Goal: Answer question/provide support: Share knowledge or assist other users

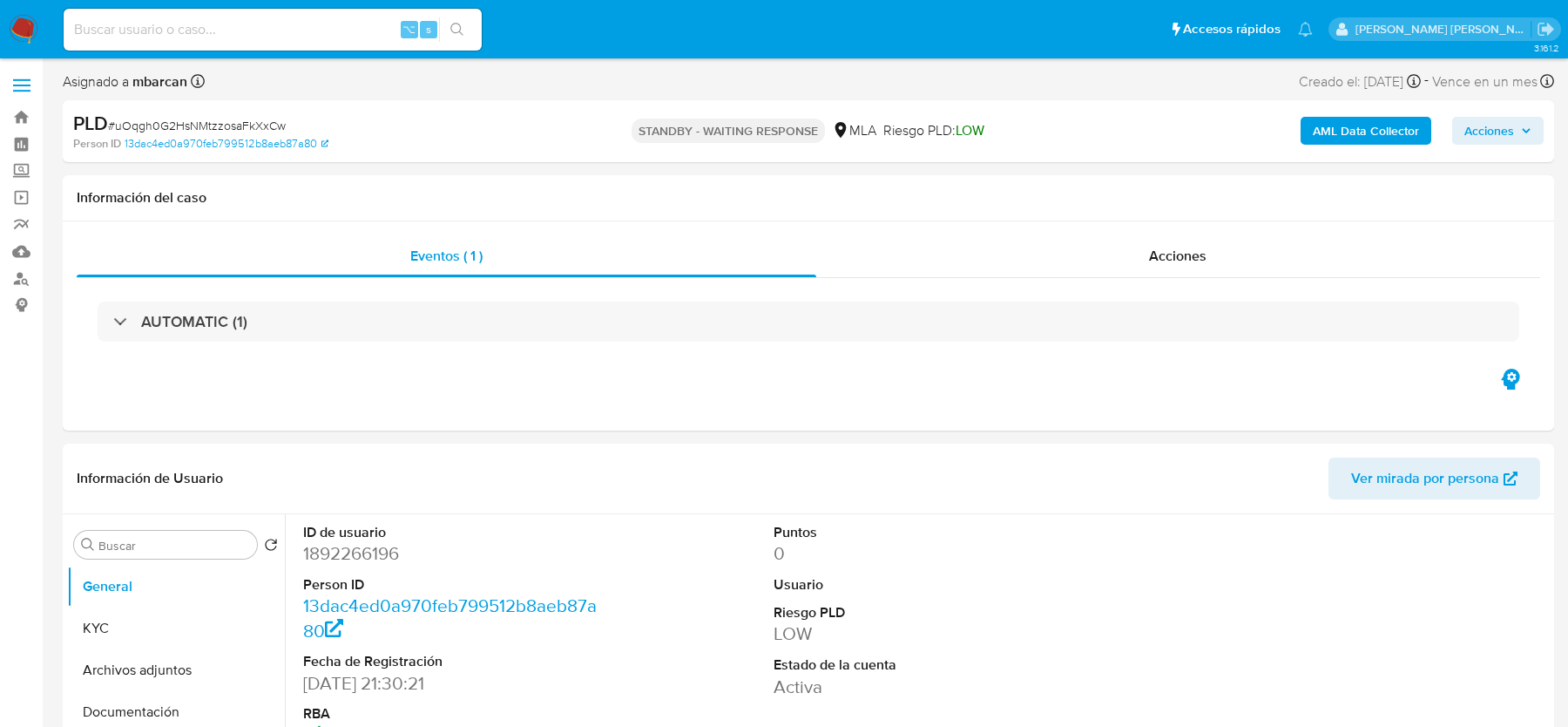
select select "10"
click at [149, 31] on input at bounding box center [273, 30] width 418 height 23
paste input "507788540"
type input "507788540"
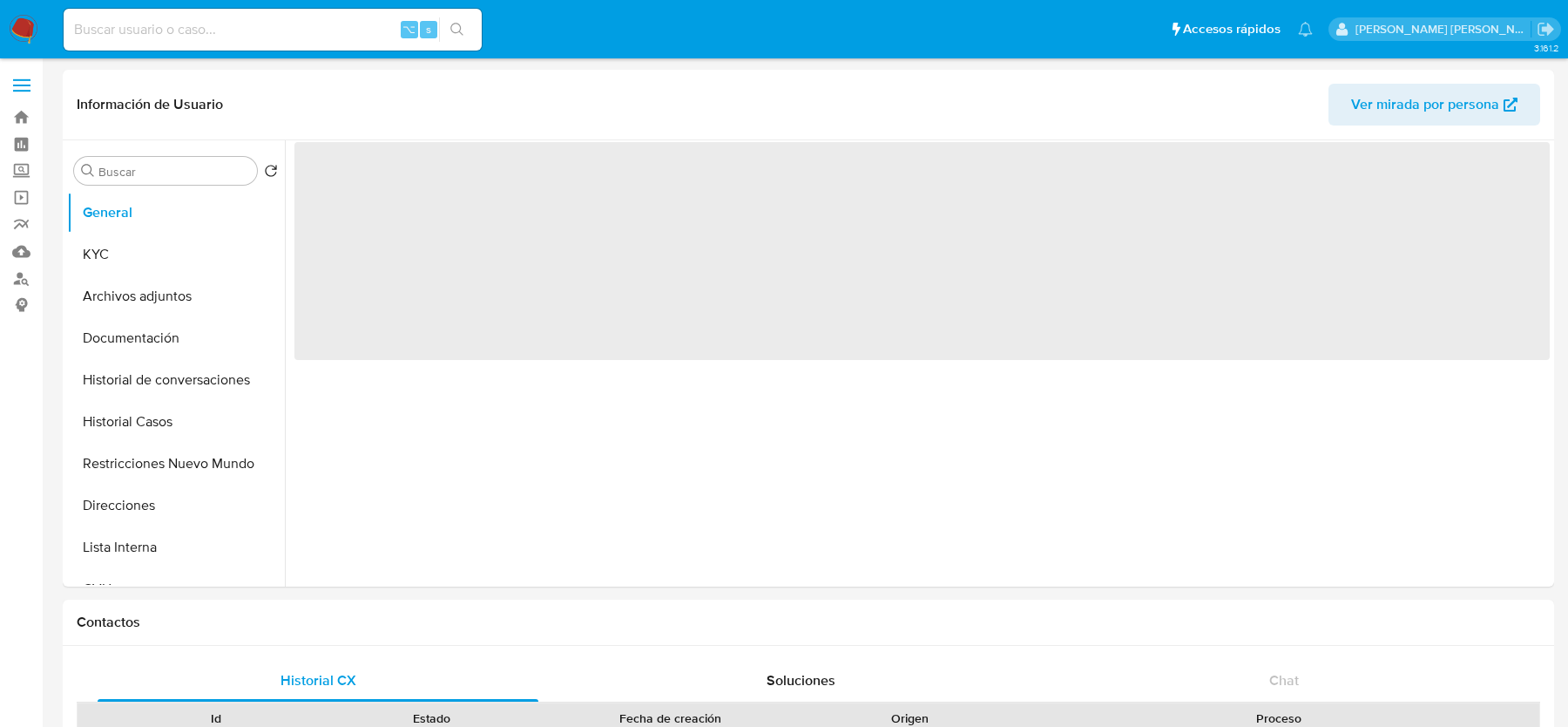
select select "10"
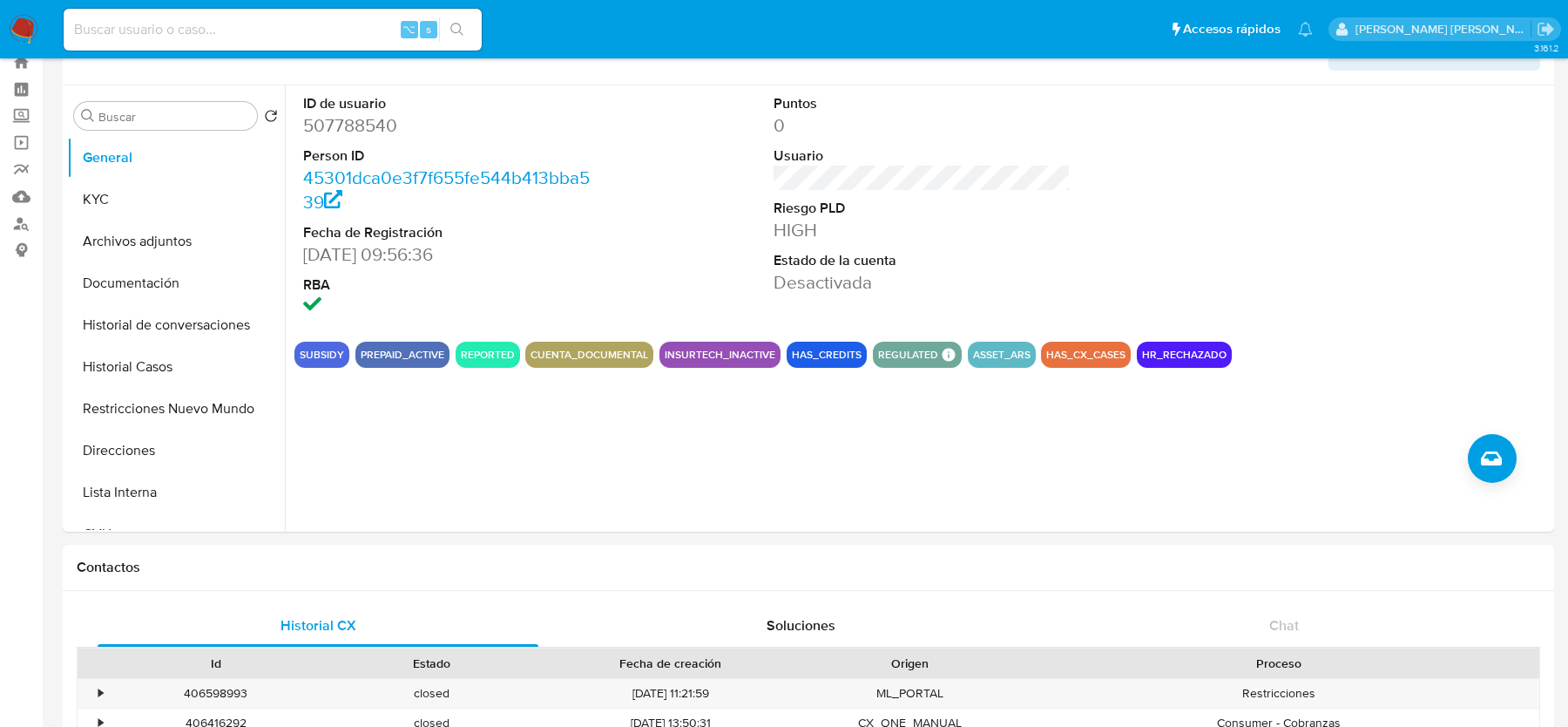
scroll to position [53, 0]
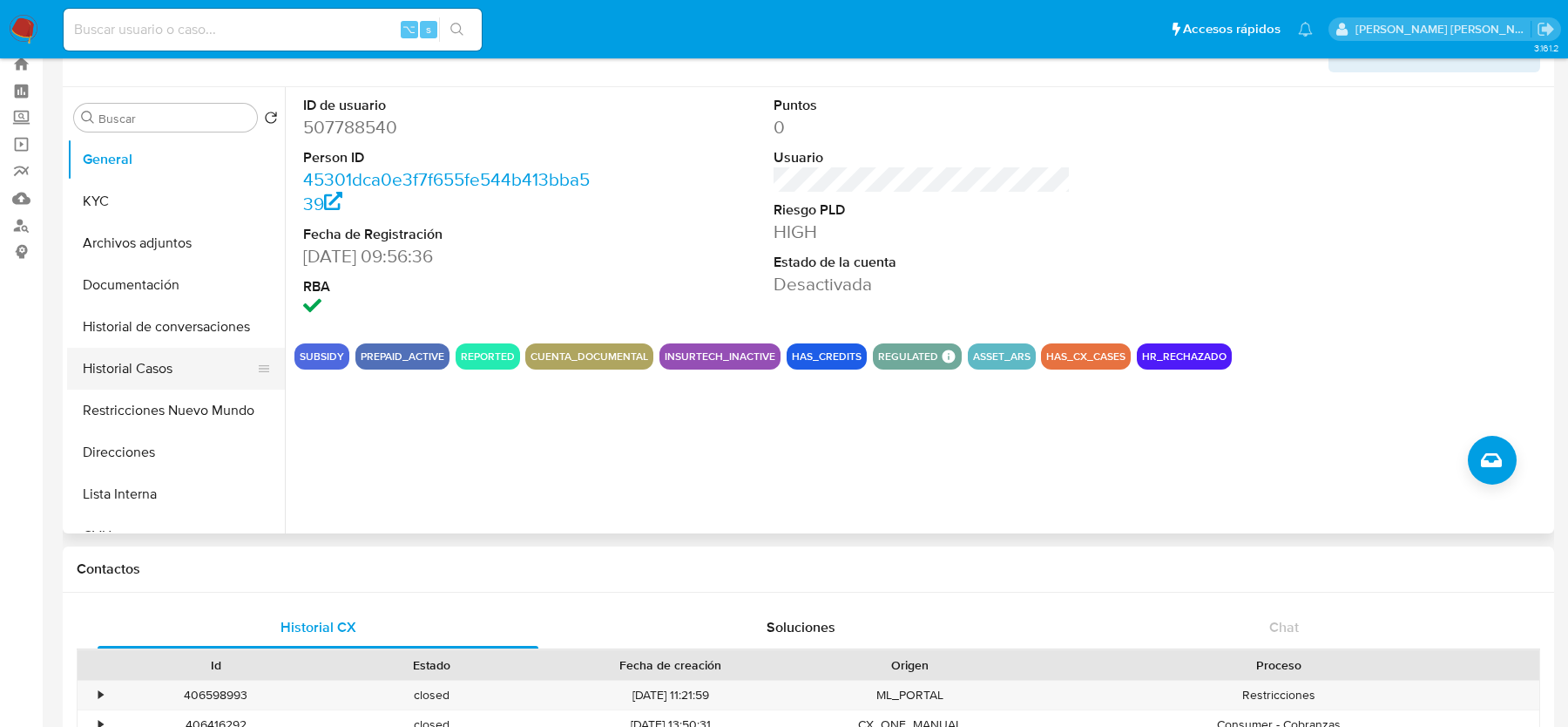
click at [128, 376] on button "Historial Casos" at bounding box center [169, 369] width 204 height 42
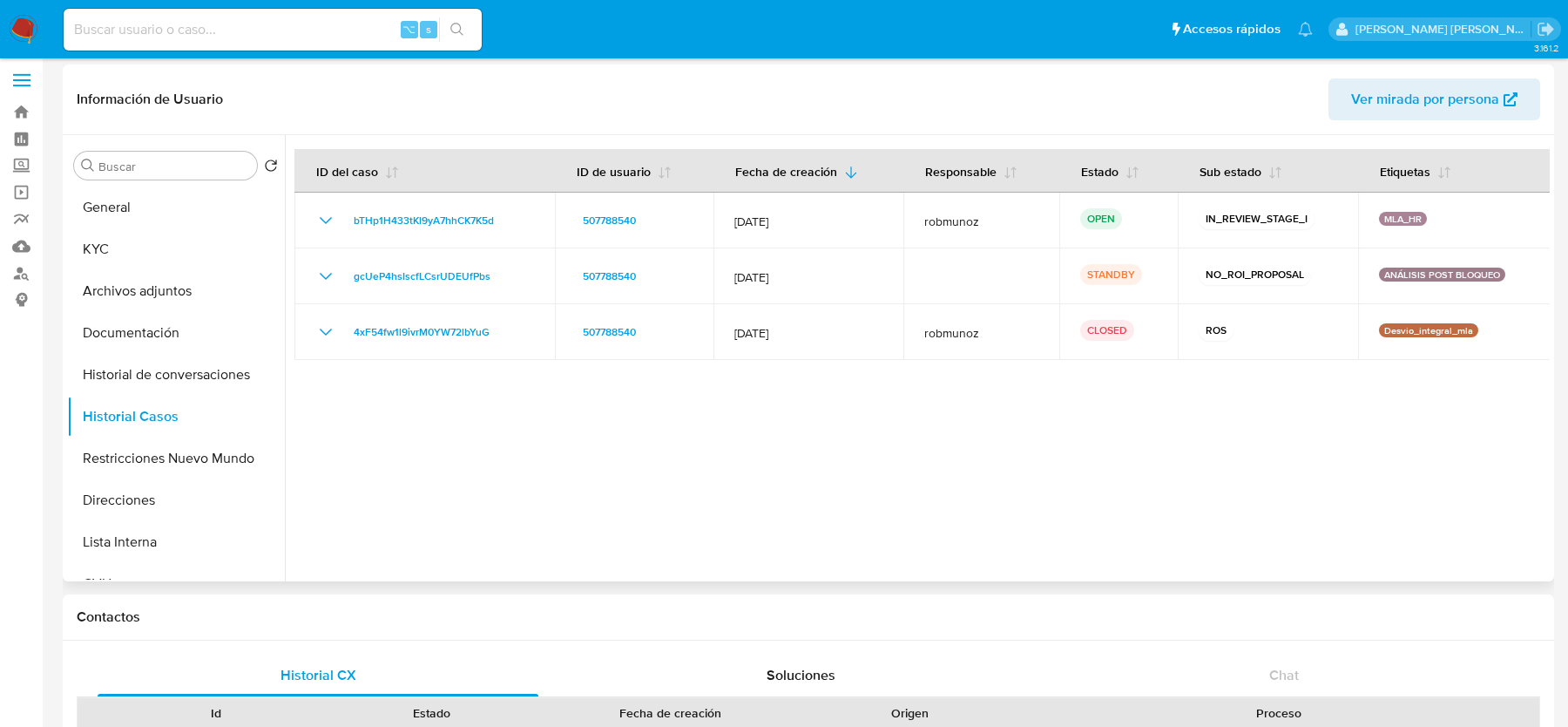
scroll to position [0, 0]
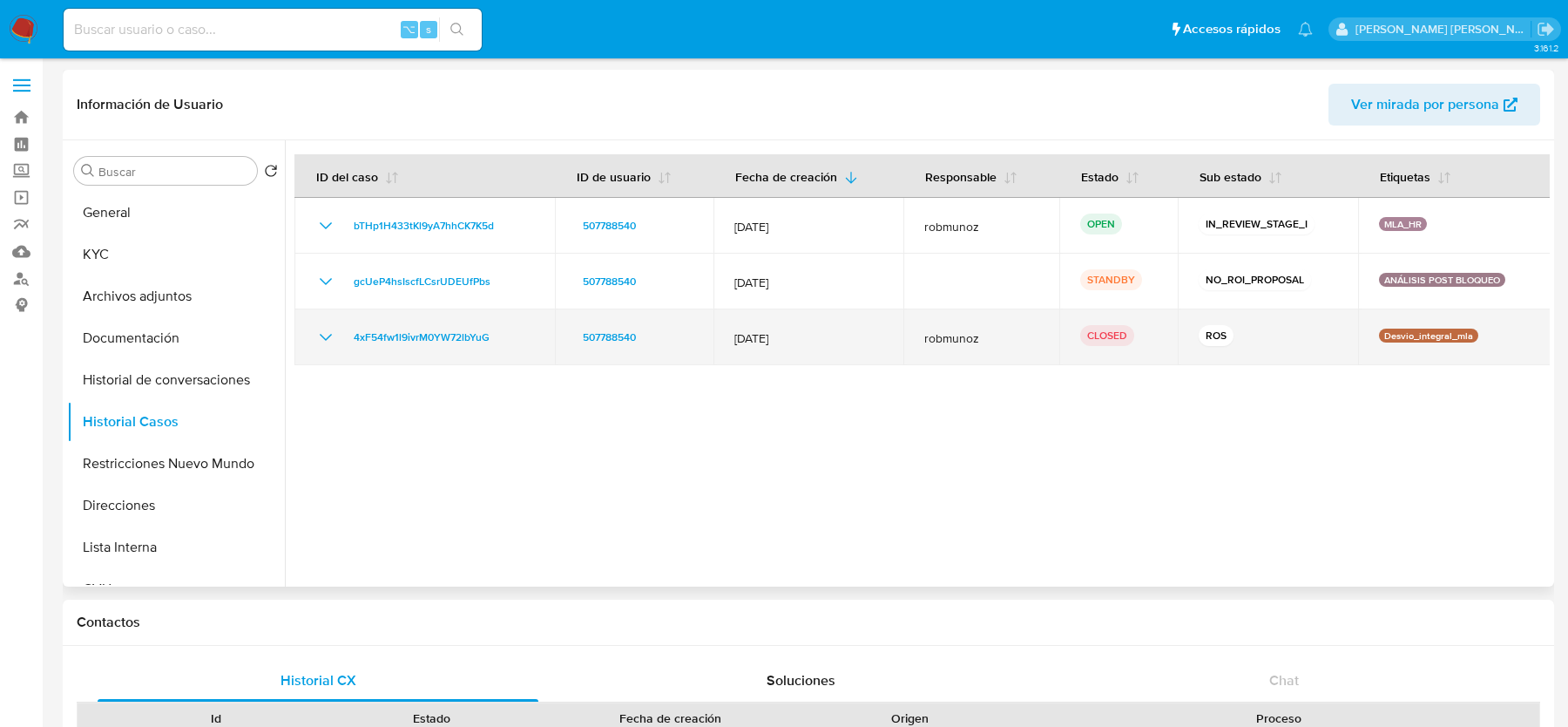
drag, startPoint x: 797, startPoint y: 340, endPoint x: 745, endPoint y: 340, distance: 52.0
click at [747, 340] on span "12/Jul/2025" at bounding box center [809, 338] width 149 height 16
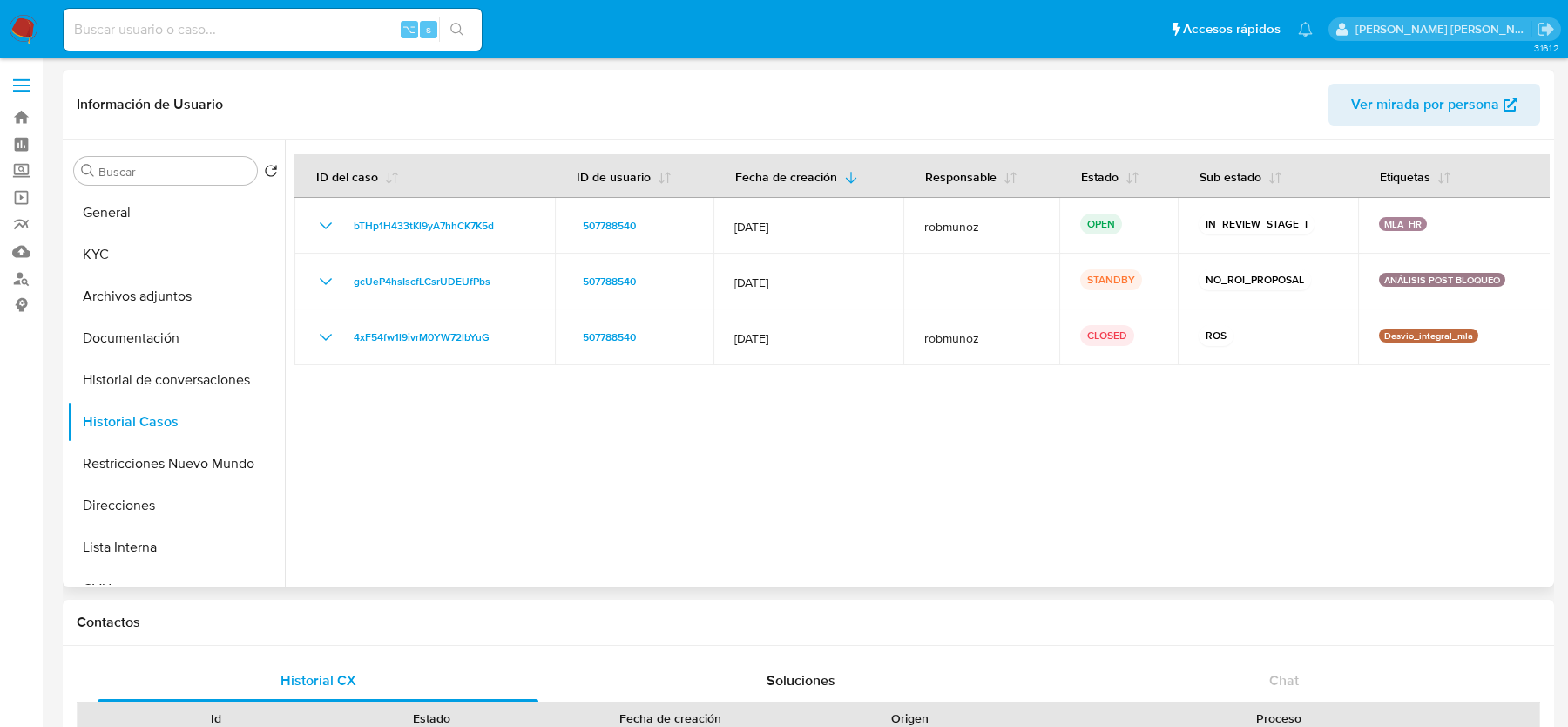
click at [743, 452] on div at bounding box center [917, 364] width 1265 height 447
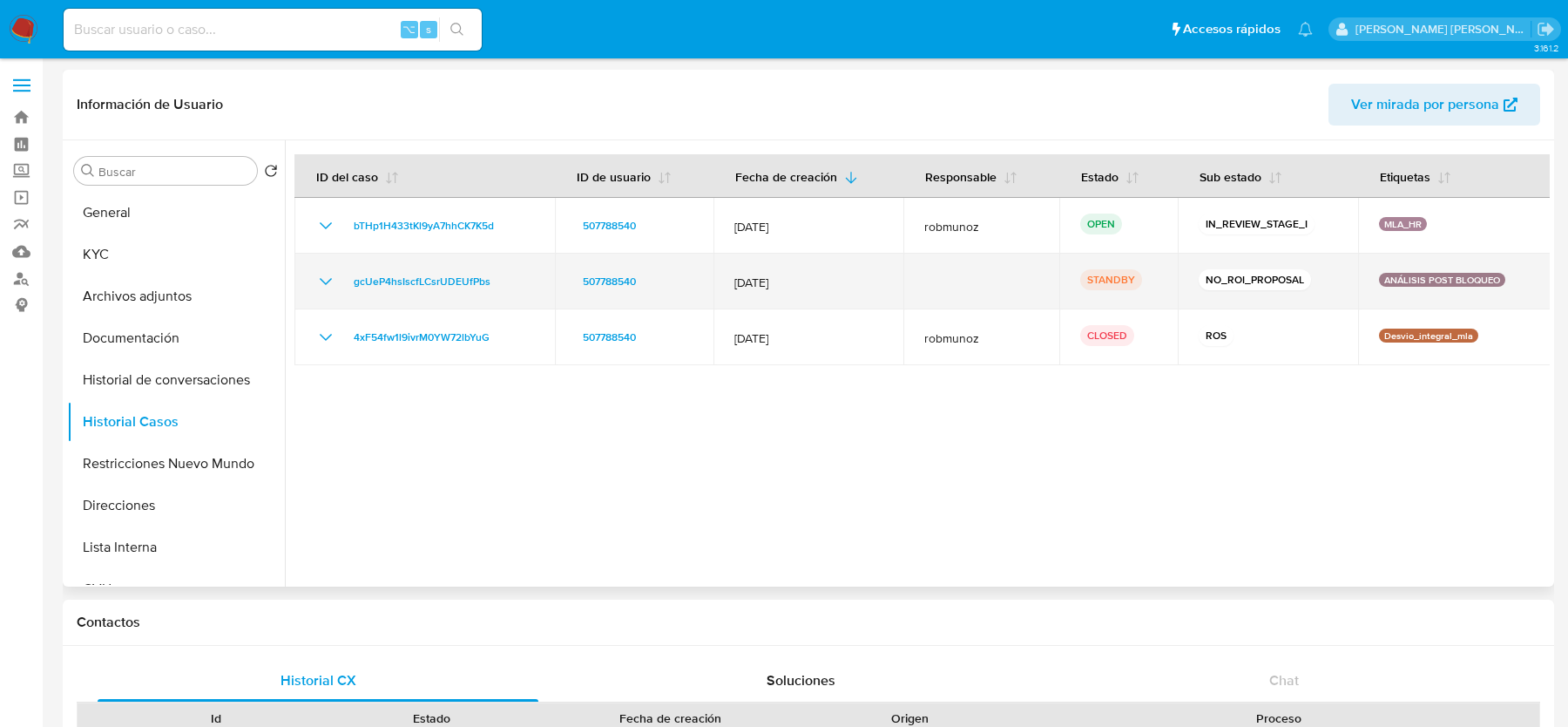
click at [327, 277] on icon "Mostrar/Ocultar" at bounding box center [326, 281] width 21 height 21
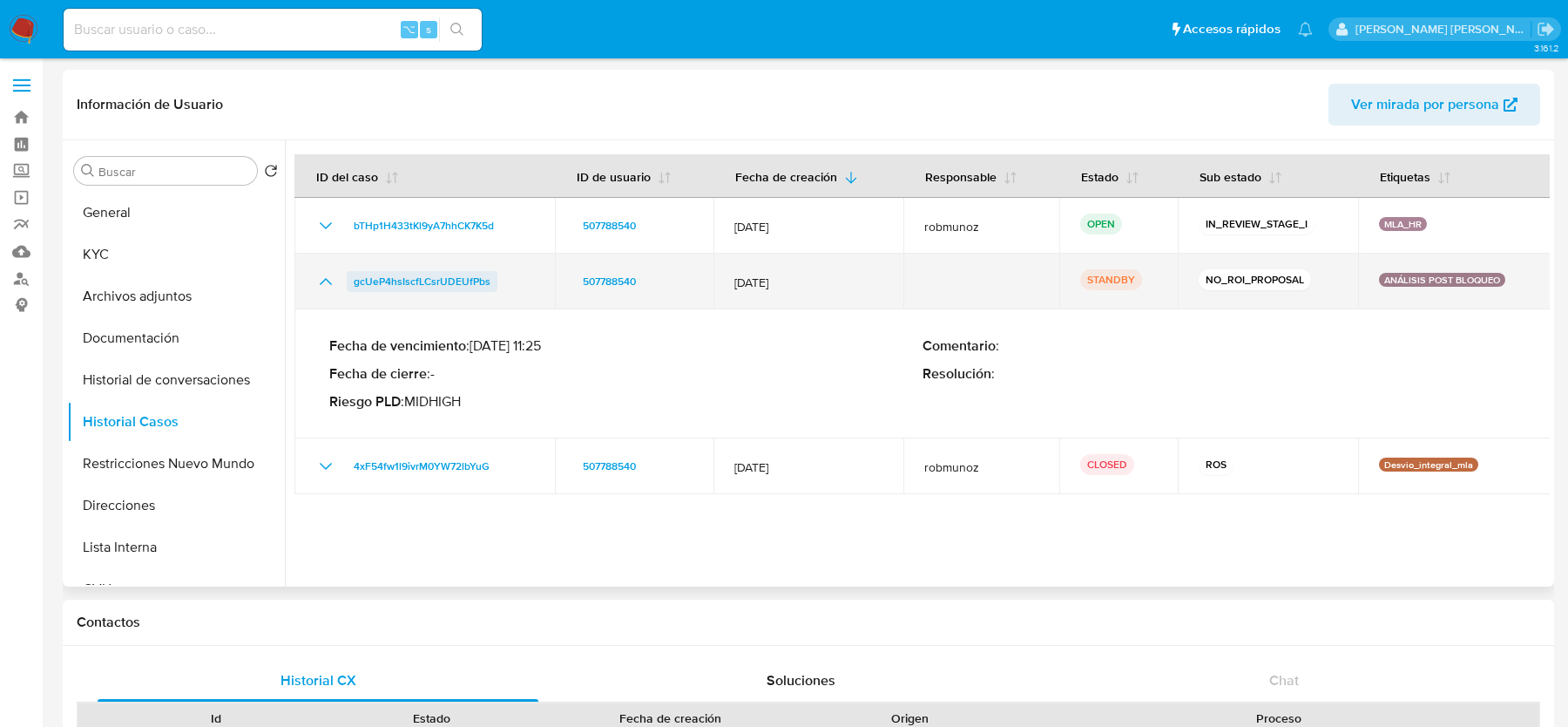
click at [405, 288] on span "gcUeP4hsIscfLCsrUDEUfPbs" at bounding box center [422, 281] width 137 height 21
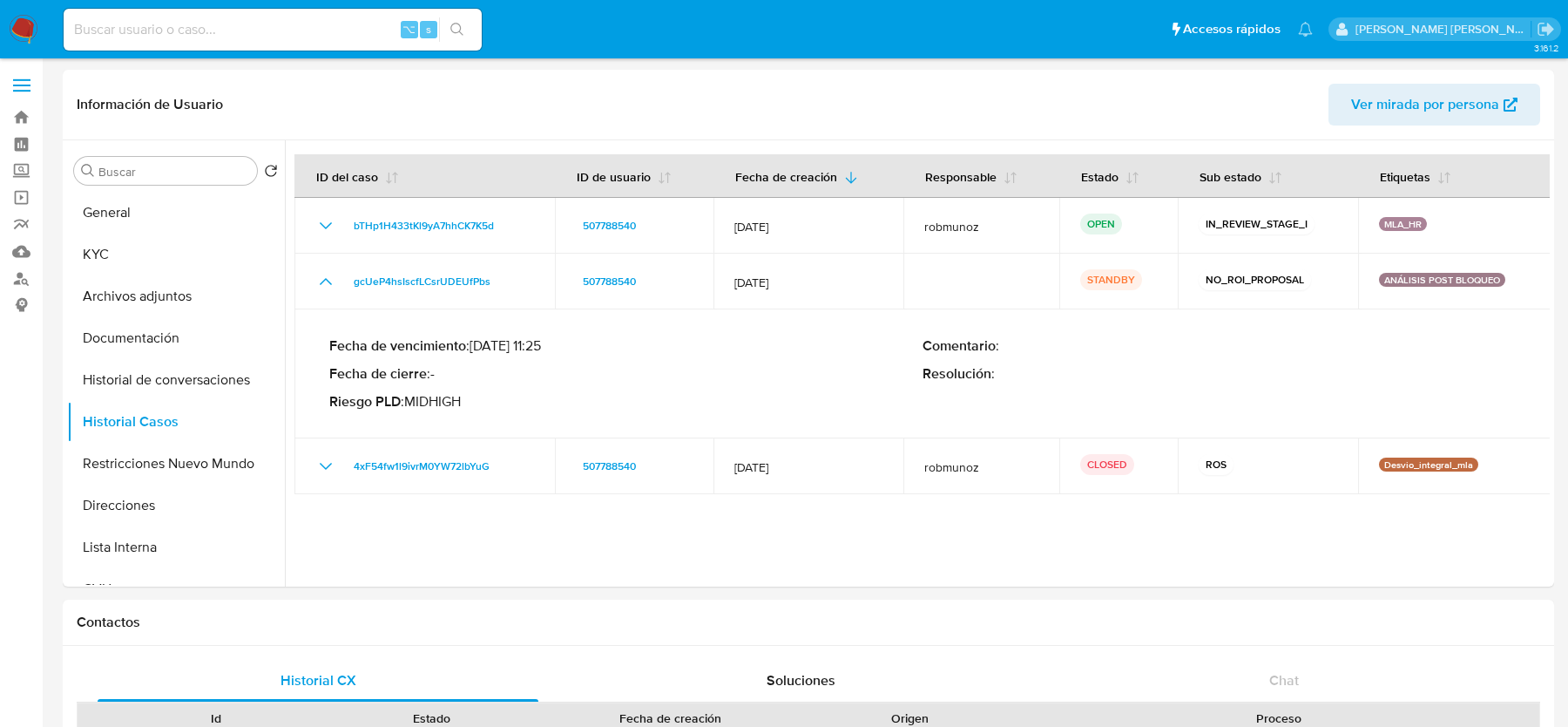
click at [17, 44] on nav "Pausado Ver notificaciones ⌥ s Accesos rápidos Presiona las siguientes teclas p…" at bounding box center [784, 29] width 1568 height 59
click at [36, 25] on img at bounding box center [24, 30] width 30 height 30
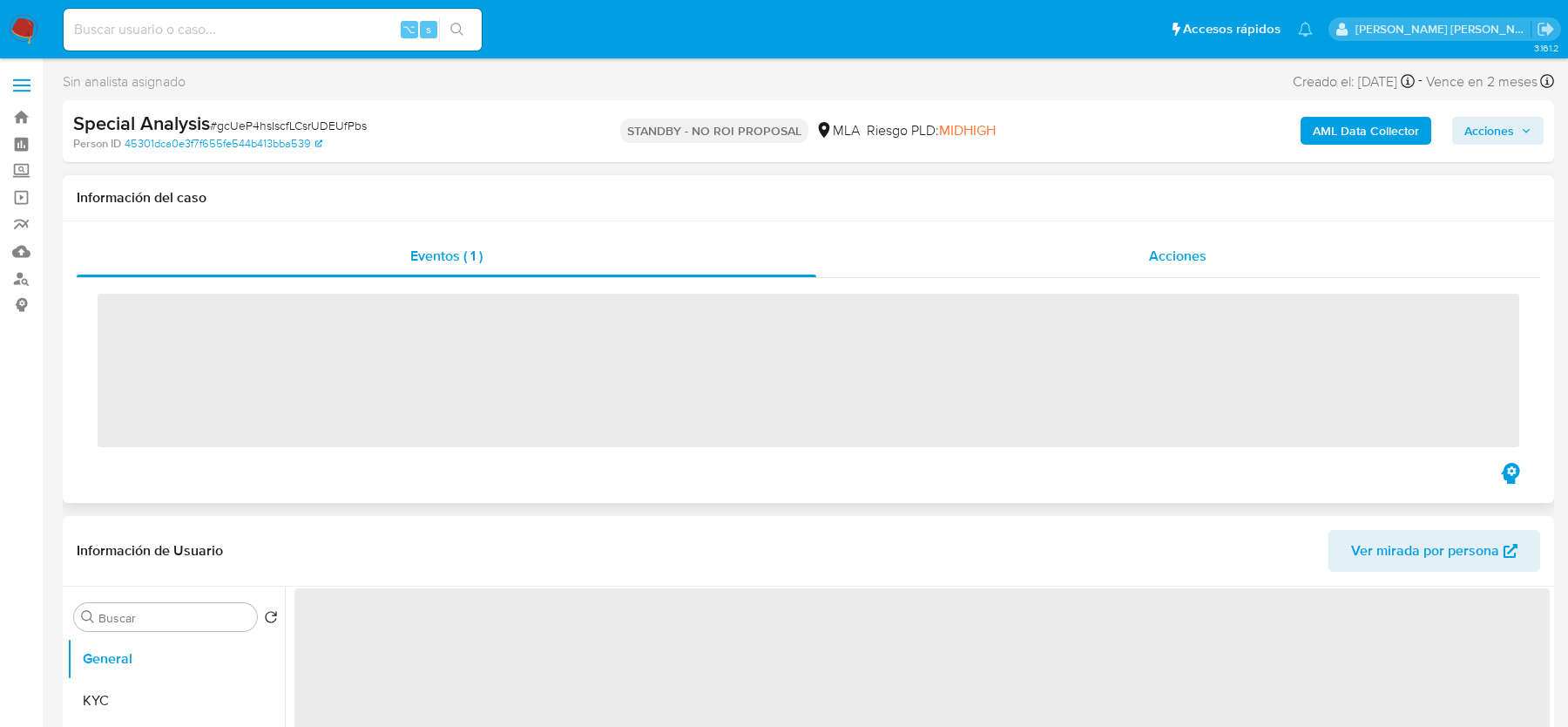
click at [1186, 264] on span "Acciones" at bounding box center [1178, 255] width 58 height 20
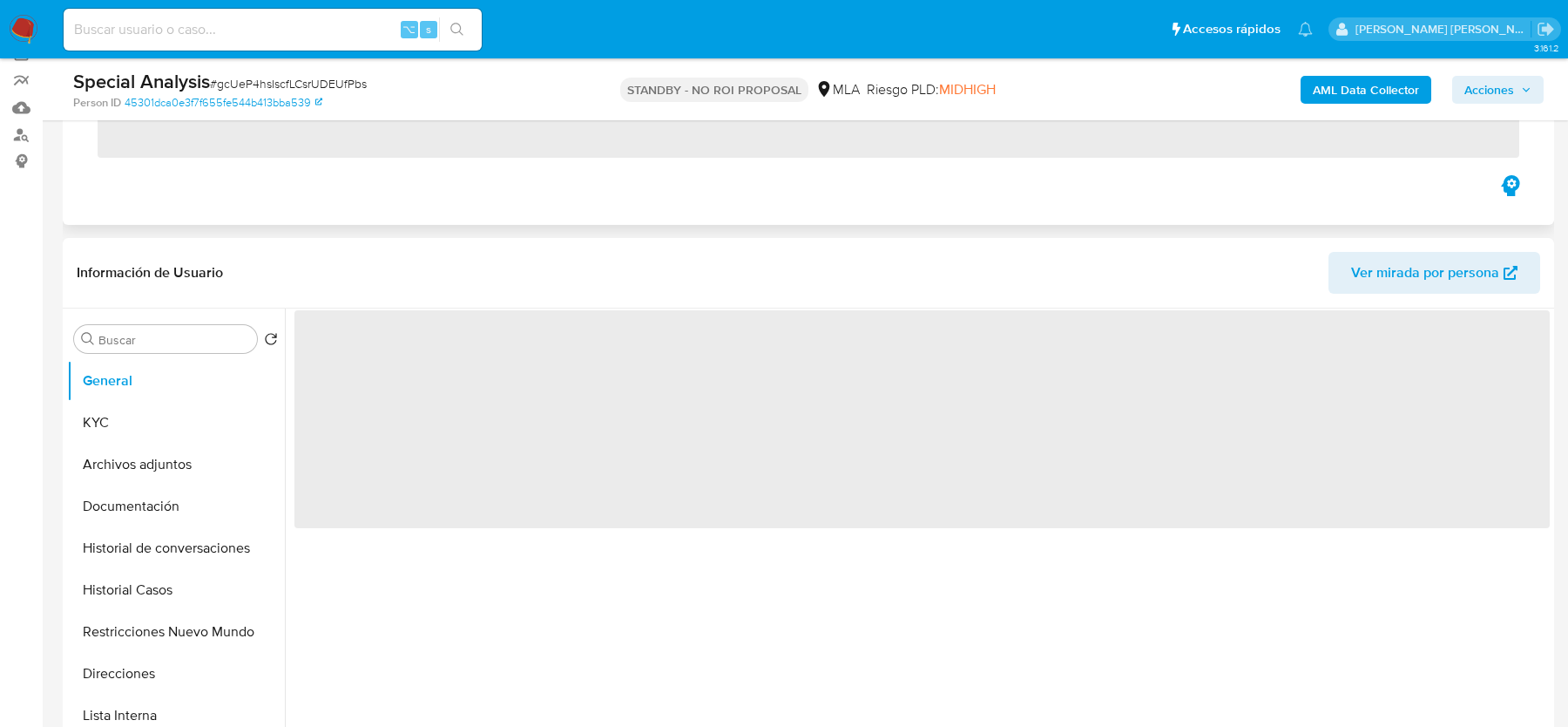
select select "10"
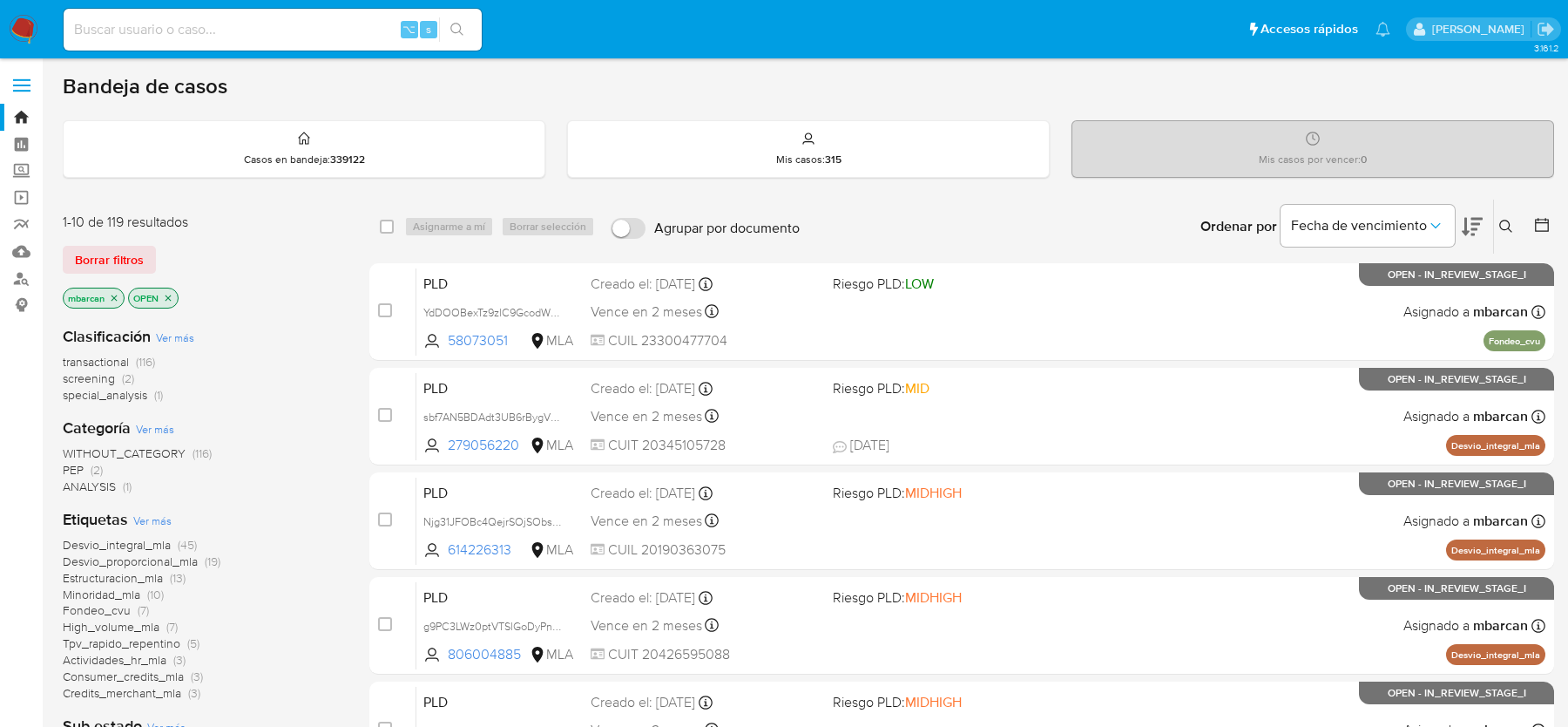
click at [268, 45] on div "⌥ s" at bounding box center [273, 30] width 418 height 42
click at [310, 37] on input at bounding box center [273, 30] width 418 height 23
paste input "RPuPTuZl6YyZaIgKzm5VSbi8"
type input "RPuPTuZl6YyZaIgKzm5VSbi8"
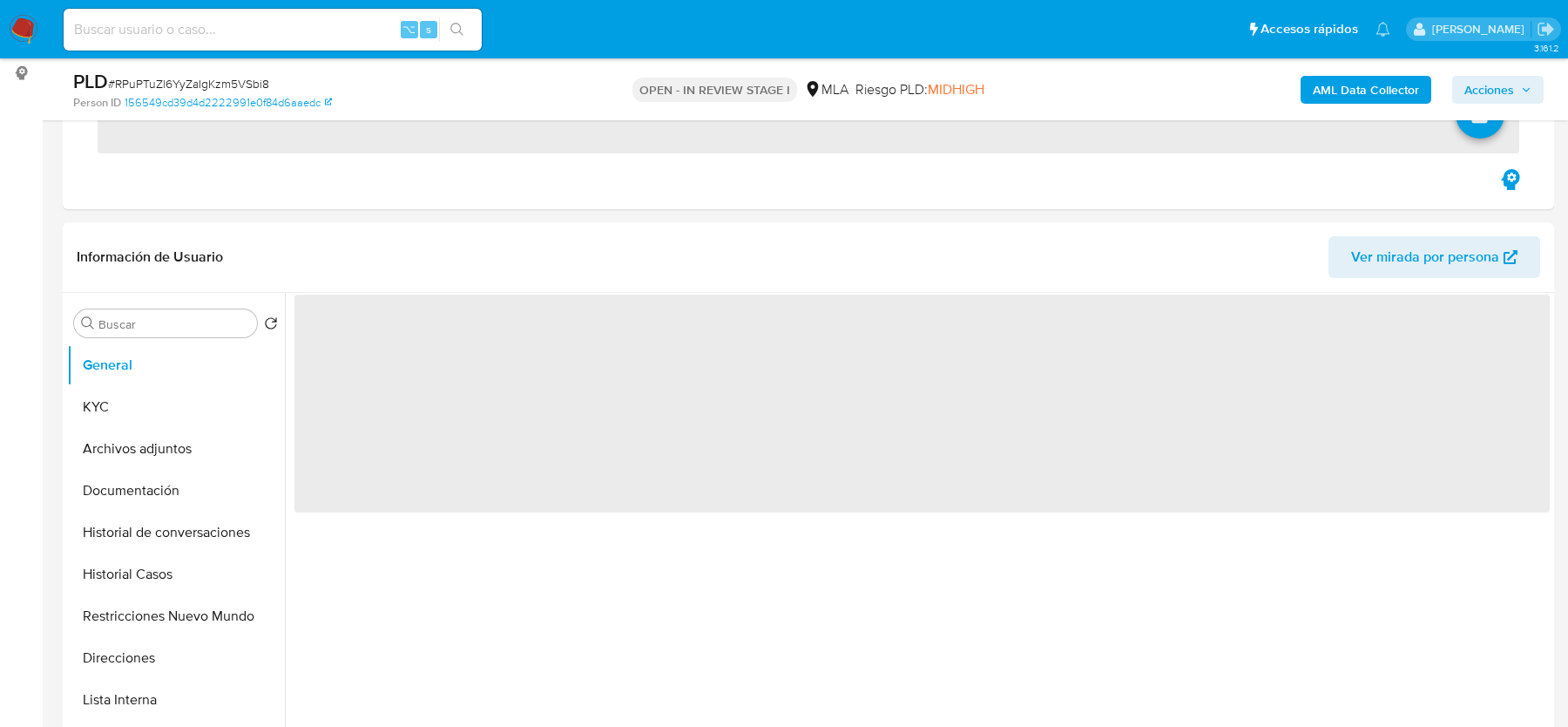
scroll to position [669, 0]
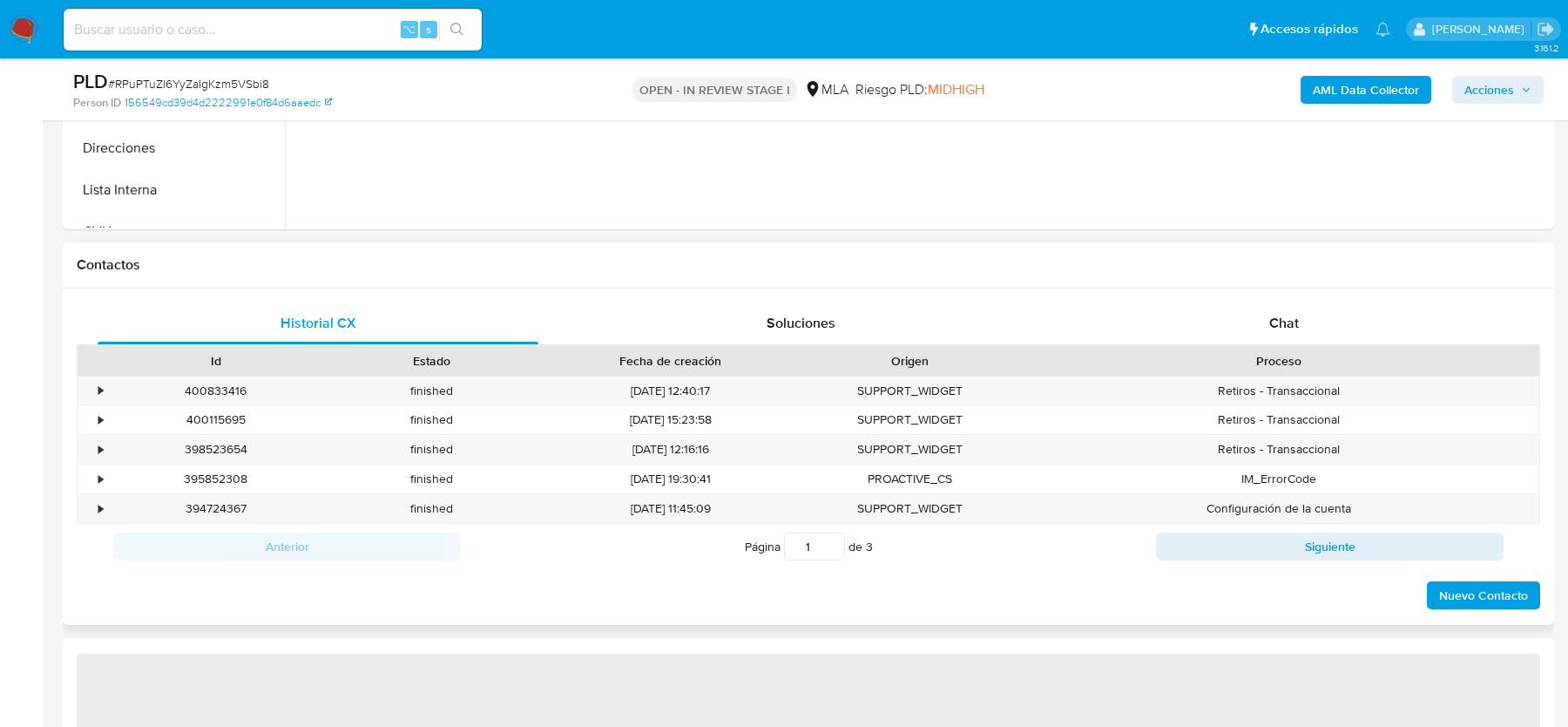
click at [1312, 356] on div "Proceso" at bounding box center [1278, 361] width 497 height 17
click at [1312, 325] on div "Chat" at bounding box center [1284, 323] width 441 height 42
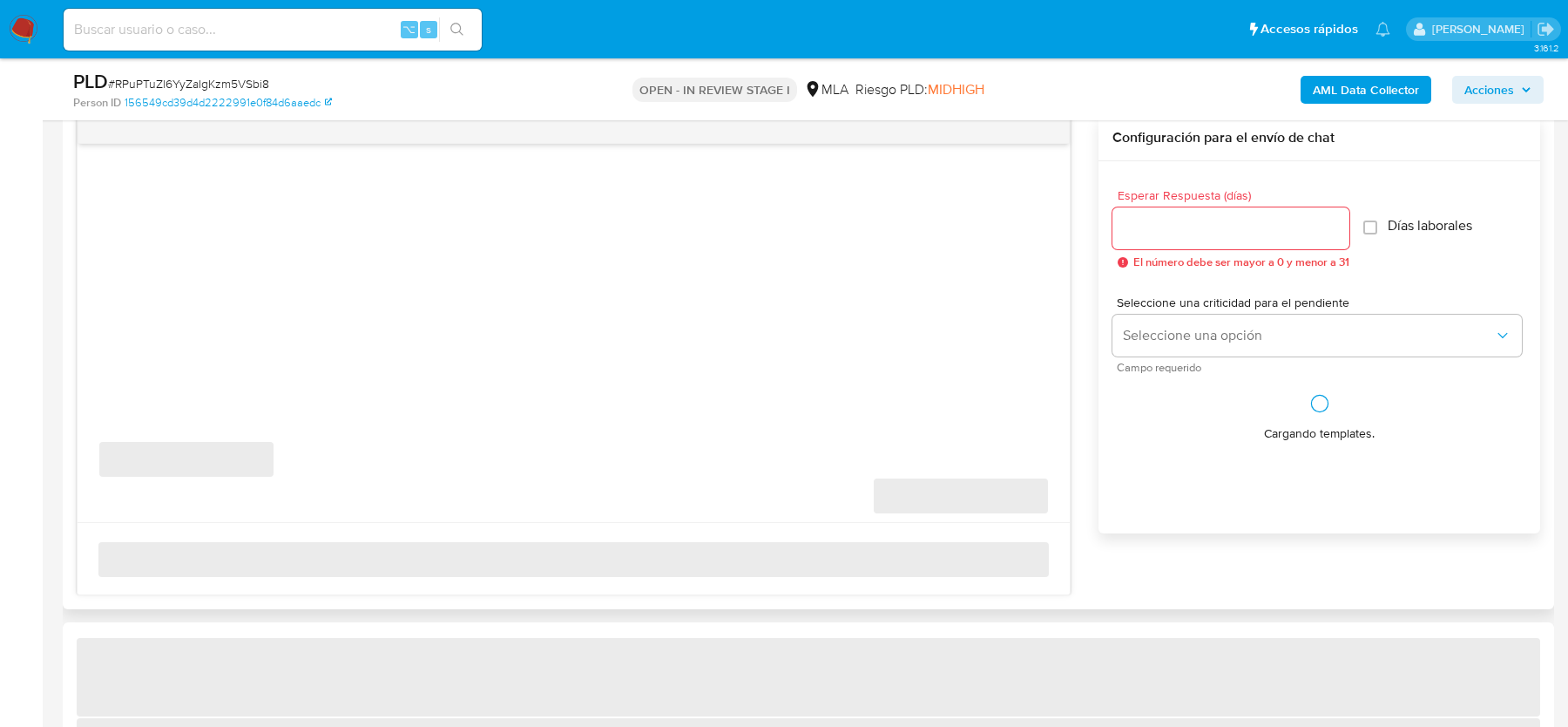
select select "10"
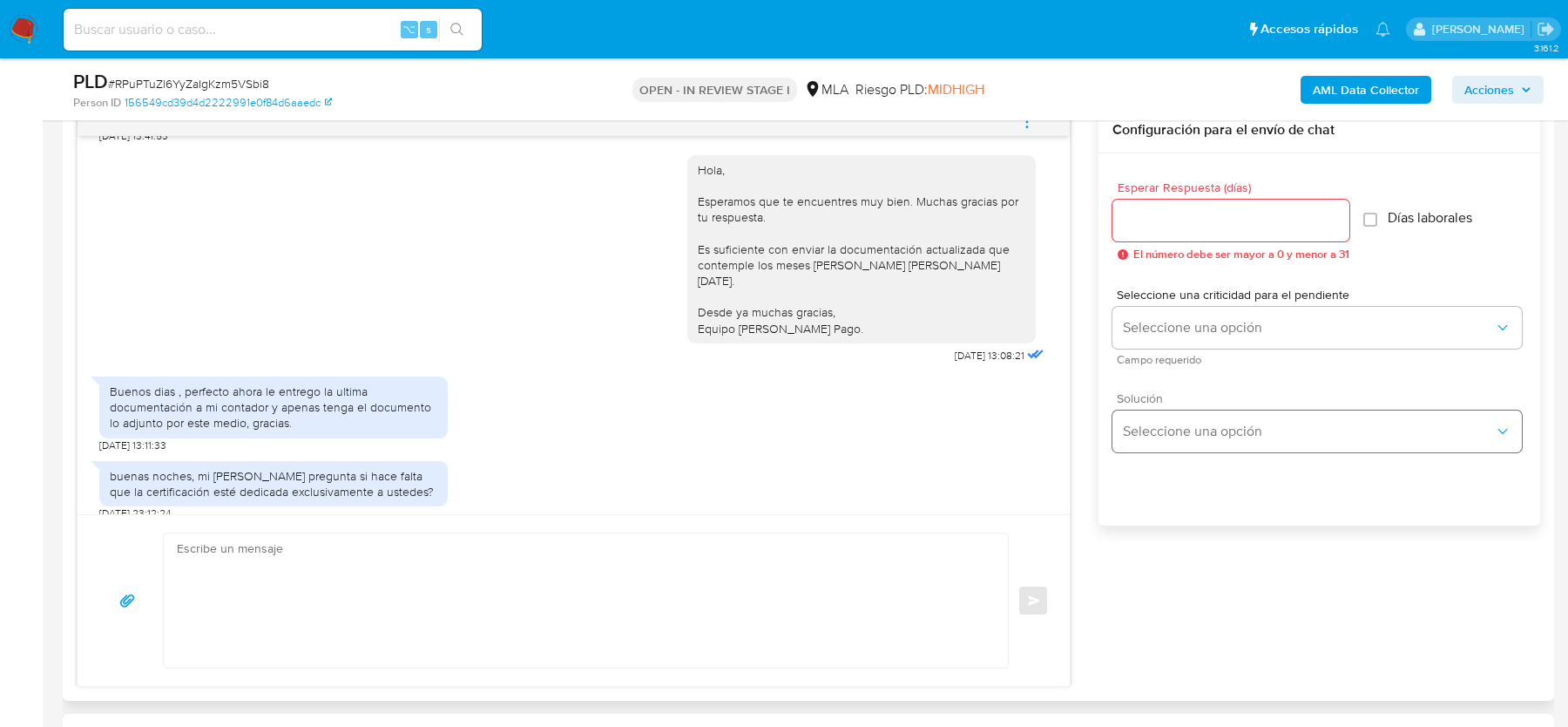
scroll to position [895, 0]
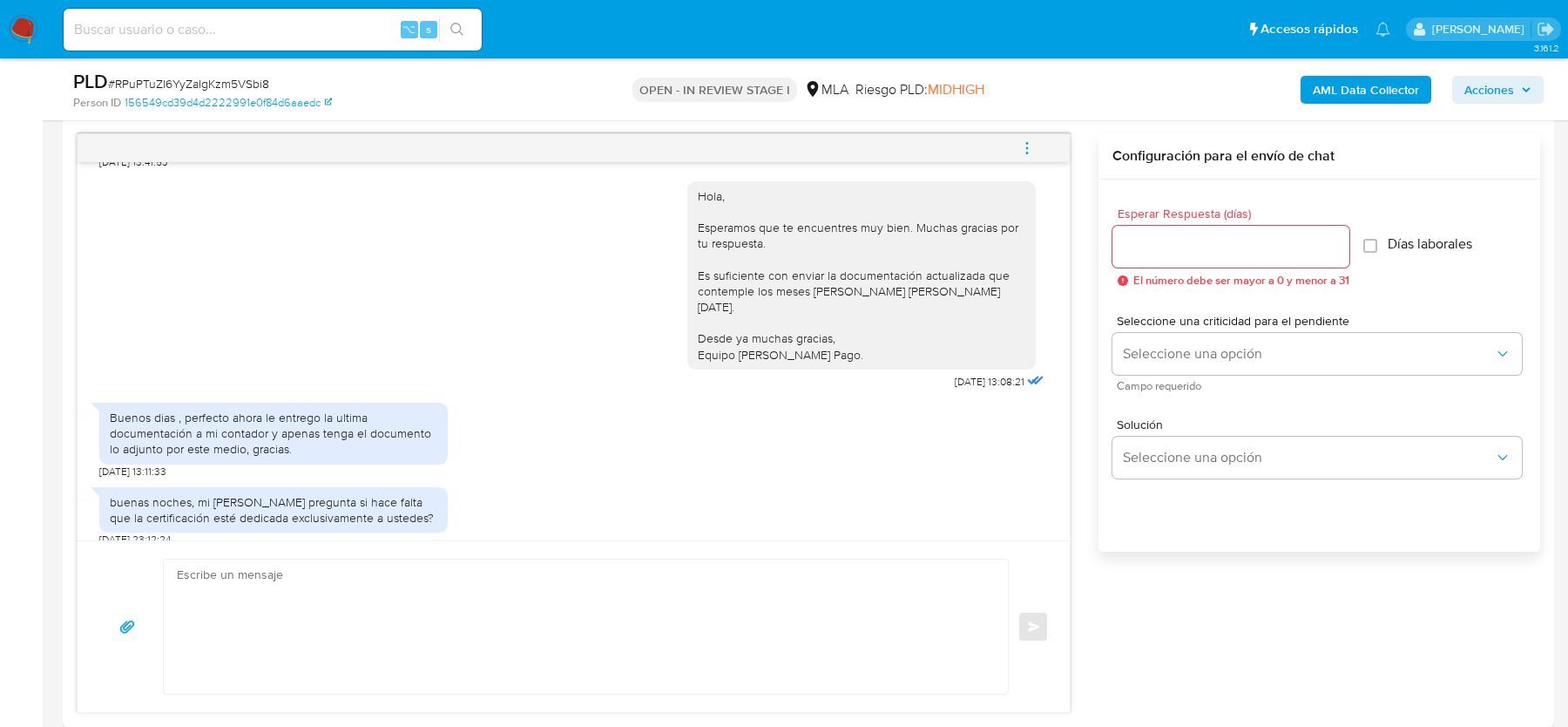
click at [320, 494] on div "buenas noches, mi contador pregunta si hace falta que la certificación esté ded…" at bounding box center [273, 509] width 328 height 31
copy div "buenas noches, mi contador pregunta si hace falta que la certificación esté ded…"
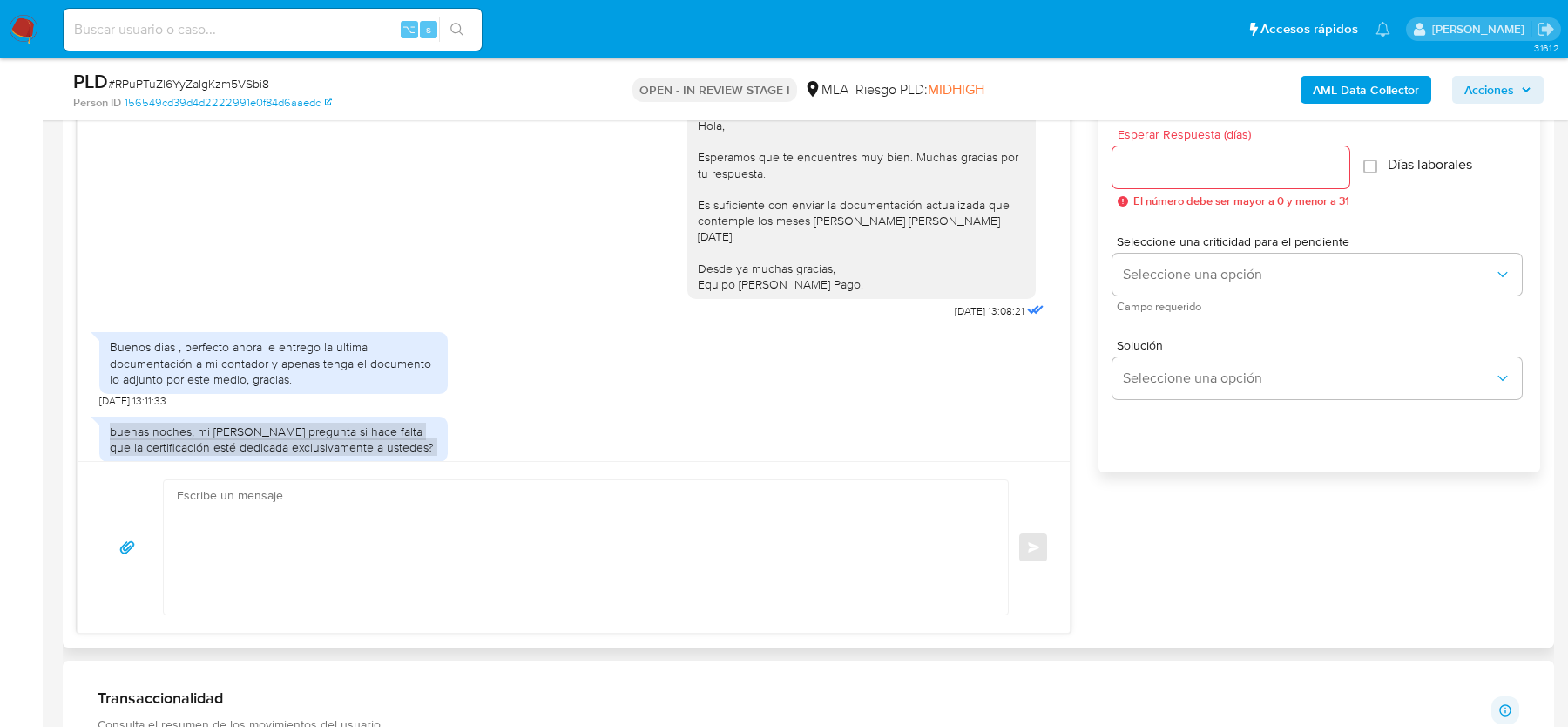
scroll to position [2979, 0]
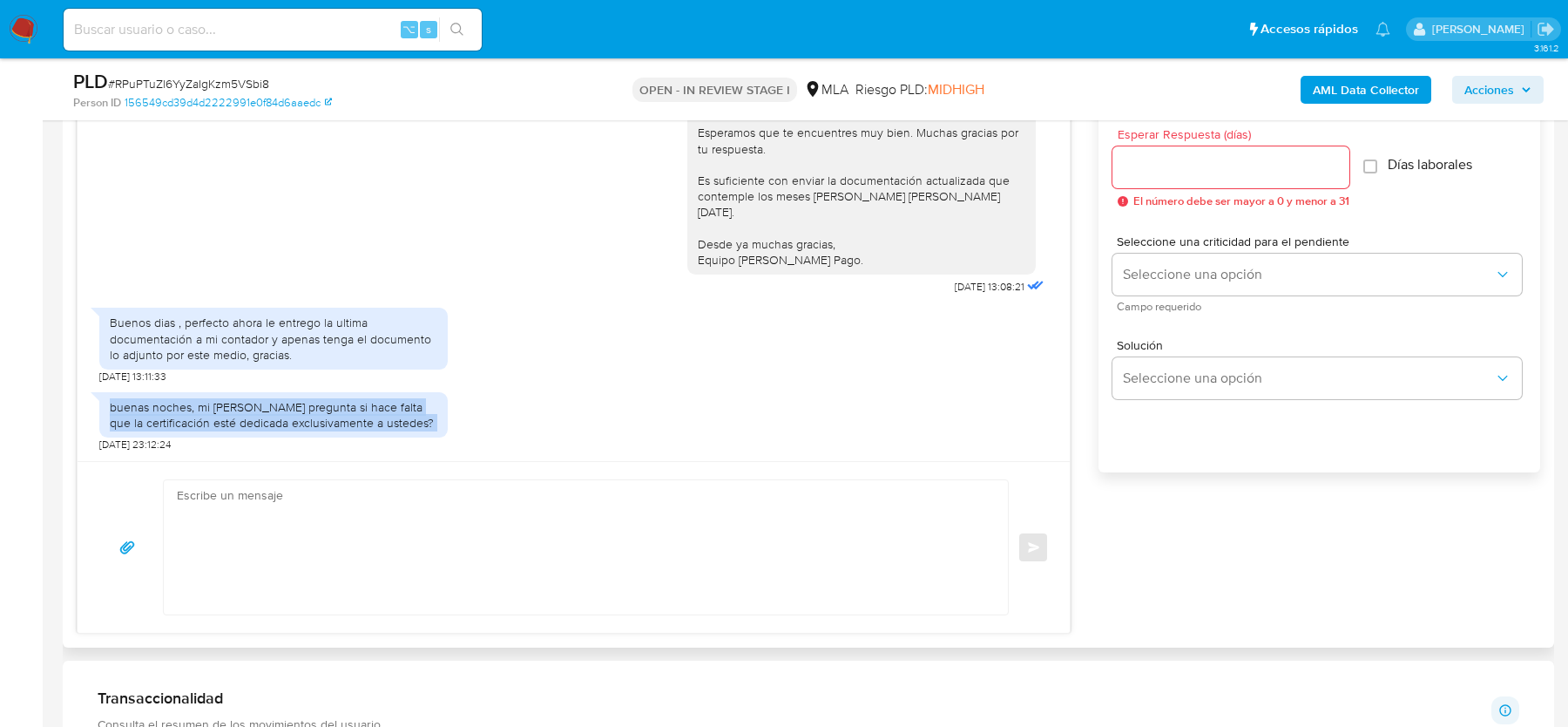
copy div "buenas noches, mi contador pregunta si hace falta que la certificación esté ded…"
click at [467, 419] on div "buenas noches, mi contador pregunta si hace falta que la certificación esté ded…" at bounding box center [574, 418] width 949 height 69
click at [227, 16] on div "⌥ s" at bounding box center [273, 30] width 418 height 42
click at [207, 24] on input at bounding box center [273, 30] width 418 height 23
paste input "RVLkI5Jag5HRNY4Xpnilqpkl"
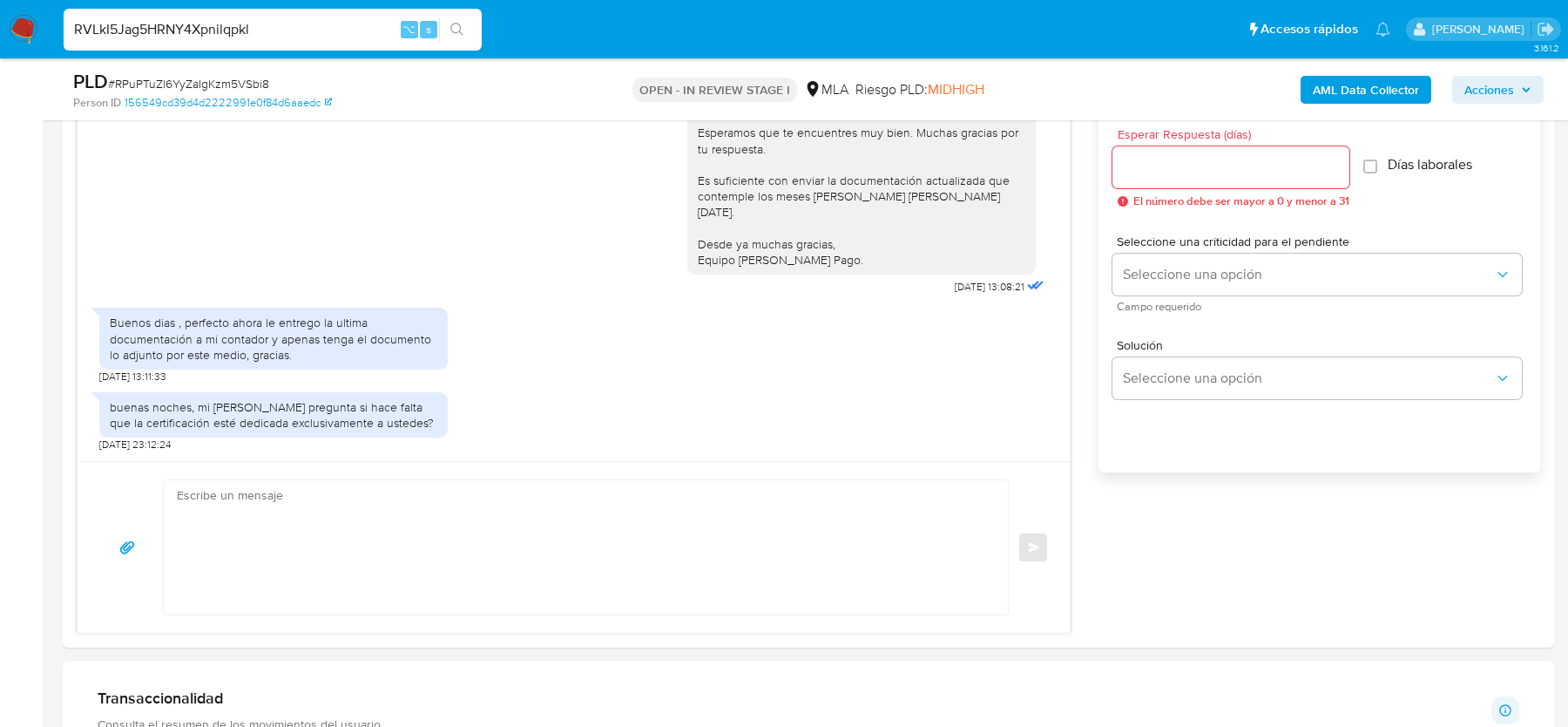
type input "RVLkI5Jag5HRNY4Xpnilqpkl"
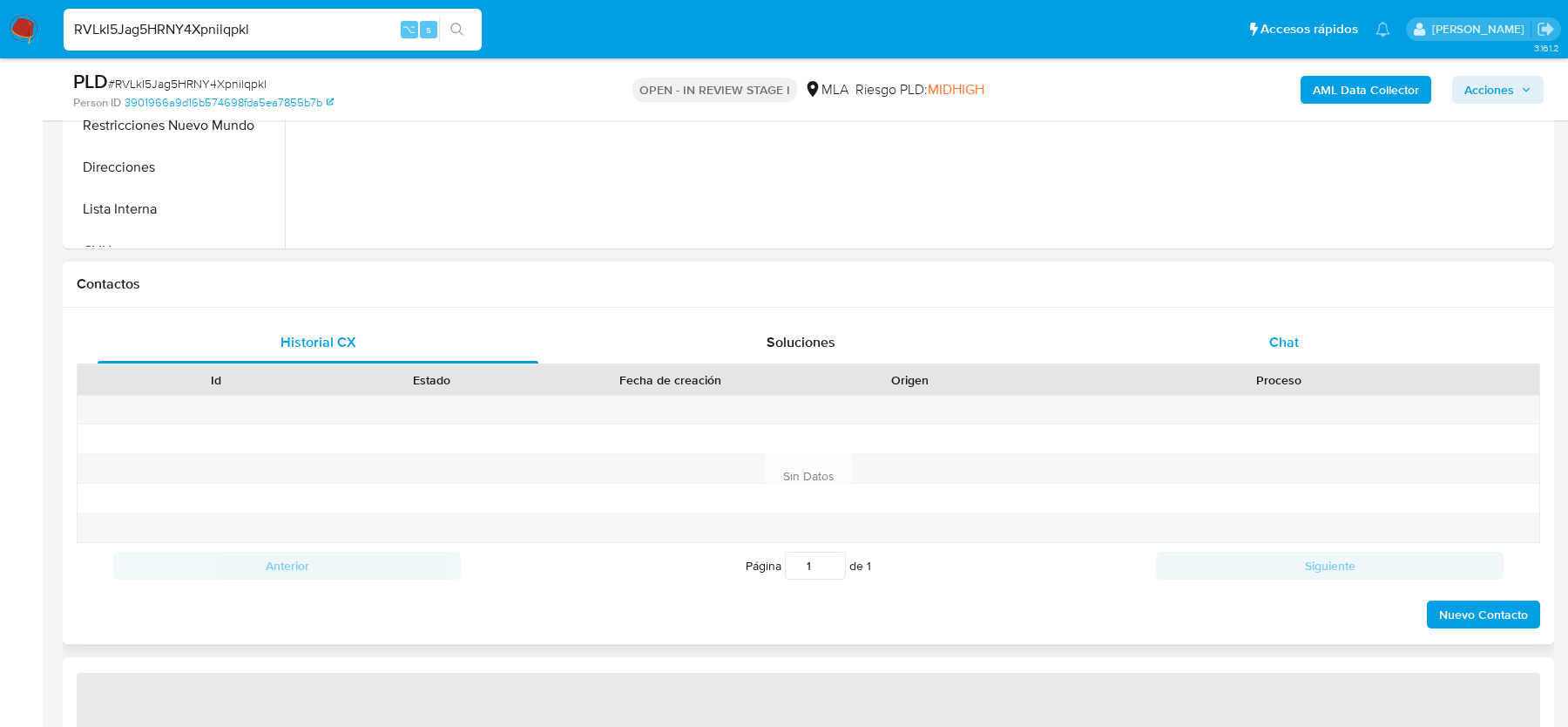
click at [1200, 331] on div "Chat" at bounding box center [1284, 343] width 441 height 42
select select "10"
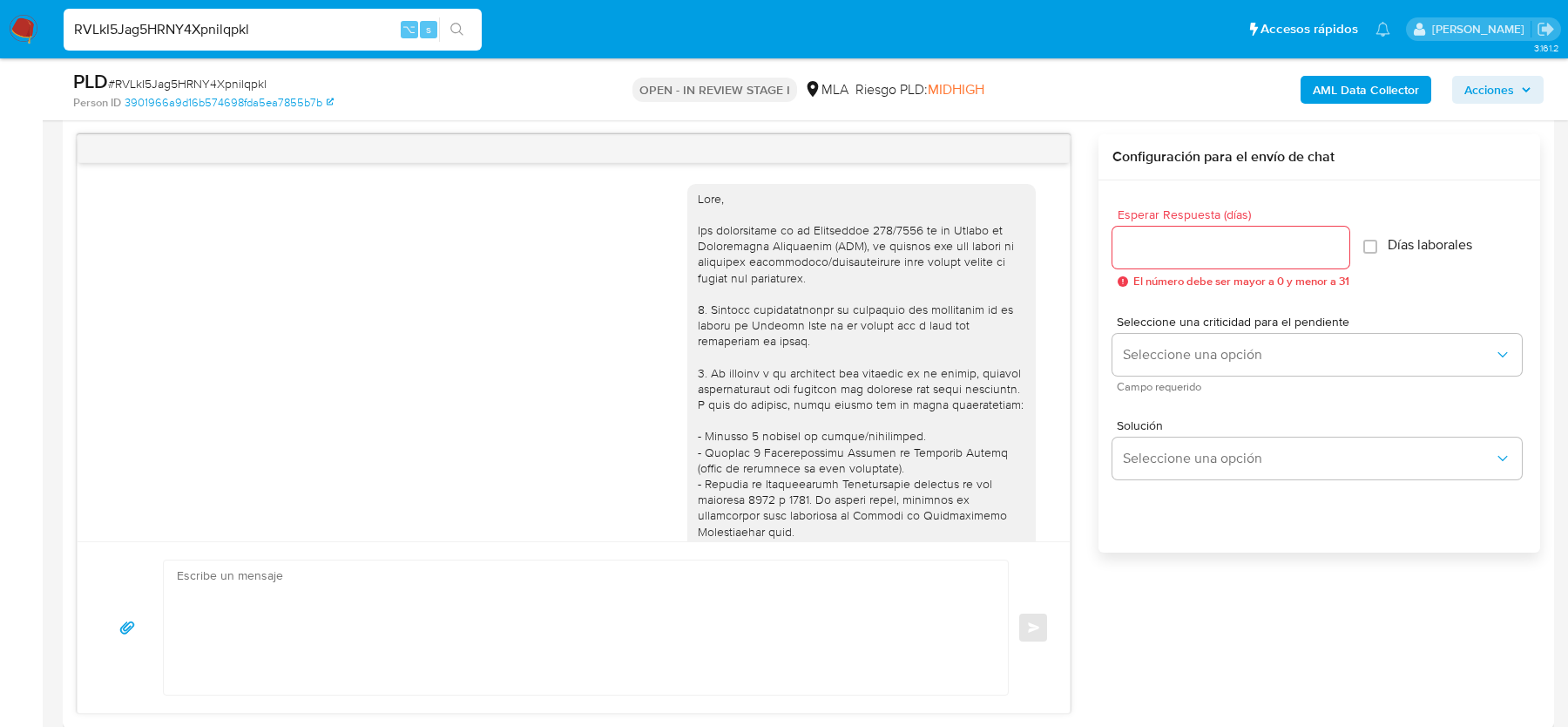
scroll to position [1869, 0]
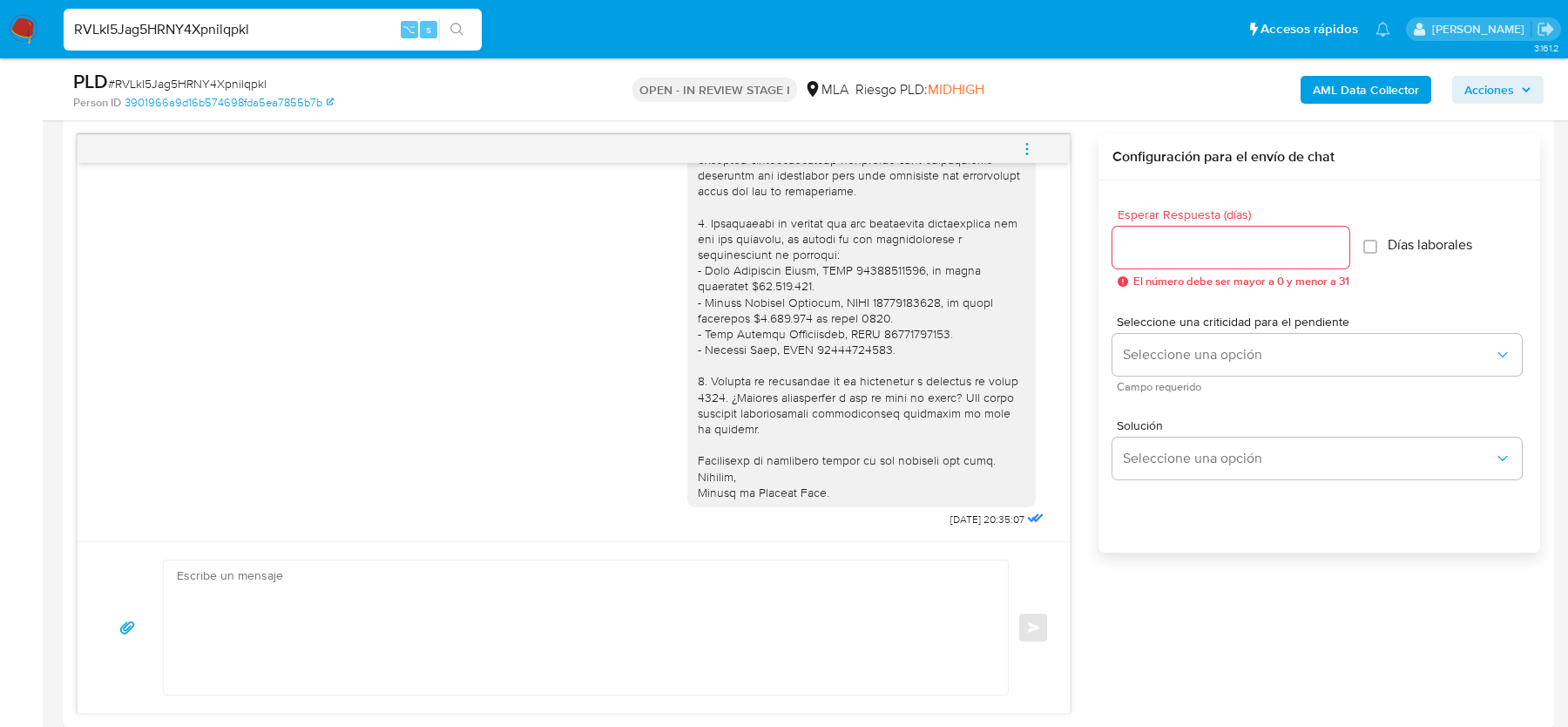
click at [248, 82] on span "# RVLkI5Jag5HRNY4Xpnilqpkl" at bounding box center [188, 84] width 159 height 17
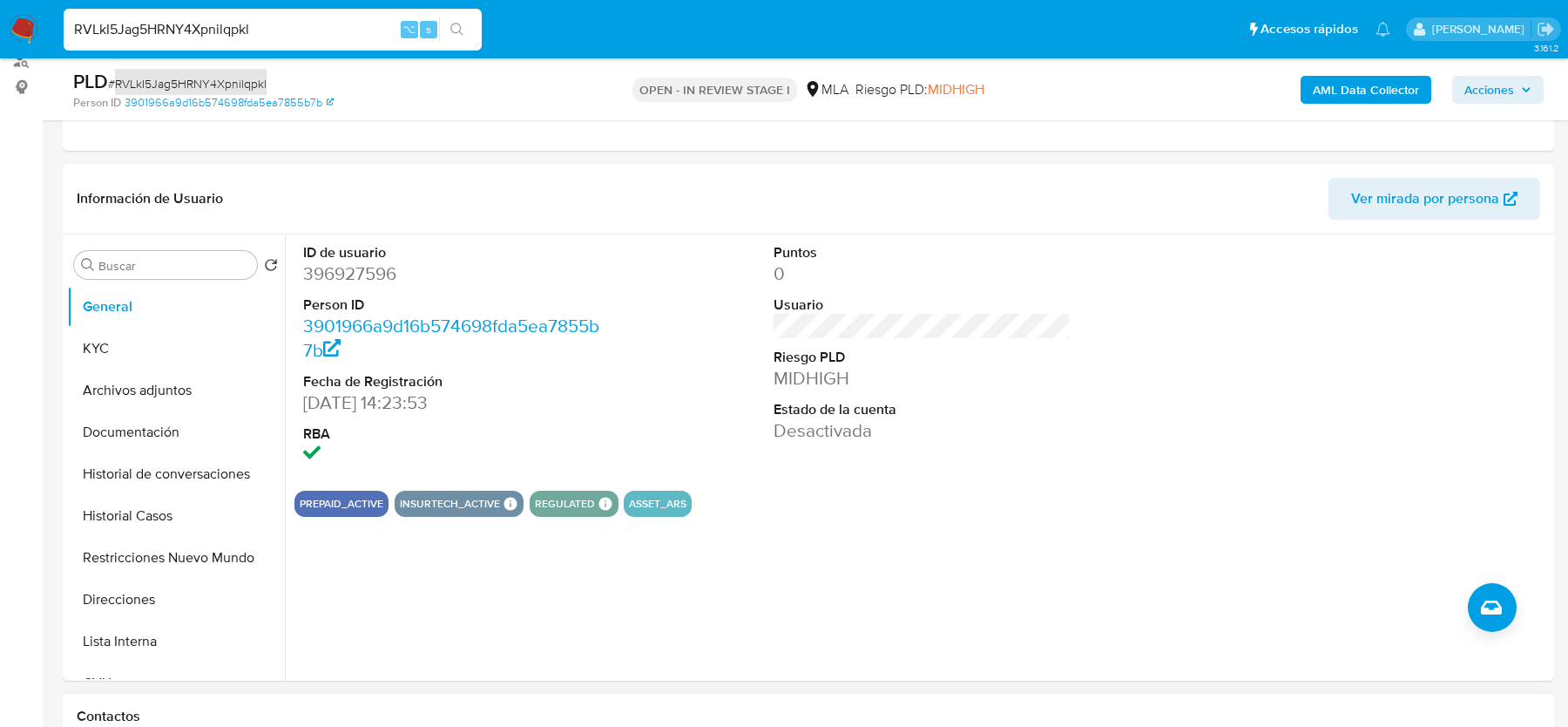
scroll to position [111, 0]
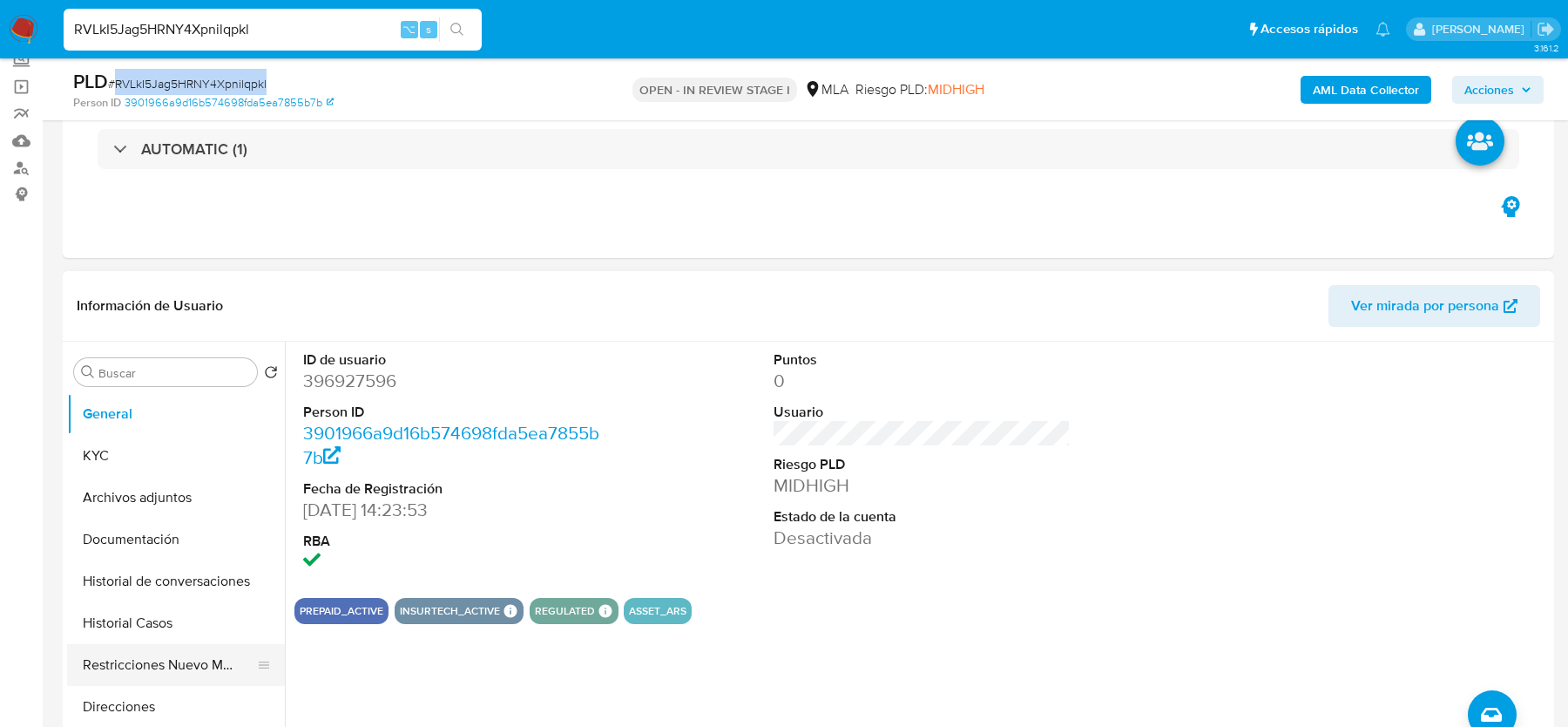
click at [163, 674] on button "Restricciones Nuevo Mundo" at bounding box center [169, 665] width 204 height 42
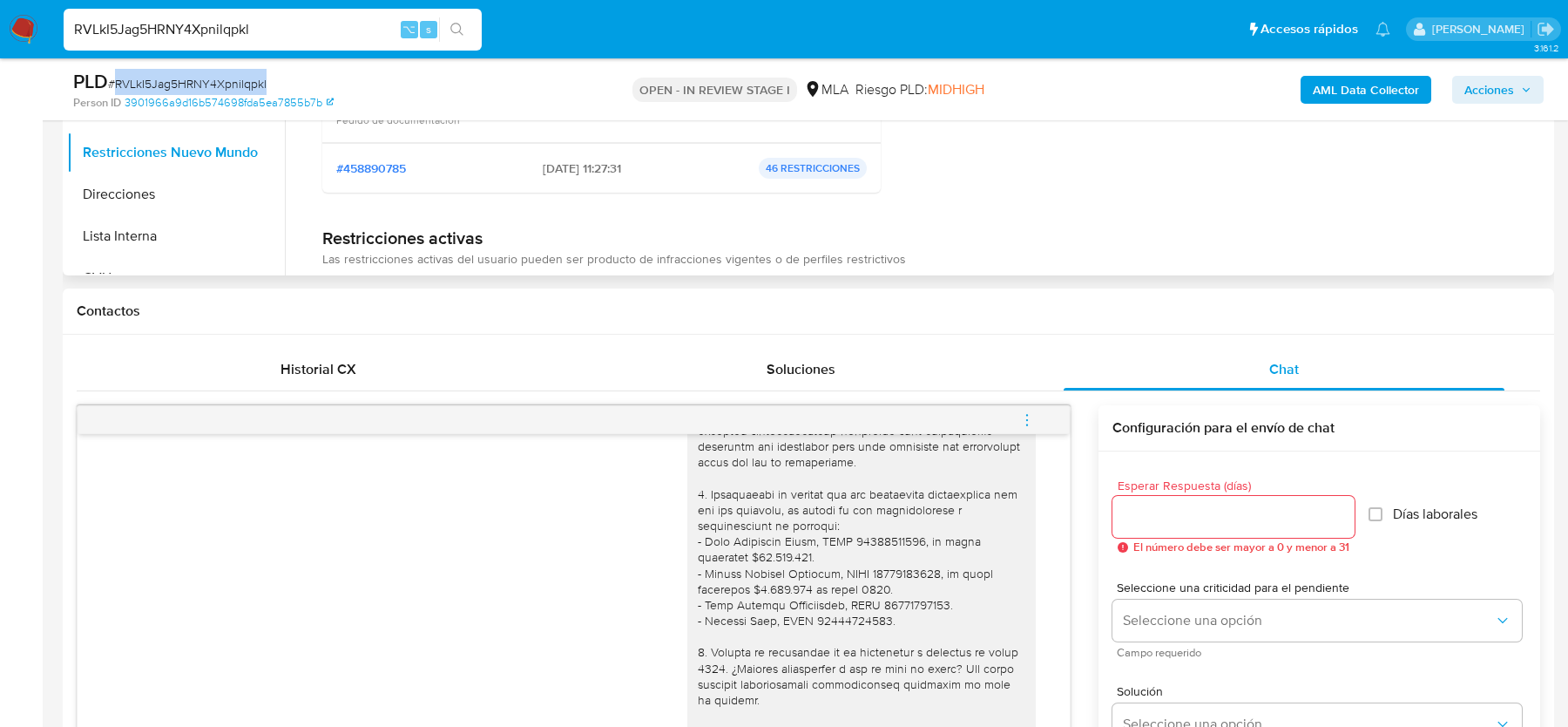
scroll to position [862, 0]
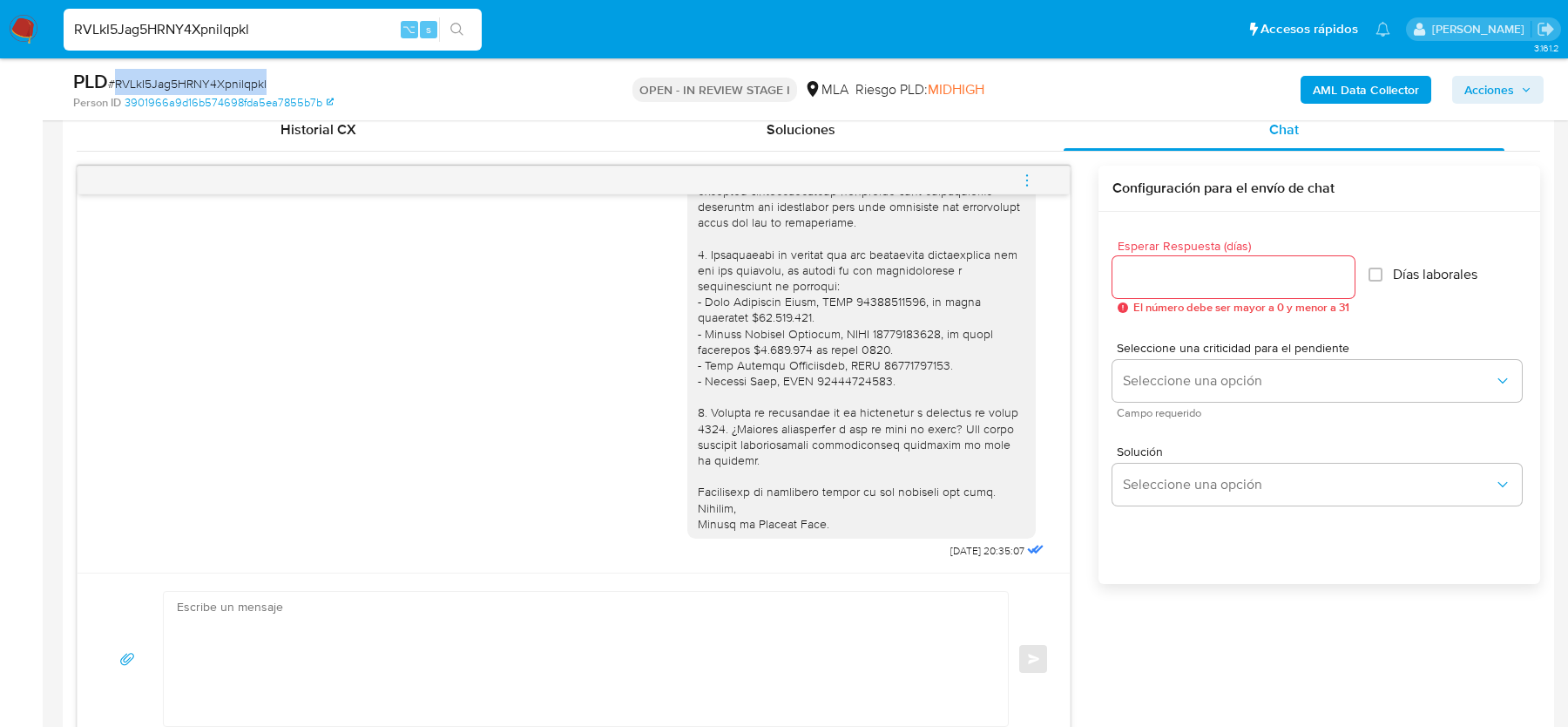
click at [1031, 172] on icon "menu-action" at bounding box center [1027, 180] width 16 height 16
click at [771, 178] on li "Cerrar conversación" at bounding box center [785, 182] width 128 height 21
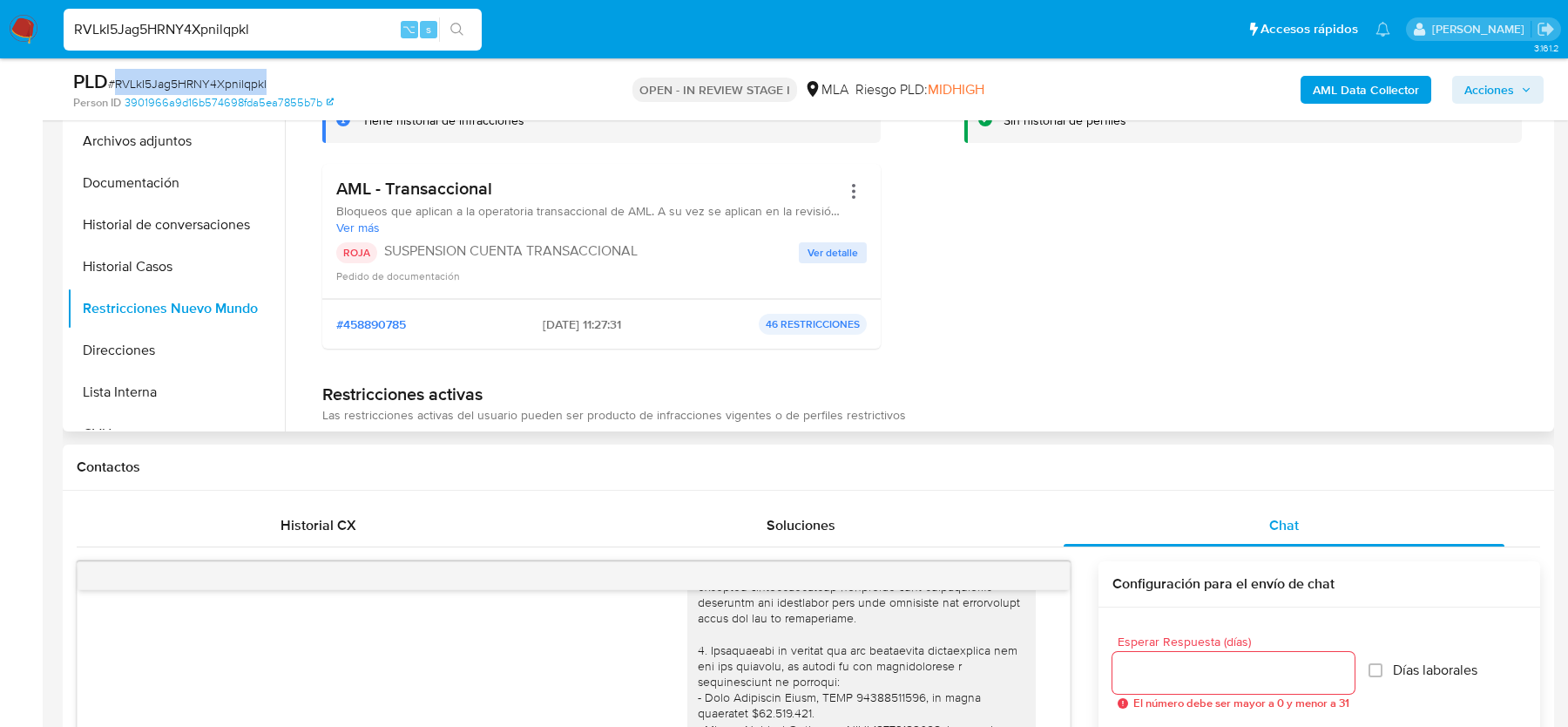
scroll to position [191, 0]
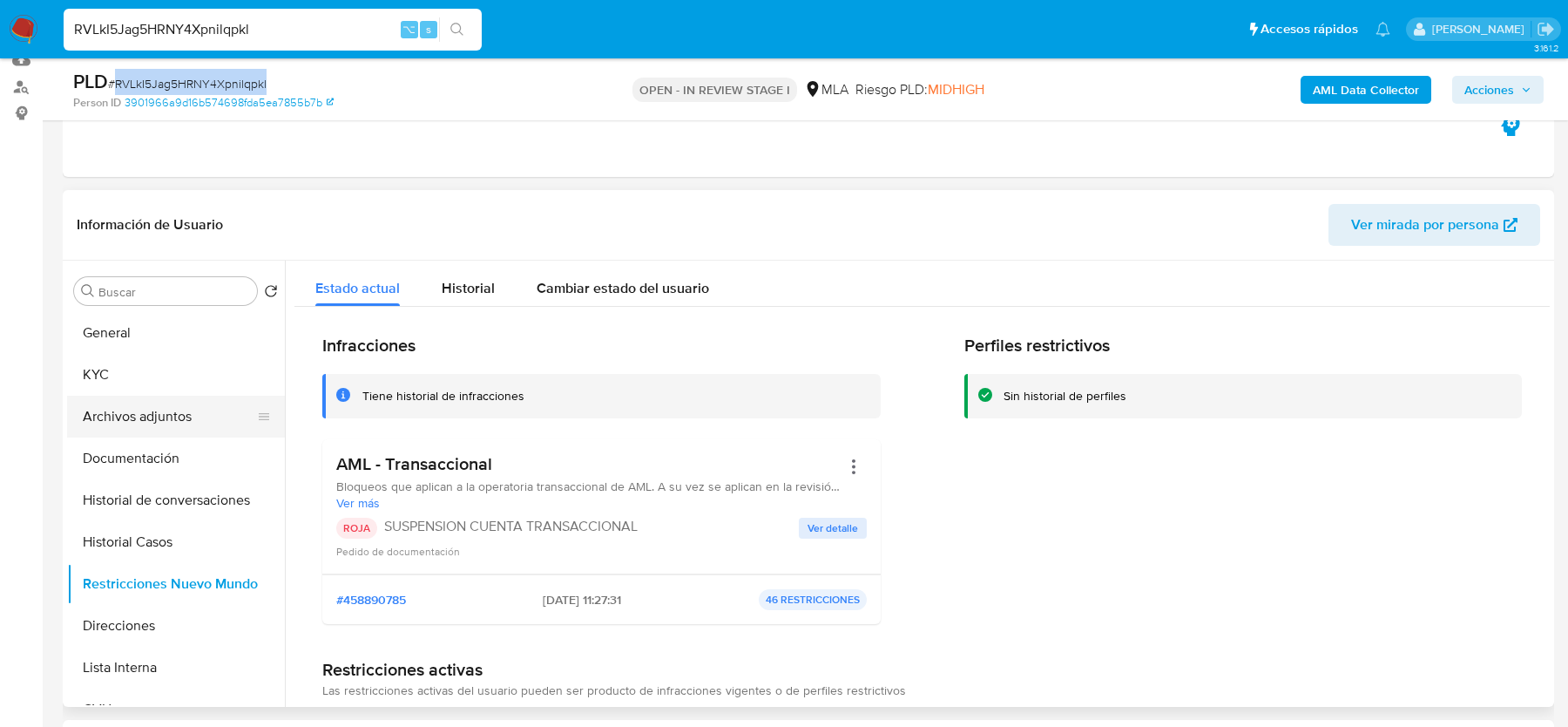
click at [150, 416] on button "Archivos adjuntos" at bounding box center [169, 417] width 204 height 42
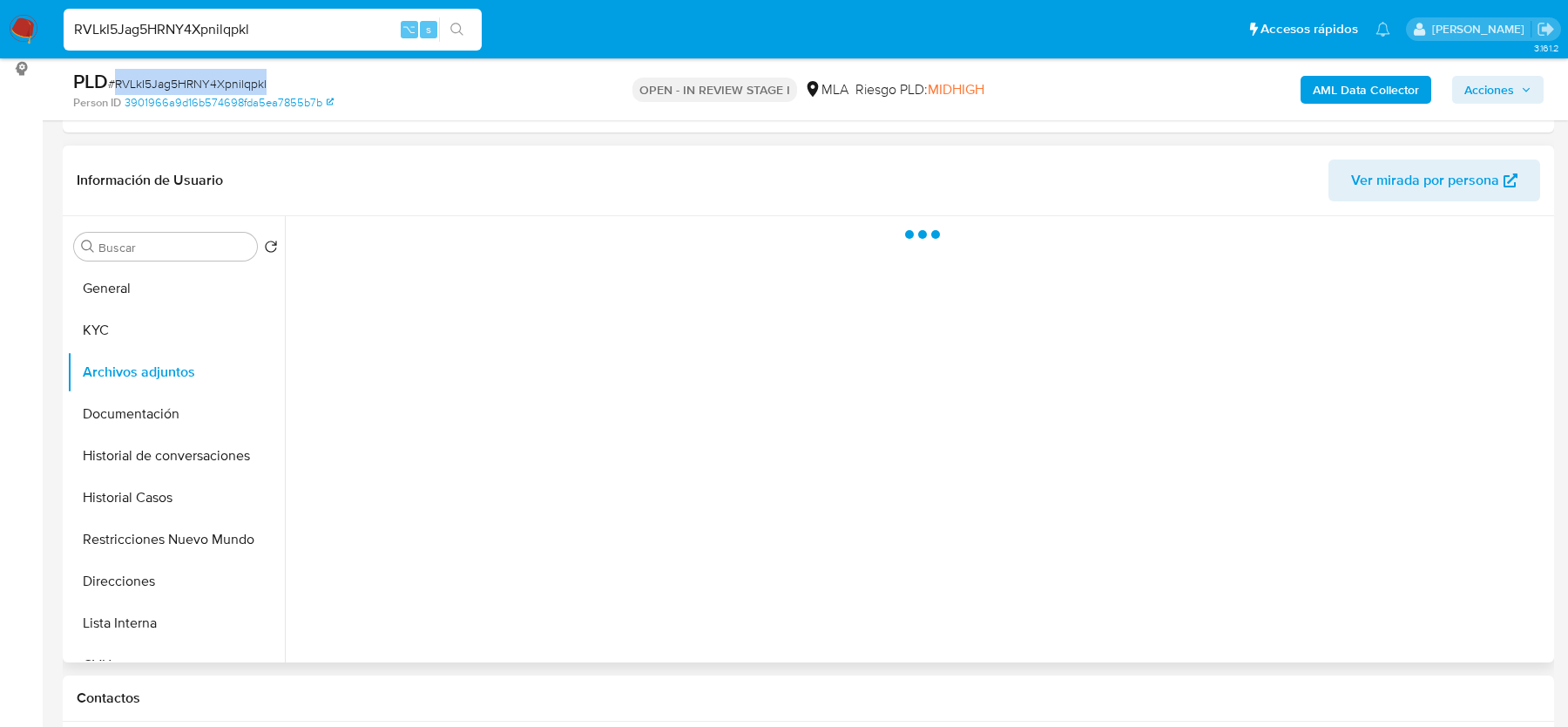
scroll to position [253, 0]
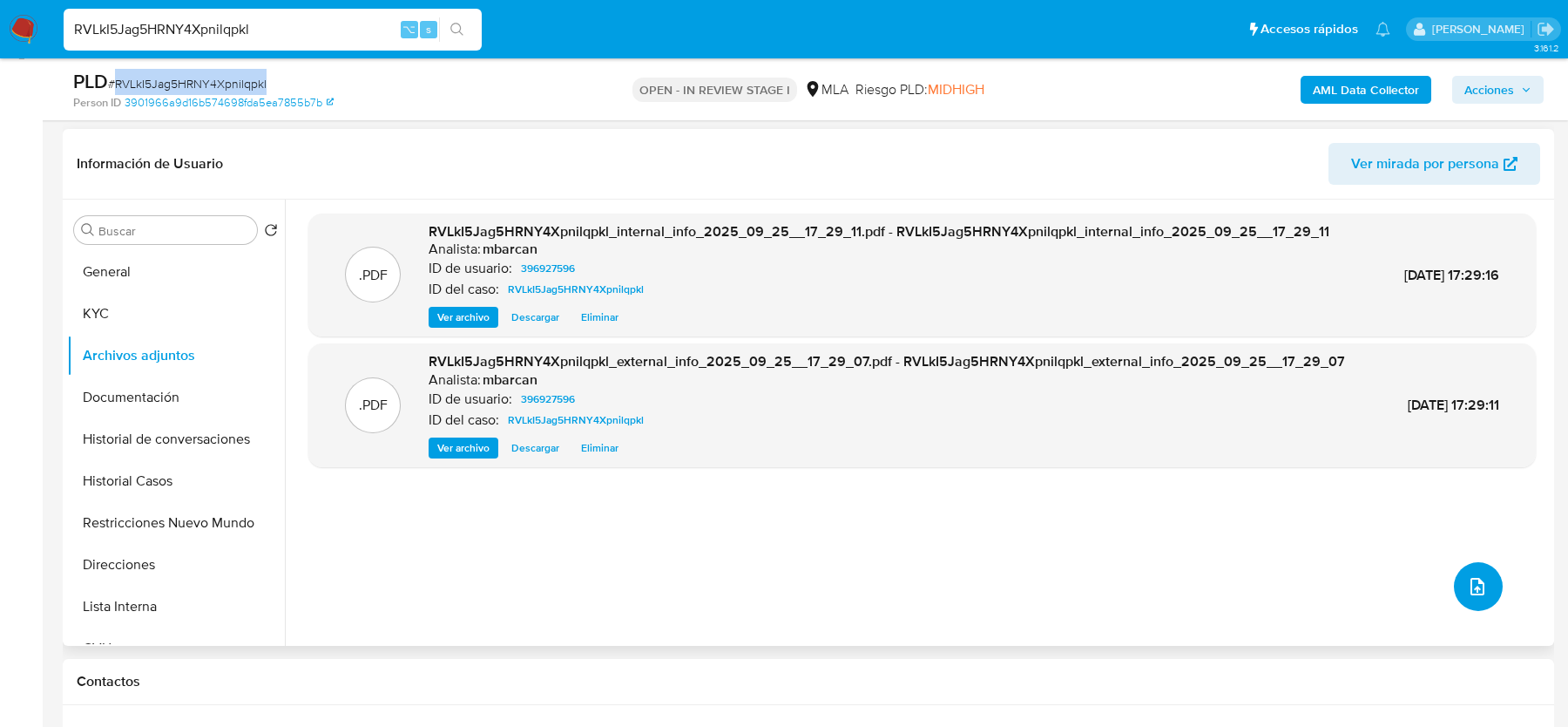
click at [1480, 591] on span "upload-file" at bounding box center [1478, 586] width 21 height 21
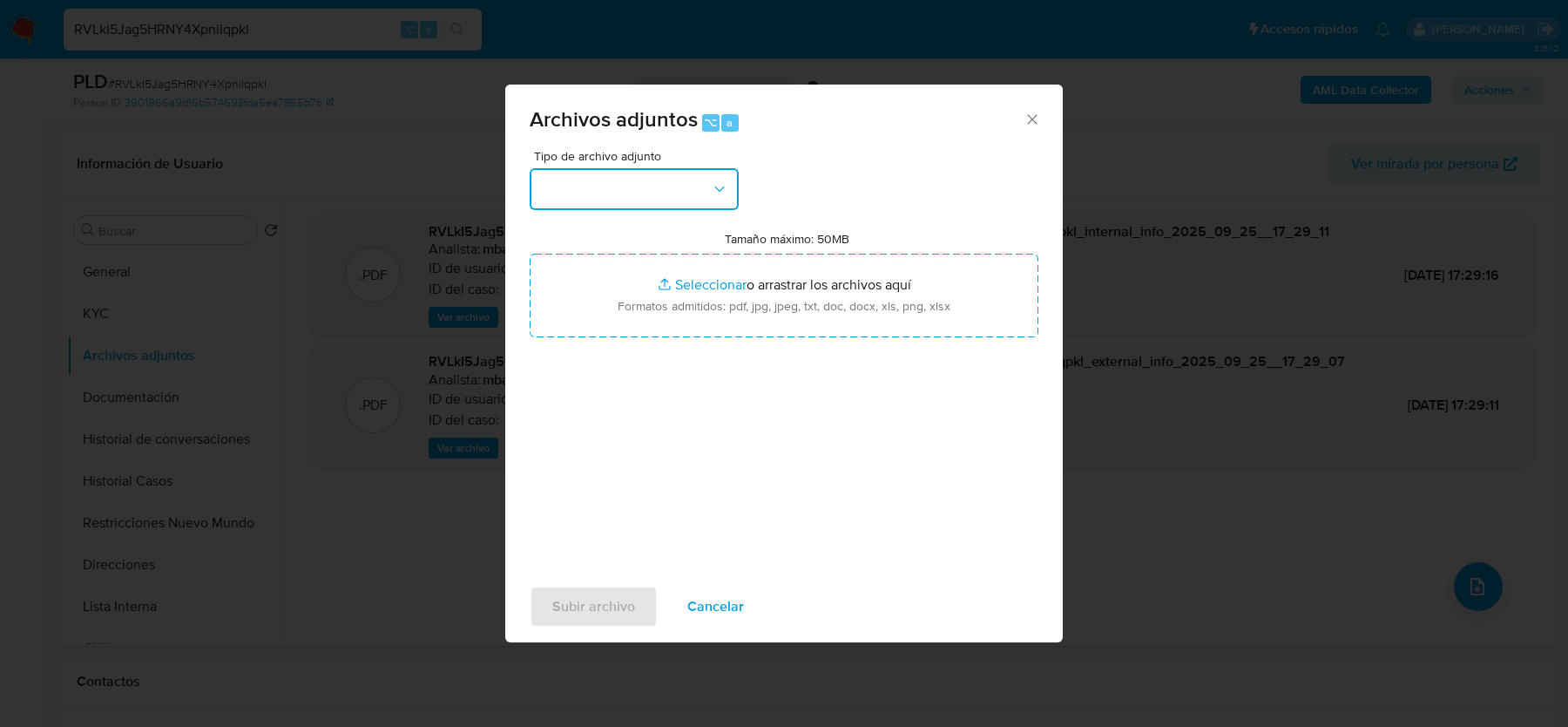
click at [643, 207] on button "button" at bounding box center [633, 189] width 209 height 42
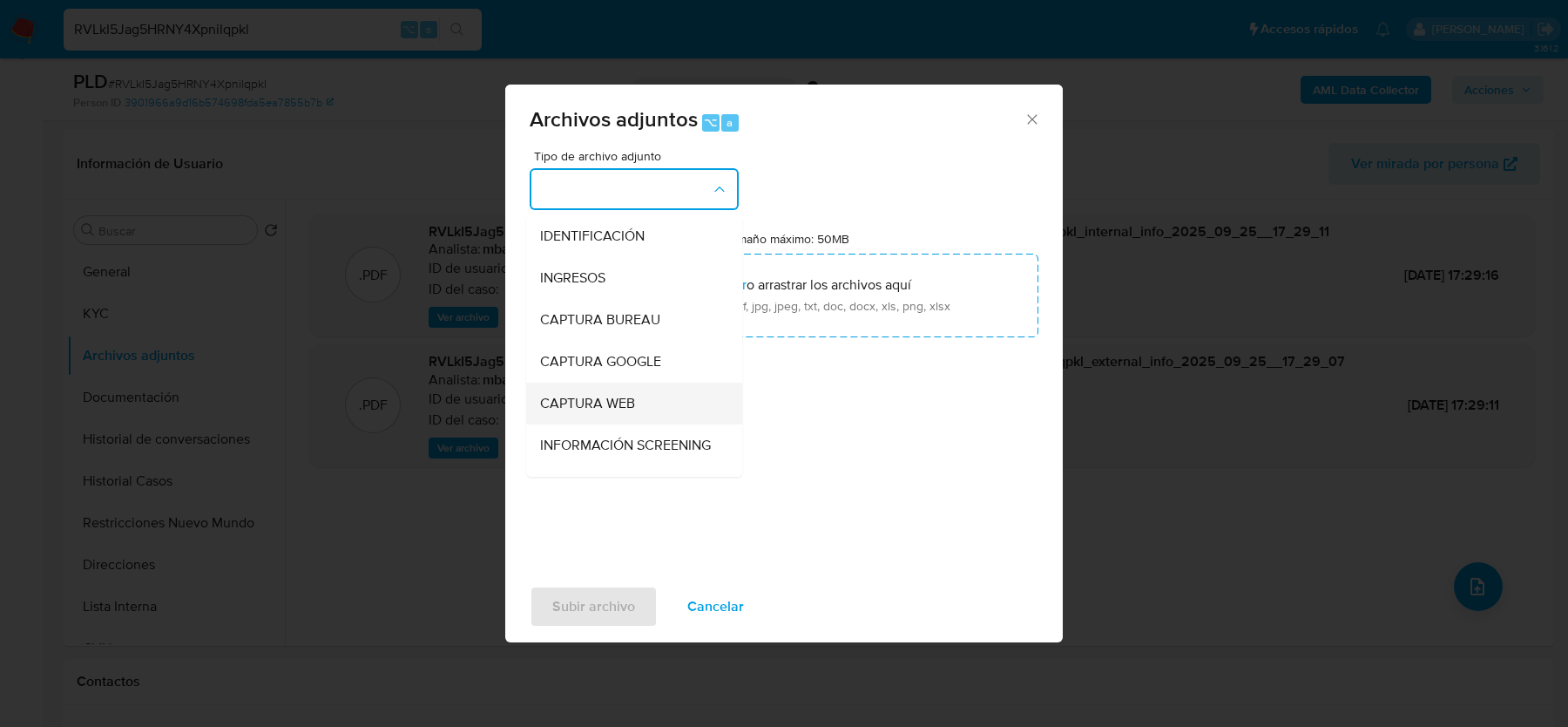
scroll to position [123, 0]
click at [573, 451] on span "OTROS" at bounding box center [563, 448] width 45 height 17
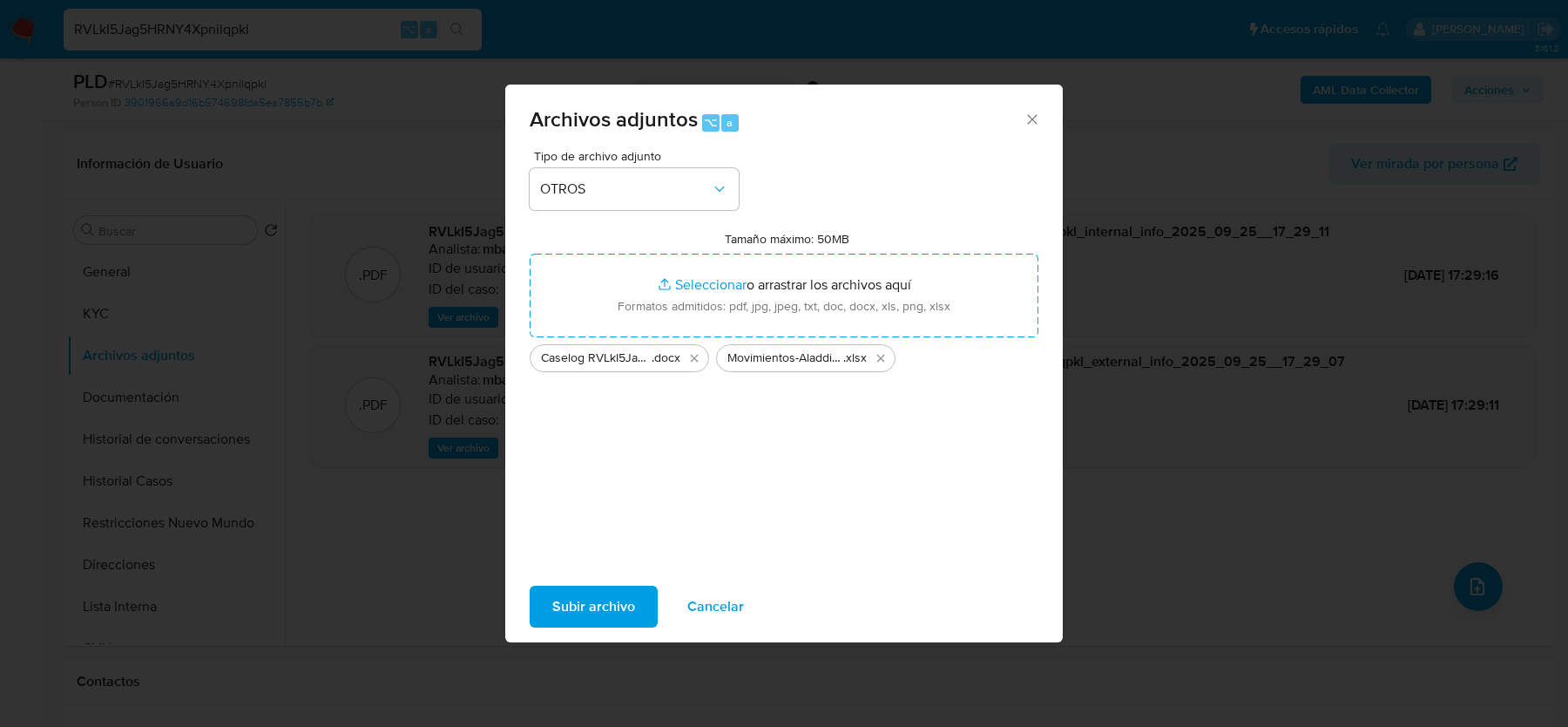
click at [571, 592] on span "Subir archivo" at bounding box center [593, 606] width 83 height 38
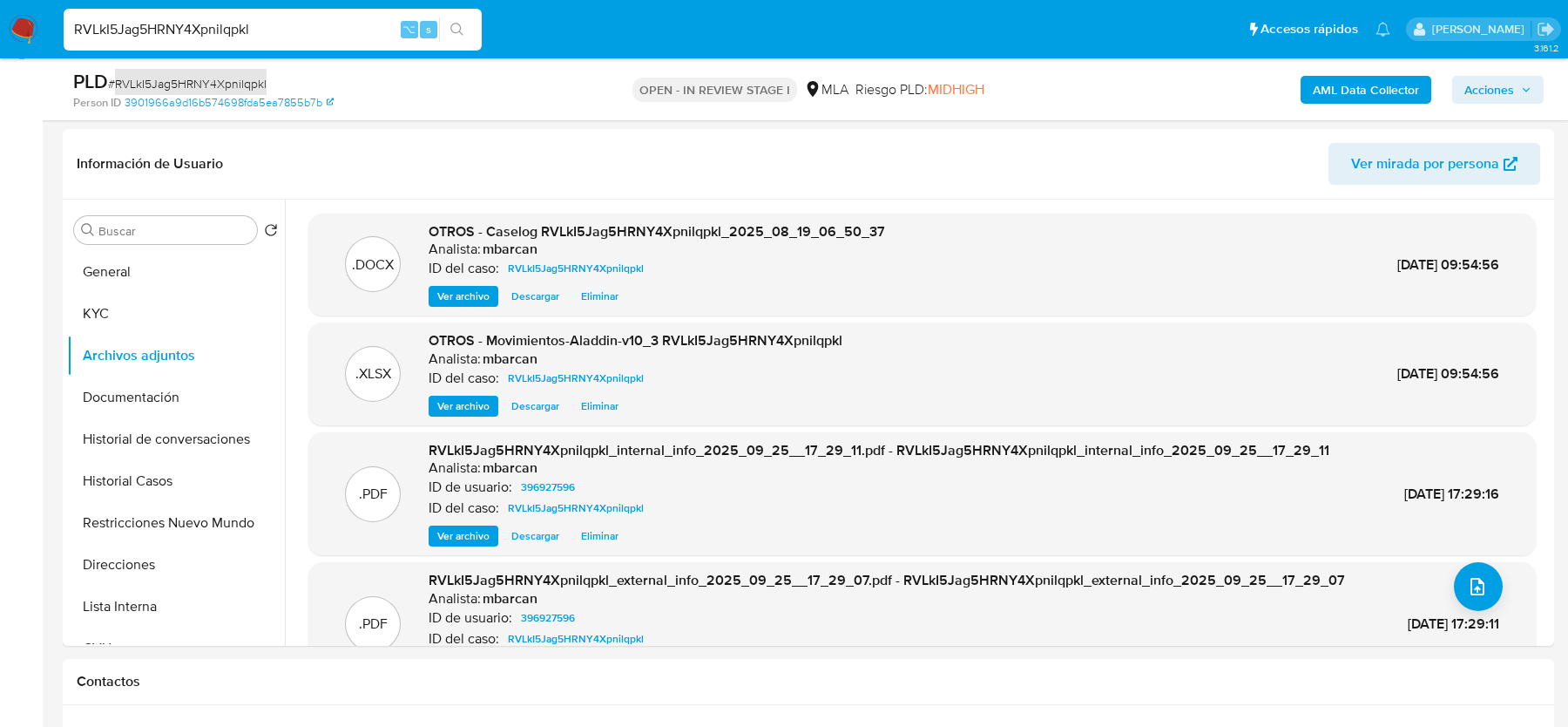
scroll to position [74, 0]
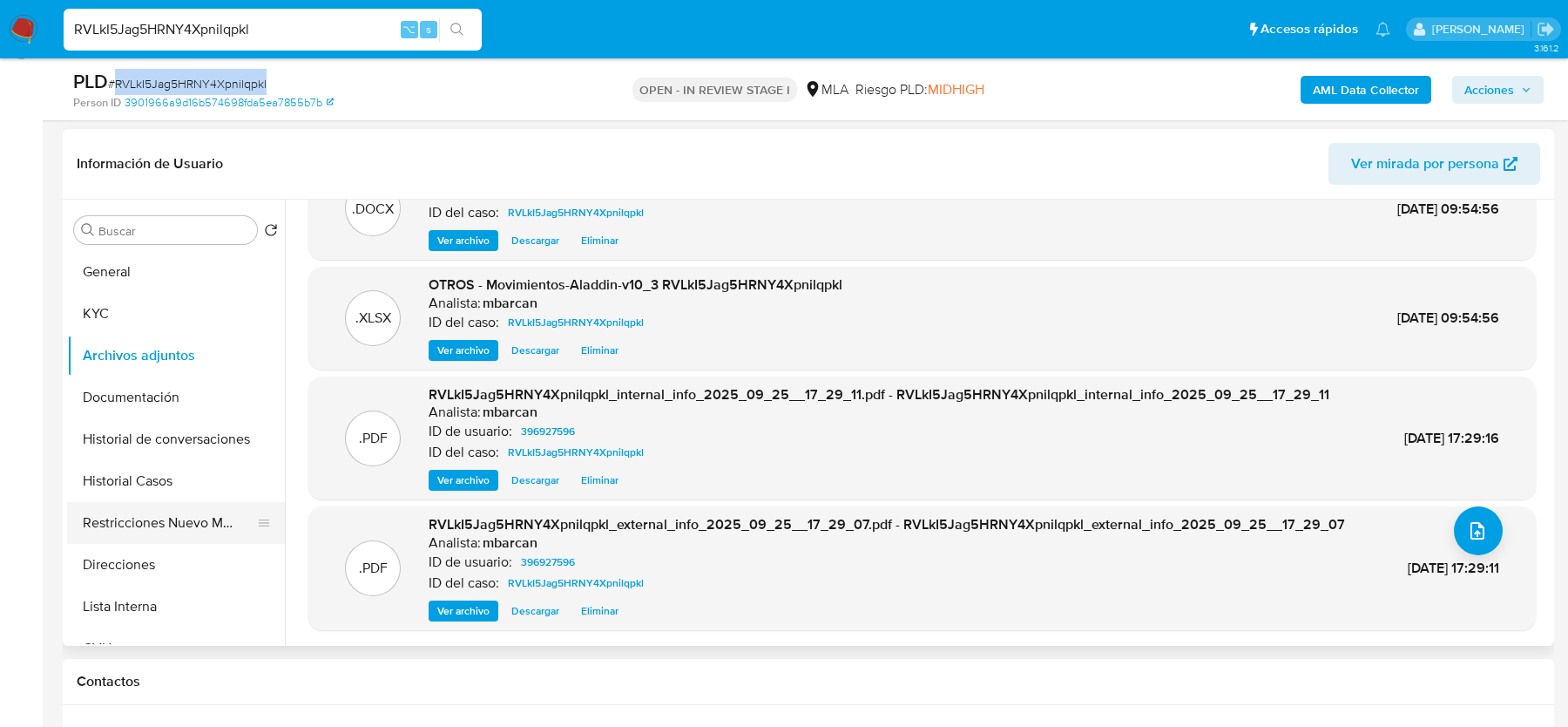
click at [191, 531] on button "Restricciones Nuevo Mundo" at bounding box center [169, 523] width 204 height 42
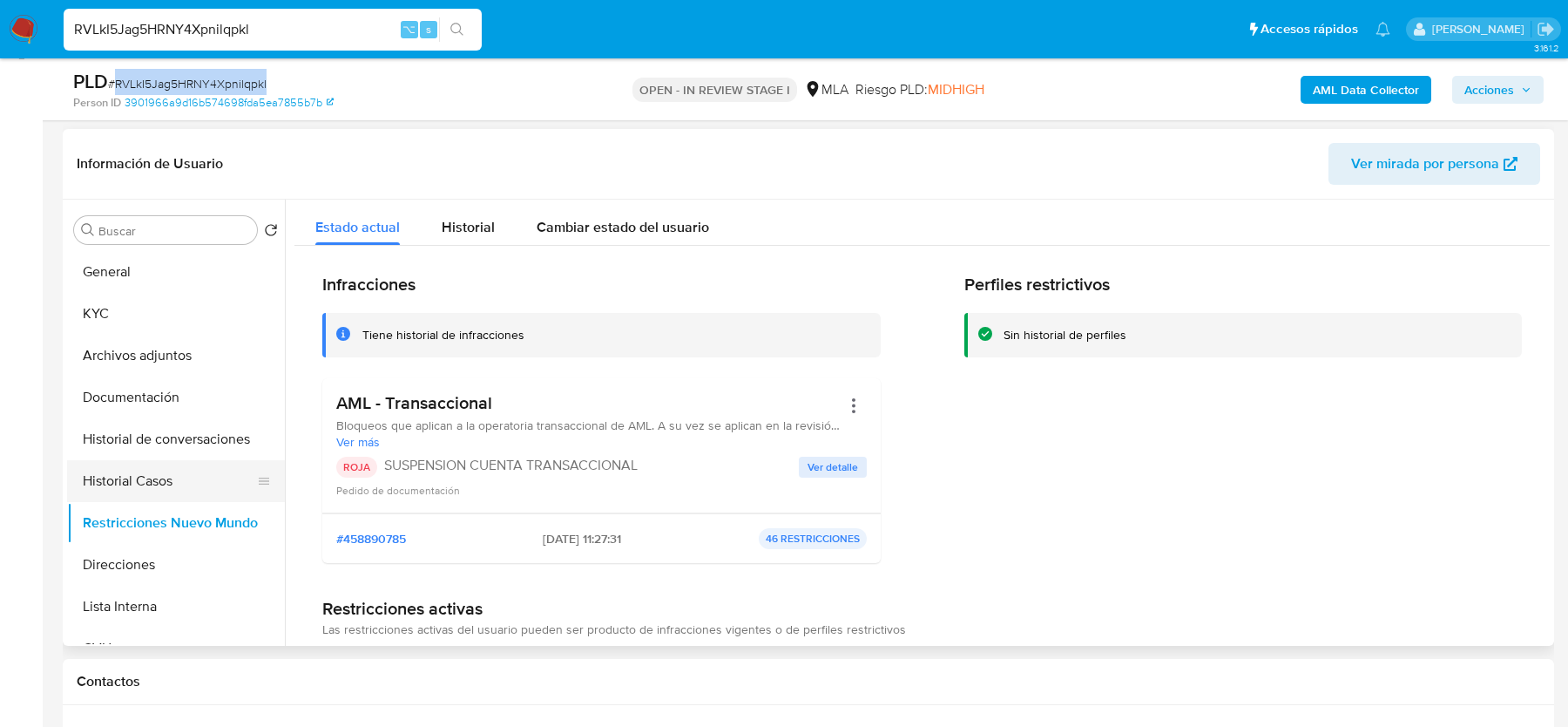
click at [135, 474] on button "Historial Casos" at bounding box center [169, 481] width 204 height 42
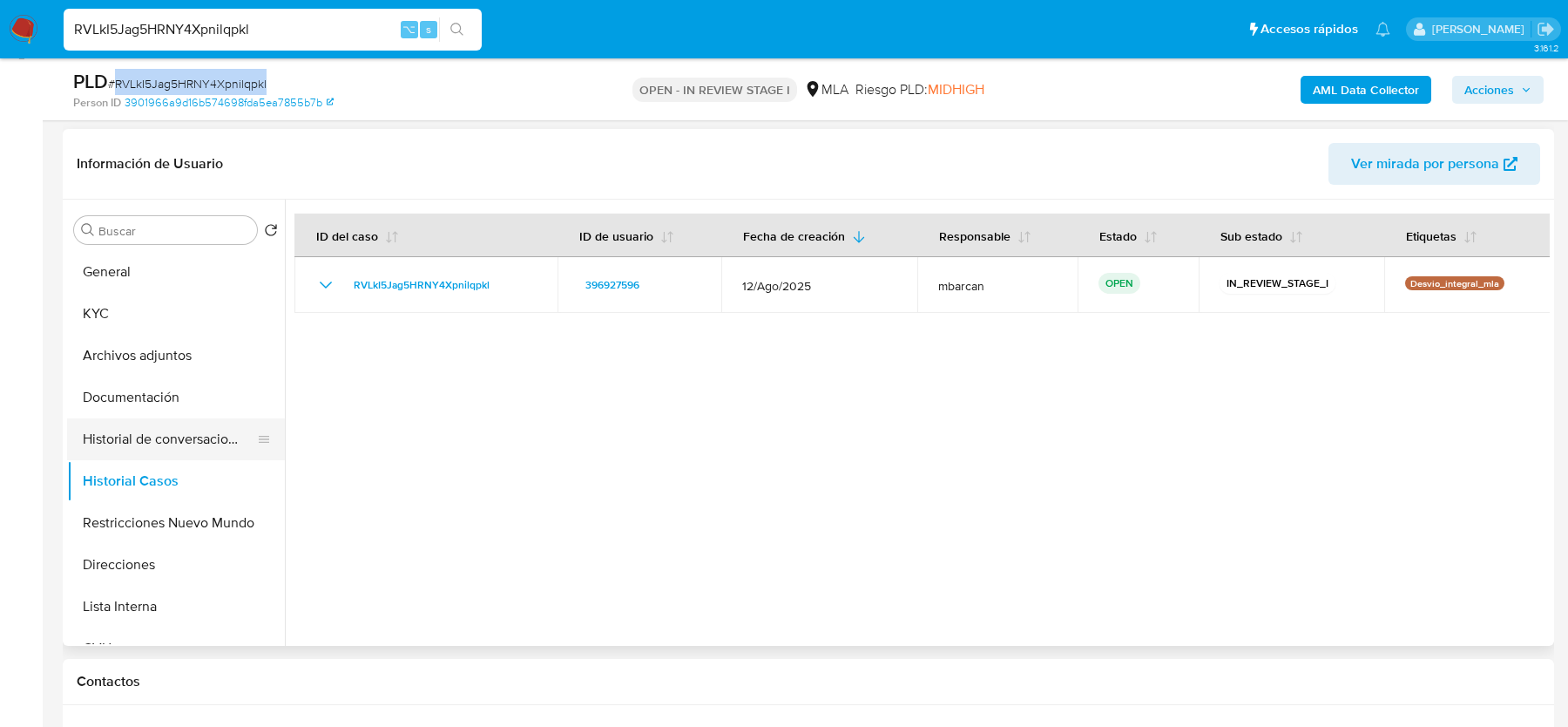
click at [150, 432] on button "Historial de conversaciones" at bounding box center [169, 440] width 204 height 42
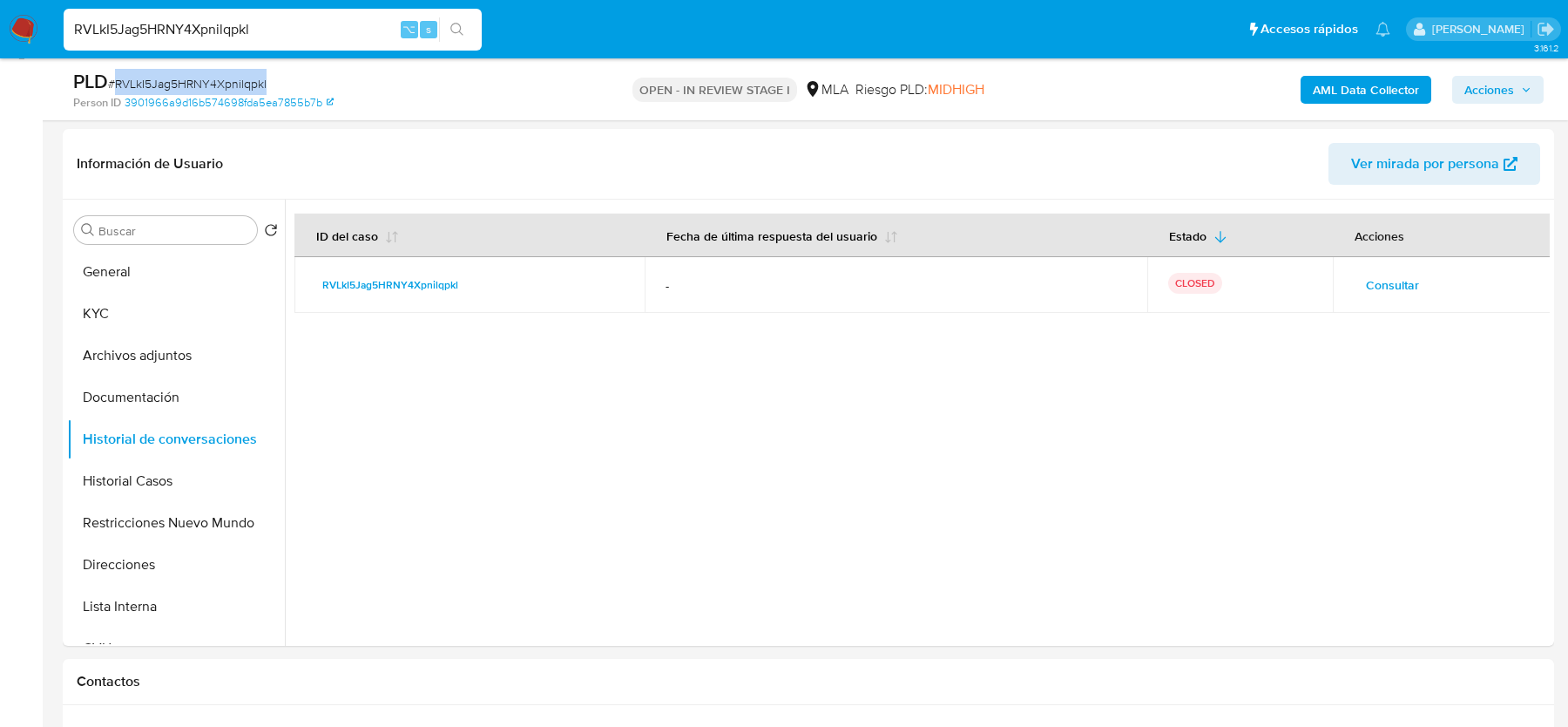
click at [1484, 86] on span "Acciones" at bounding box center [1489, 90] width 50 height 28
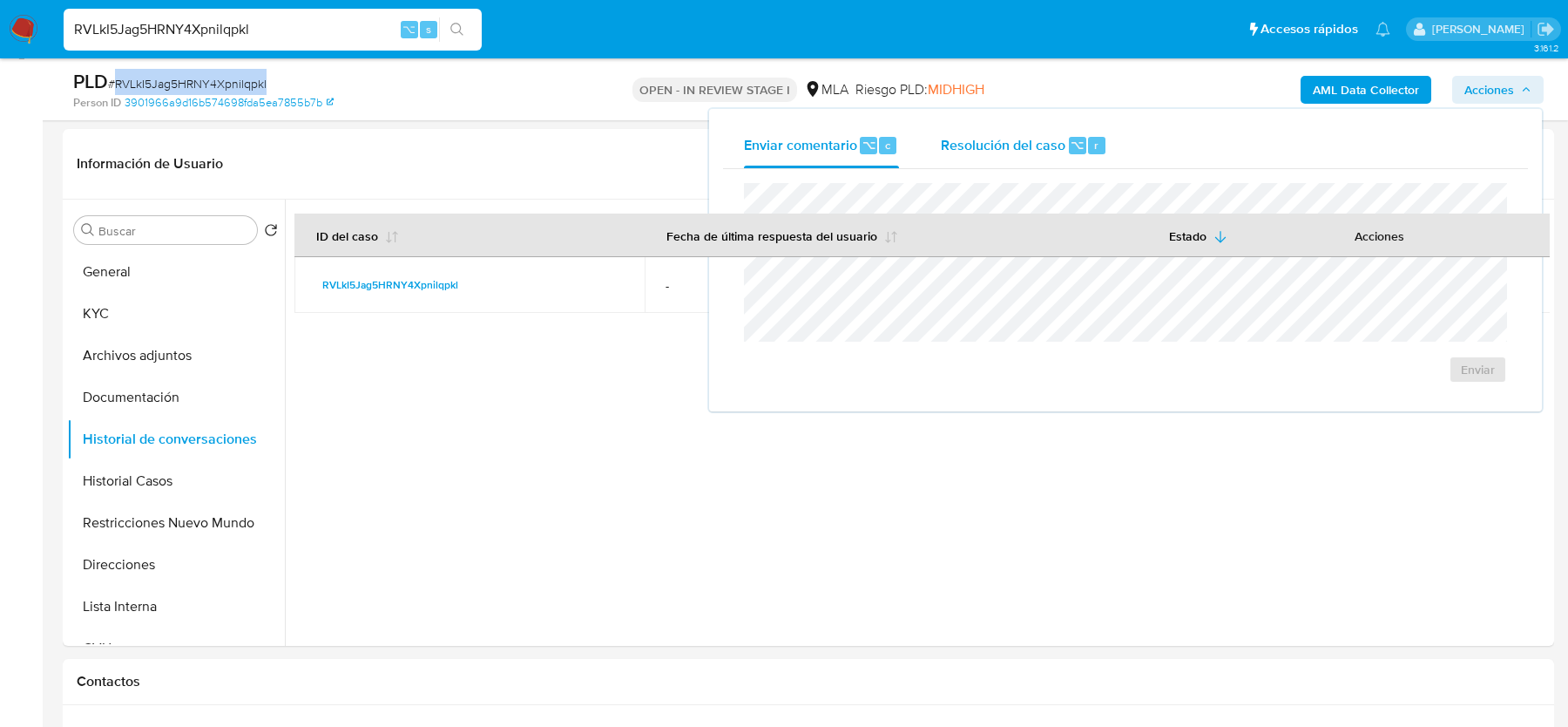
click at [1001, 155] on div "Resolución del caso ⌥ r" at bounding box center [1024, 146] width 166 height 45
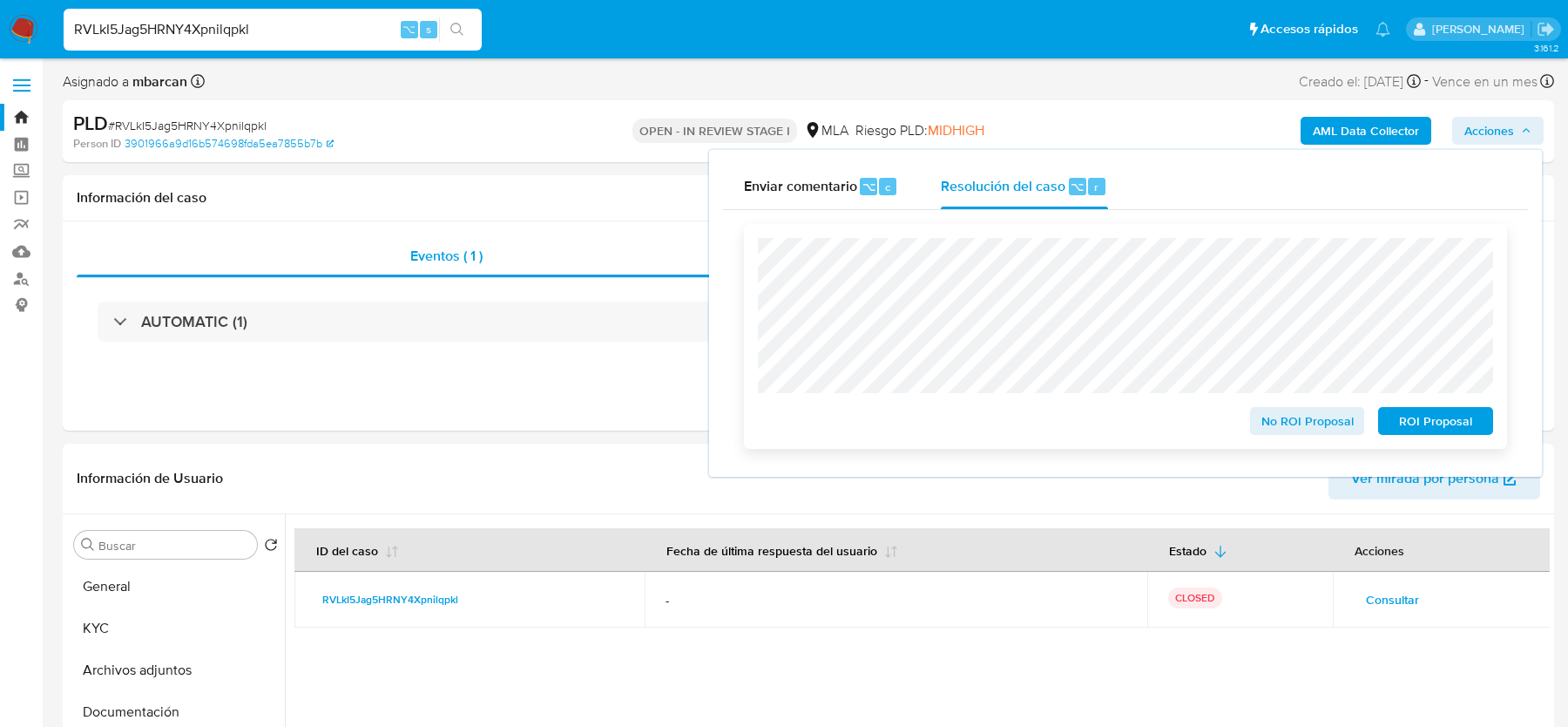
click at [1453, 421] on span "ROI Proposal" at bounding box center [1436, 421] width 91 height 24
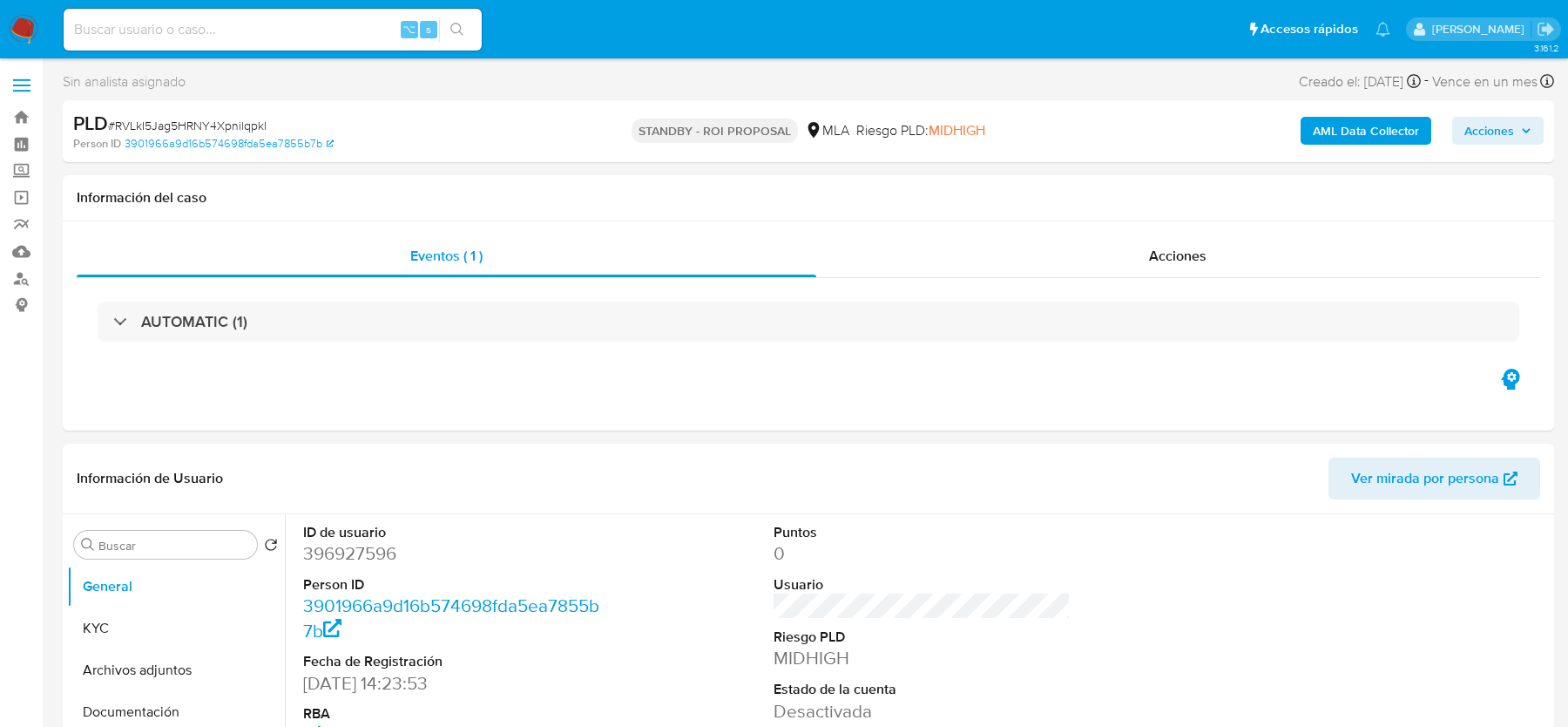
select select "10"
click at [342, 34] on input at bounding box center [273, 30] width 418 height 23
paste input "3S2g3E1jsiQEQtgCuU4tfjH3"
type input "3S2g3E1jsiQEQtgCuU4tfjH3"
select select "10"
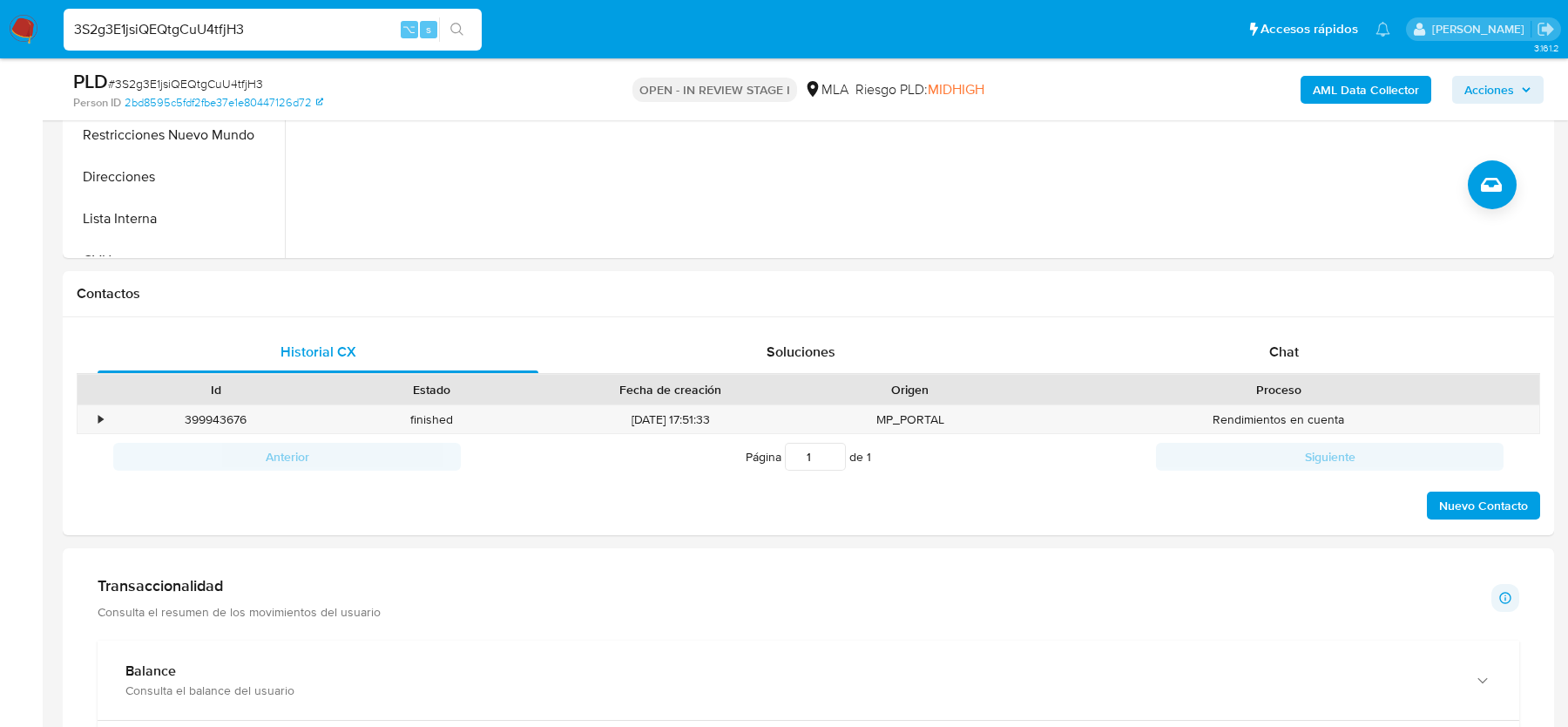
scroll to position [862, 0]
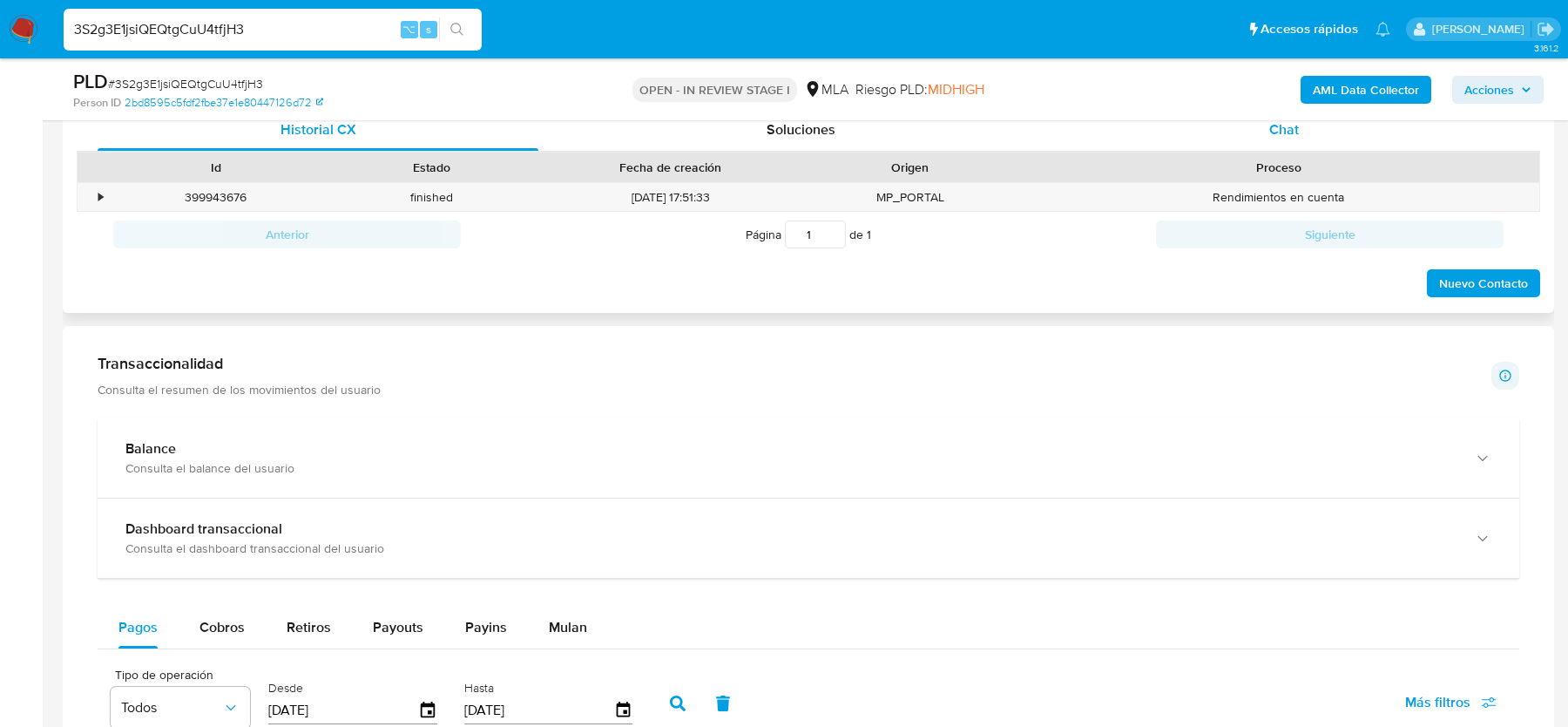
click at [1271, 130] on span "Chat" at bounding box center [1284, 129] width 30 height 20
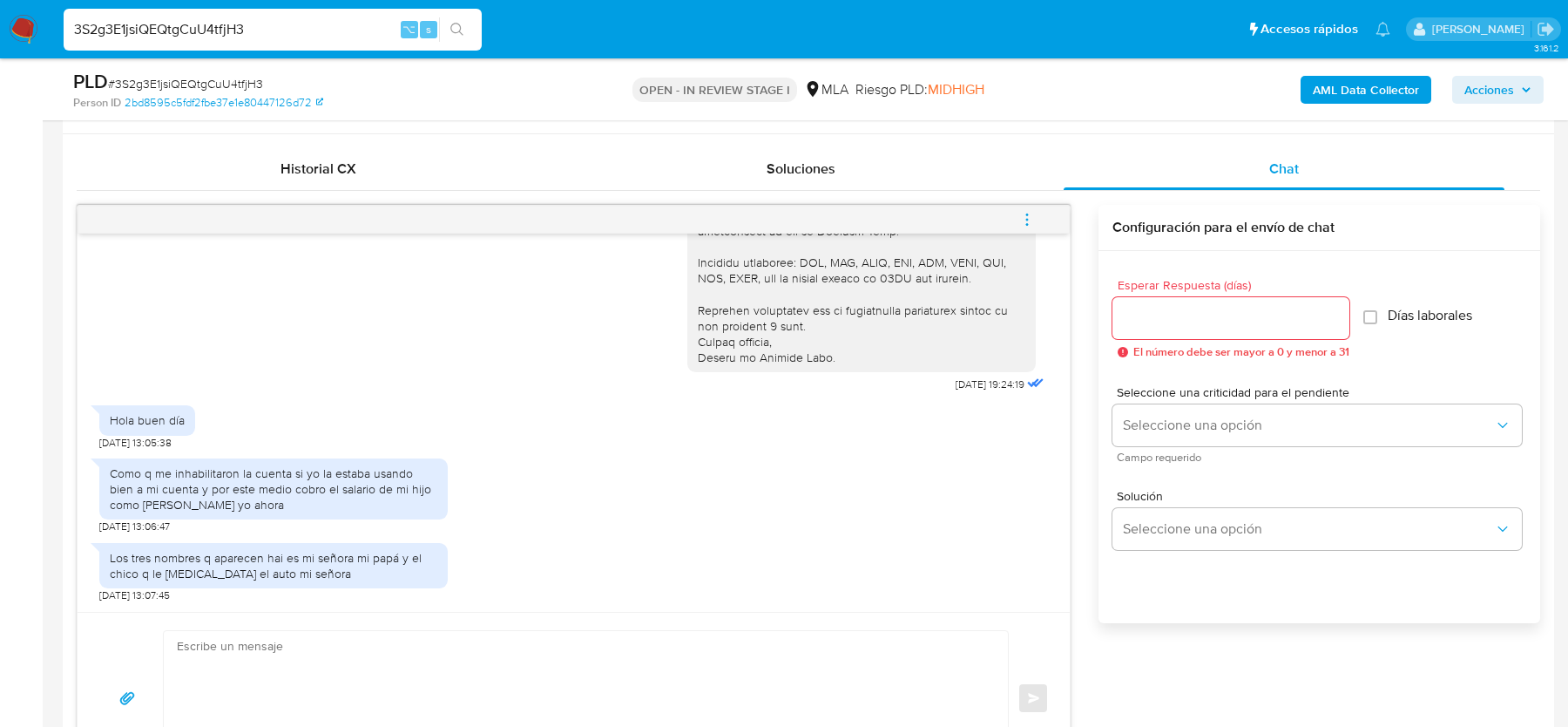
scroll to position [2185, 0]
drag, startPoint x: 184, startPoint y: 489, endPoint x: 184, endPoint y: 501, distance: 12.0
click at [184, 501] on div "Como q me inhabilitaron la cuenta si yo la estaba usando bien a mi cuenta y por…" at bounding box center [273, 489] width 328 height 48
copy div "por este medio cobro el salario de mi hijo como hago yo ahora"
click at [119, 556] on div "Los tres nombres q aparecen hai es mi señora mi papá y el chico q le compro el …" at bounding box center [273, 565] width 328 height 31
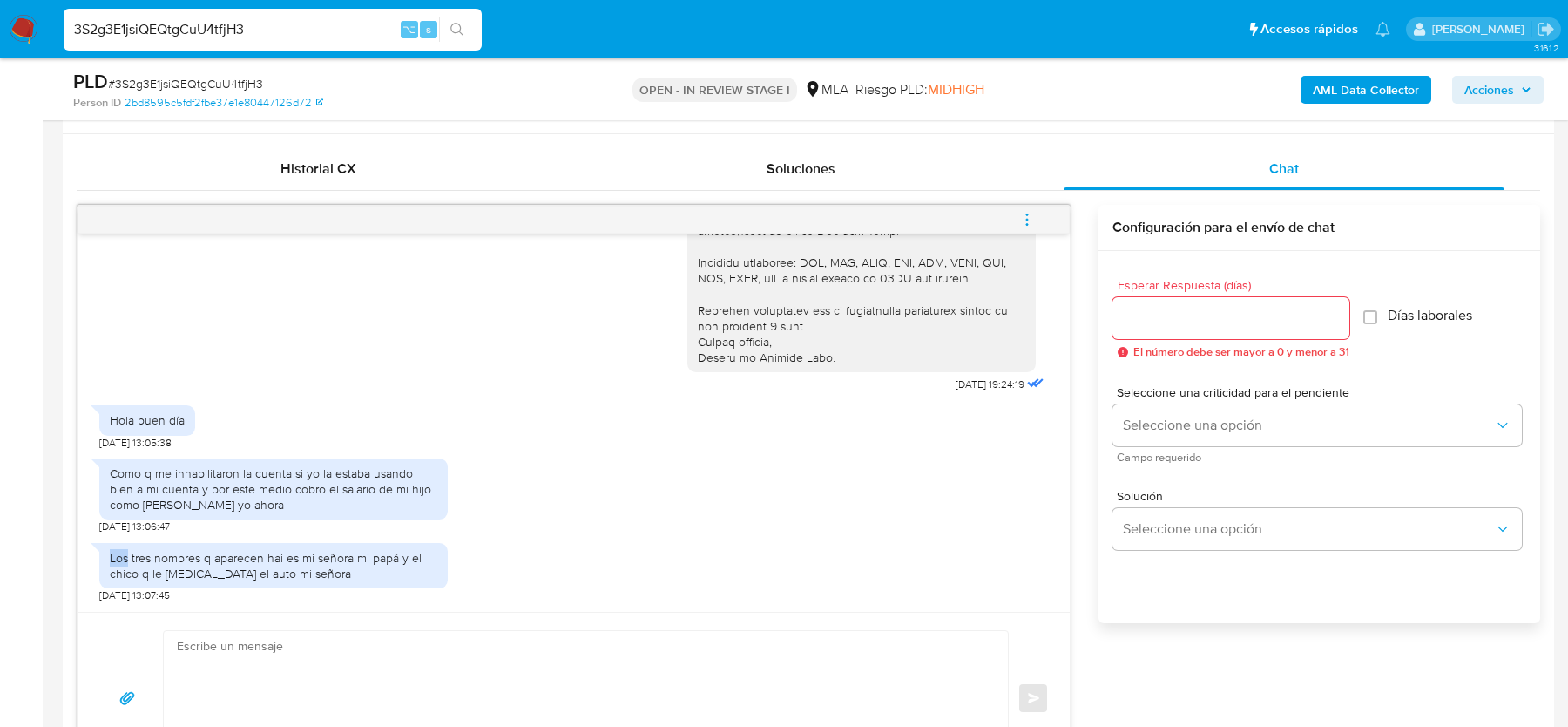
click at [119, 556] on div "Los tres nombres q aparecen hai es mi señora mi papá y el chico q le compro el …" at bounding box center [273, 565] width 328 height 31
copy div "Los tres nombres q aparecen hai es mi señora mi papá y el chico q le compro el …"
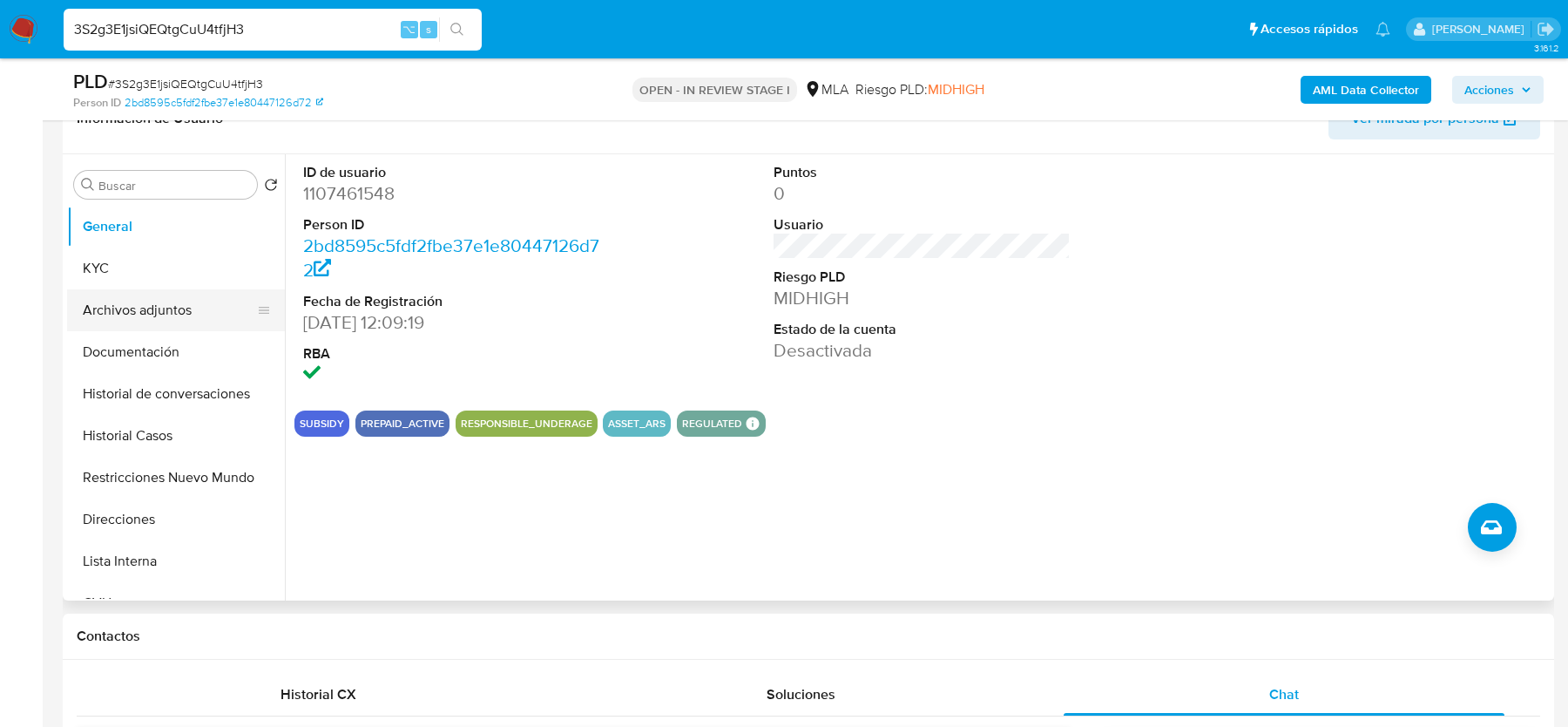
scroll to position [290, 0]
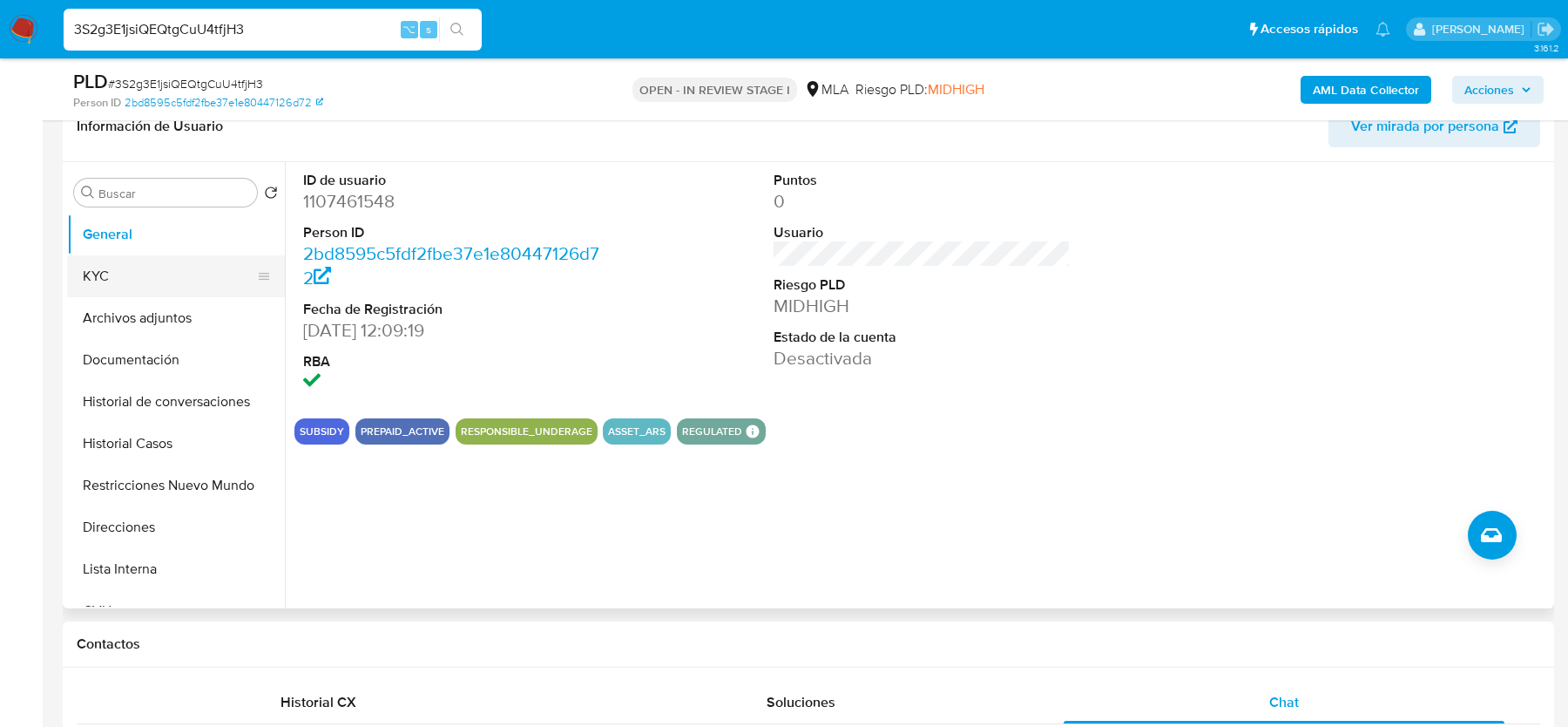
click at [143, 276] on button "KYC" at bounding box center [169, 276] width 204 height 42
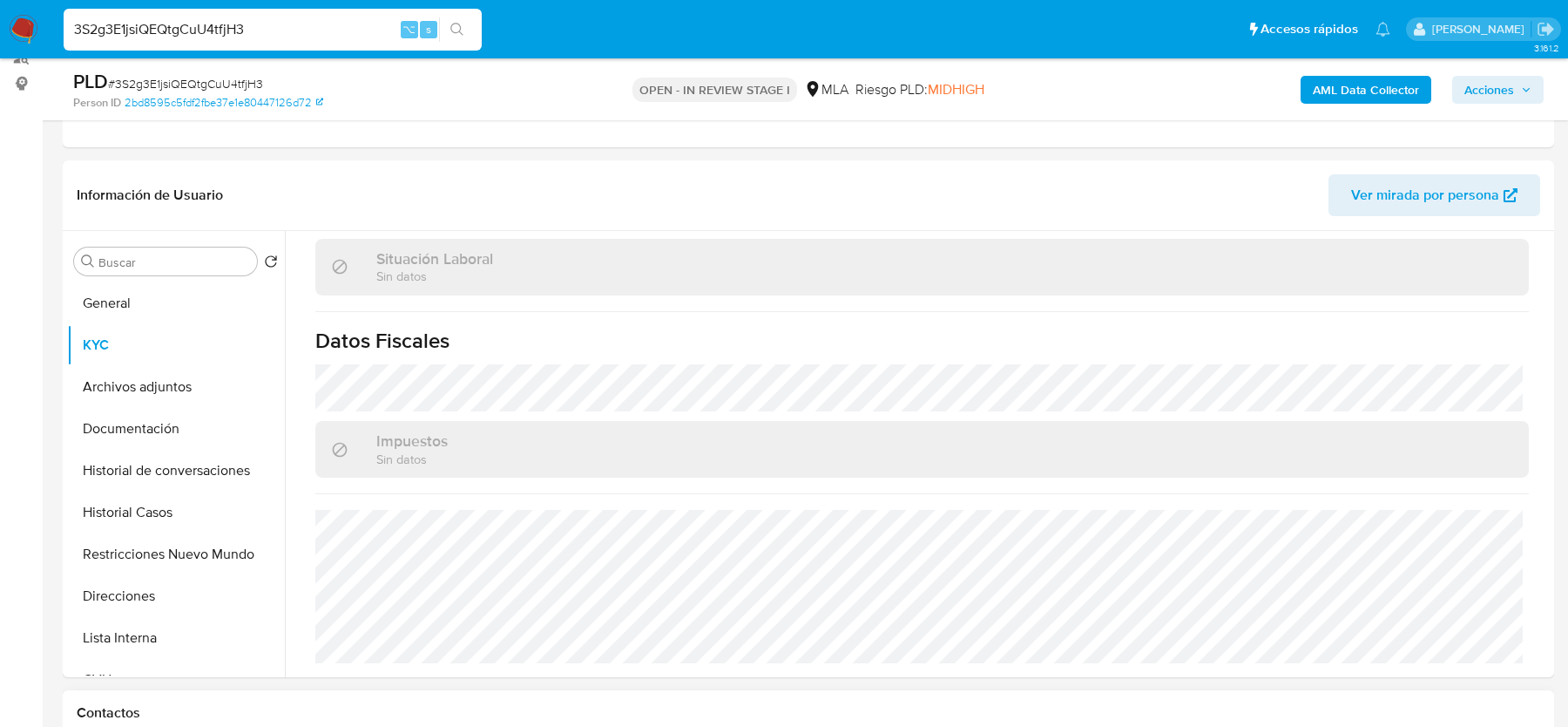
scroll to position [917, 0]
click at [170, 585] on button "Direcciones" at bounding box center [169, 597] width 204 height 42
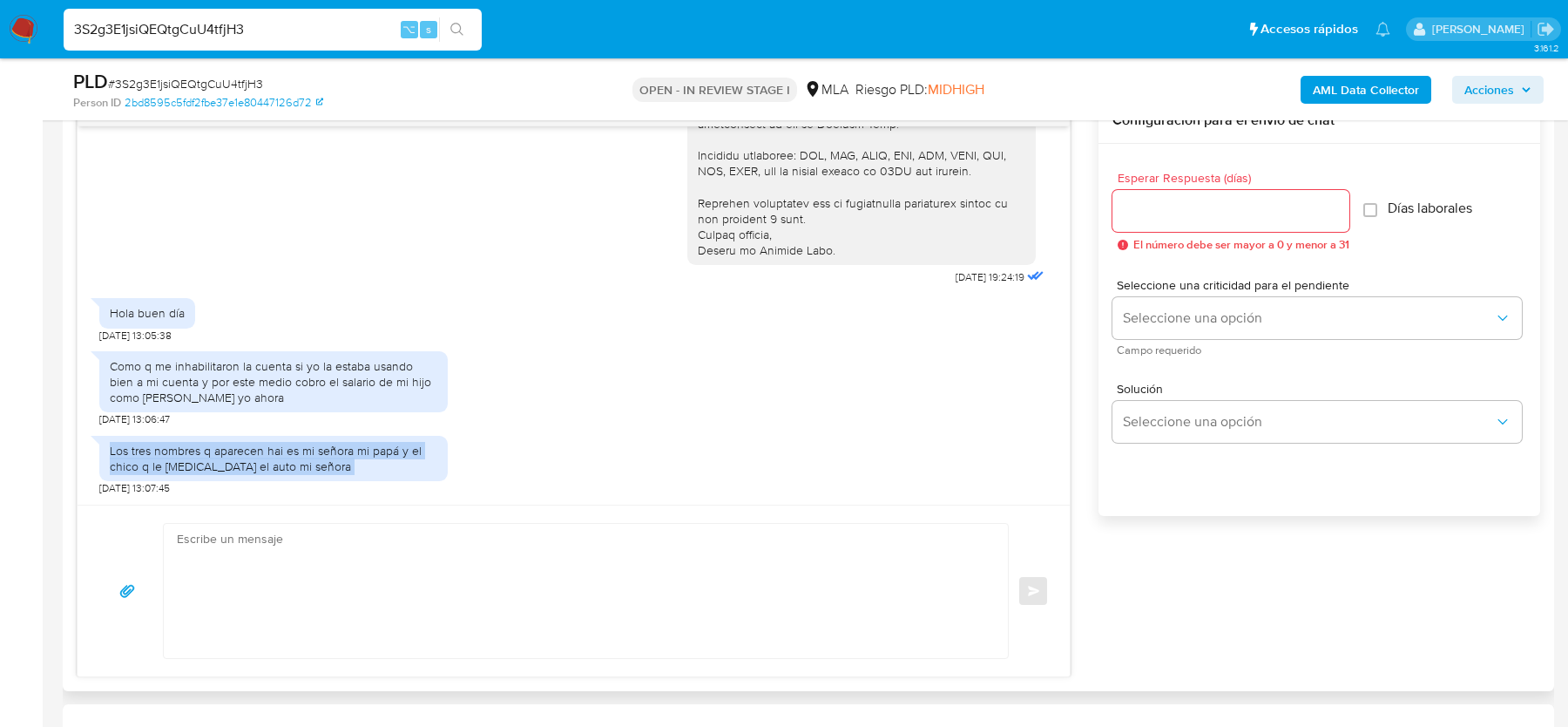
scroll to position [977, 0]
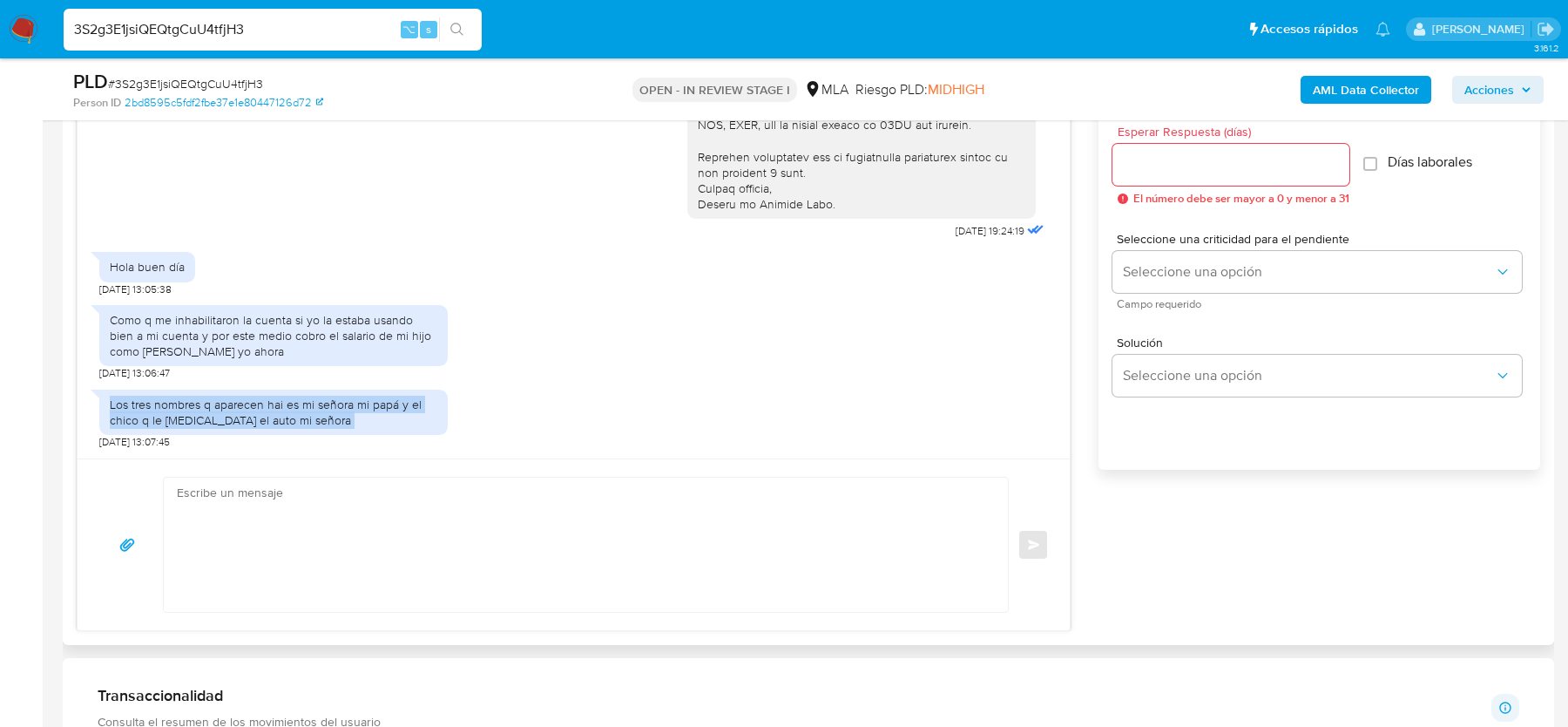
click at [304, 546] on textarea at bounding box center [581, 545] width 810 height 135
paste textarea "Hola, Muchas gracias por tu respuesta. Al respecto, ¿podrías enviarnos lo sigui…"
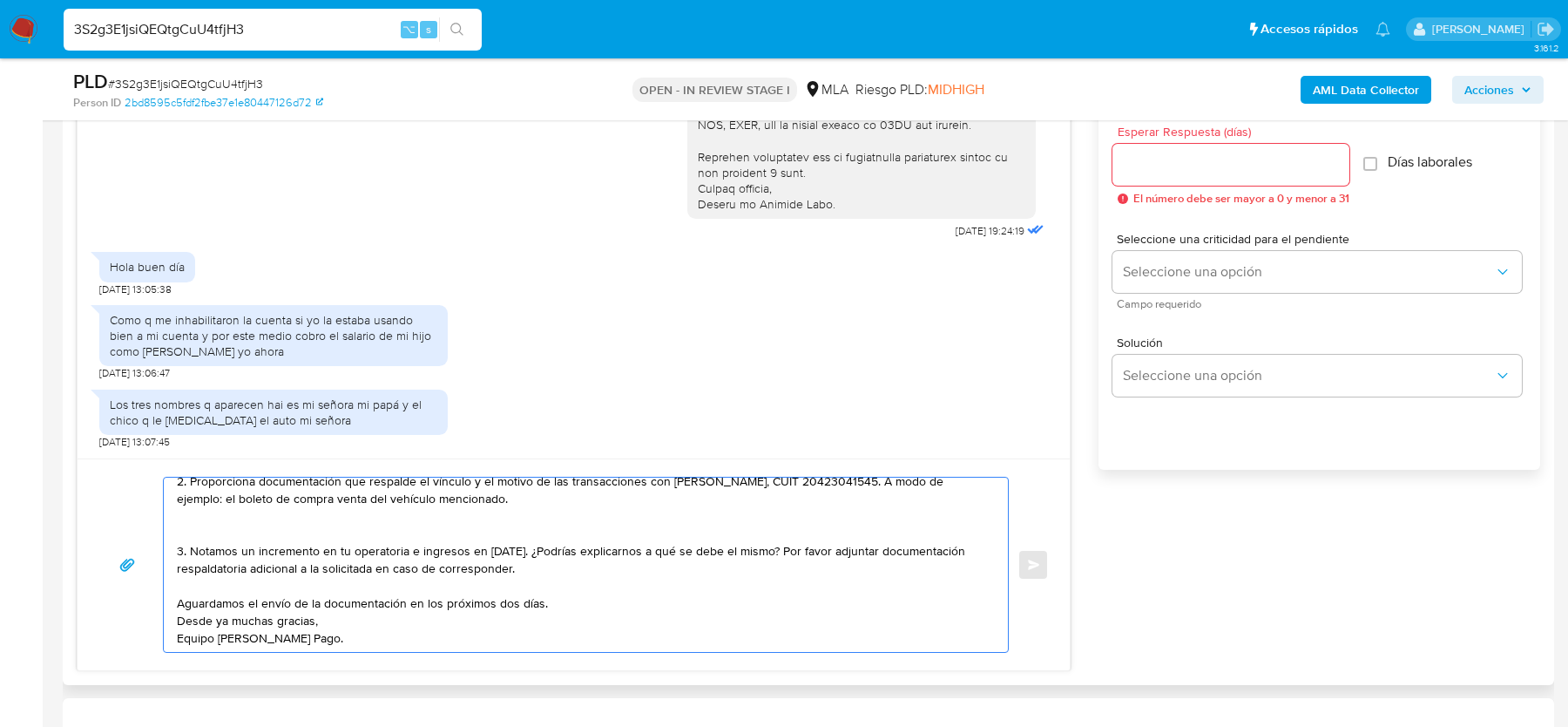
click at [264, 536] on textarea "Hola, Muchas gracias por tu respuesta. Al respecto, ¿podrías enviarnos lo sigui…" at bounding box center [581, 564] width 810 height 174
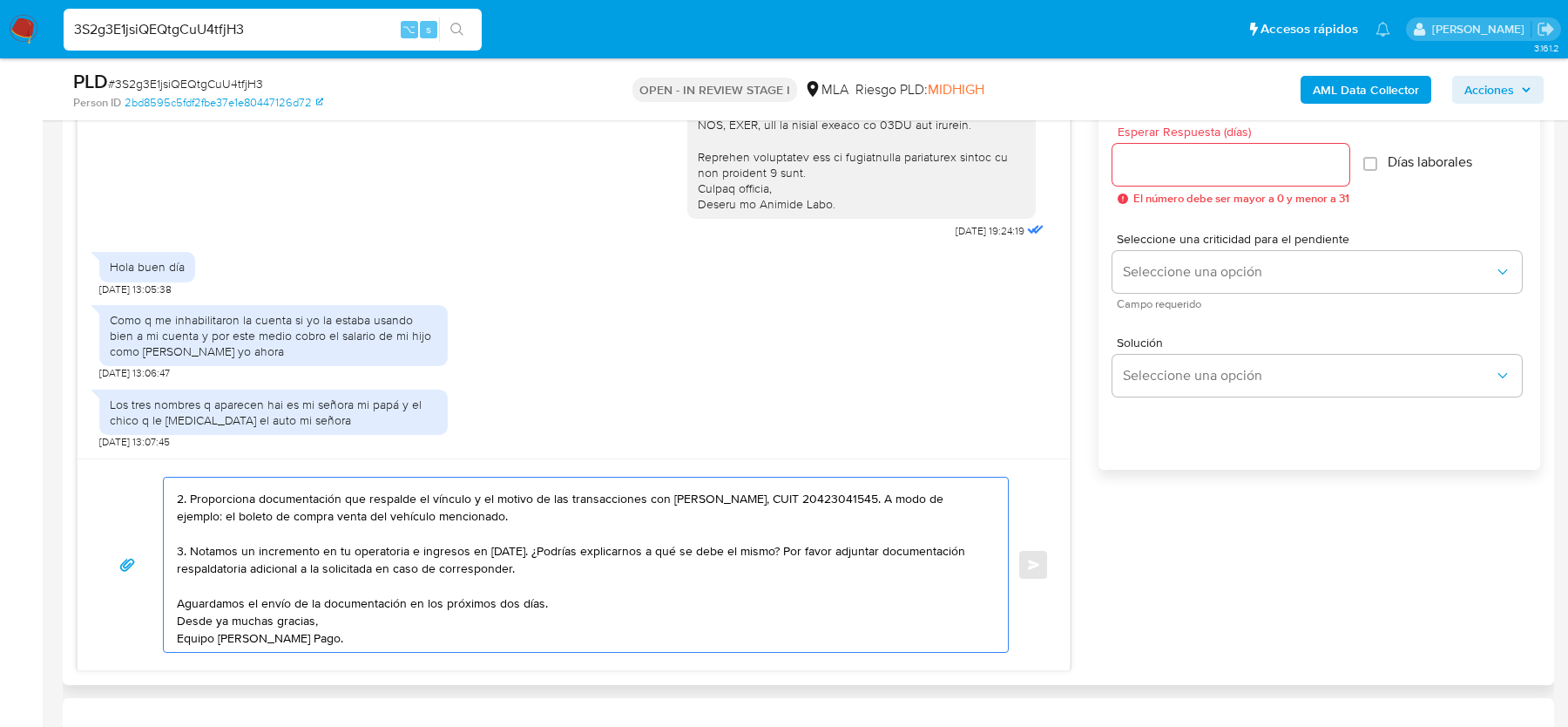
scroll to position [0, 0]
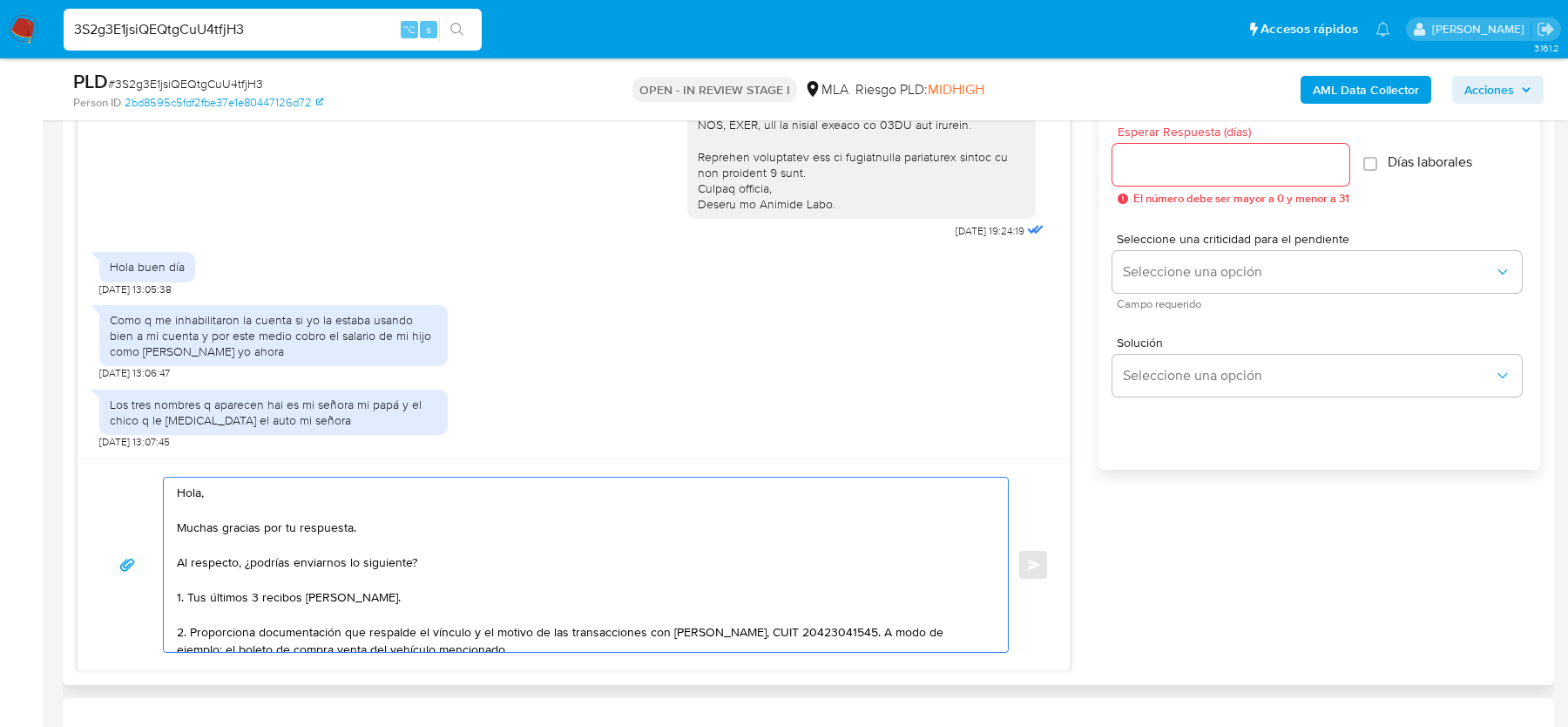
click at [176, 558] on textarea "Hola, Muchas gracias por tu respuesta. Al respecto, ¿podrías enviarnos lo sigui…" at bounding box center [581, 564] width 810 height 174
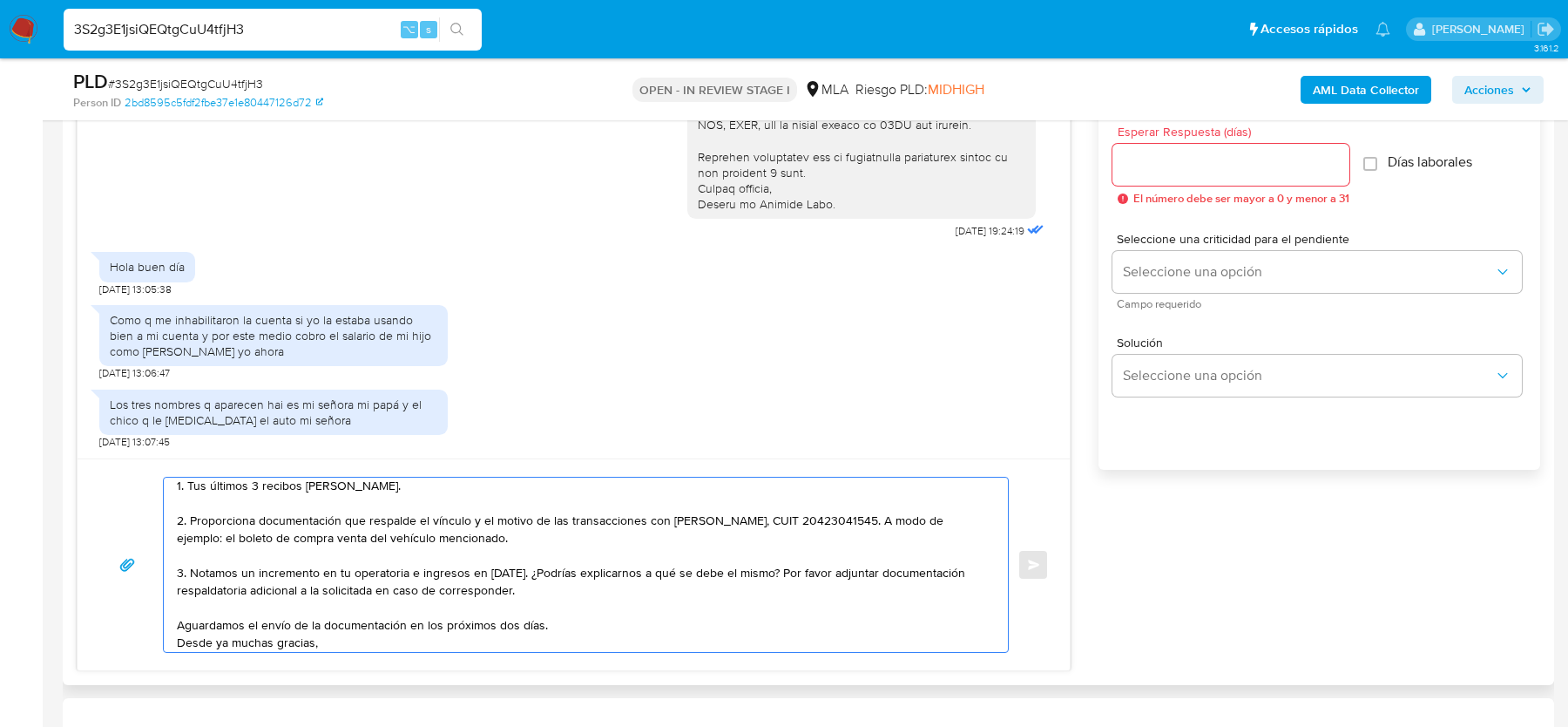
scroll to position [81, 0]
click at [247, 513] on textarea "Hola, Muchas gracias por tu respuesta. Al respecto, ¿podrías enviarnos lo sigui…" at bounding box center [581, 564] width 810 height 174
click at [414, 529] on textarea "Hola, Muchas gracias por tu respuesta. Al respecto, ¿podrías enviarnos lo sigui…" at bounding box center [581, 564] width 810 height 174
click at [518, 534] on textarea "Hola, Muchas gracias por tu respuesta. Al respecto, ¿podrías enviarnos lo sigui…" at bounding box center [581, 564] width 810 height 174
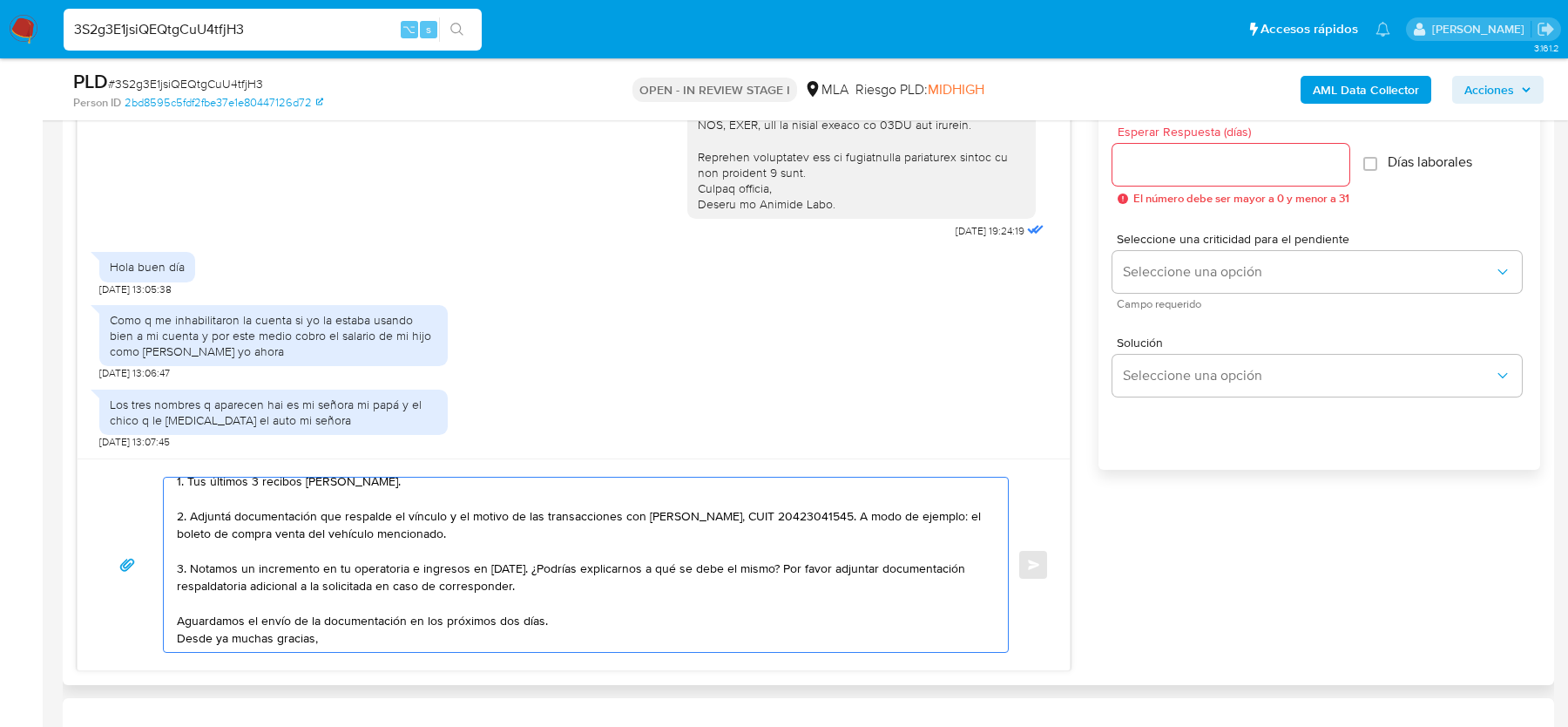
click at [546, 585] on textarea "Hola, Muchas gracias por tu respuesta. Al respecto, ¿podrías enviarnos lo sigui…" at bounding box center [581, 564] width 810 height 174
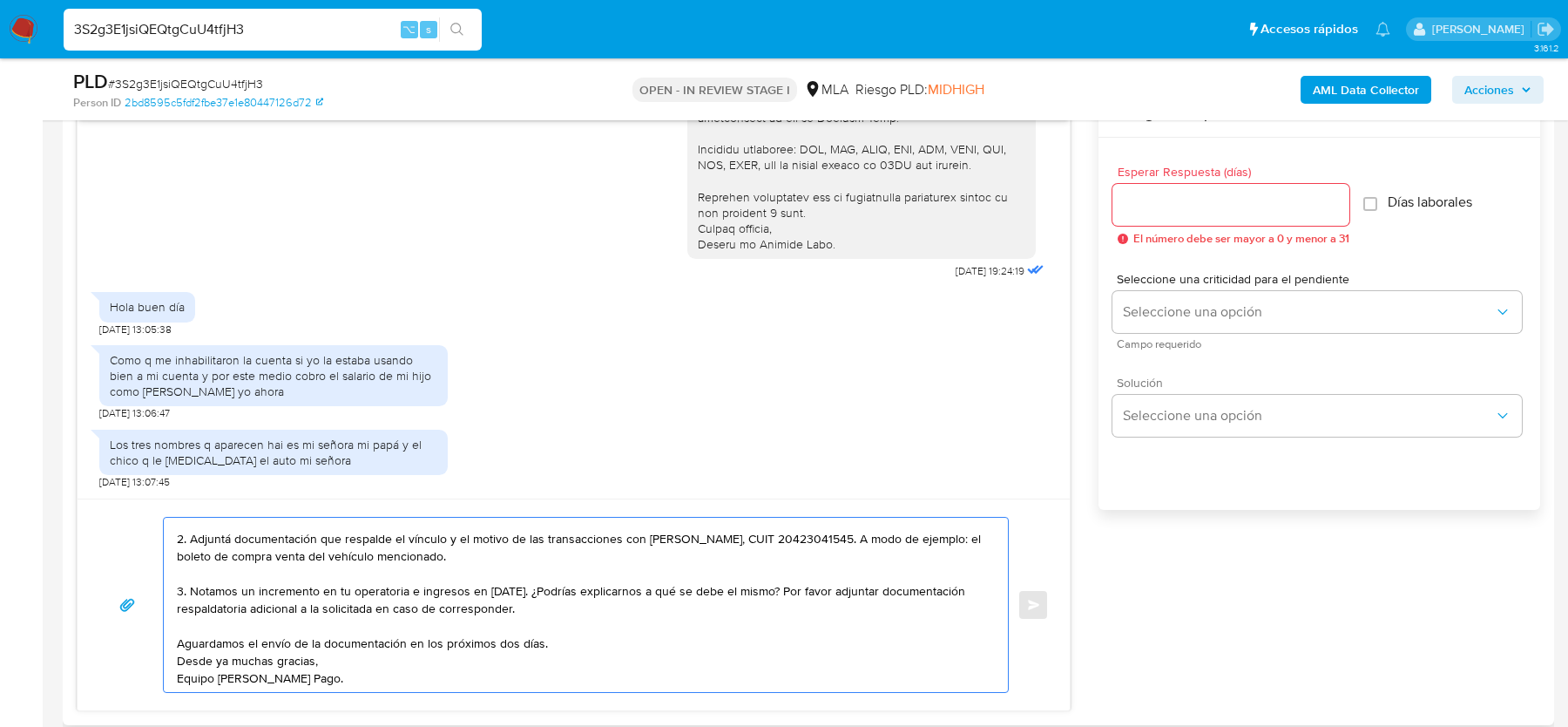
scroll to position [890, 0]
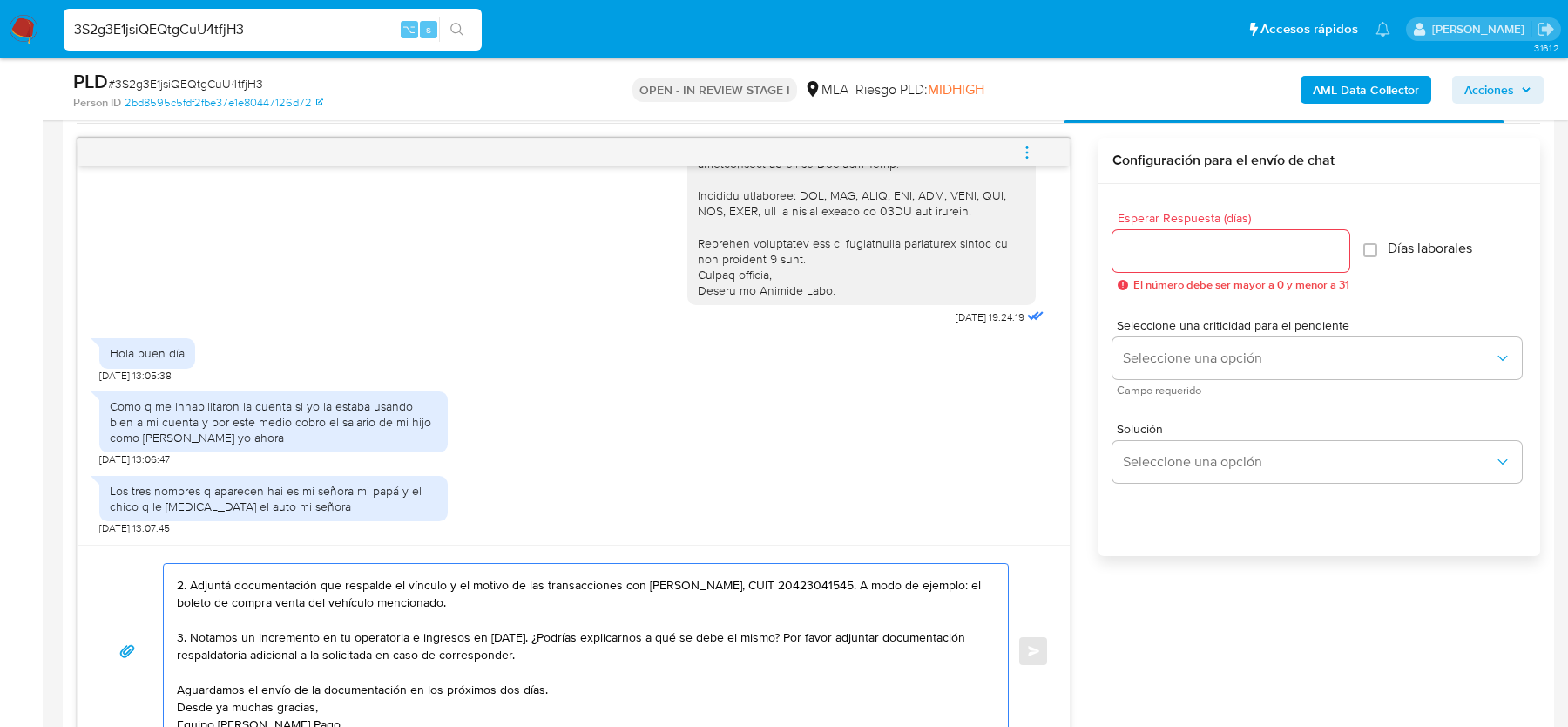
type textarea "Hola, Muchas gracias por tu respuesta. Al respecto, ¿podrías enviarnos lo sigui…"
click at [1170, 259] on input "Esperar Respuesta (días)" at bounding box center [1231, 251] width 237 height 23
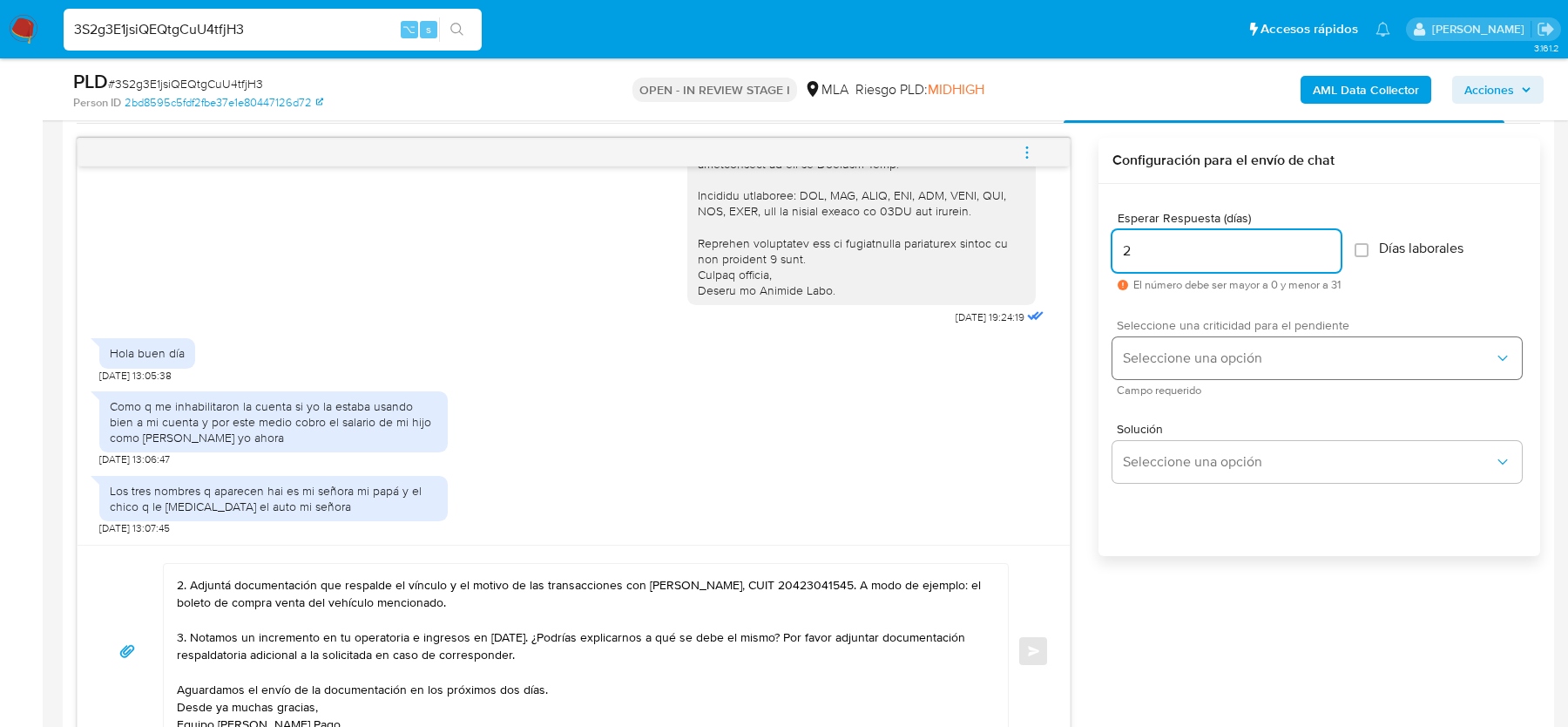
type input "2"
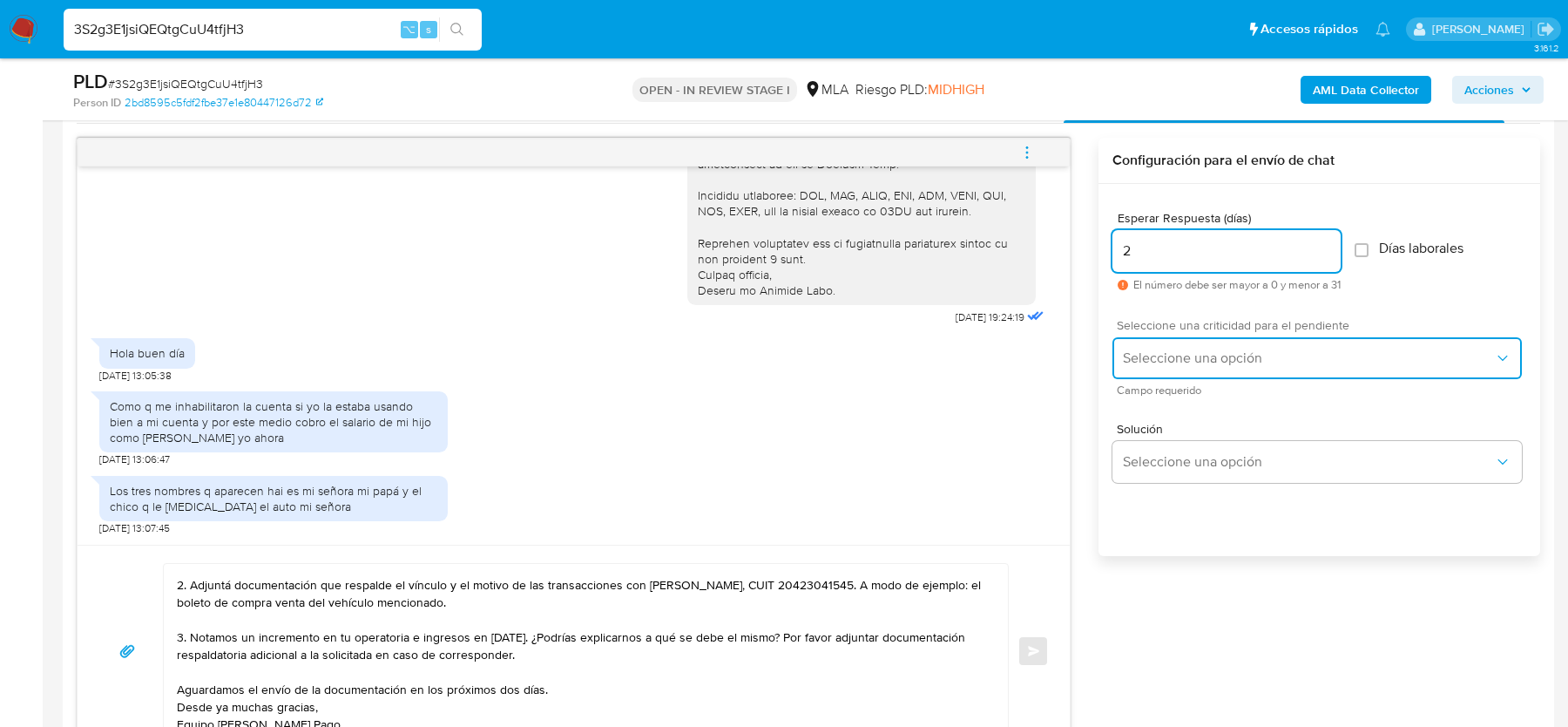
click at [1132, 362] on span "Seleccione una opción" at bounding box center [1309, 358] width 371 height 17
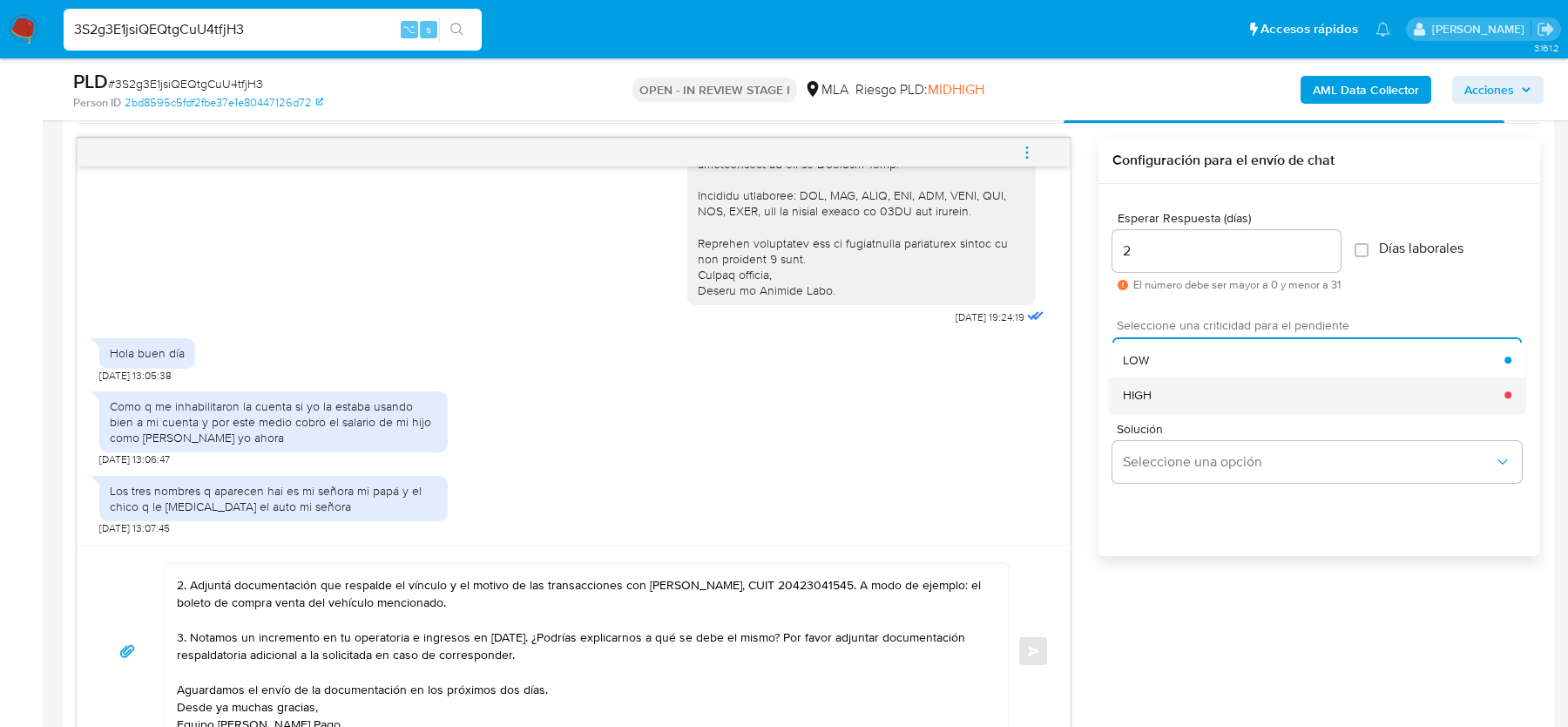
click at [1135, 378] on div "HIGH" at bounding box center [1314, 395] width 382 height 35
click at [1034, 646] on span "Enviar" at bounding box center [1034, 651] width 12 height 10
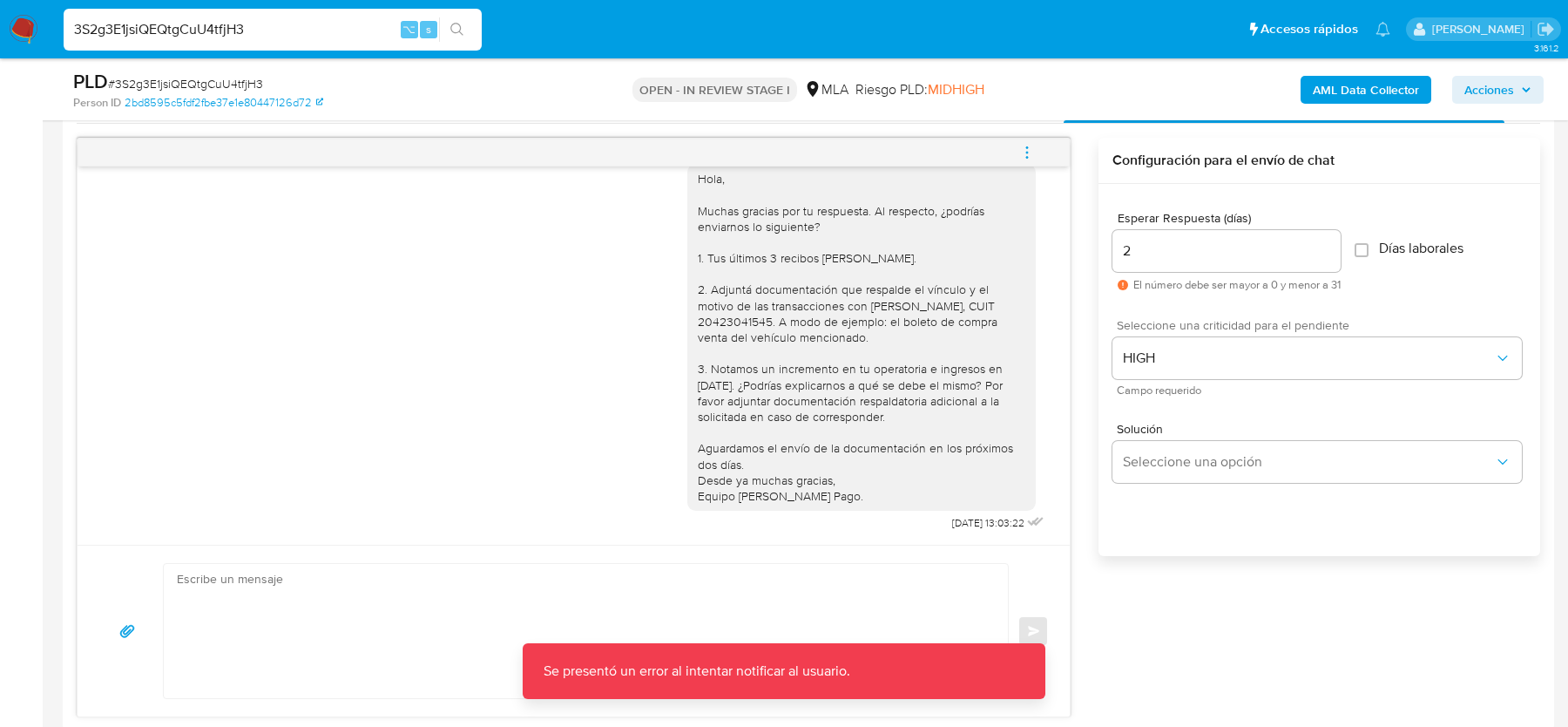
scroll to position [2556, 0]
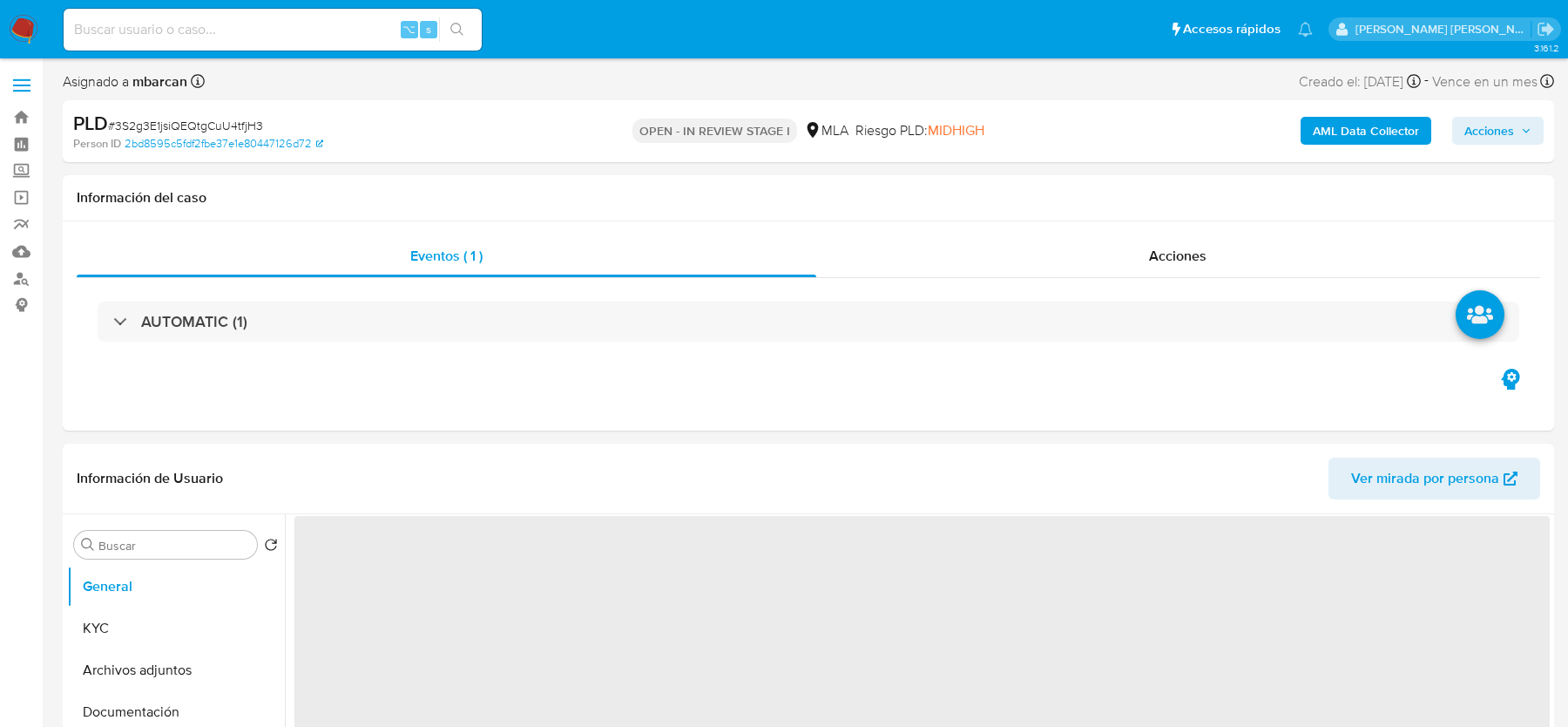
select select "10"
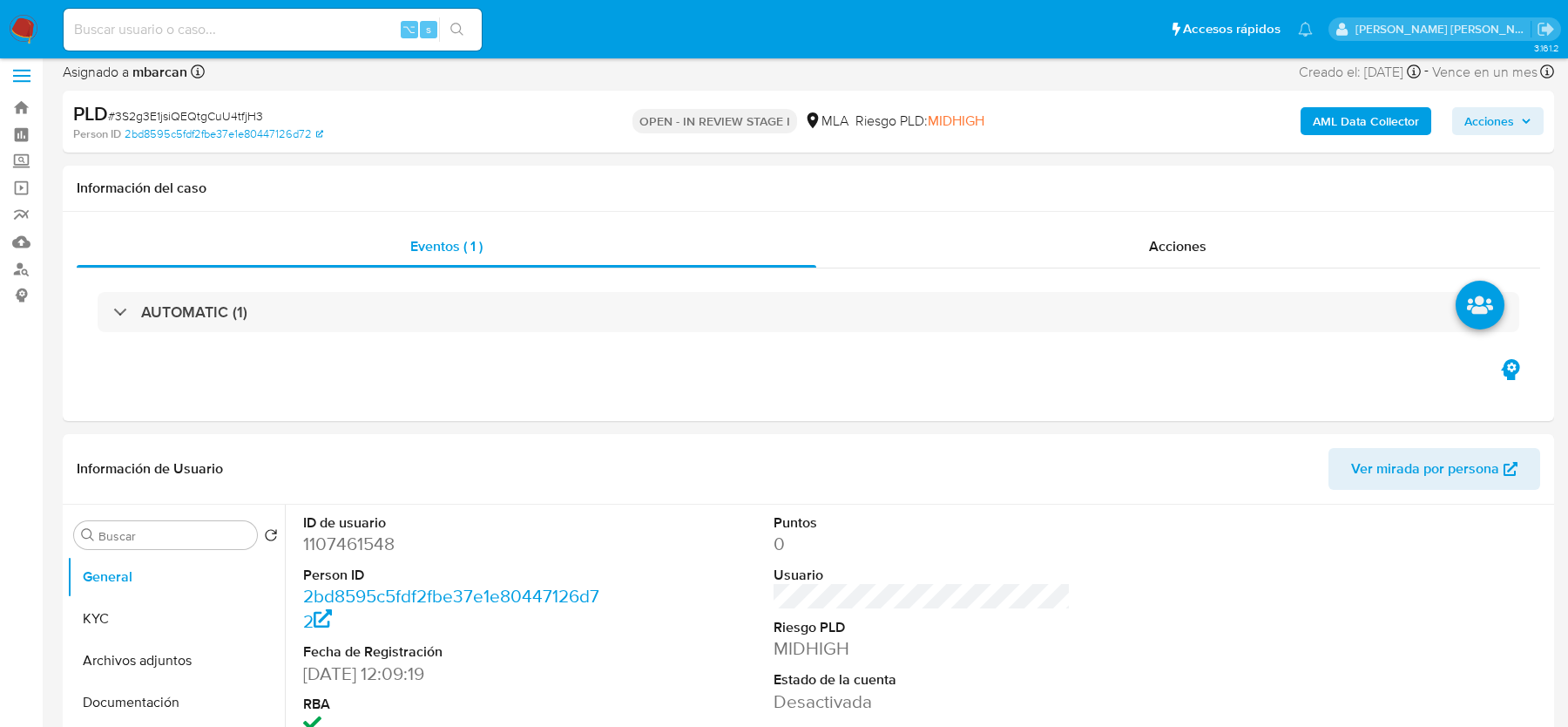
scroll to position [6, 0]
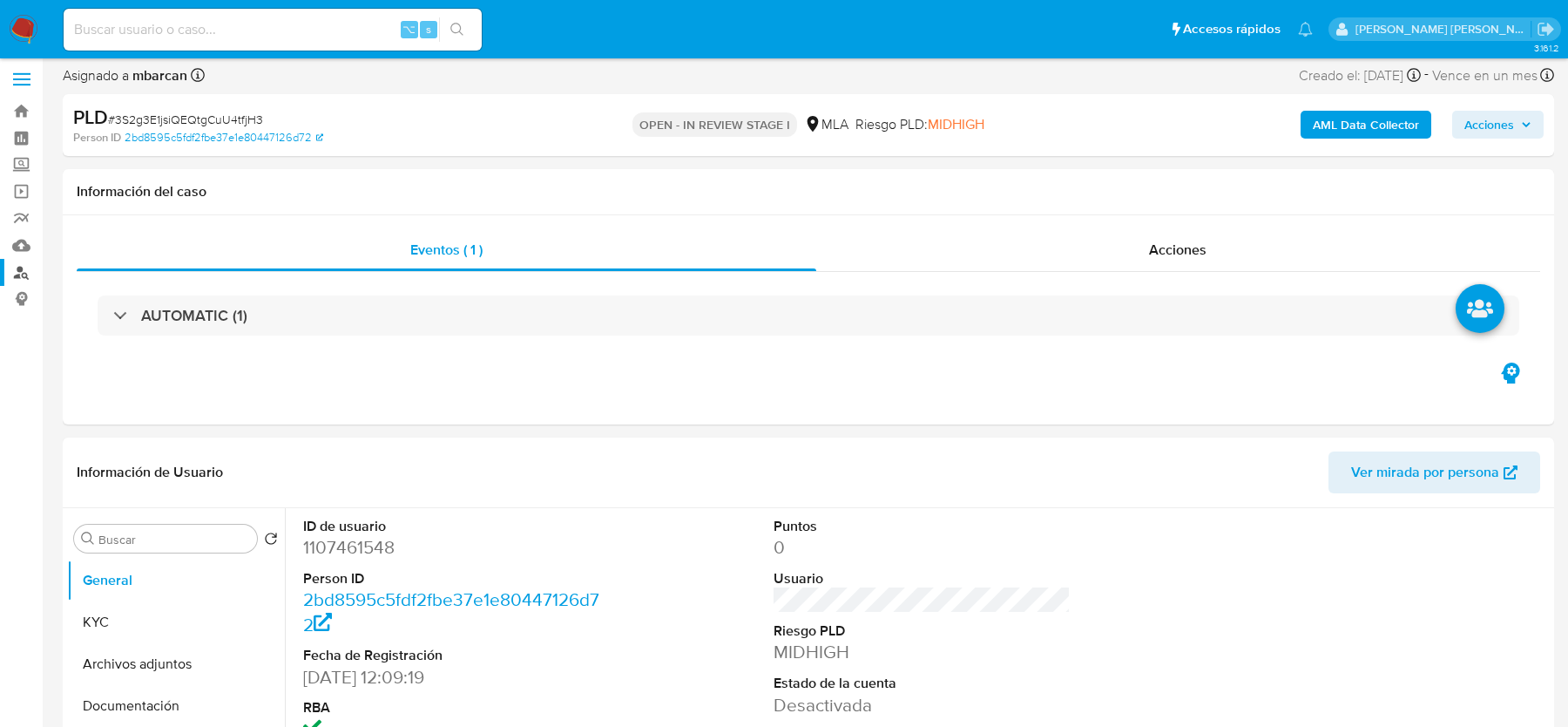
click at [18, 273] on link "Buscador de personas" at bounding box center [103, 272] width 207 height 27
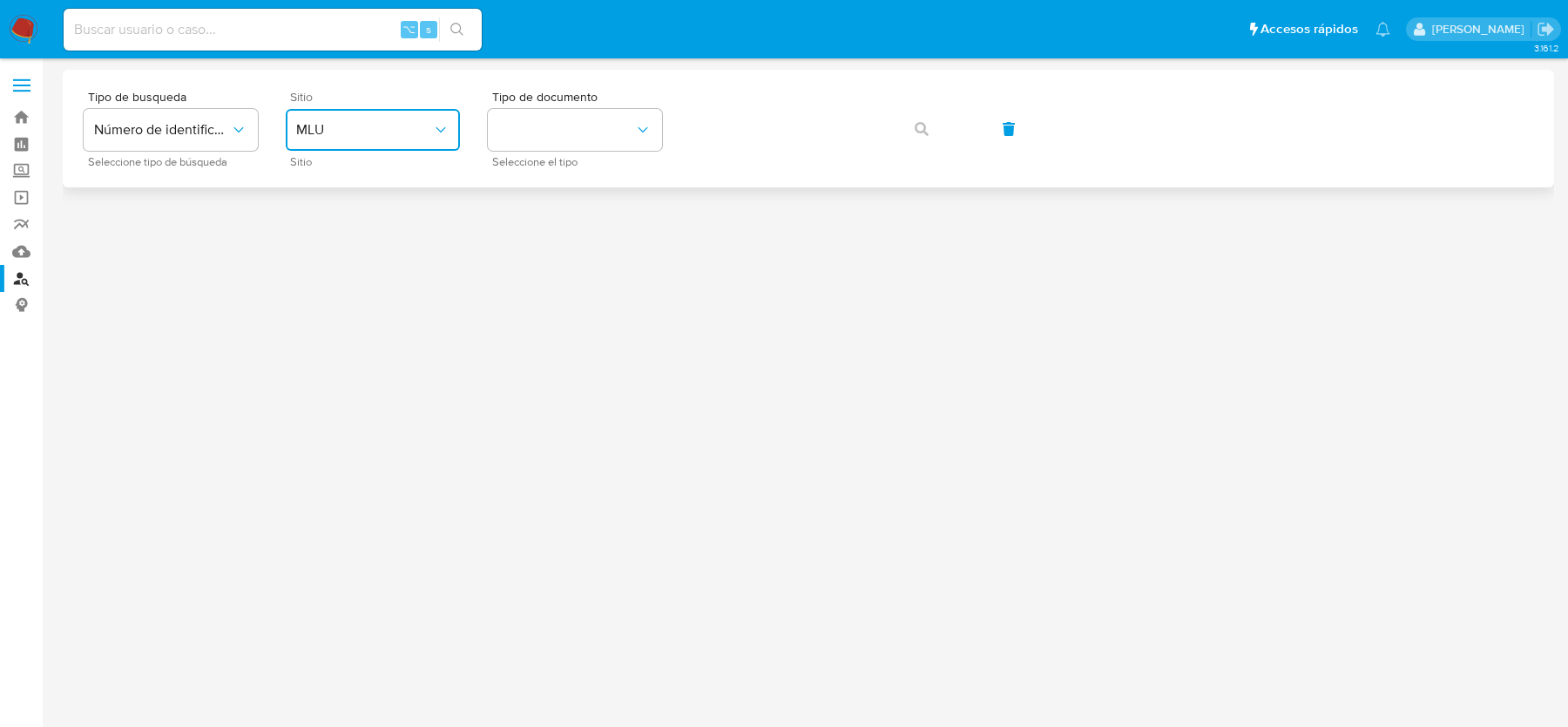
click at [398, 128] on span "MLU" at bounding box center [364, 130] width 136 height 17
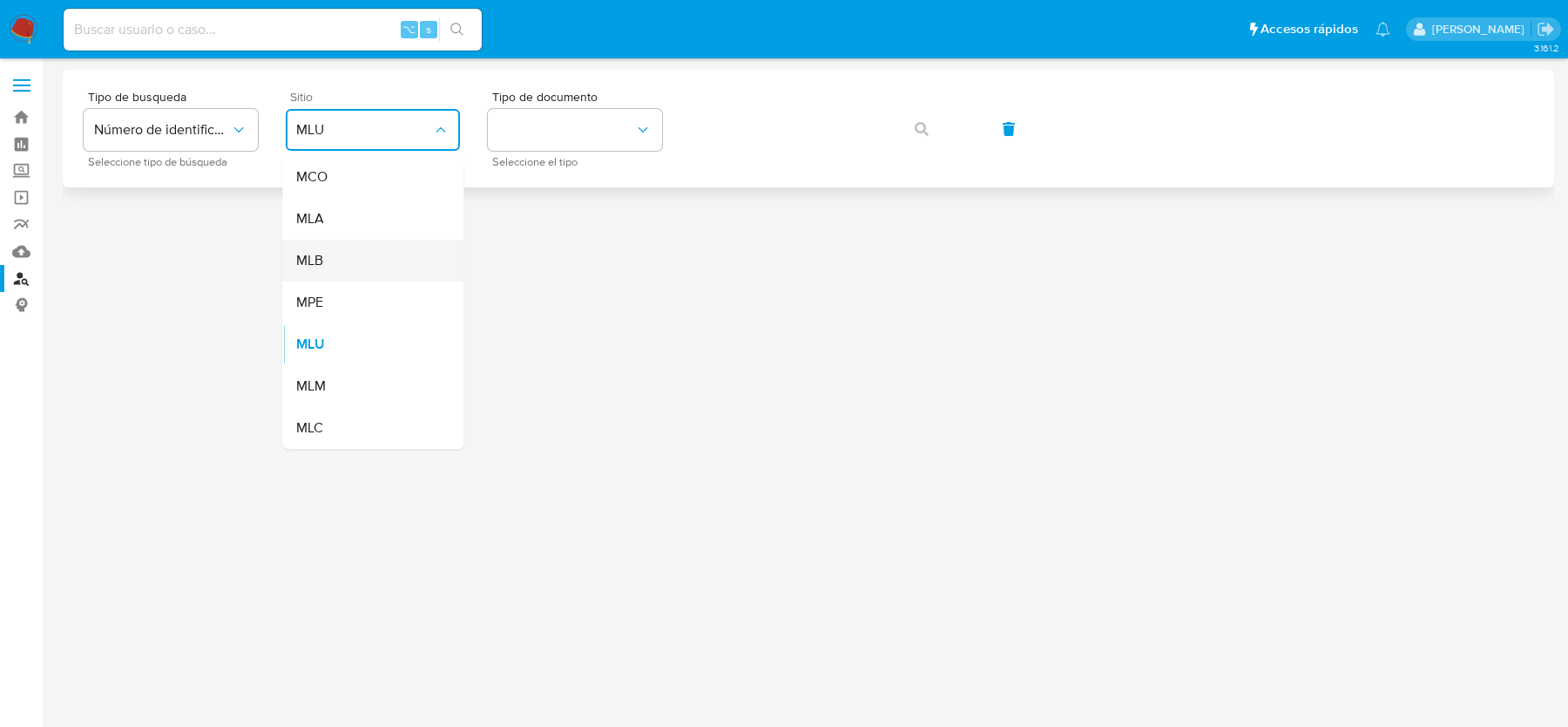
click at [352, 241] on div "MLB" at bounding box center [368, 260] width 143 height 42
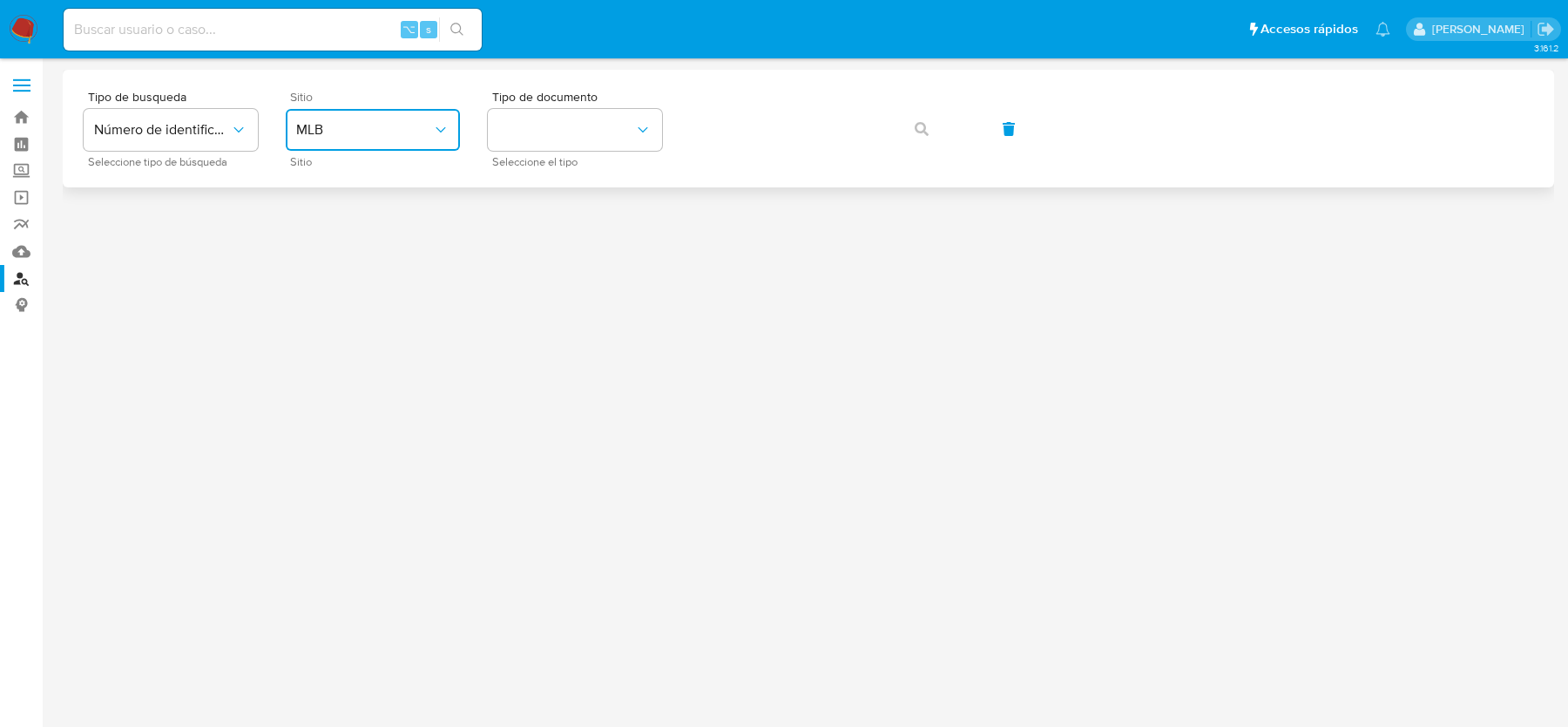
click at [386, 121] on span "MLB" at bounding box center [364, 130] width 136 height 17
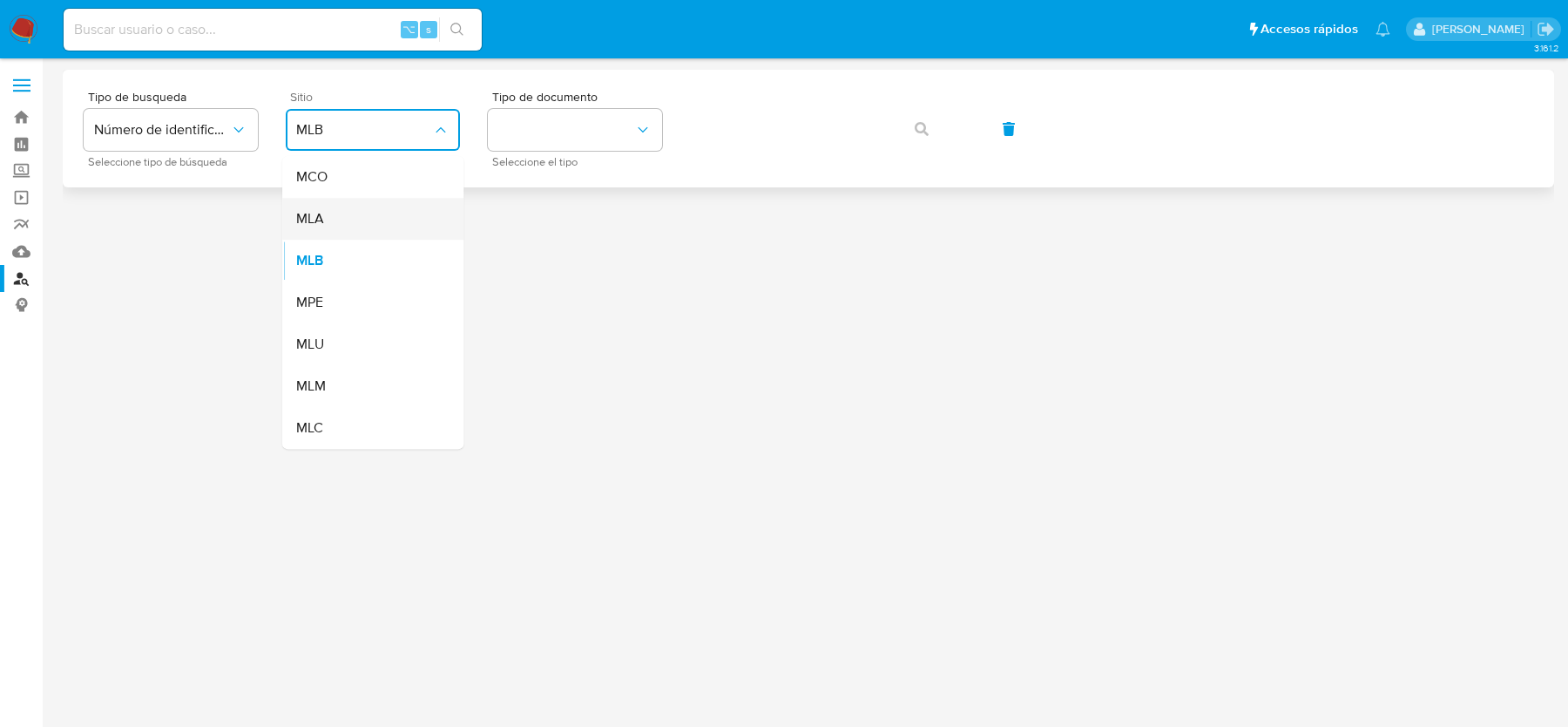
click at [355, 222] on div "MLA" at bounding box center [368, 218] width 143 height 42
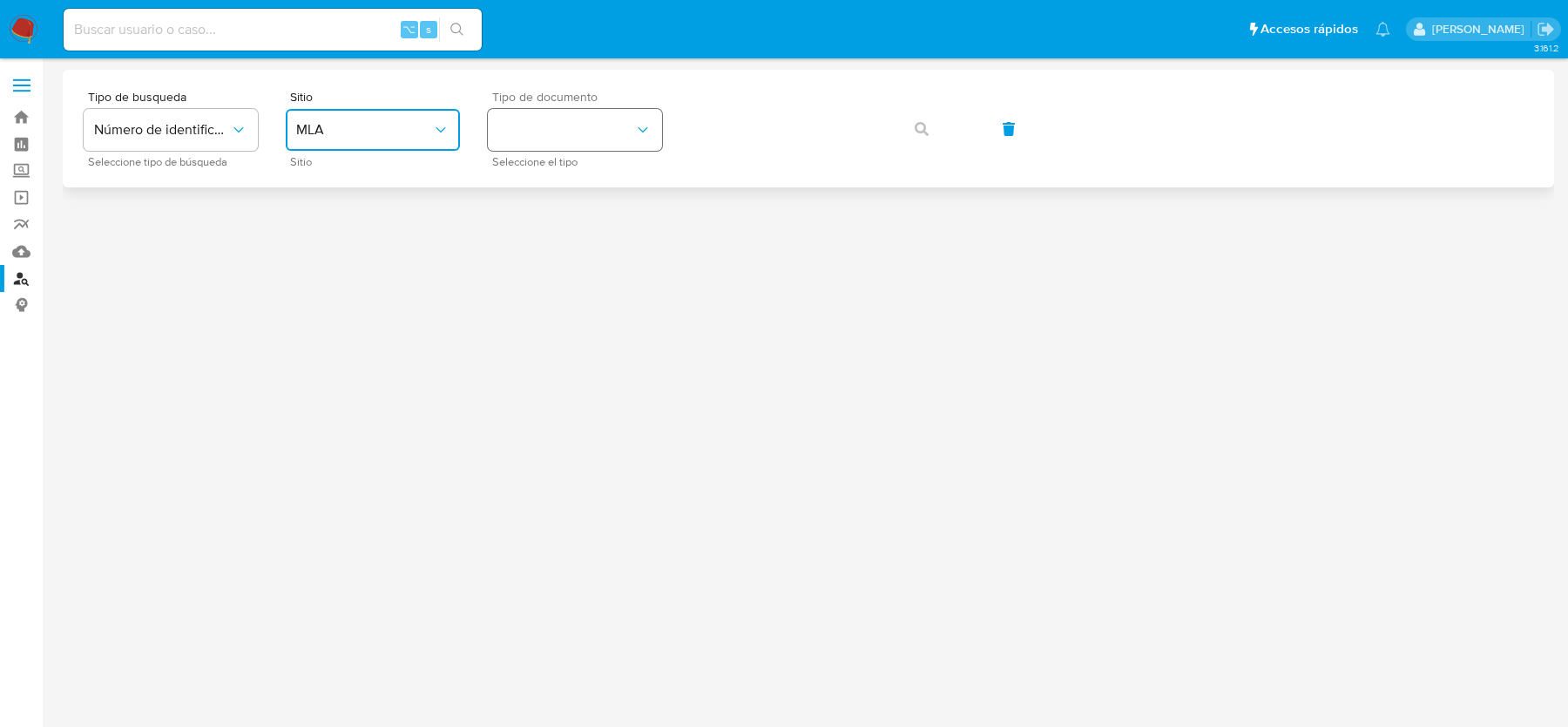
click at [576, 139] on button "identificationType" at bounding box center [575, 130] width 174 height 42
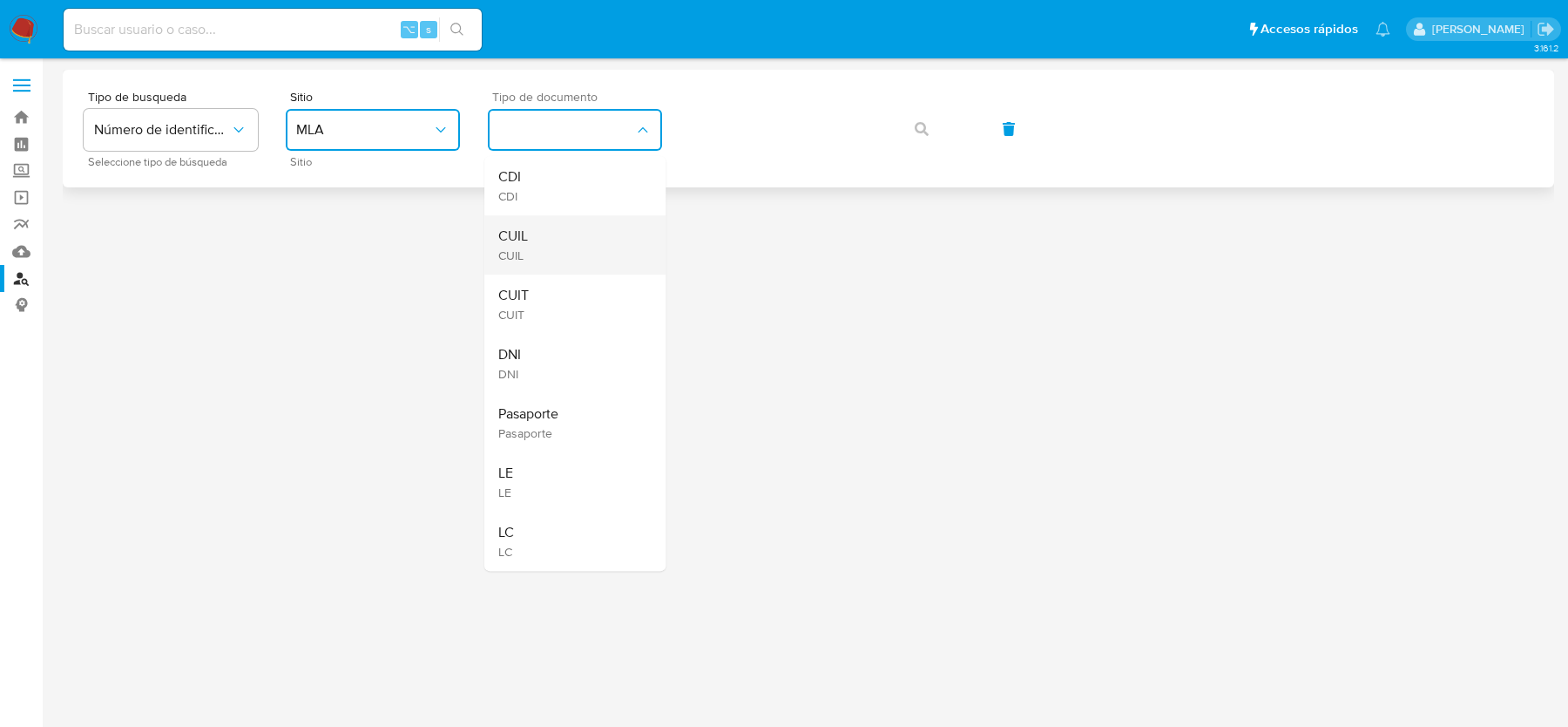
click at [563, 227] on div "CUIL CUIL" at bounding box center [570, 245] width 143 height 59
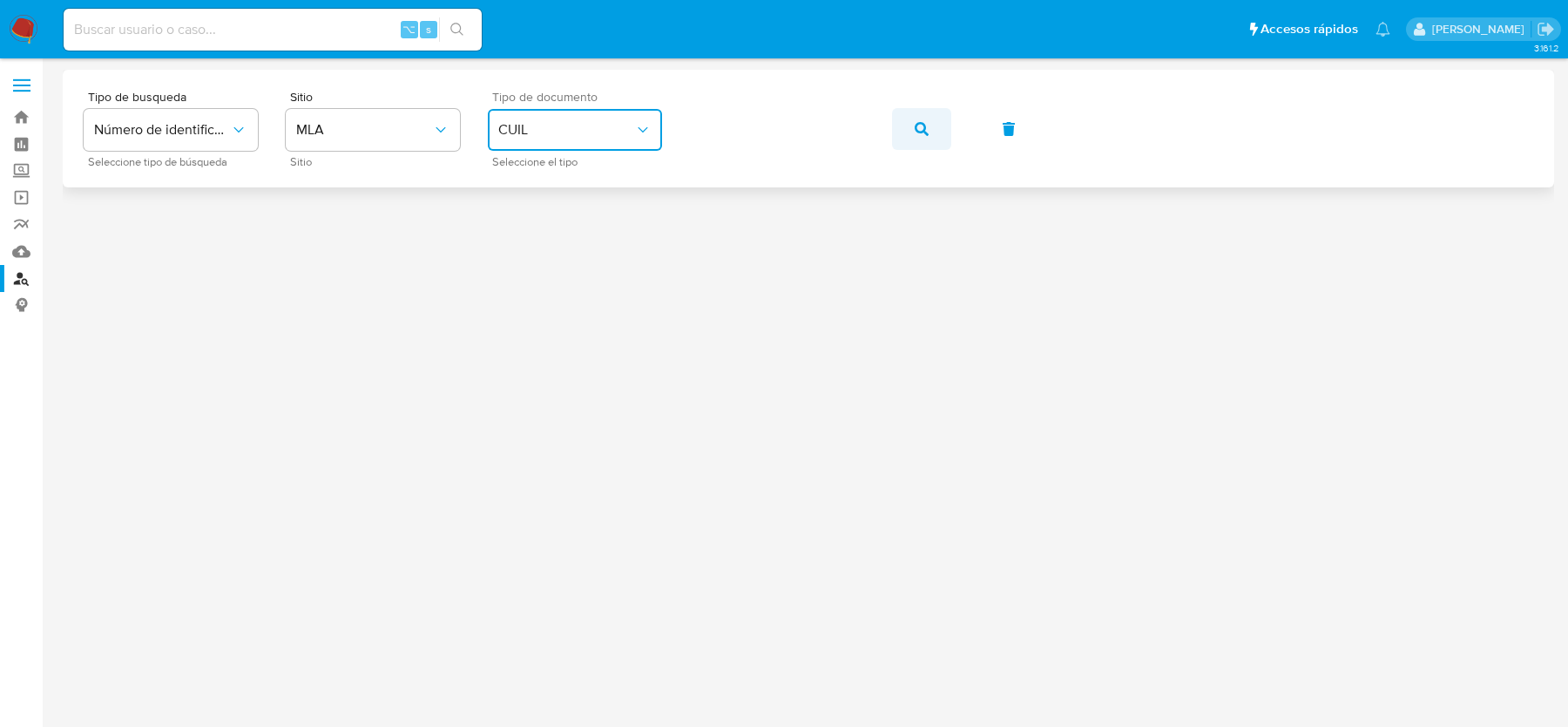
click at [912, 141] on button "button" at bounding box center [922, 129] width 59 height 42
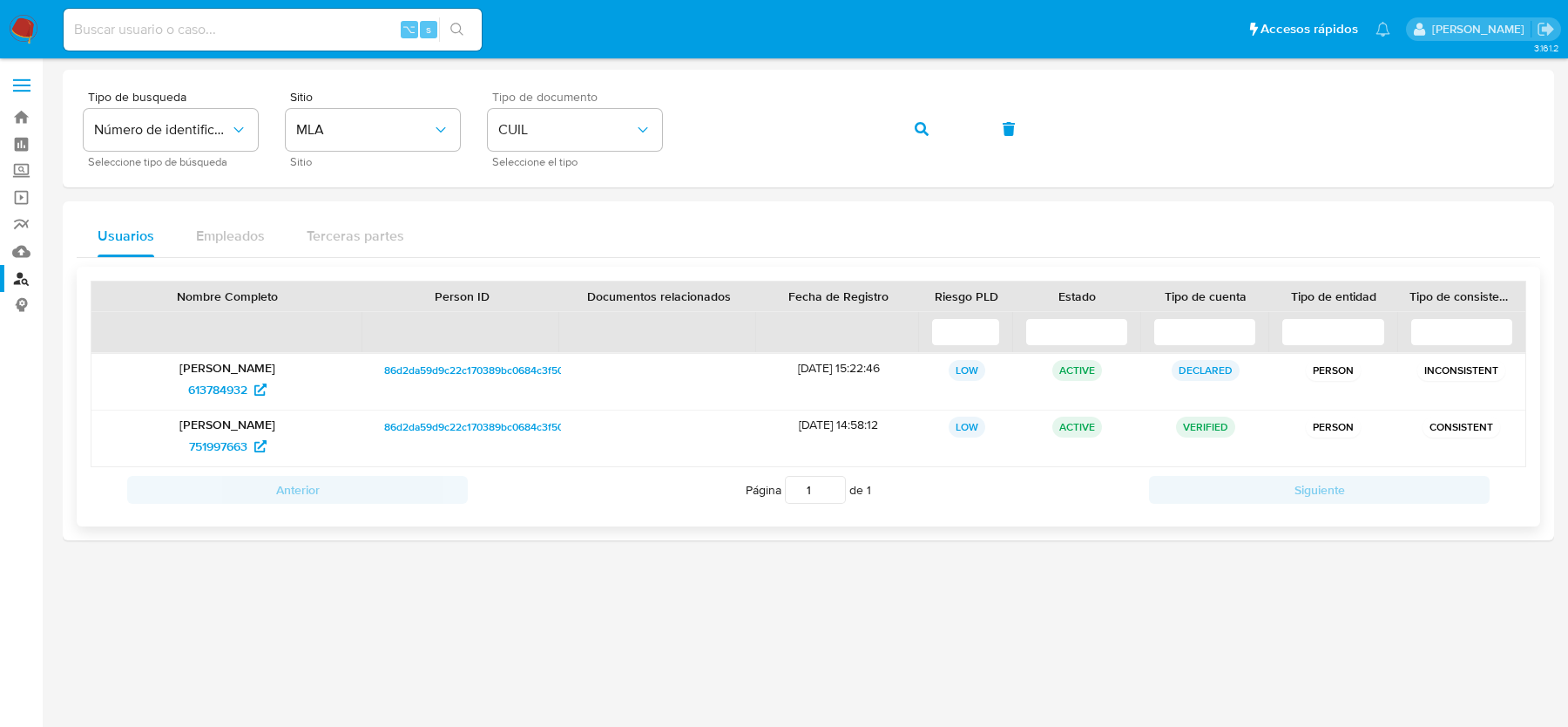
click at [215, 417] on p "[PERSON_NAME]" at bounding box center [227, 425] width 247 height 16
click at [215, 436] on span "751997663" at bounding box center [218, 447] width 59 height 28
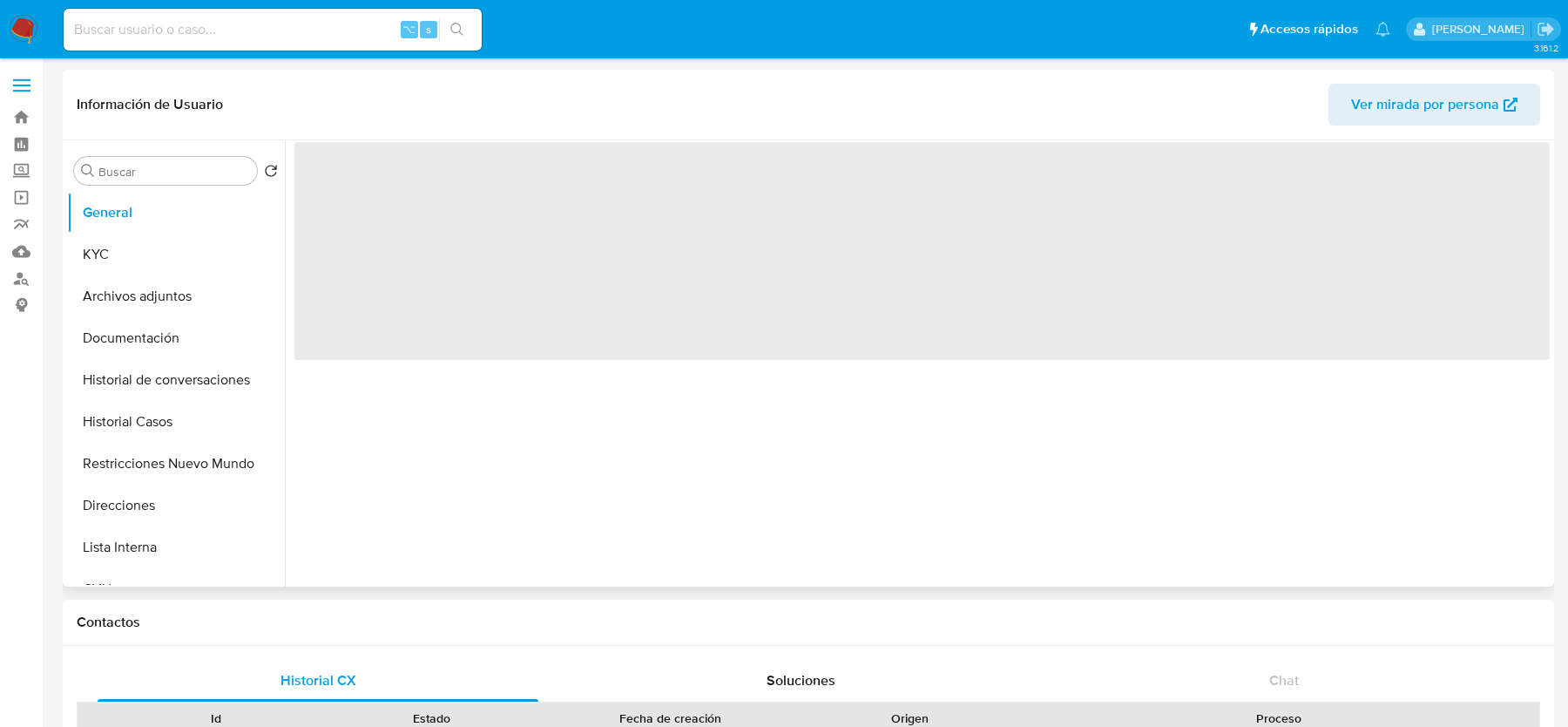
select select "10"
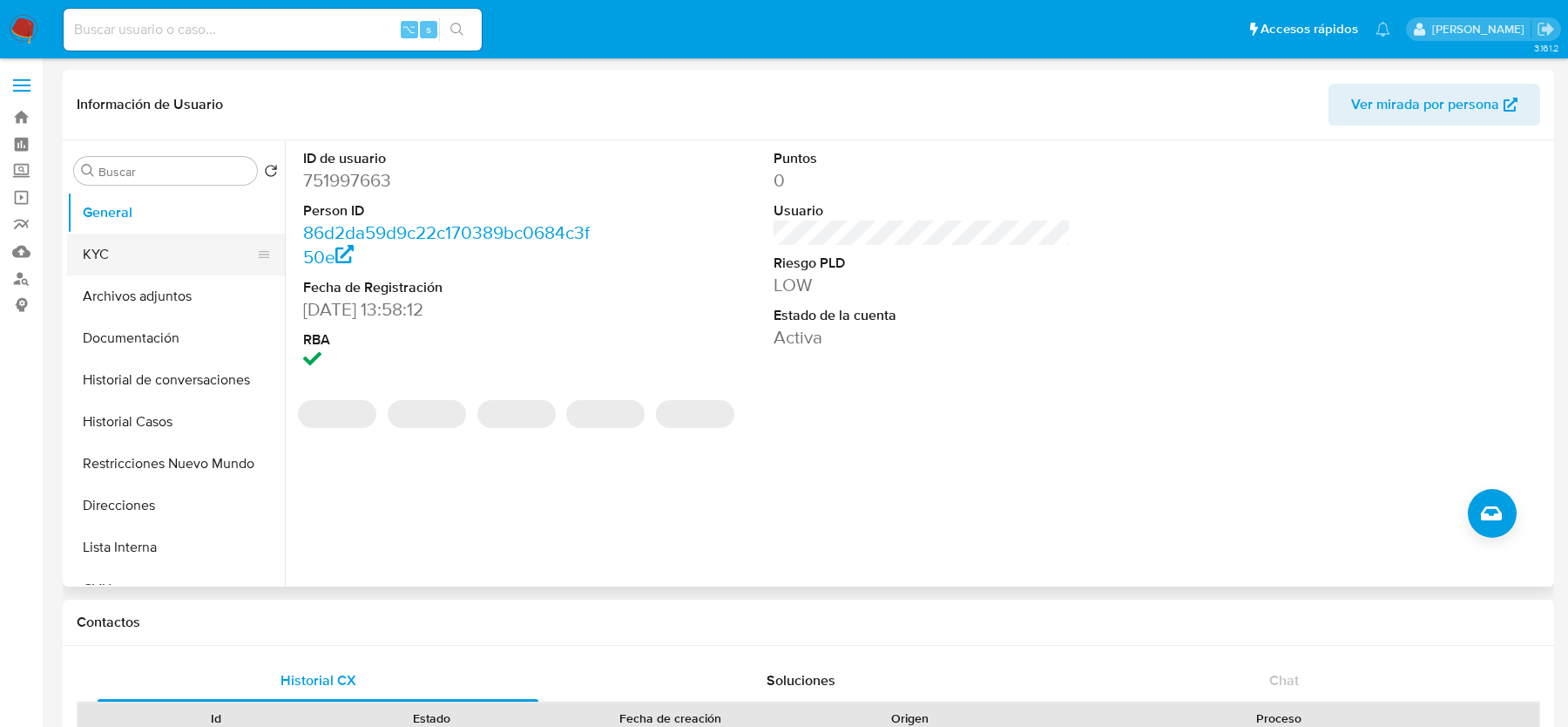
click at [143, 252] on button "KYC" at bounding box center [169, 254] width 204 height 42
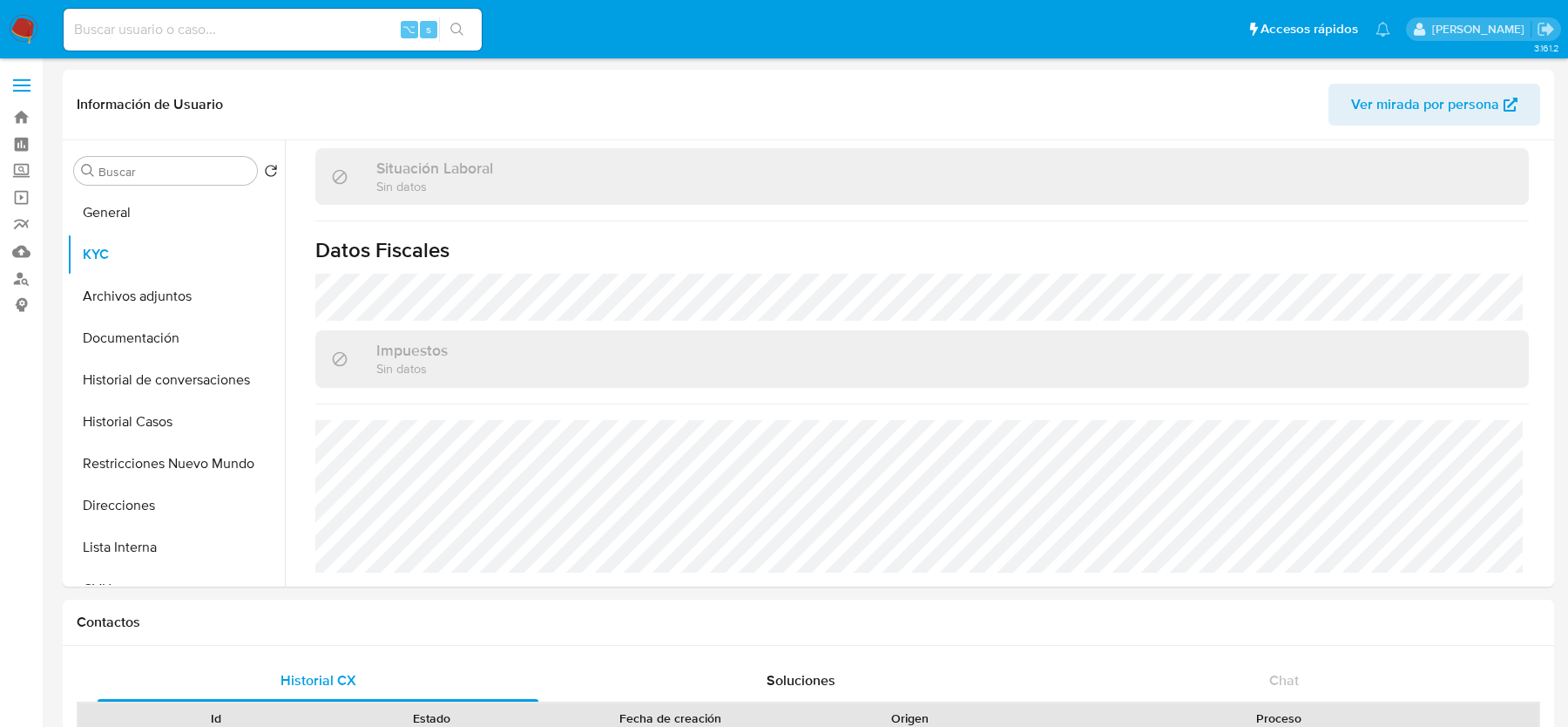
scroll to position [917, 0]
click at [26, 275] on link "Buscador de personas" at bounding box center [103, 278] width 207 height 27
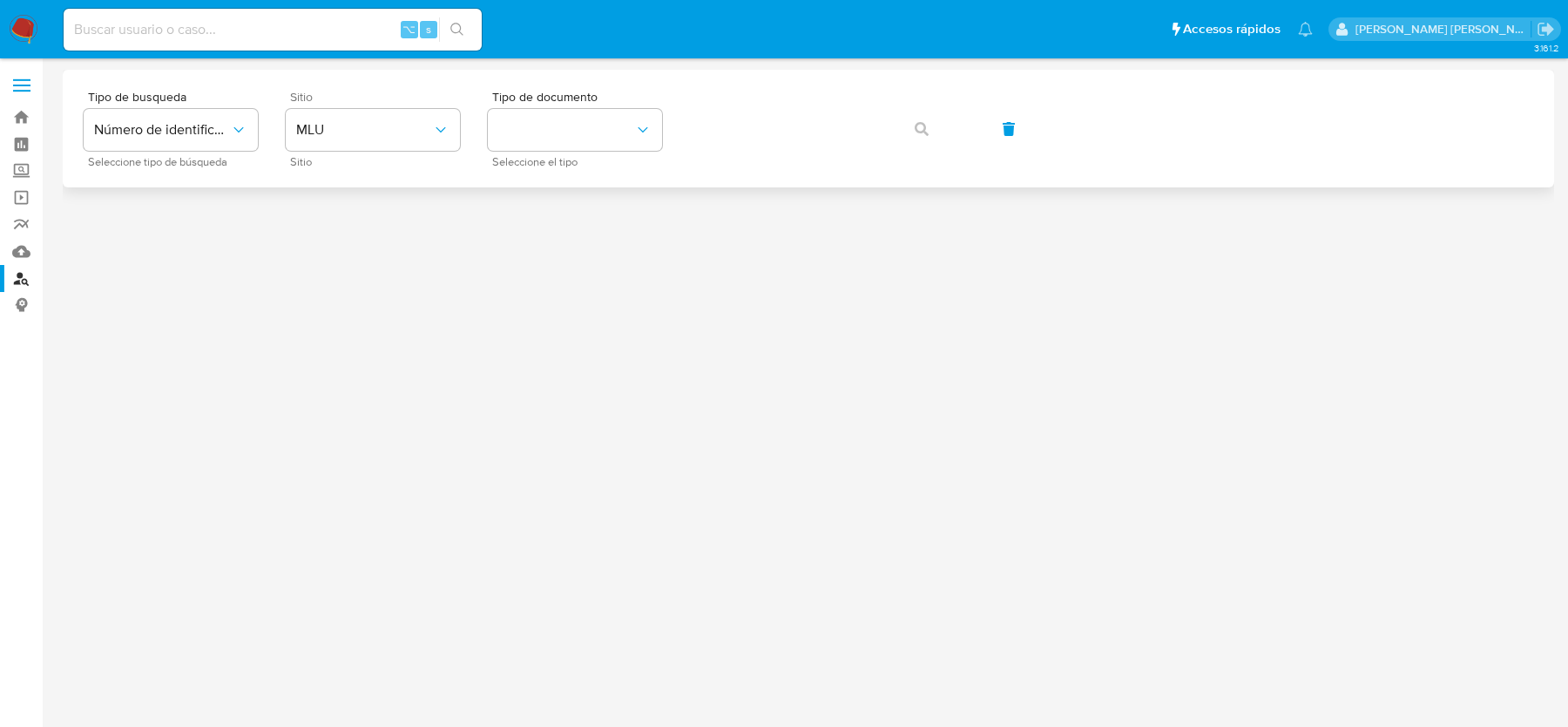
click at [369, 154] on div "Sitio MLU Sitio" at bounding box center [372, 128] width 174 height 76
click at [367, 152] on div "Sitio MLU Sitio" at bounding box center [372, 128] width 174 height 76
click at [367, 136] on span "MLU" at bounding box center [364, 130] width 136 height 17
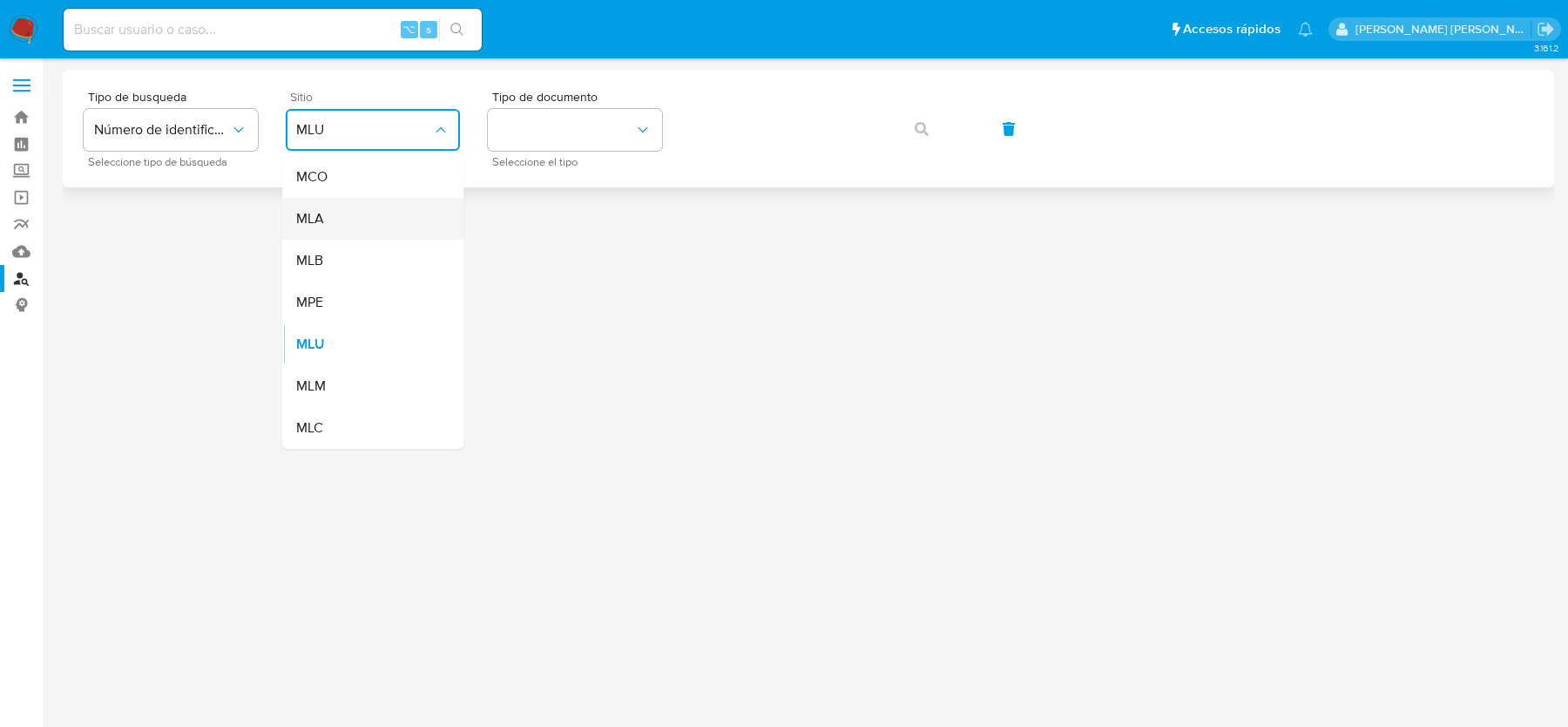
click at [356, 219] on div "MLA" at bounding box center [368, 218] width 143 height 42
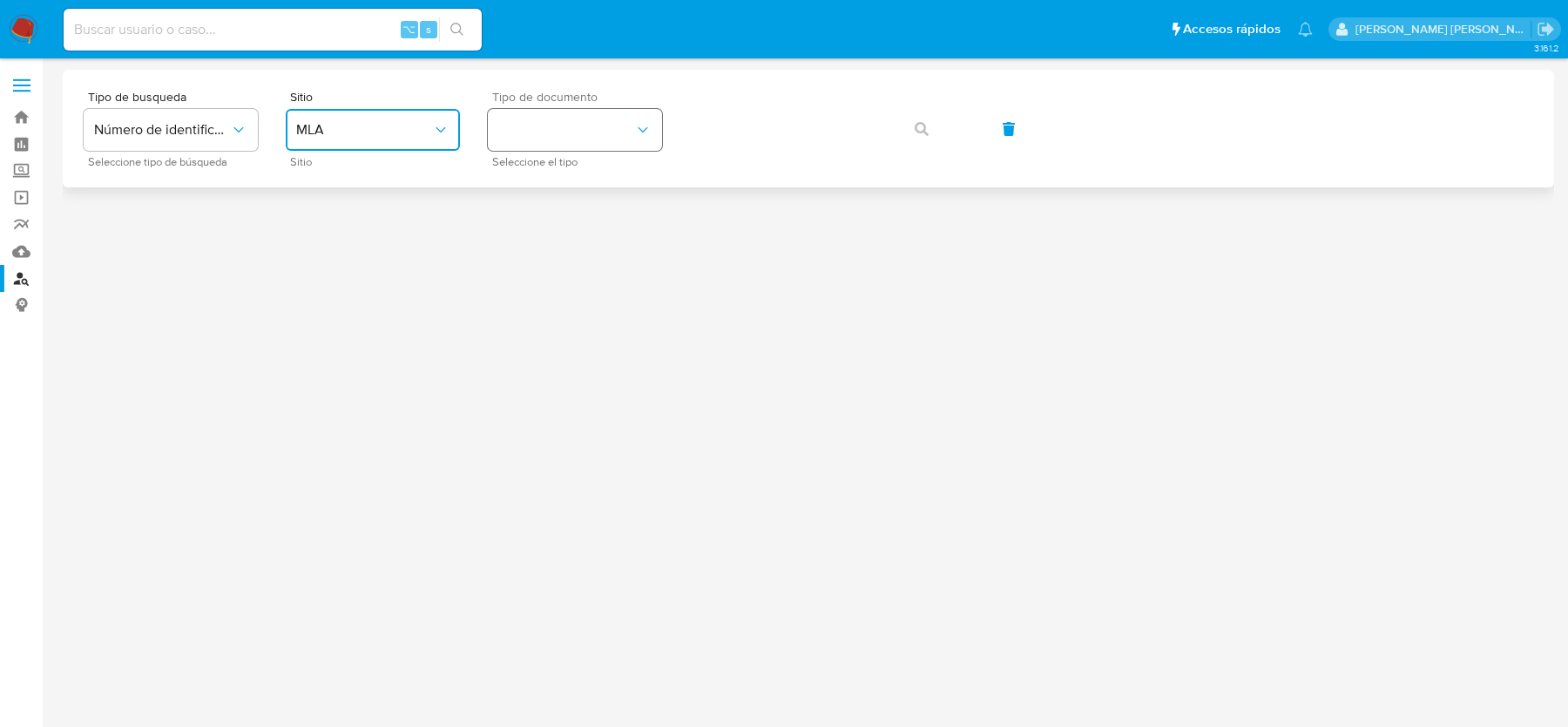
click at [563, 139] on button "identificationType" at bounding box center [575, 130] width 174 height 42
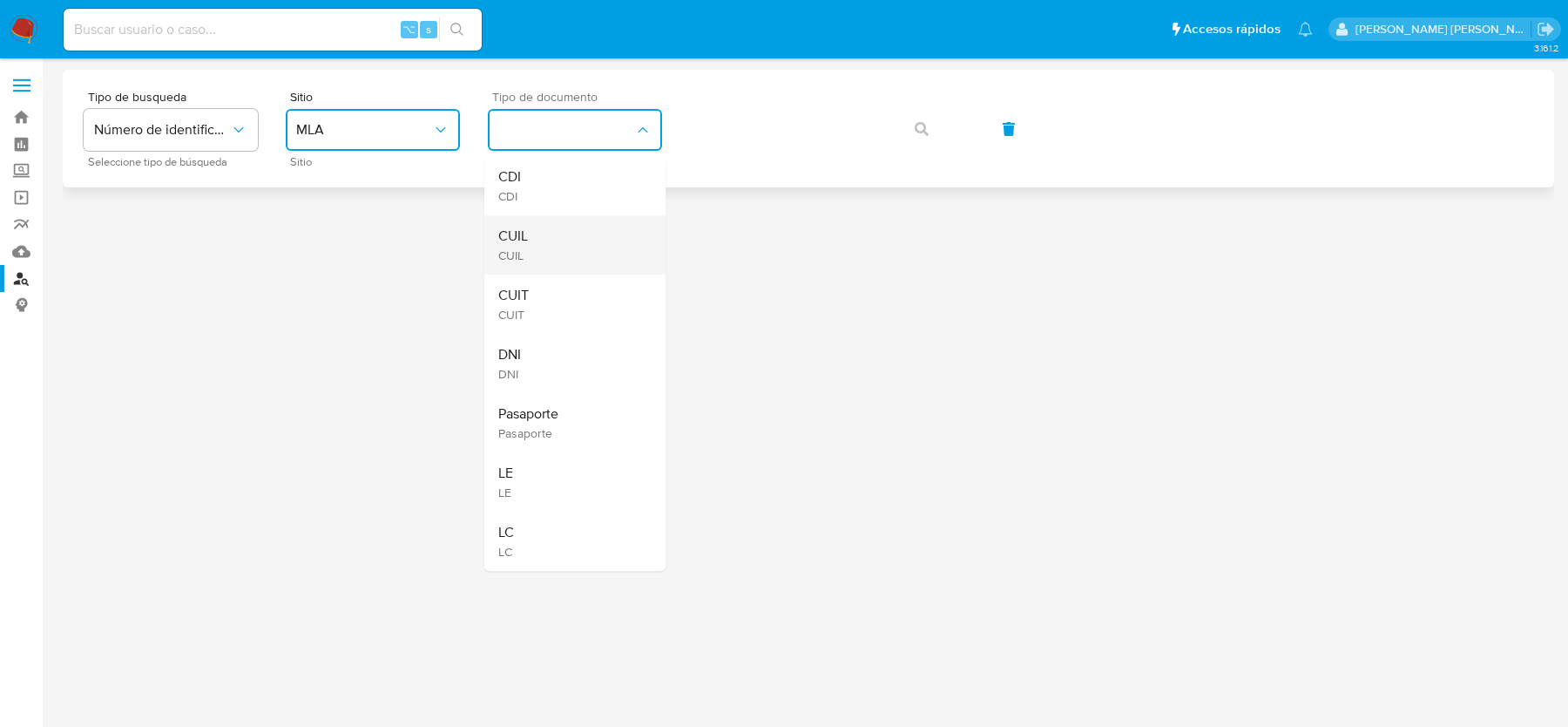
click at [560, 225] on div "CUIL CUIL" at bounding box center [570, 245] width 143 height 59
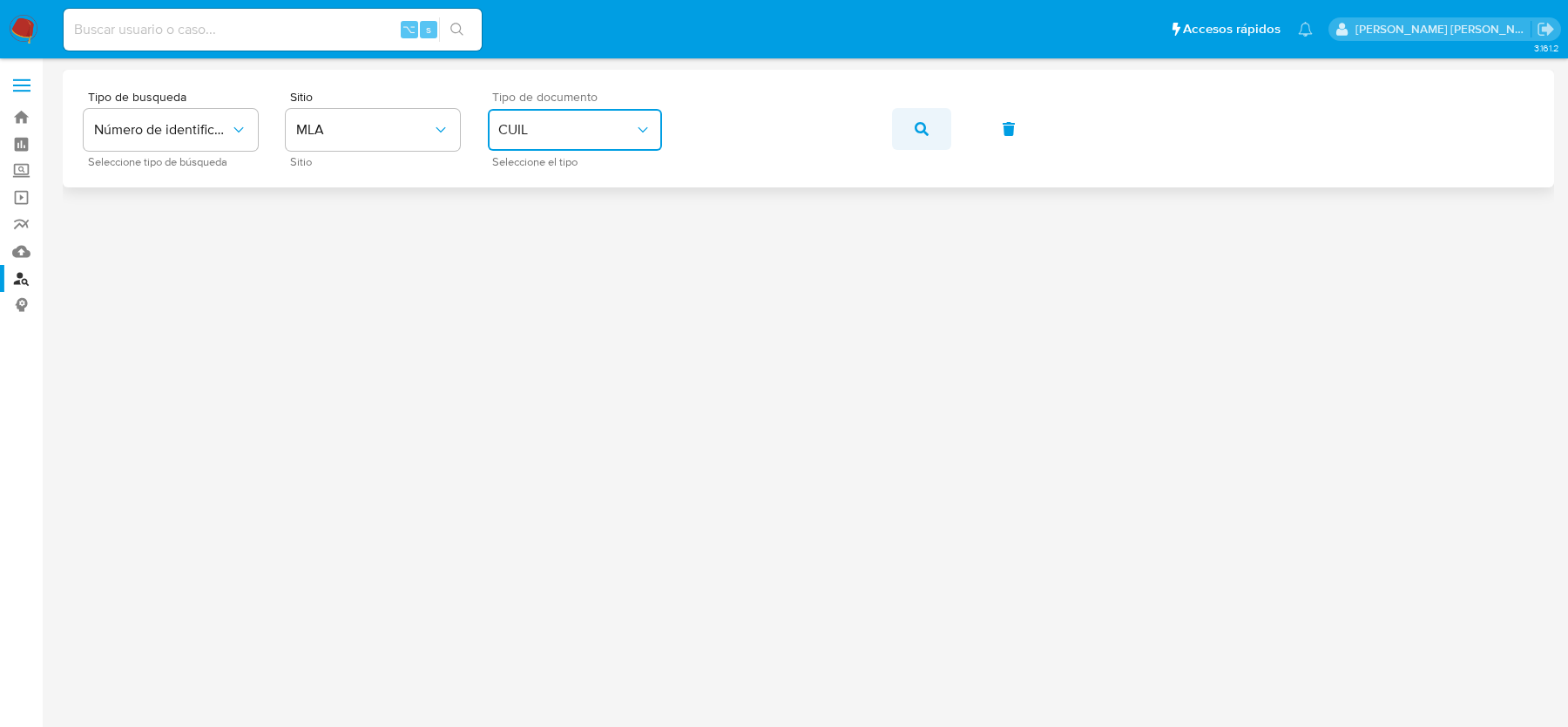
click at [901, 145] on button "button" at bounding box center [922, 129] width 59 height 42
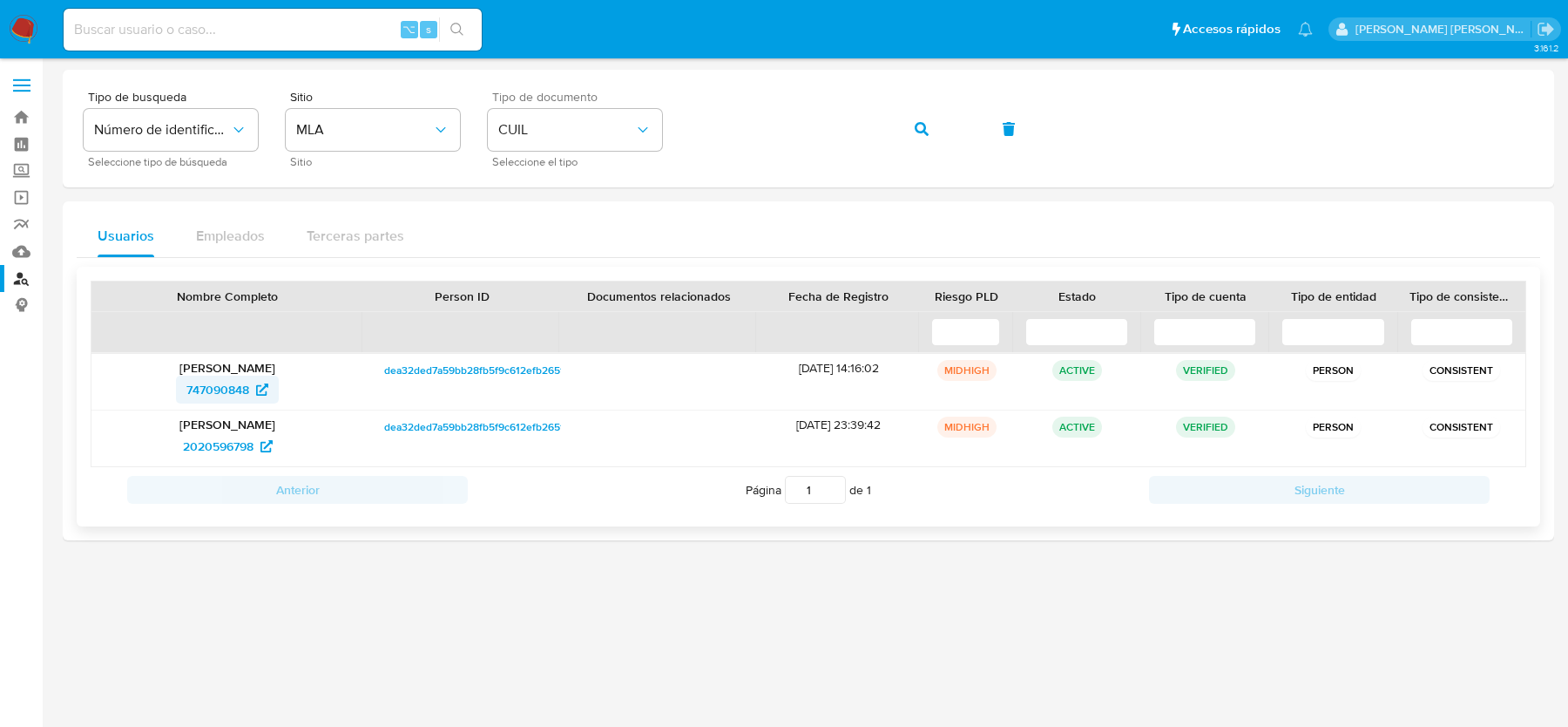
click at [239, 395] on span "747090848" at bounding box center [218, 390] width 63 height 28
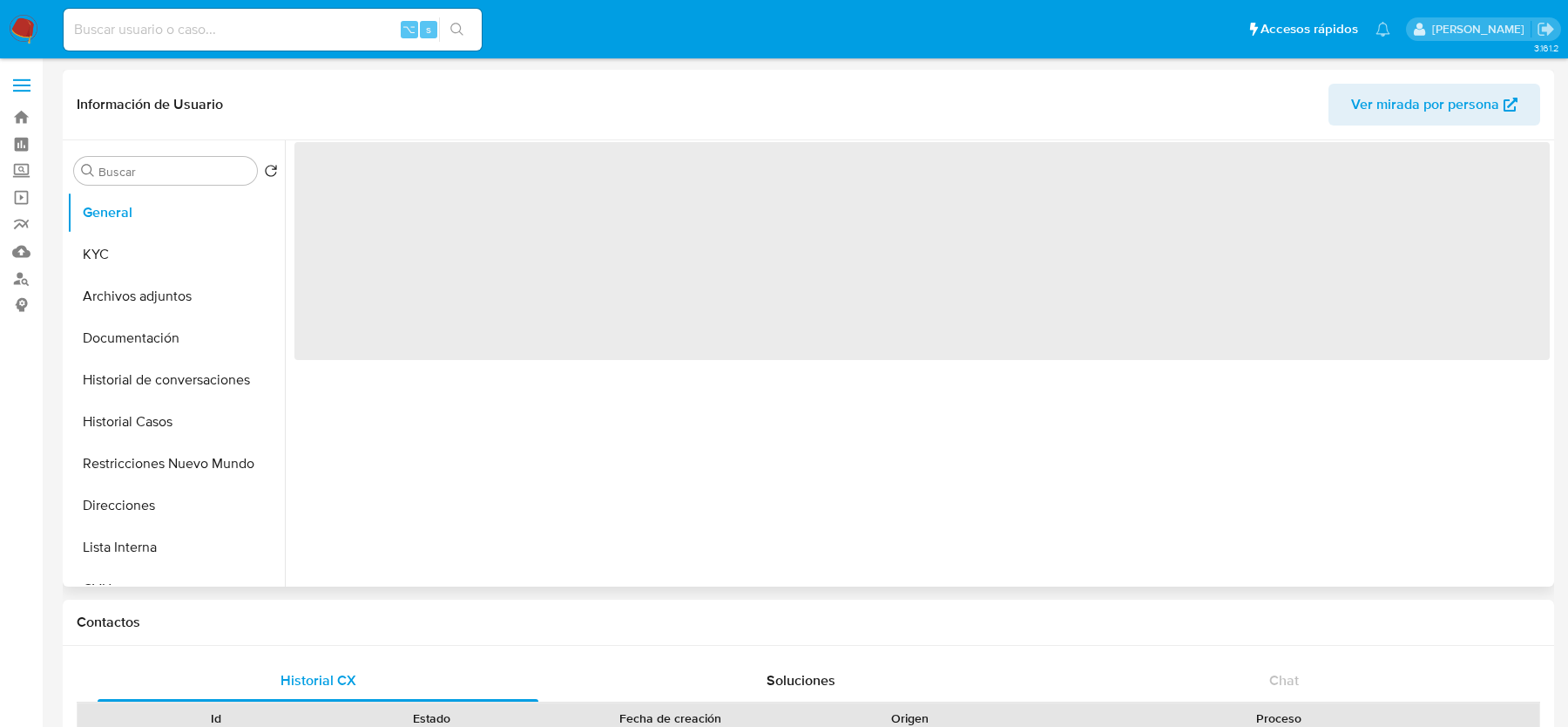
select select "10"
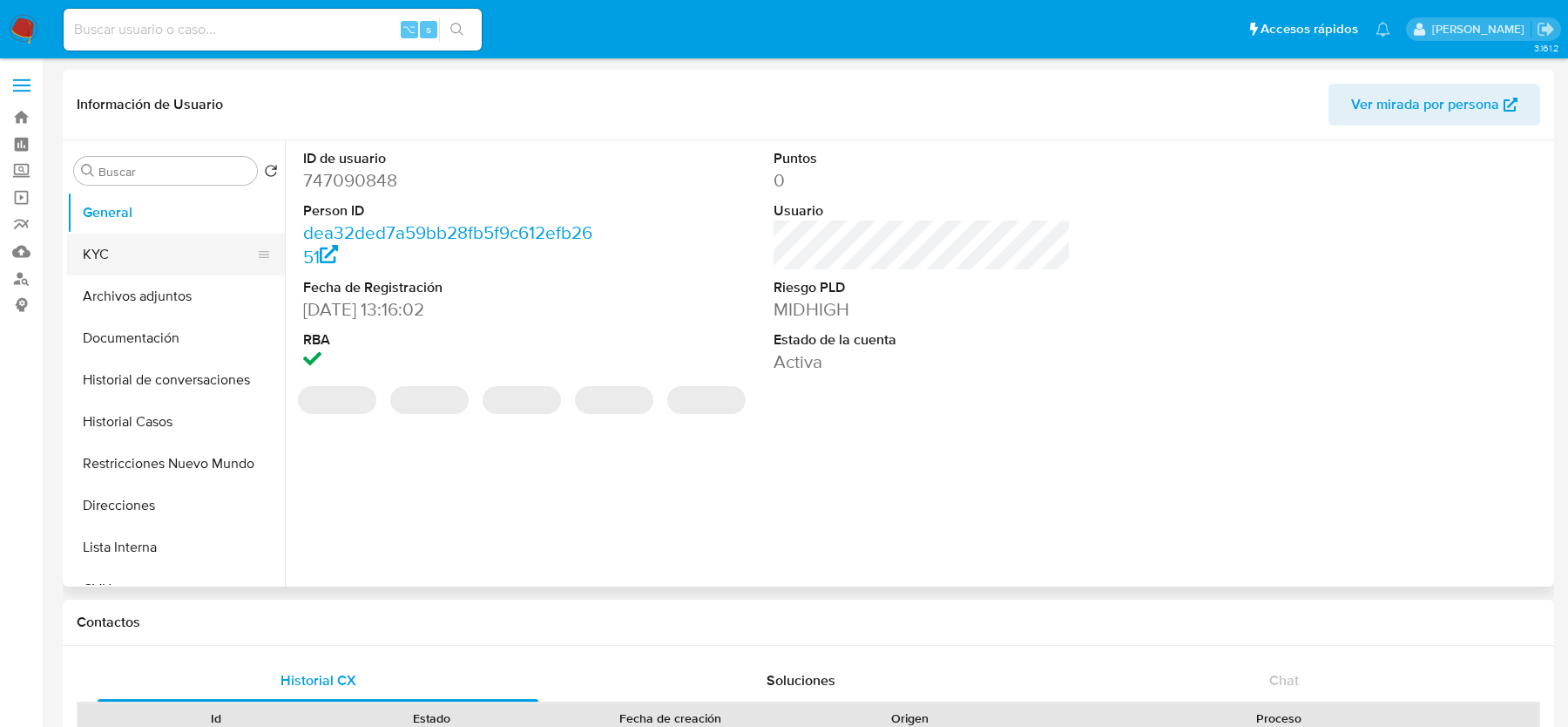
click at [121, 244] on button "KYC" at bounding box center [169, 254] width 204 height 42
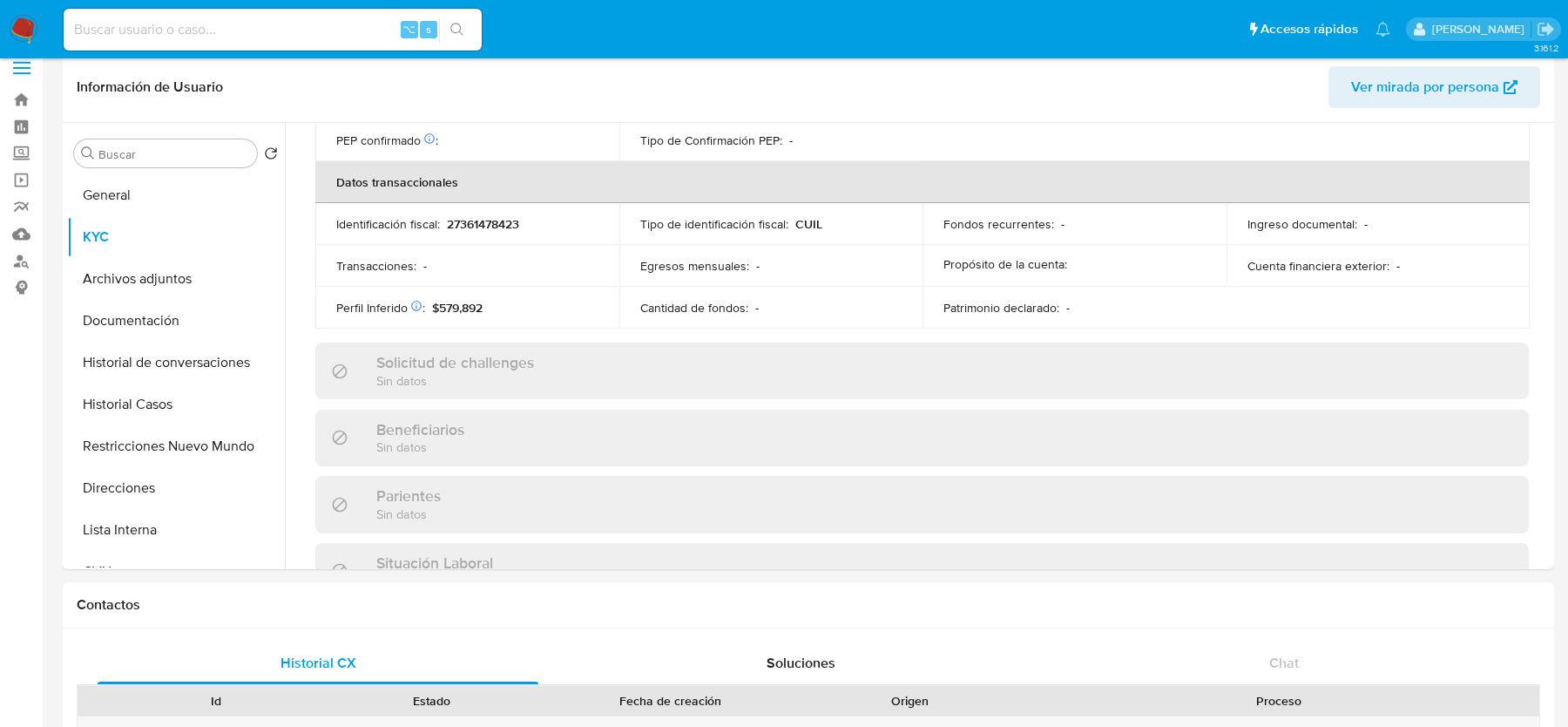
scroll to position [917, 0]
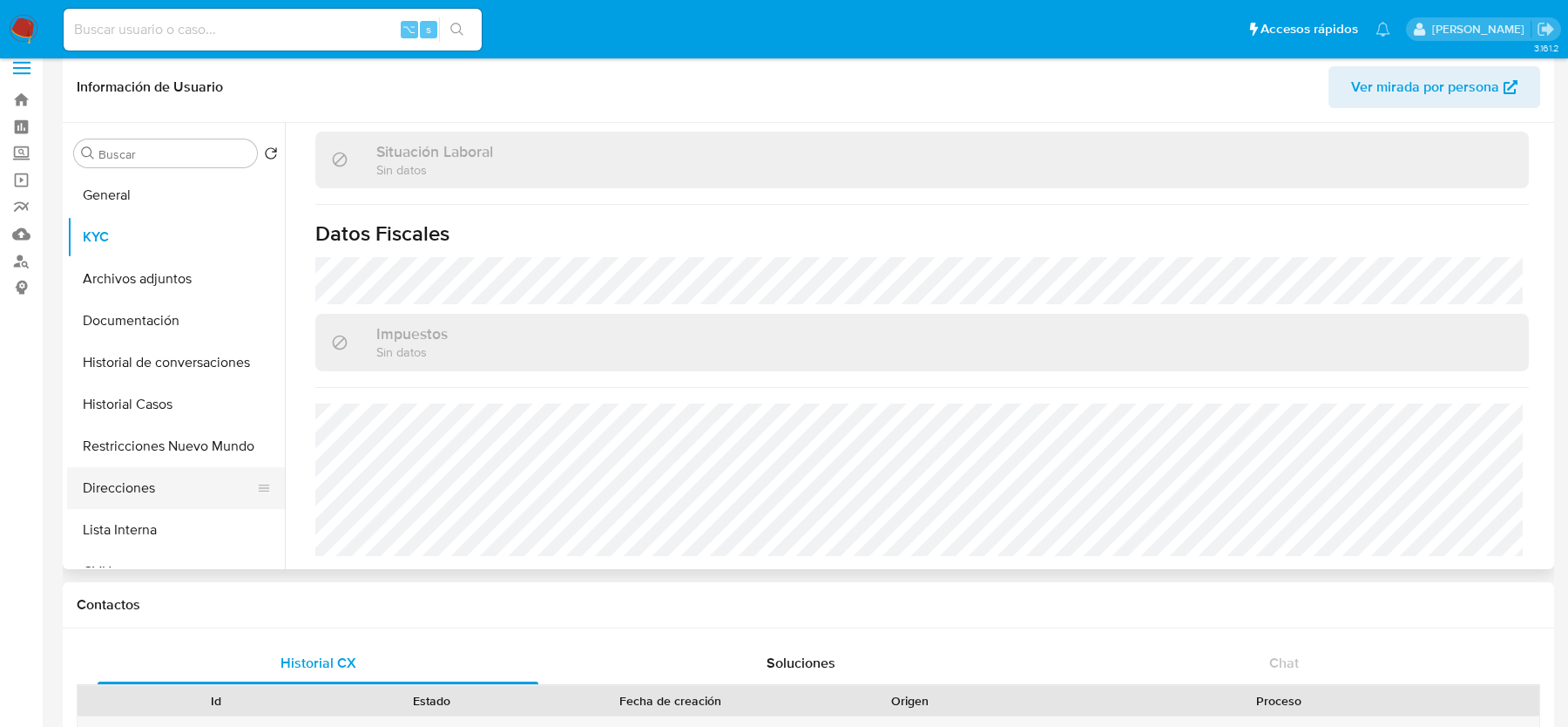
click at [142, 493] on button "Direcciones" at bounding box center [169, 488] width 204 height 42
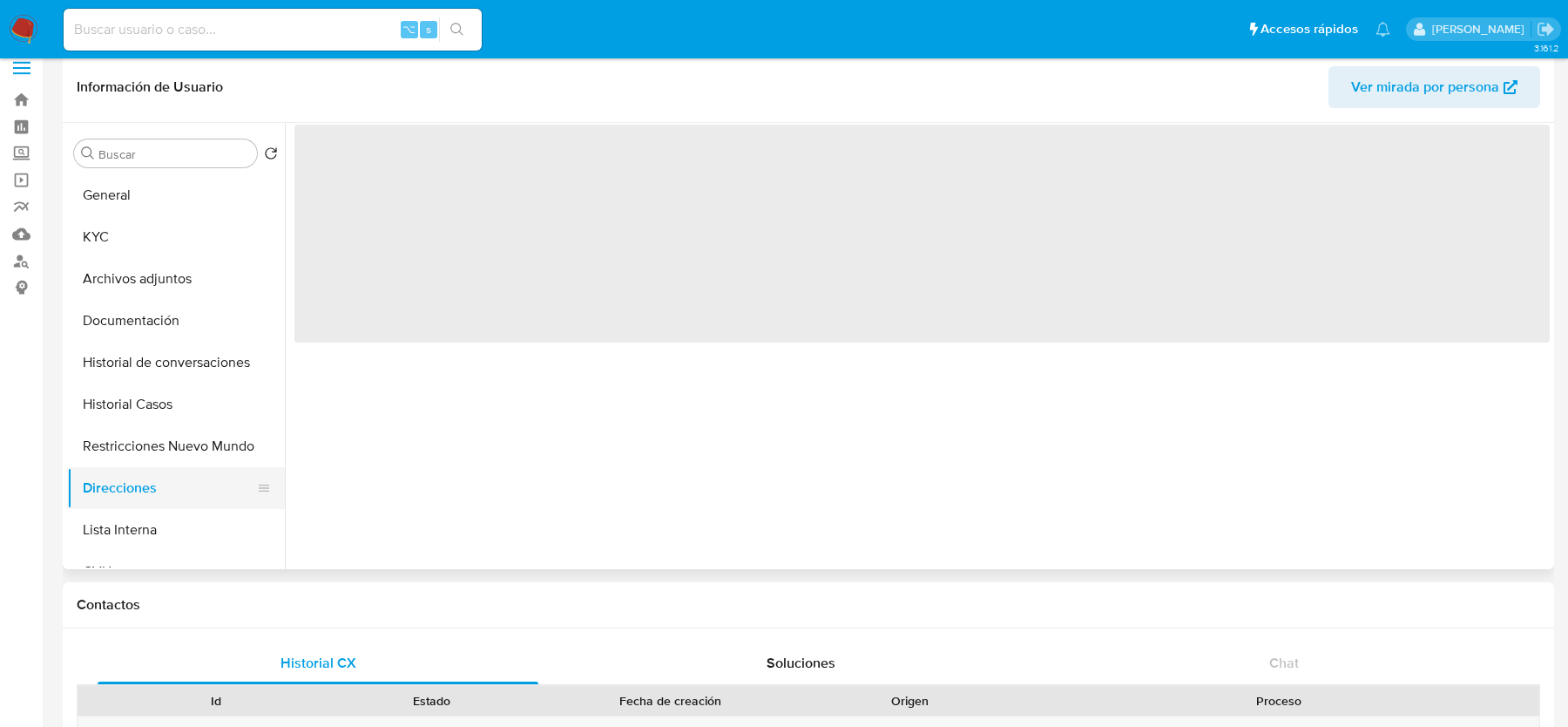
scroll to position [0, 0]
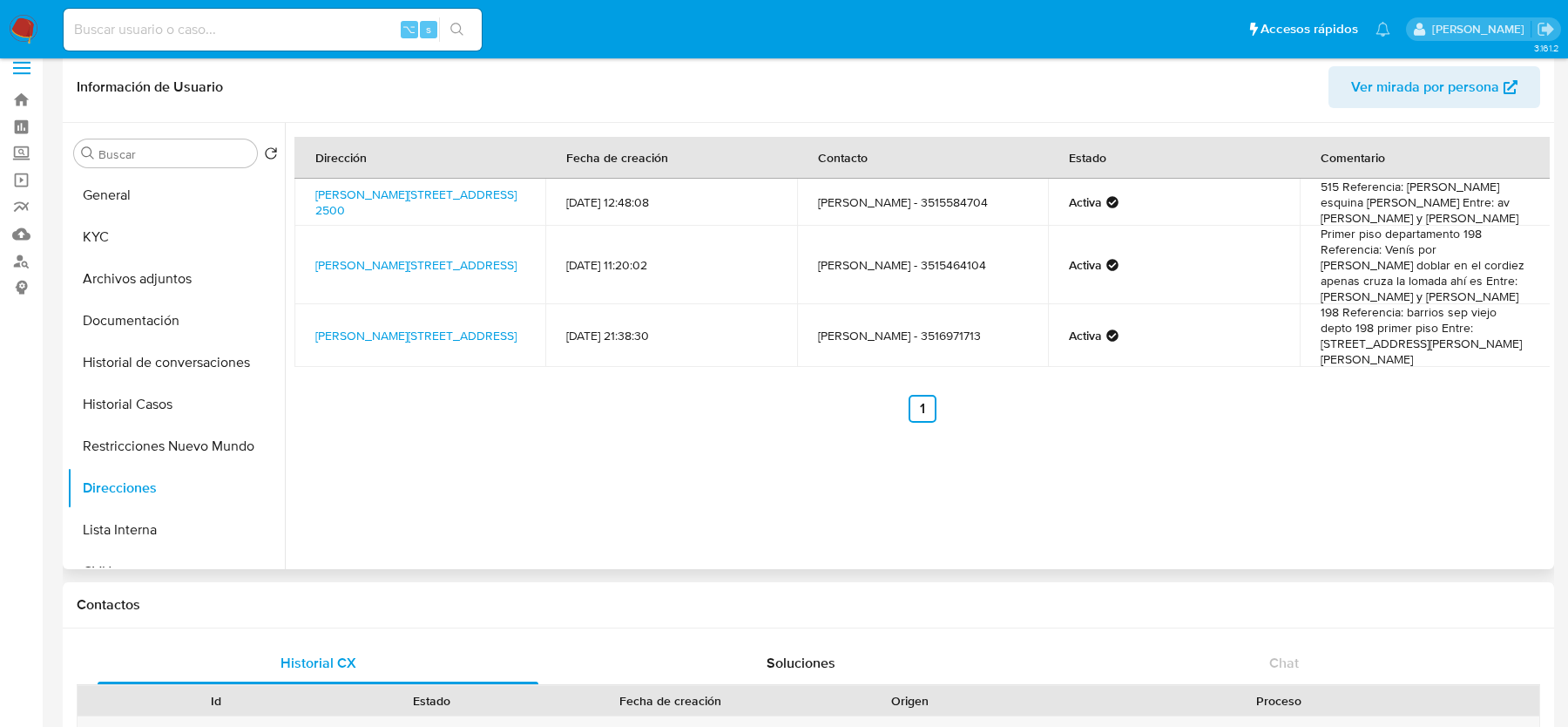
drag, startPoint x: 372, startPoint y: 219, endPoint x: 305, endPoint y: 189, distance: 73.4
click at [305, 189] on td "[PERSON_NAME][STREET_ADDRESS] 2500" at bounding box center [419, 202] width 251 height 47
copy link "[PERSON_NAME][STREET_ADDRESS] 2500"
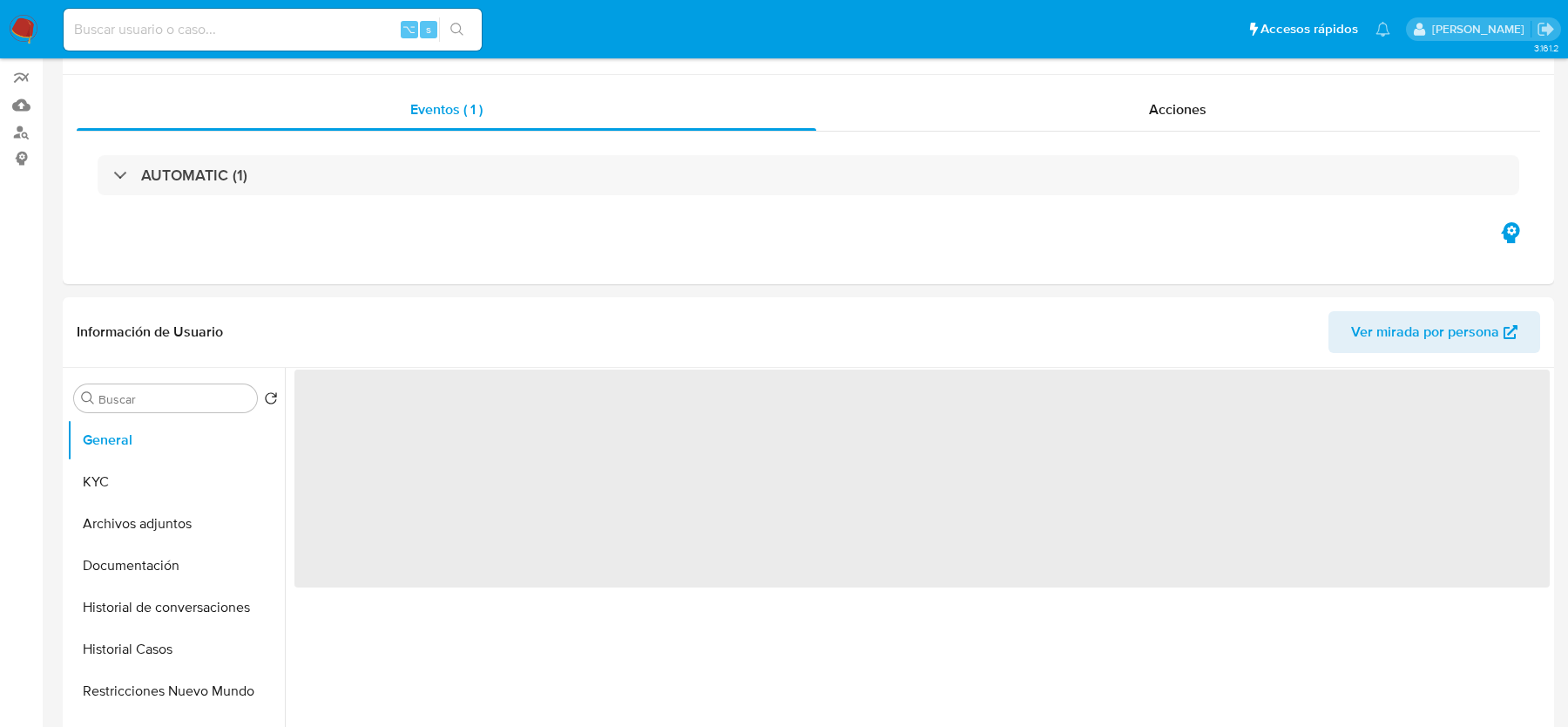
scroll to position [442, 0]
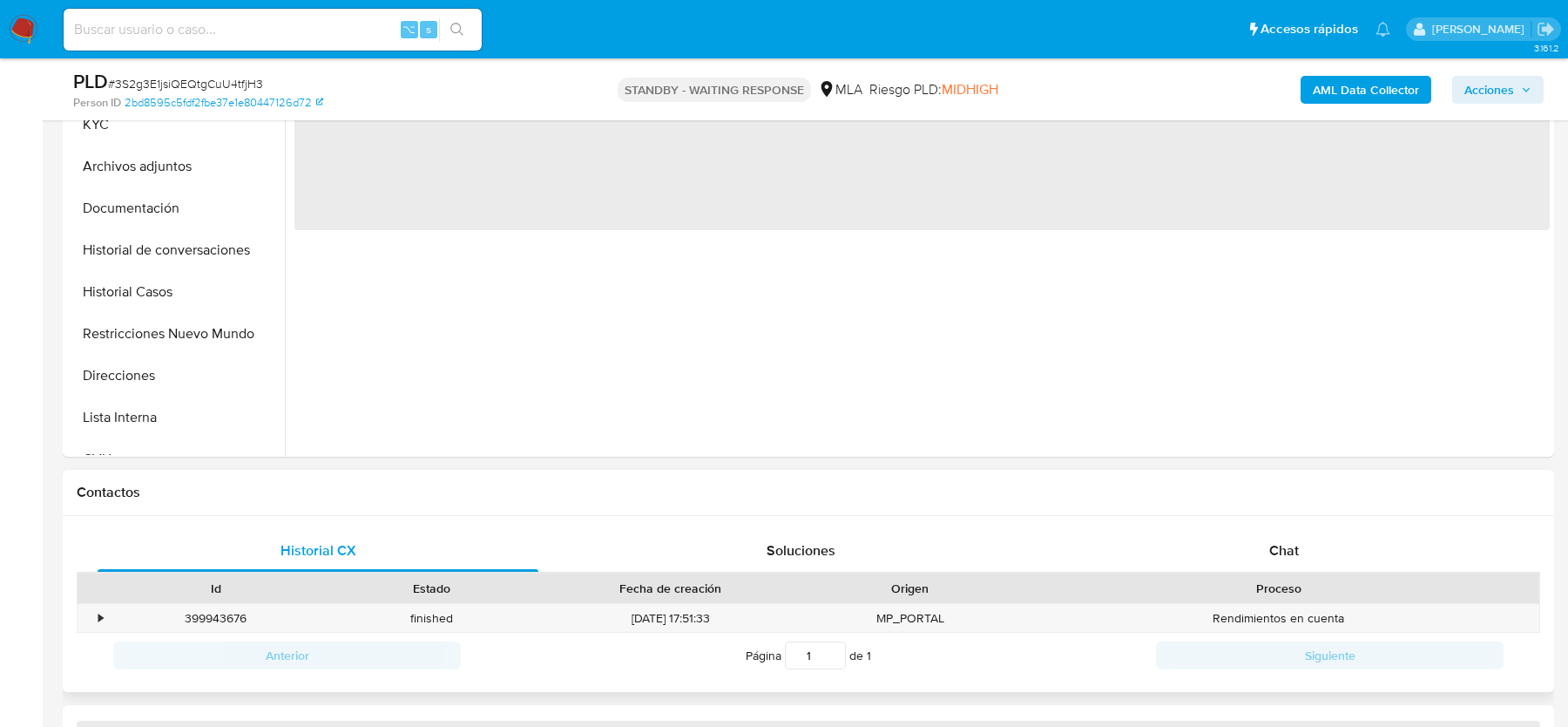
select select "10"
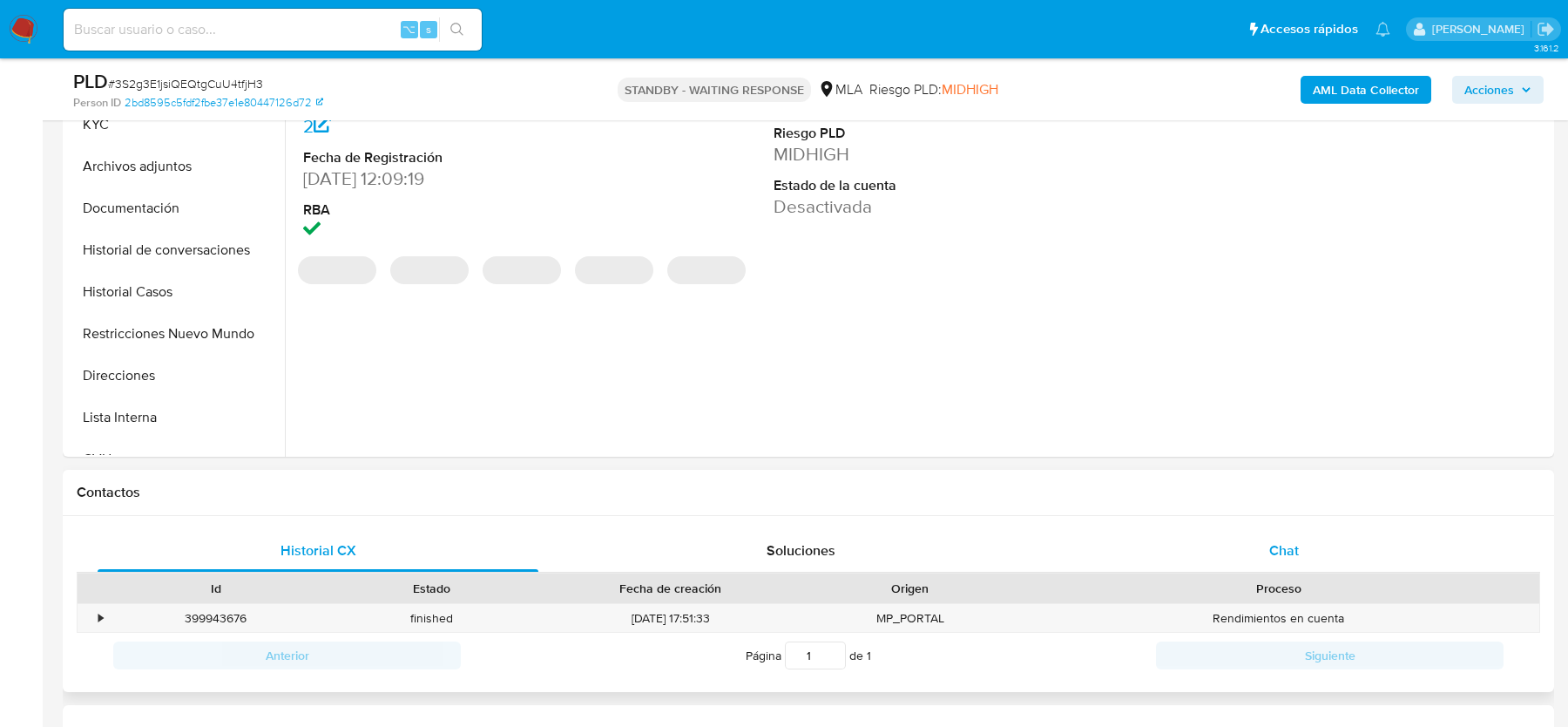
click at [1215, 567] on div "Chat" at bounding box center [1284, 550] width 441 height 42
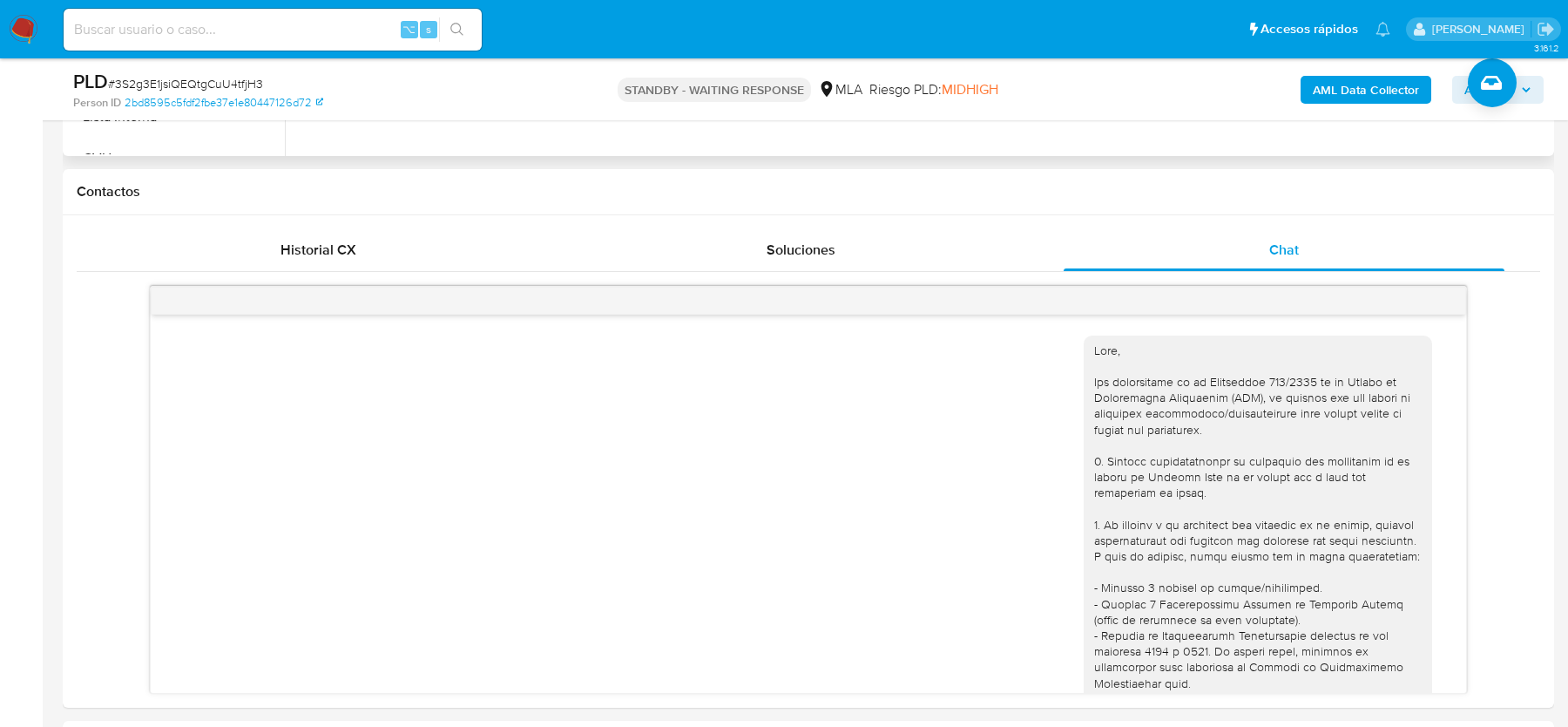
scroll to position [2570, 0]
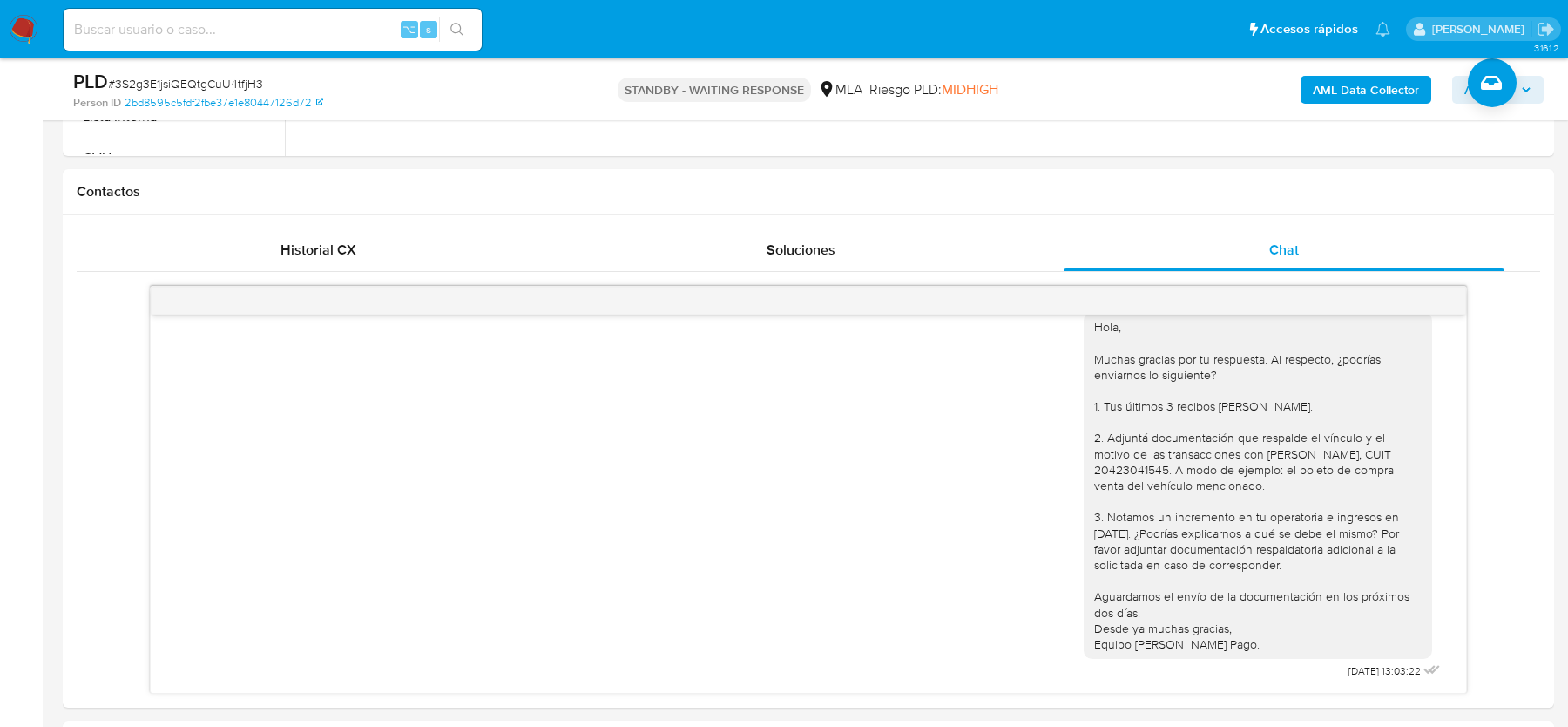
click at [224, 80] on span "# 3S2g3E1jsiQEQtgCuU4tfjH3" at bounding box center [186, 84] width 155 height 17
copy span "3S2g3E1jsiQEQtgCuU4tfjH3"
click at [112, 31] on input at bounding box center [273, 30] width 418 height 23
paste input "j0USKDAgmNjwDhBjY0n66ZNs"
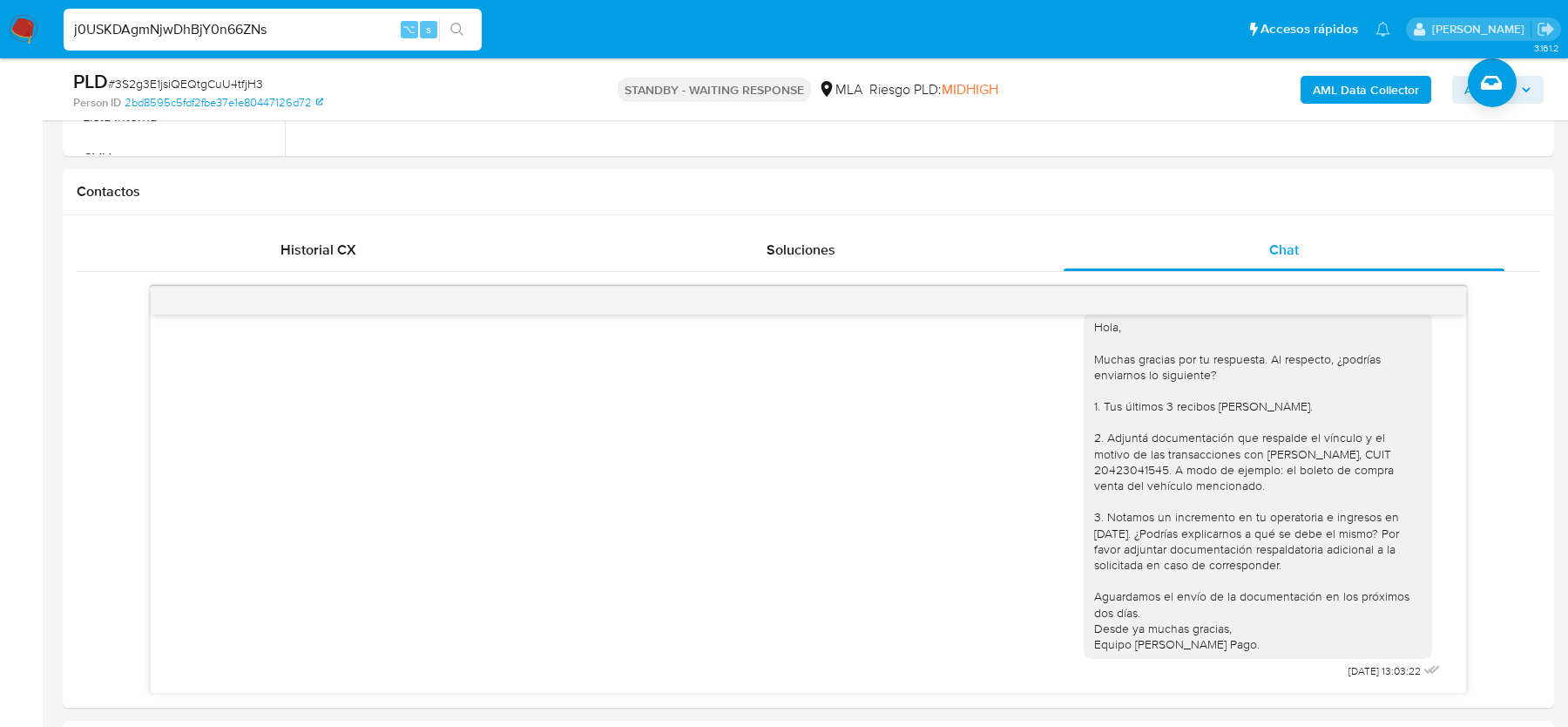
type input "j0USKDAgmNjwDhBjY0n66ZNs"
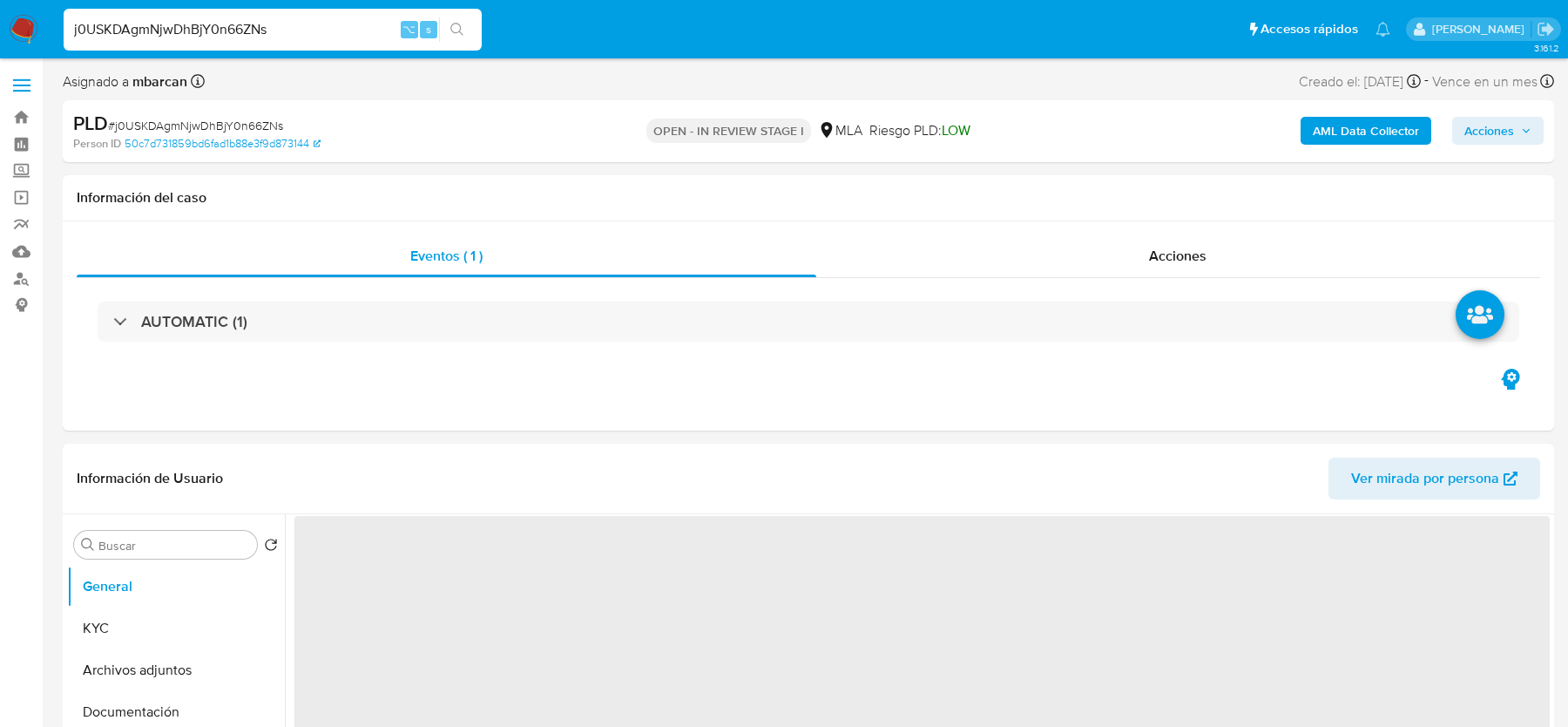
select select "10"
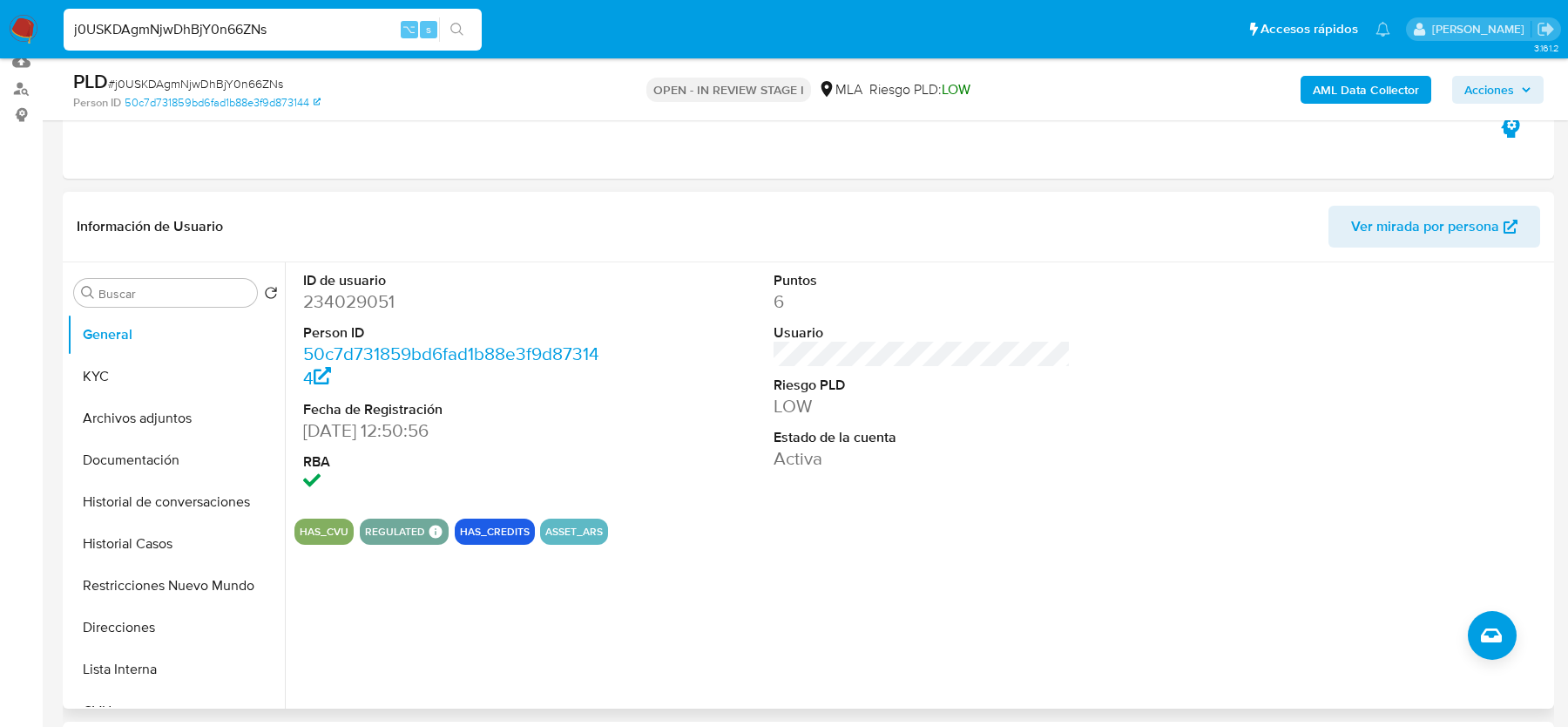
scroll to position [455, 0]
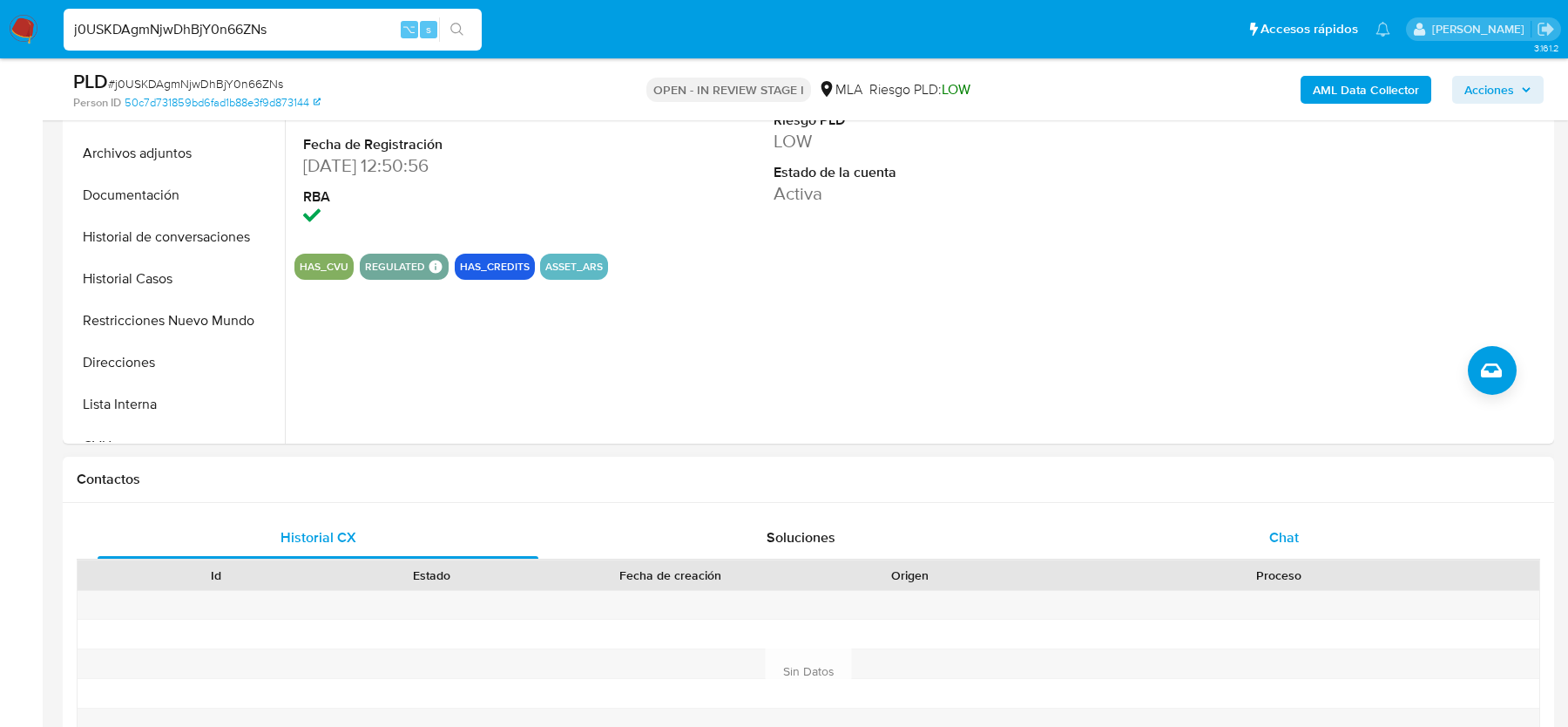
click at [1307, 539] on div "Chat" at bounding box center [1284, 537] width 441 height 42
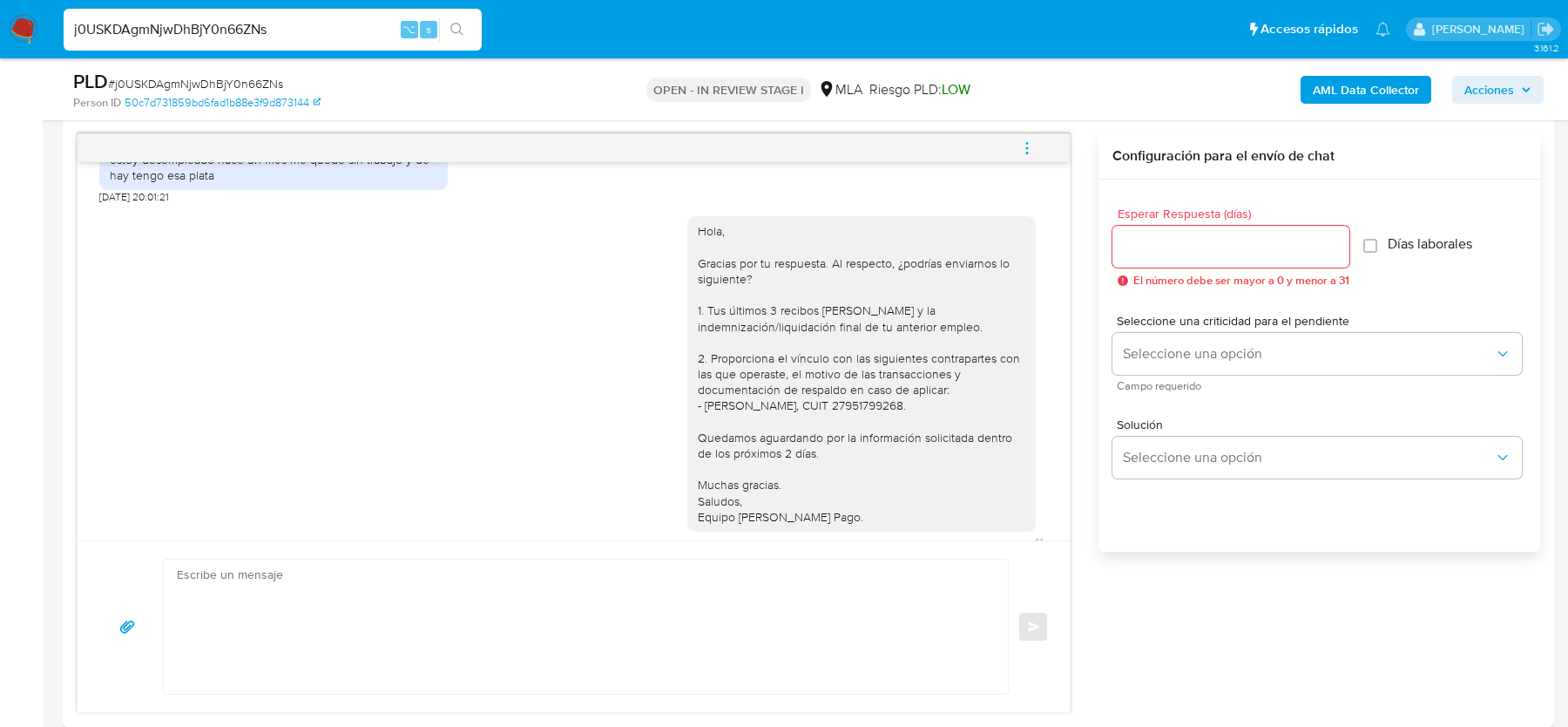
scroll to position [1078, 0]
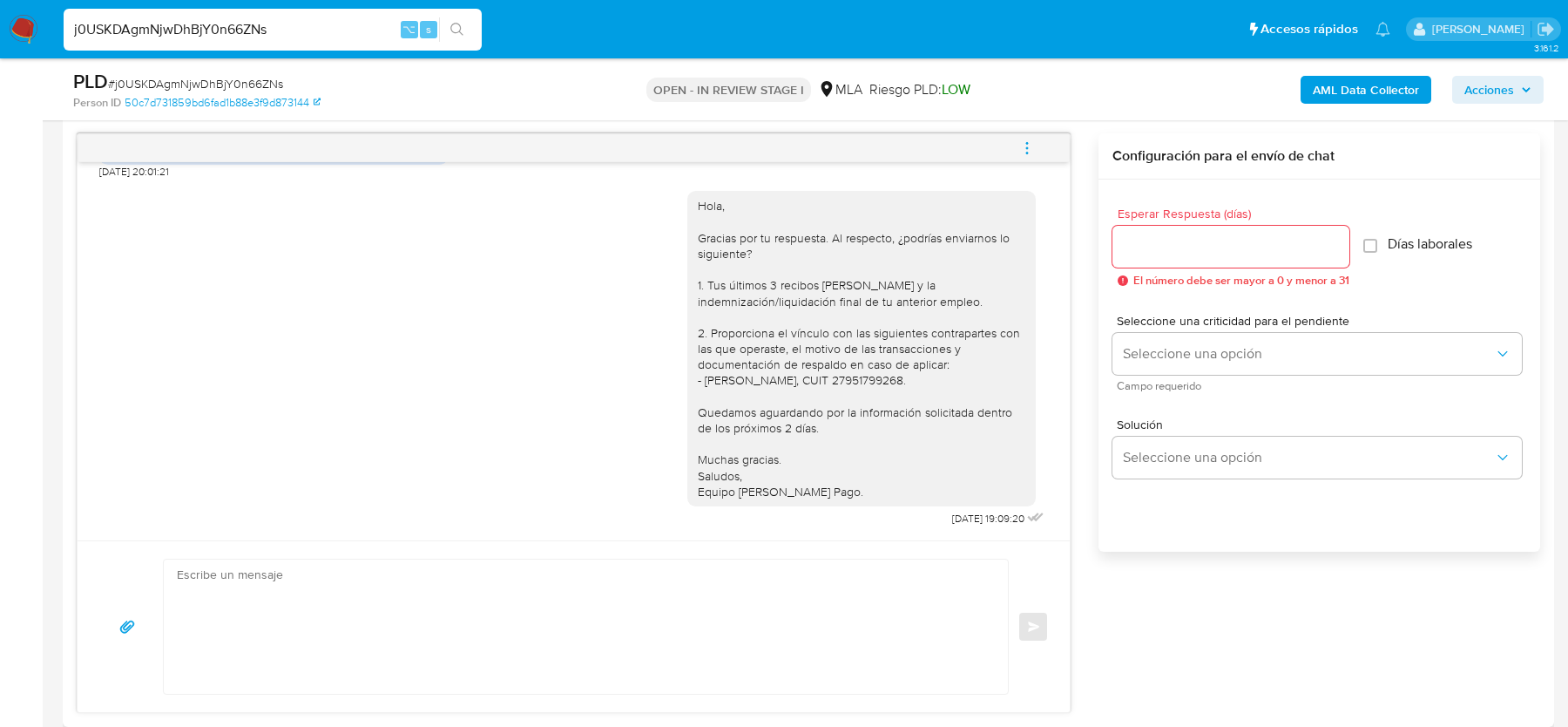
click at [1020, 141] on icon "menu-action" at bounding box center [1027, 149] width 16 height 16
click at [846, 115] on li "Cerrar conversación" at bounding box center [909, 113] width 178 height 31
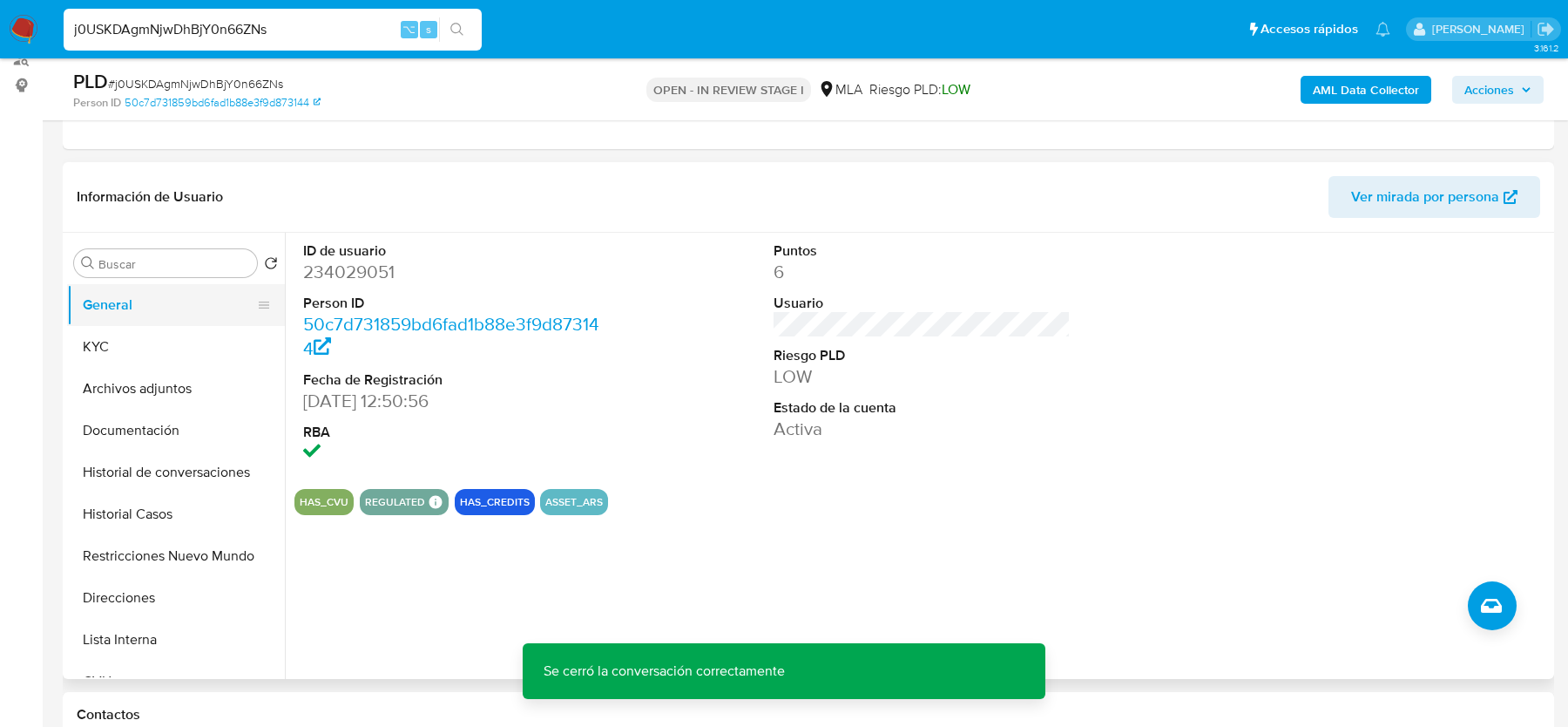
scroll to position [191, 0]
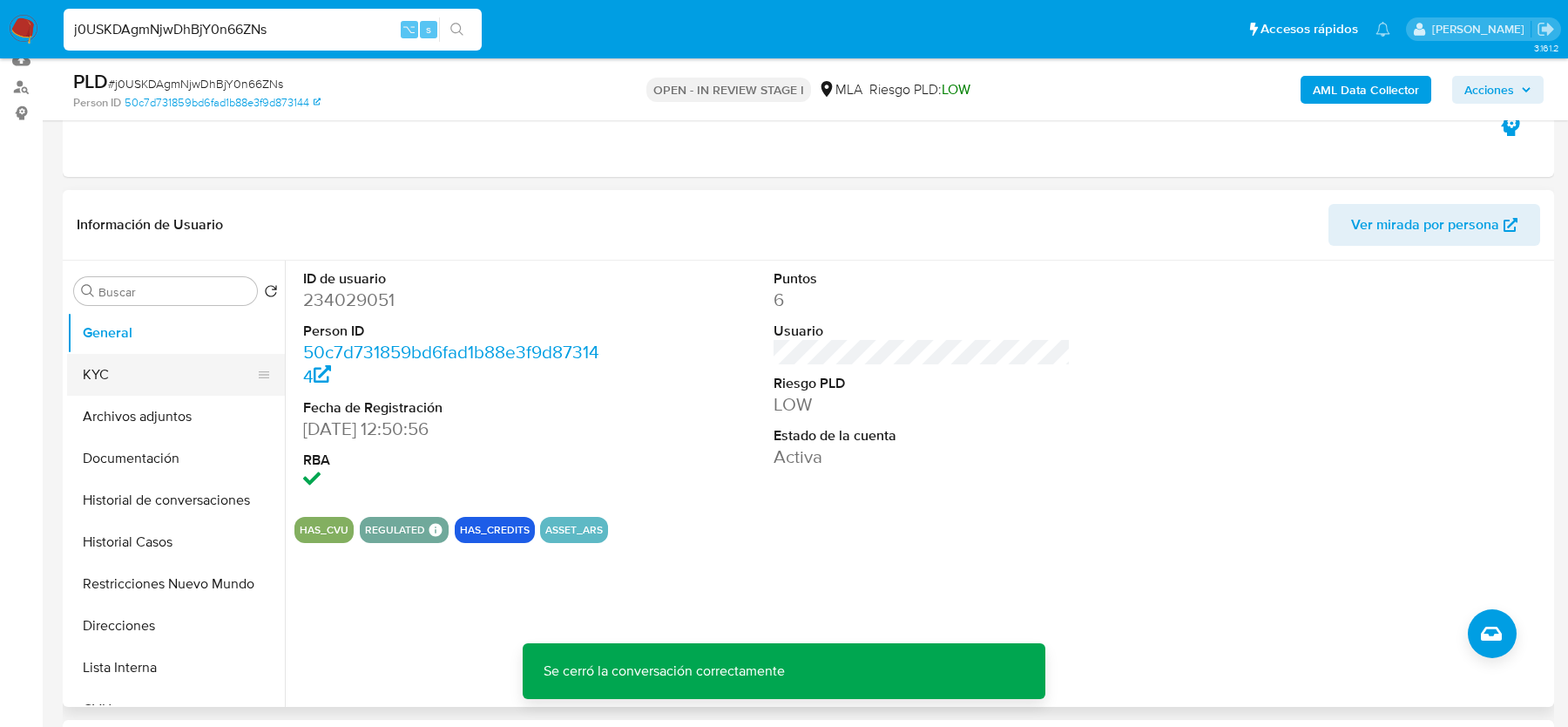
click at [153, 376] on button "KYC" at bounding box center [169, 375] width 204 height 42
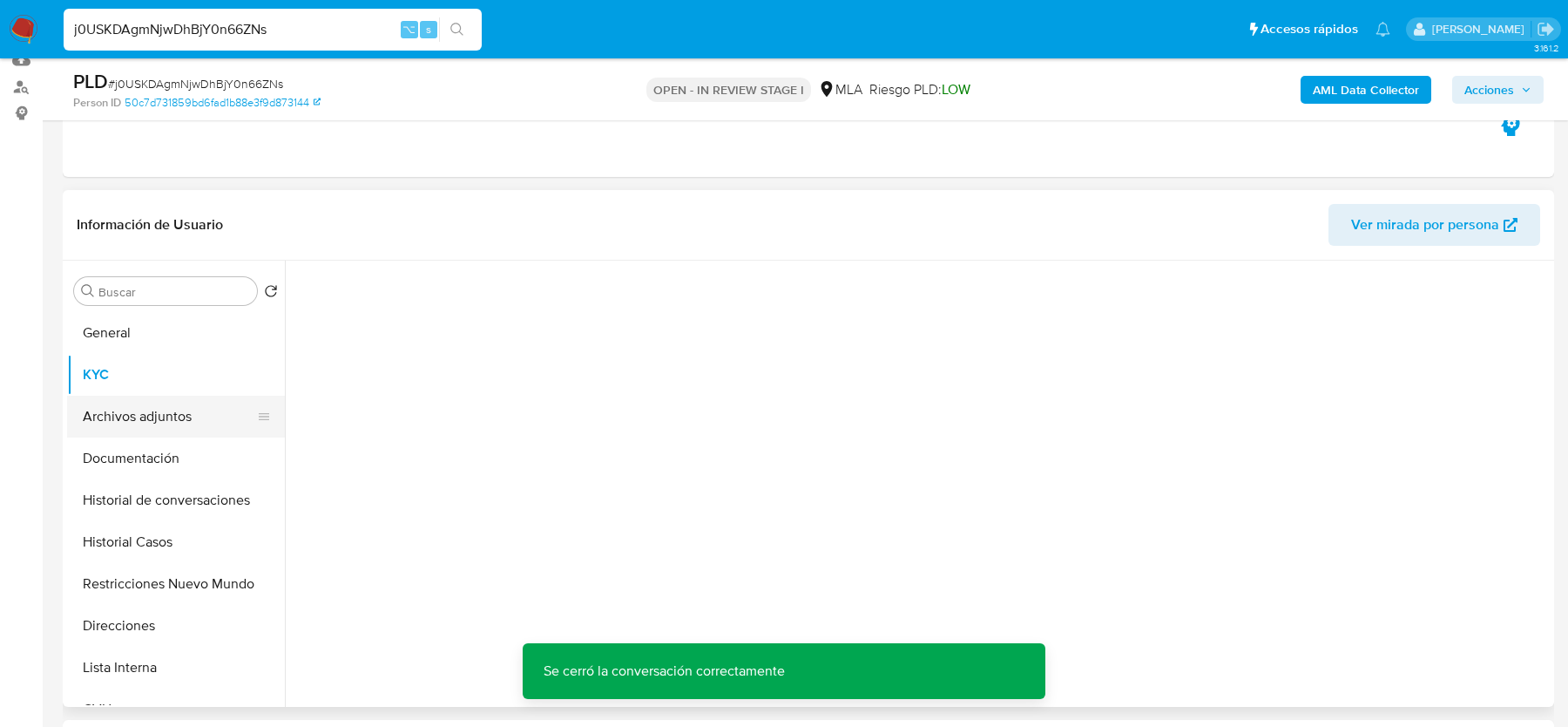
click at [145, 413] on button "Archivos adjuntos" at bounding box center [169, 417] width 204 height 42
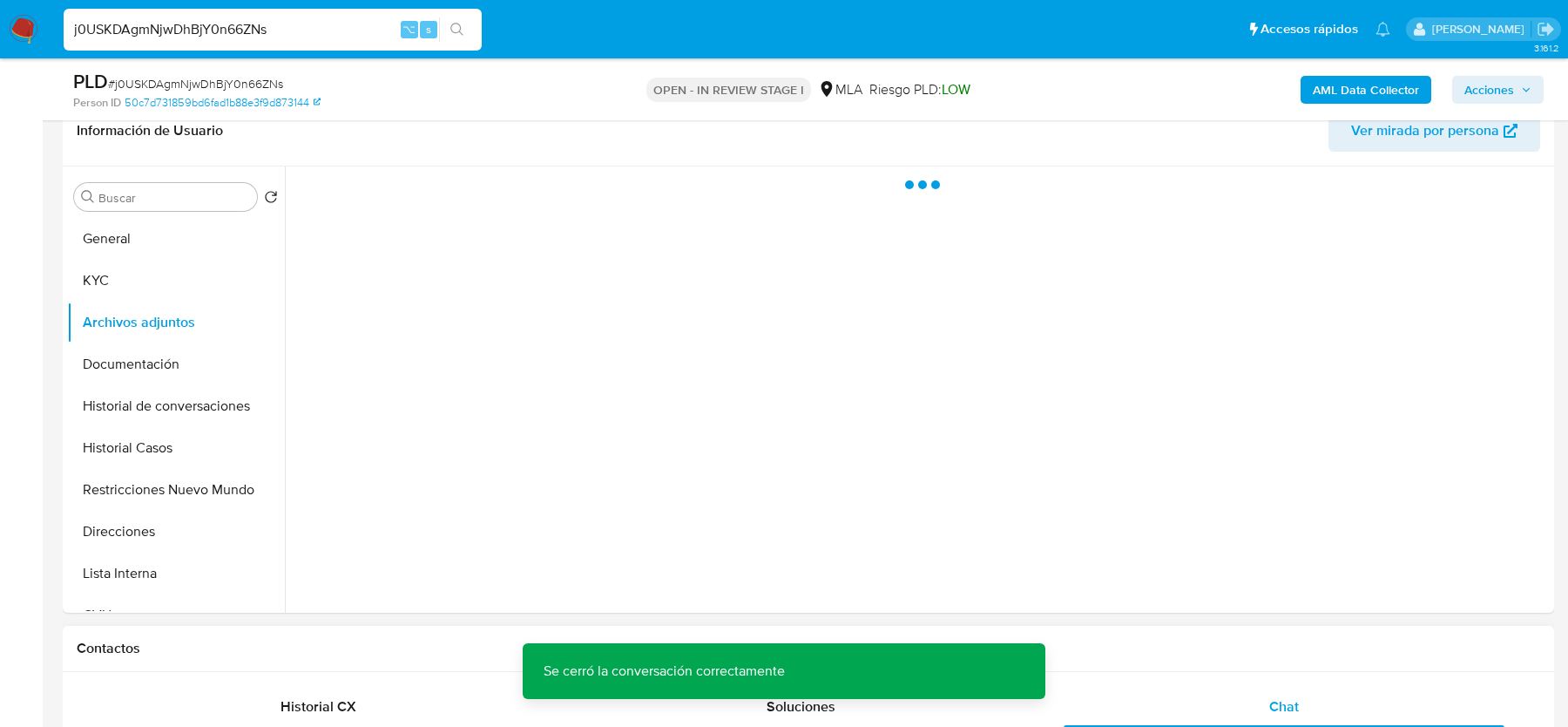
scroll to position [307, 0]
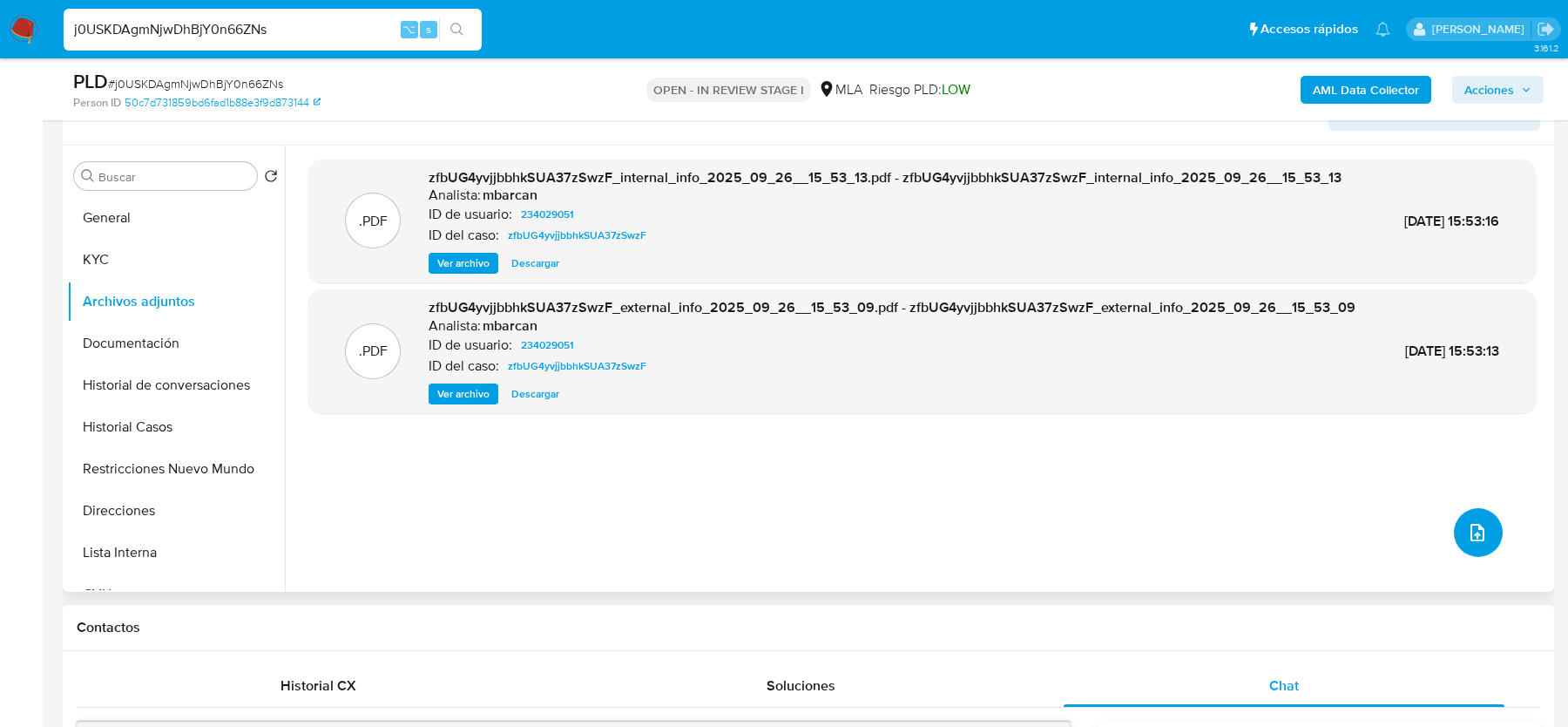
click at [1468, 535] on icon "upload-file" at bounding box center [1478, 532] width 21 height 21
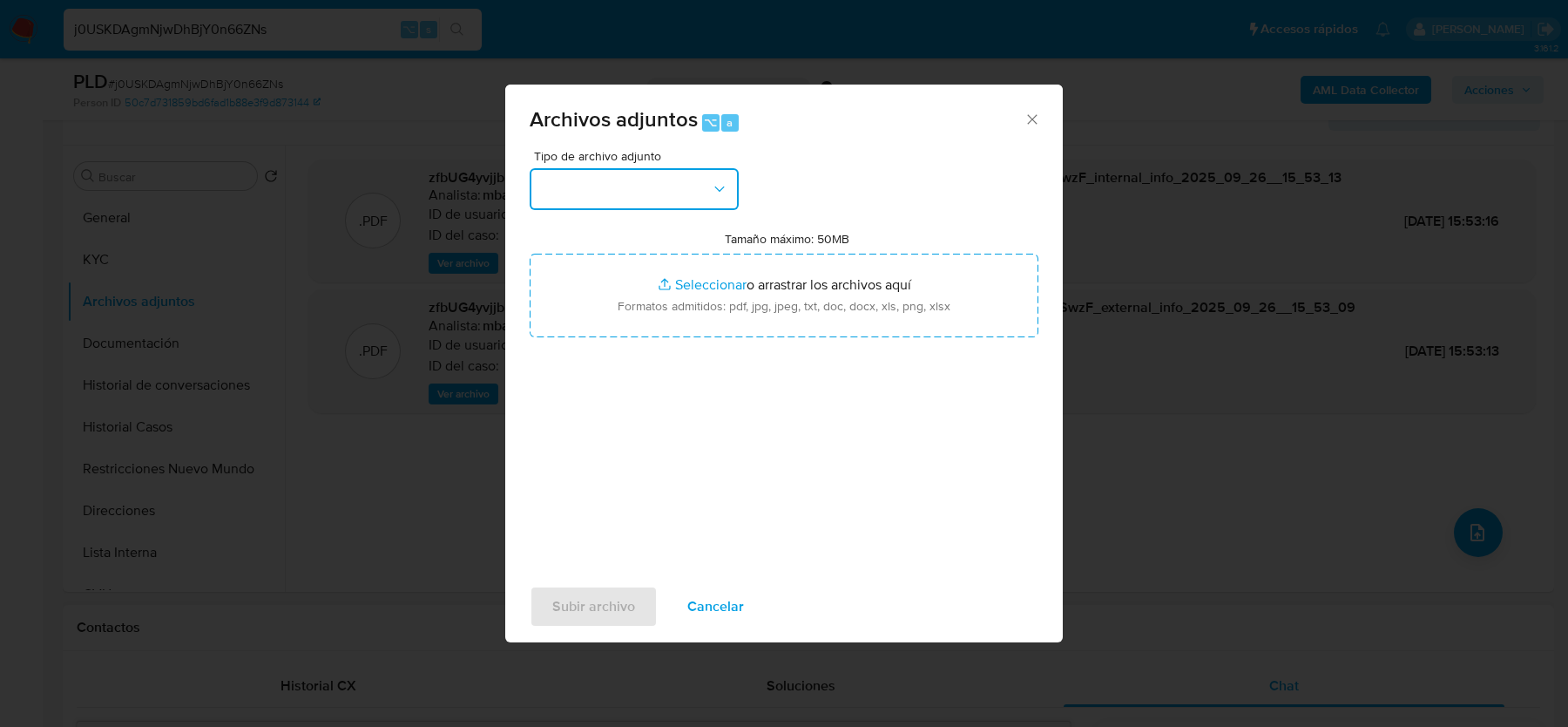
click at [689, 204] on button "button" at bounding box center [633, 189] width 209 height 42
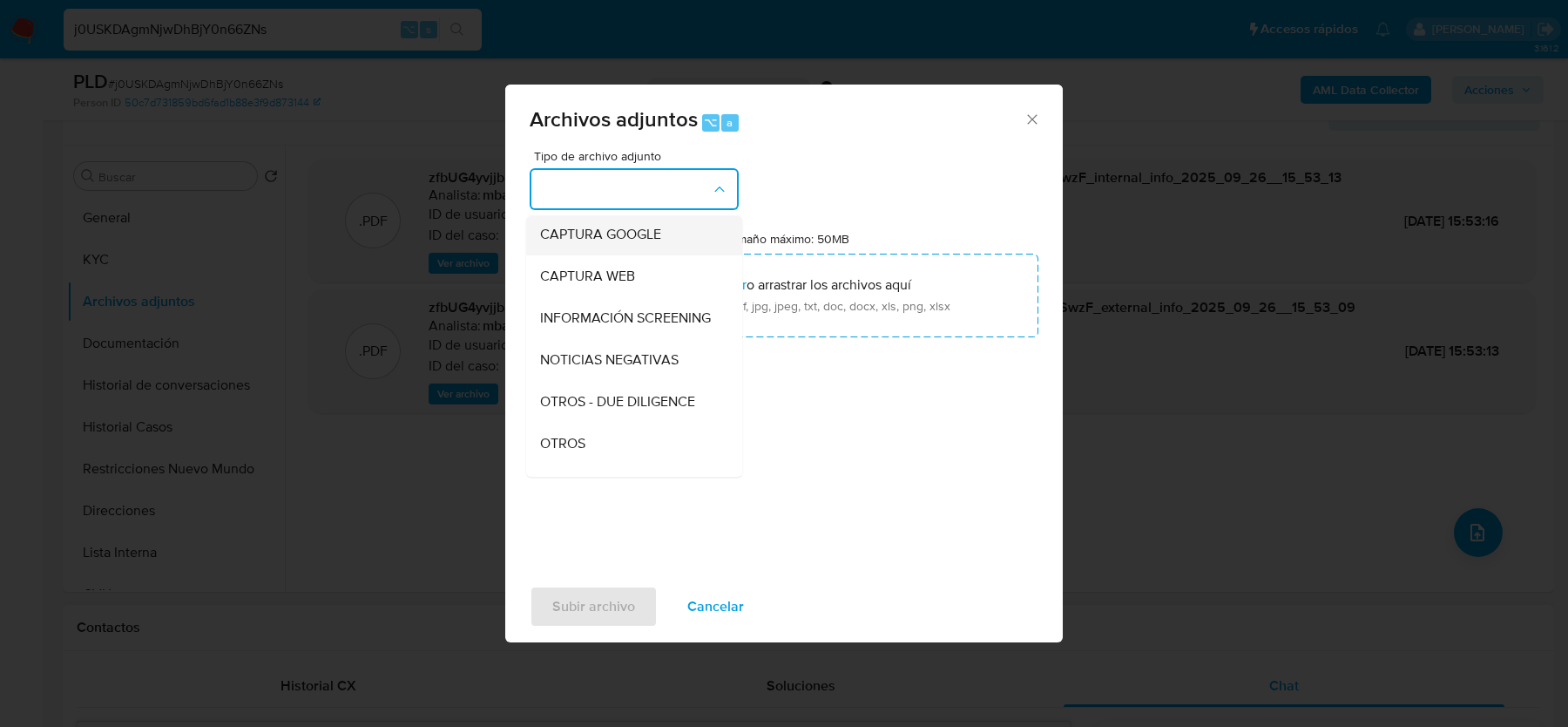
scroll to position [149, 0]
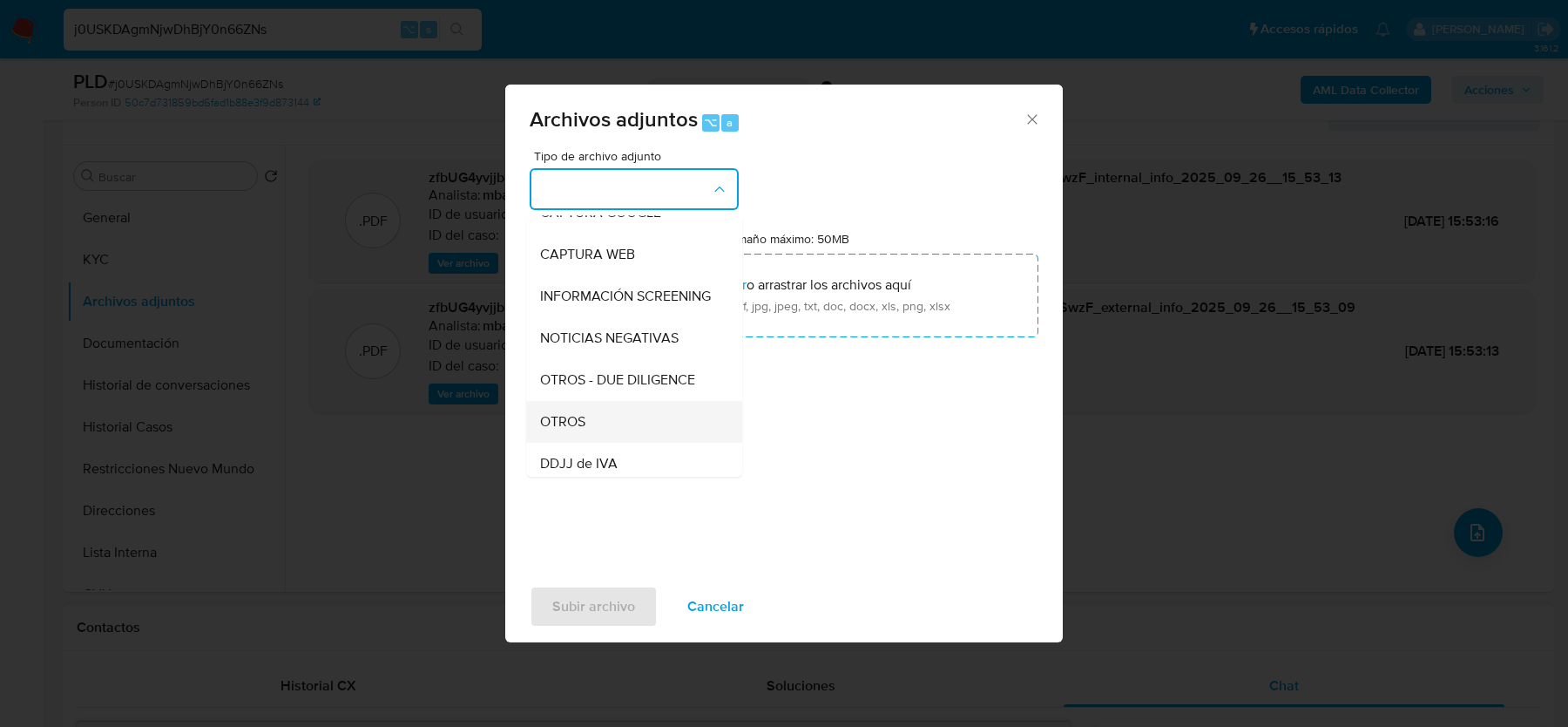
click at [587, 416] on div "OTROS" at bounding box center [628, 422] width 177 height 42
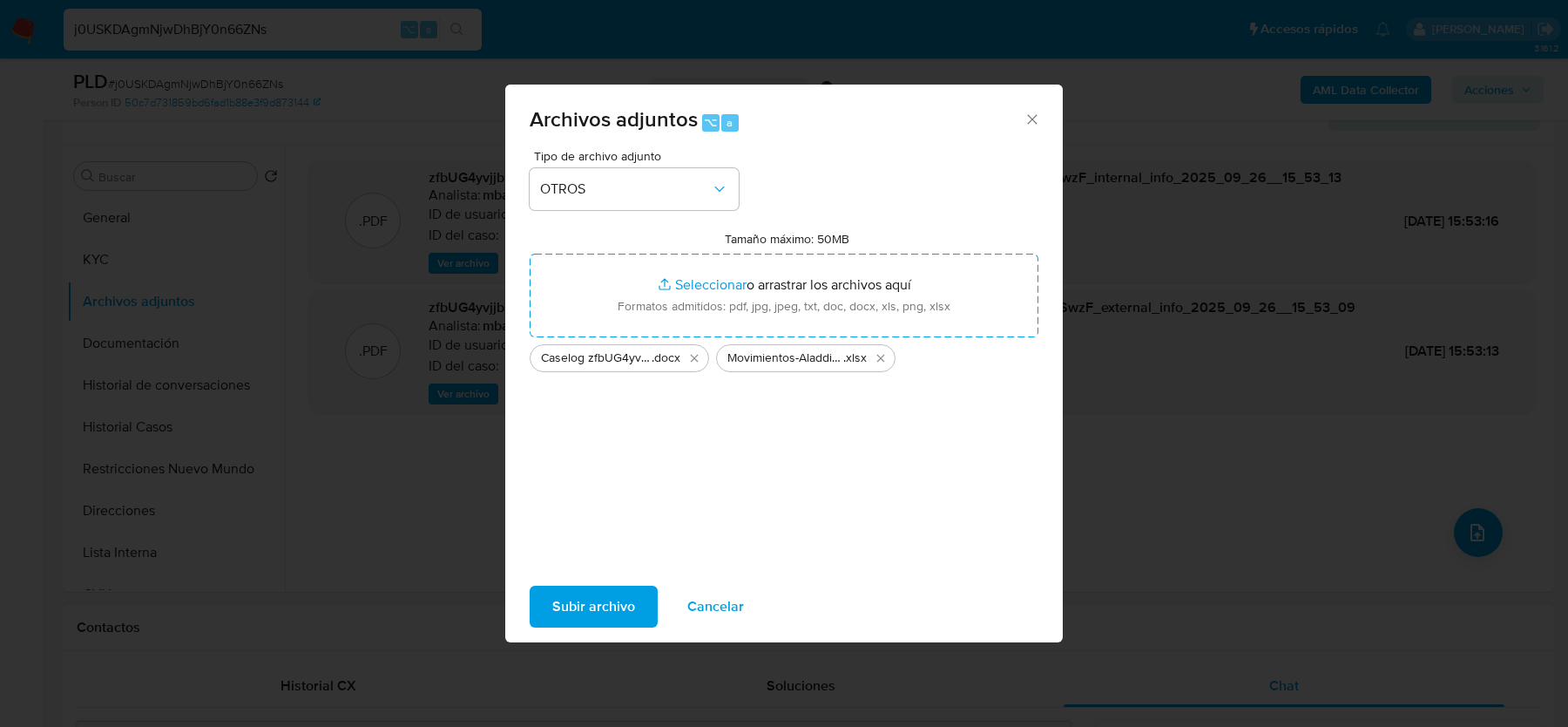
click at [595, 629] on div "Subir archivo Cancelar" at bounding box center [784, 606] width 557 height 66
click at [584, 609] on span "Subir archivo" at bounding box center [593, 606] width 83 height 38
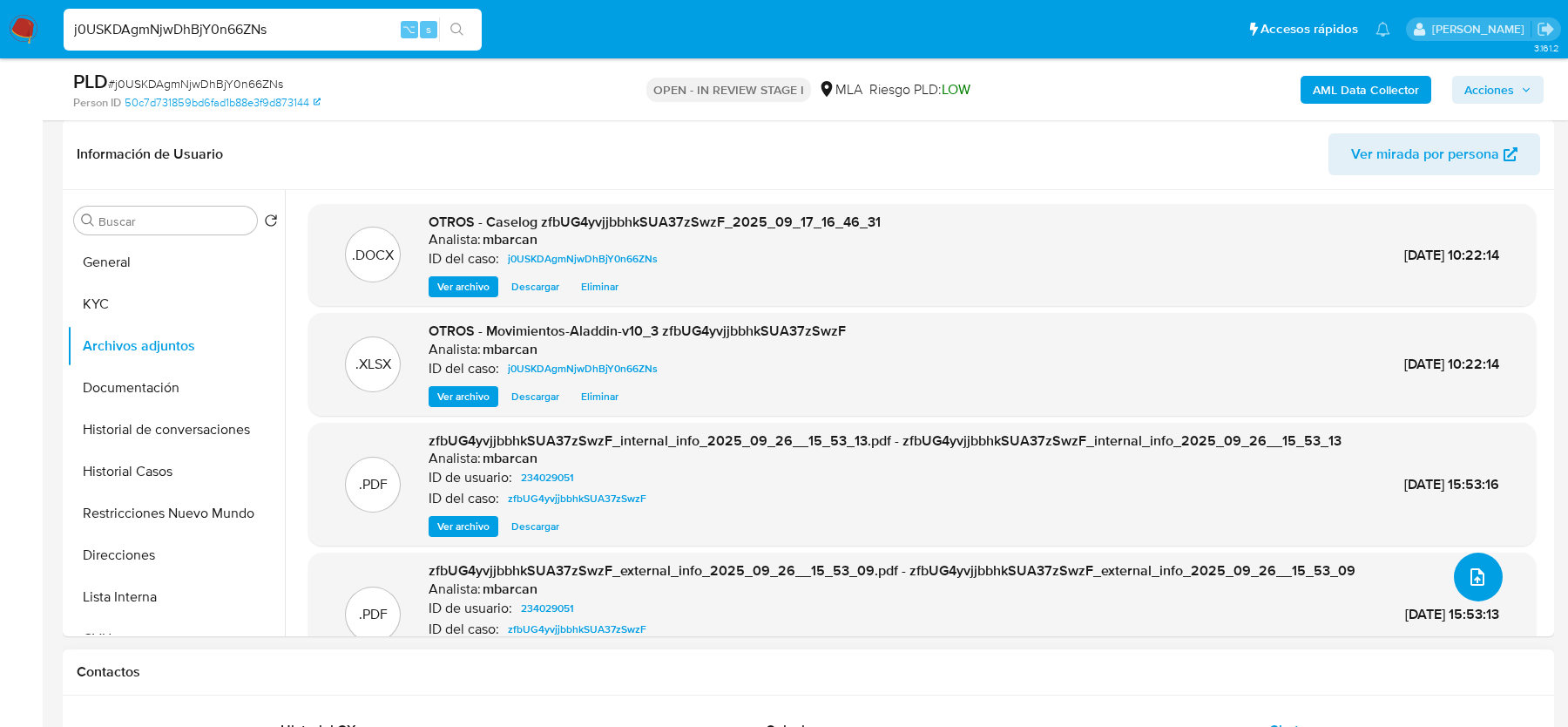
scroll to position [261, 0]
click at [143, 516] on button "Restricciones Nuevo Mundo" at bounding box center [169, 514] width 204 height 42
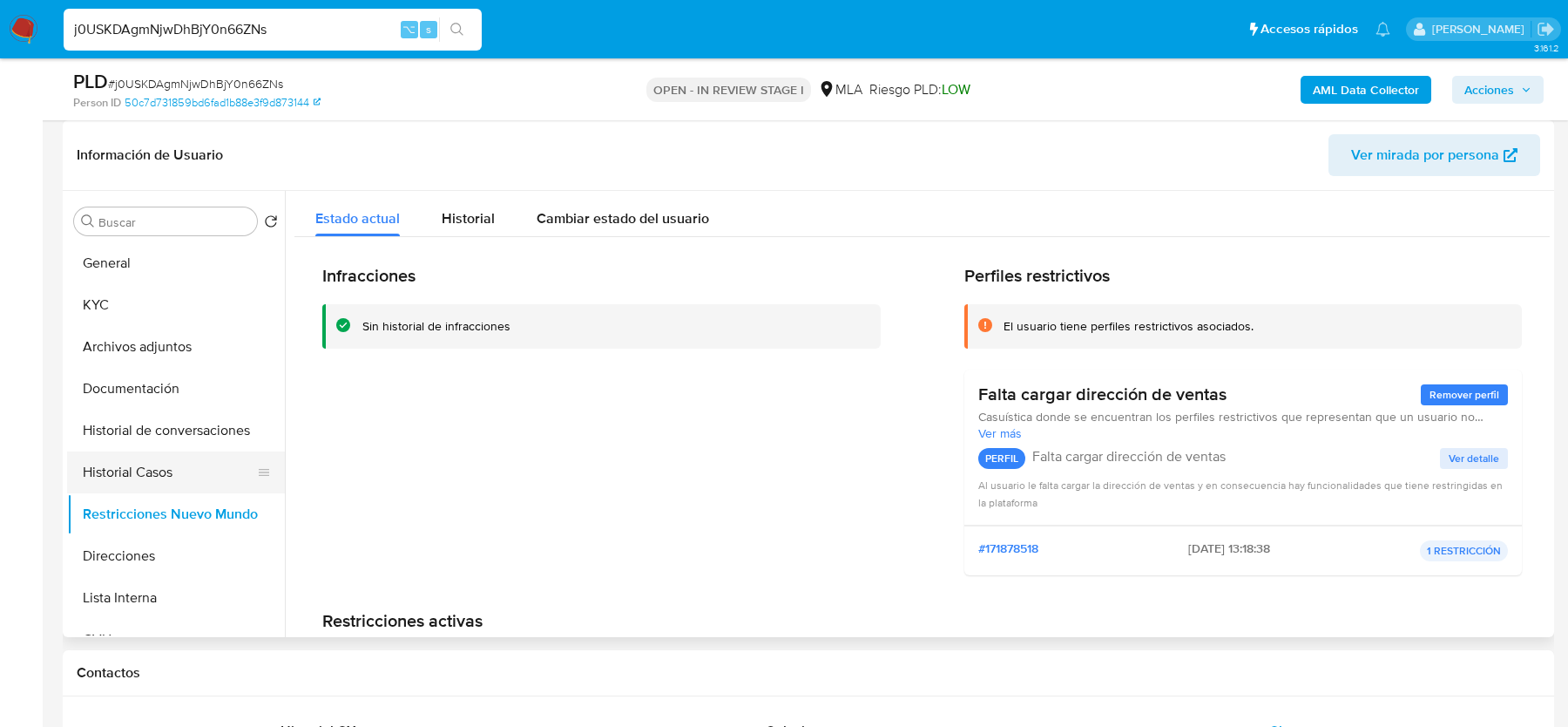
click at [135, 467] on button "Historial Casos" at bounding box center [169, 473] width 204 height 42
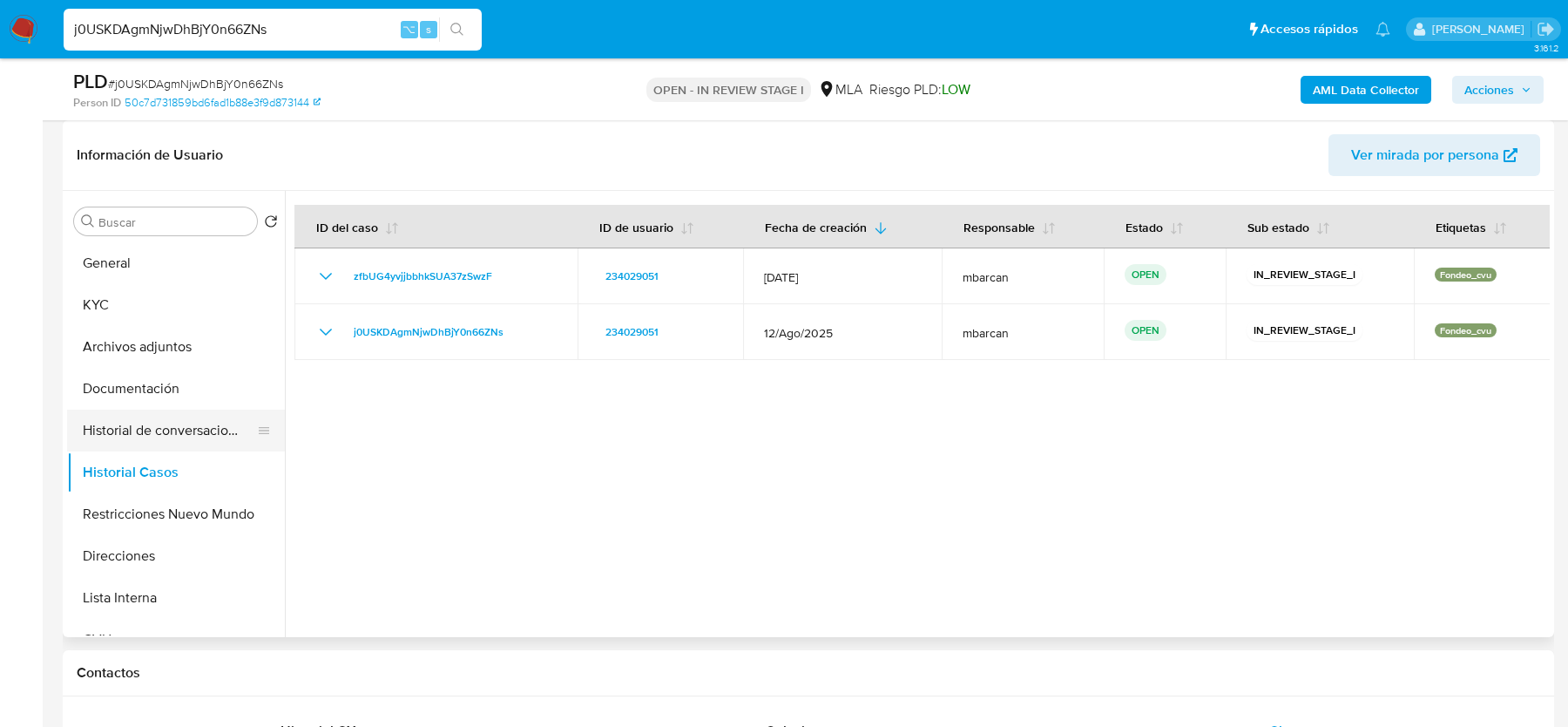
click at [150, 422] on button "Historial de conversaciones" at bounding box center [169, 431] width 204 height 42
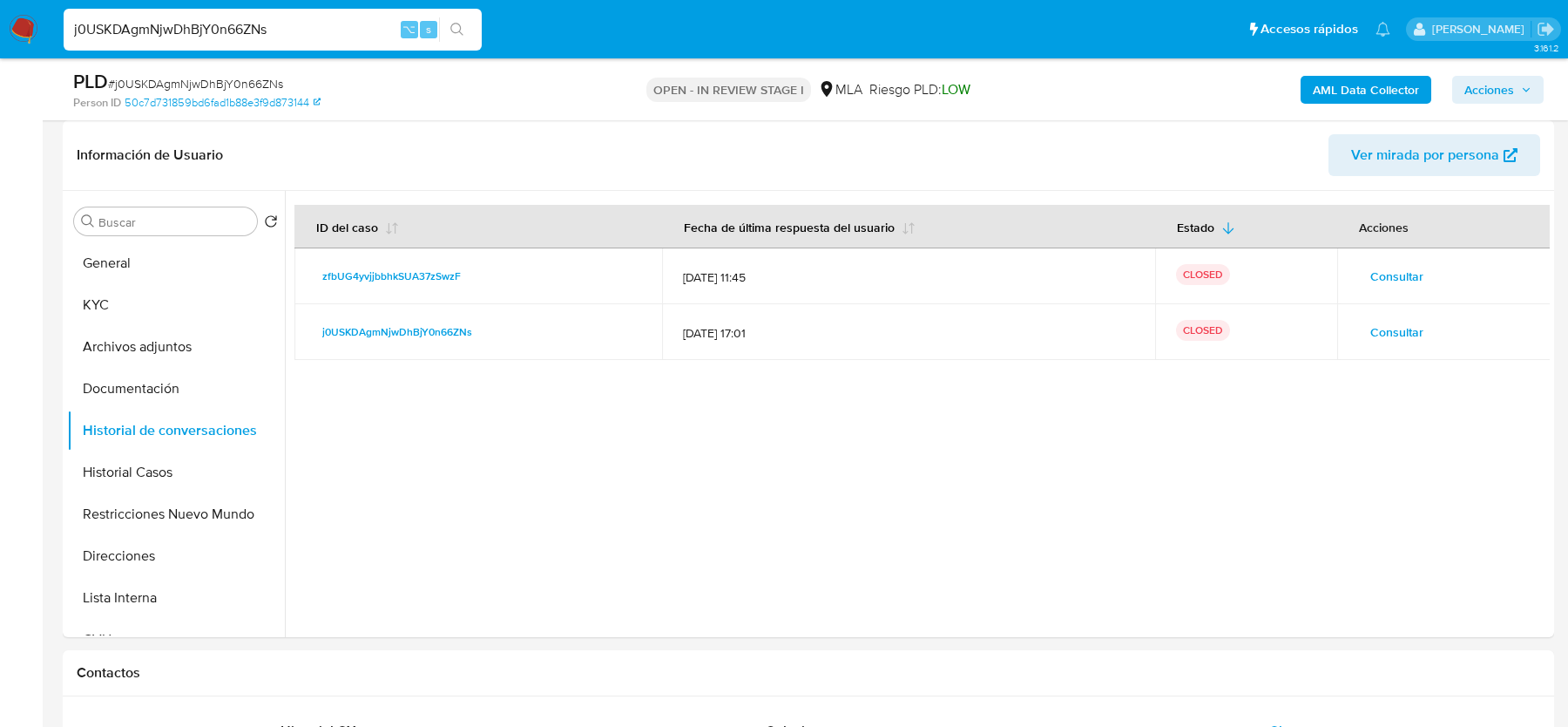
click at [1486, 80] on span "Acciones" at bounding box center [1489, 90] width 50 height 28
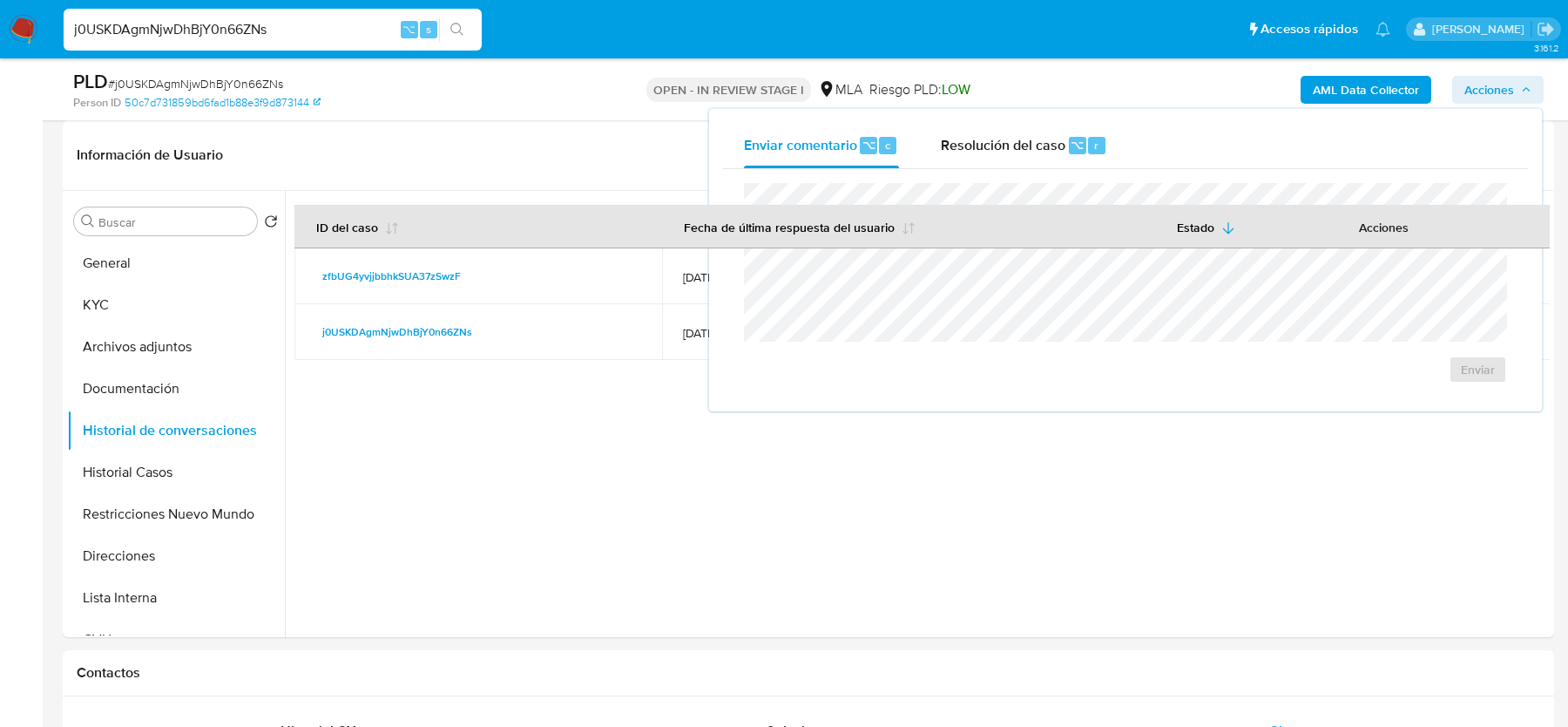
scroll to position [0, 0]
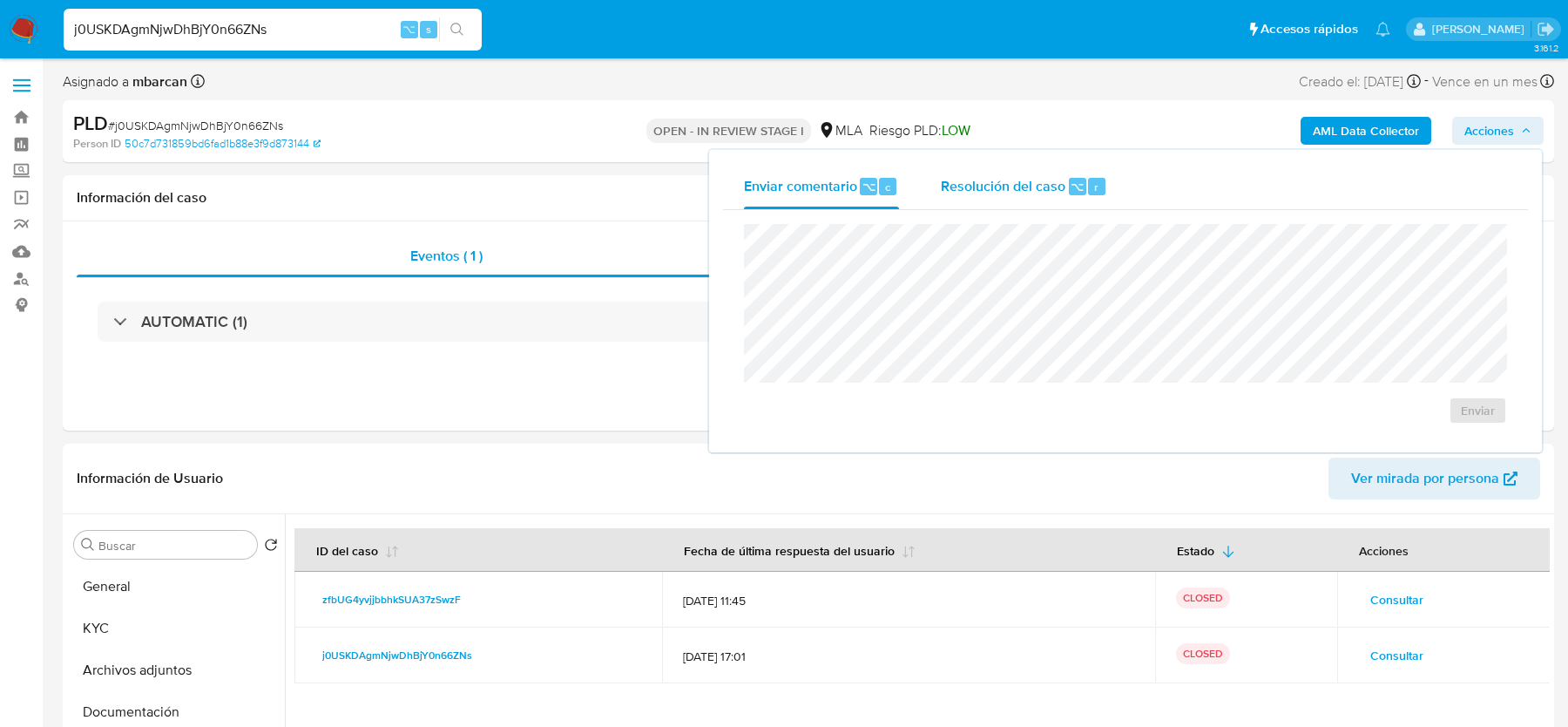
click at [1044, 179] on span "Resolución del caso" at bounding box center [1003, 185] width 125 height 20
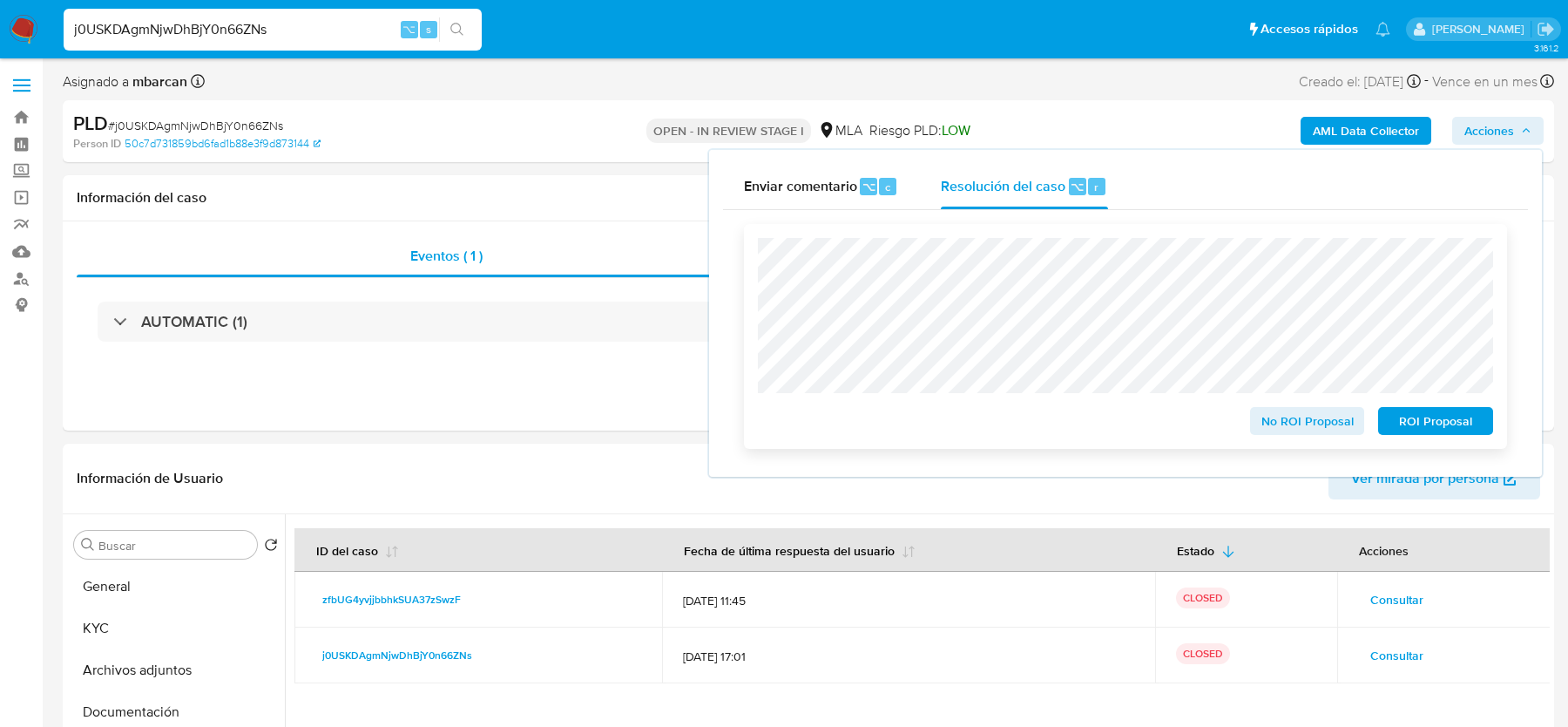
click at [1295, 424] on span "No ROI Proposal" at bounding box center [1308, 421] width 91 height 24
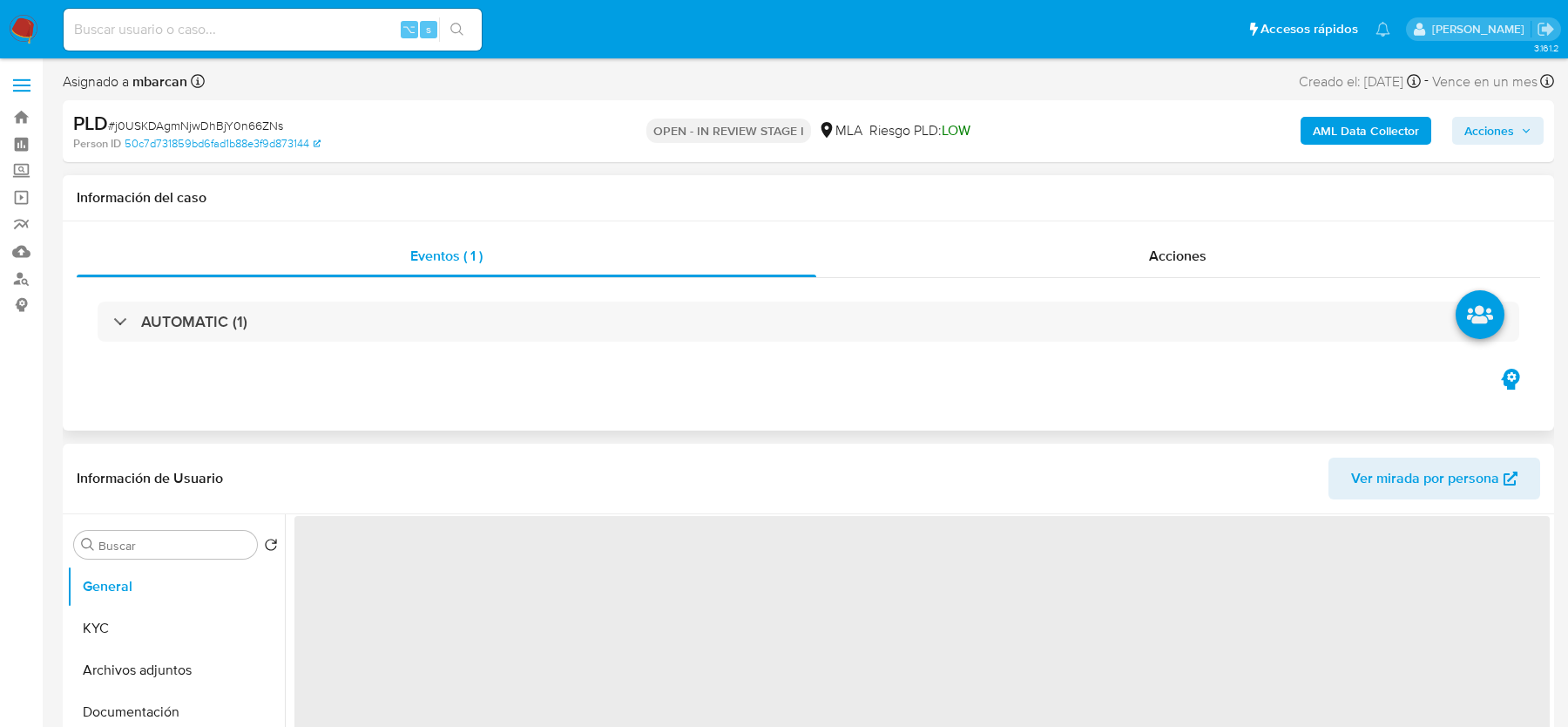
select select "10"
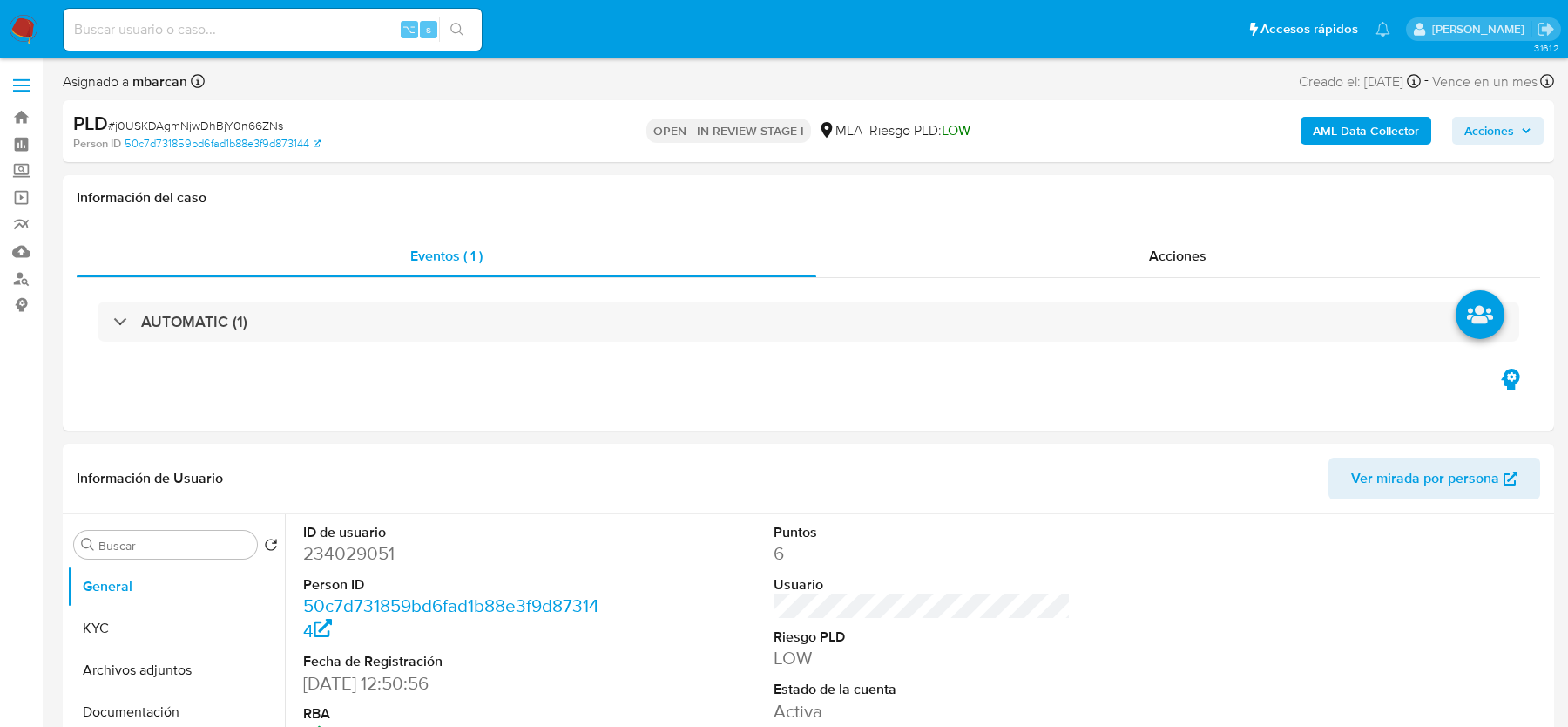
click at [202, 35] on input at bounding box center [273, 30] width 418 height 23
paste input "zfbUG4yvjjbbhkSUA37zSwzF"
type input "zfbUG4yvjjbbhkSUA37zSwzF"
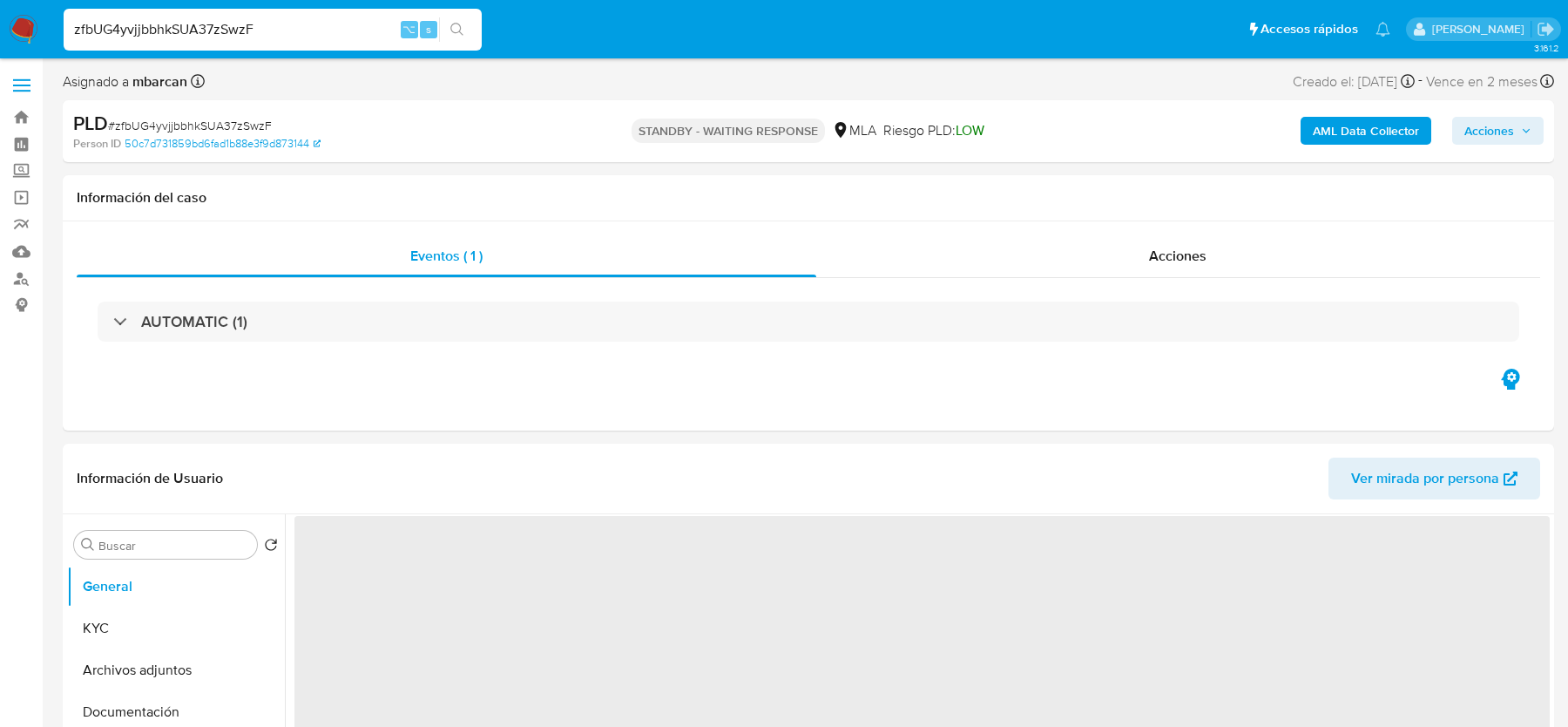
select select "10"
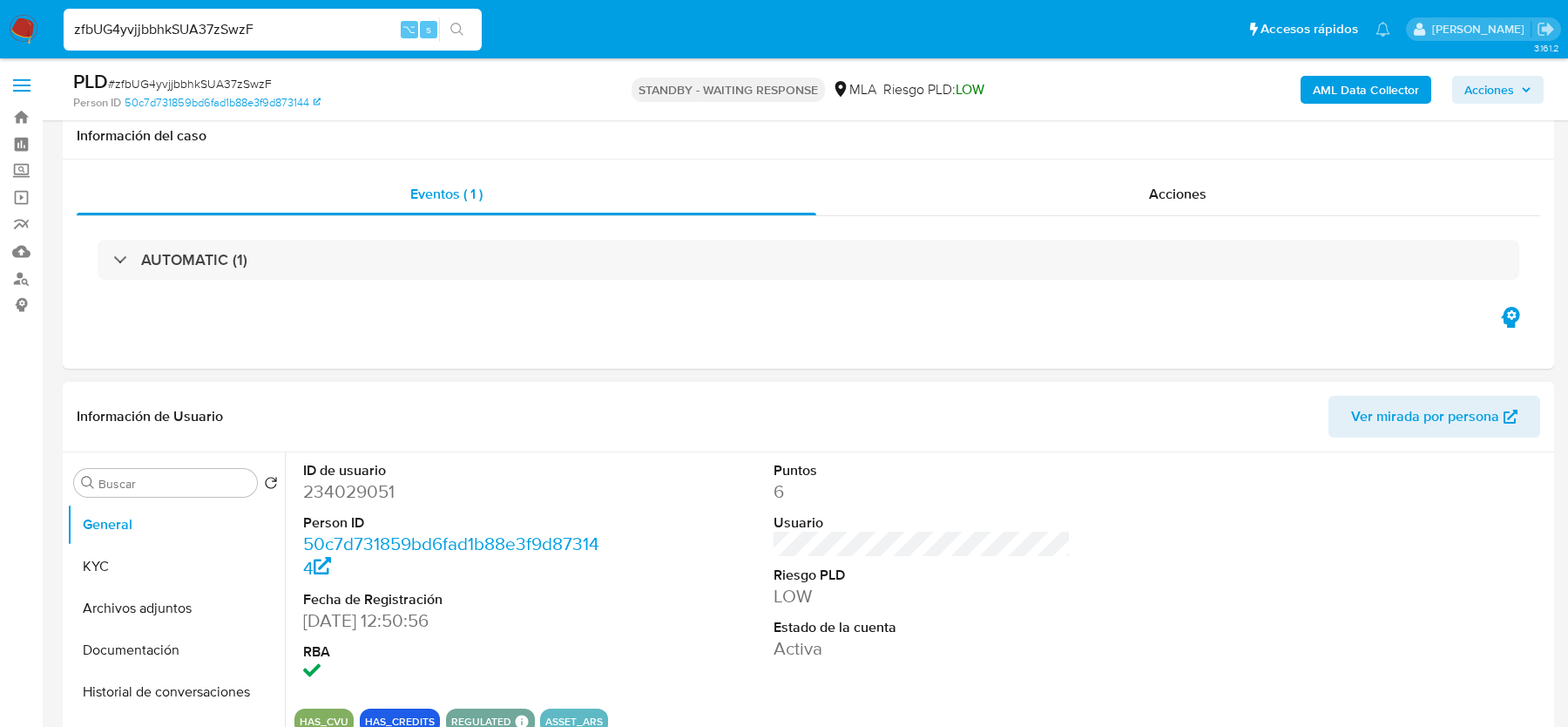
scroll to position [770, 0]
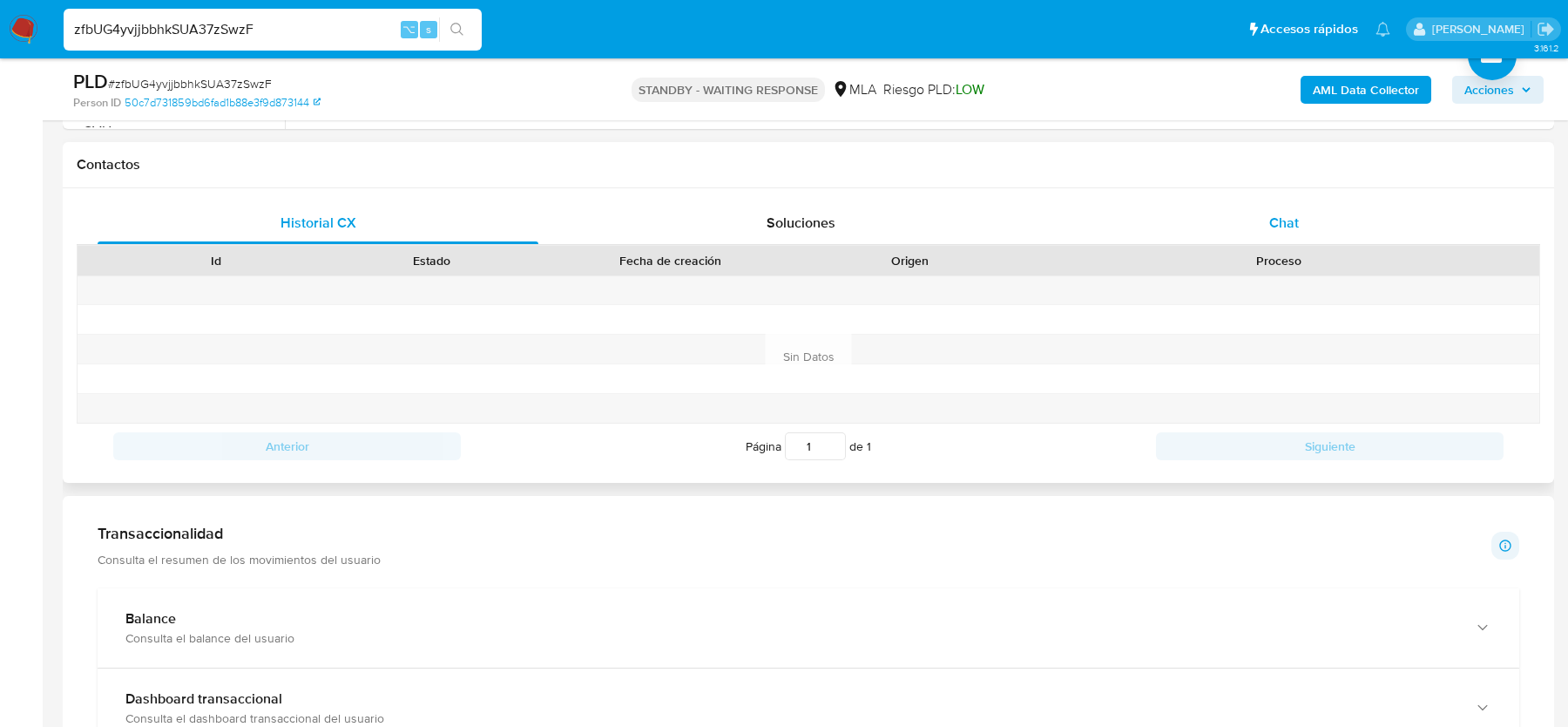
click at [1360, 210] on div "Chat" at bounding box center [1284, 223] width 441 height 42
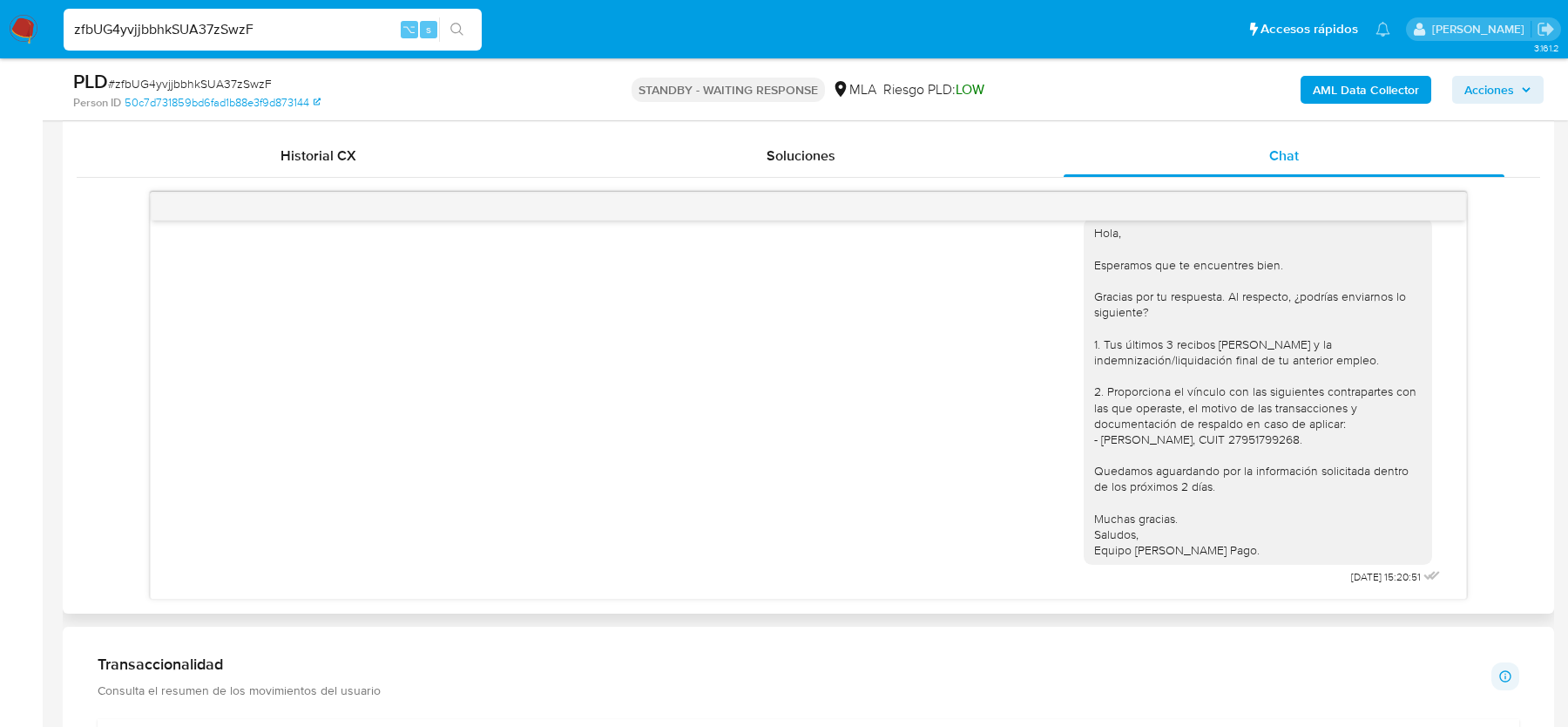
scroll to position [549, 0]
click at [176, 82] on span "# zfbUG4yvjjbbhkSUA37zSwzF" at bounding box center [190, 84] width 163 height 17
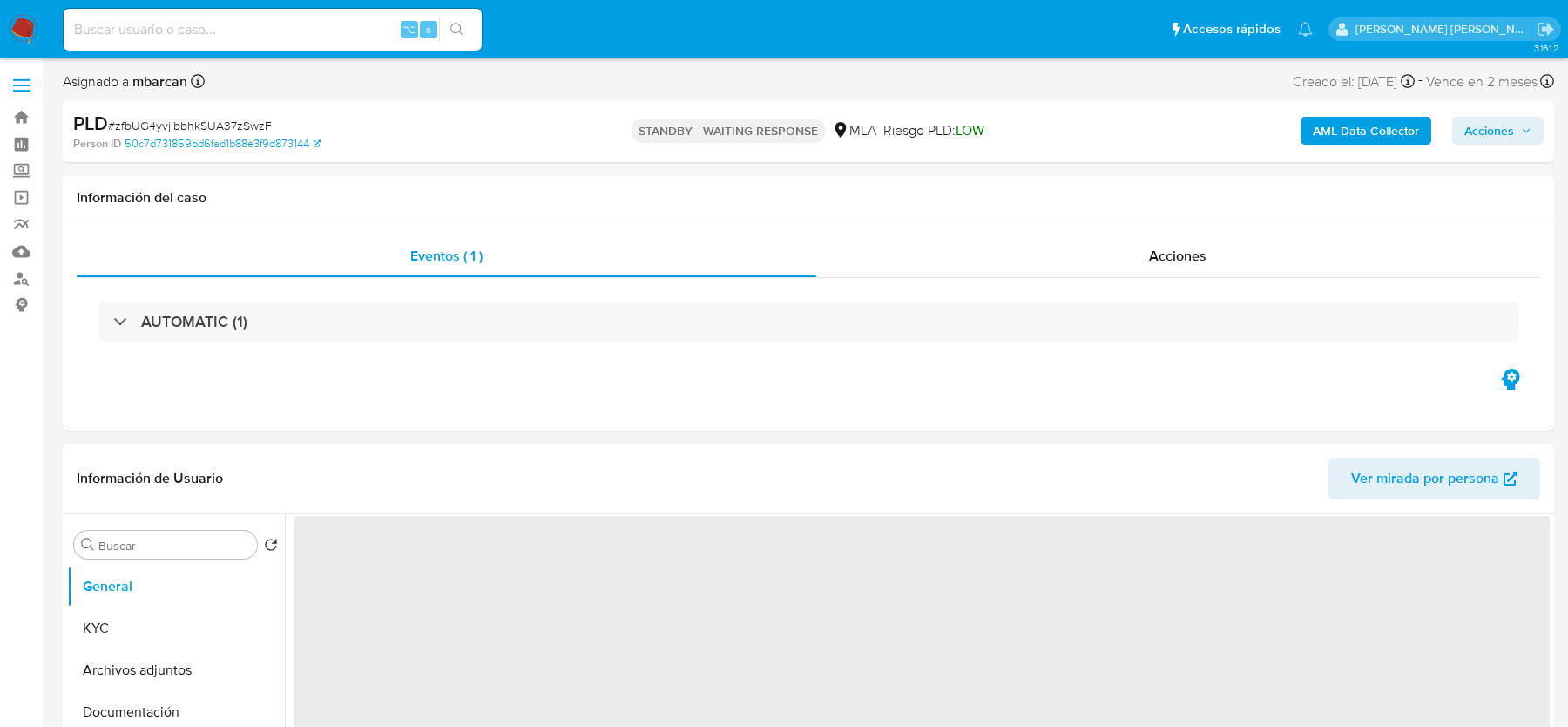
select select "10"
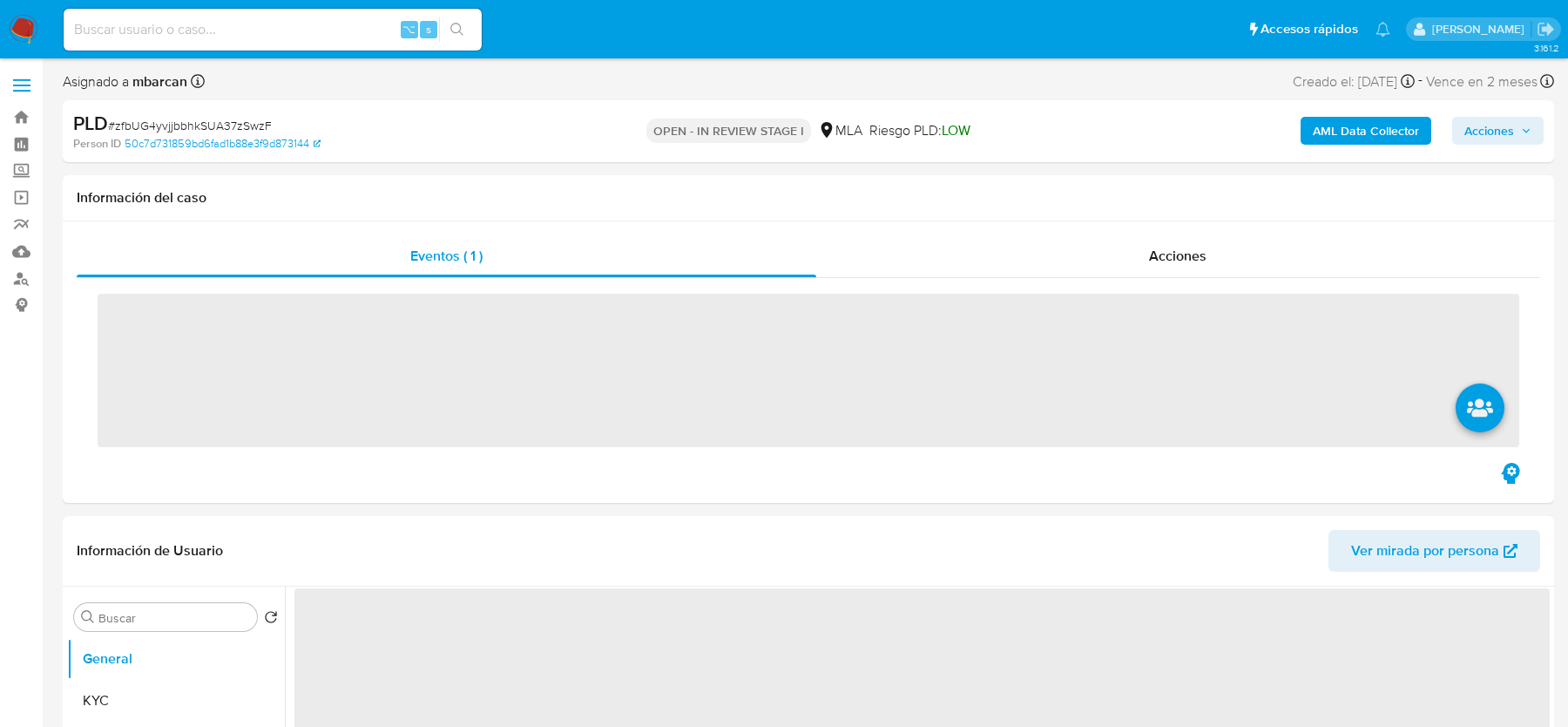
scroll to position [502, 0]
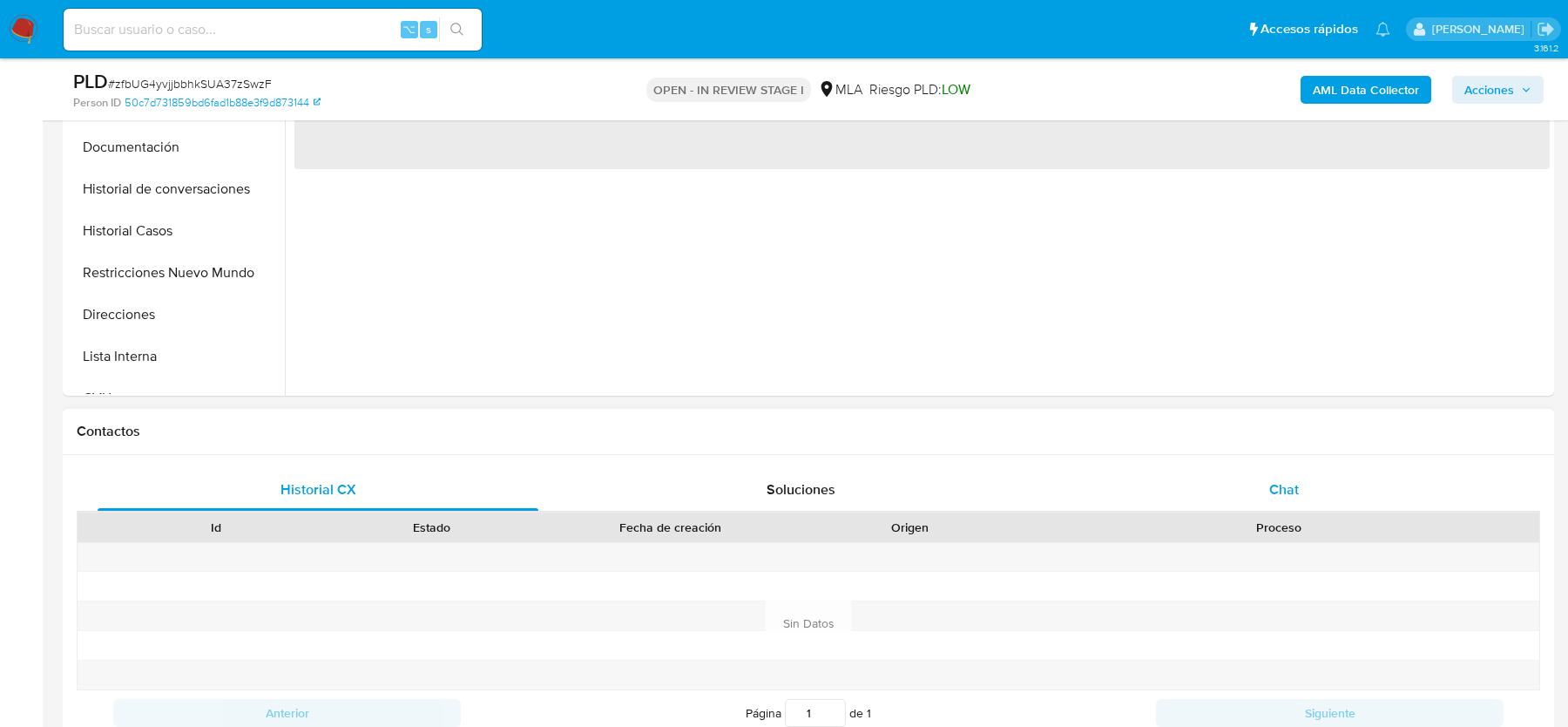
click at [1343, 438] on h1 "Contactos" at bounding box center [809, 432] width 1464 height 17
click at [1310, 495] on div "Chat" at bounding box center [1284, 490] width 441 height 42
select select "10"
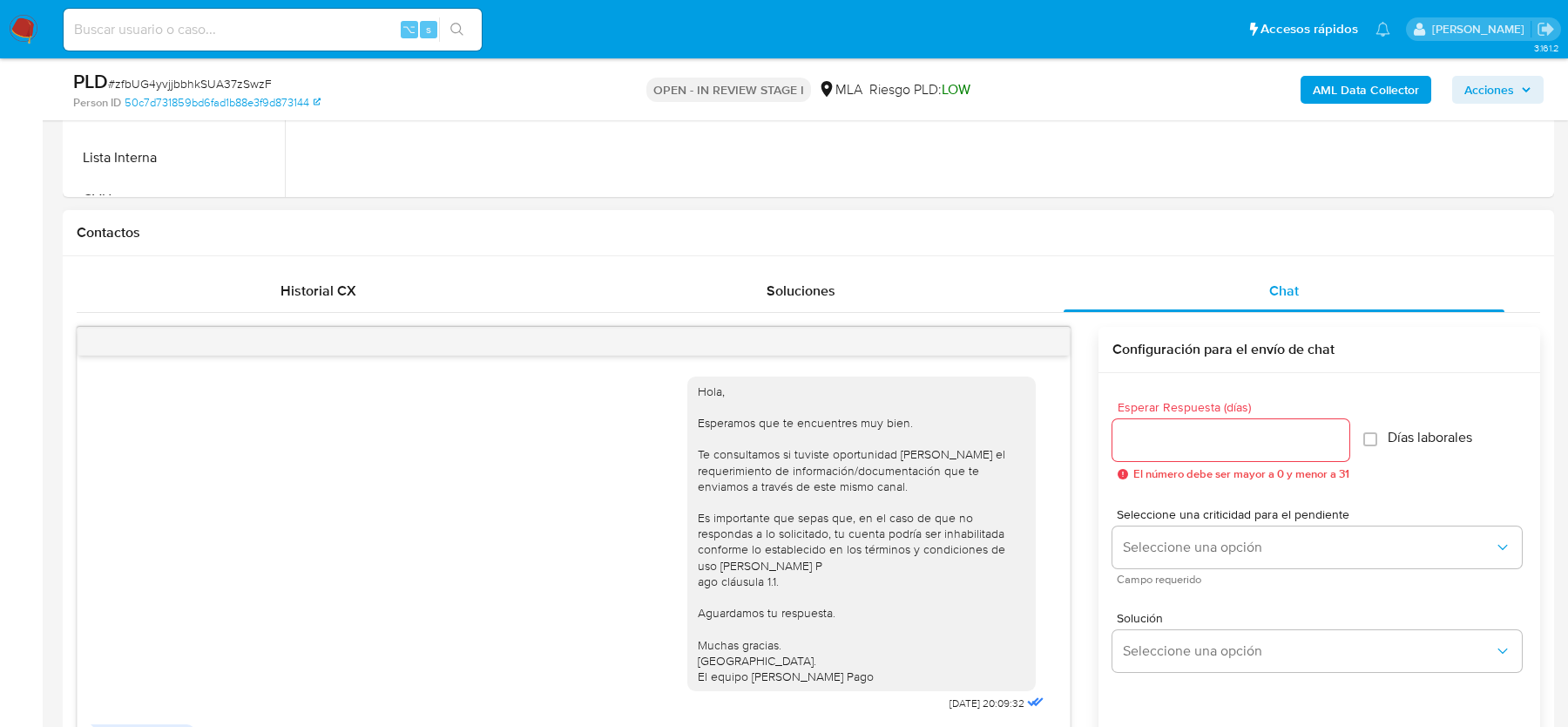
scroll to position [549, 0]
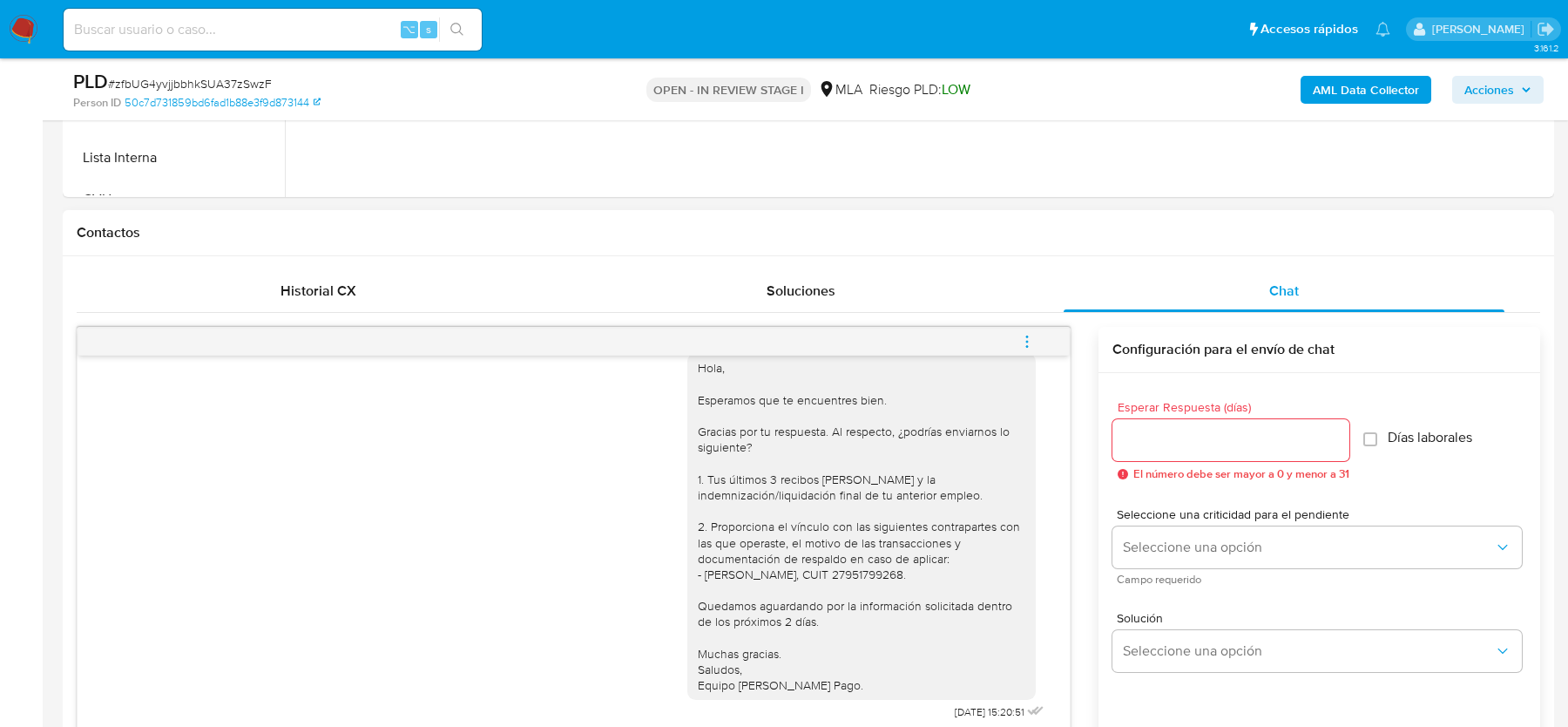
click at [1016, 332] on button "menu-action" at bounding box center [1027, 342] width 58 height 42
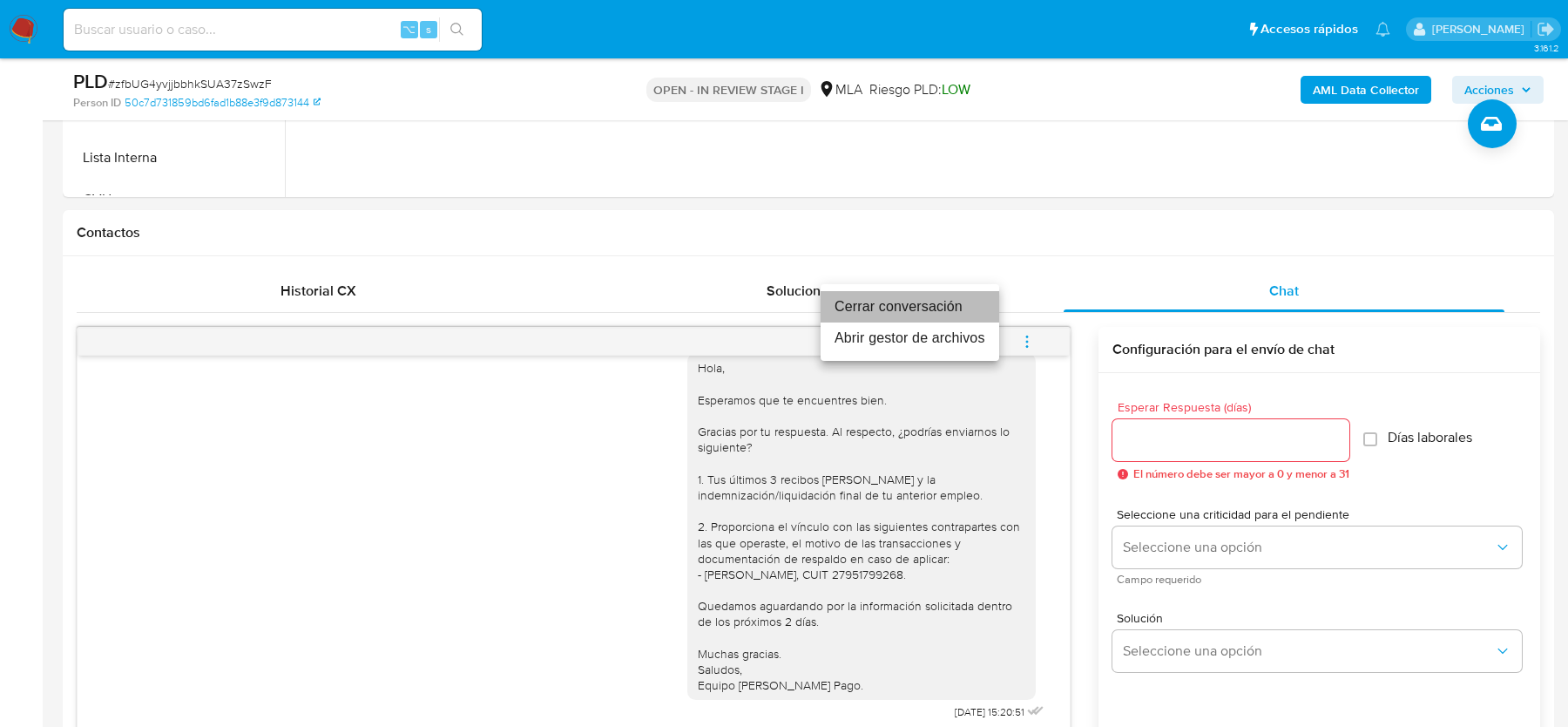
click at [860, 298] on li "Cerrar conversación" at bounding box center [909, 307] width 178 height 31
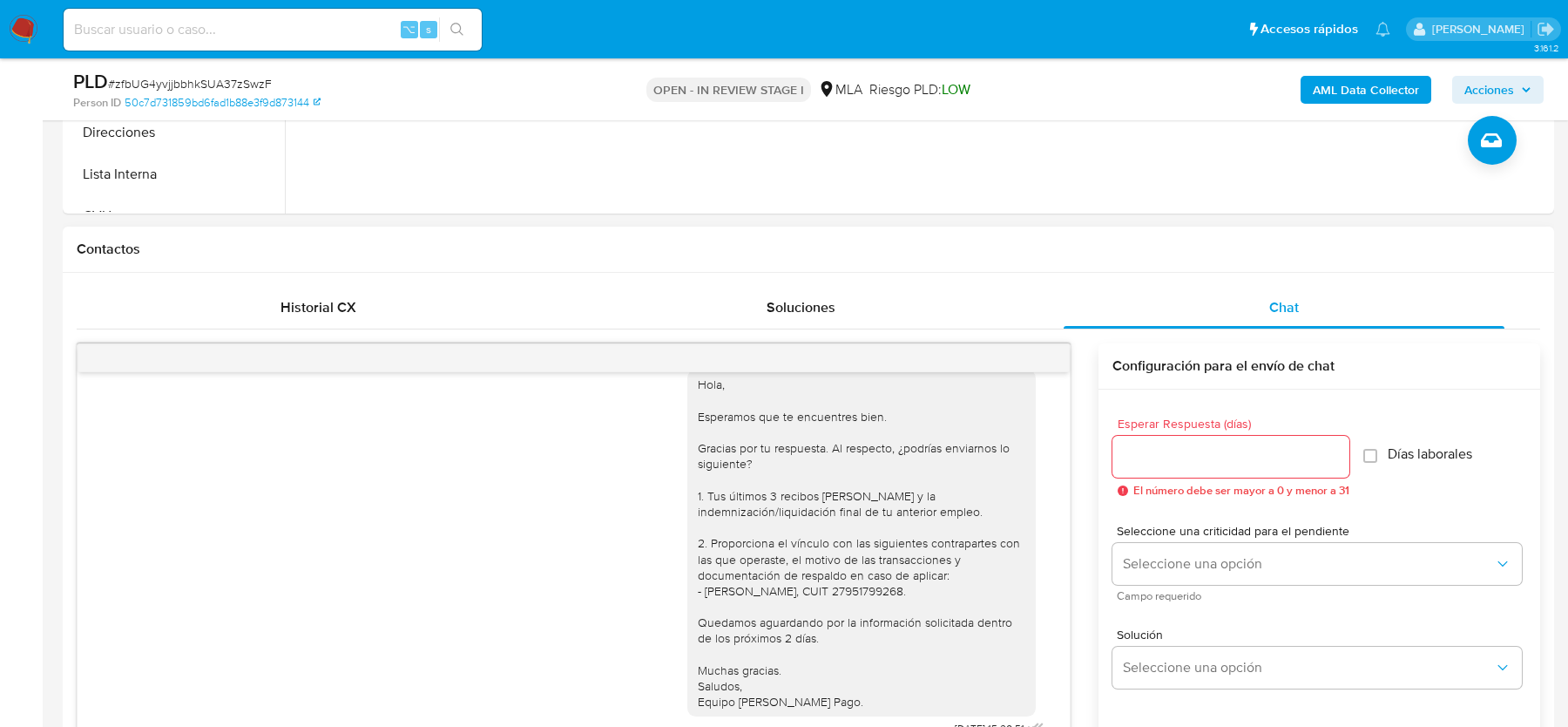
scroll to position [577, 0]
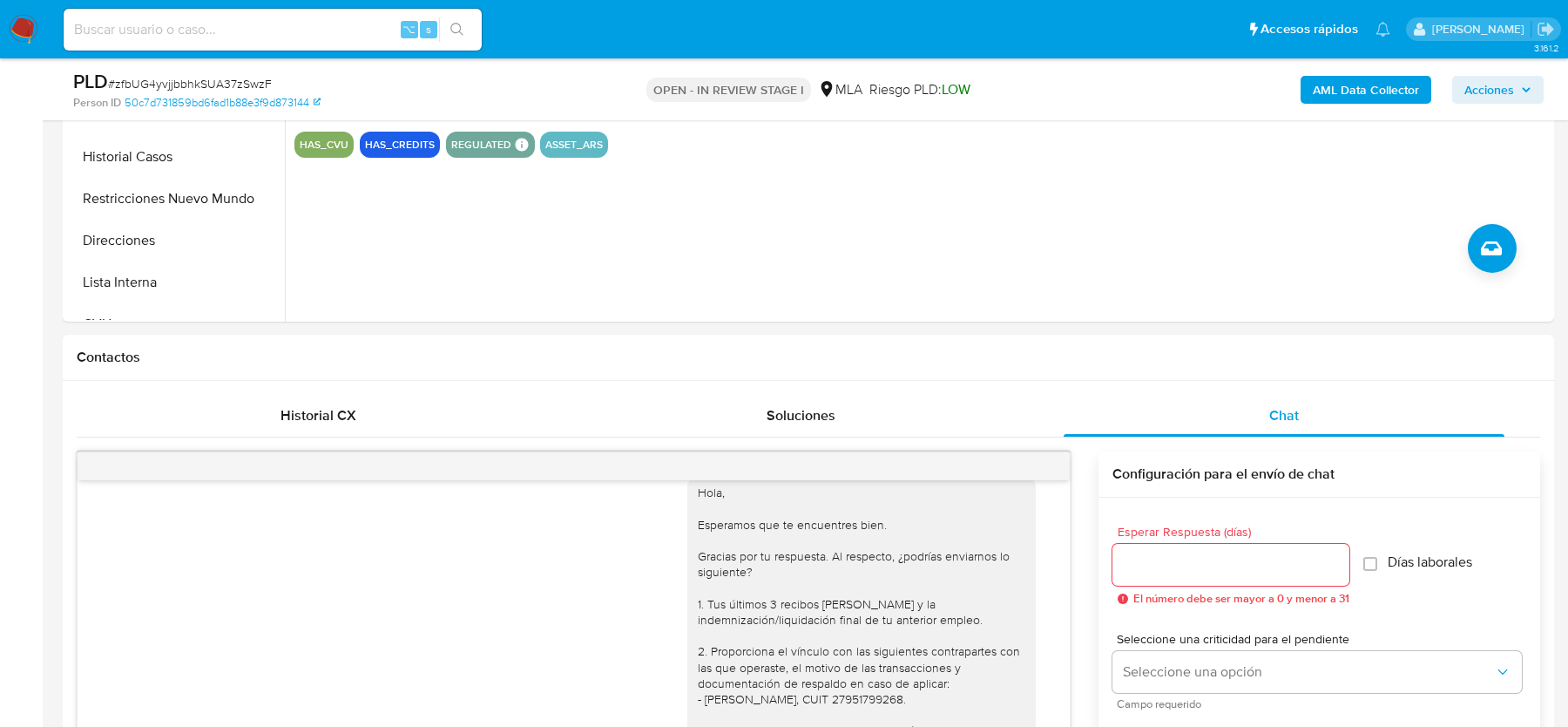
click at [1497, 107] on div "AML Data Collector Acciones" at bounding box center [1302, 89] width 486 height 41
click at [1495, 93] on span "Acciones" at bounding box center [1489, 90] width 50 height 28
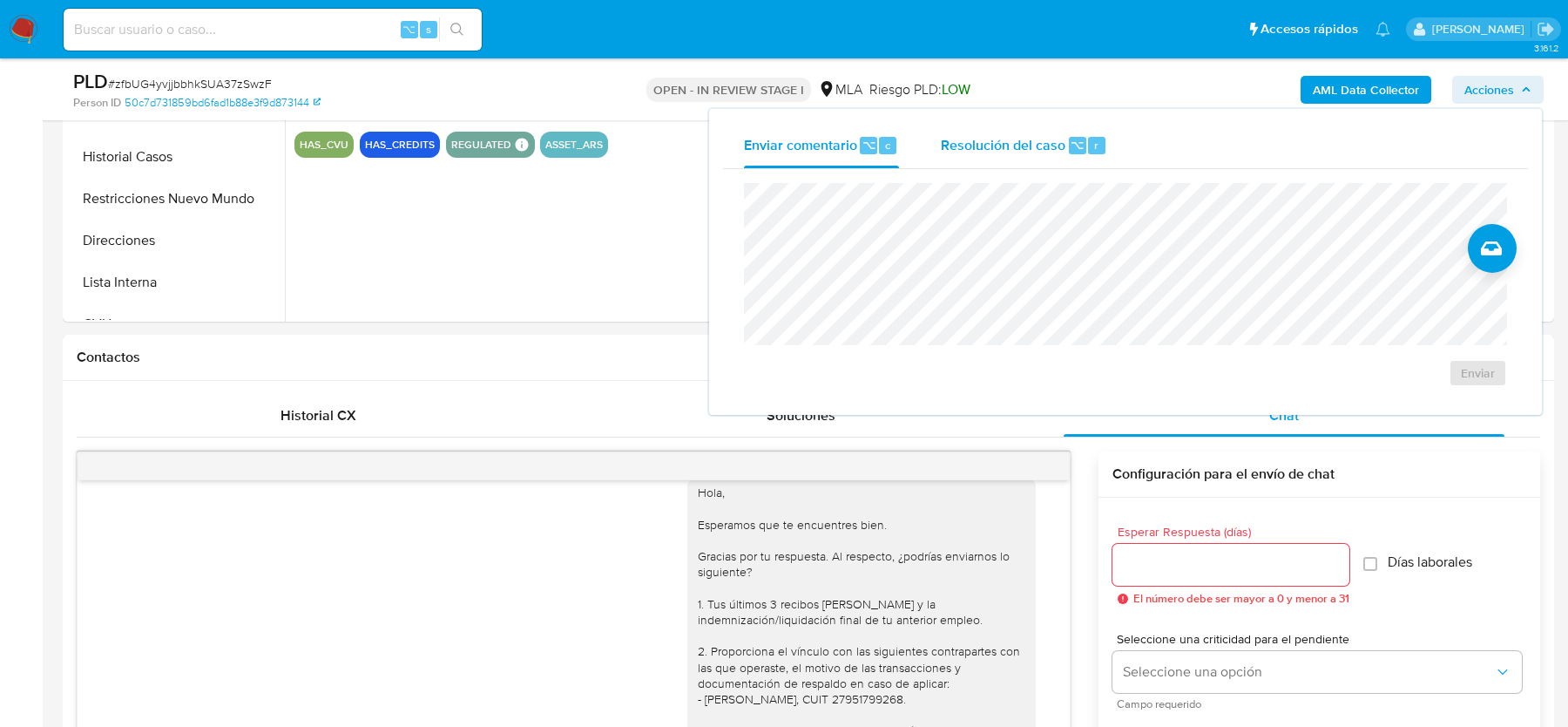
click at [1061, 158] on div "Resolución del caso ⌥ r" at bounding box center [1024, 146] width 166 height 45
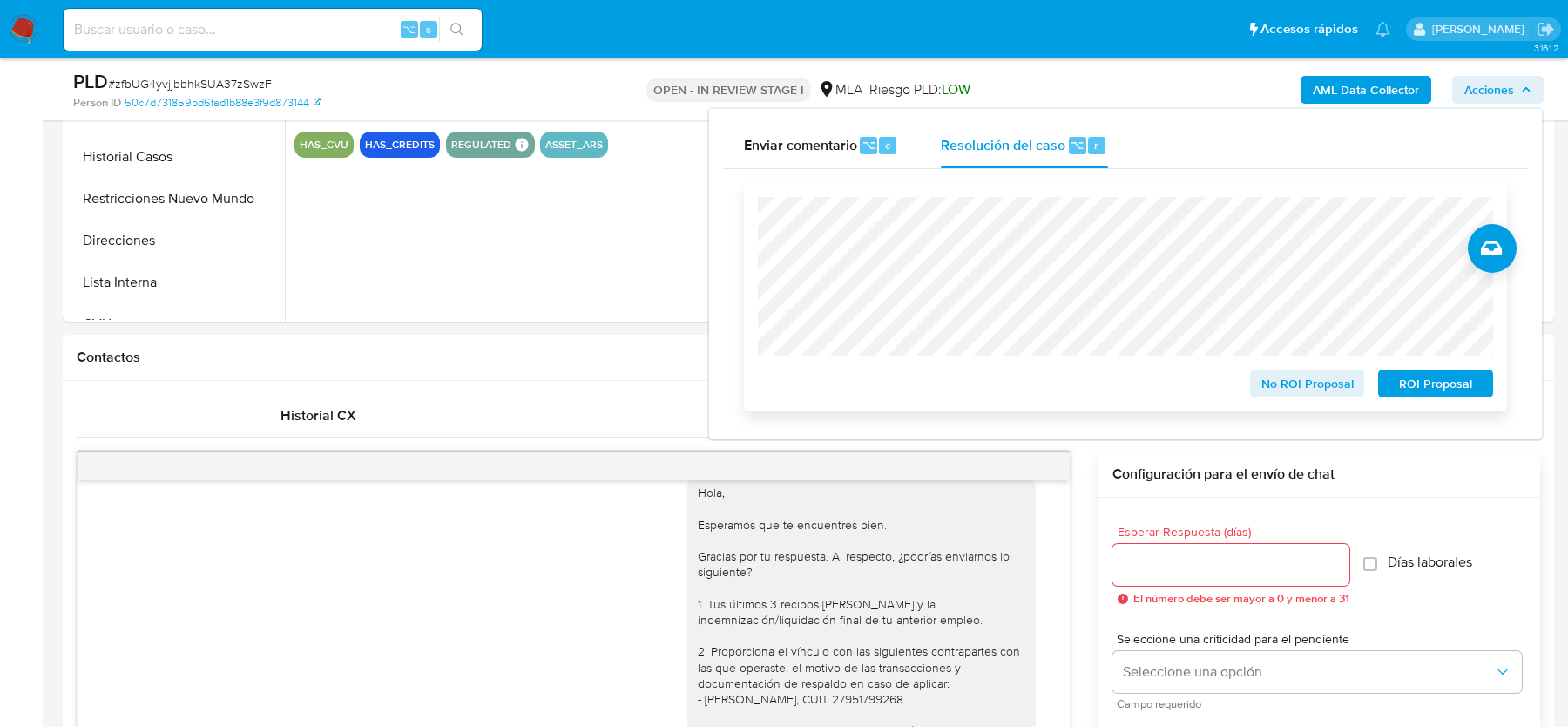
click at [1286, 384] on span "No ROI Proposal" at bounding box center [1308, 384] width 91 height 24
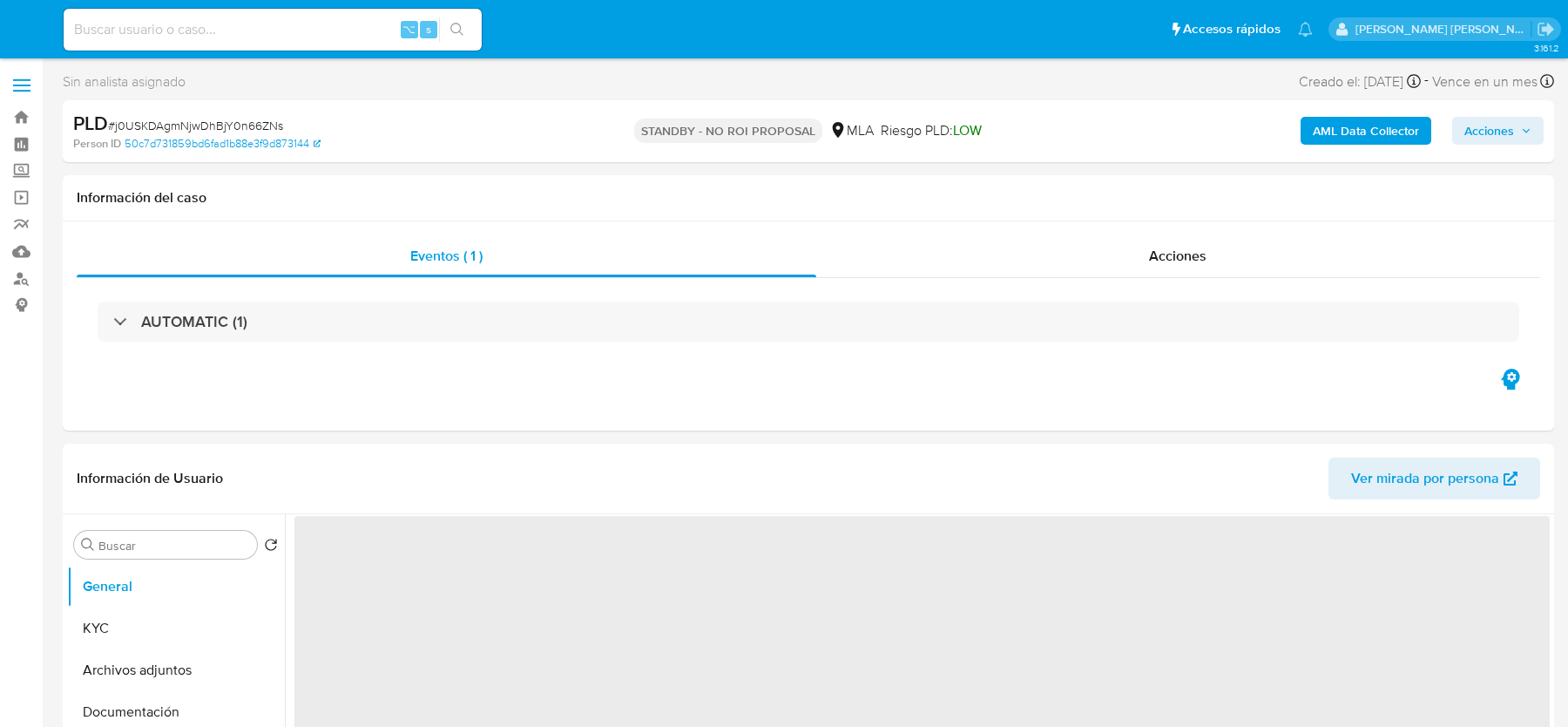
select select "10"
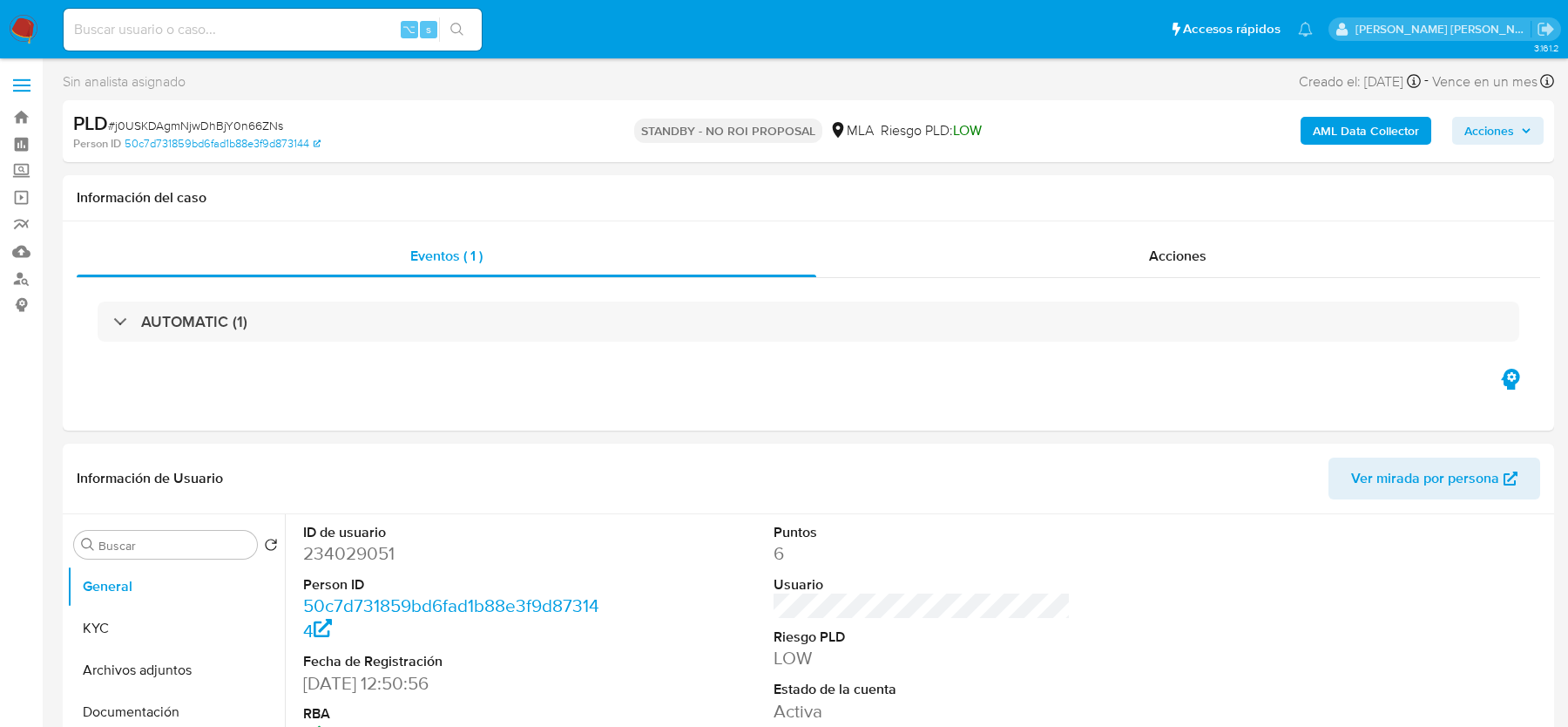
click at [151, 120] on span "# j0USKDAgmNjwDhBjY0n66ZNs" at bounding box center [196, 126] width 175 height 17
copy span "j0USKDAgmNjwDhBjY0n66ZNs"
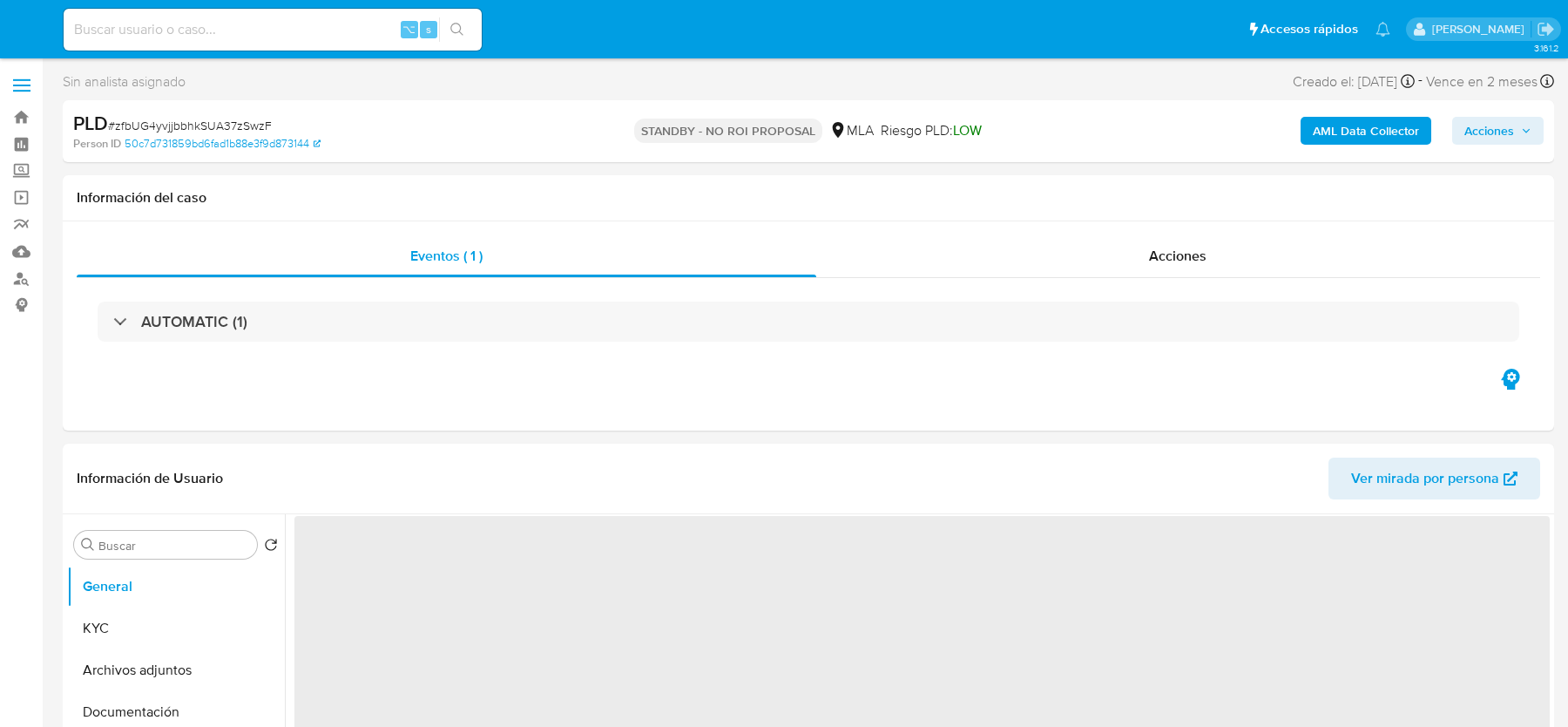
select select "10"
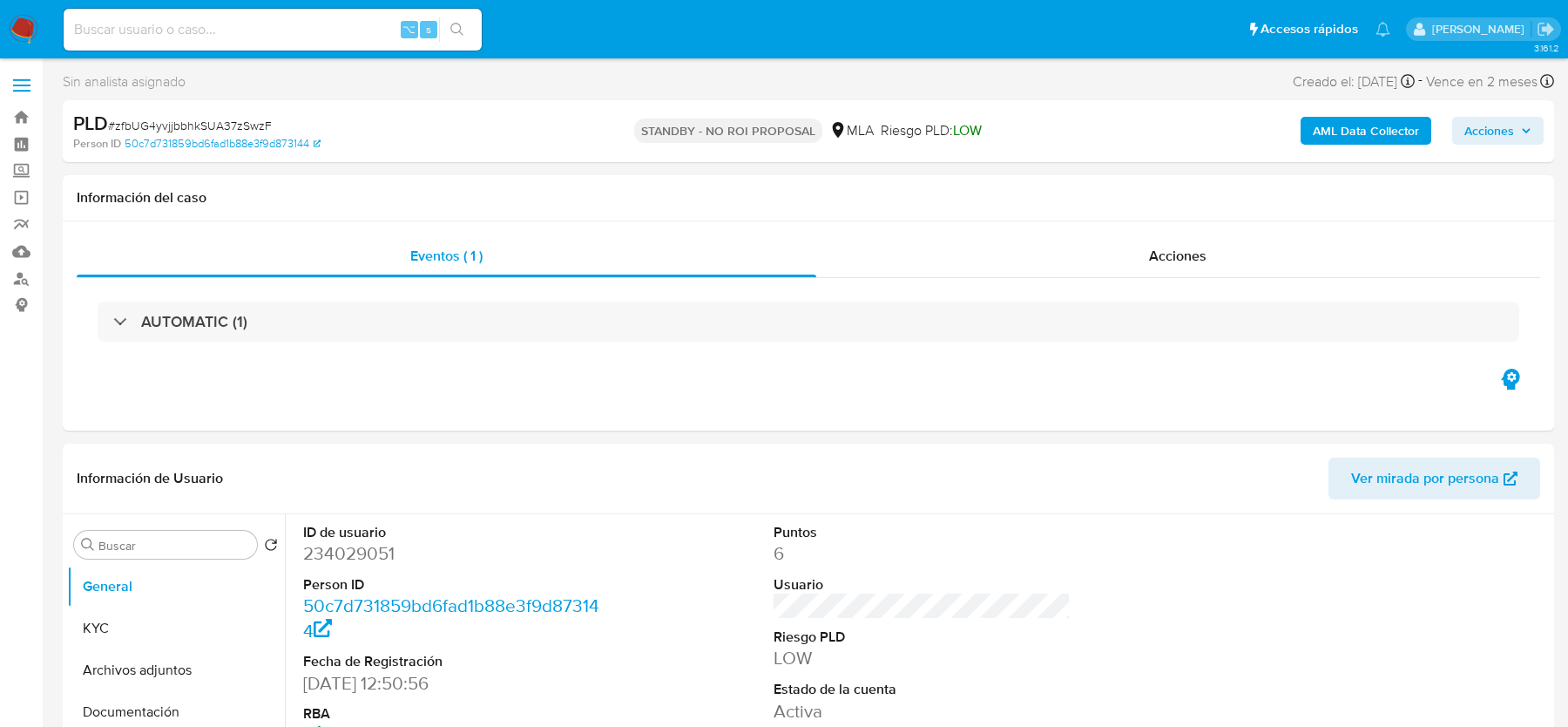
click at [195, 124] on span "# zfbUG4yvjjbbhkSUA37zSwzF" at bounding box center [190, 126] width 163 height 17
copy span "zfbUG4yvjjbbhkSUA37zSwzF"
click at [210, 31] on input at bounding box center [273, 30] width 418 height 23
paste input "RPuPTuZl6YyZaIgKzm5VSbi8"
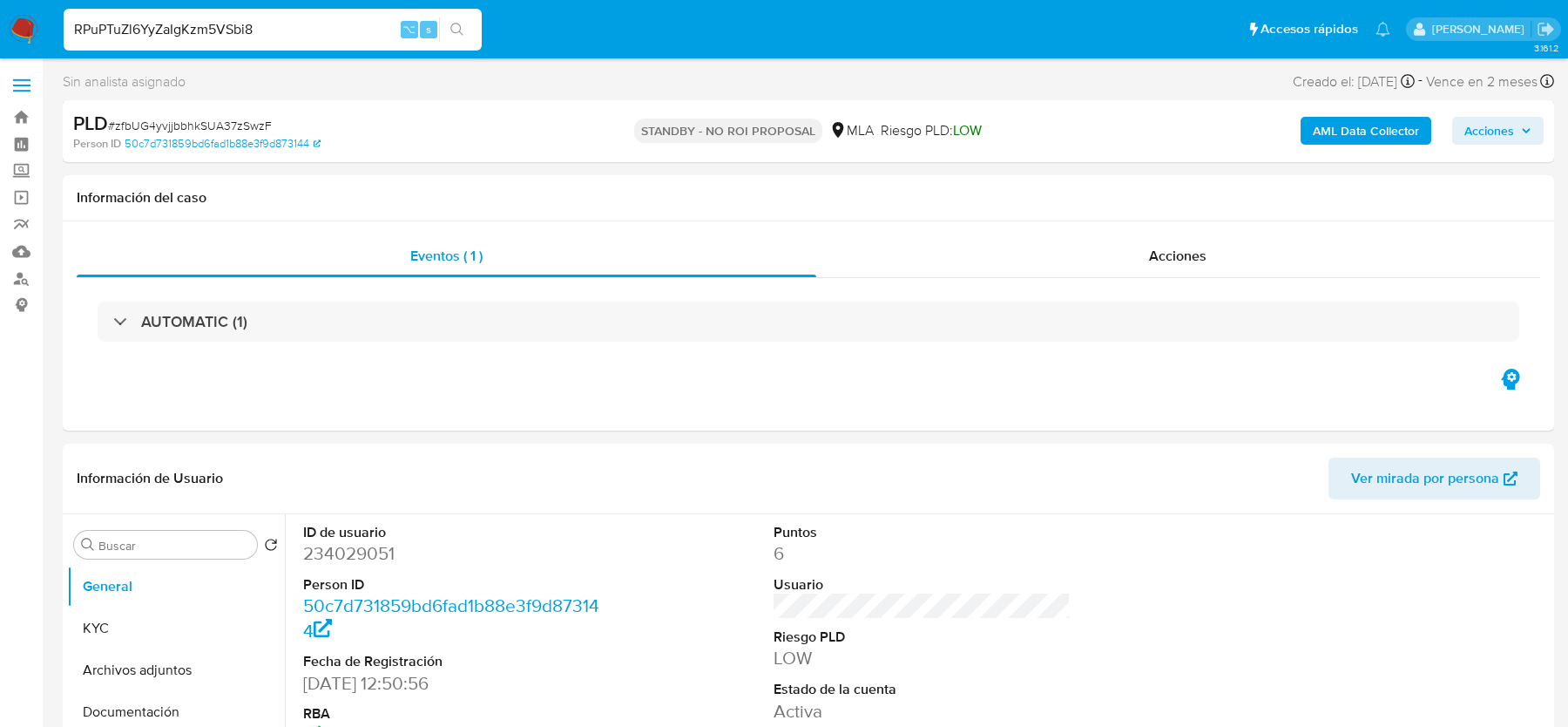
type input "RPuPTuZl6YyZaIgKzm5VSbi8"
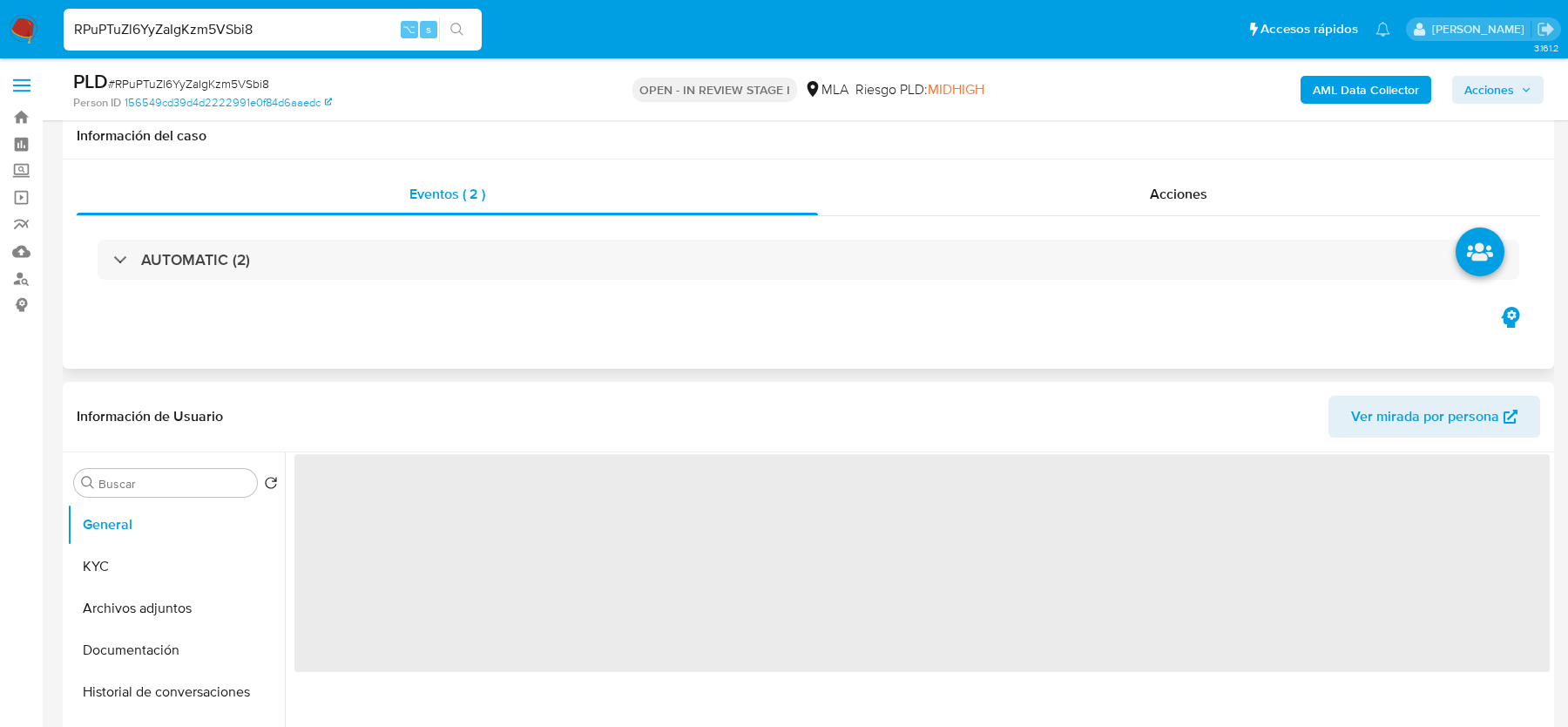
scroll to position [407, 0]
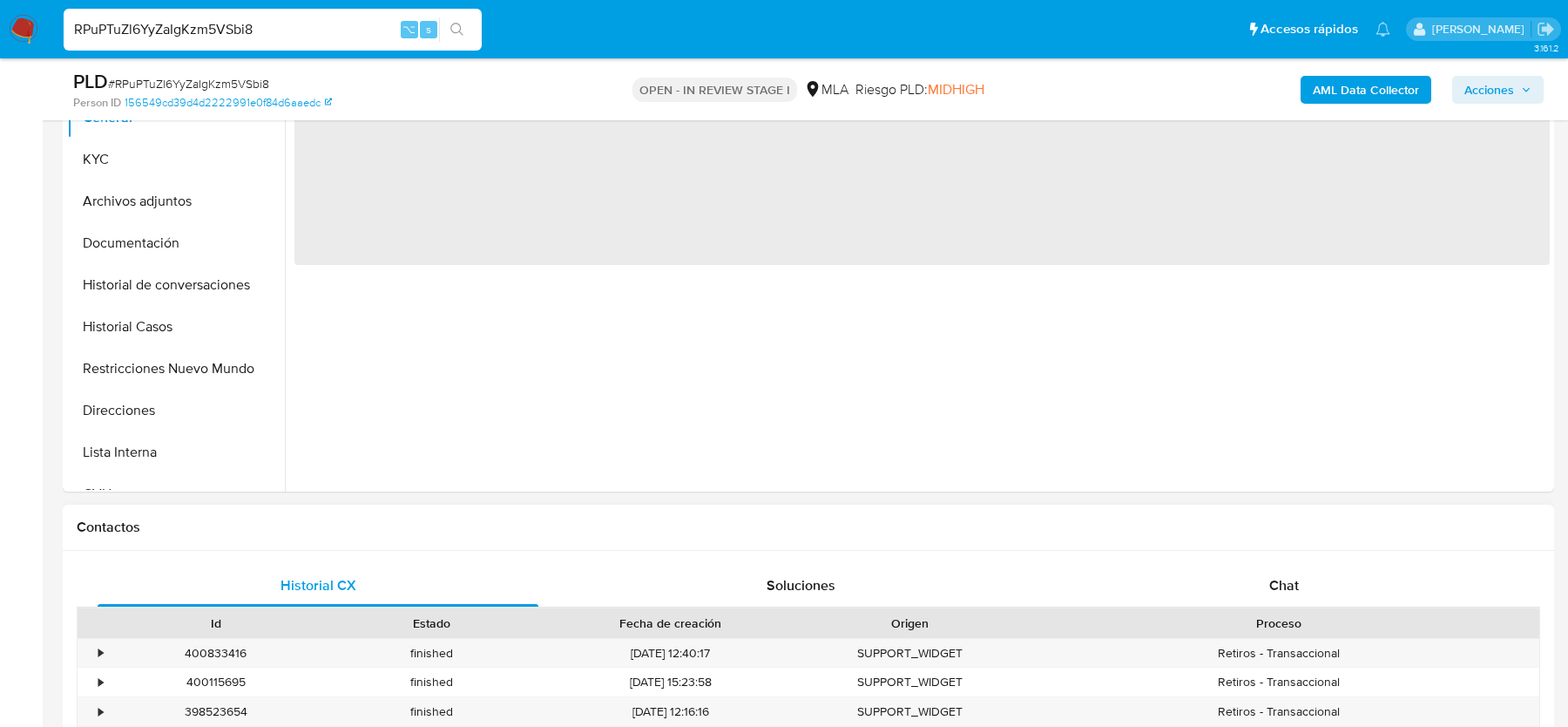
select select "10"
click at [1285, 614] on div "Proceso" at bounding box center [1278, 623] width 497 height 17
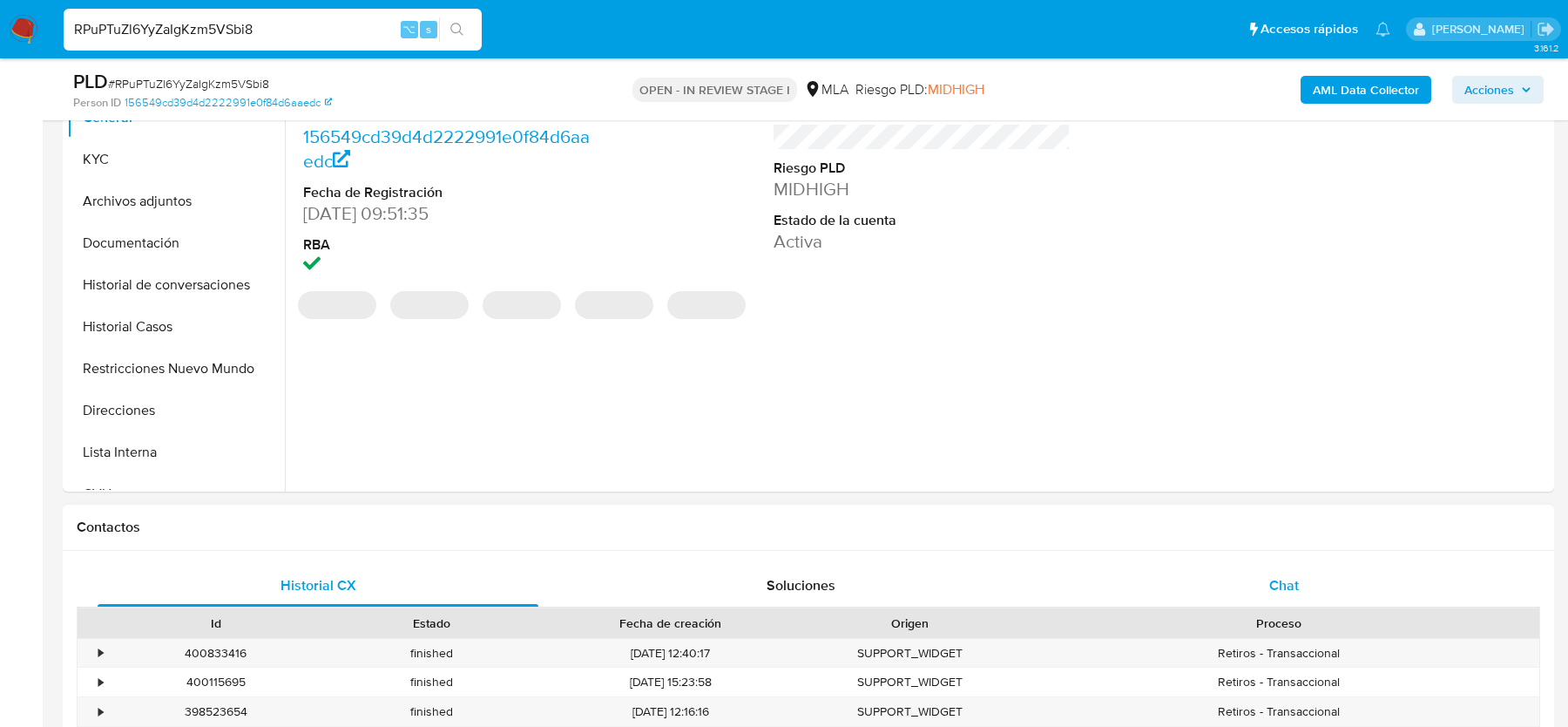
click at [1283, 579] on span "Chat" at bounding box center [1284, 585] width 30 height 20
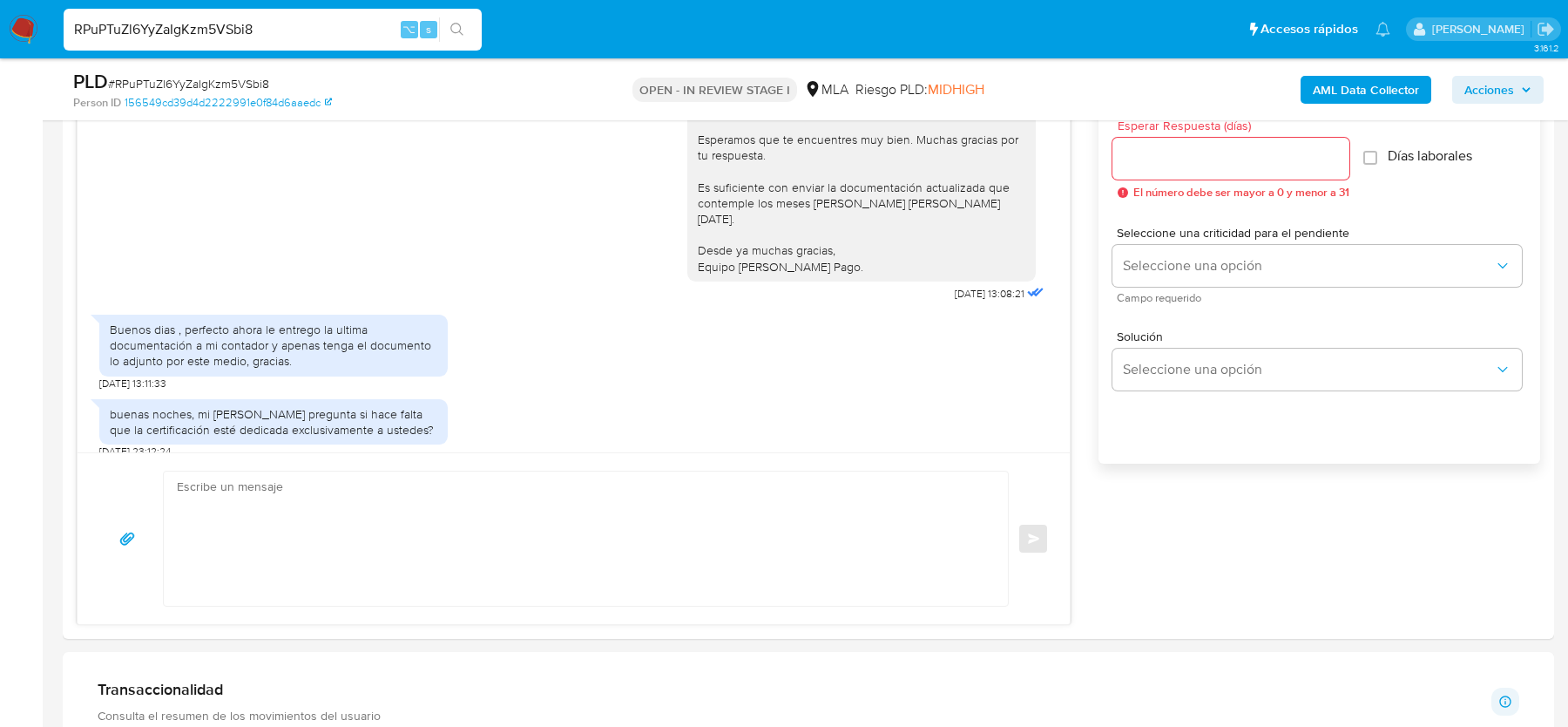
scroll to position [1003, 0]
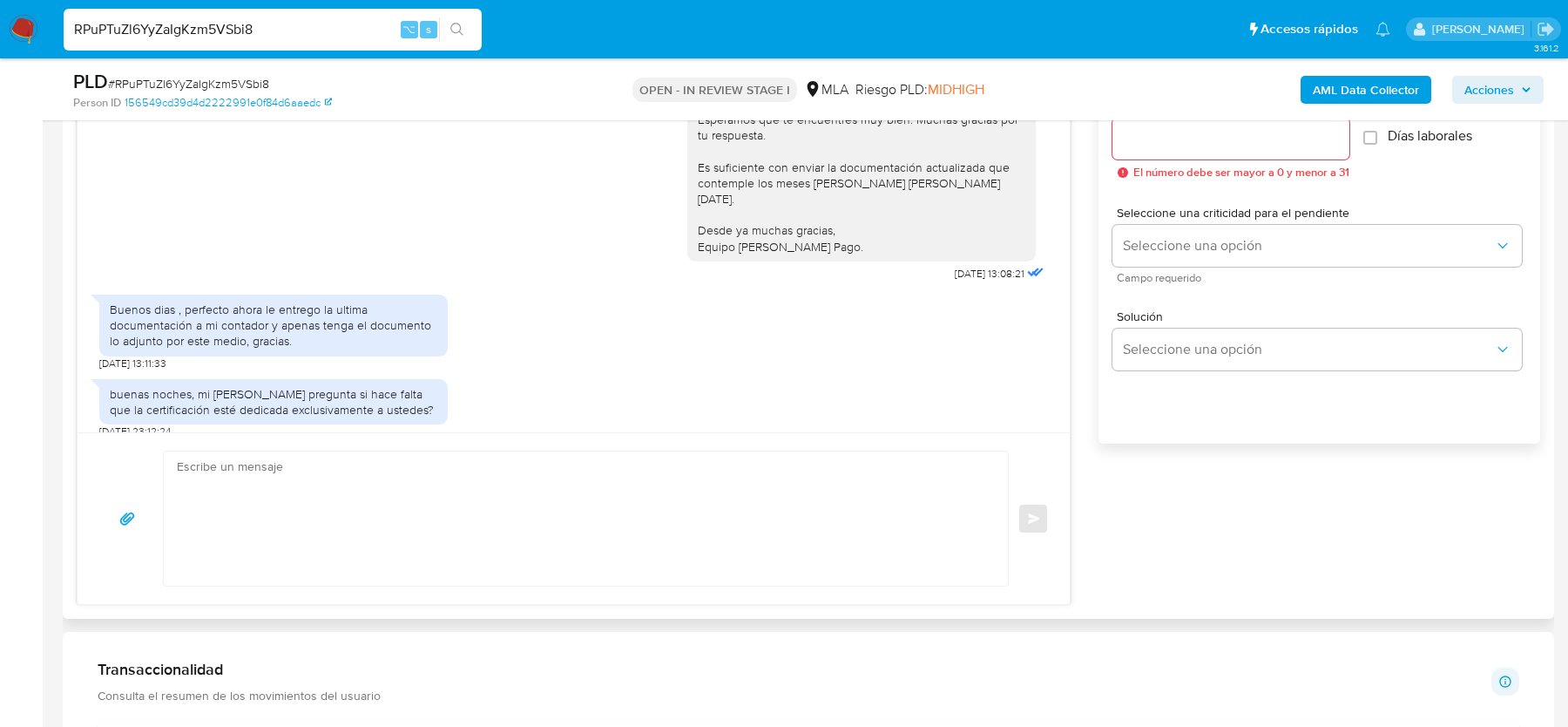
click at [356, 529] on textarea at bounding box center [581, 519] width 810 height 135
type textarea "H"
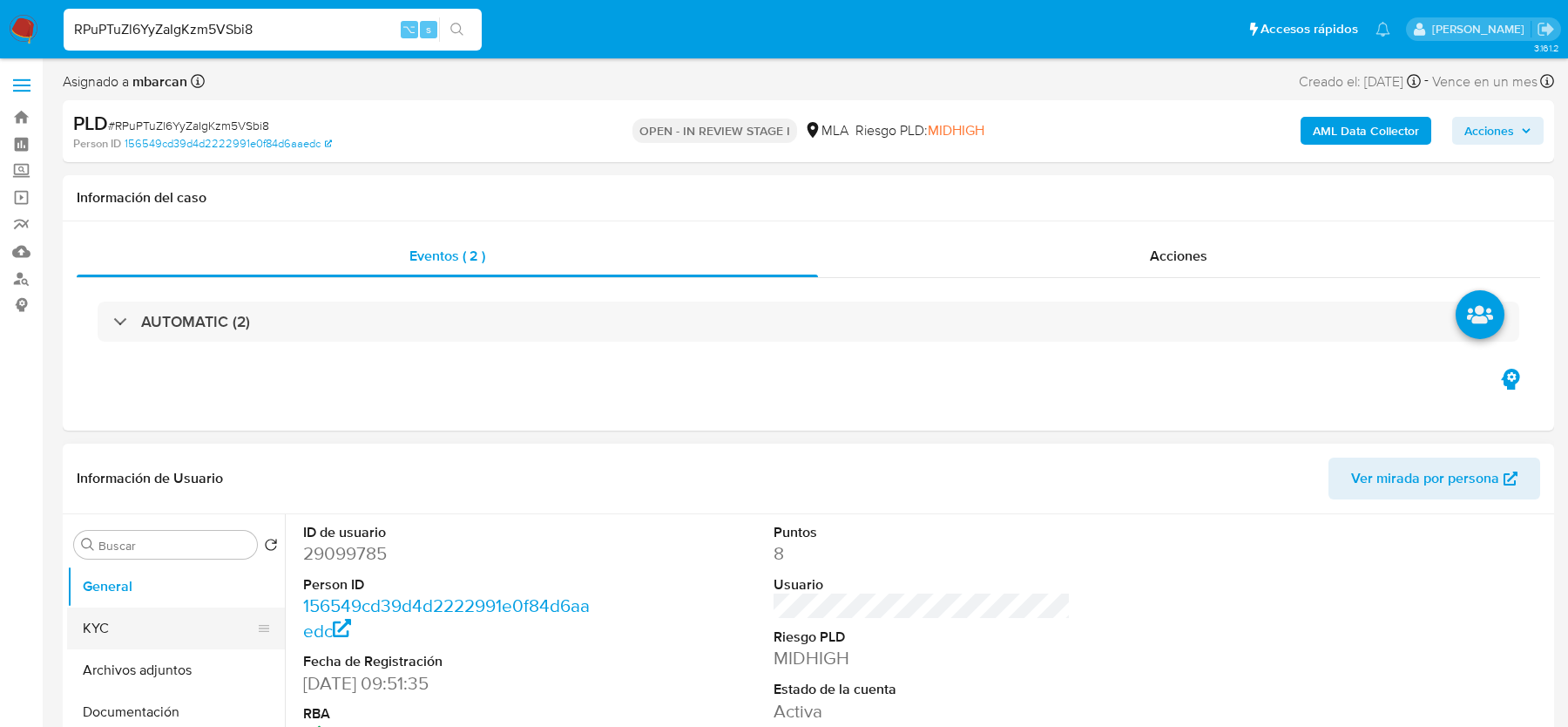
click at [115, 620] on button "KYC" at bounding box center [169, 628] width 204 height 42
click at [111, 620] on button "KYC" at bounding box center [169, 628] width 204 height 42
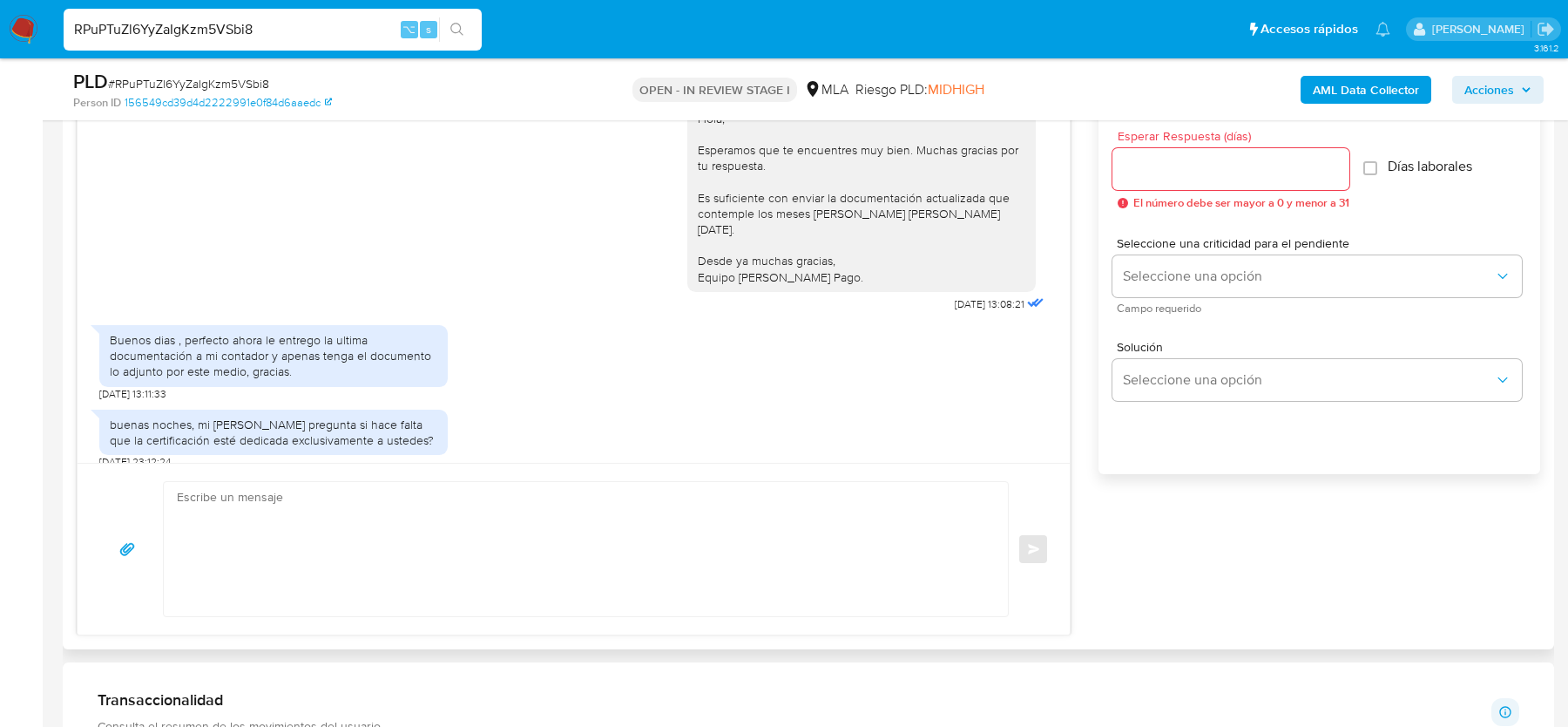
scroll to position [1021, 0]
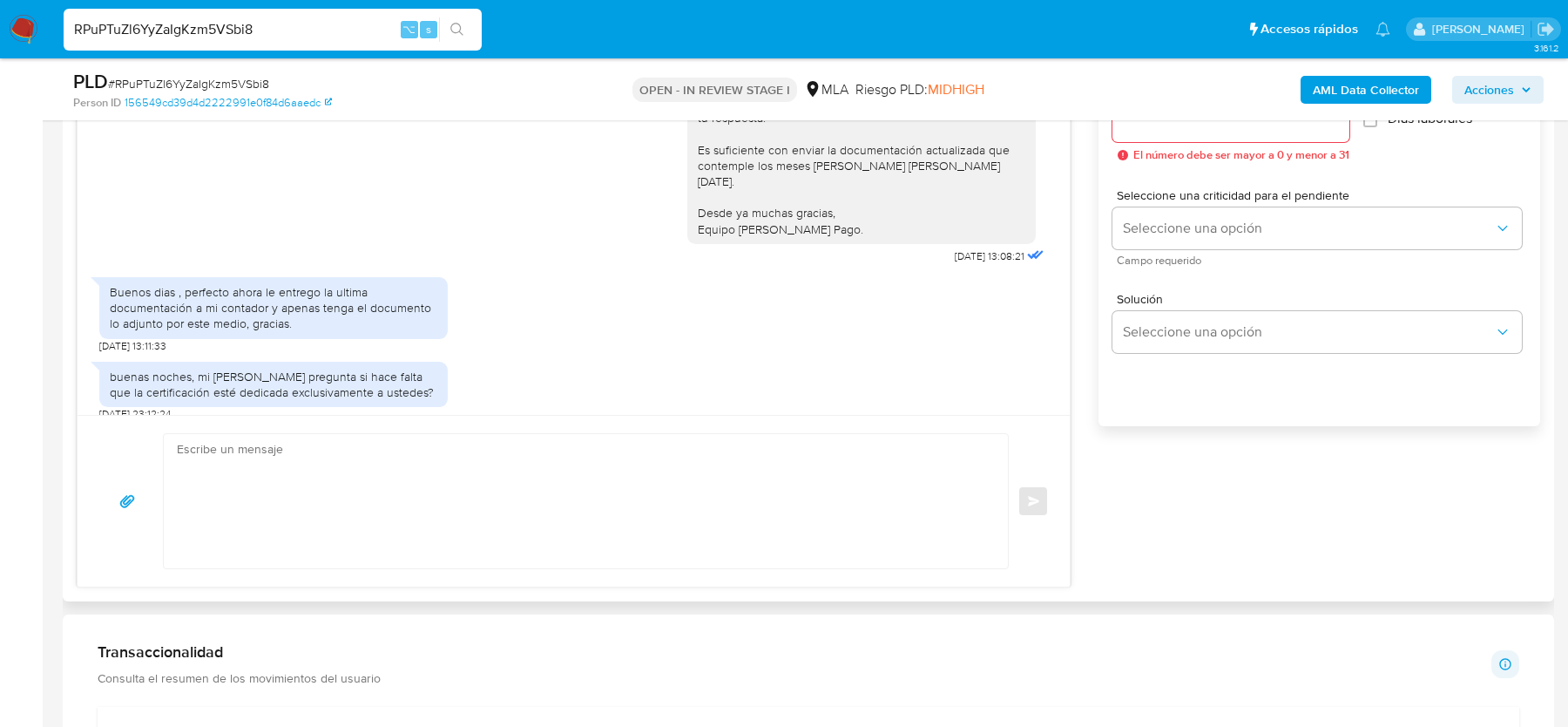
click at [384, 524] on textarea at bounding box center [581, 502] width 810 height 135
click at [469, 547] on textarea at bounding box center [581, 502] width 810 height 135
paste textarea "Estimado, La certificación debe contener las especificaciones mencionadas anter…"
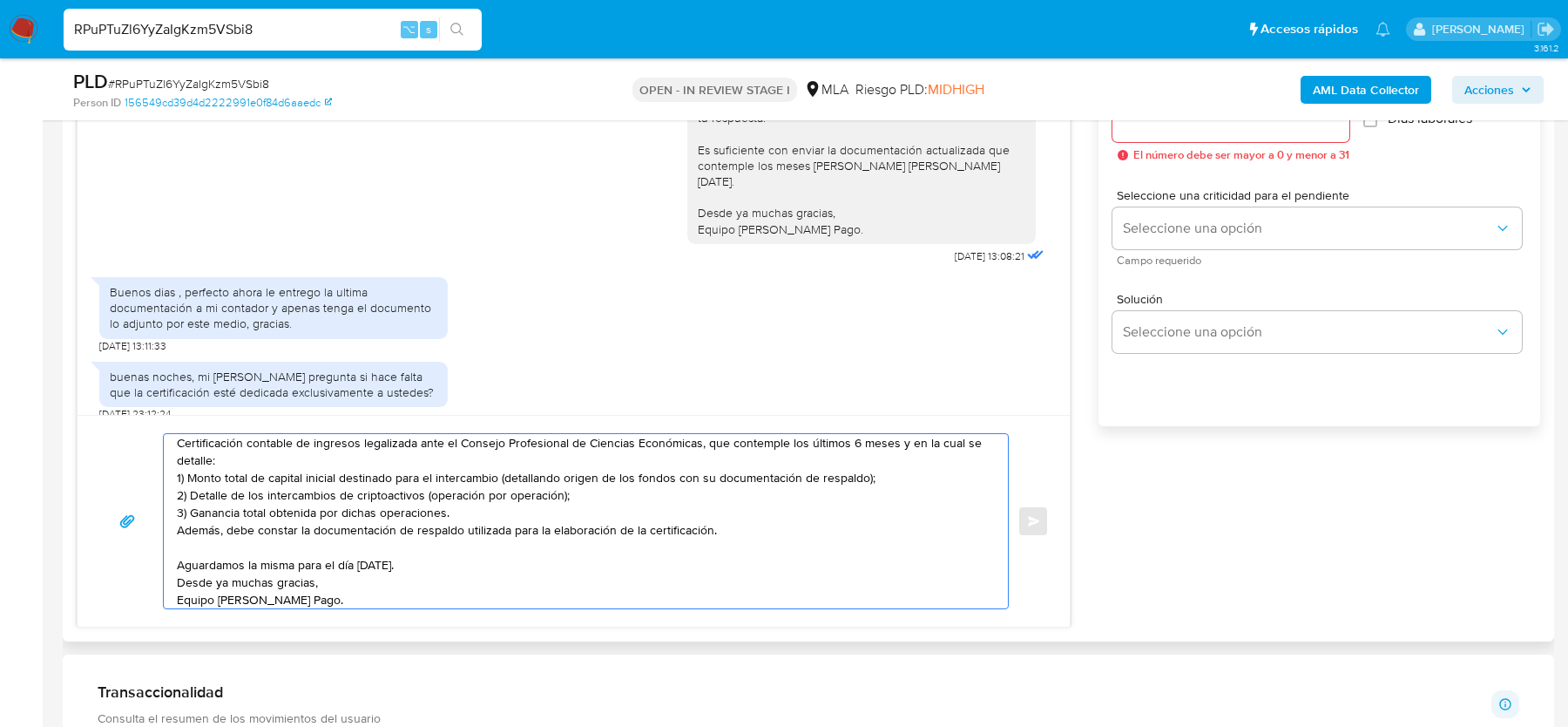
scroll to position [0, 0]
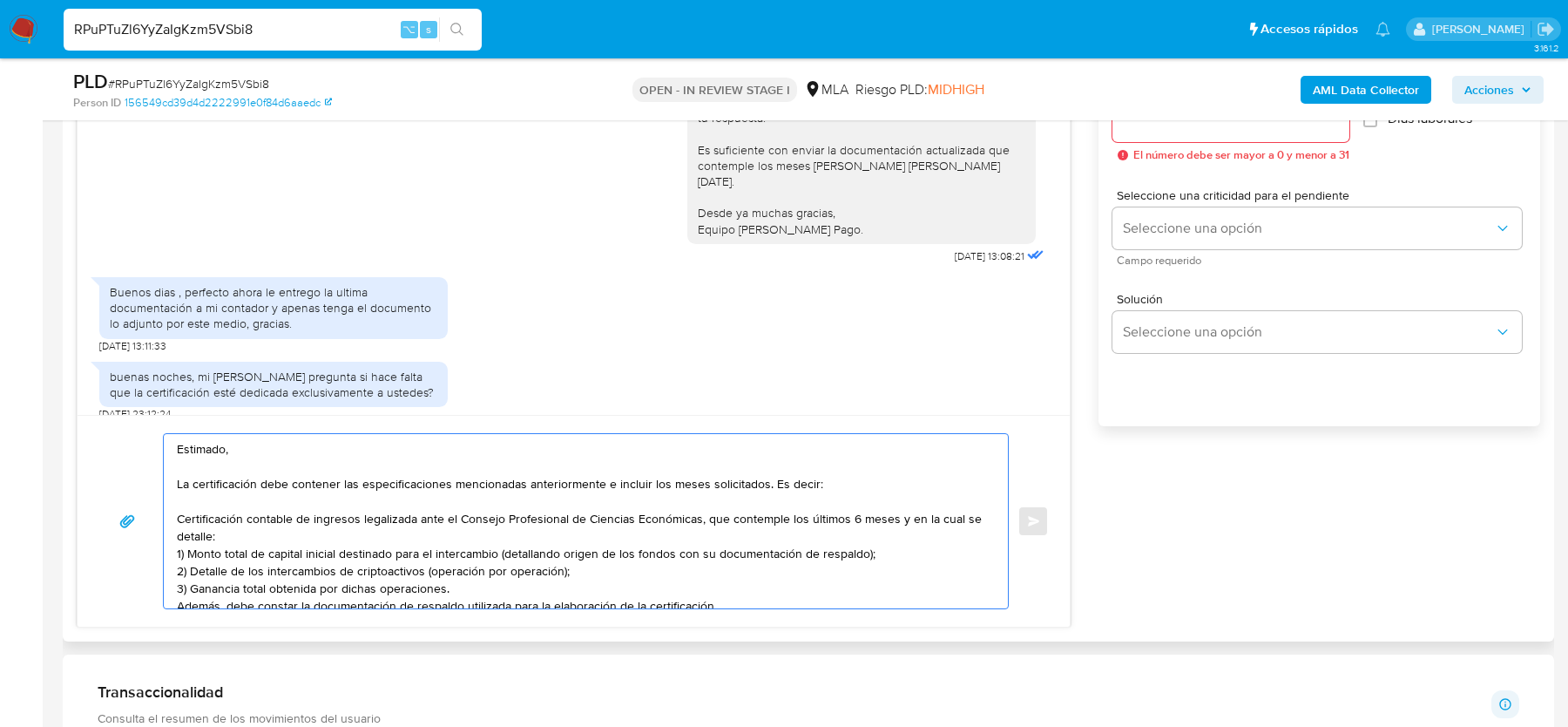
click at [176, 484] on textarea "Estimado, La certificación debe contener las especificaciones mencionadas anter…" at bounding box center [581, 521] width 810 height 174
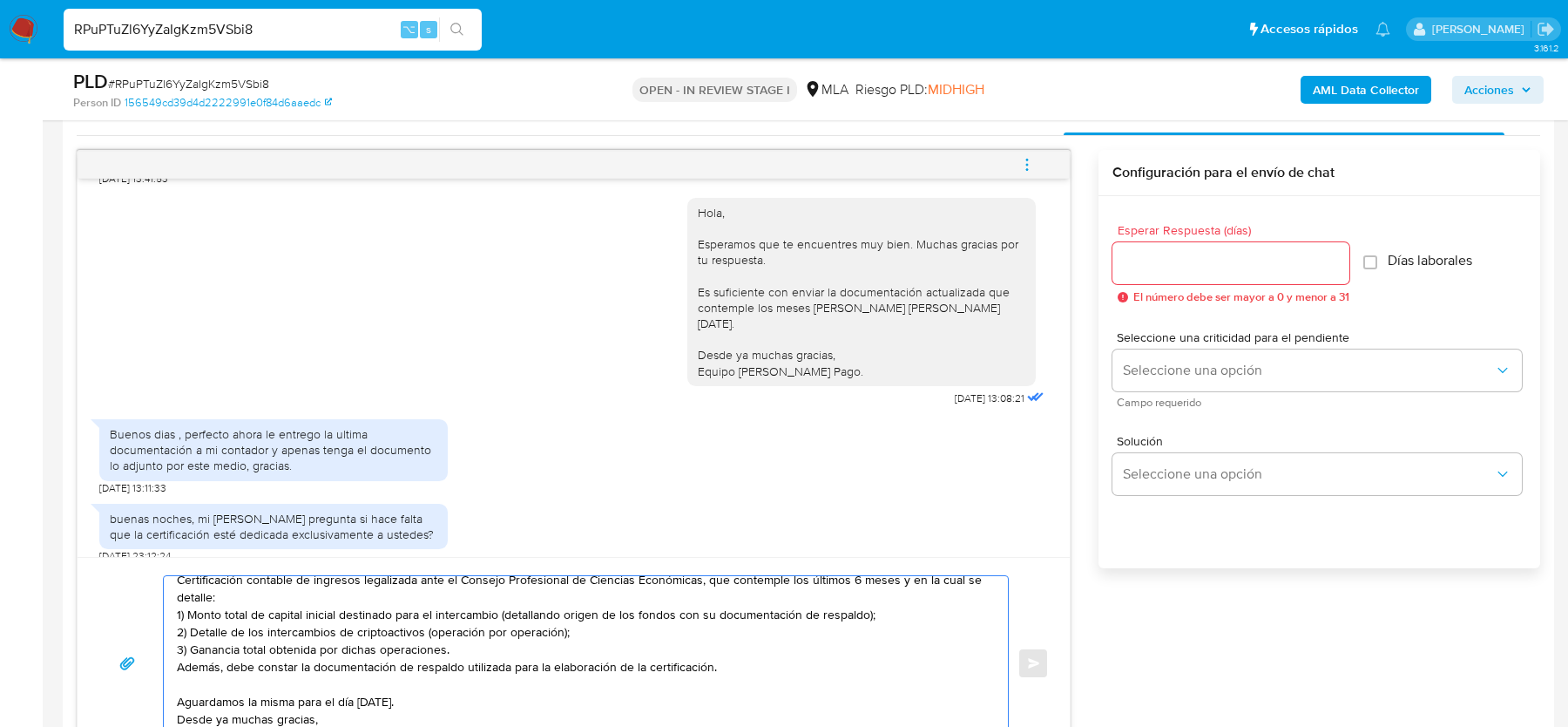
scroll to position [776, 0]
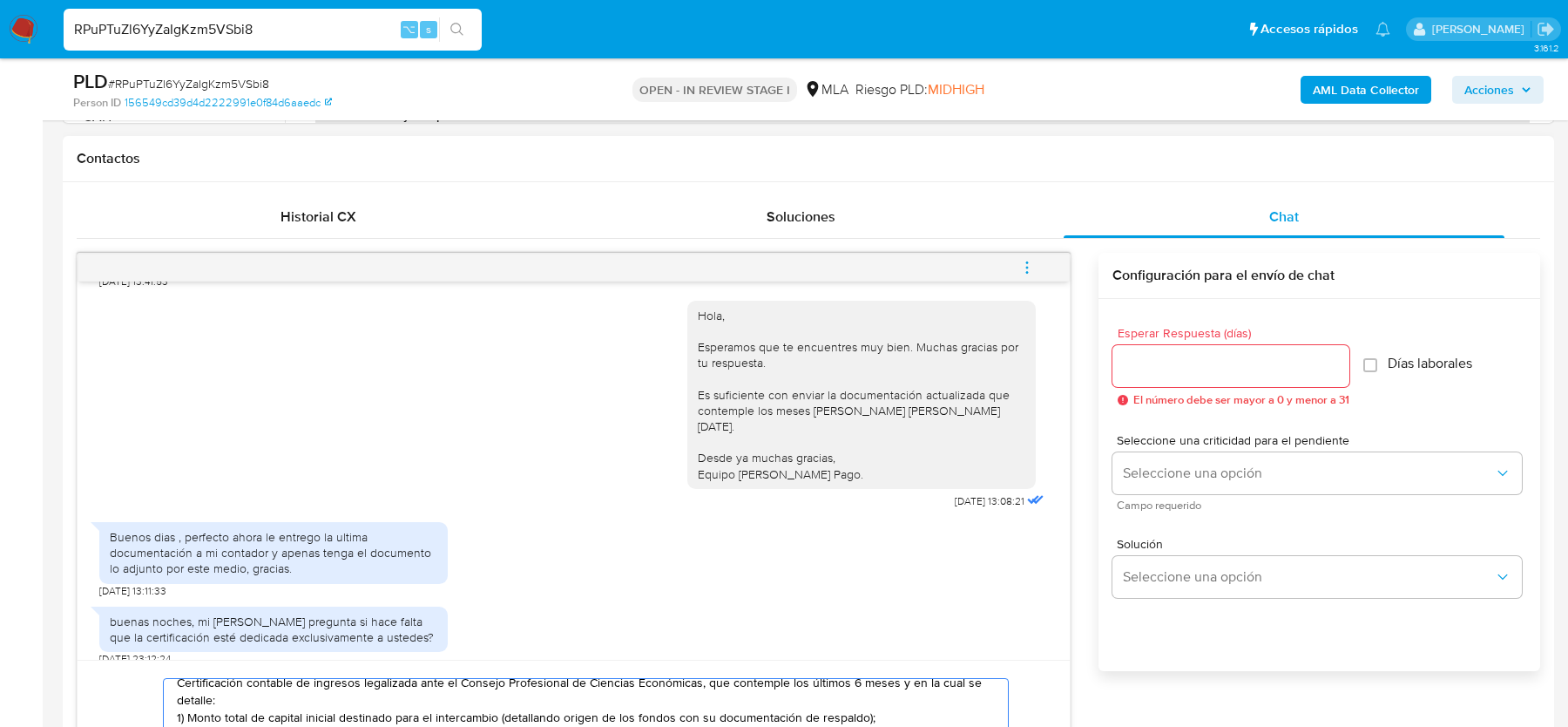
type textarea "Estimado, Esperamos que te encuentres bien. La certificación debe contener las …"
click at [1227, 363] on input "Esperar Respuesta (días)" at bounding box center [1231, 366] width 237 height 23
type input "2"
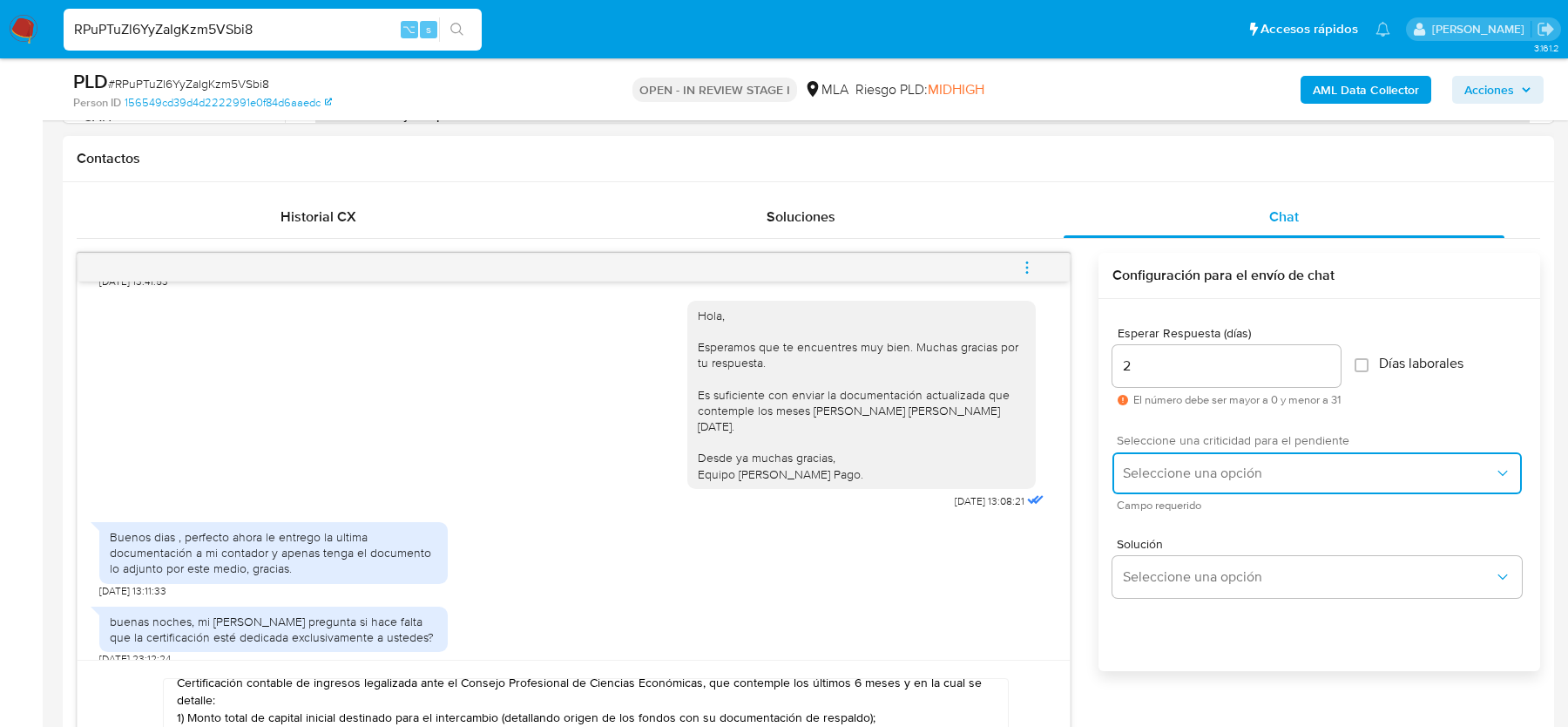
click at [1172, 465] on span "Seleccione una opción" at bounding box center [1309, 474] width 371 height 17
click at [1157, 513] on div "HIGH" at bounding box center [1314, 509] width 382 height 35
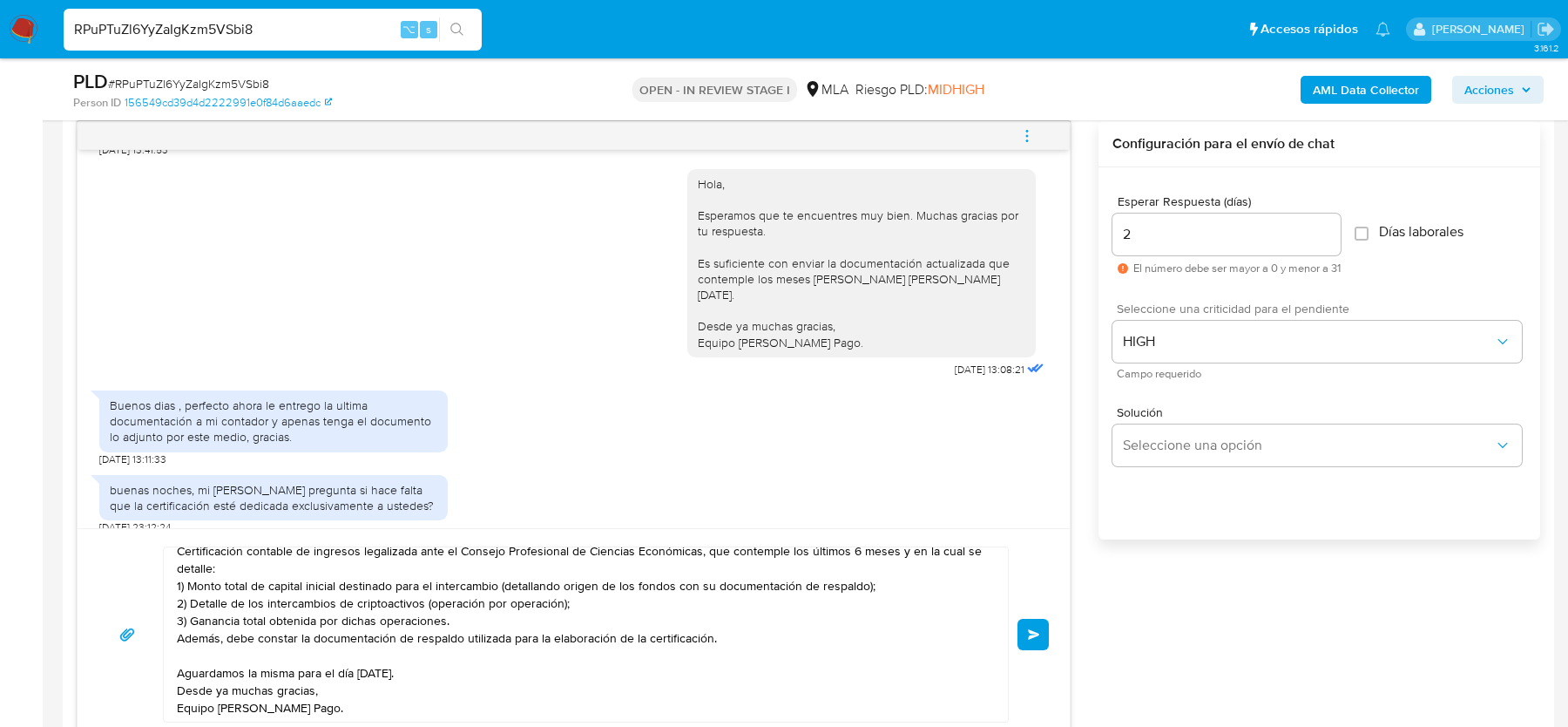
click at [1031, 630] on span "Enviar" at bounding box center [1034, 634] width 12 height 10
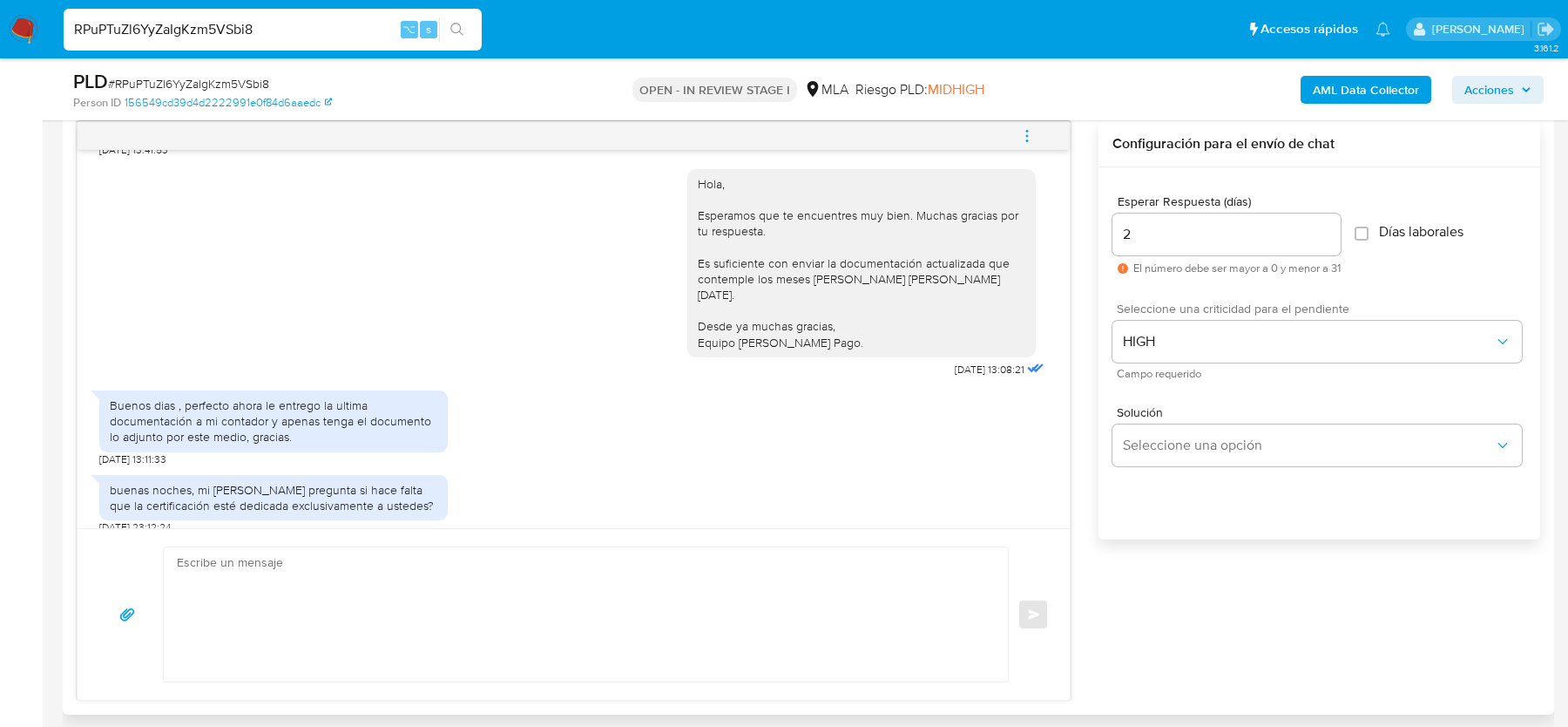
scroll to position [1162, 0]
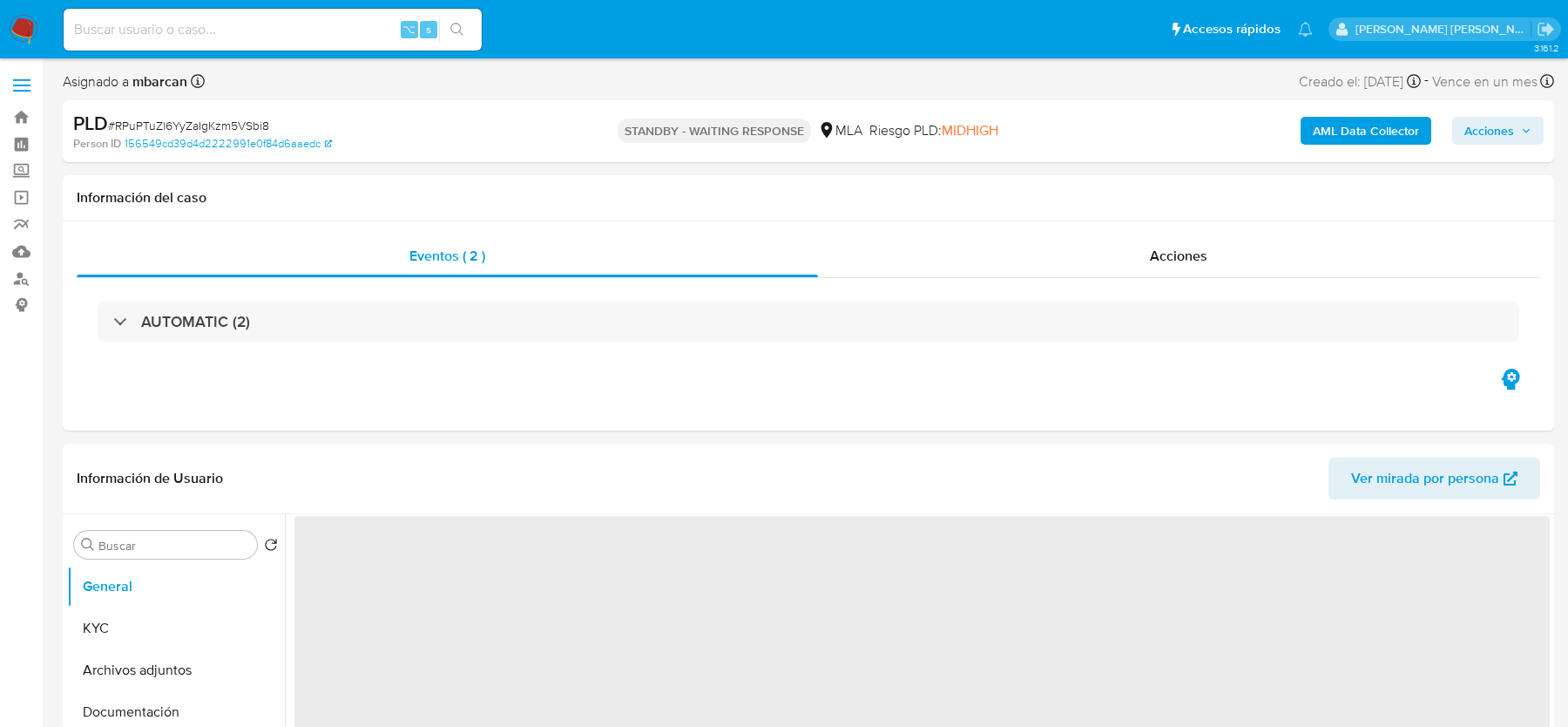
select select "10"
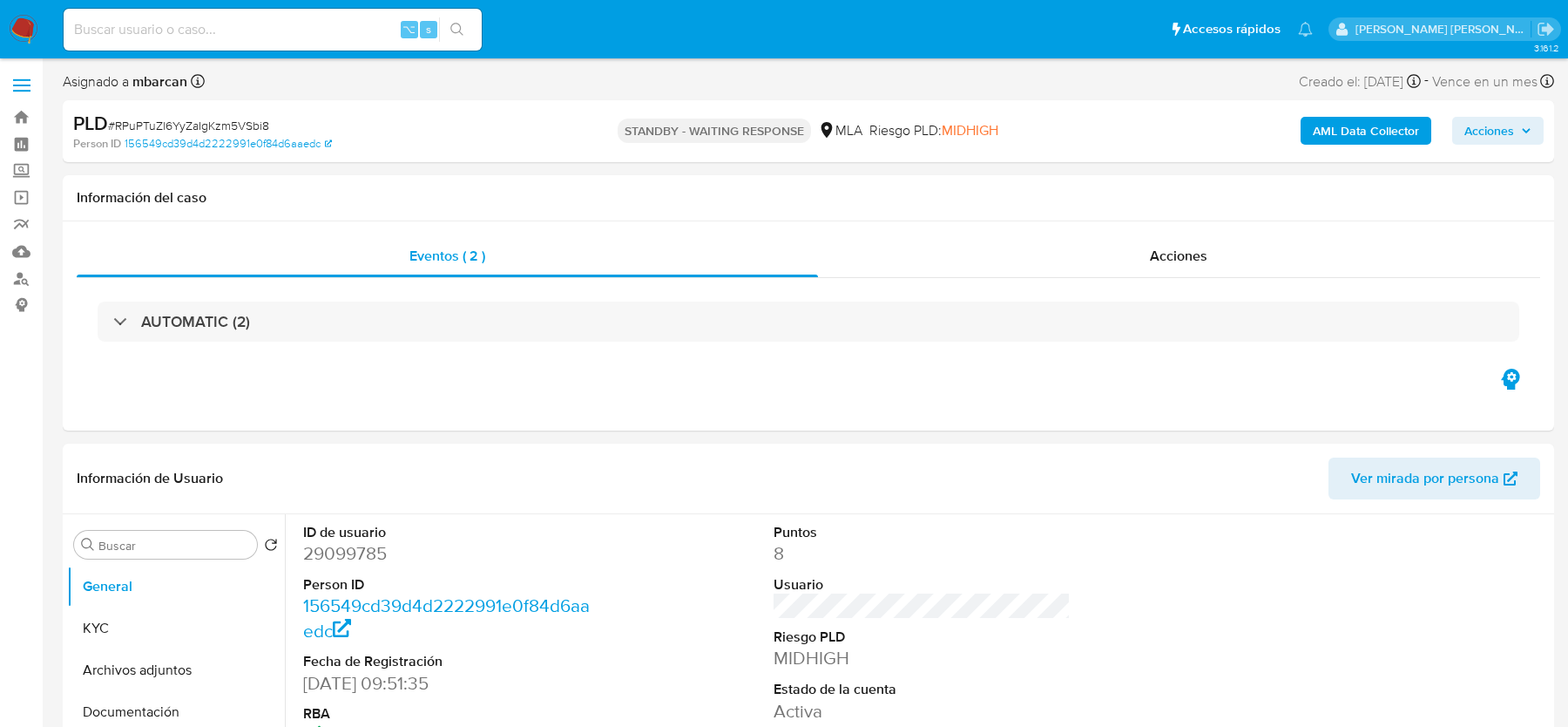
click at [241, 31] on input at bounding box center [273, 30] width 418 height 23
paste input "A0JeBqCLaIUabkRbM04iEh2o"
type input "A0JeBqCLaIUabkRbM04iEh2o"
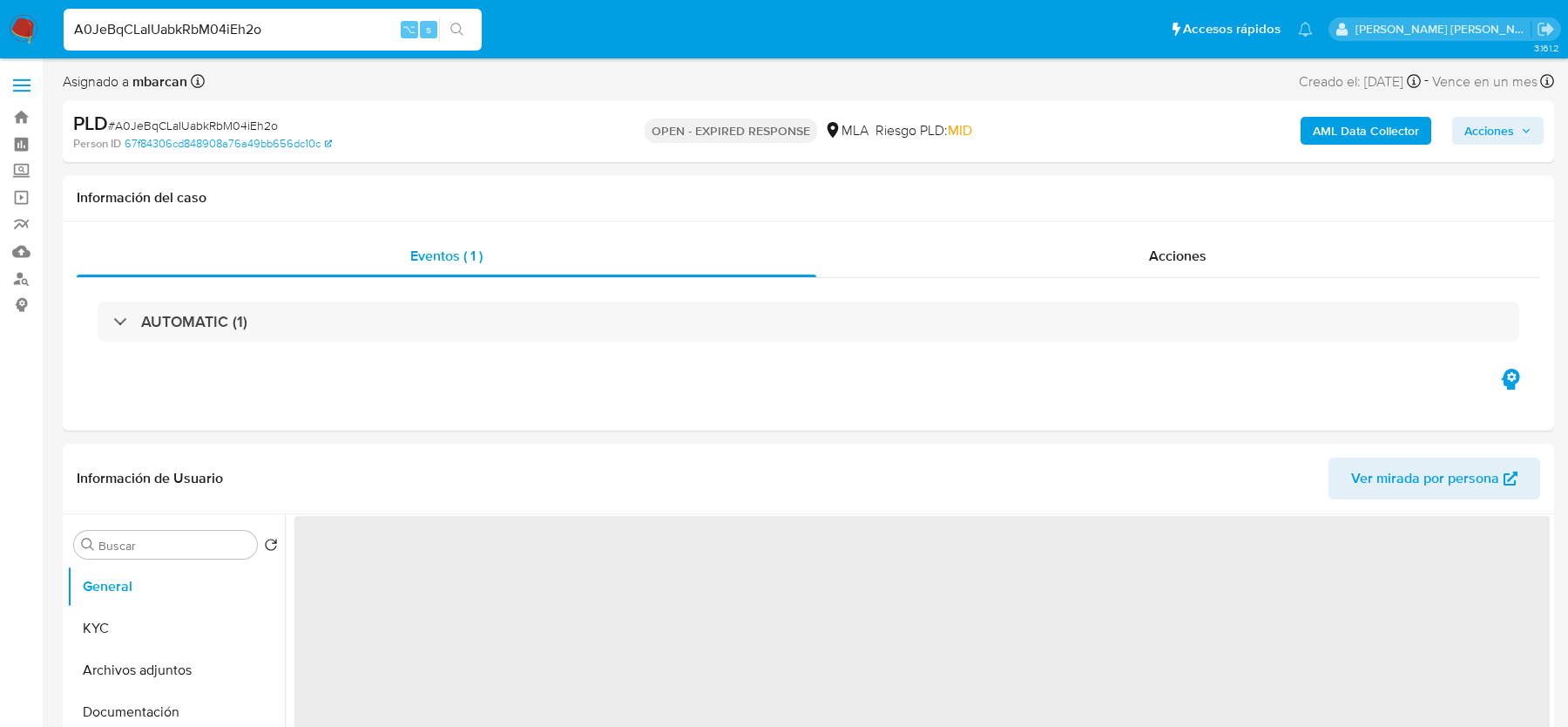
select select "10"
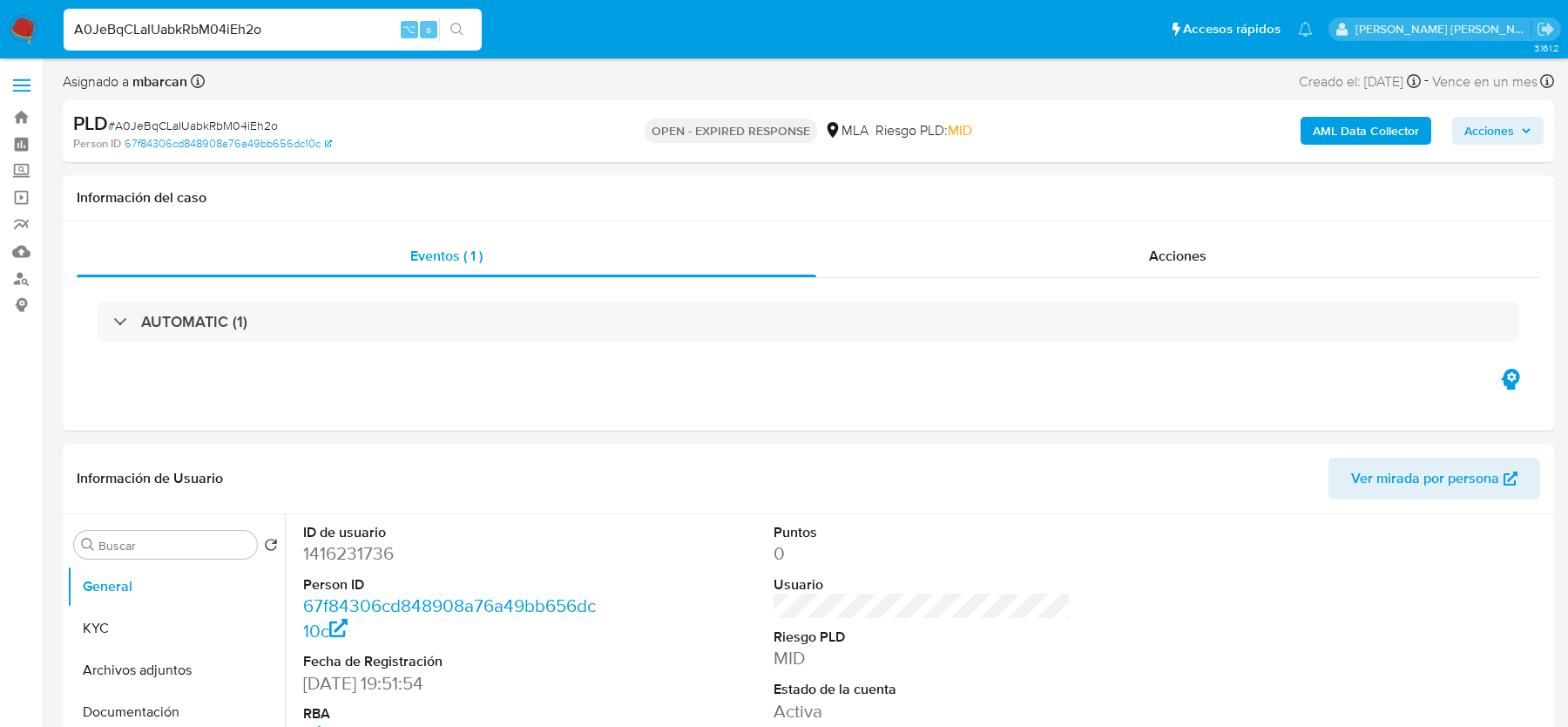
click at [15, 20] on img at bounding box center [24, 30] width 30 height 30
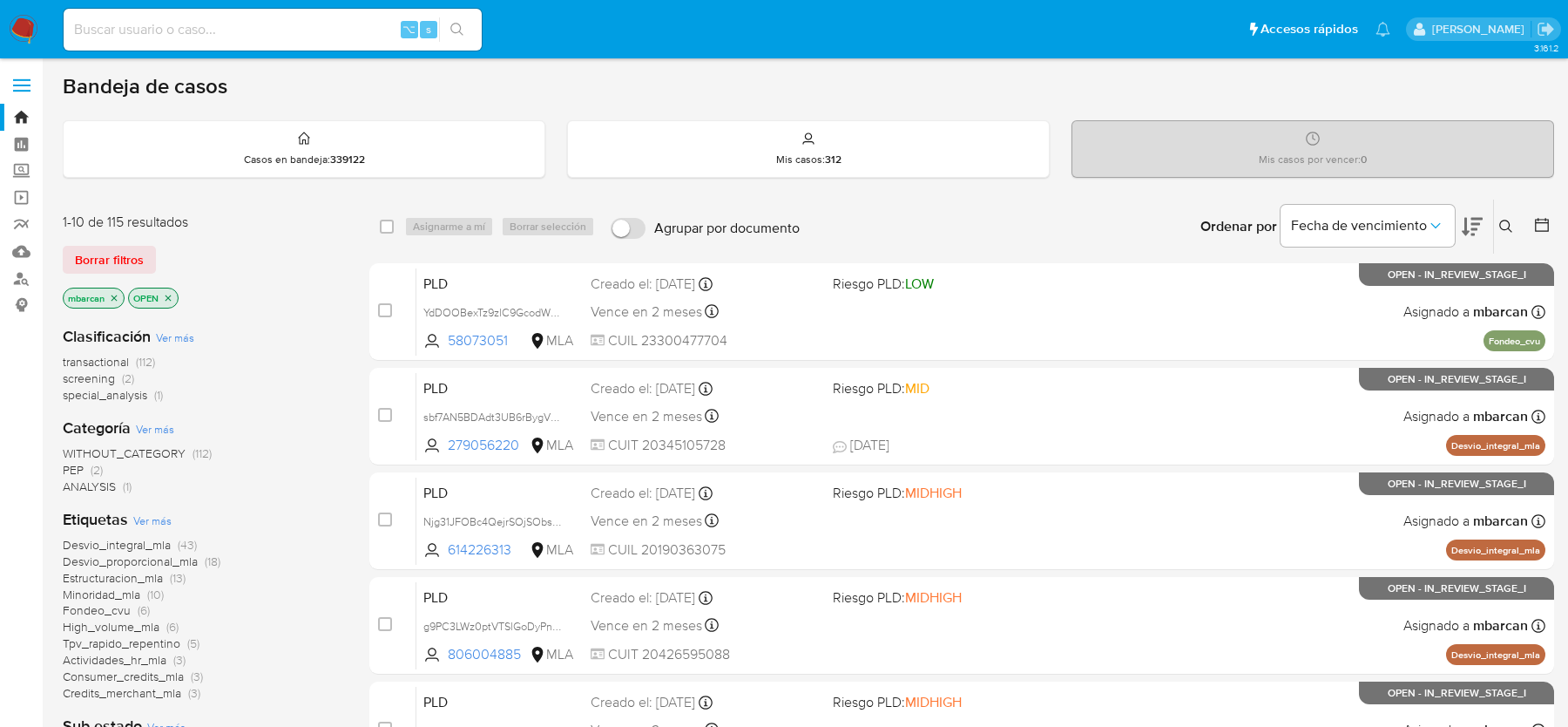
click at [1506, 234] on button at bounding box center [1508, 226] width 29 height 21
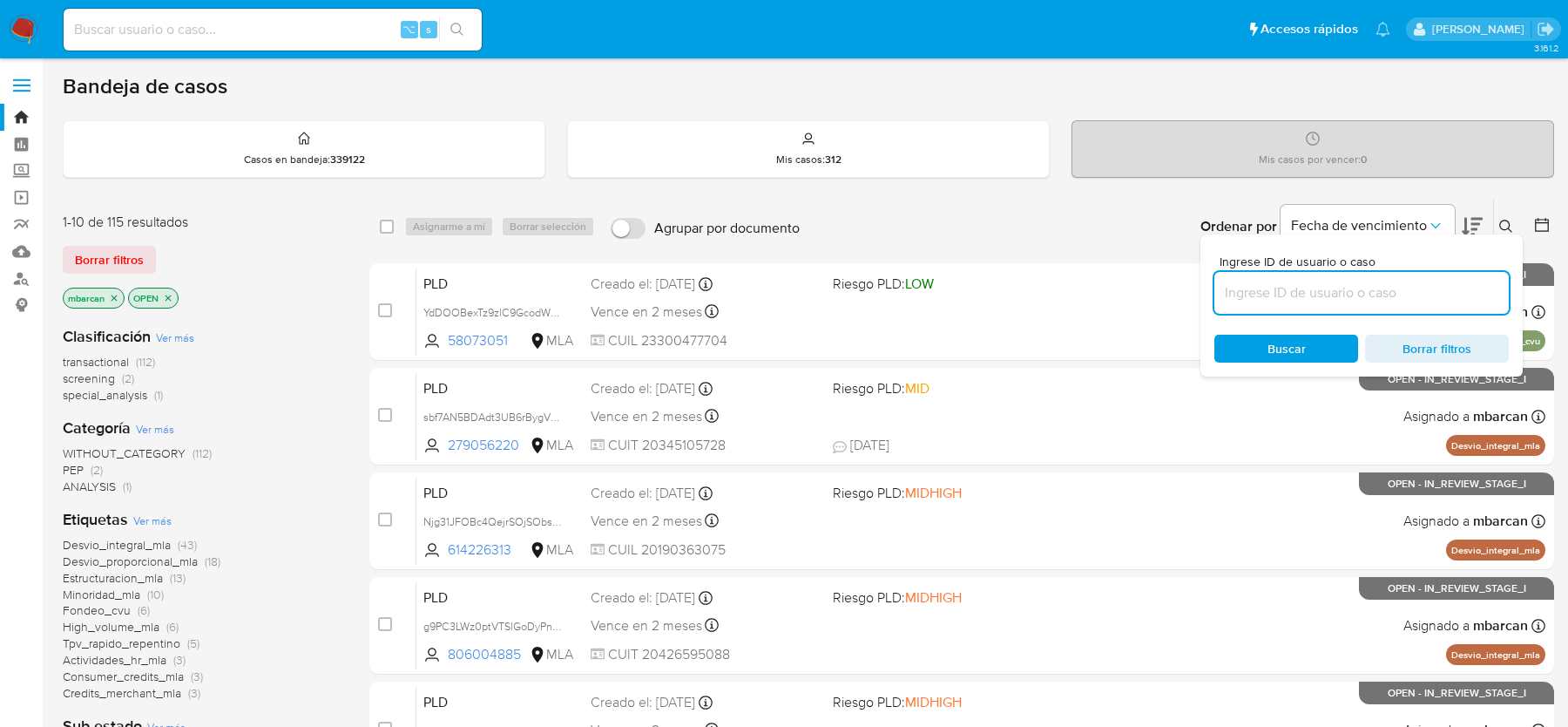
click at [1405, 301] on input at bounding box center [1361, 293] width 294 height 23
type input "A0JeBqCLaIUabkRbM04iEh2o"
click at [1516, 225] on button at bounding box center [1508, 226] width 29 height 21
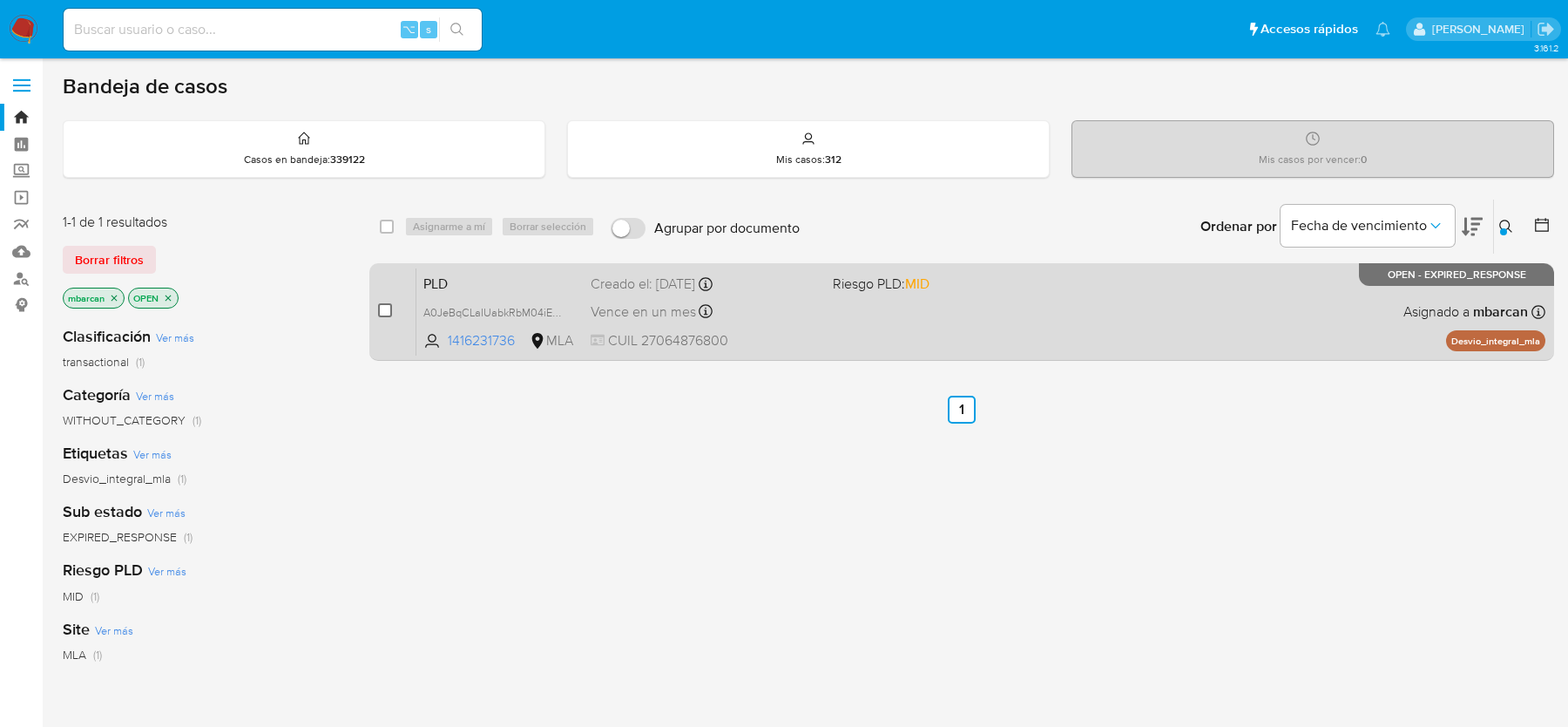
click at [389, 307] on input "checkbox" at bounding box center [385, 310] width 14 height 14
checkbox input "true"
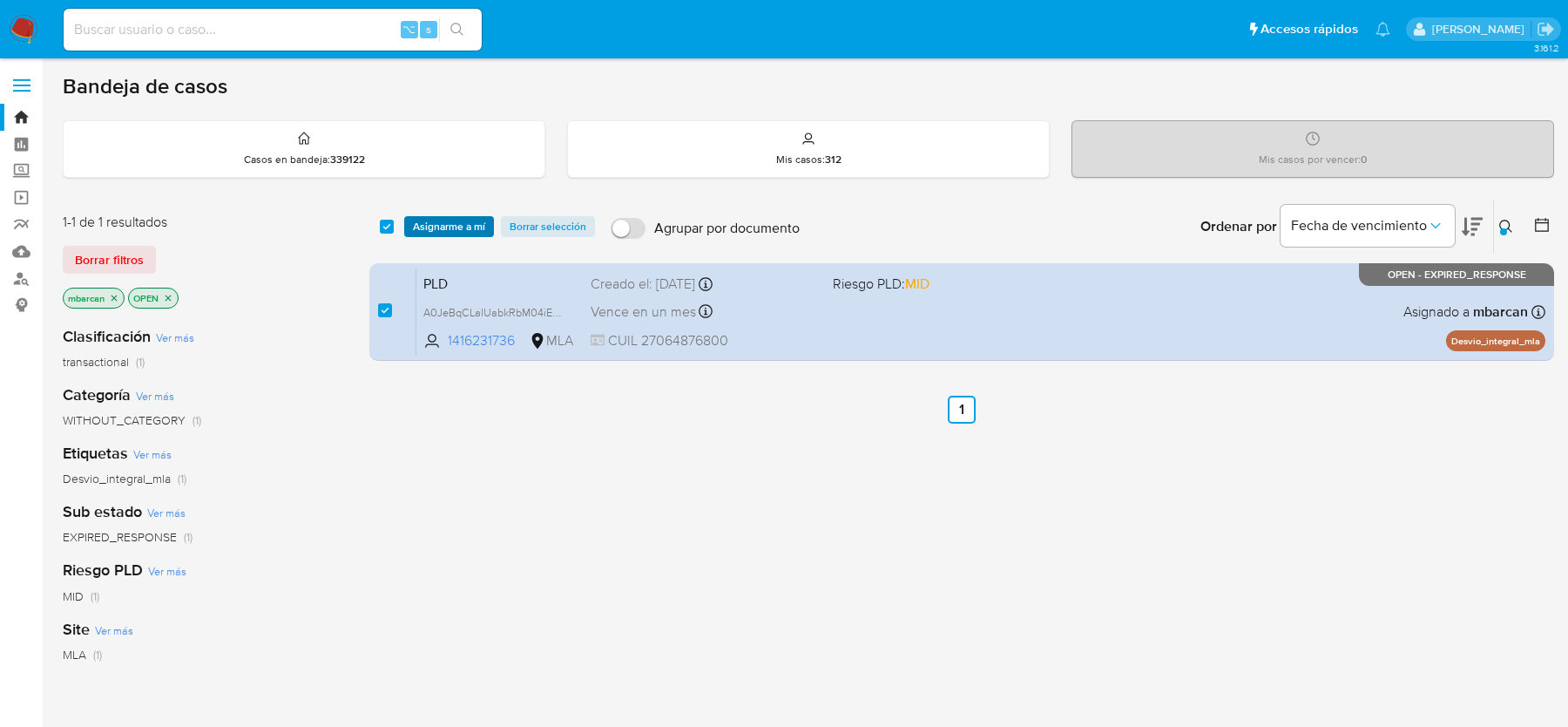
click at [459, 218] on span "Asignarme a mí" at bounding box center [449, 226] width 73 height 17
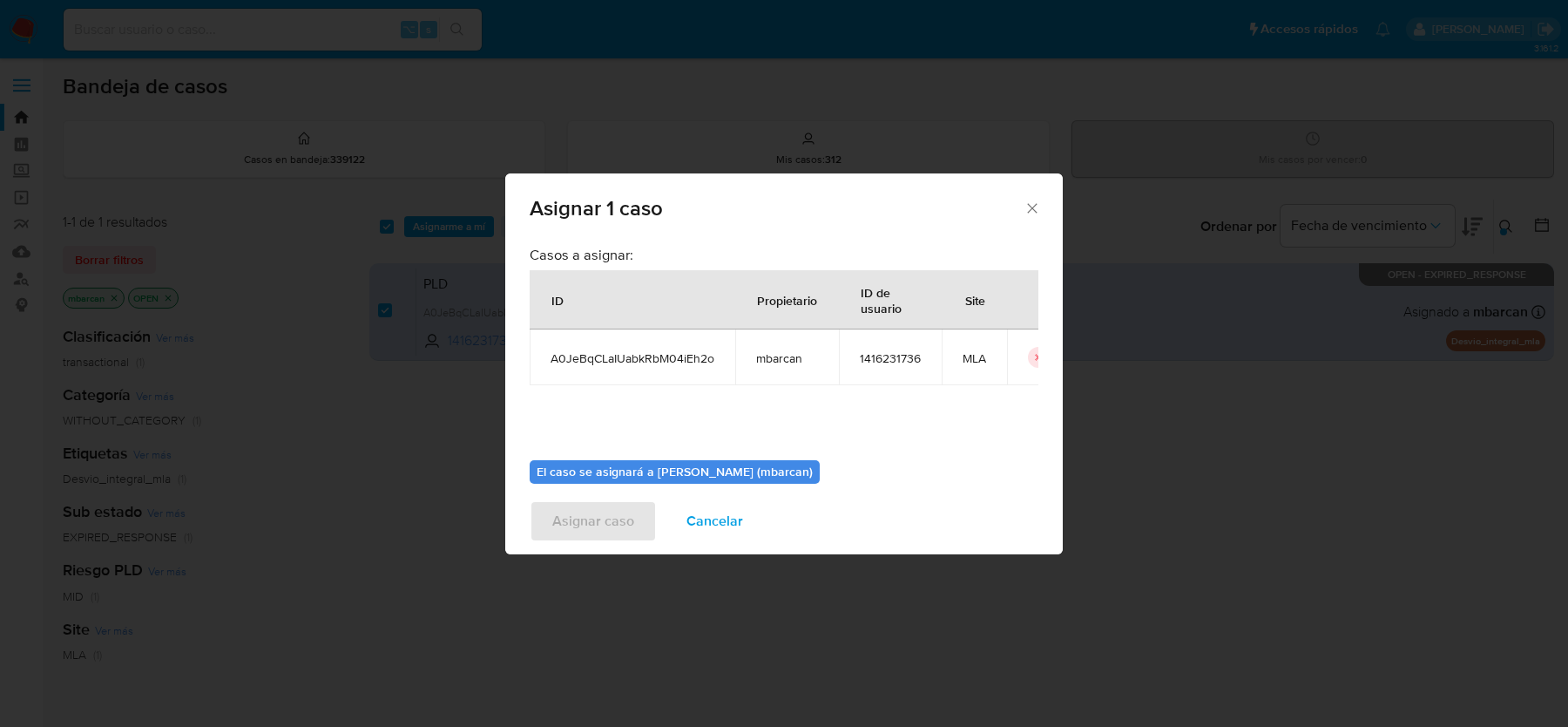
scroll to position [89, 0]
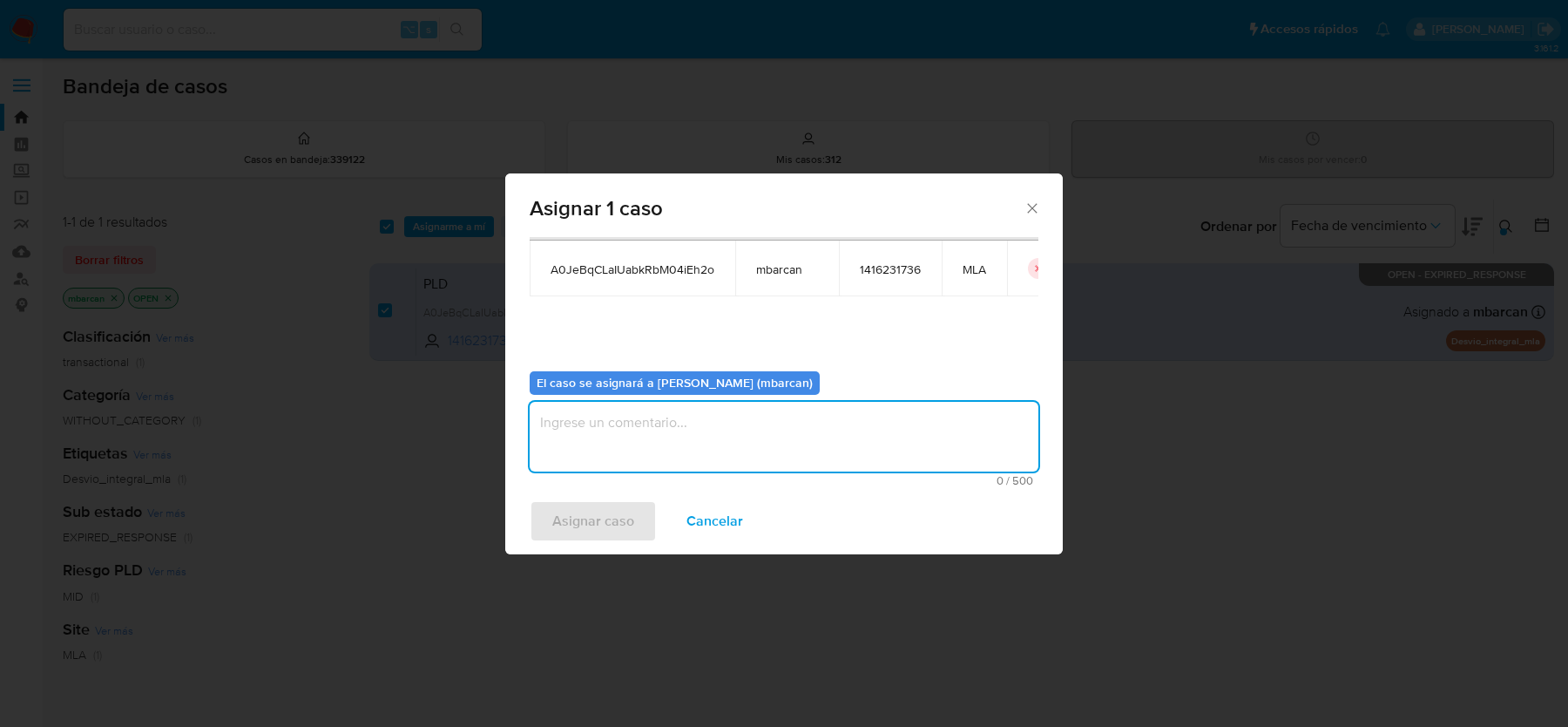
click at [684, 433] on textarea "assign-modal" at bounding box center [784, 437] width 508 height 70
type textarea "n"
type textarea "análisis"
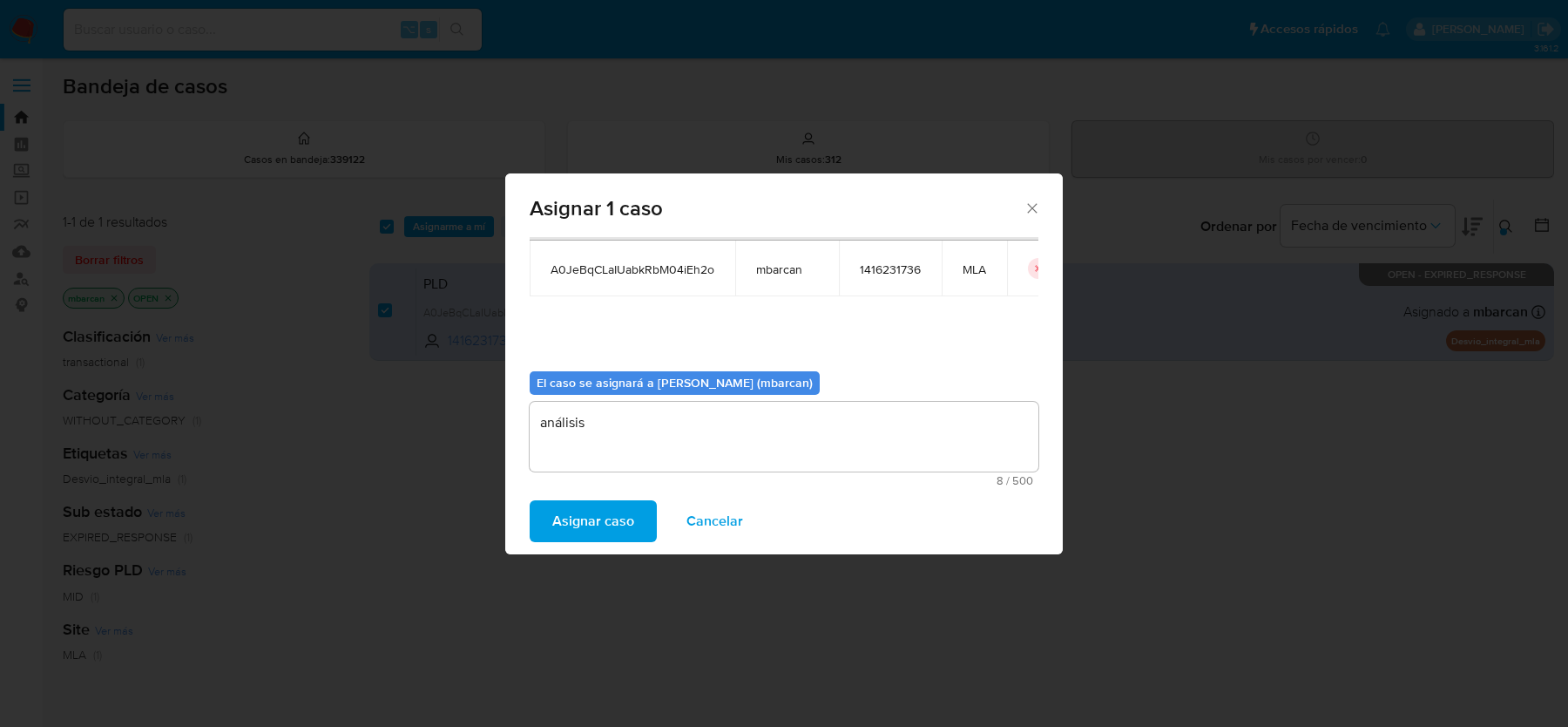
click at [577, 522] on span "Asignar caso" at bounding box center [593, 521] width 82 height 38
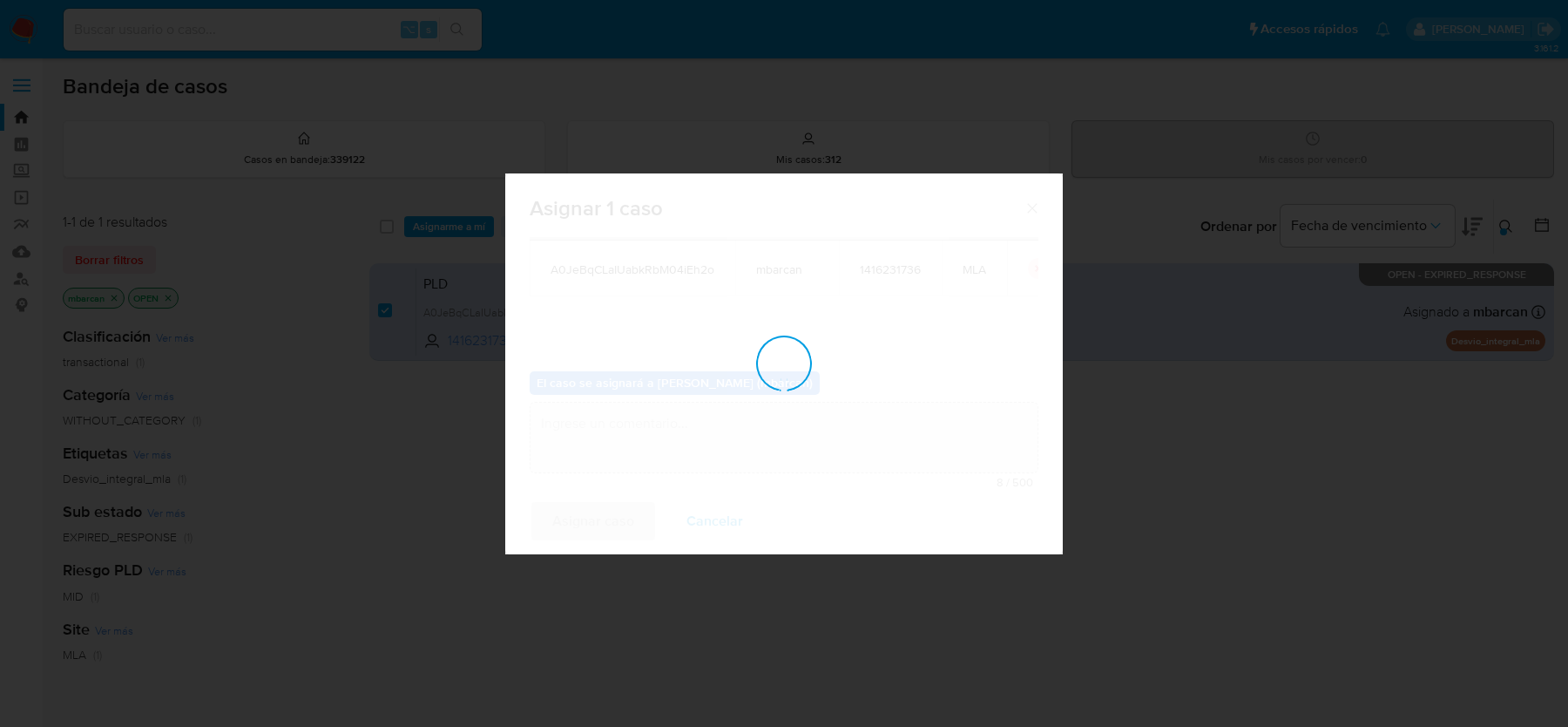
checkbox input "false"
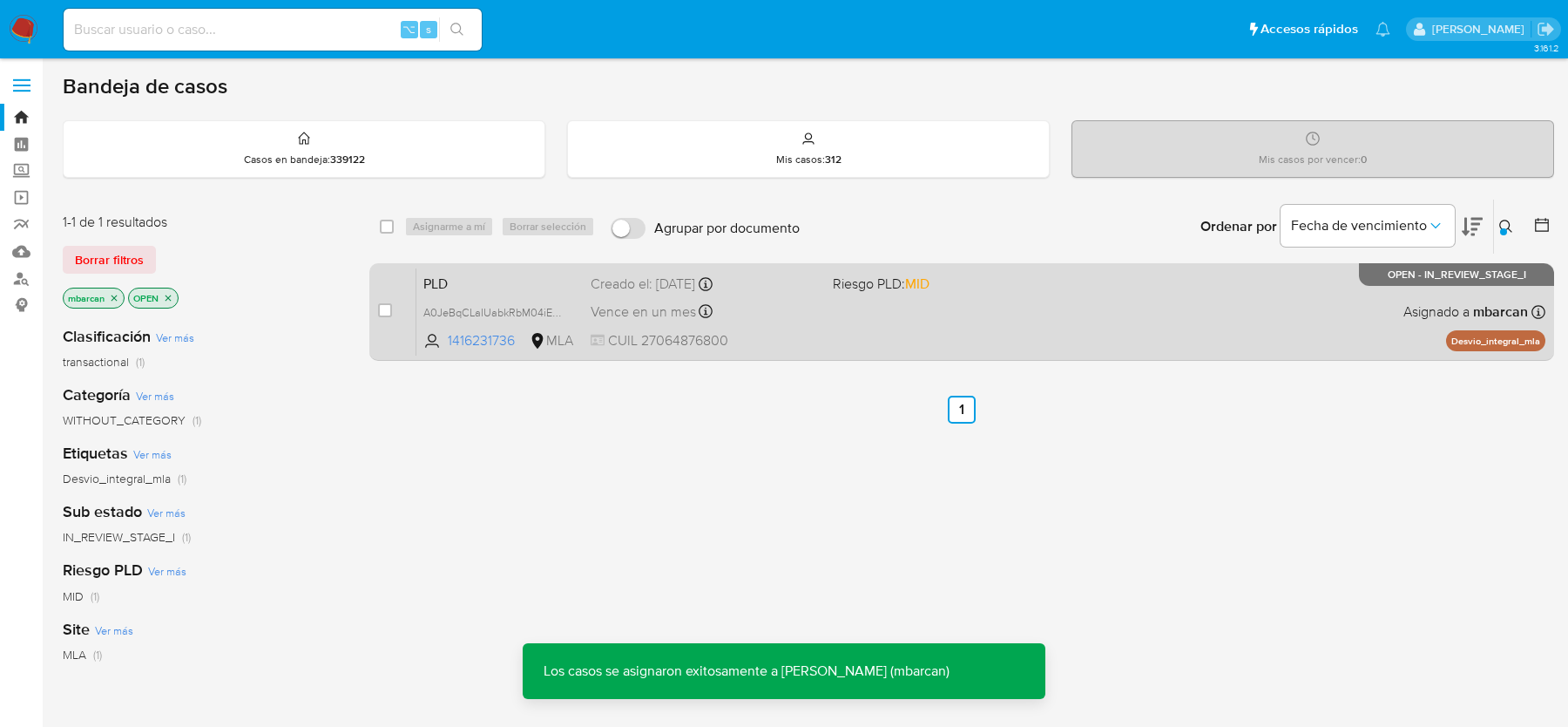
click at [490, 271] on span "PLD" at bounding box center [501, 282] width 154 height 23
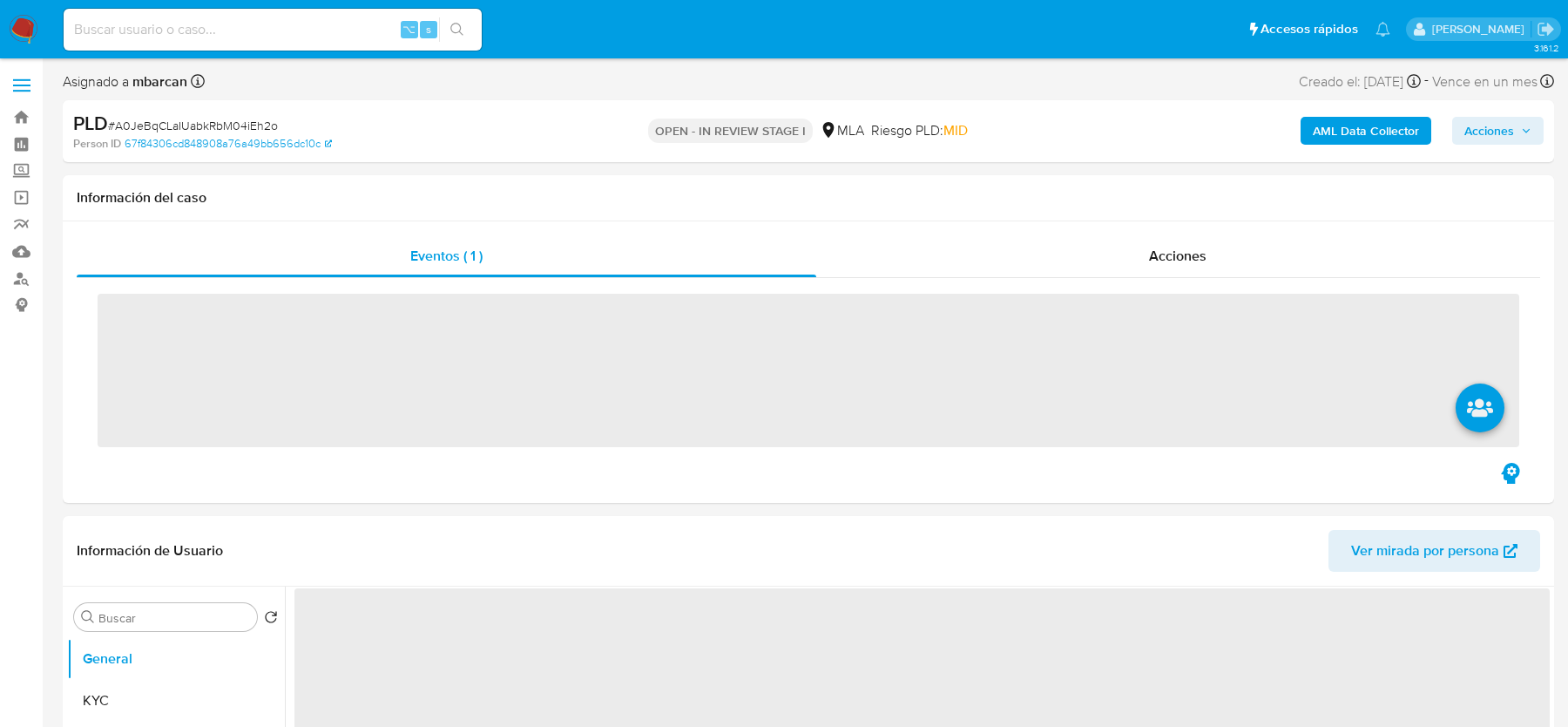
click at [239, 119] on span "# A0JeBqCLaIUabkRbM04iEh2o" at bounding box center [193, 126] width 169 height 17
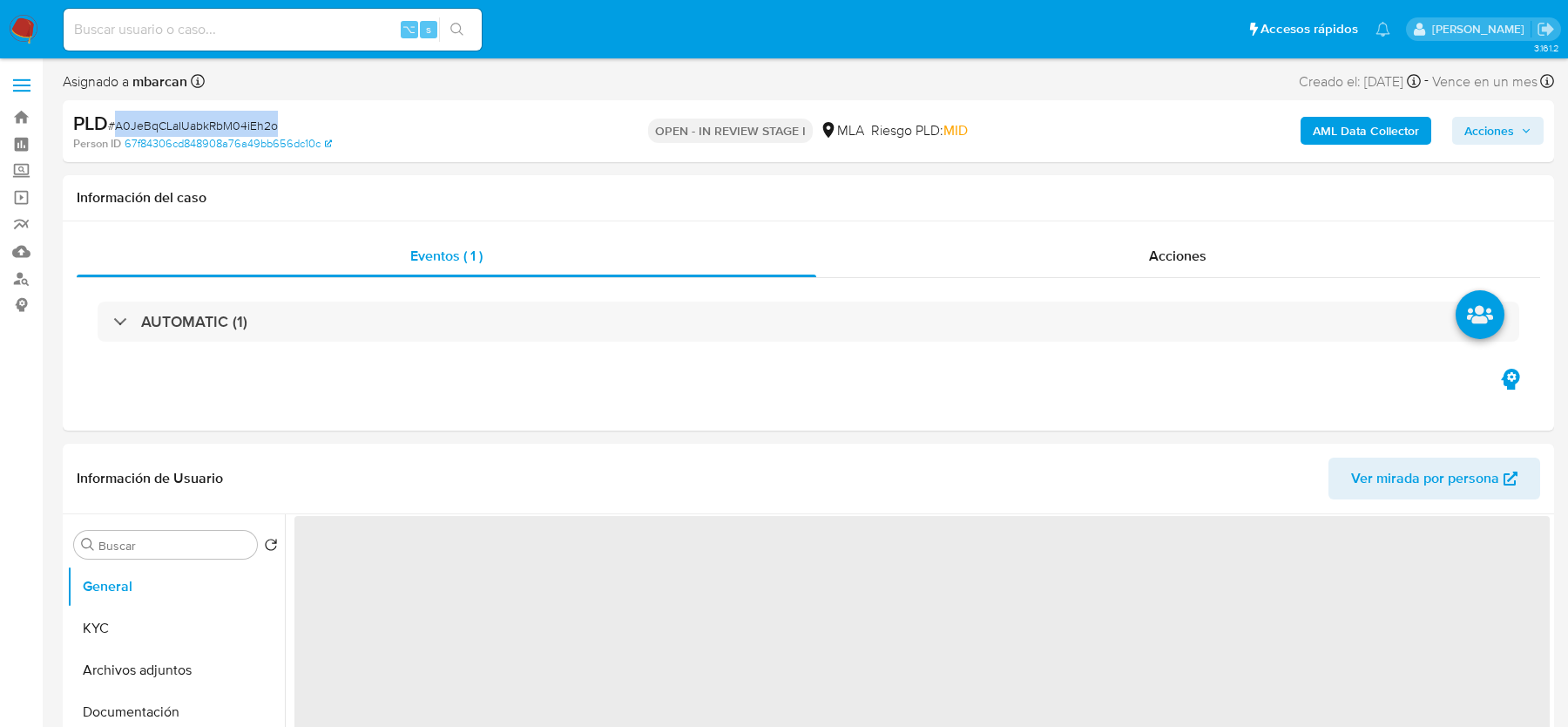
select select "10"
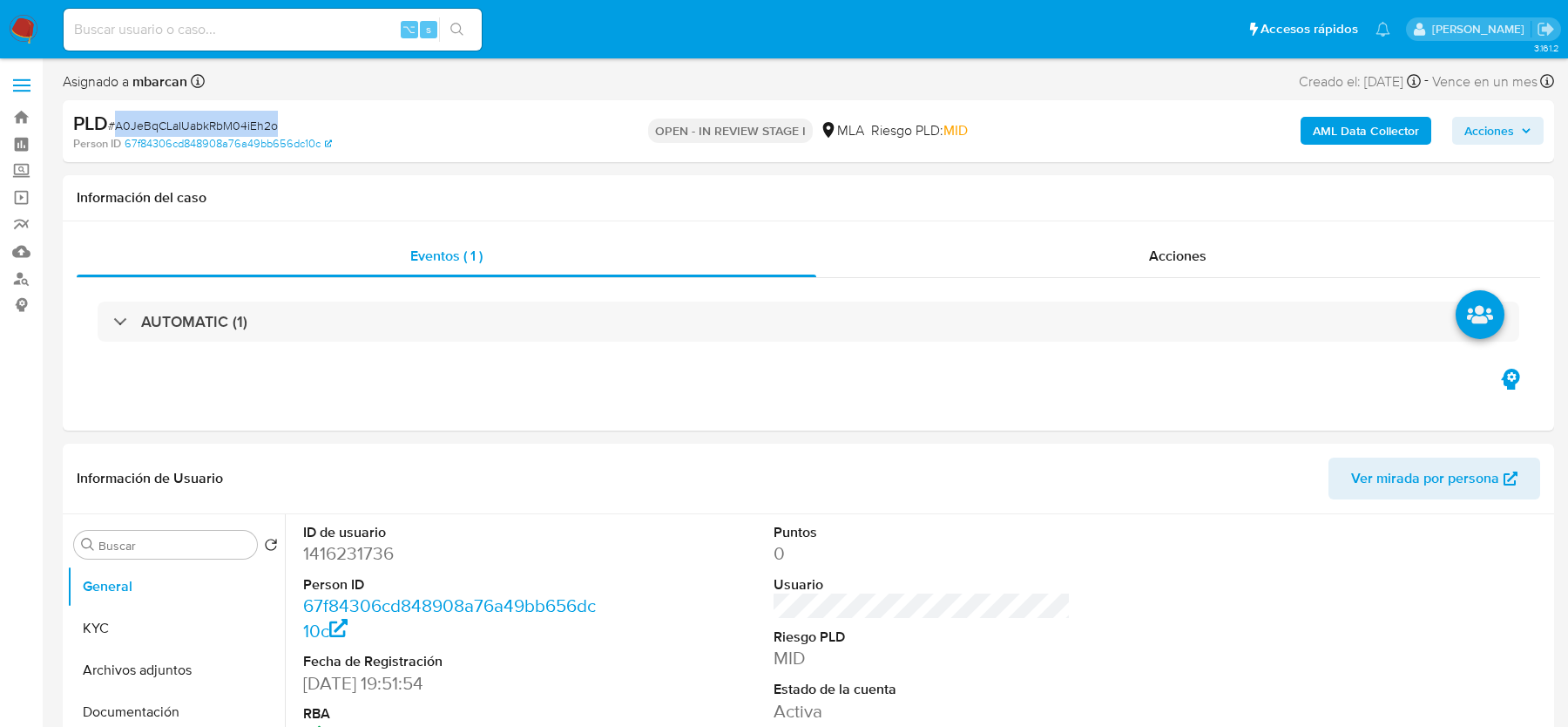
copy span "A0JeBqCLaIUabkRbM04iEh2o"
click at [337, 550] on dd "1416231736" at bounding box center [451, 553] width 296 height 24
copy dd "1416231736"
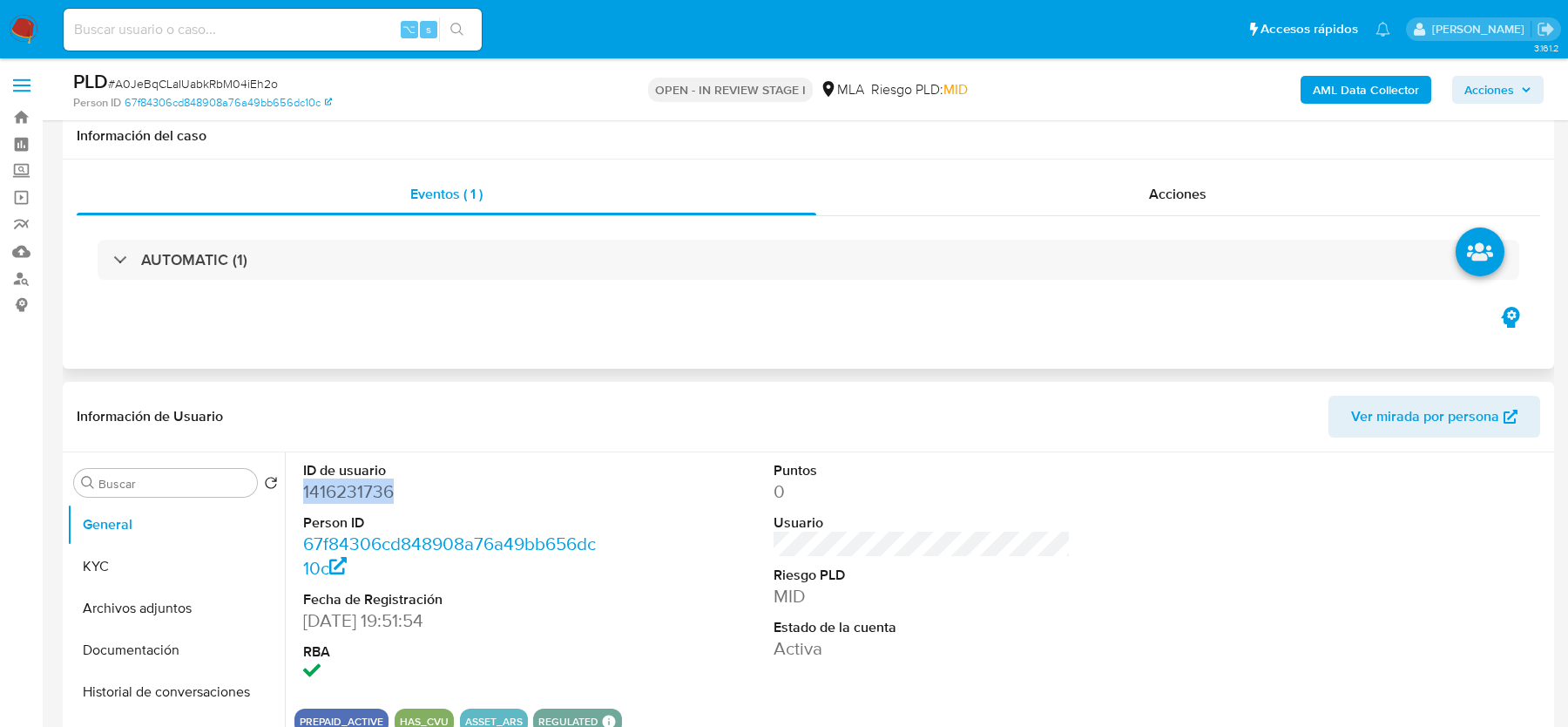
scroll to position [734, 0]
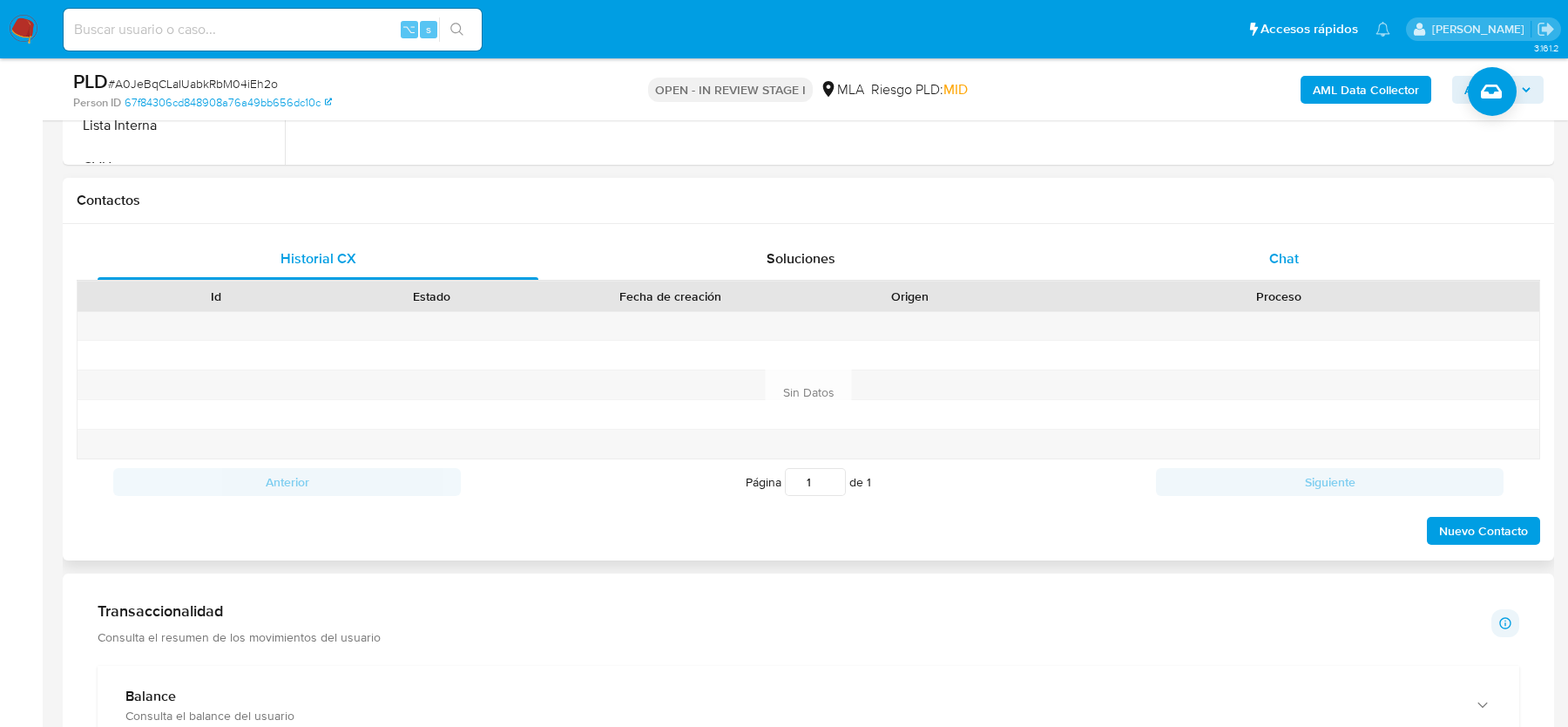
click at [1312, 257] on div "Chat" at bounding box center [1284, 259] width 441 height 42
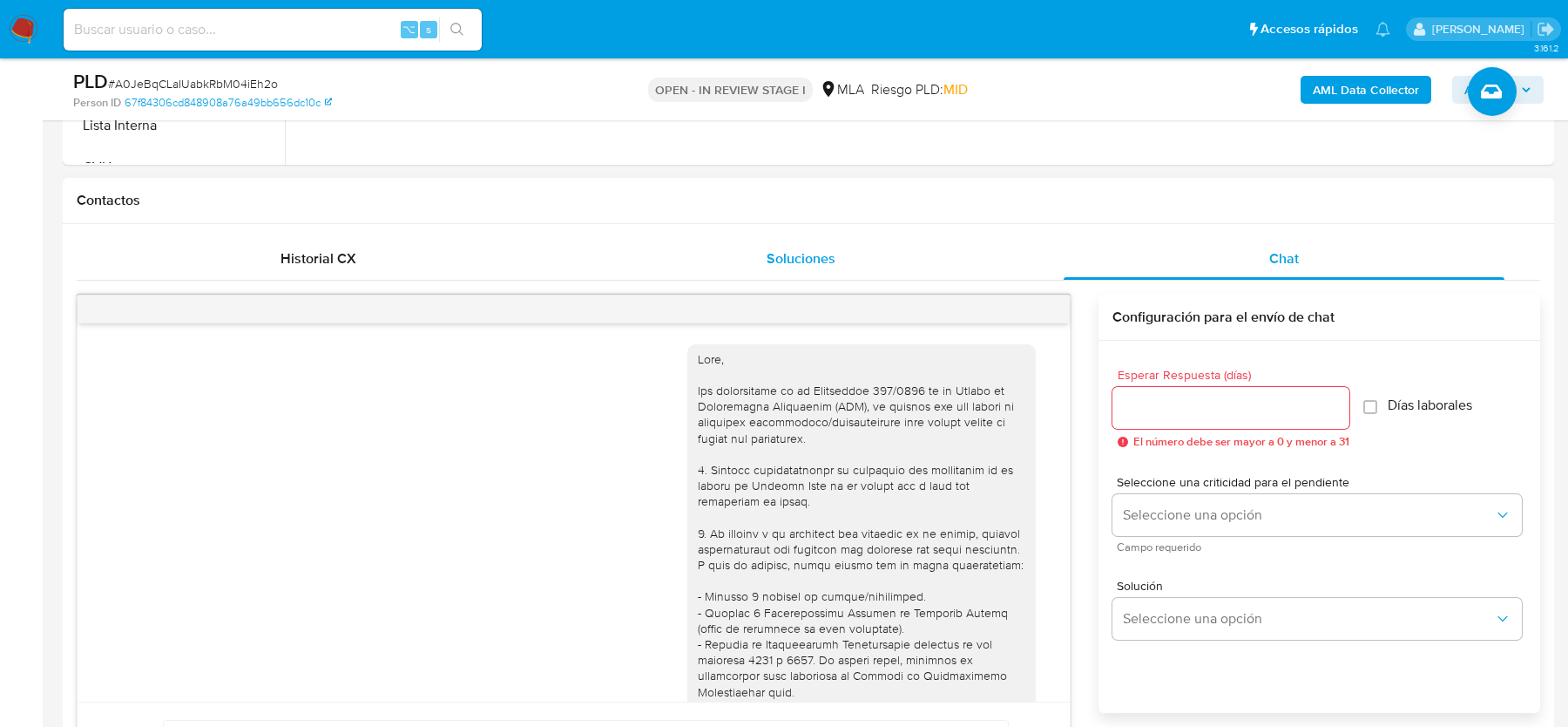
scroll to position [994, 0]
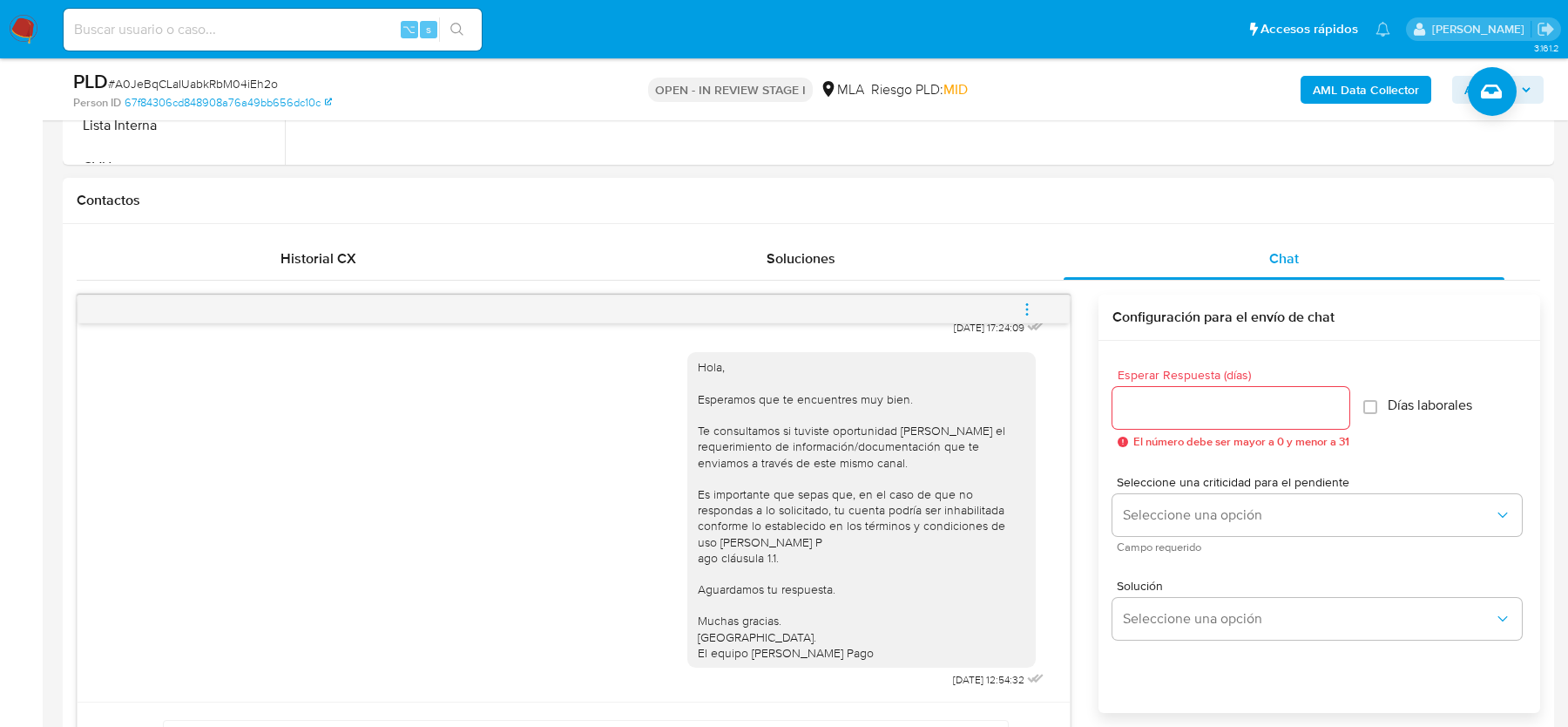
click at [597, 215] on div "Contactos" at bounding box center [808, 200] width 1491 height 46
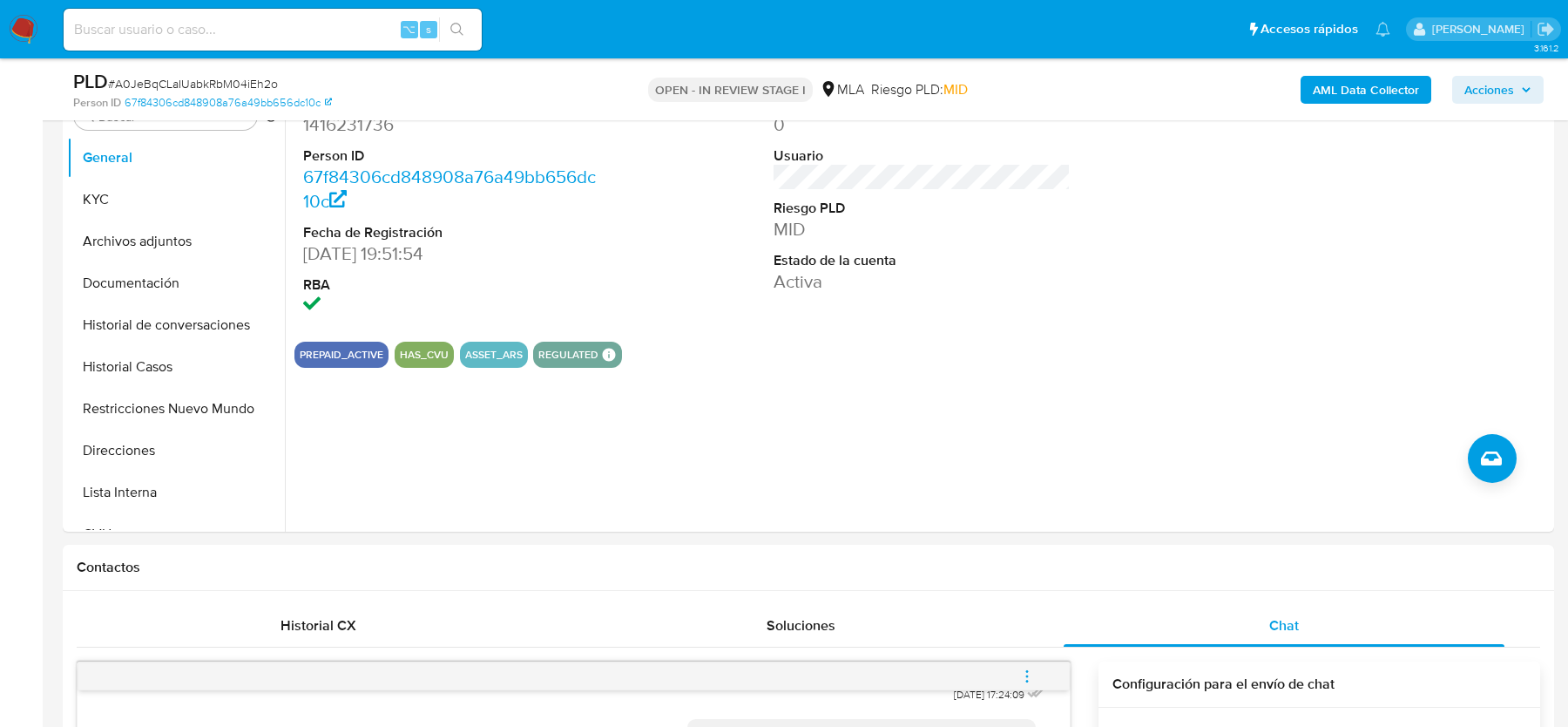
scroll to position [293, 0]
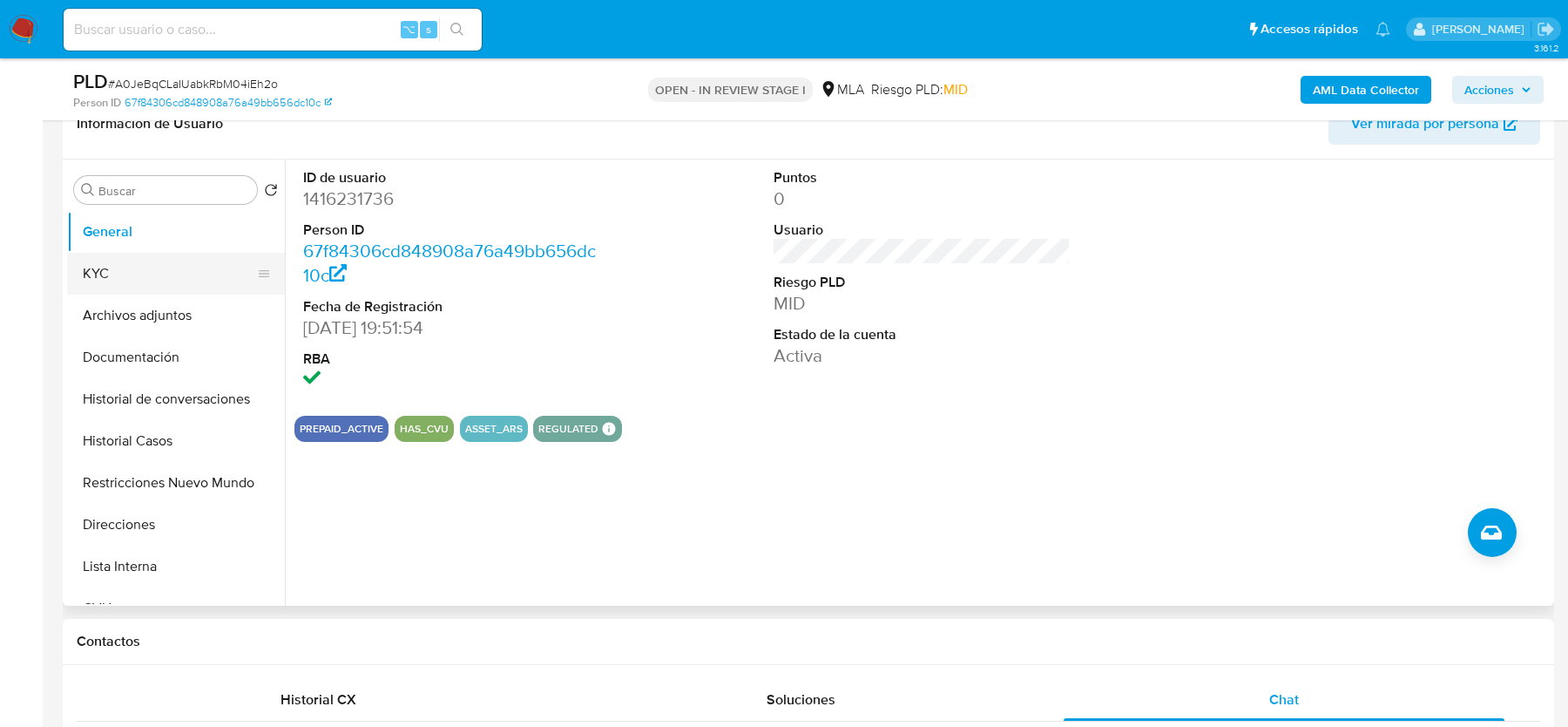
click at [133, 284] on button "KYC" at bounding box center [169, 273] width 204 height 42
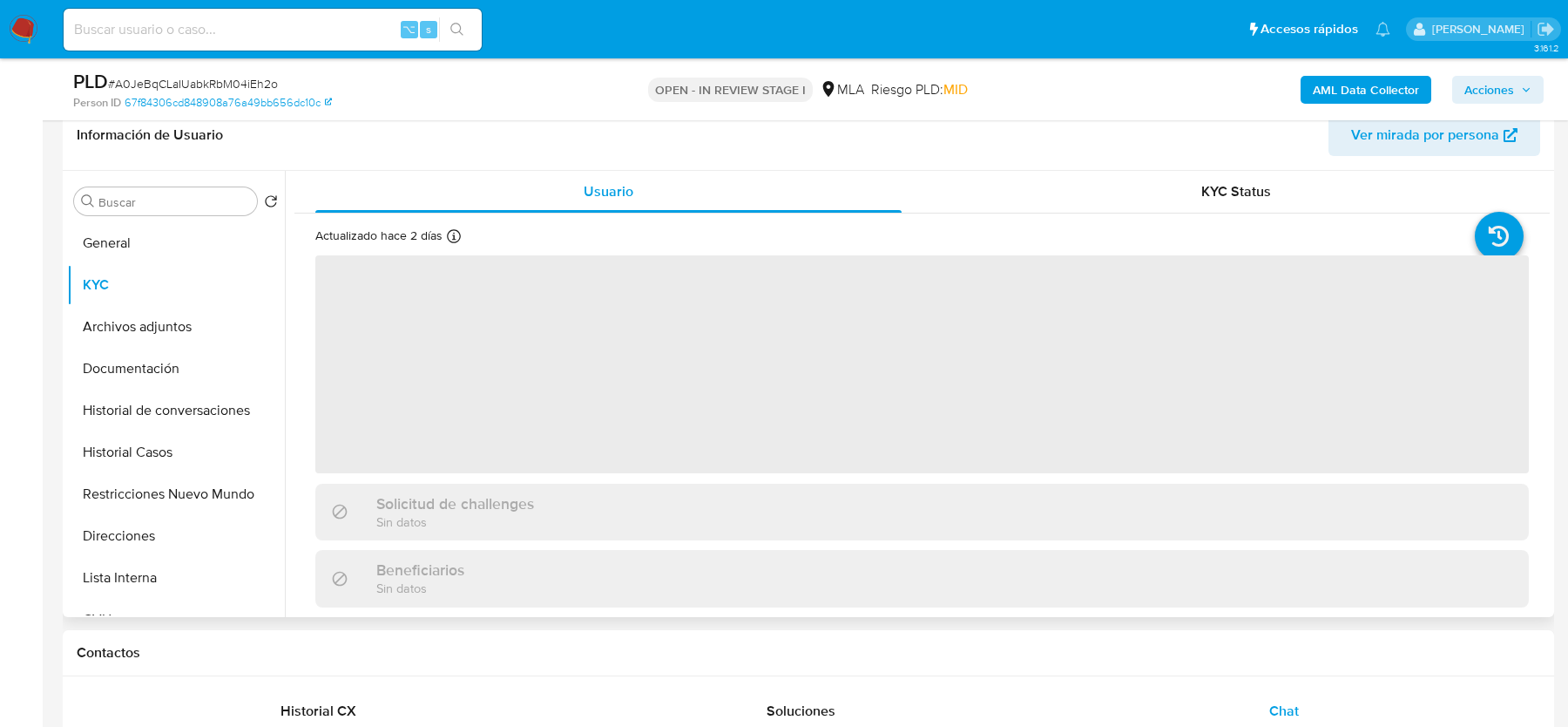
scroll to position [279, 0]
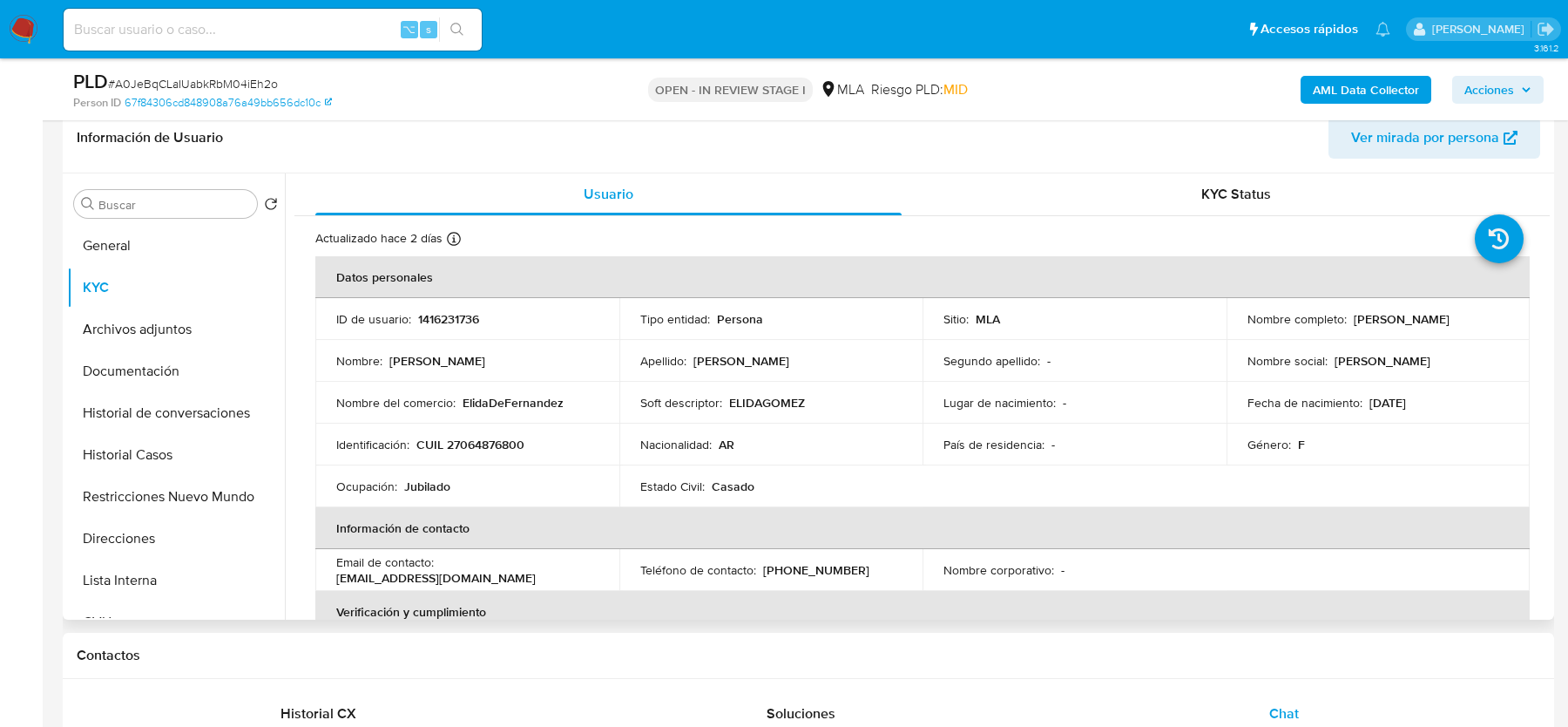
drag, startPoint x: 1347, startPoint y: 322, endPoint x: 1456, endPoint y: 322, distance: 109.0
click at [1456, 322] on div "Nombre completo : [PERSON_NAME]" at bounding box center [1378, 319] width 262 height 16
click at [164, 267] on button "KYC" at bounding box center [169, 287] width 204 height 42
click at [473, 440] on p "CUIL 27064876800" at bounding box center [471, 445] width 108 height 16
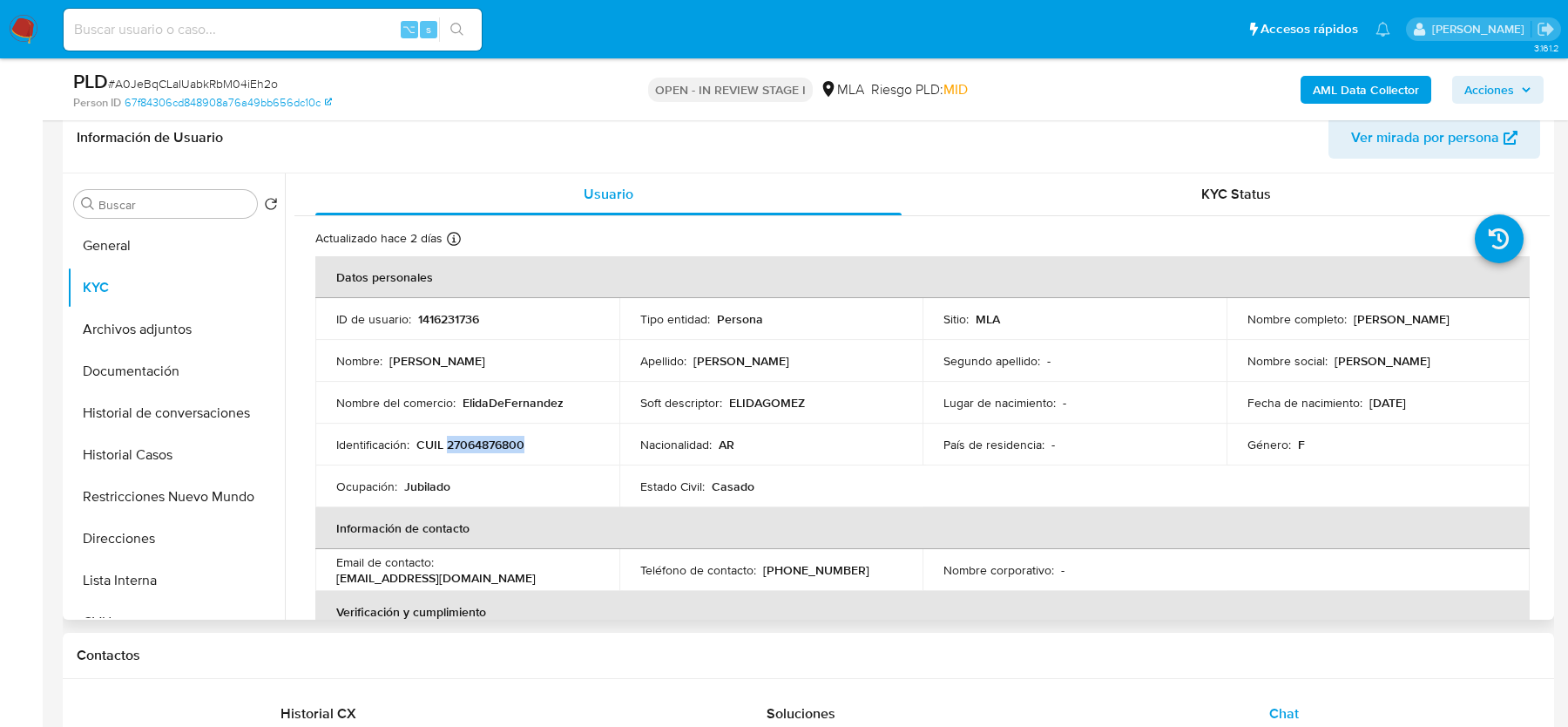
copy p "27064876800"
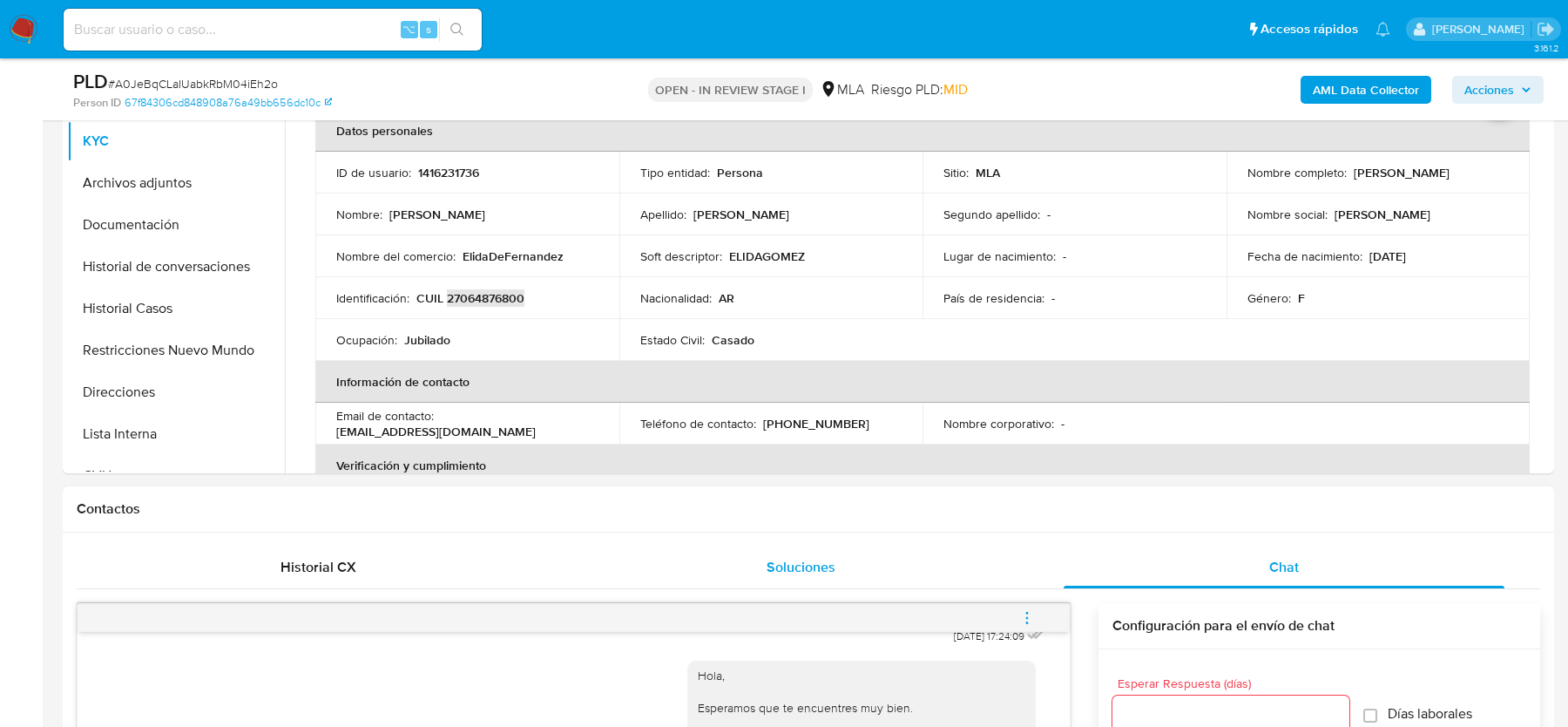
scroll to position [172, 0]
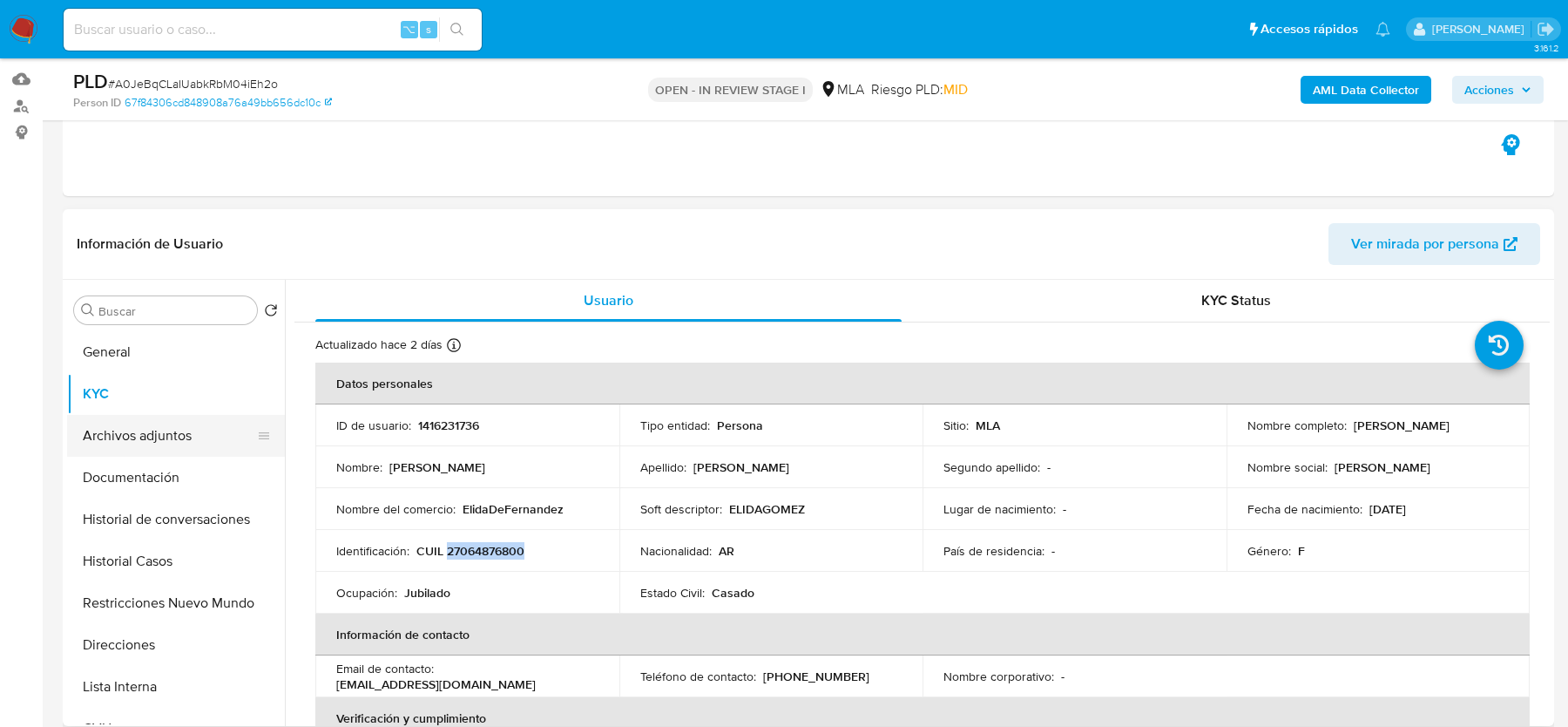
click at [113, 423] on button "Archivos adjuntos" at bounding box center [169, 436] width 204 height 42
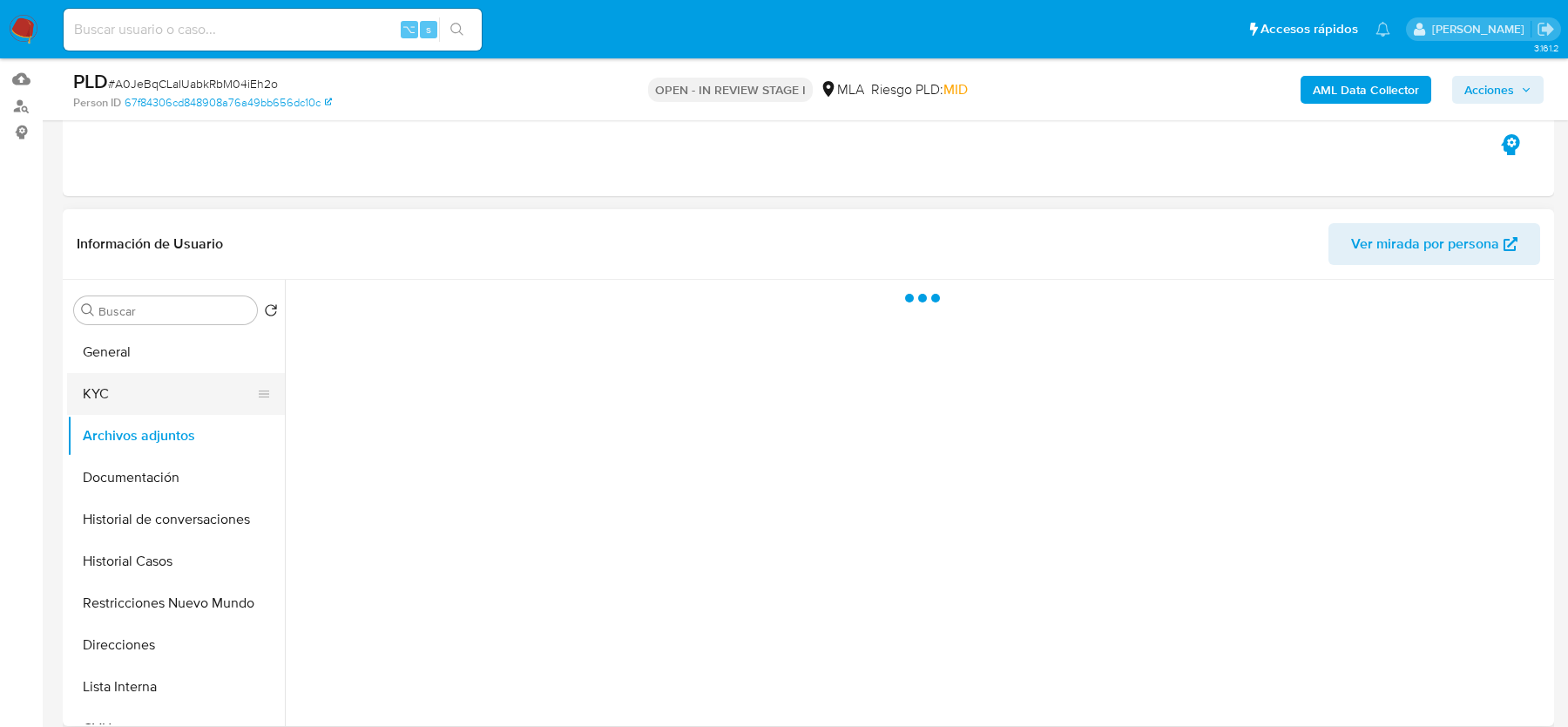
click at [129, 392] on button "KYC" at bounding box center [169, 394] width 204 height 42
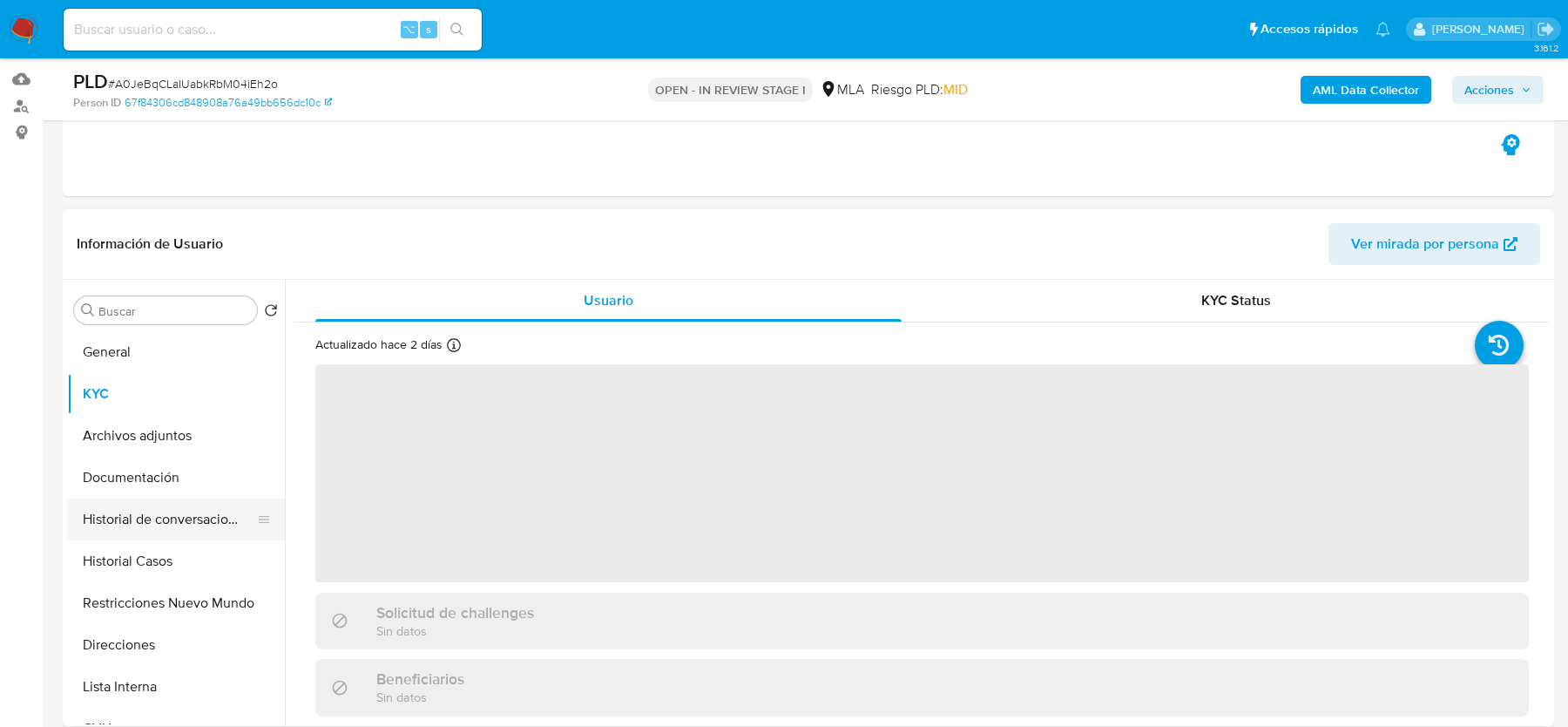
click at [105, 498] on button "Historial de conversaciones" at bounding box center [169, 519] width 204 height 42
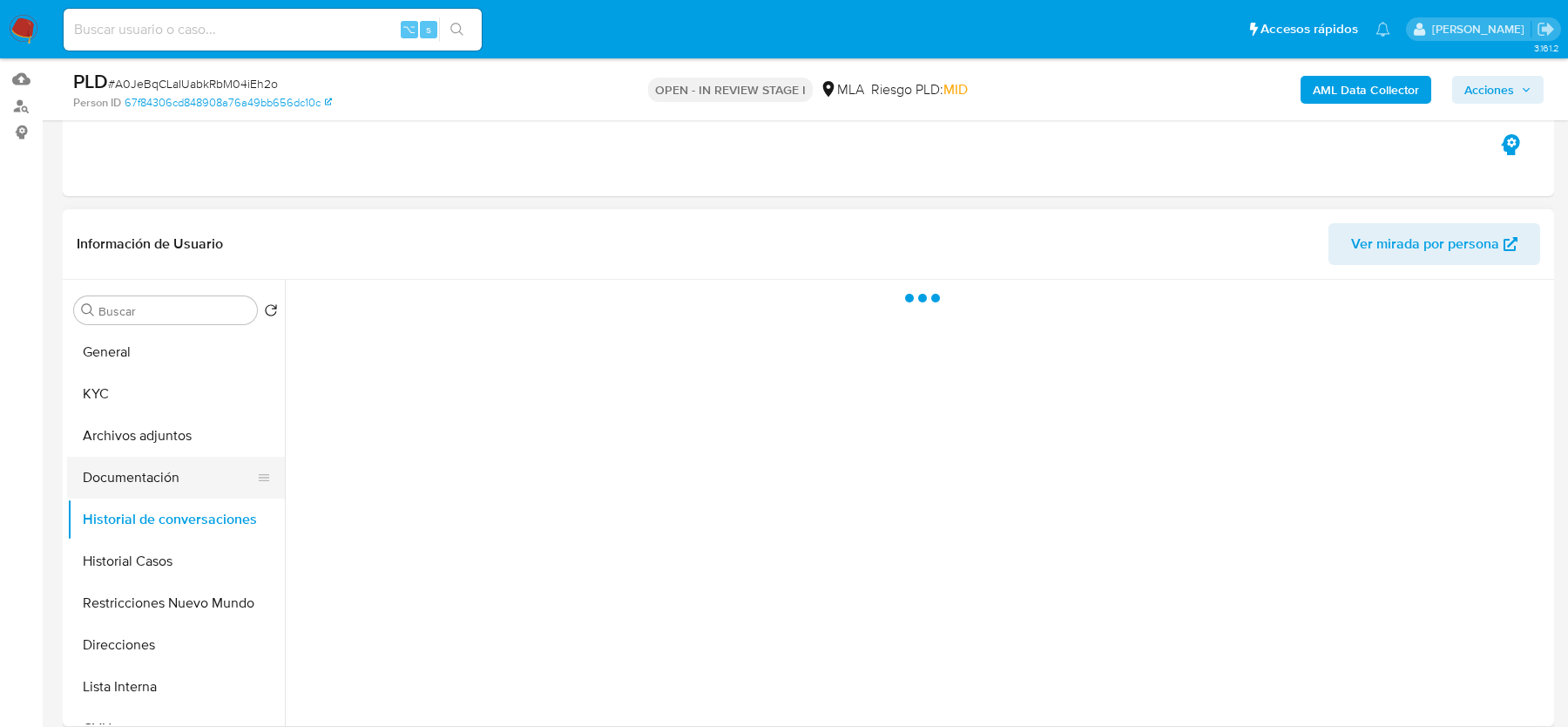
click at [114, 477] on button "Documentación" at bounding box center [169, 478] width 204 height 42
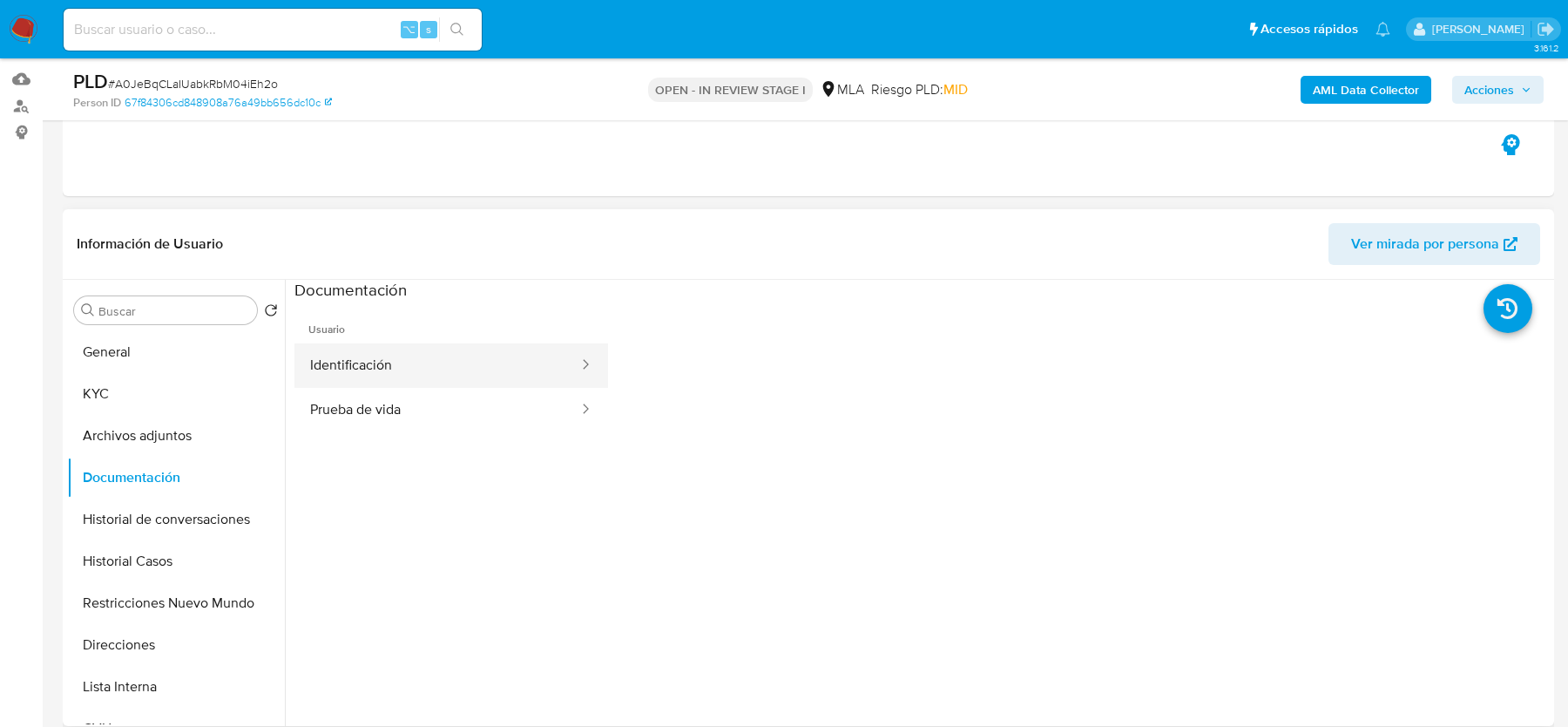
click at [389, 377] on button "Identificación" at bounding box center [437, 365] width 286 height 45
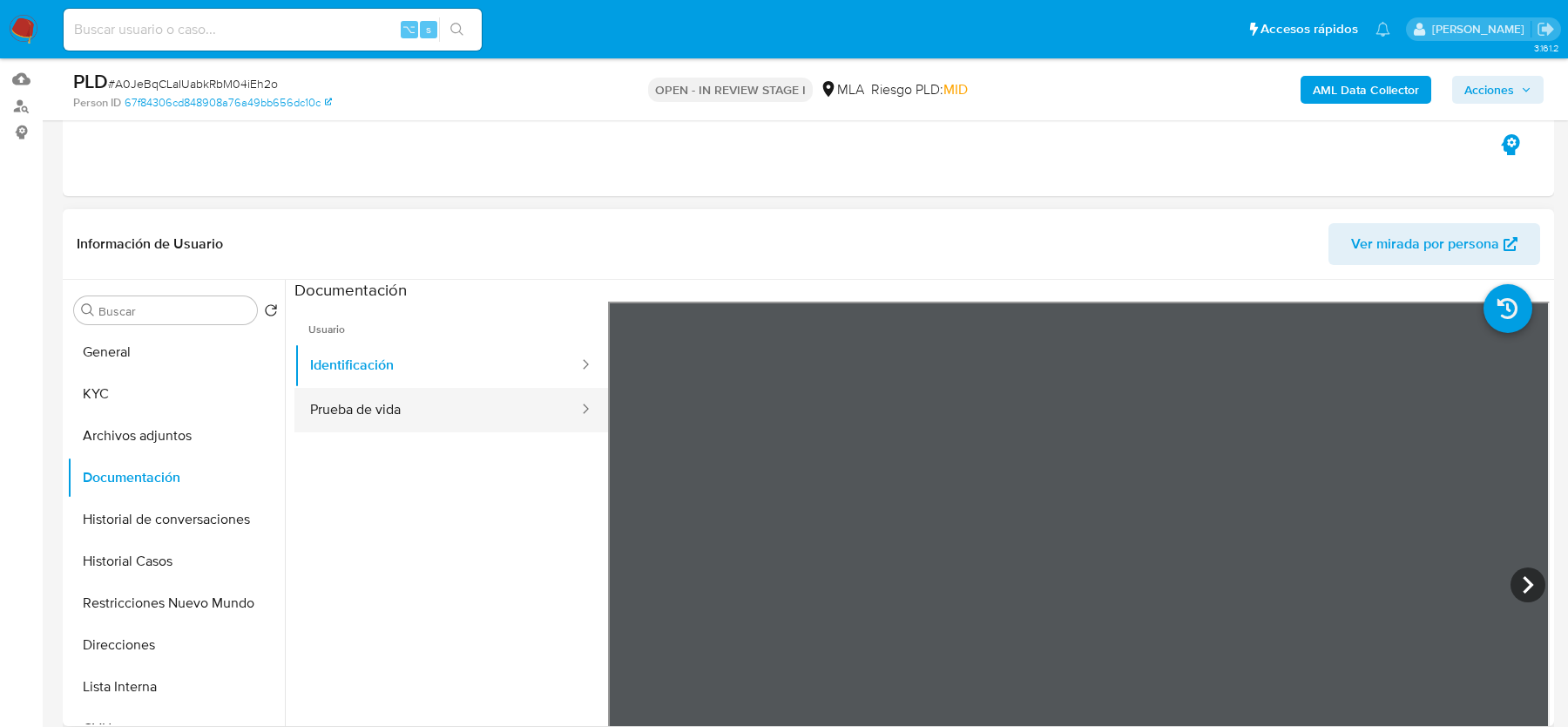
click at [390, 408] on button "Prueba de vida" at bounding box center [437, 410] width 286 height 45
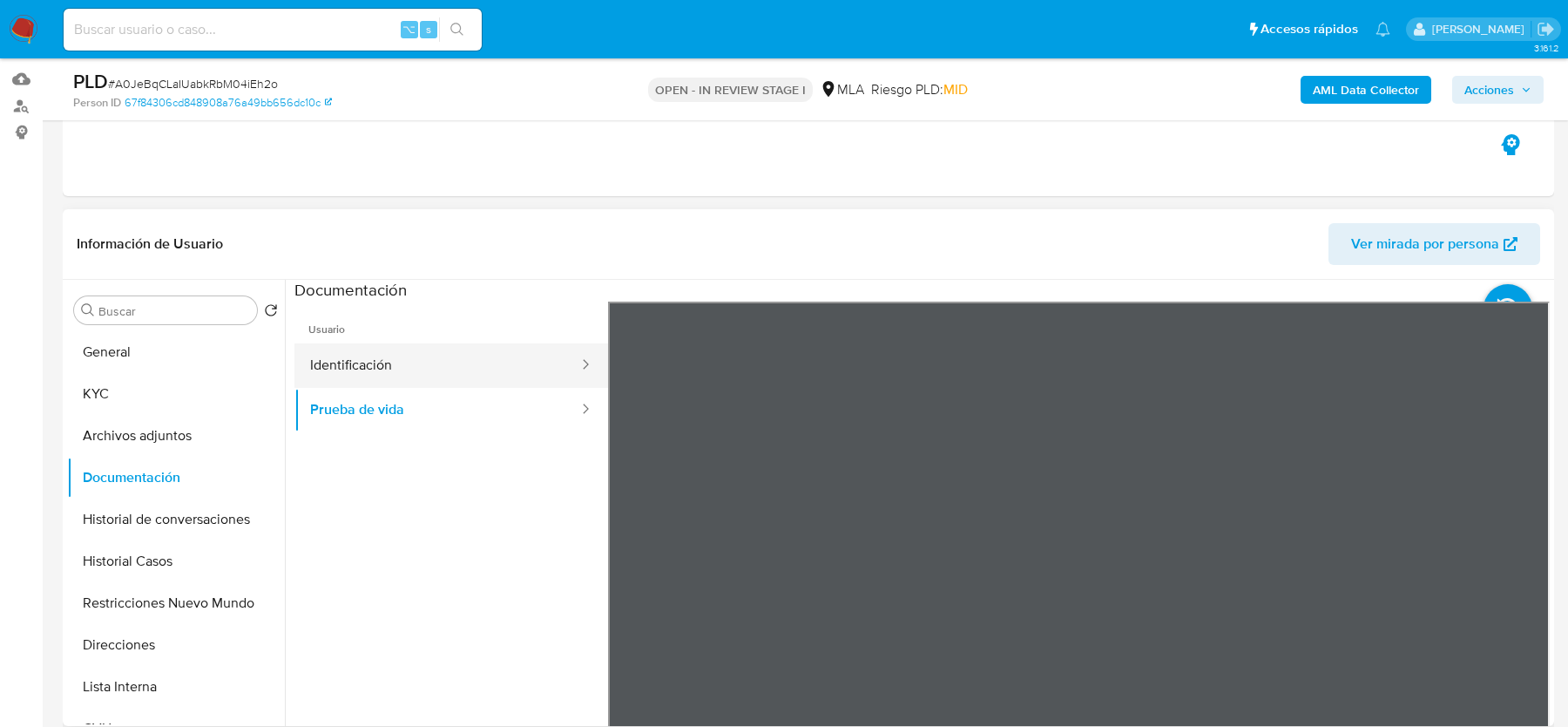
click at [489, 379] on button "Identificación" at bounding box center [437, 365] width 286 height 45
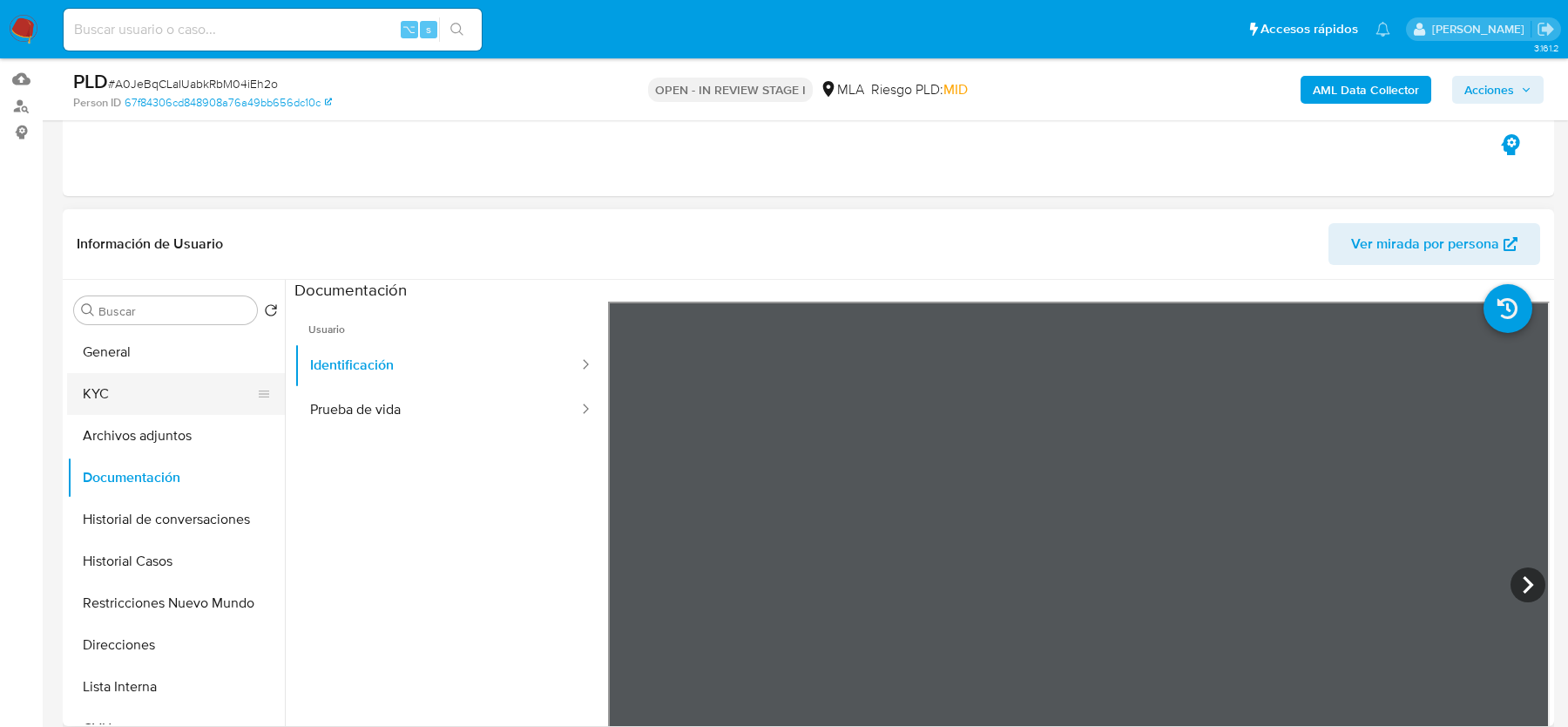
click at [183, 385] on button "KYC" at bounding box center [169, 394] width 204 height 42
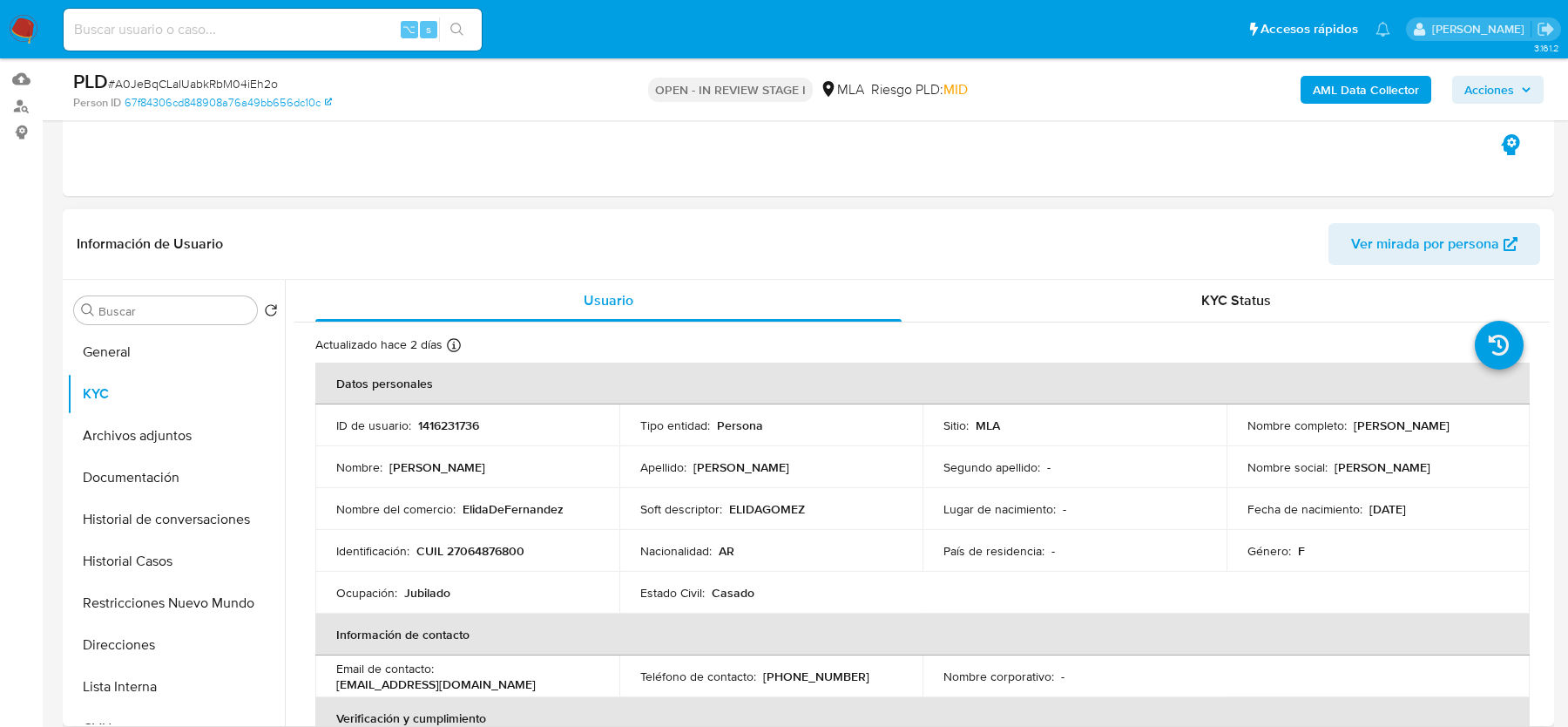
click at [477, 546] on p "CUIL 27064876800" at bounding box center [471, 550] width 108 height 16
copy p "27064876800"
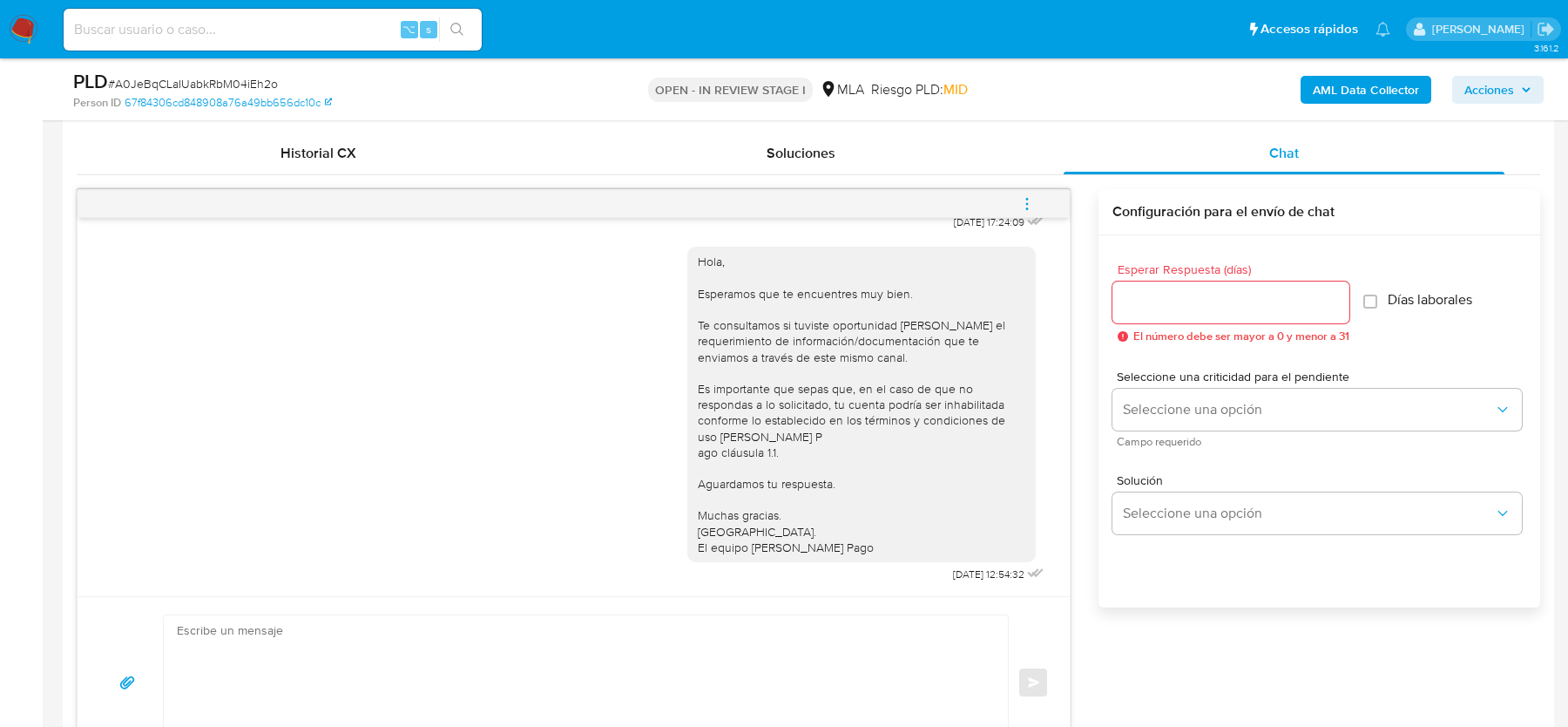
scroll to position [1042, 0]
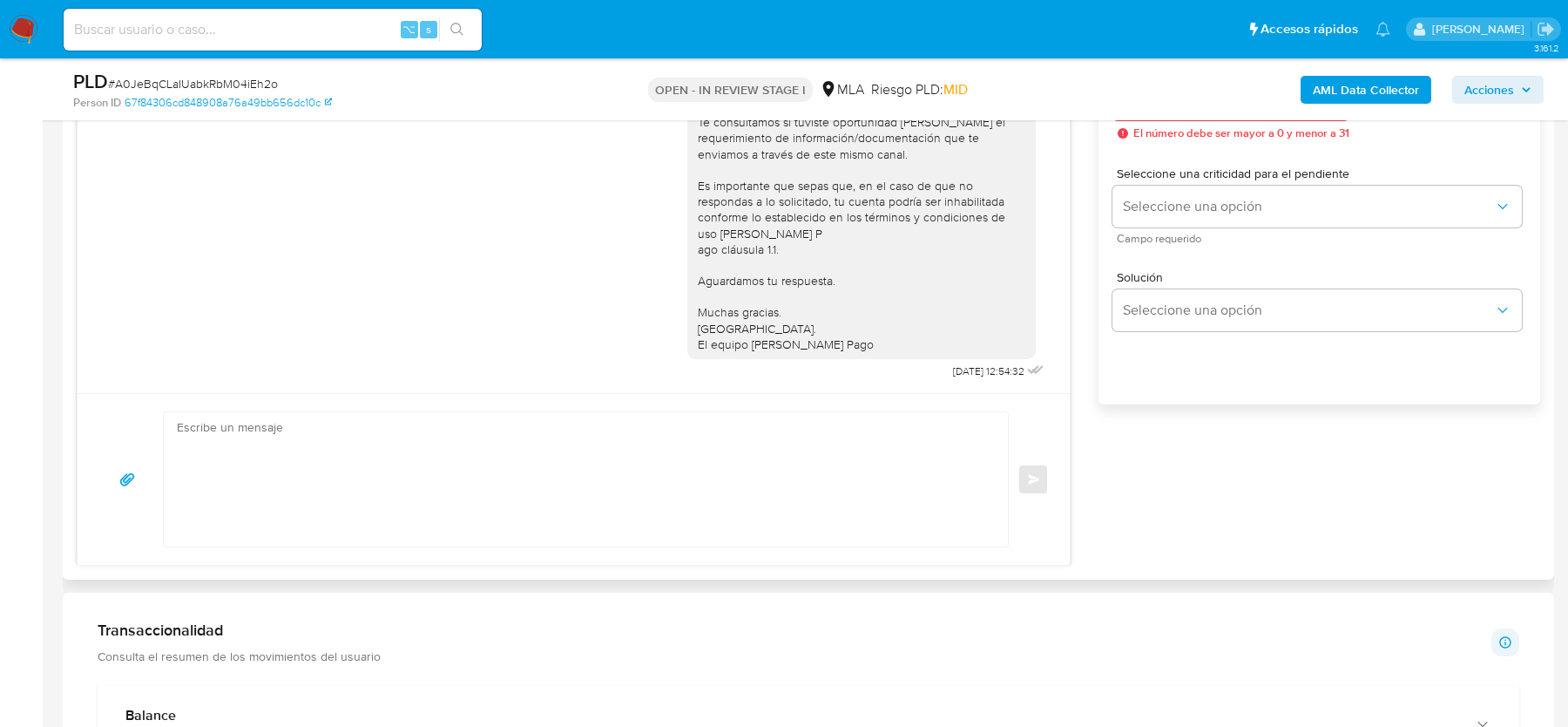
click at [663, 461] on textarea at bounding box center [581, 480] width 810 height 135
paste textarea "Hola, esperamos que te encuentres muy bien. Te consultamos si tuviste oportunid…"
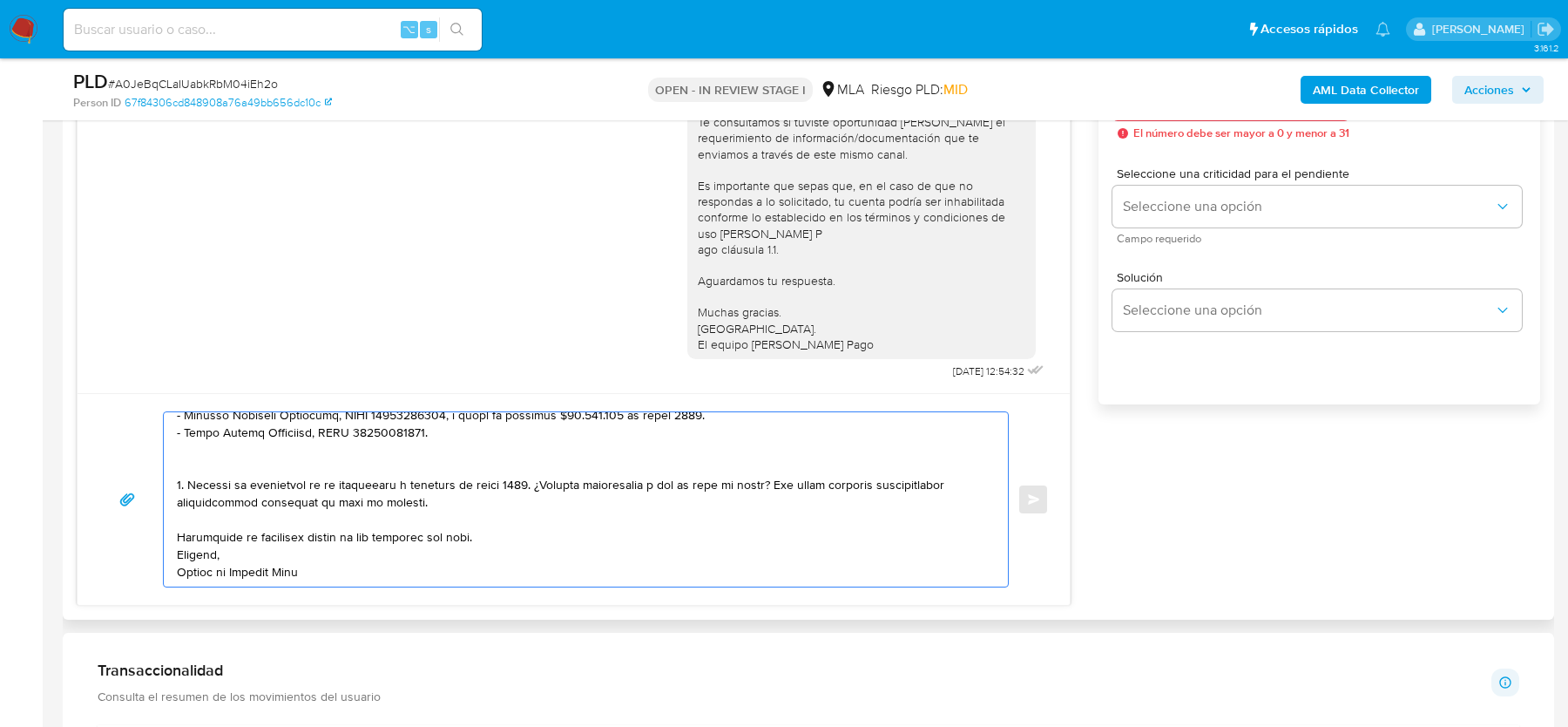
scroll to position [447, 0]
click at [344, 476] on textarea at bounding box center [581, 499] width 810 height 174
click at [336, 451] on textarea at bounding box center [581, 499] width 810 height 174
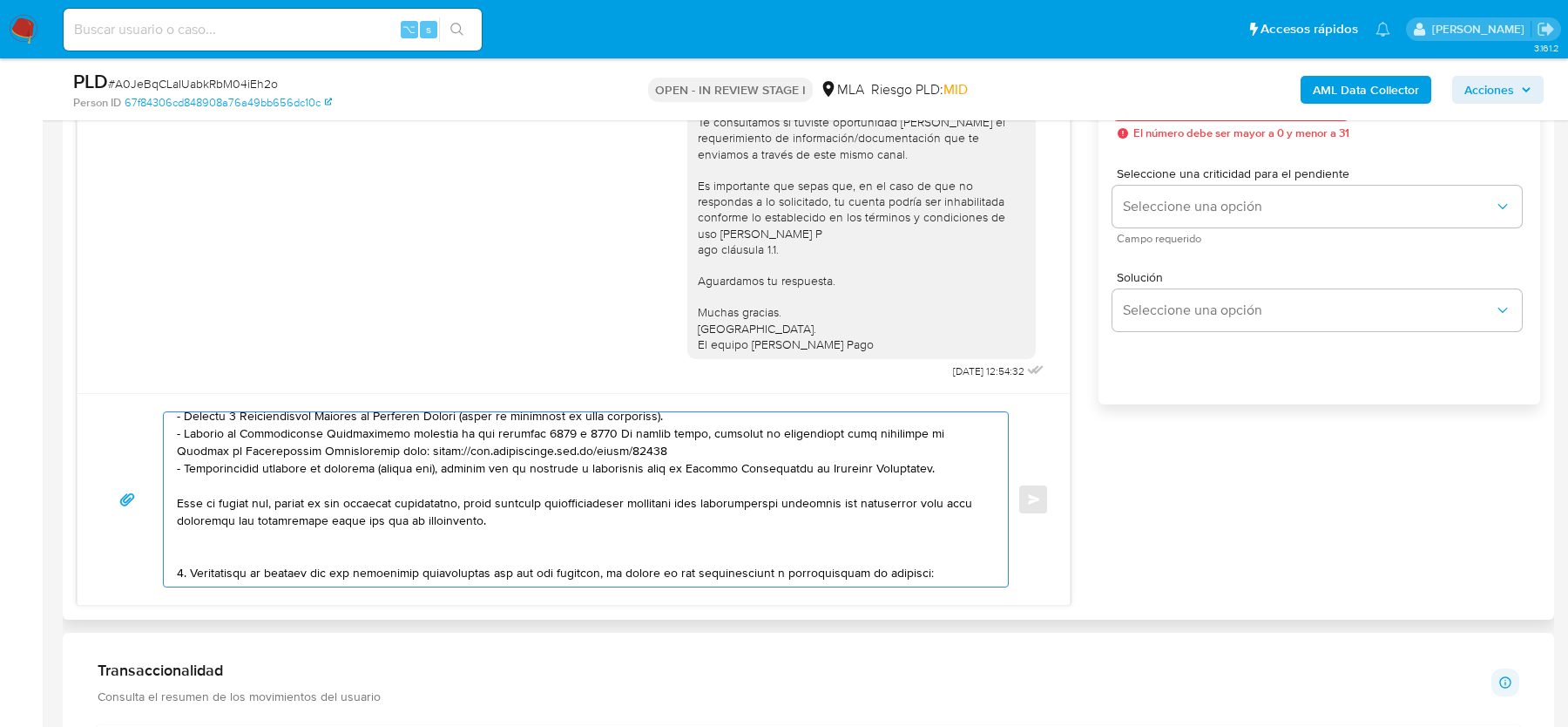
scroll to position [251, 0]
click at [238, 550] on textarea at bounding box center [581, 499] width 810 height 174
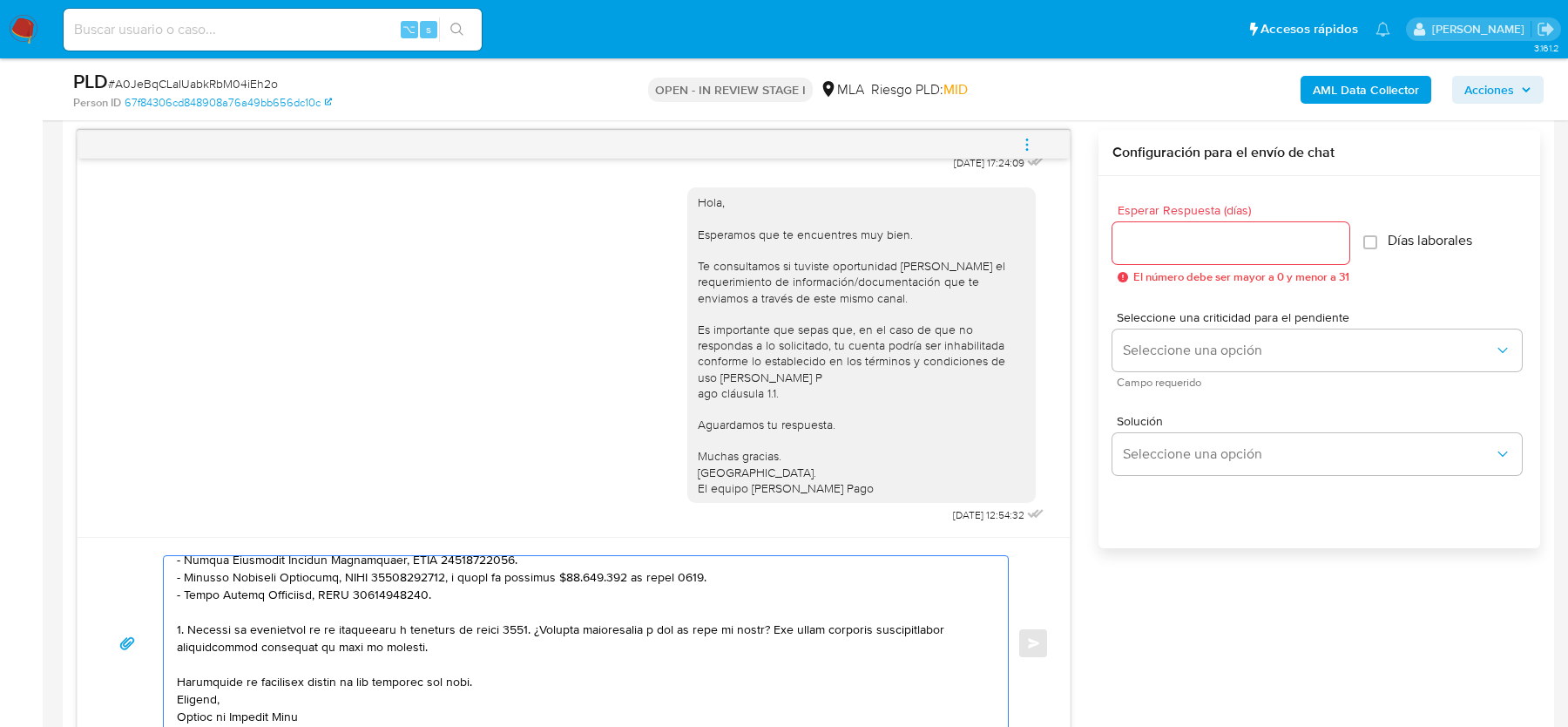
scroll to position [843, 0]
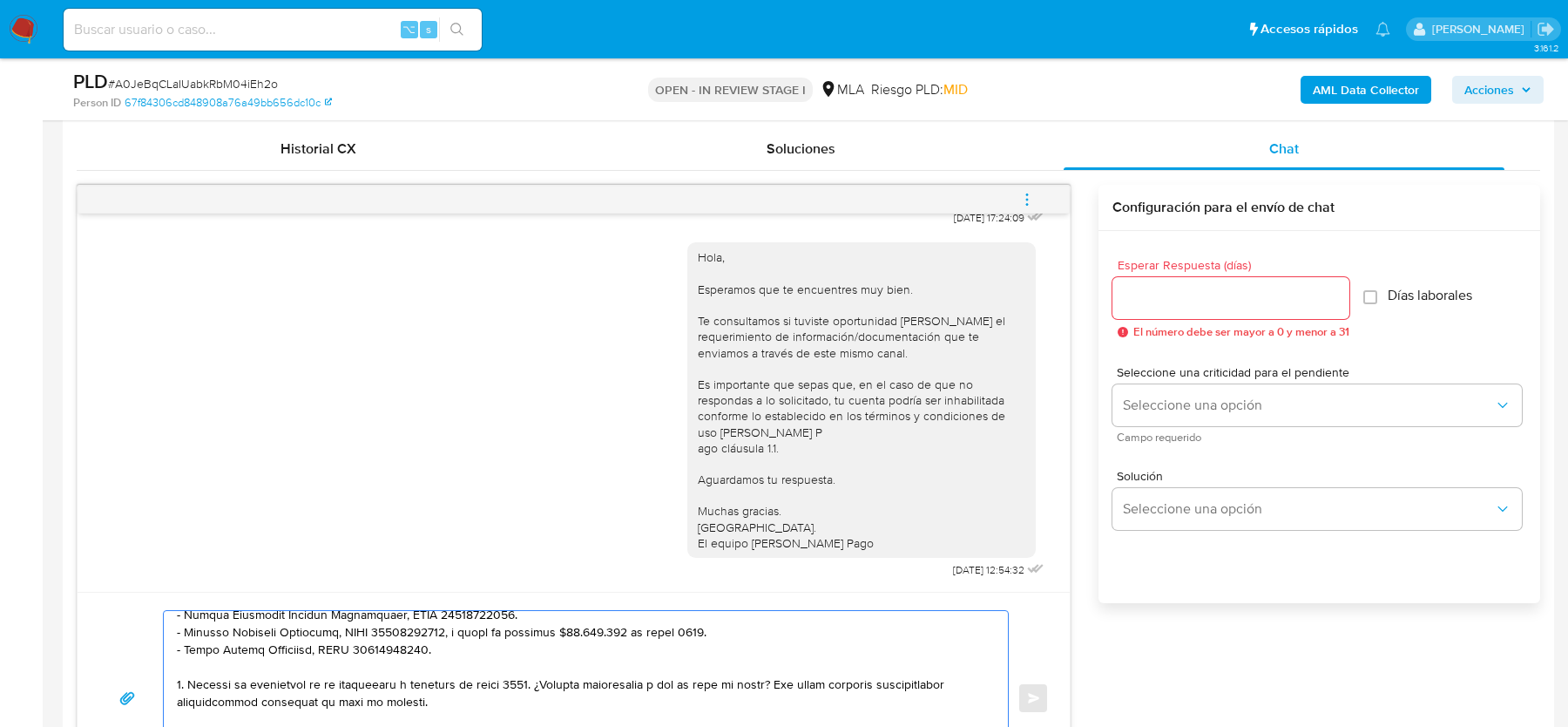
type textarea "Hola, esperamos que te encuentres muy bien. Te consultamos si tuviste oportunid…"
click at [1150, 293] on input "Esperar Respuesta (días)" at bounding box center [1231, 298] width 237 height 23
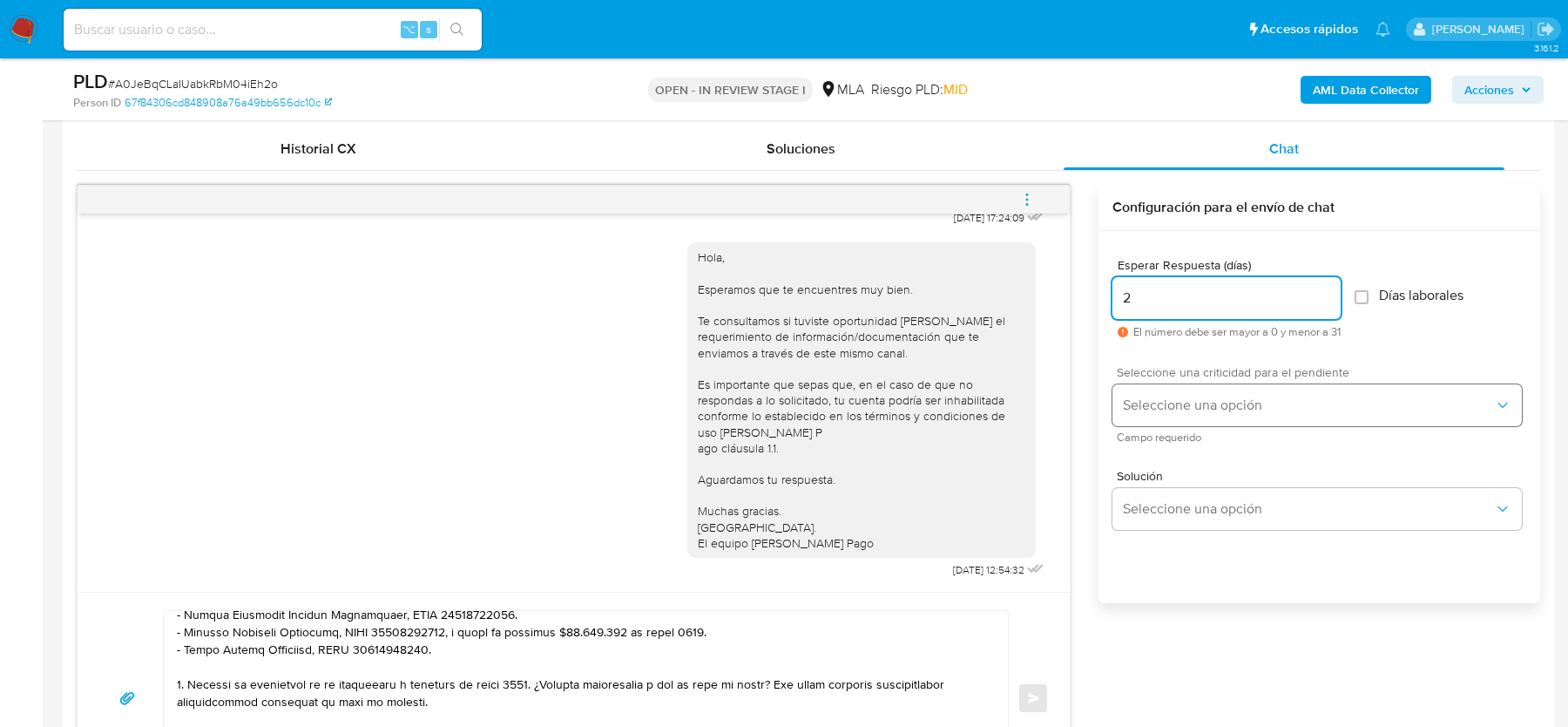
type input "2"
click at [1152, 391] on button "Seleccione una opción" at bounding box center [1317, 405] width 410 height 42
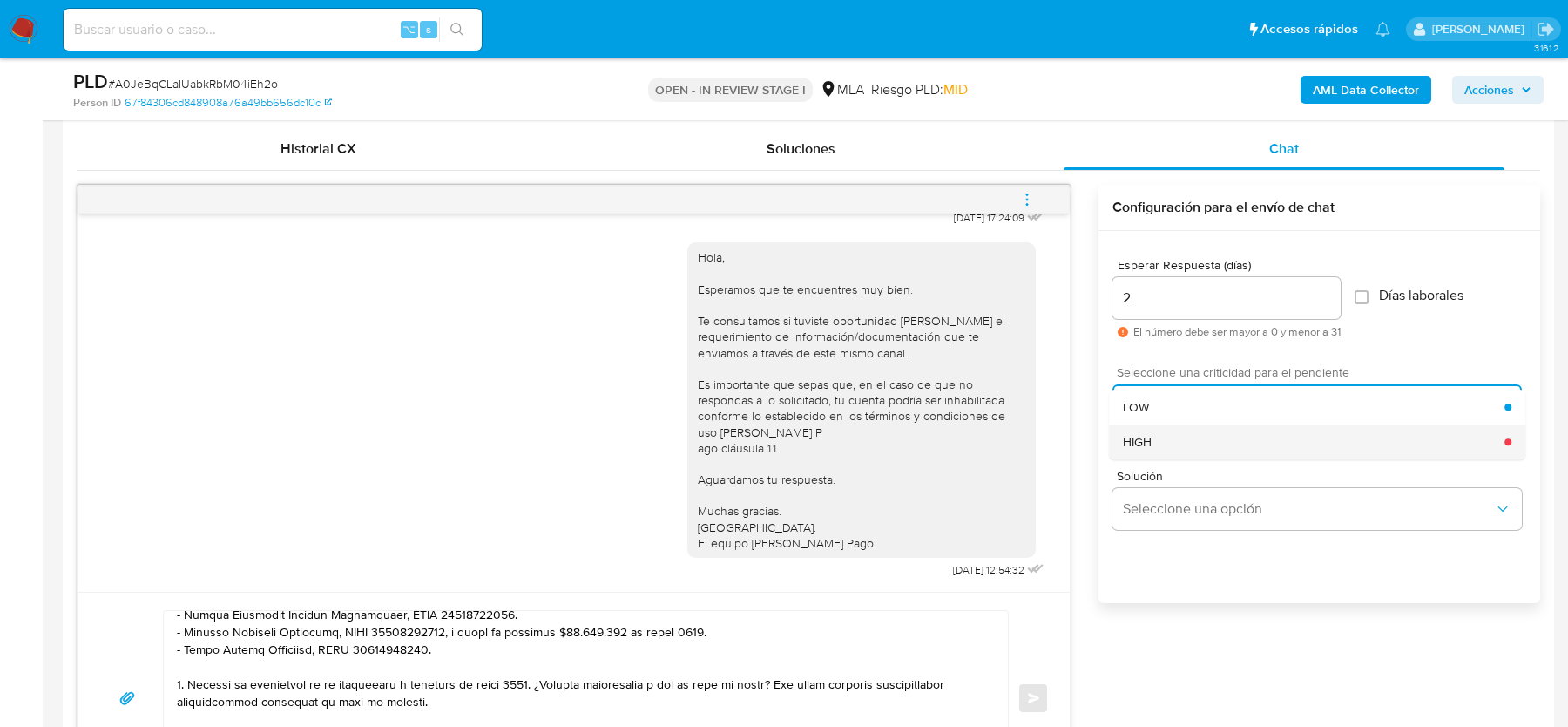
click at [1145, 430] on div "HIGH" at bounding box center [1314, 442] width 382 height 35
click at [1046, 682] on button "Enviar" at bounding box center [1033, 698] width 31 height 31
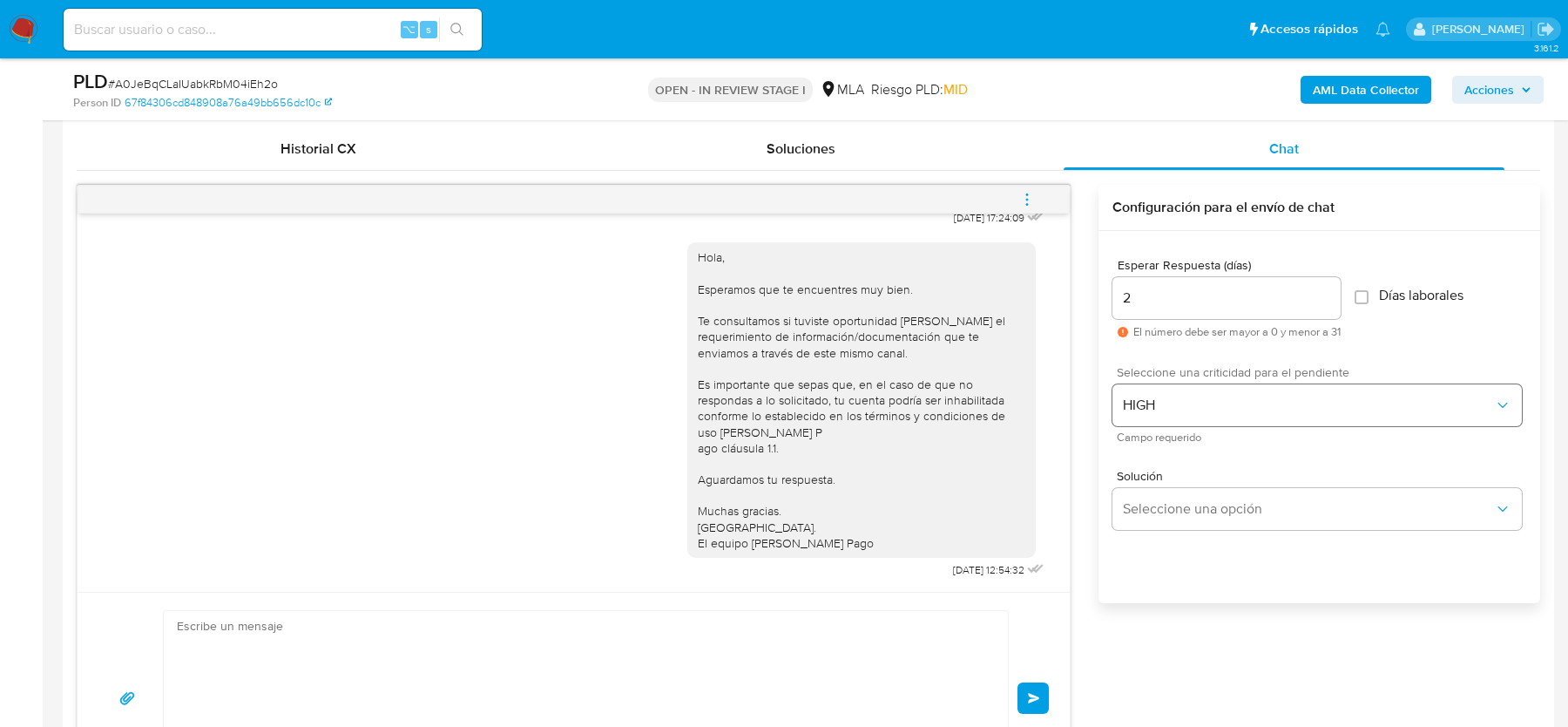
scroll to position [1838, 0]
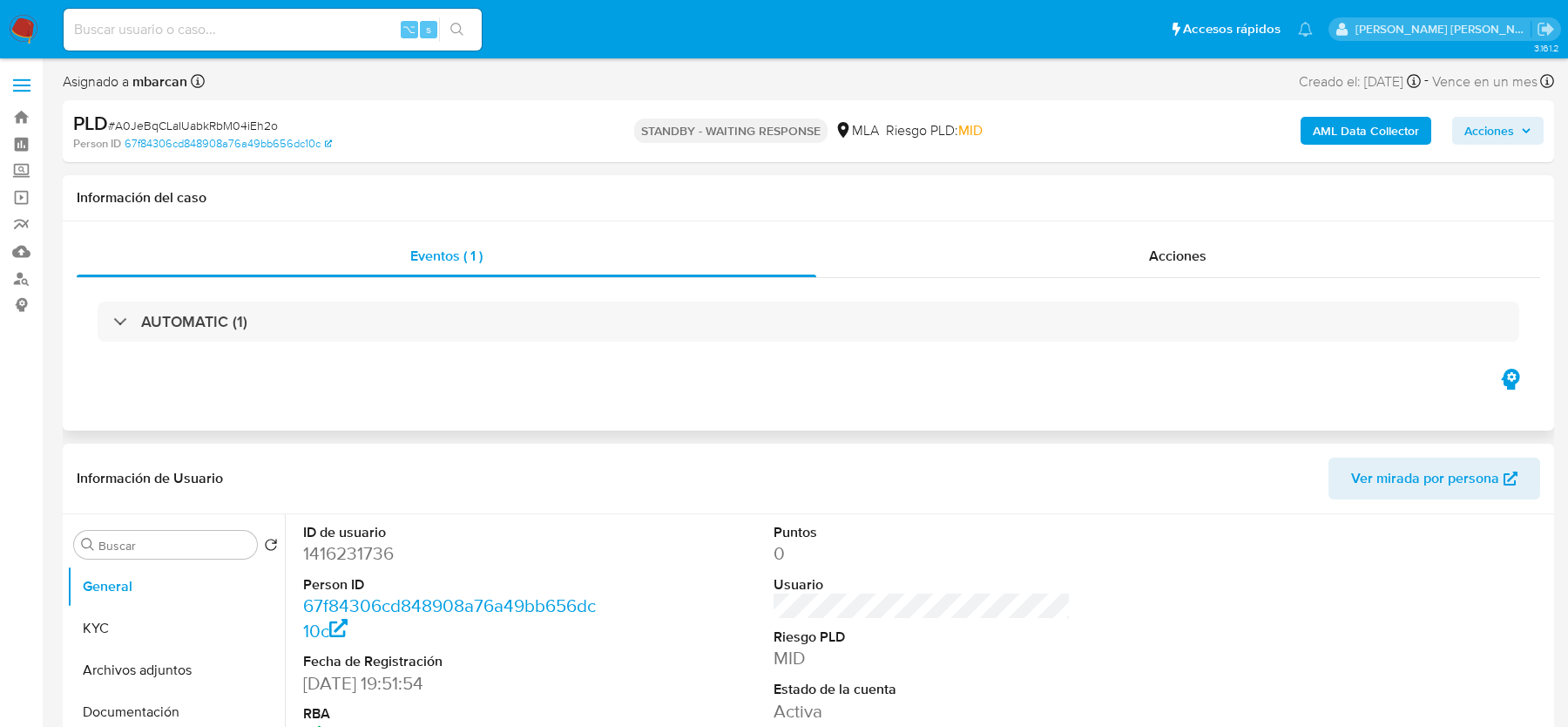
select select "10"
click at [204, 40] on div "⌥ s" at bounding box center [273, 30] width 418 height 42
paste input "HutehNSwEadtktwI7VZNi9L4"
type input "HutehNSwEadtktwI7VZNi9L4"
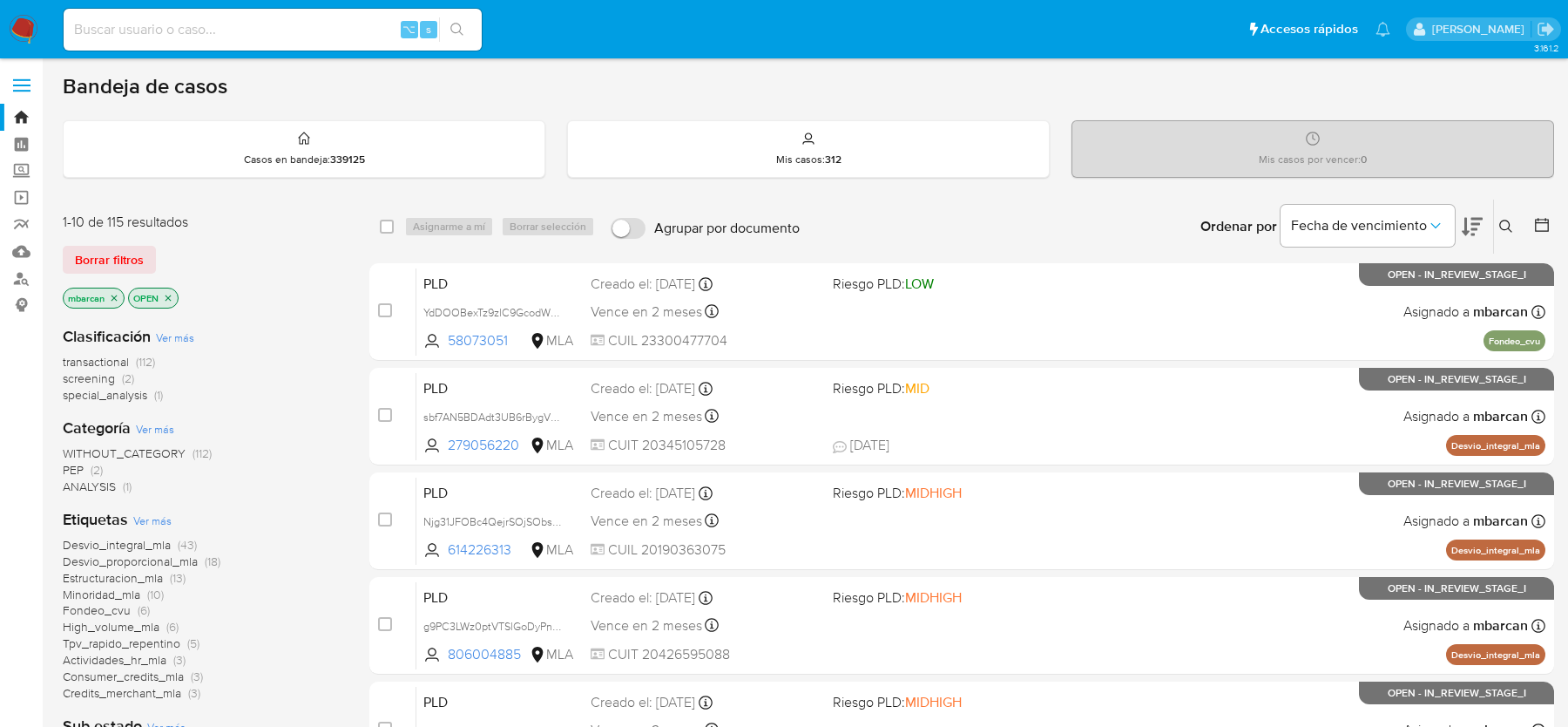
click at [1514, 222] on button at bounding box center [1508, 226] width 29 height 21
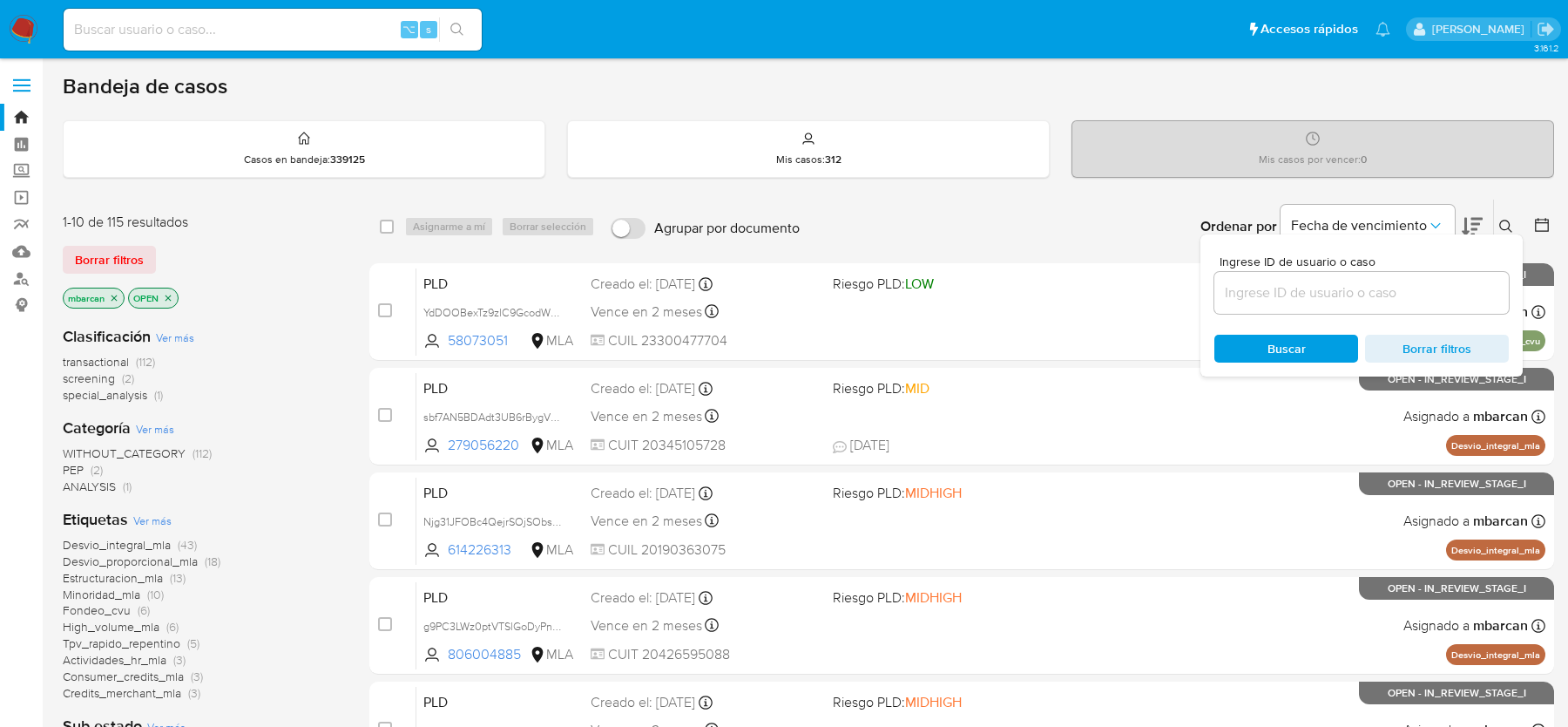
click at [1444, 293] on input at bounding box center [1361, 293] width 294 height 23
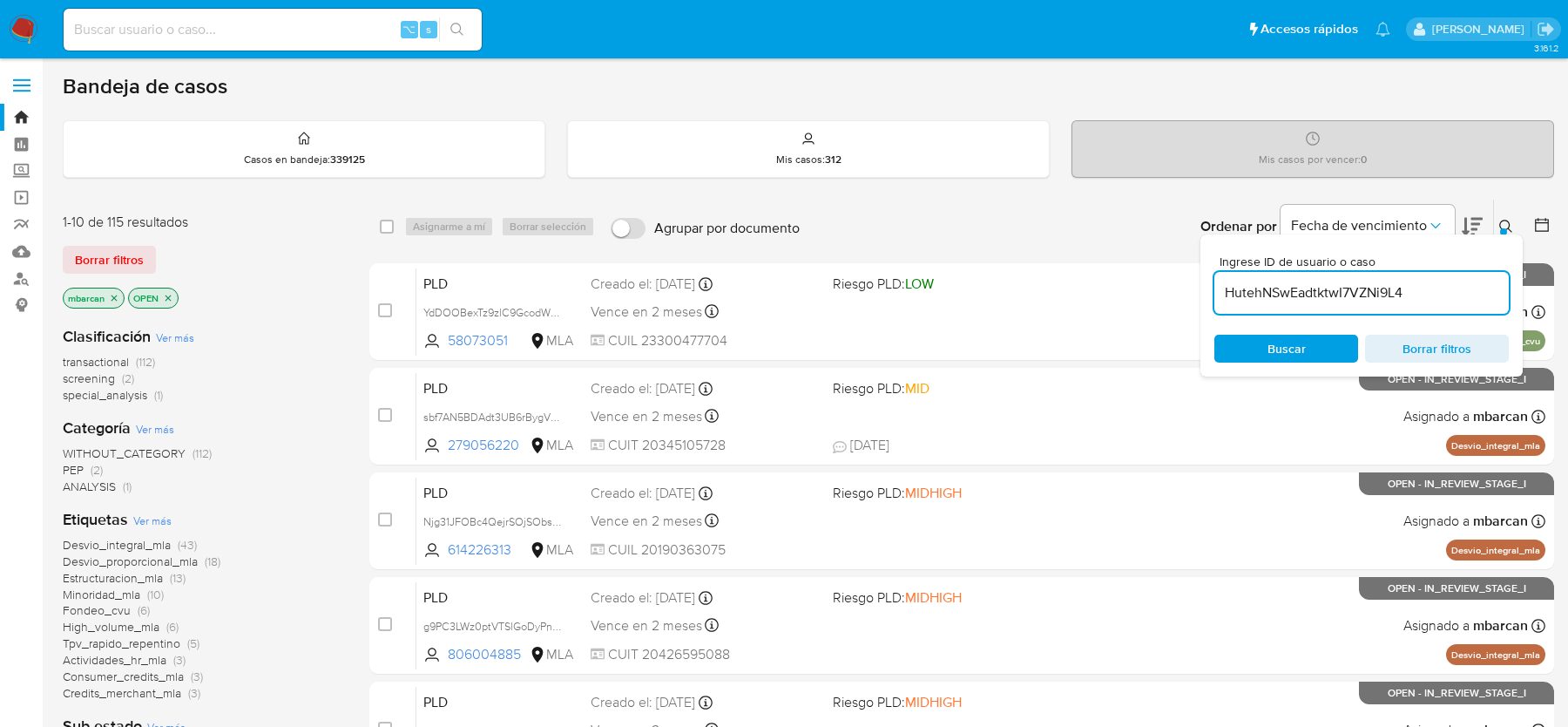
type input "HutehNSwEadtktwI7VZNi9L4"
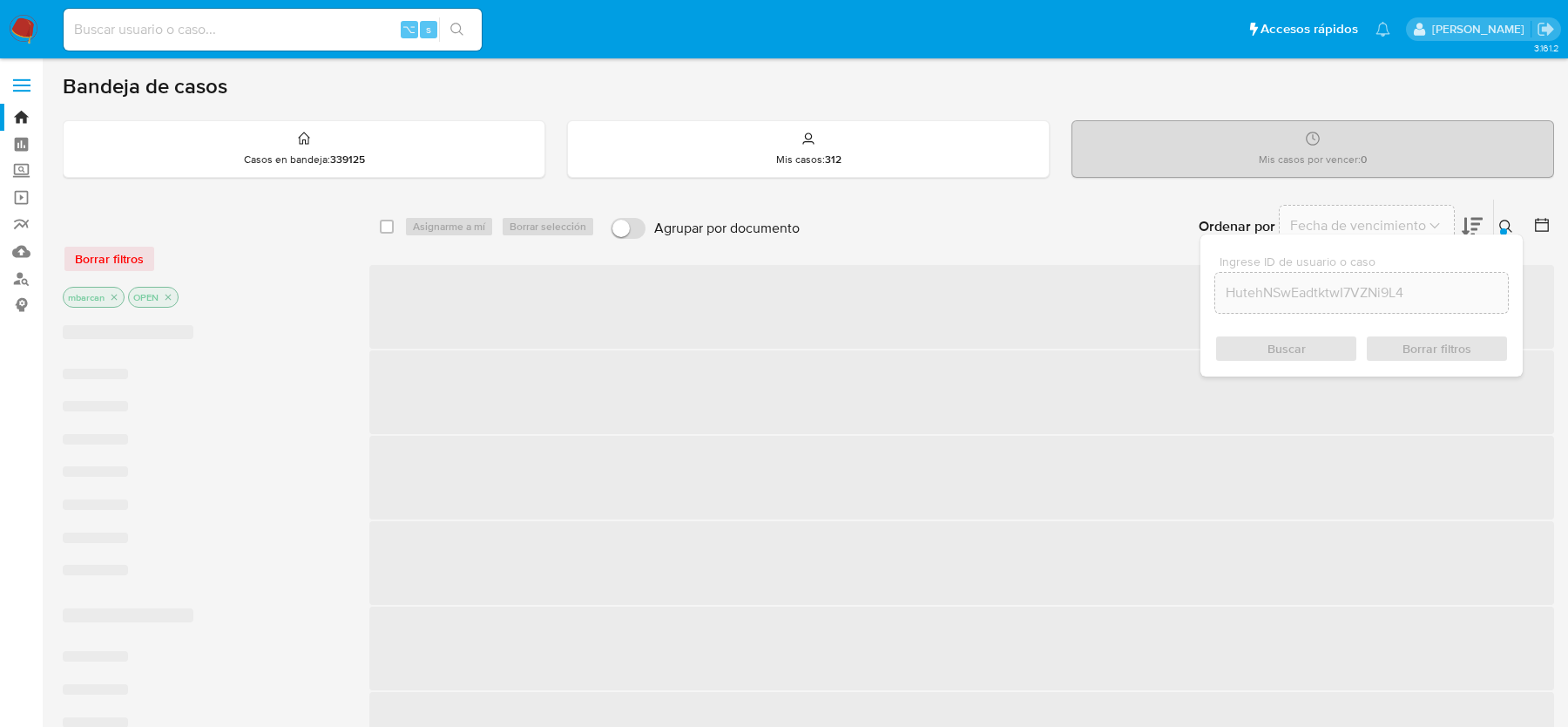
click at [1500, 216] on button at bounding box center [1508, 226] width 29 height 21
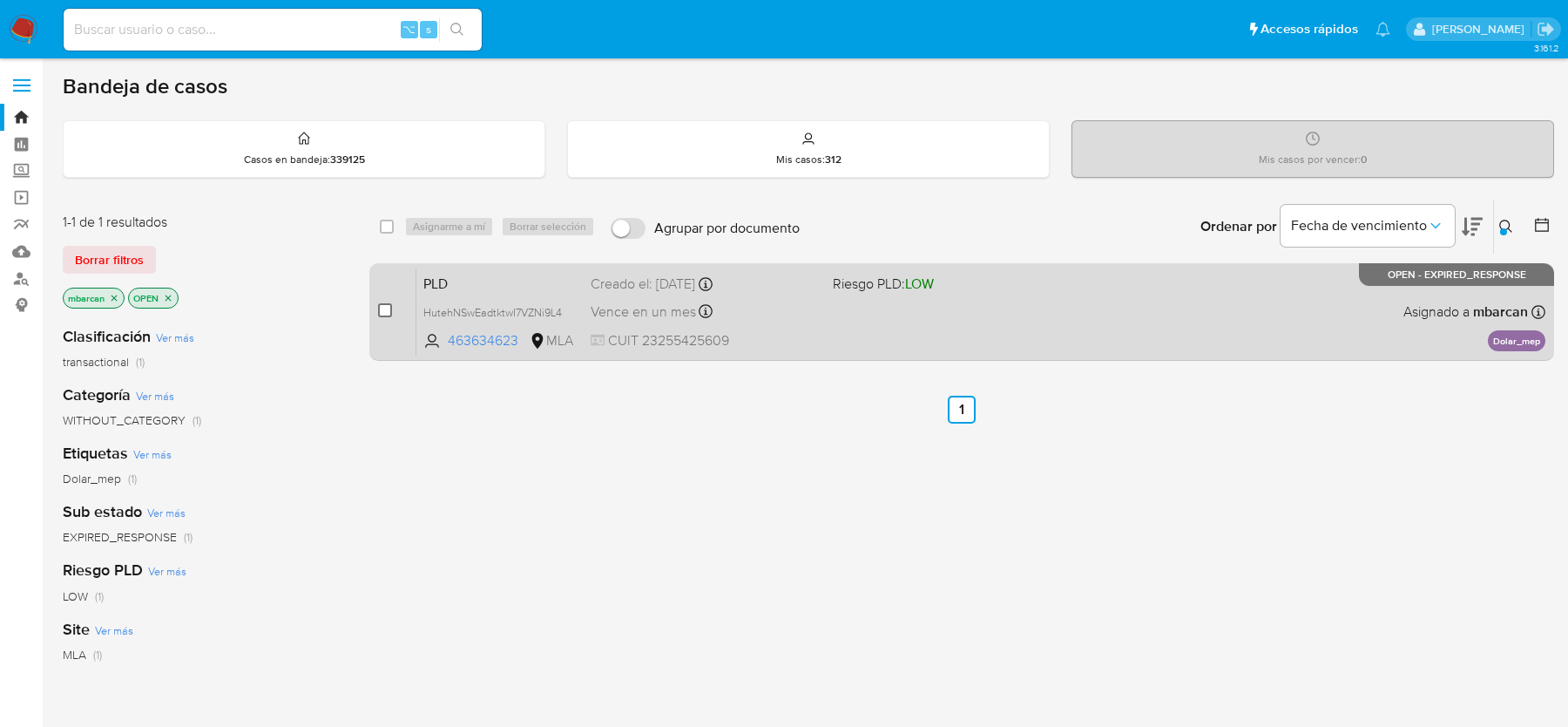
click at [386, 305] on input "checkbox" at bounding box center [385, 310] width 14 height 14
checkbox input "true"
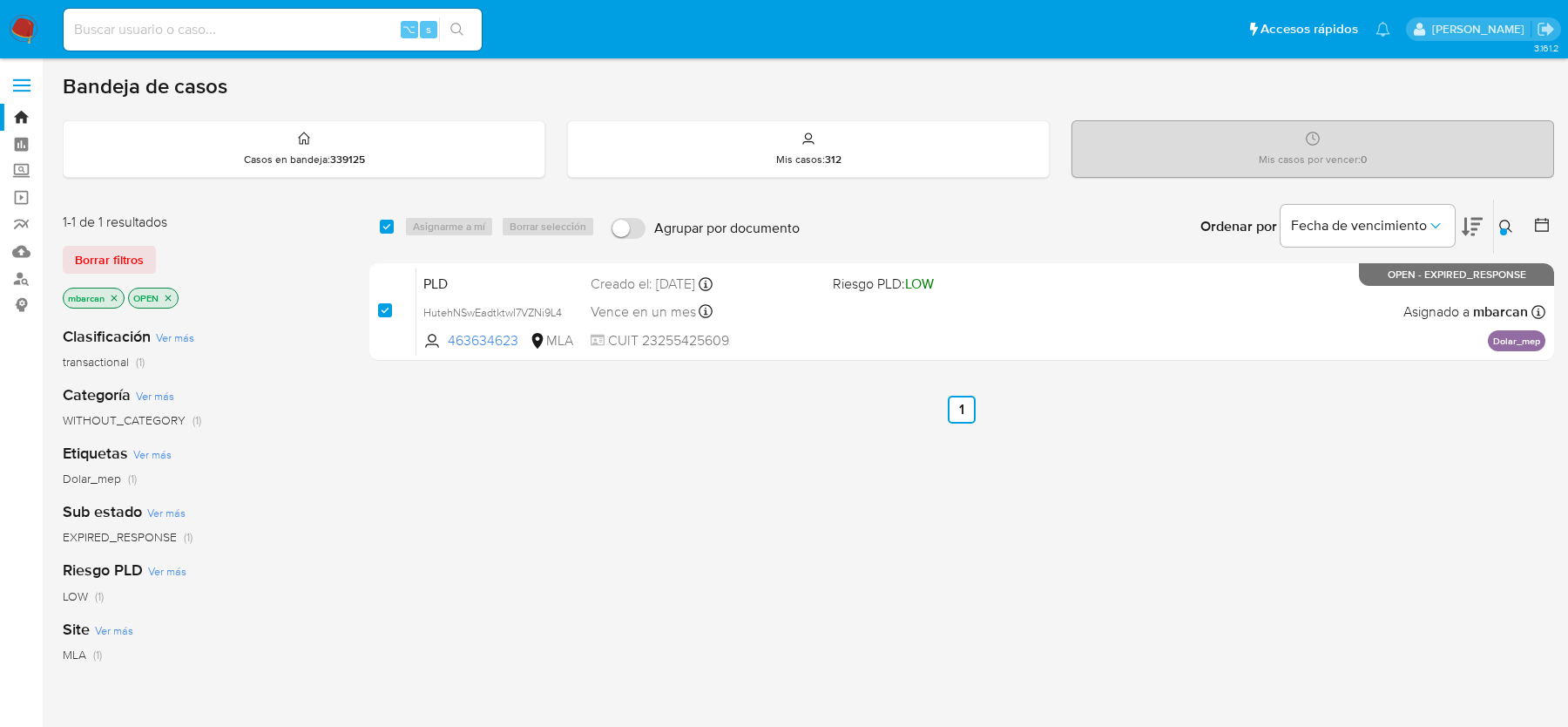
checkbox input "true"
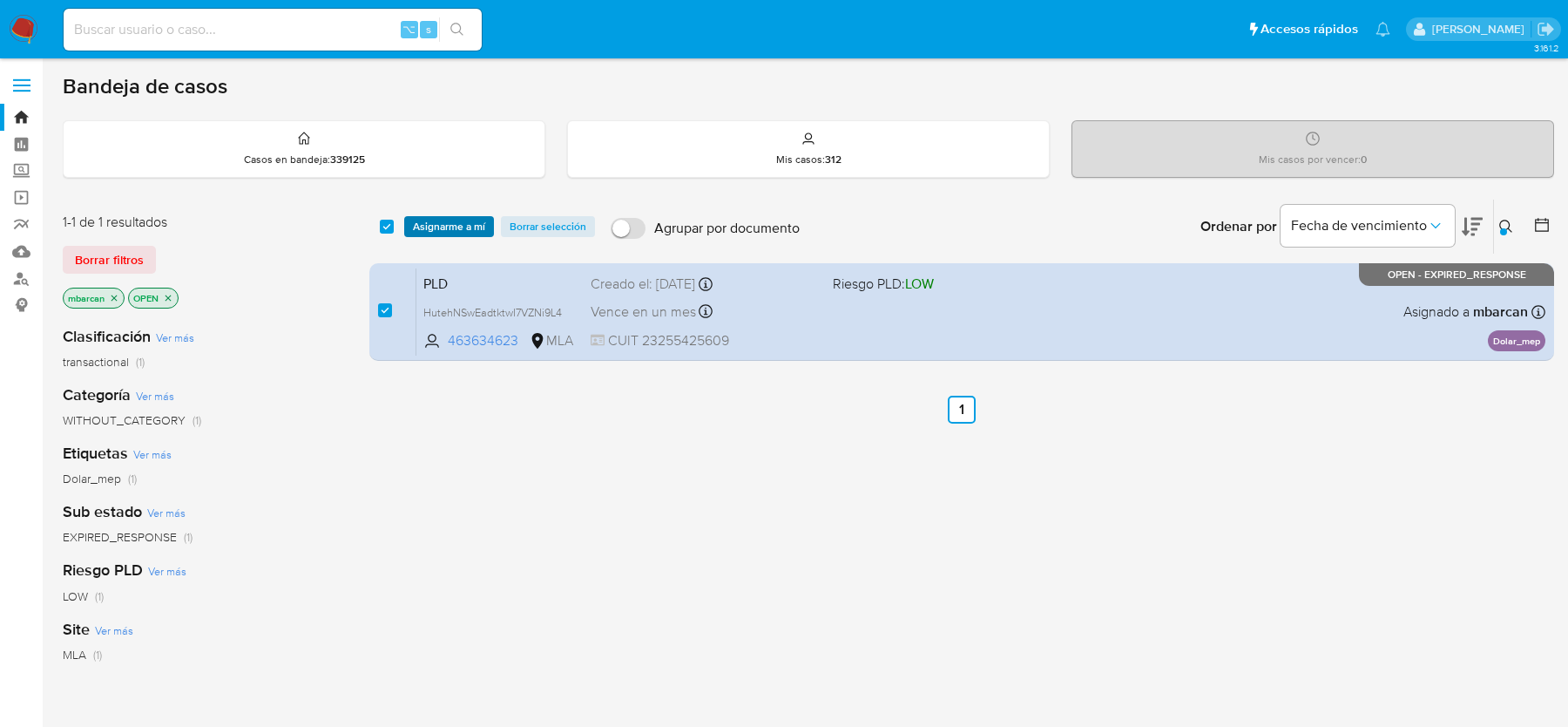
click at [453, 220] on span "Asignarme a mí" at bounding box center [449, 226] width 73 height 17
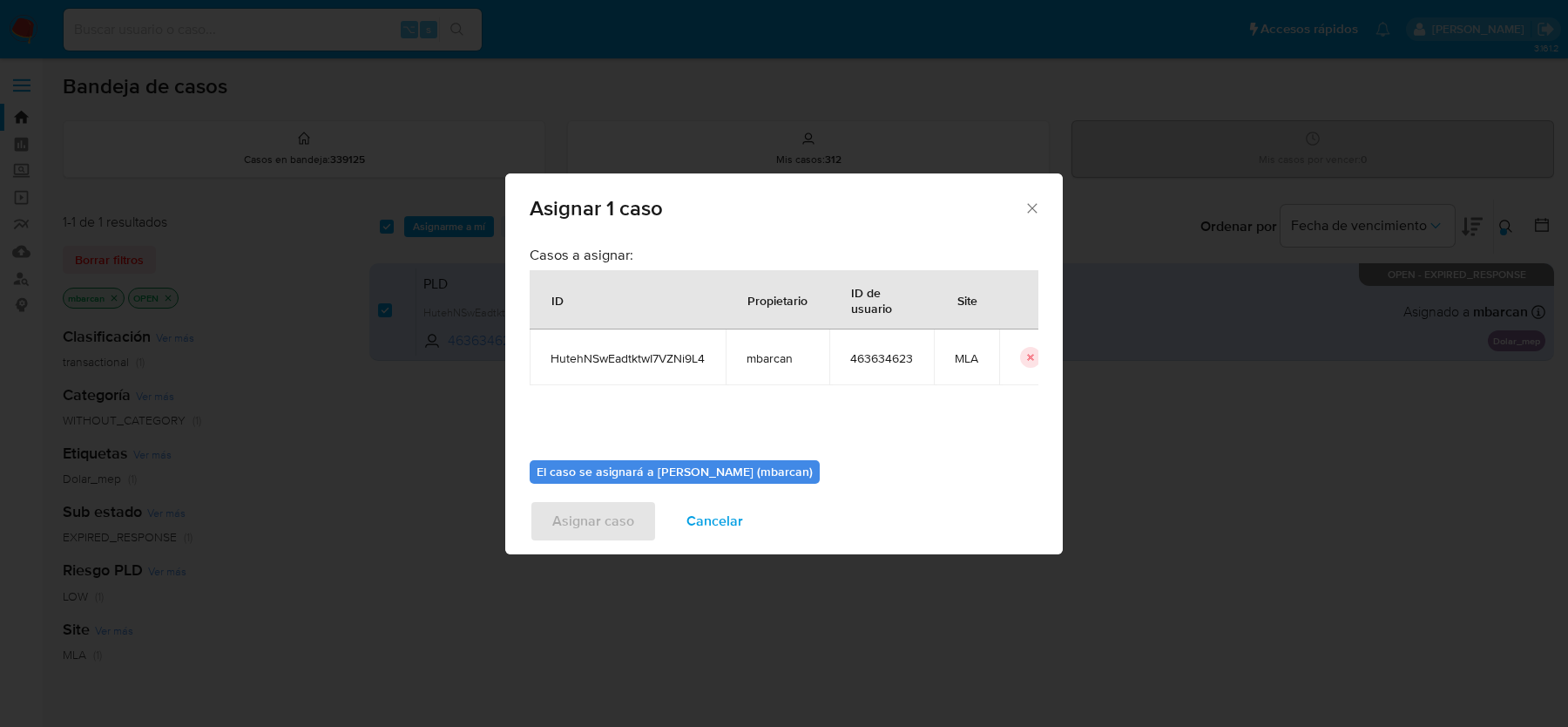
scroll to position [89, 0]
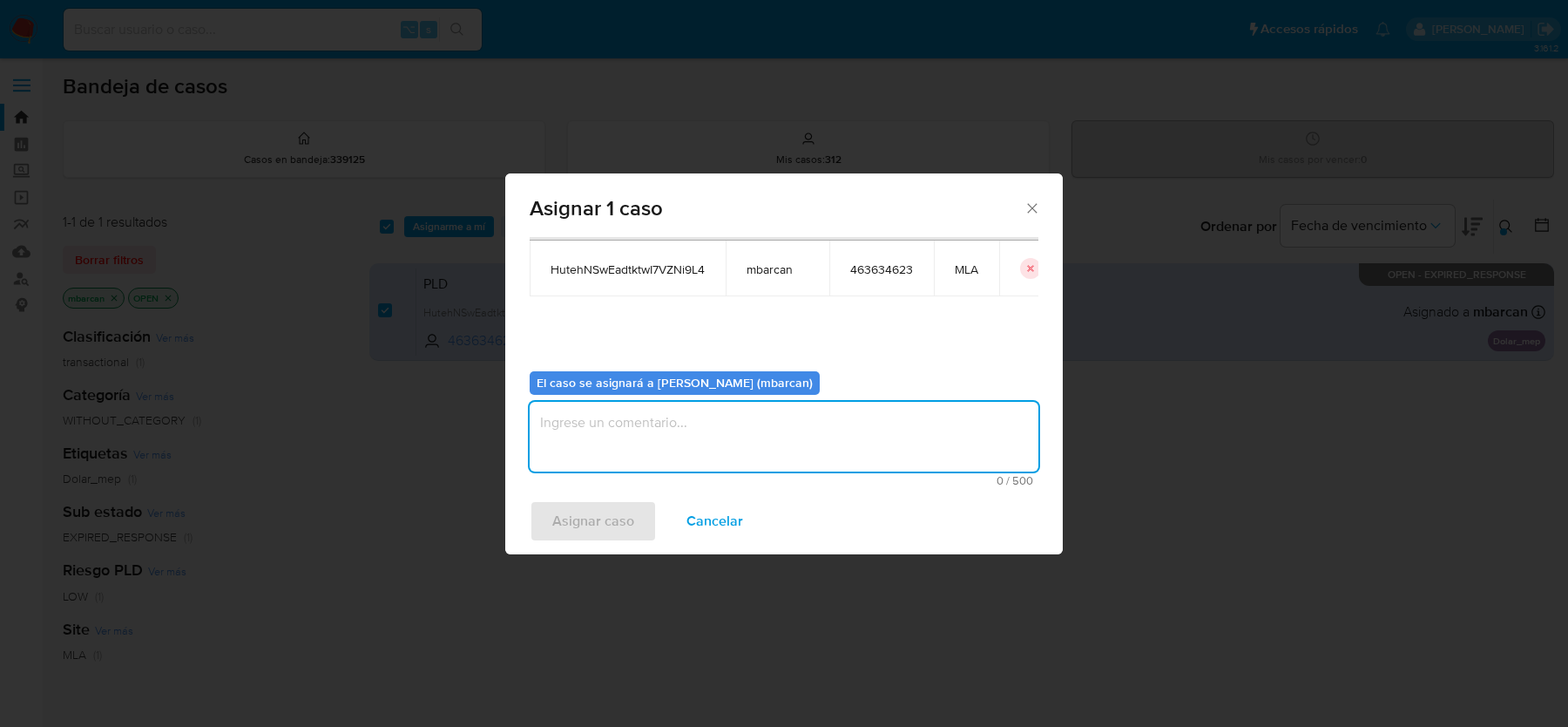
click at [673, 428] on textarea "assign-modal" at bounding box center [784, 437] width 508 height 70
type textarea "análisis"
click at [586, 507] on span "Asignar caso" at bounding box center [593, 521] width 82 height 38
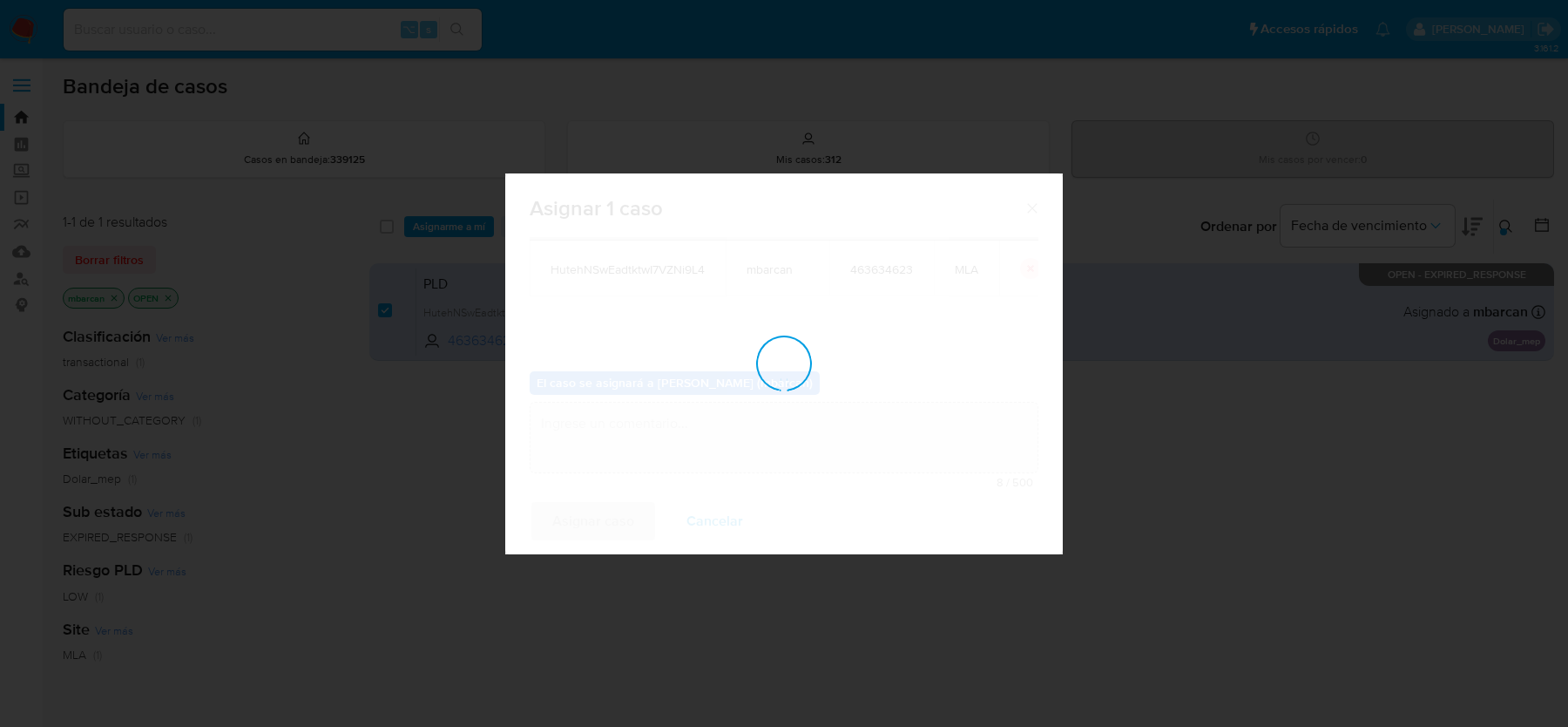
checkbox input "false"
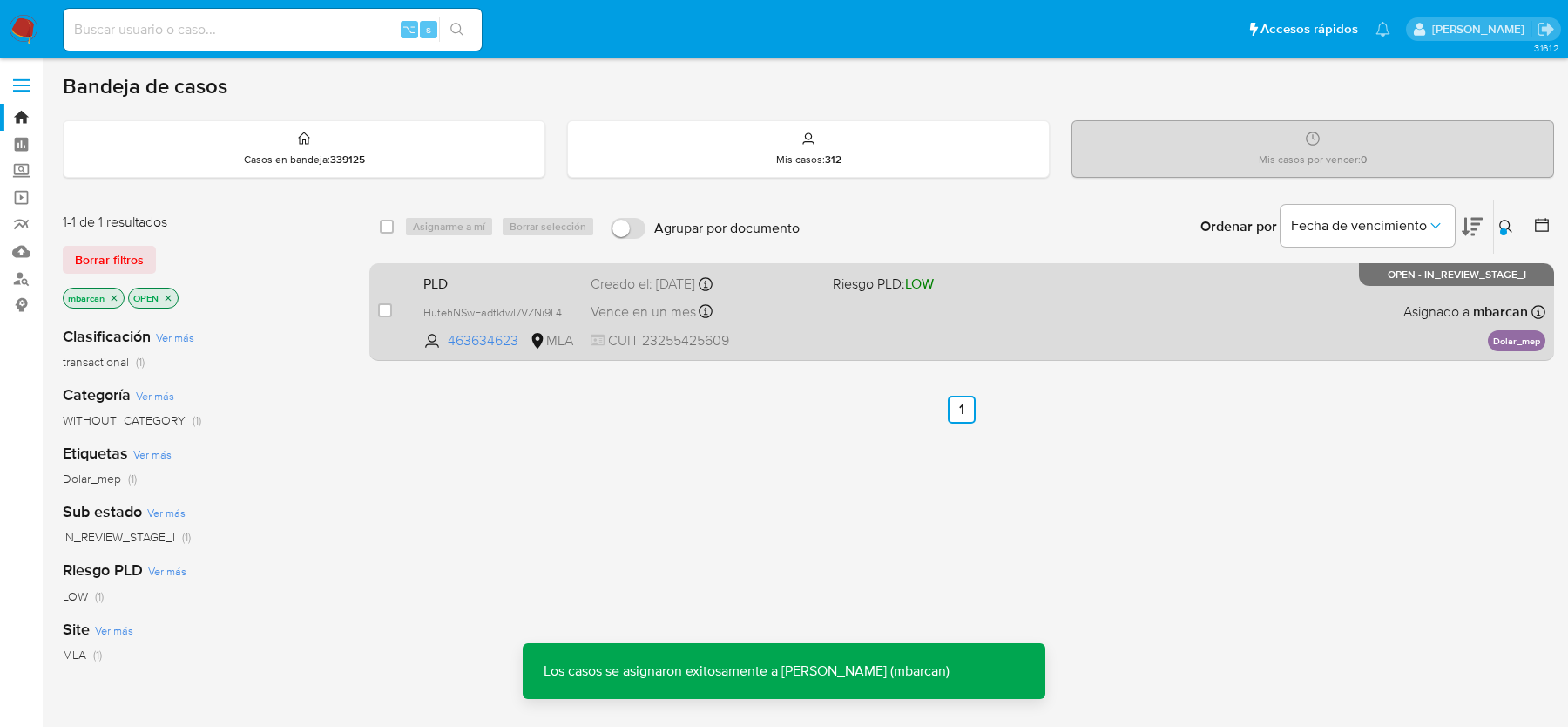
click at [502, 276] on span "PLD" at bounding box center [501, 282] width 154 height 23
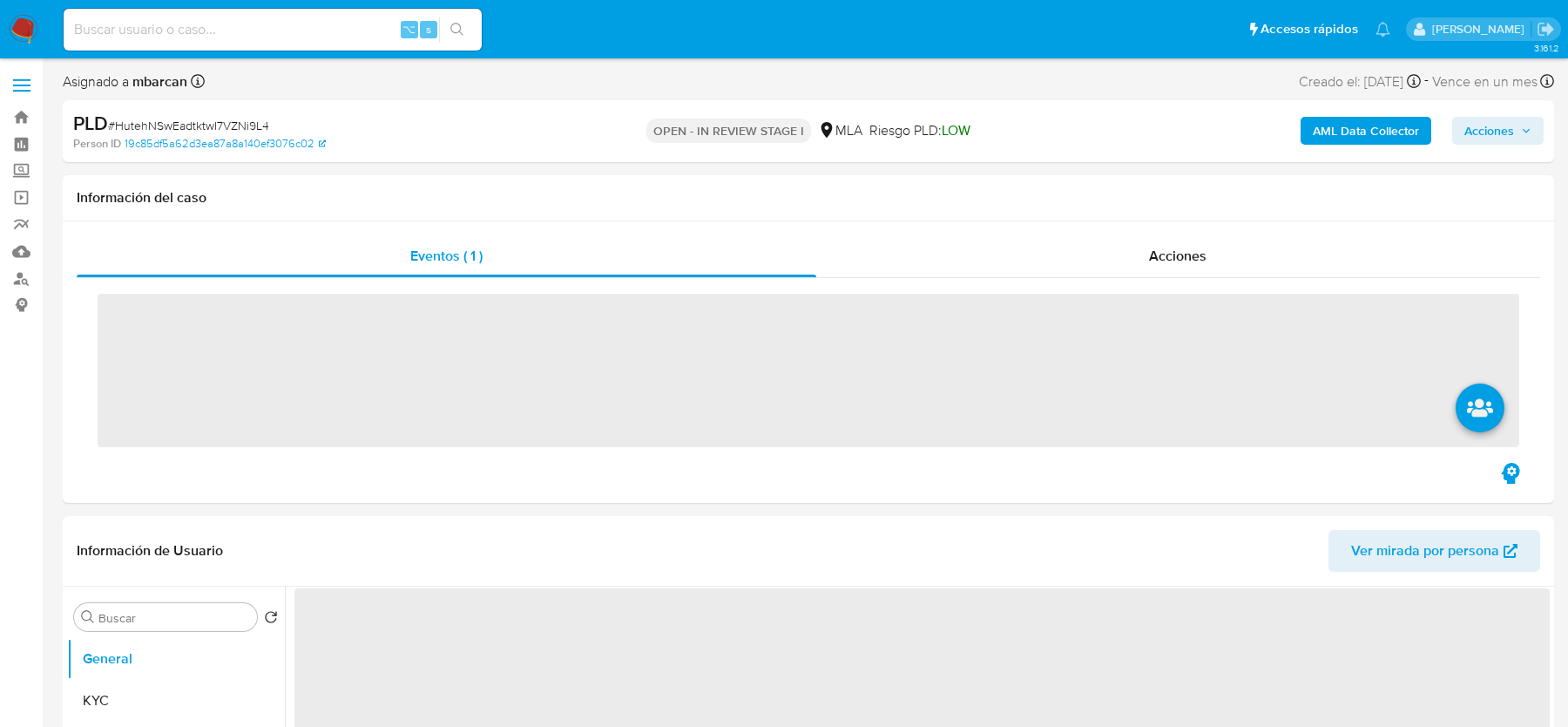
click at [190, 116] on div "PLD # HutehNSwEadtktwI7VZNi9L4" at bounding box center [315, 124] width 484 height 26
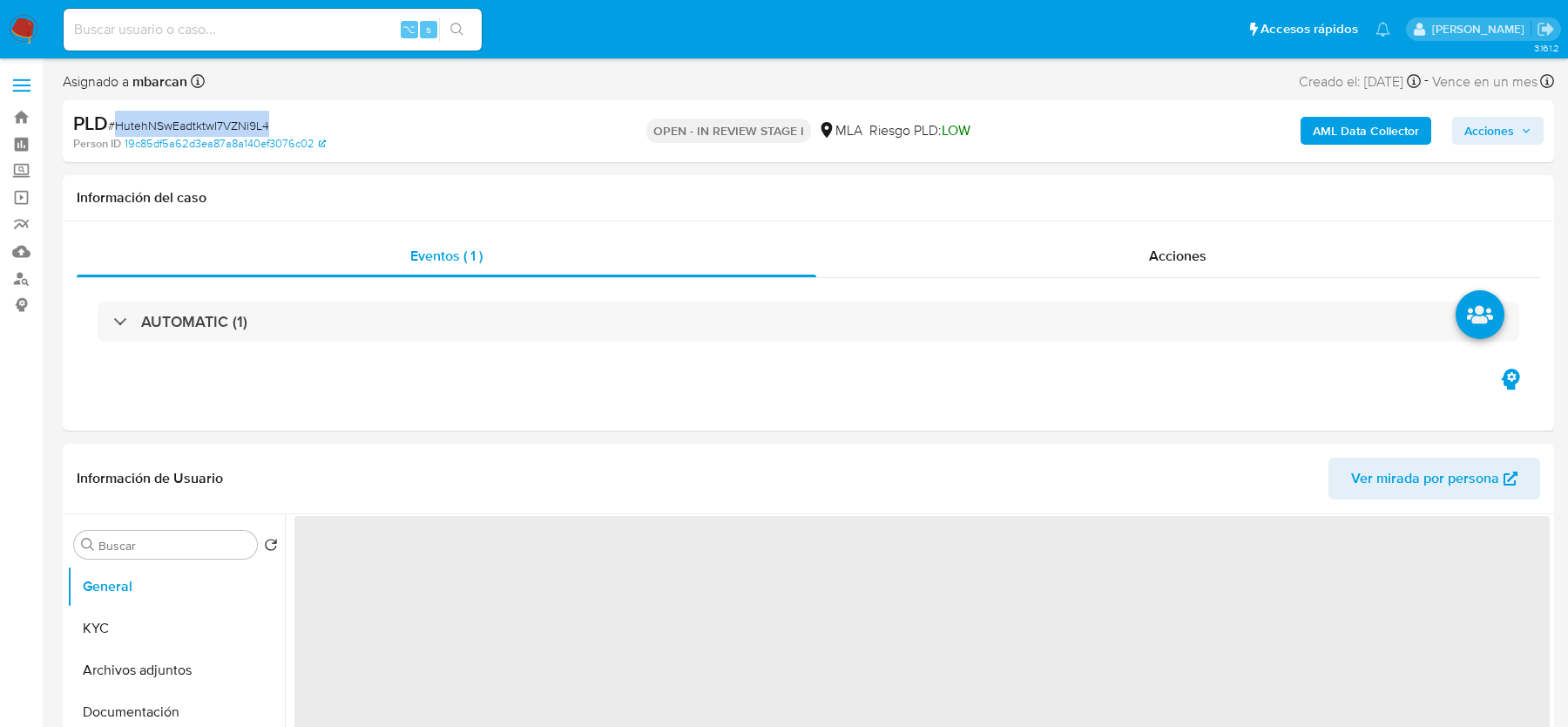
copy span "HutehNSwEadtktwI7VZNi9L4"
select select "10"
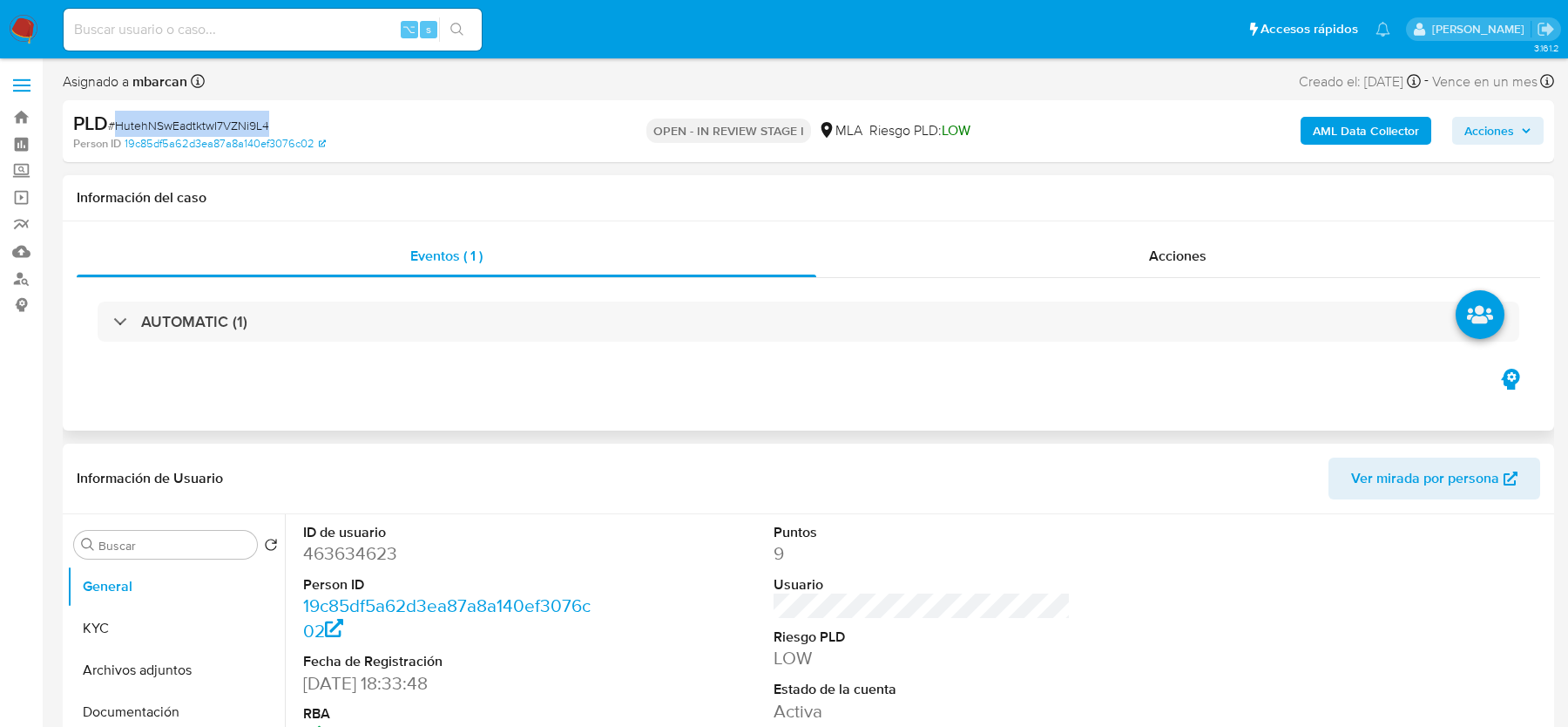
copy span "HutehNSwEadtktwI7VZNi9L4"
click at [320, 546] on dd "463634623" at bounding box center [451, 553] width 296 height 24
copy dd "463634623"
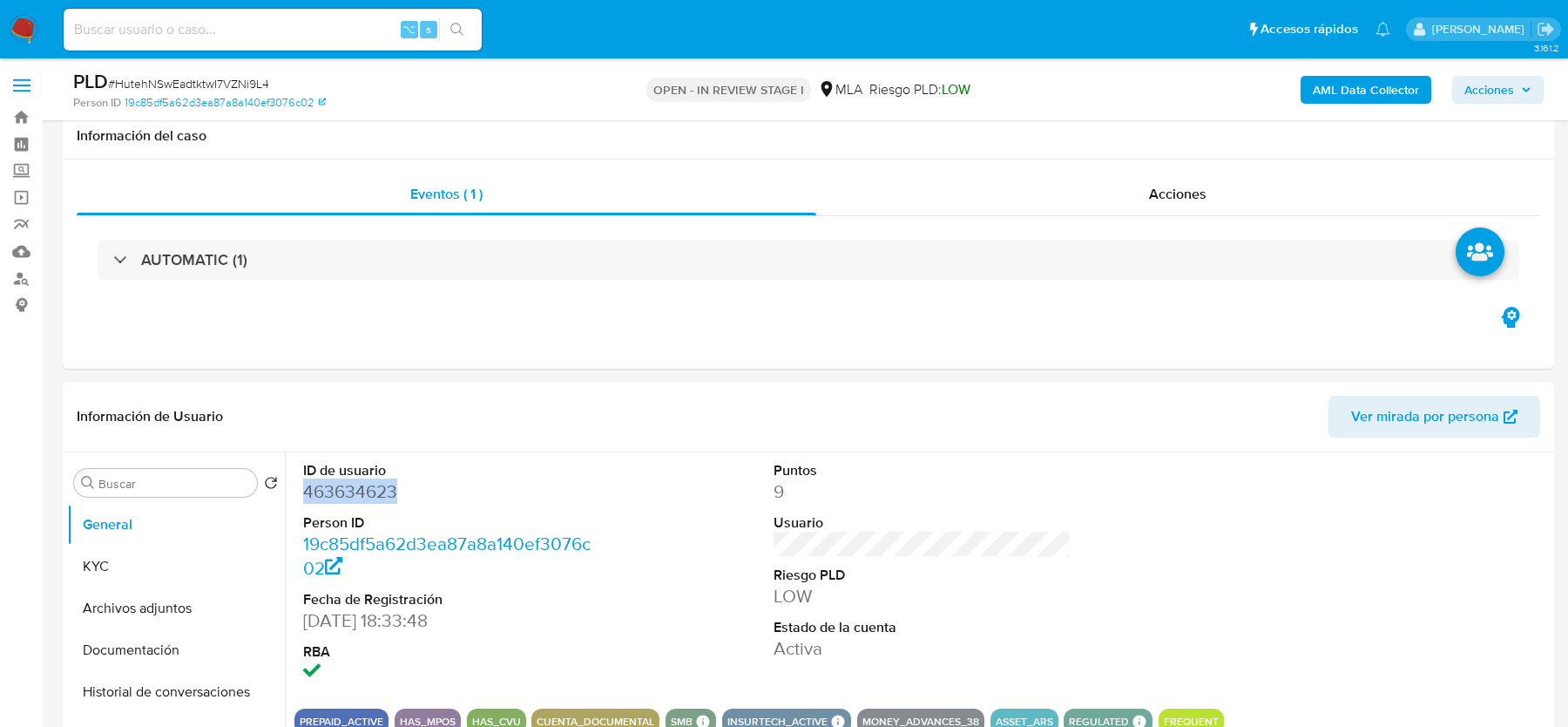
scroll to position [183, 0]
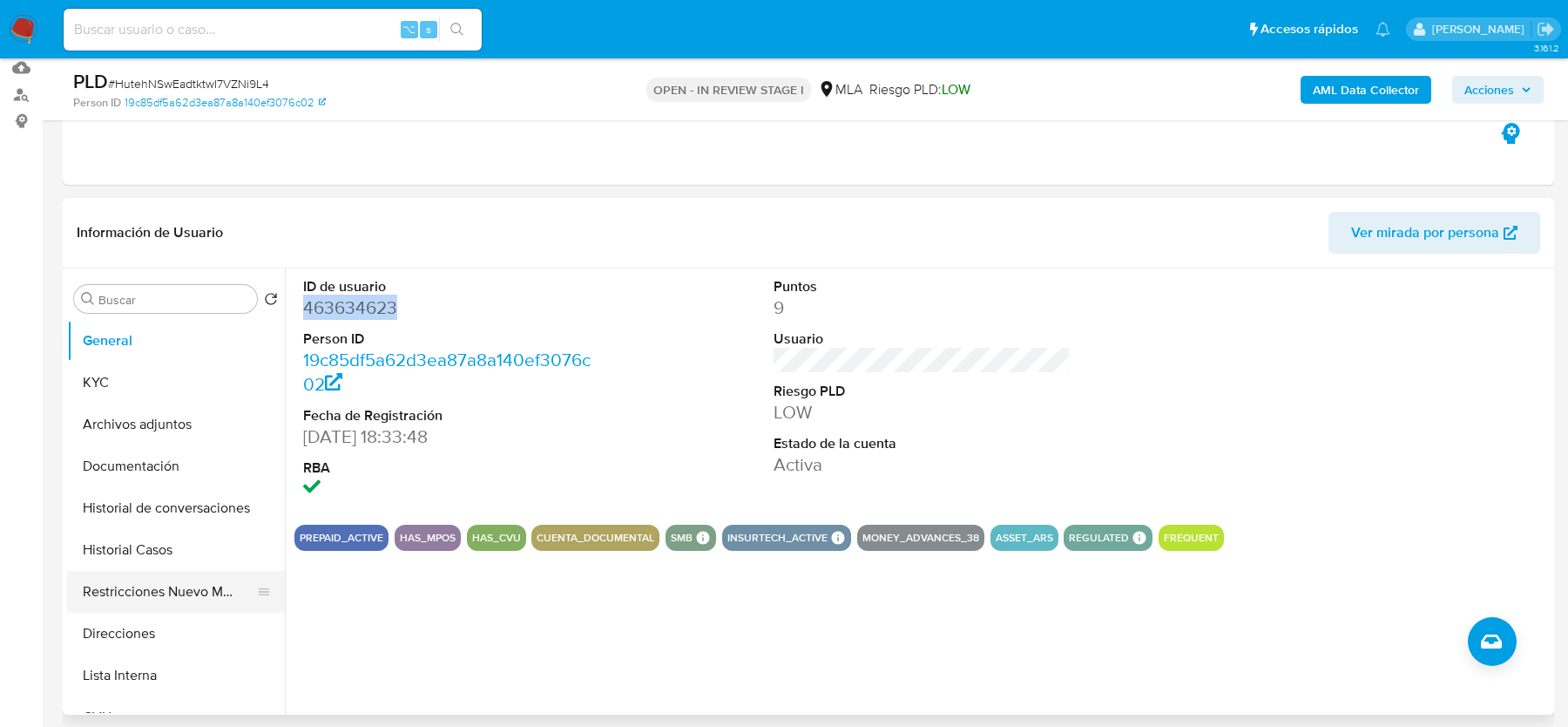
click at [130, 585] on button "Restricciones Nuevo Mundo" at bounding box center [169, 592] width 204 height 42
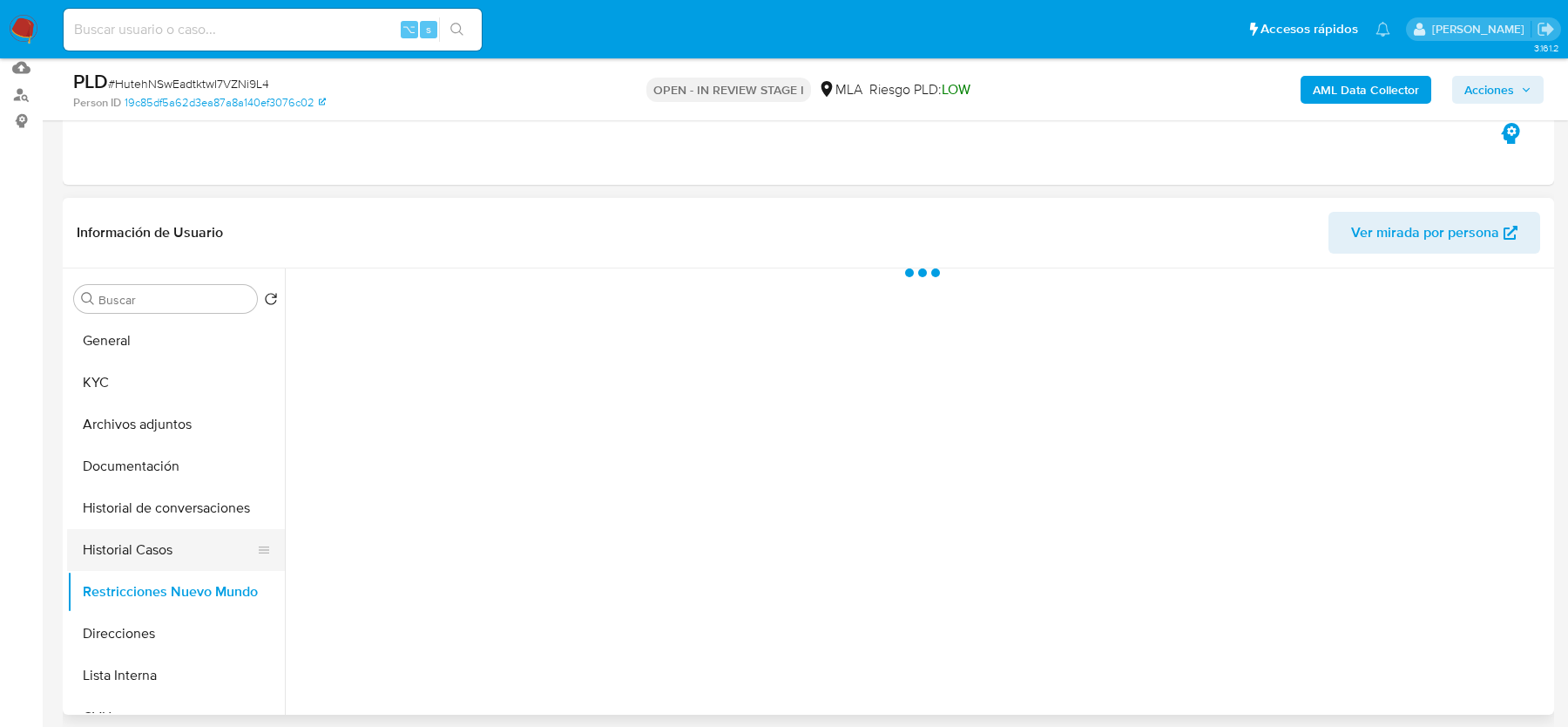
click at [130, 561] on button "Historial Casos" at bounding box center [169, 550] width 204 height 42
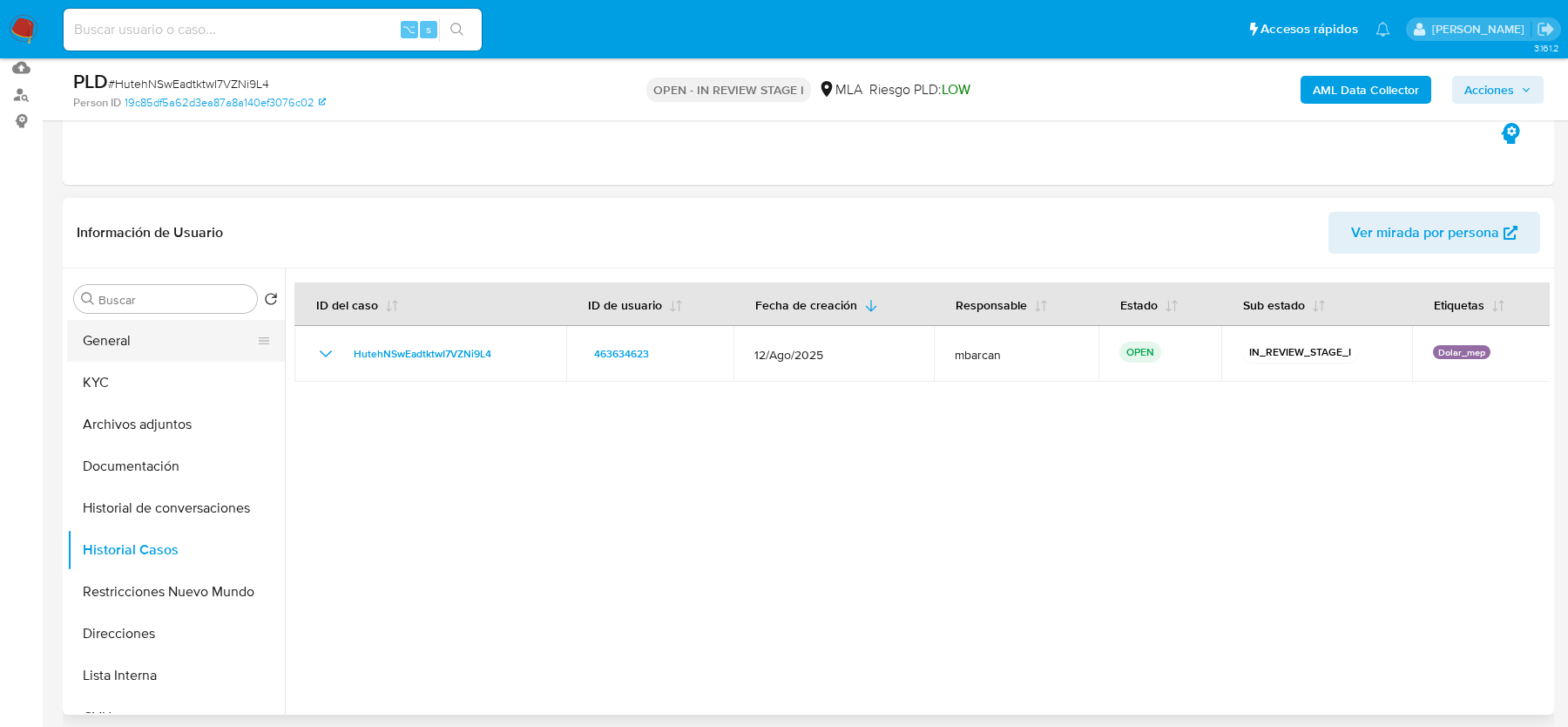
click at [109, 336] on button "General" at bounding box center [169, 341] width 204 height 42
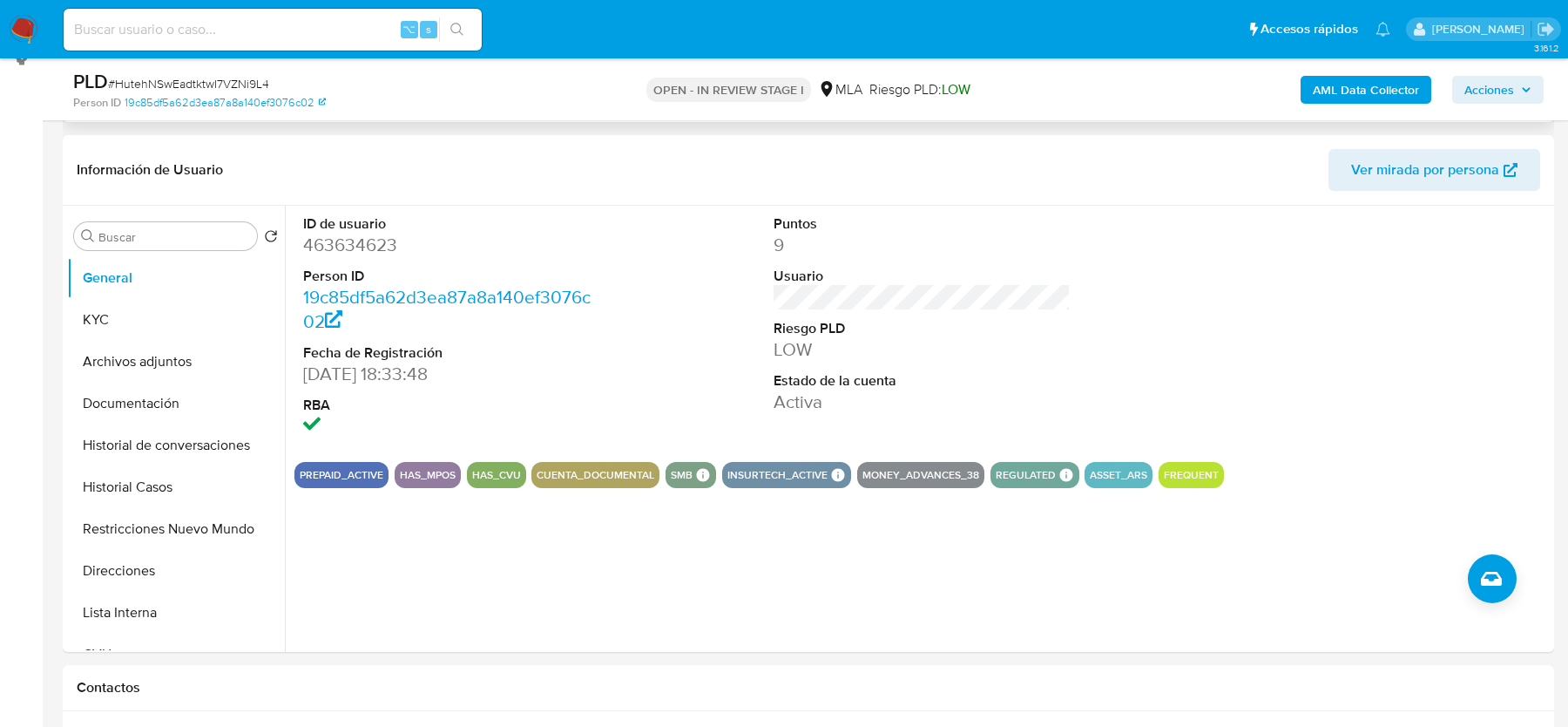
scroll to position [250, 0]
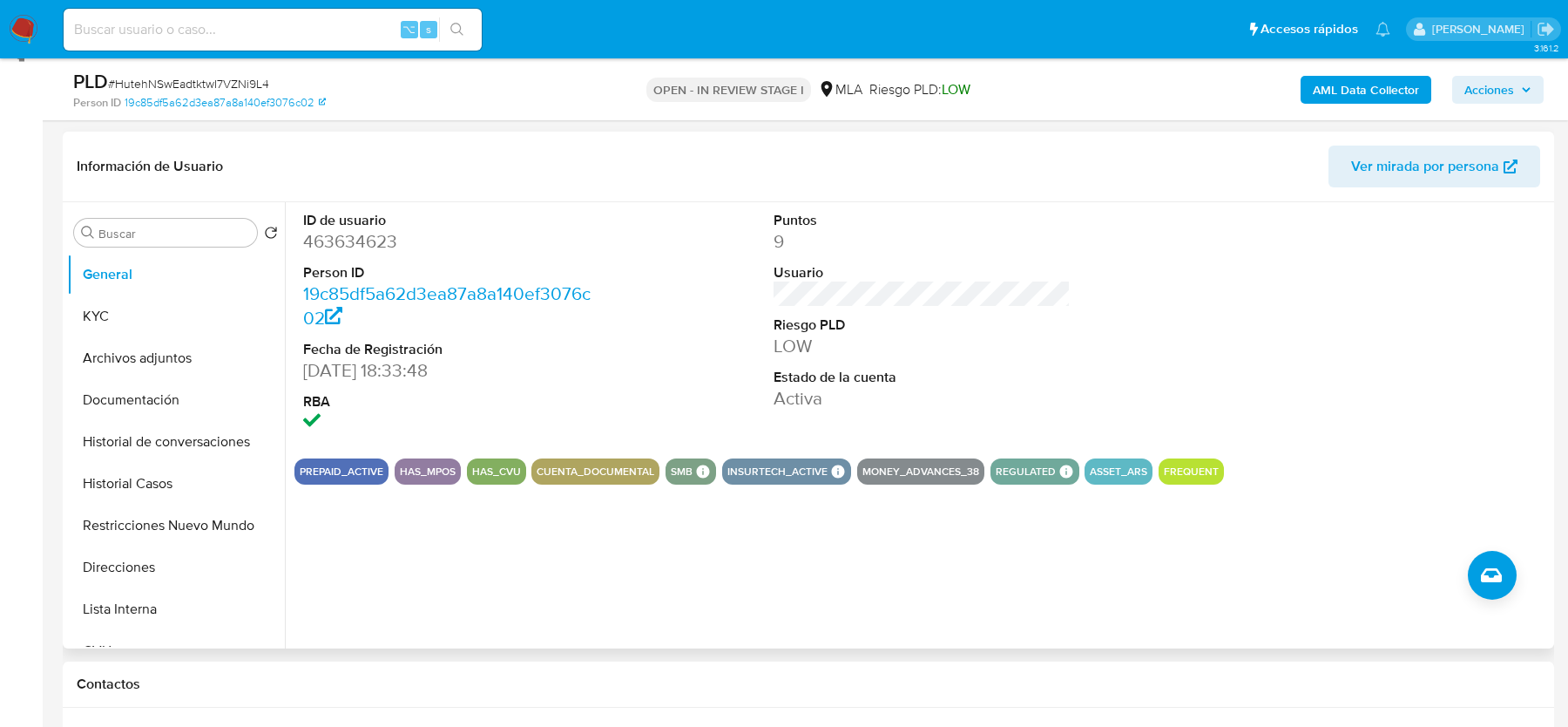
click at [625, 553] on div "ID de usuario 463634623 Person ID 19c85df5a62d3ea87a8a140ef3076c02 Fecha de Reg…" at bounding box center [917, 425] width 1265 height 447
click at [590, 556] on div "ID de usuario 463634623 Person ID 19c85df5a62d3ea87a8a140ef3076c02 Fecha de Reg…" at bounding box center [917, 425] width 1265 height 447
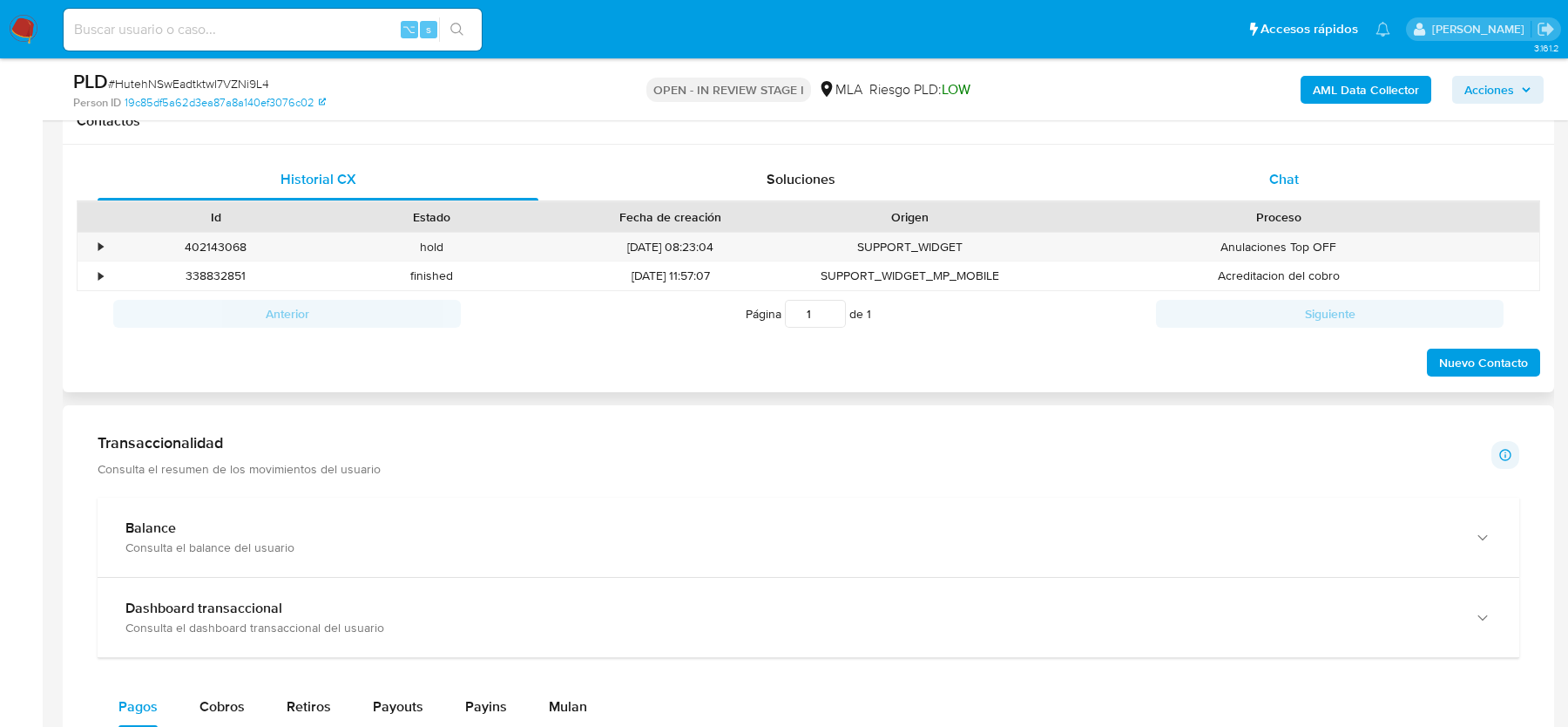
click at [1277, 159] on div "Chat" at bounding box center [1284, 180] width 441 height 42
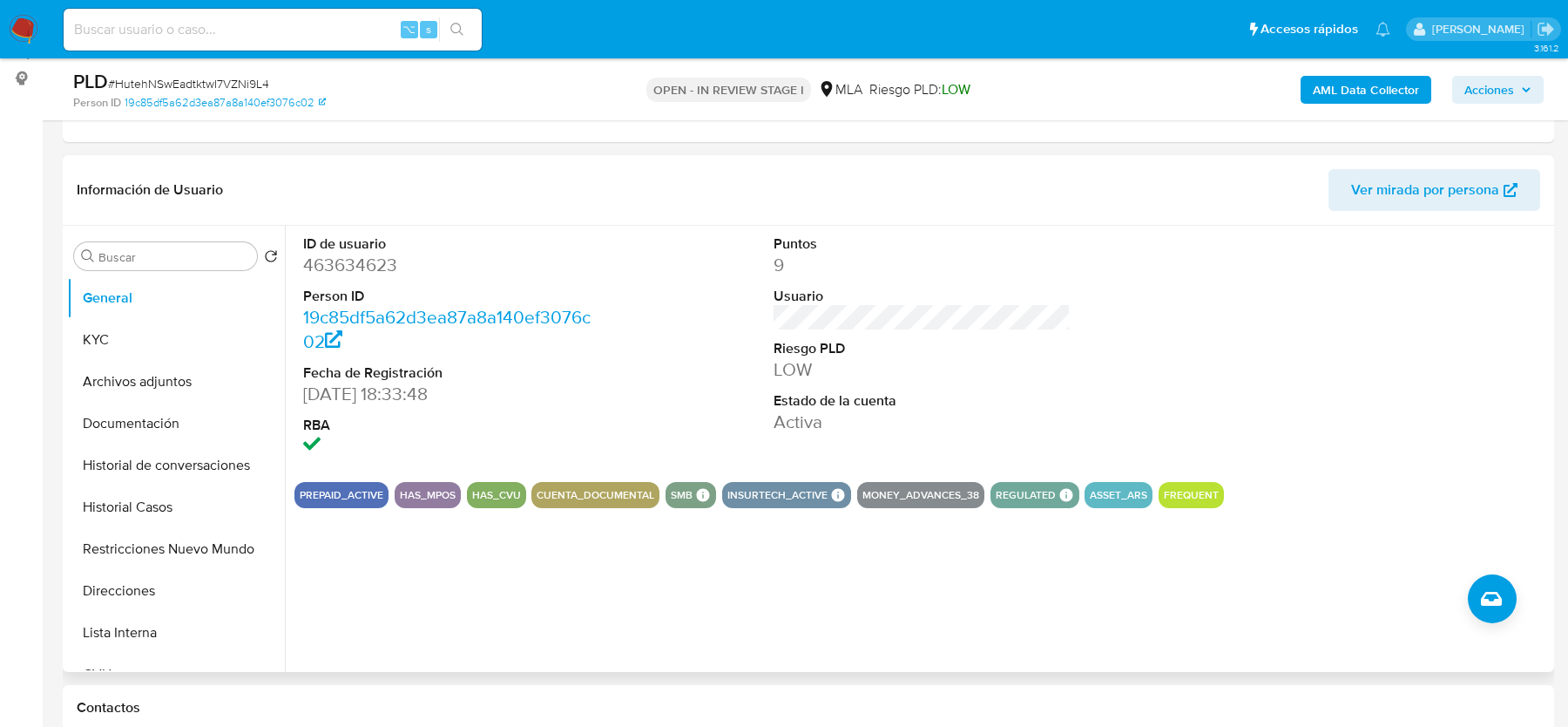
scroll to position [233, 0]
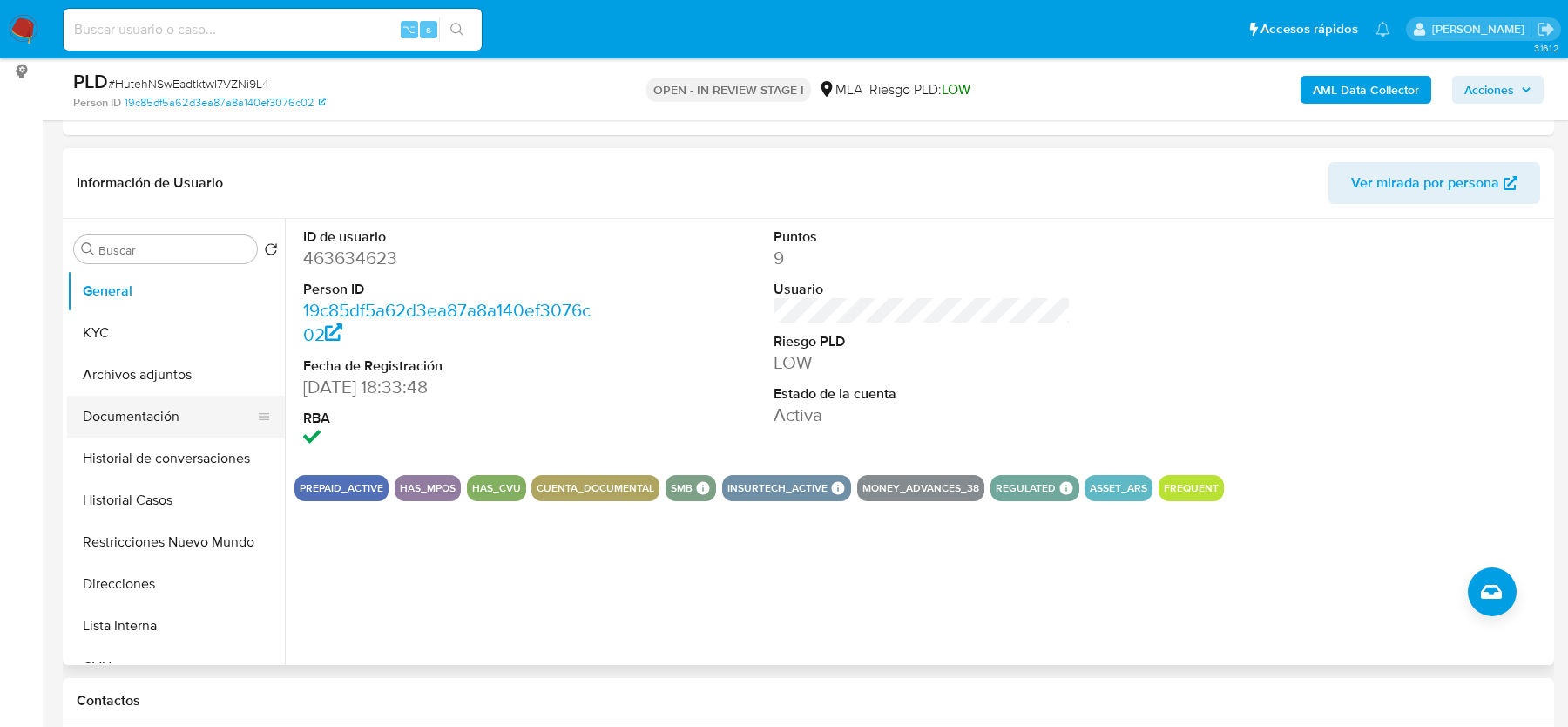
click at [192, 407] on button "Documentación" at bounding box center [169, 417] width 204 height 42
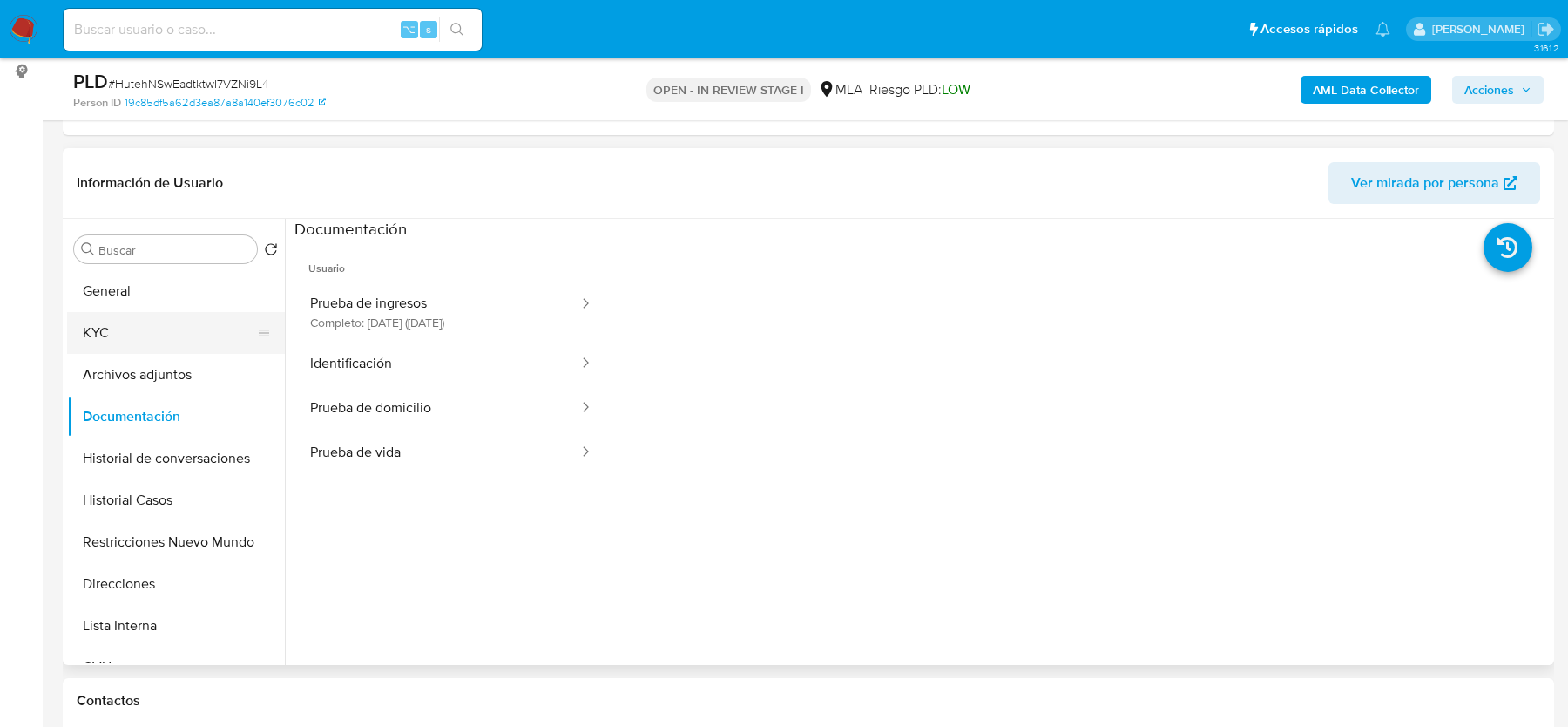
click at [171, 324] on button "KYC" at bounding box center [169, 333] width 204 height 42
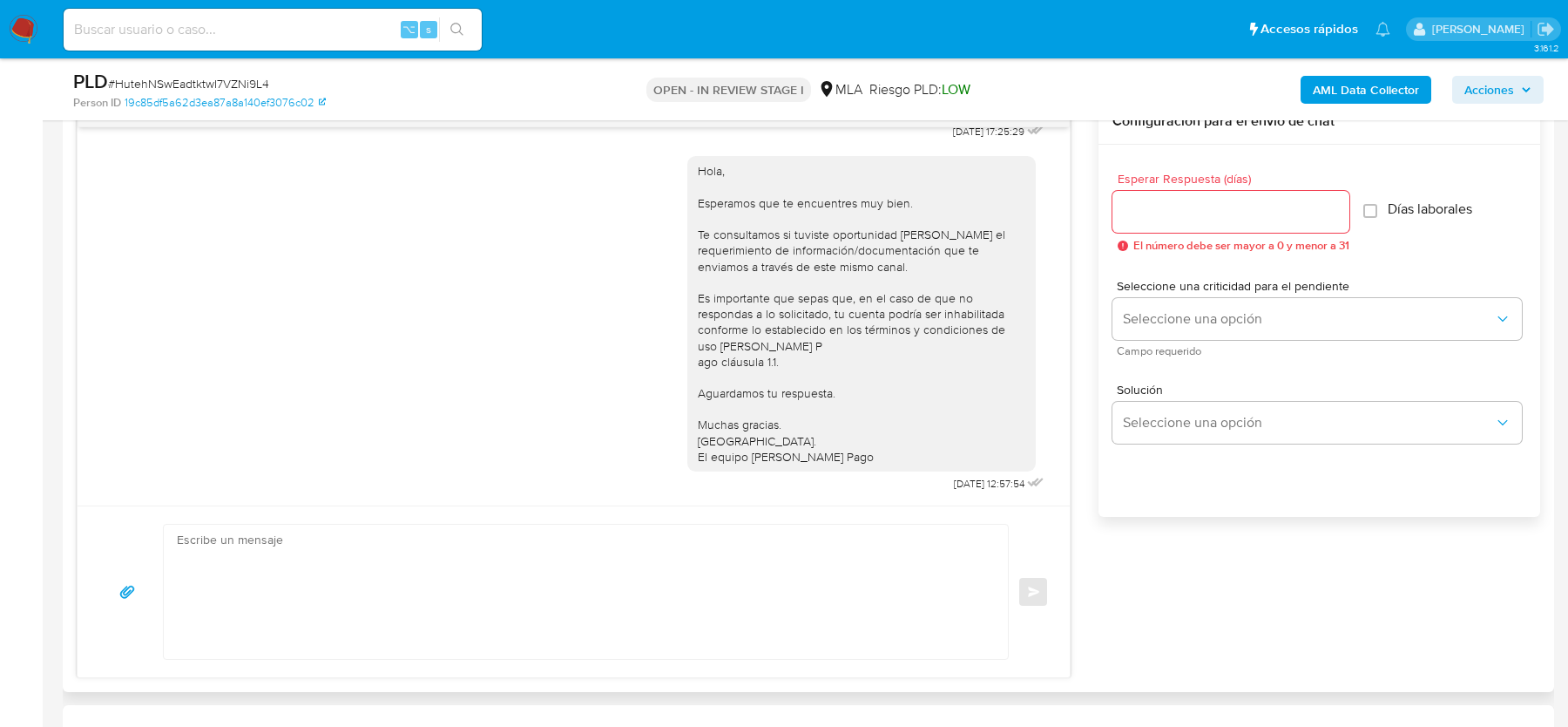
scroll to position [1056, 0]
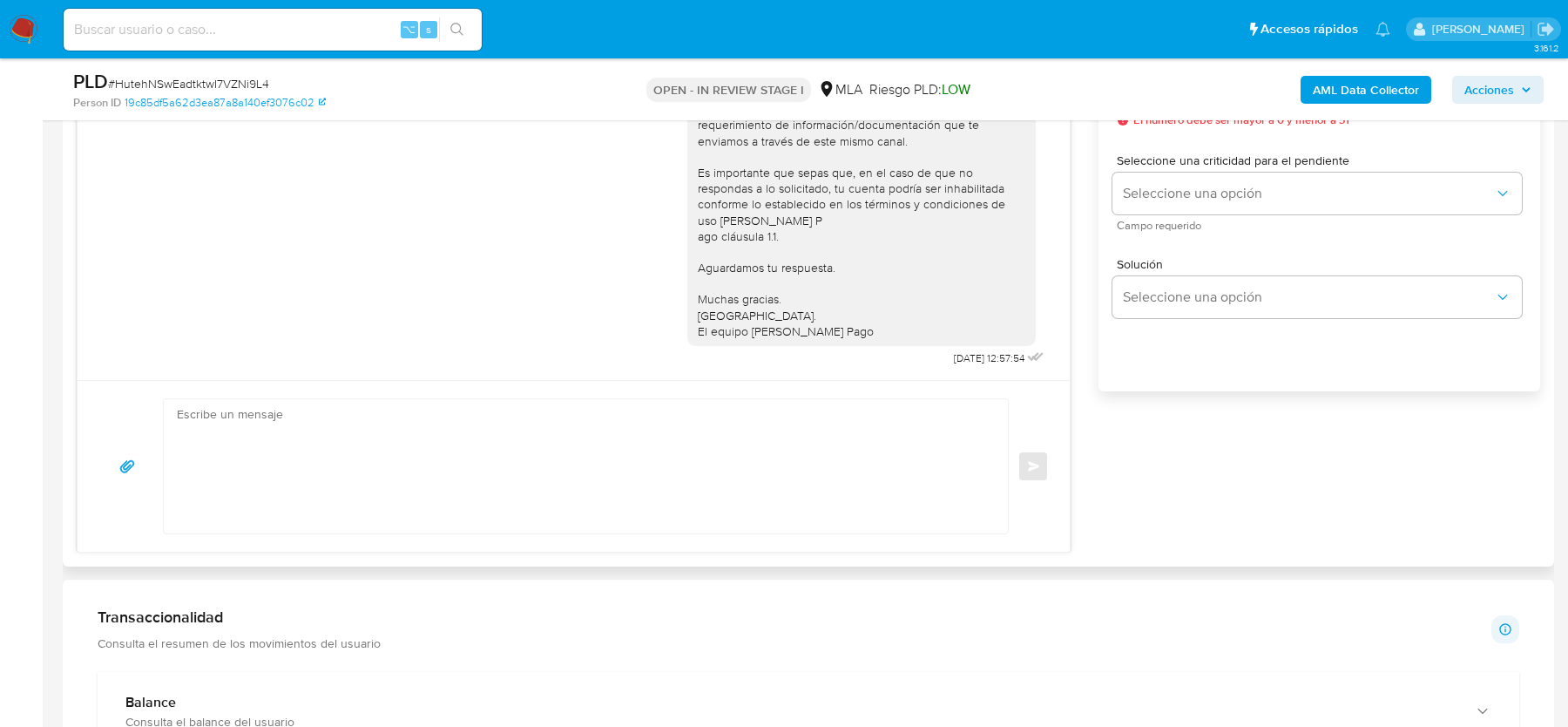
click at [419, 512] on textarea at bounding box center [581, 467] width 810 height 135
paste textarea "Hola, esperamos que te encuentres muy bien. Te consultamos si tuviste oportunid…"
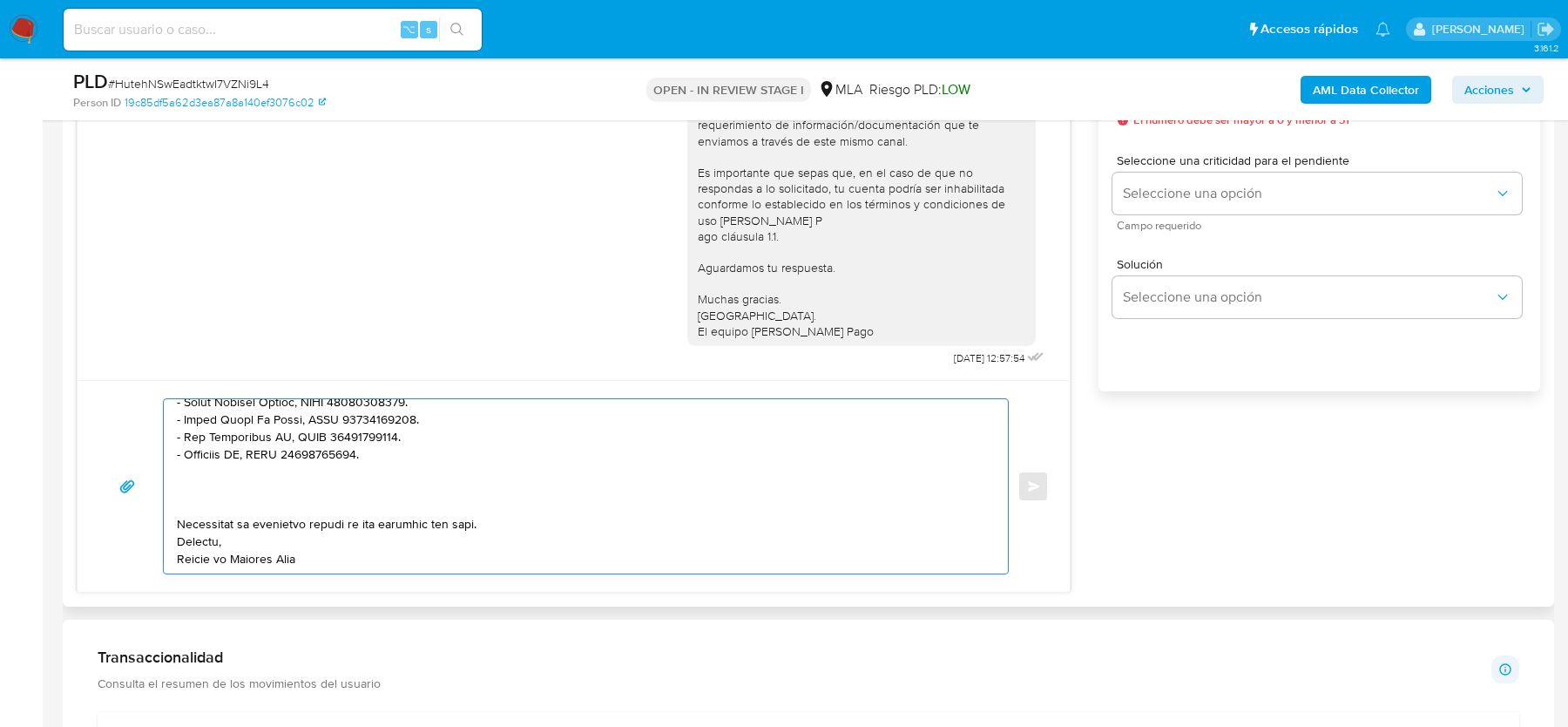
scroll to position [447, 0]
click at [294, 483] on textarea at bounding box center [581, 486] width 810 height 174
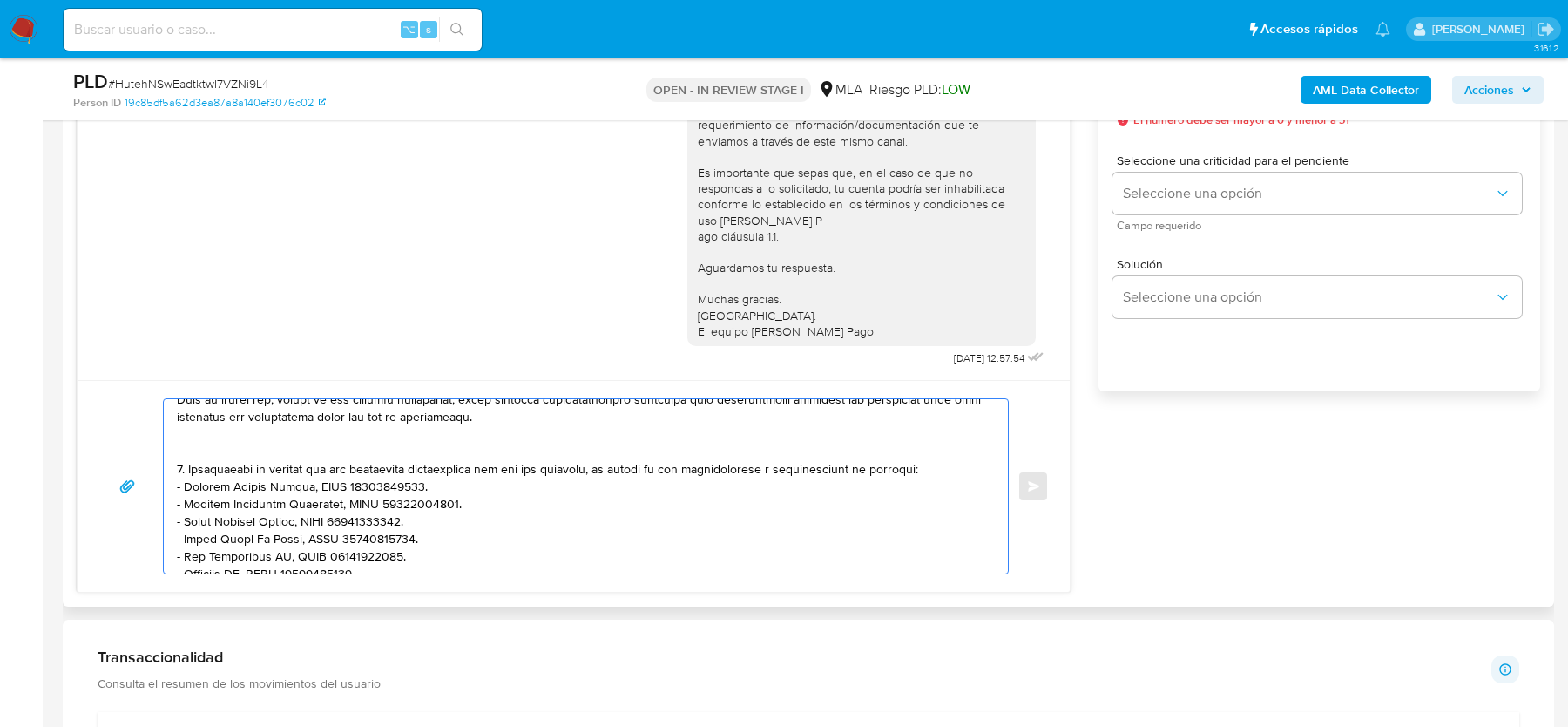
scroll to position [312, 0]
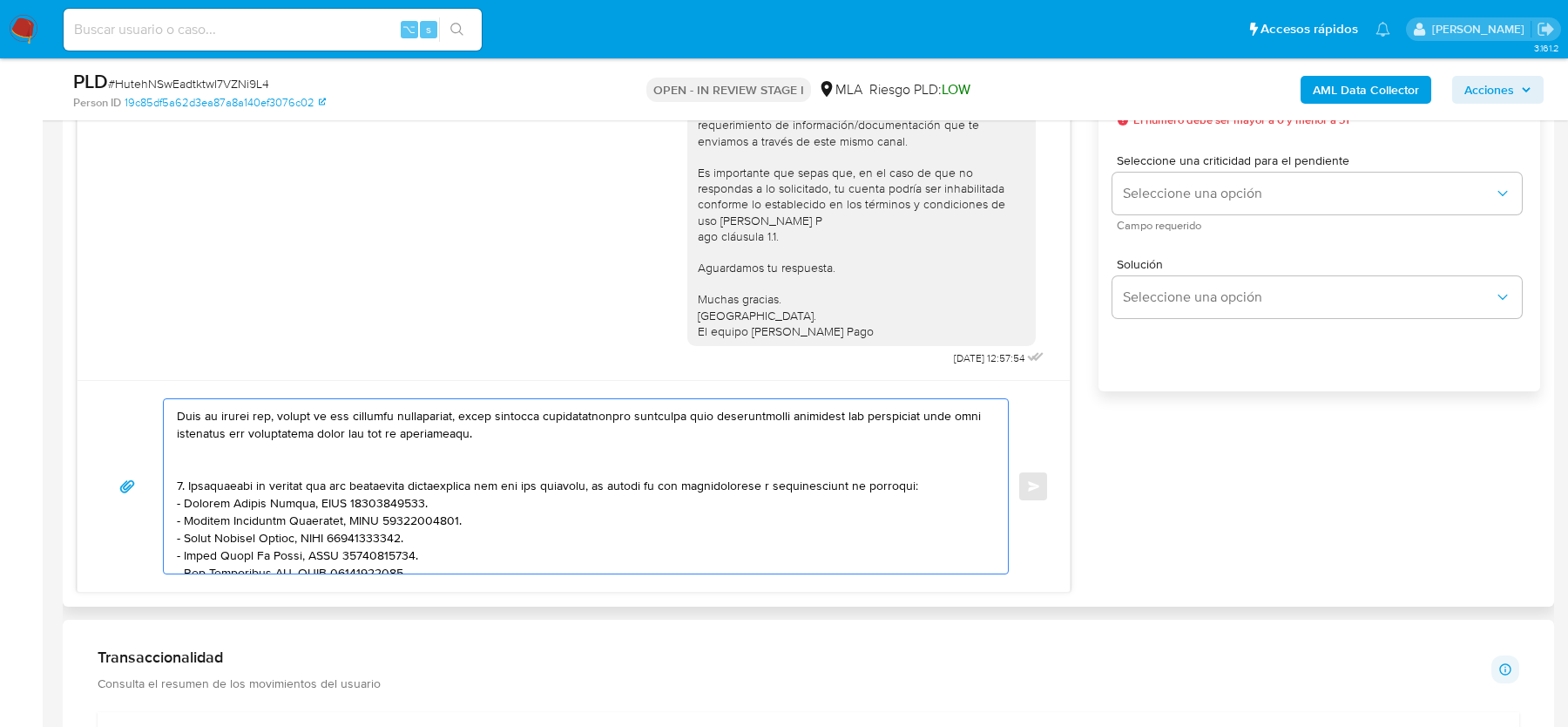
click at [249, 465] on textarea at bounding box center [581, 486] width 810 height 174
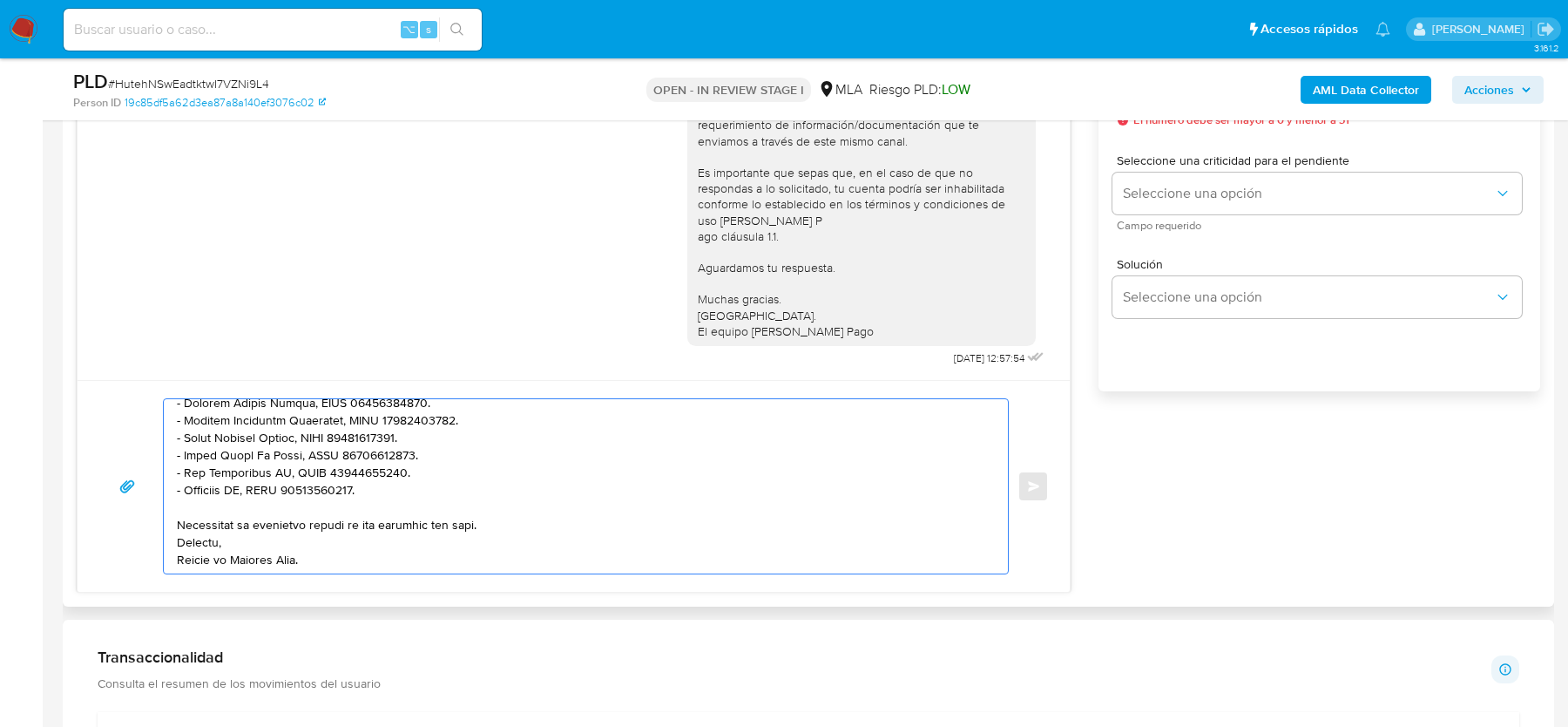
scroll to position [898, 0]
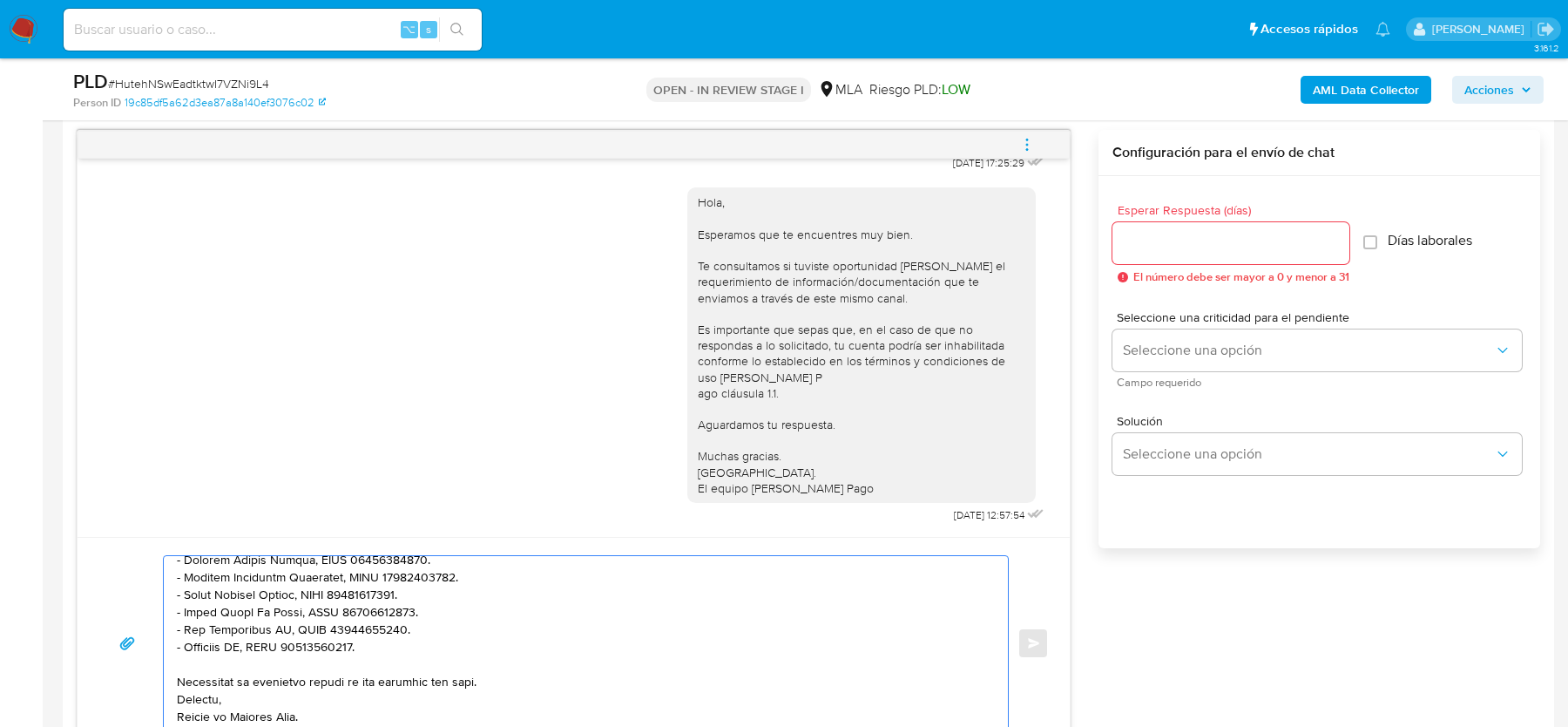
type textarea "Hola, esperamos que te encuentres muy bien. Te consultamos si tuviste oportunid…"
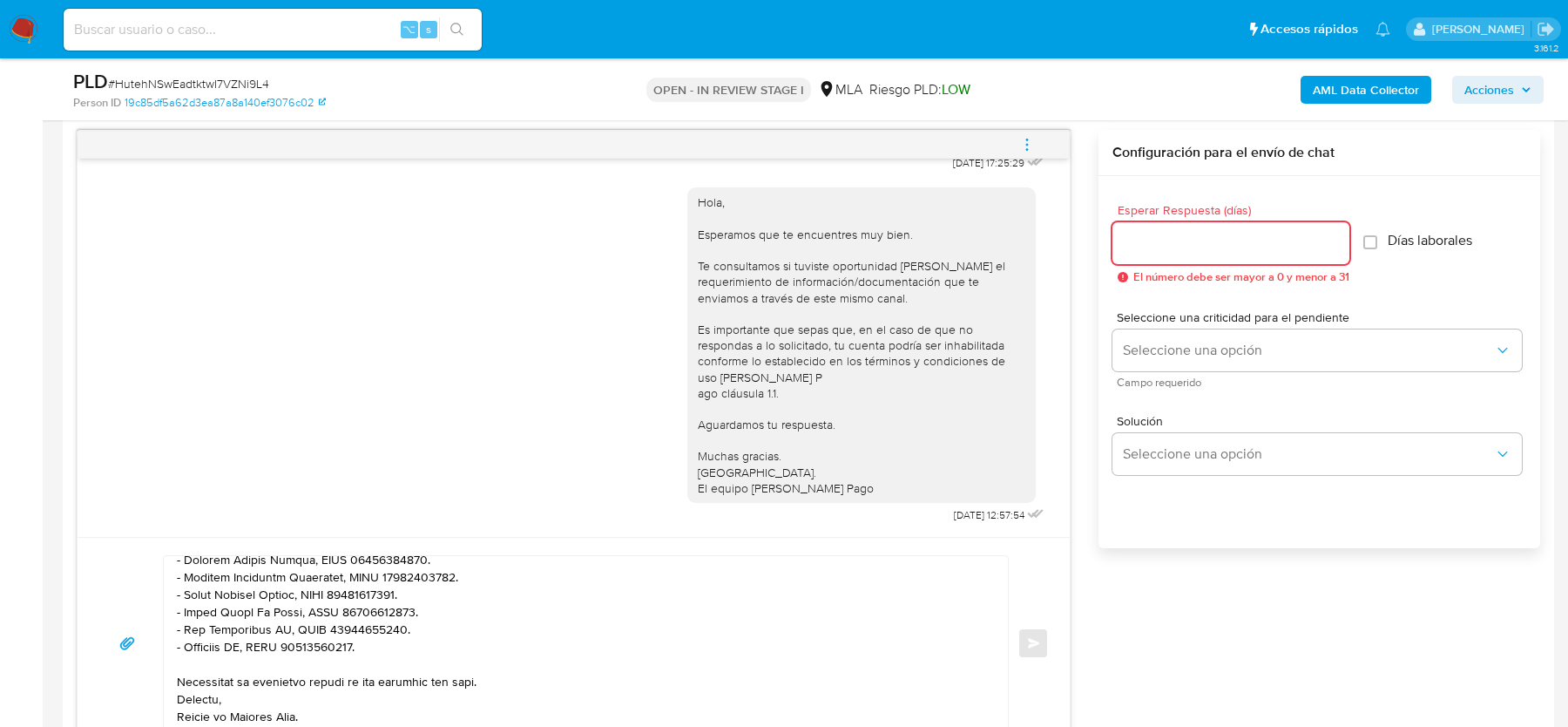
click at [1159, 238] on input "Esperar Respuesta (días)" at bounding box center [1231, 243] width 237 height 23
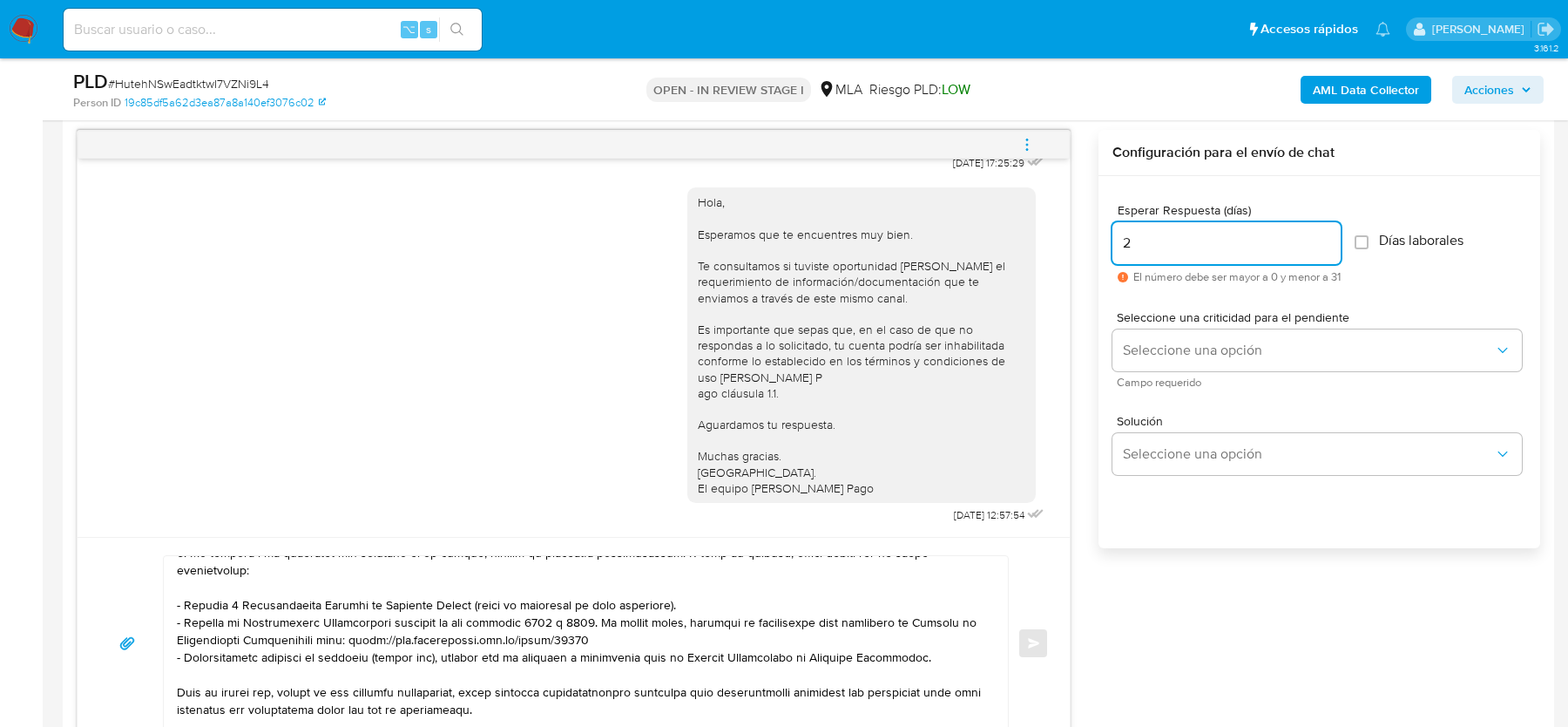
scroll to position [189, 0]
type input "2"
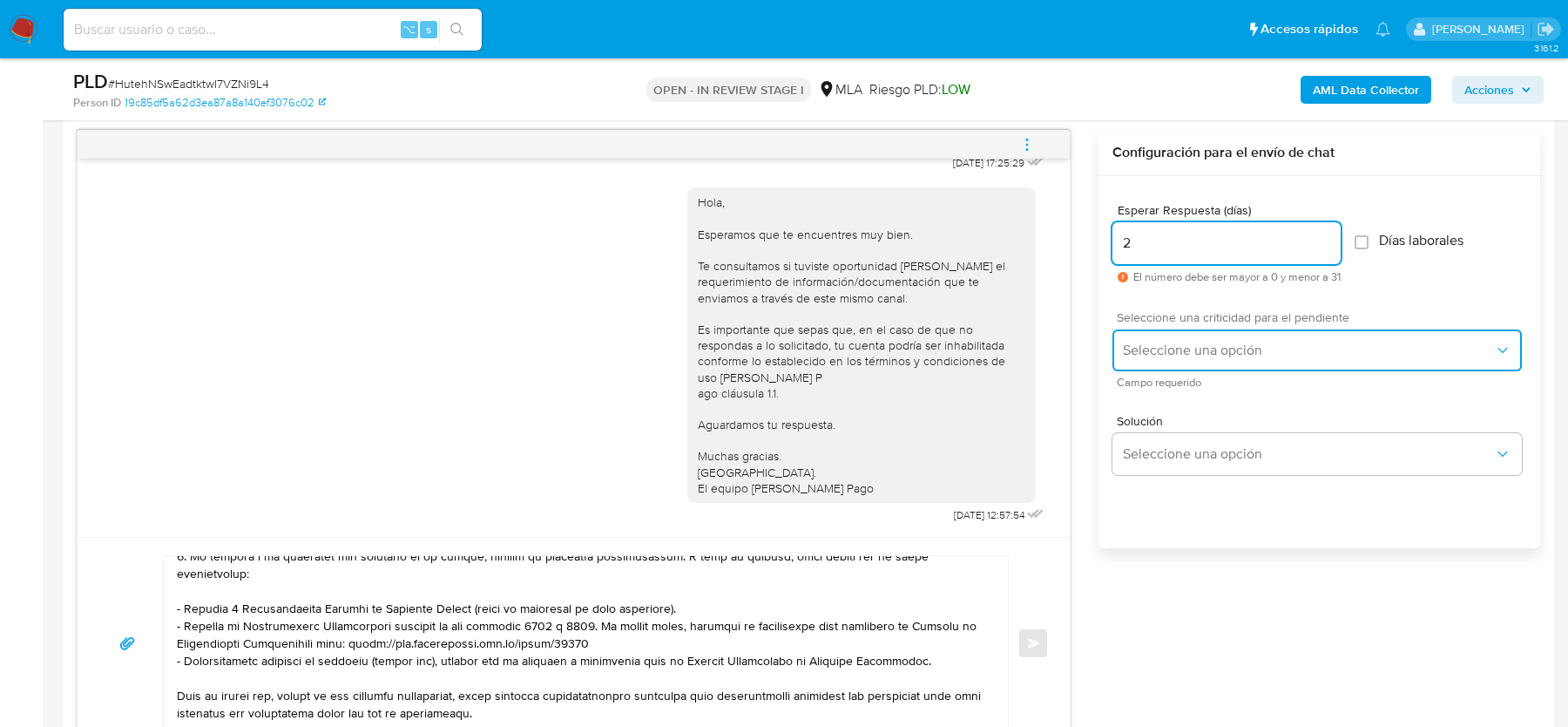
click at [1181, 363] on button "Seleccione una opción" at bounding box center [1317, 350] width 410 height 42
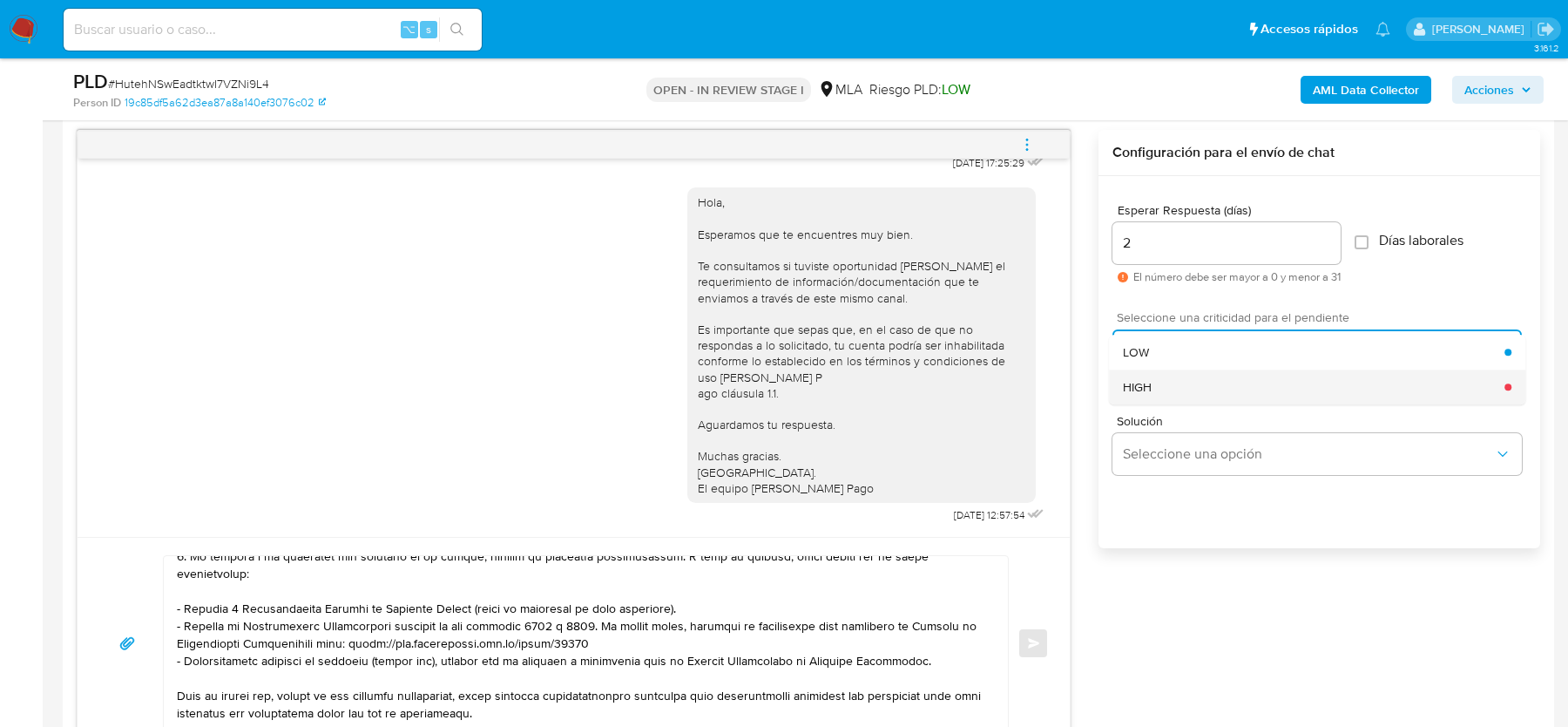
click at [1171, 398] on div "HIGH" at bounding box center [1314, 387] width 382 height 35
click at [1029, 632] on button "Enviar" at bounding box center [1033, 643] width 31 height 31
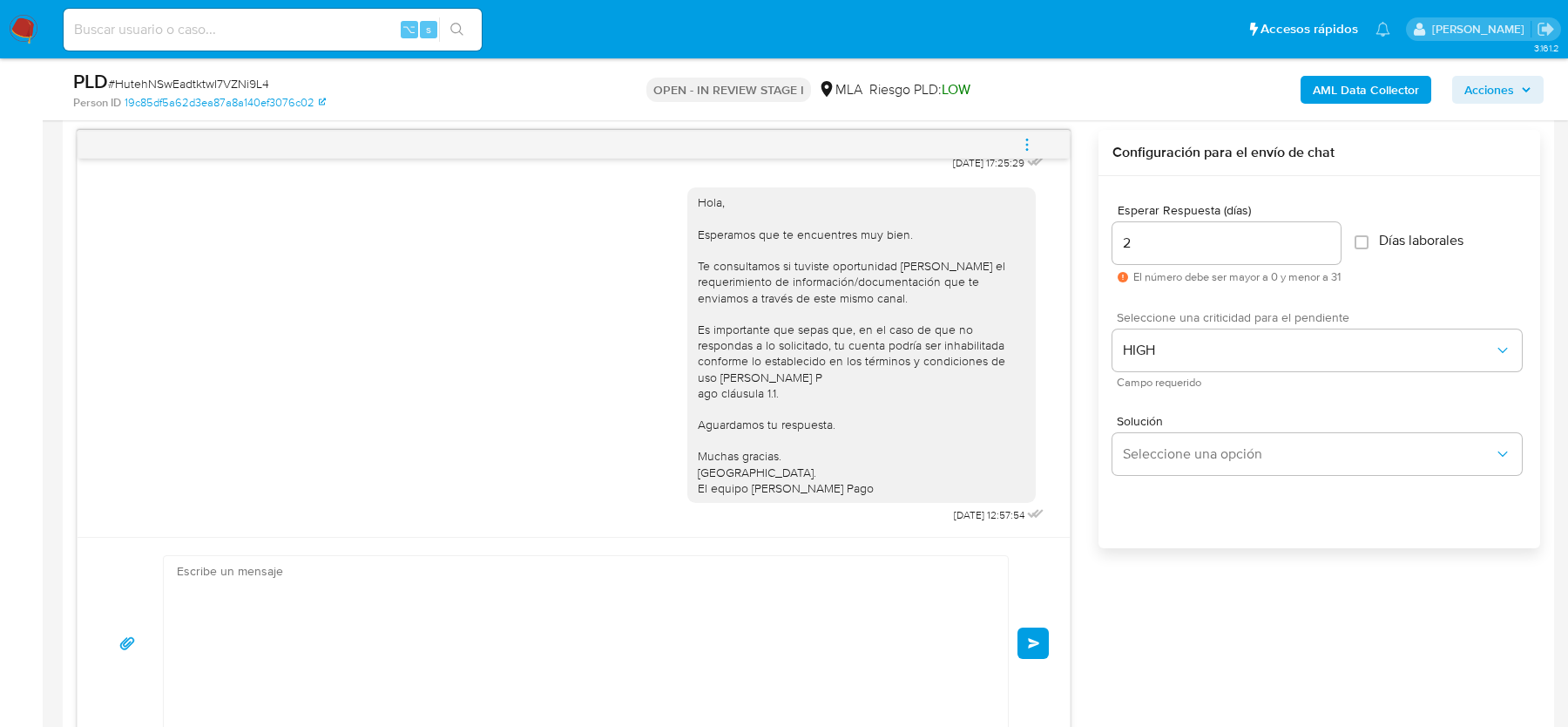
scroll to position [1775, 0]
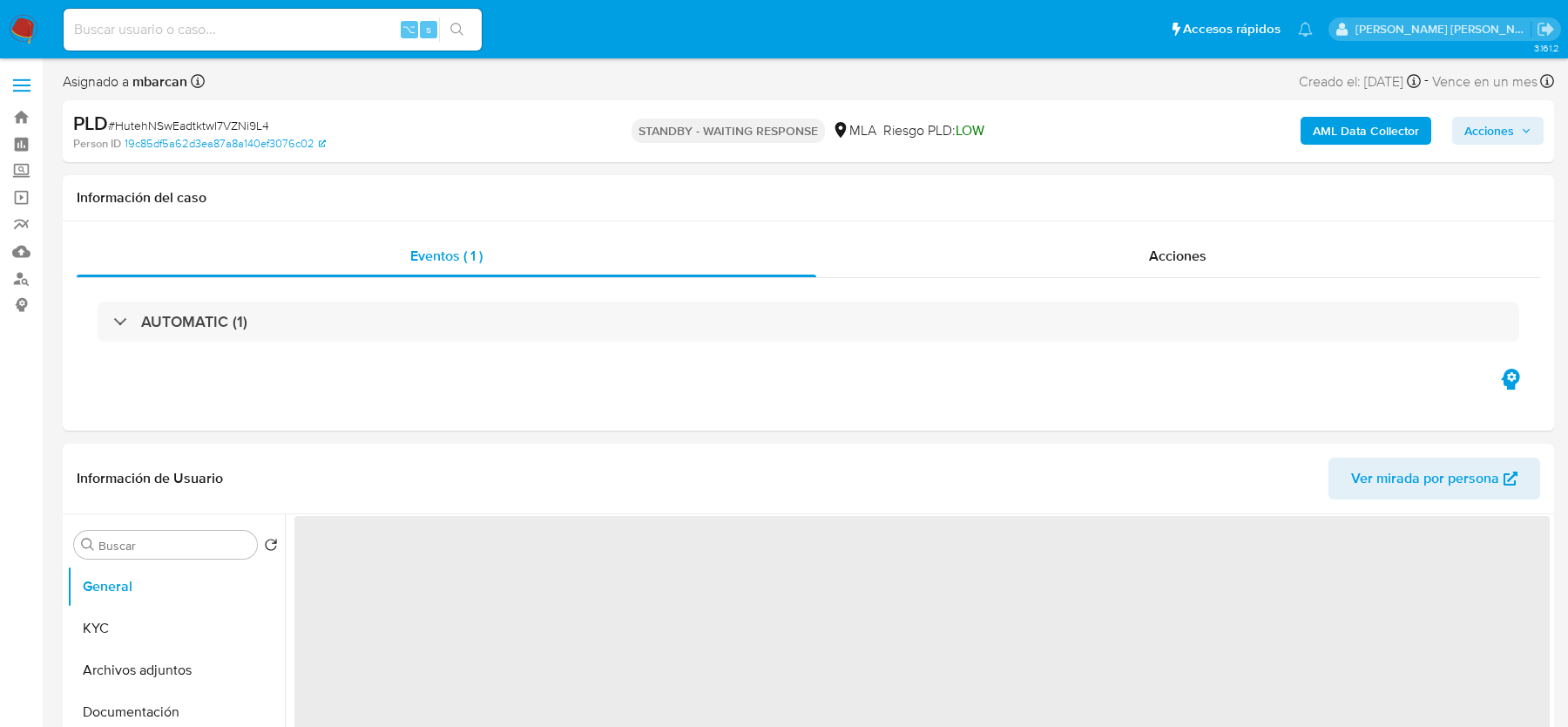
select select "10"
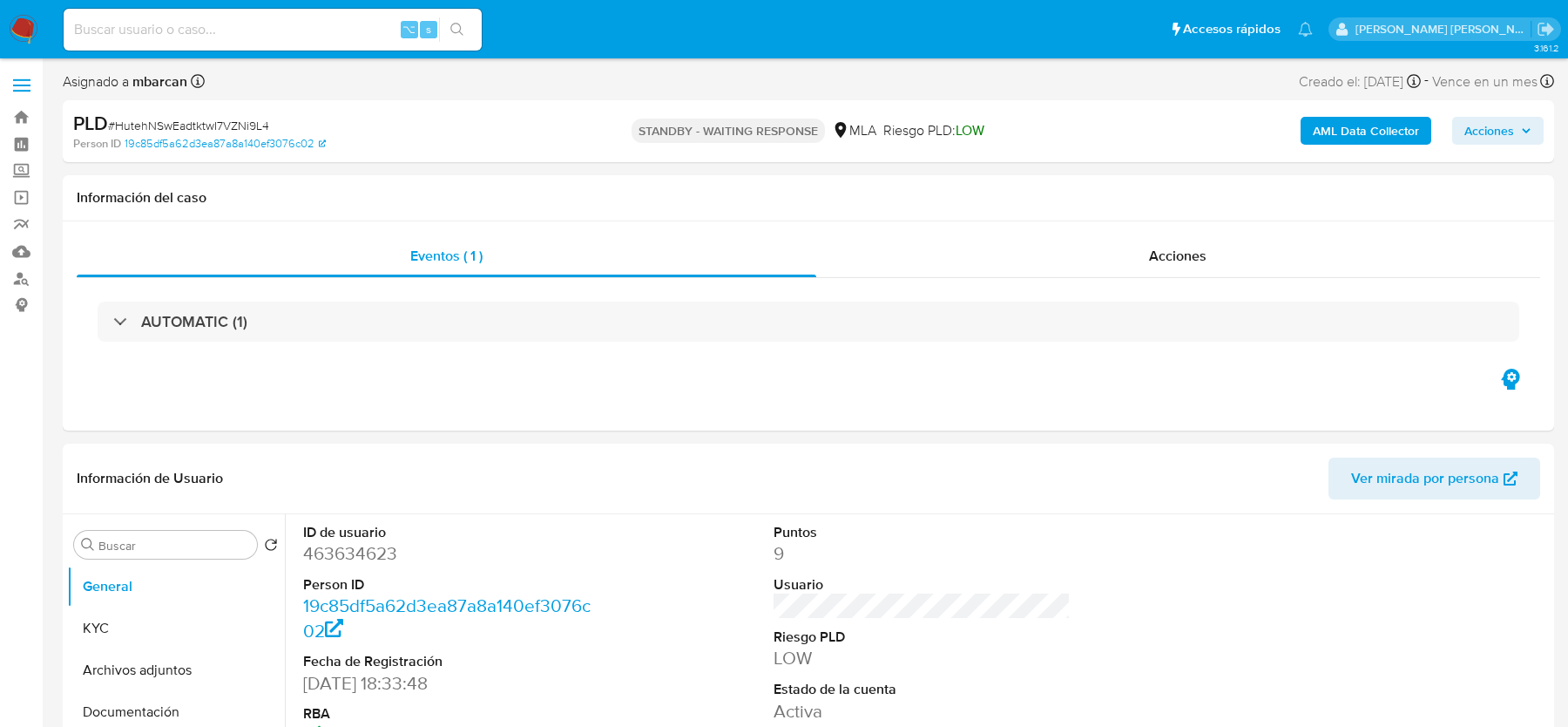
click at [17, 31] on img at bounding box center [24, 30] width 30 height 30
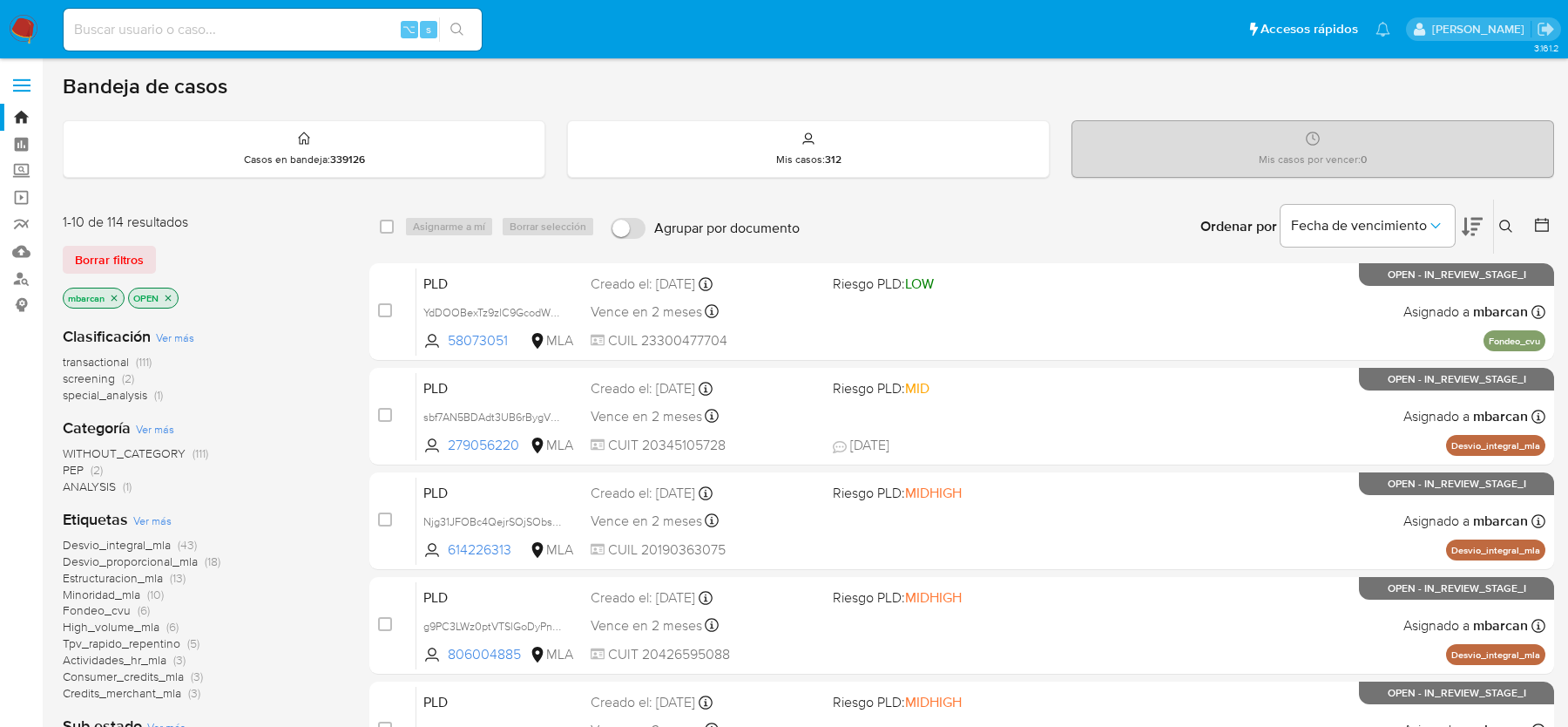
click at [1507, 220] on icon at bounding box center [1506, 226] width 14 height 14
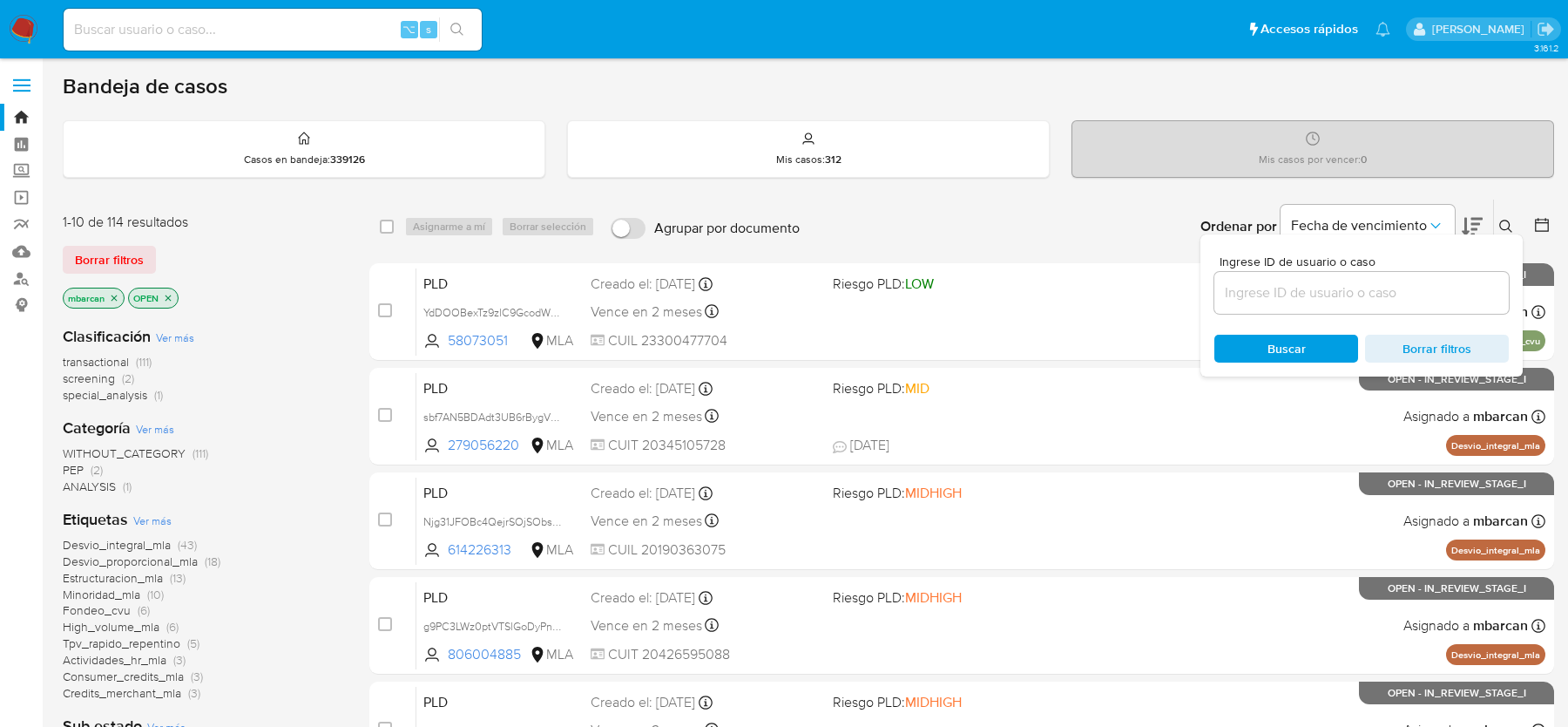
click at [1507, 220] on icon at bounding box center [1506, 226] width 14 height 14
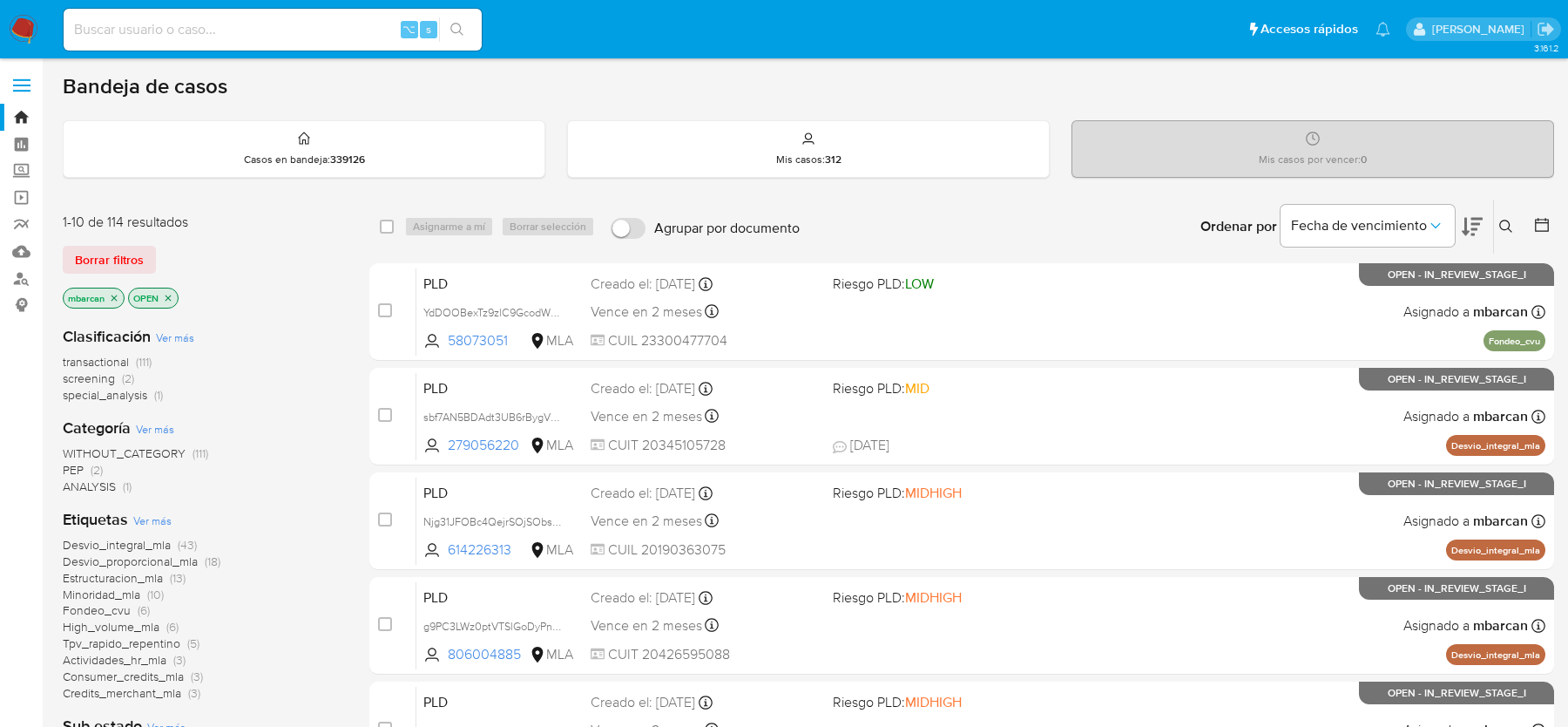
click at [1501, 219] on icon at bounding box center [1506, 226] width 14 height 14
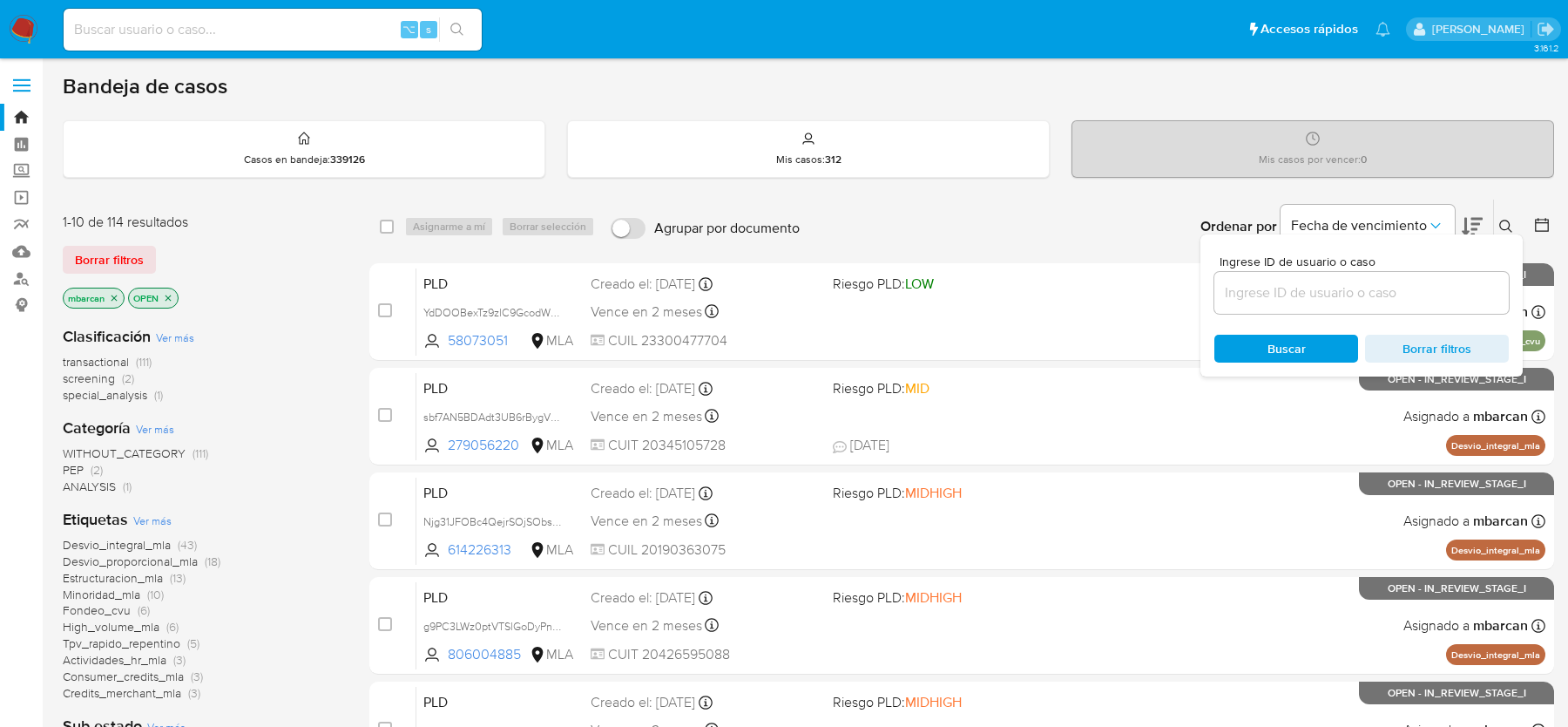
click at [1378, 303] on div at bounding box center [1361, 293] width 294 height 42
click at [1388, 283] on input at bounding box center [1361, 293] width 294 height 23
paste input "Icvnuev1XUTkWUEXHsYYCADM"
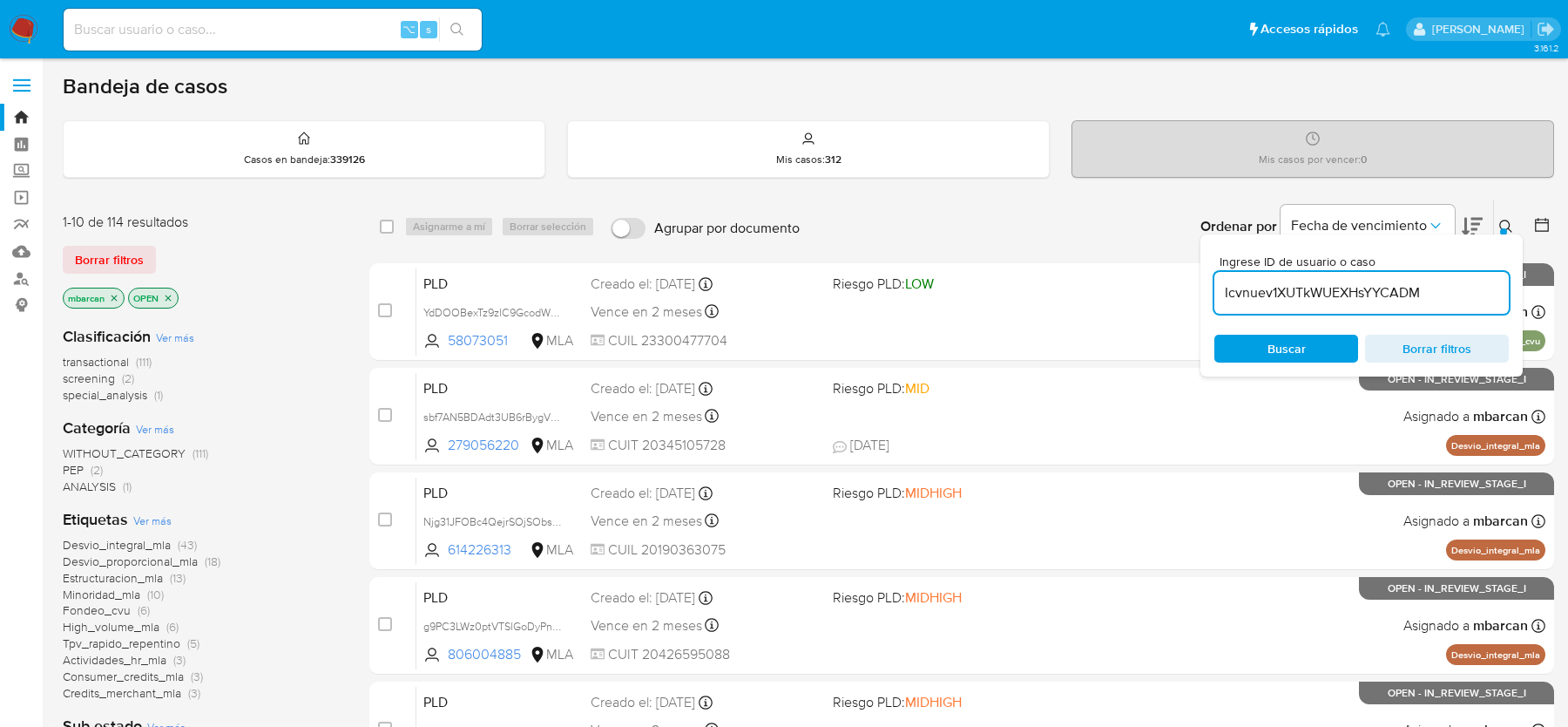
type input "Icvnuev1XUTkWUEXHsYYCADM"
click at [1506, 216] on button at bounding box center [1508, 226] width 29 height 21
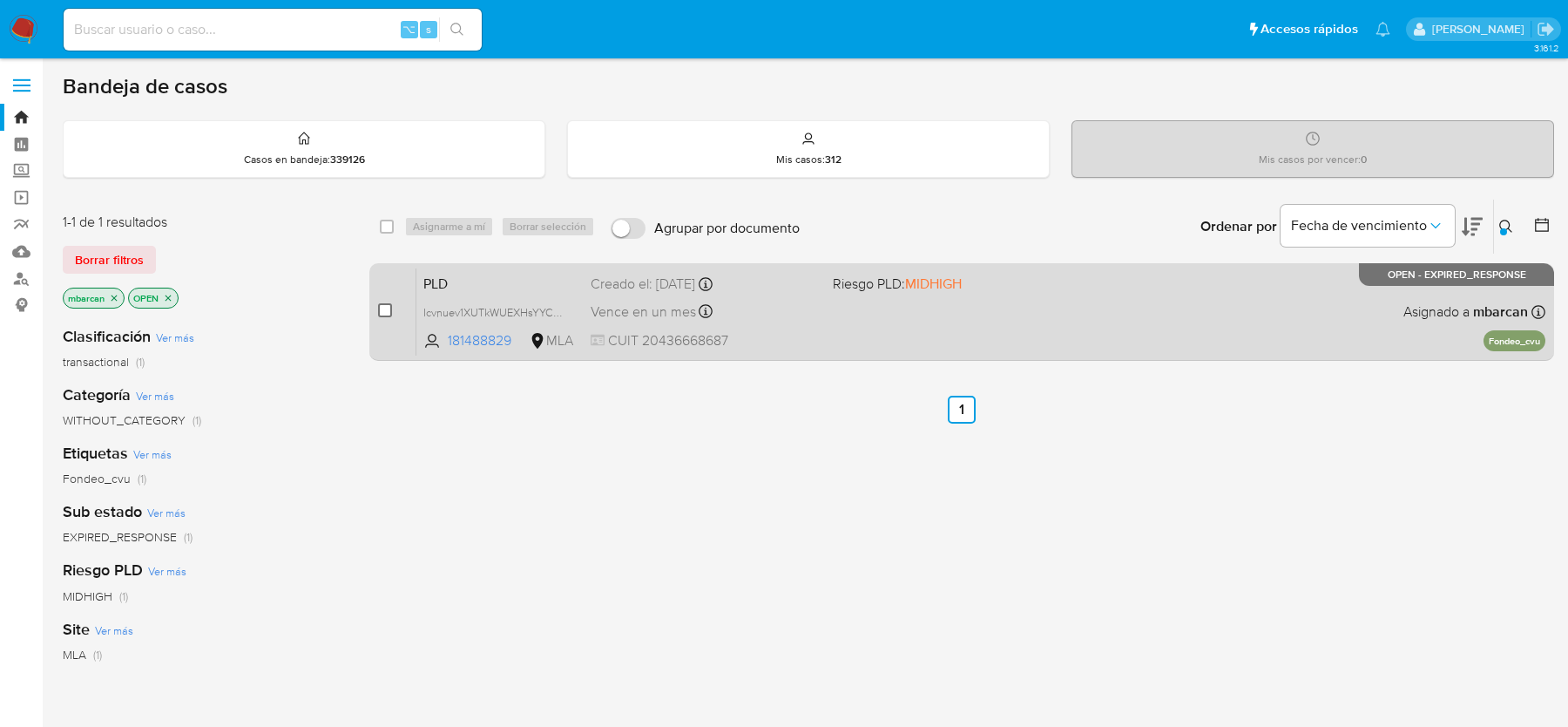
click at [384, 304] on input "checkbox" at bounding box center [385, 310] width 14 height 14
checkbox input "true"
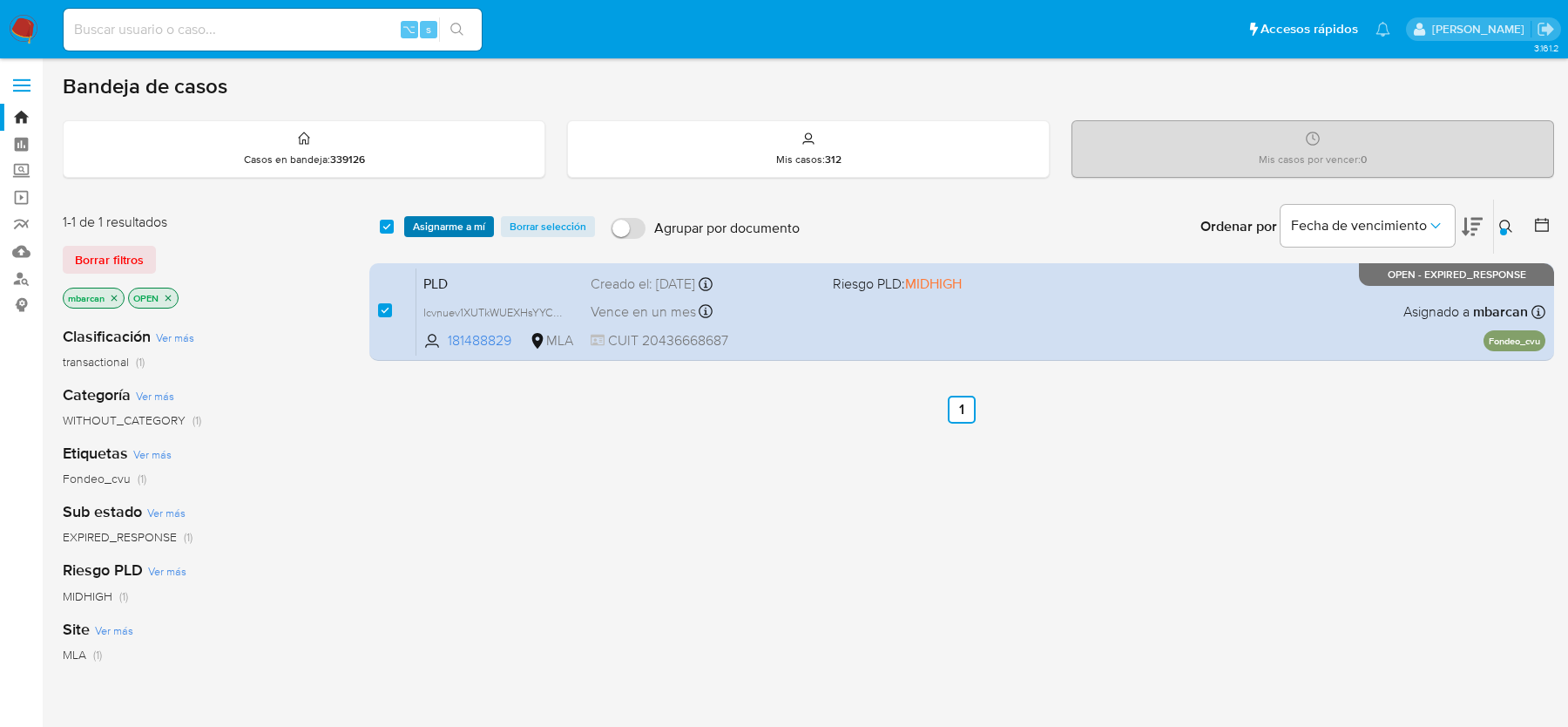
click at [455, 218] on span "Asignarme a mí" at bounding box center [449, 226] width 73 height 17
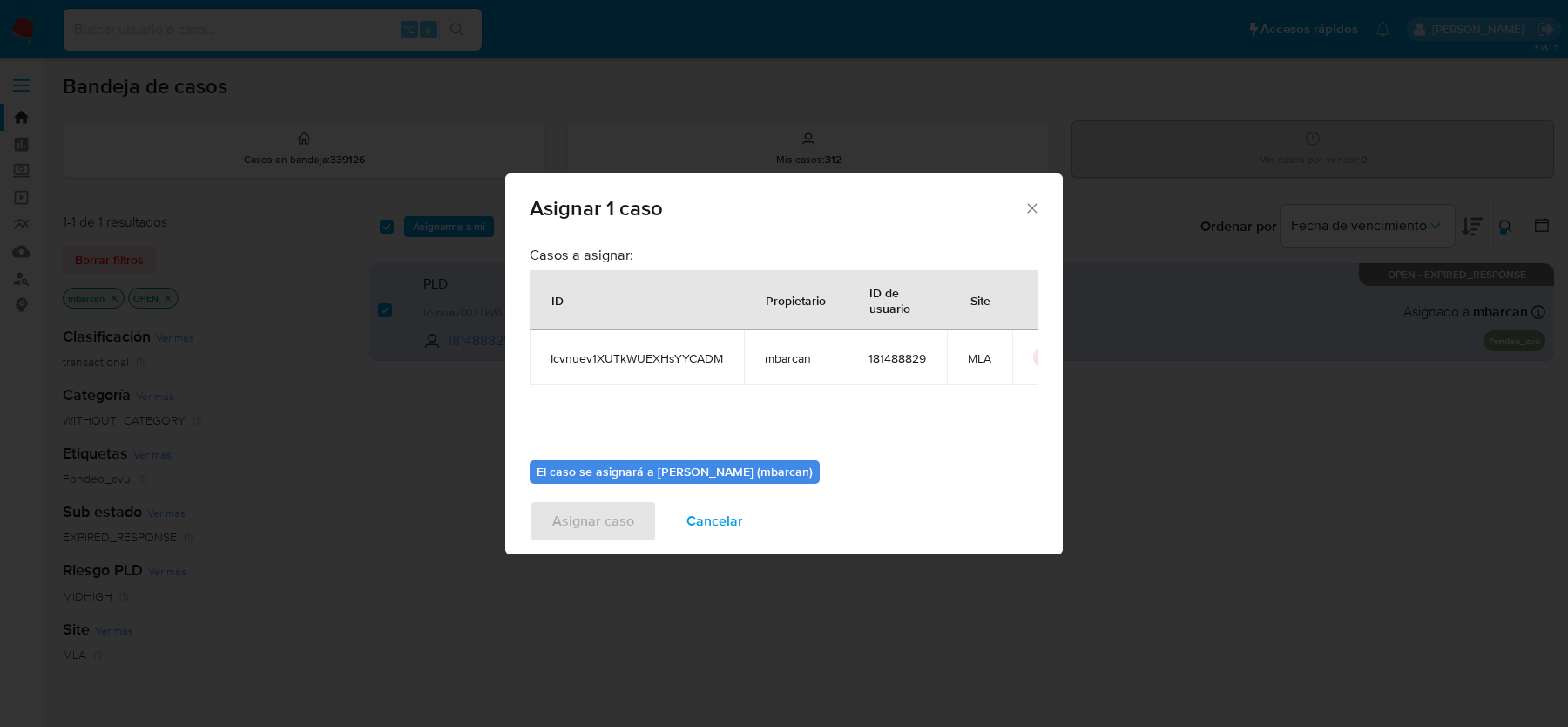
scroll to position [89, 0]
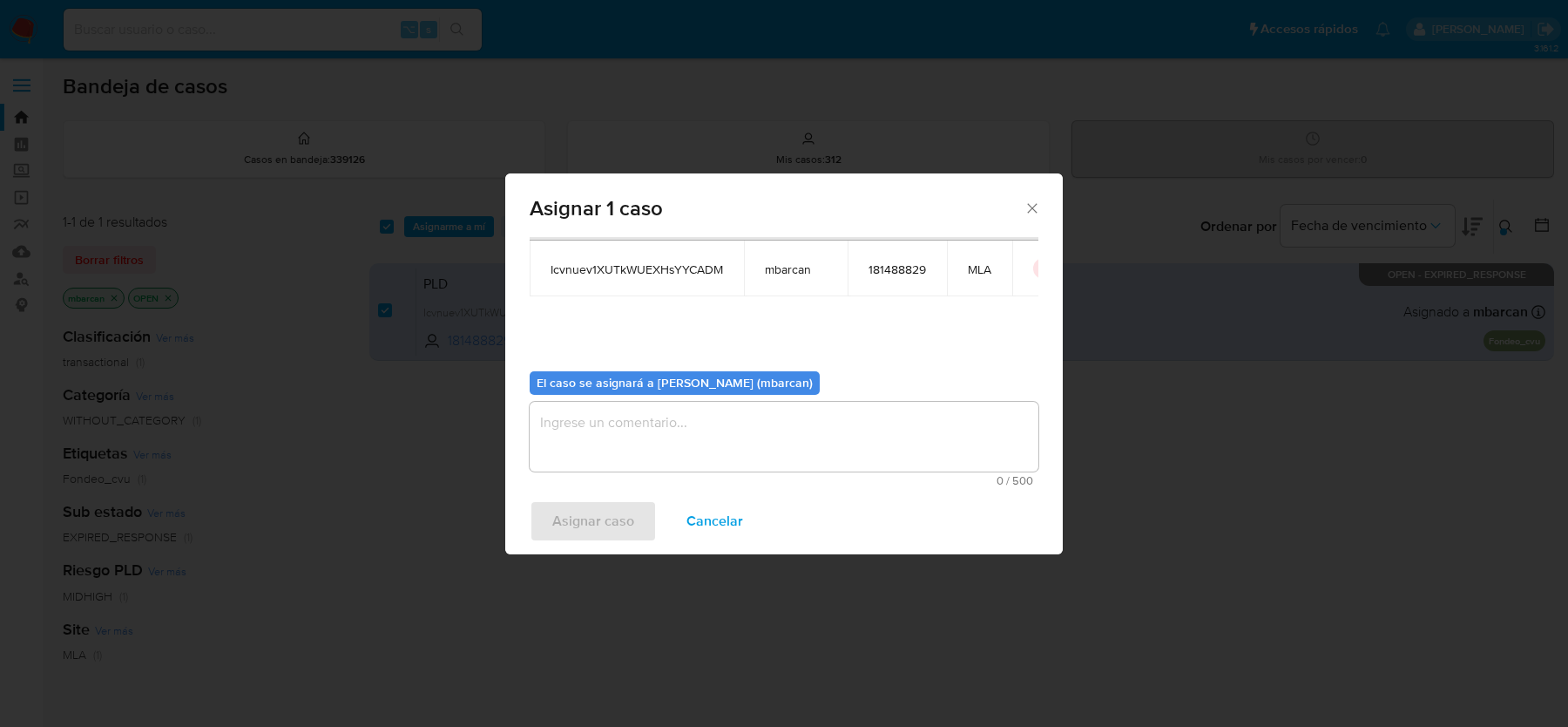
click at [752, 429] on textarea "assign-modal" at bounding box center [784, 437] width 508 height 70
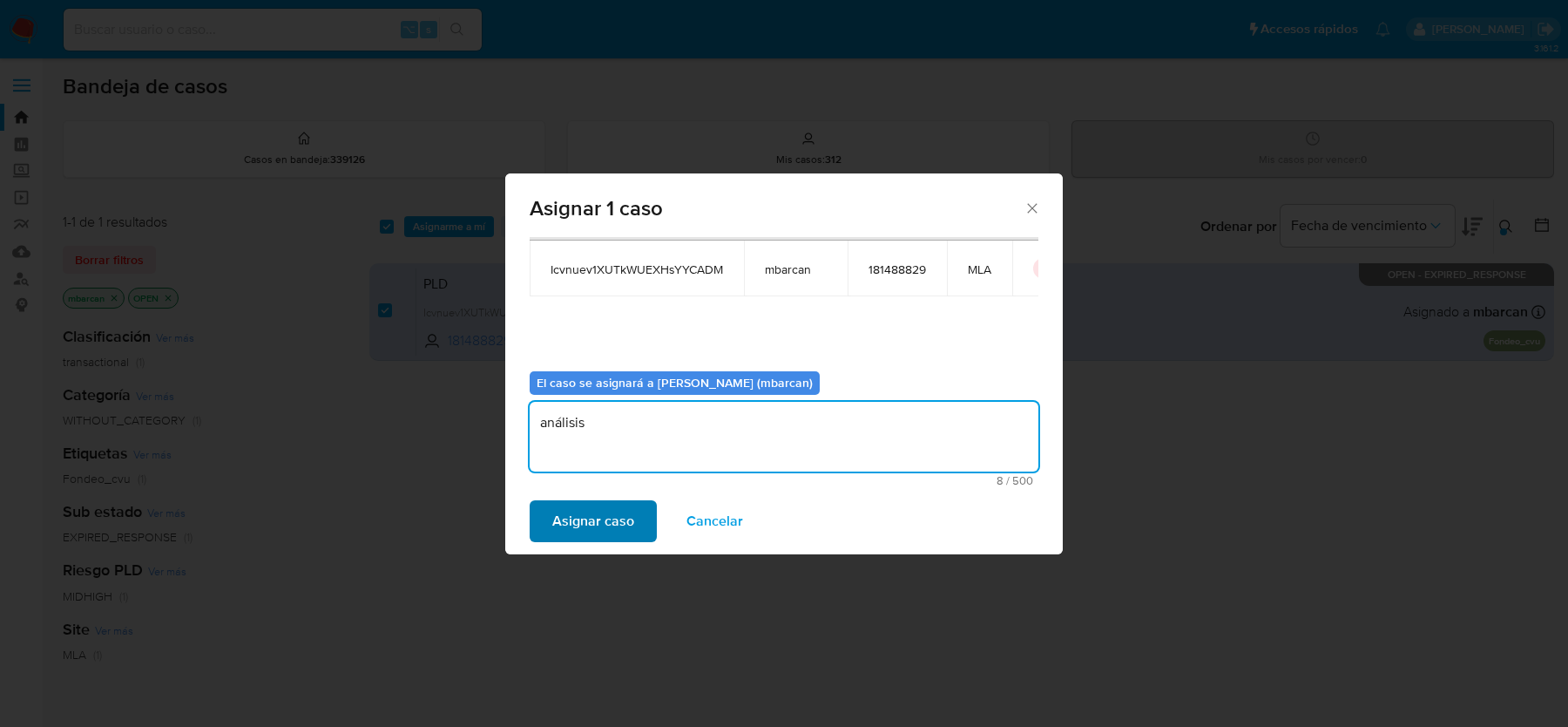
type textarea "análisis"
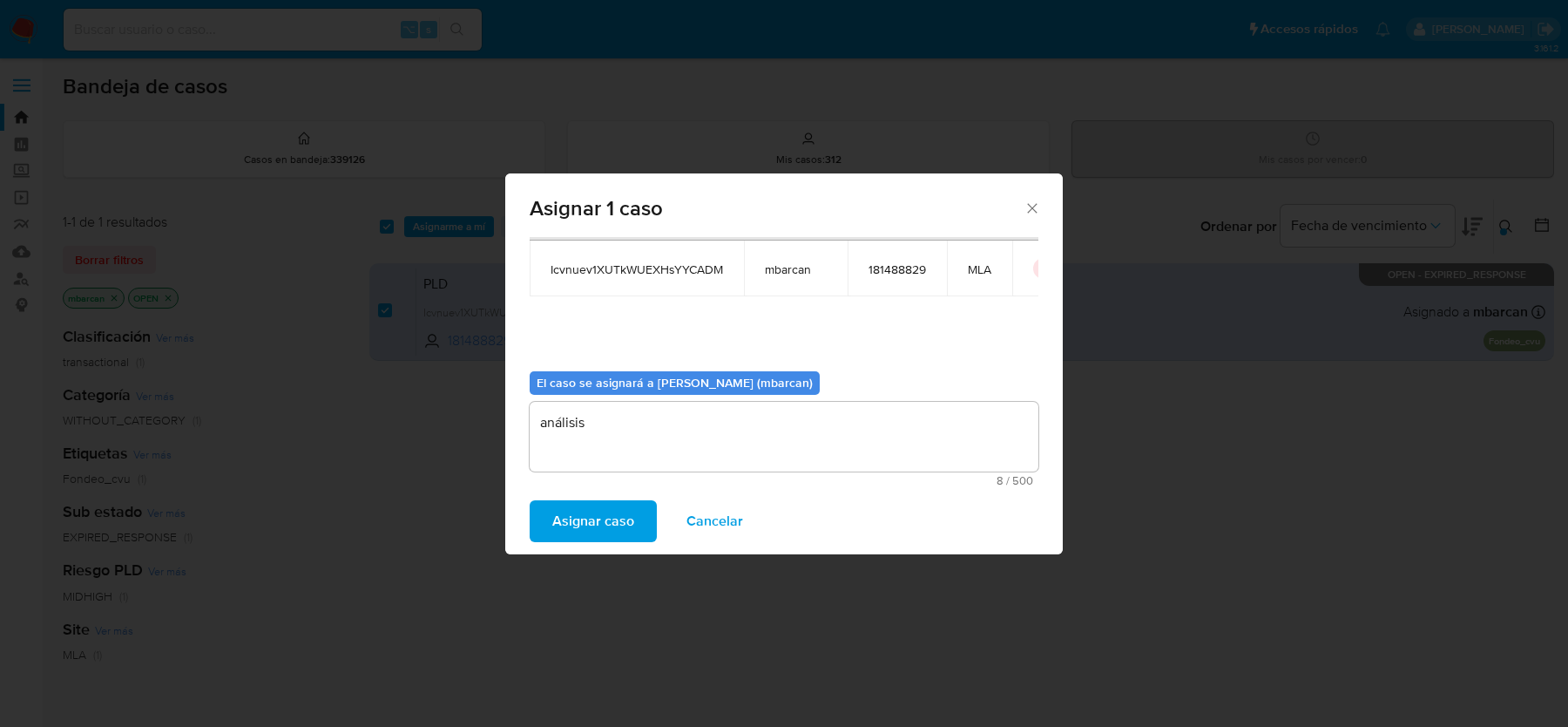
click at [620, 523] on span "Asignar caso" at bounding box center [593, 521] width 82 height 38
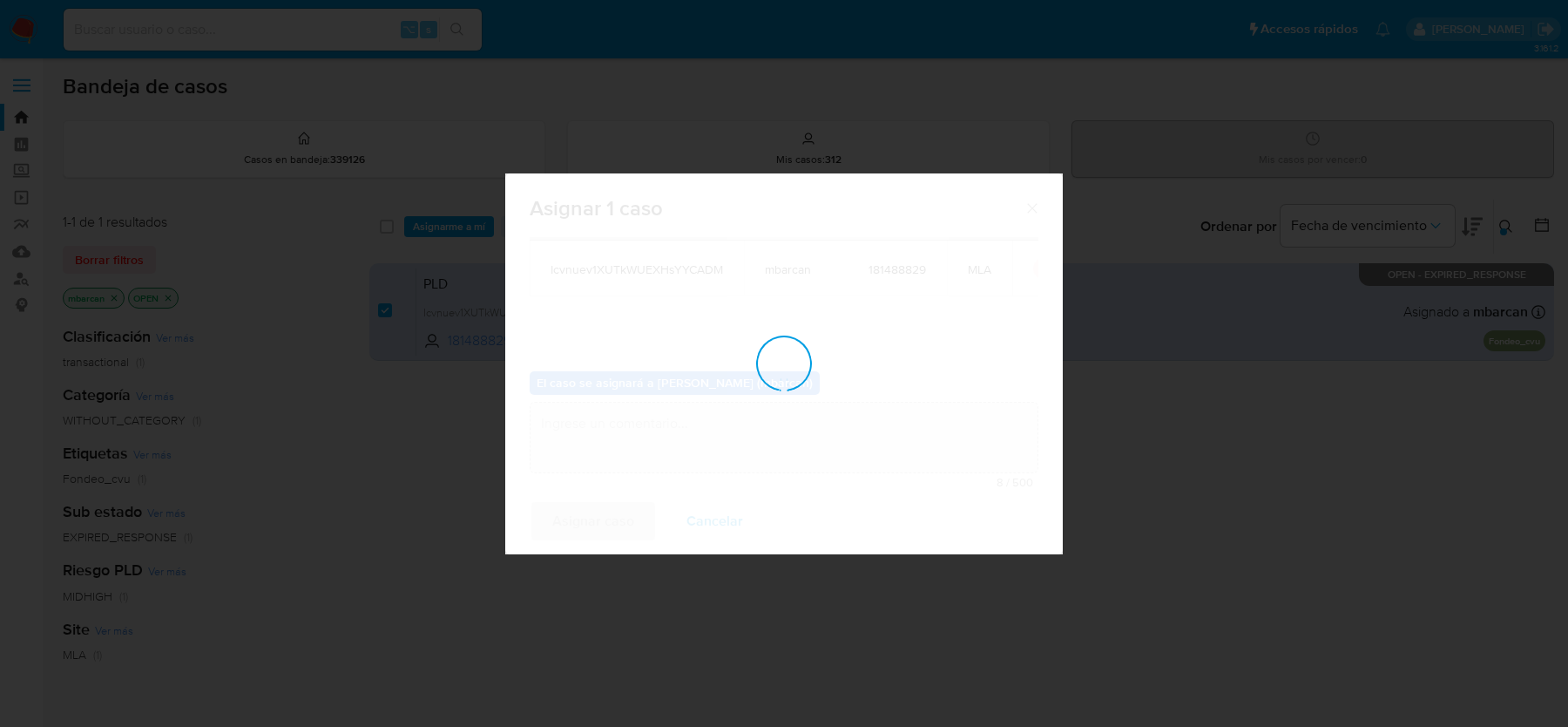
checkbox input "false"
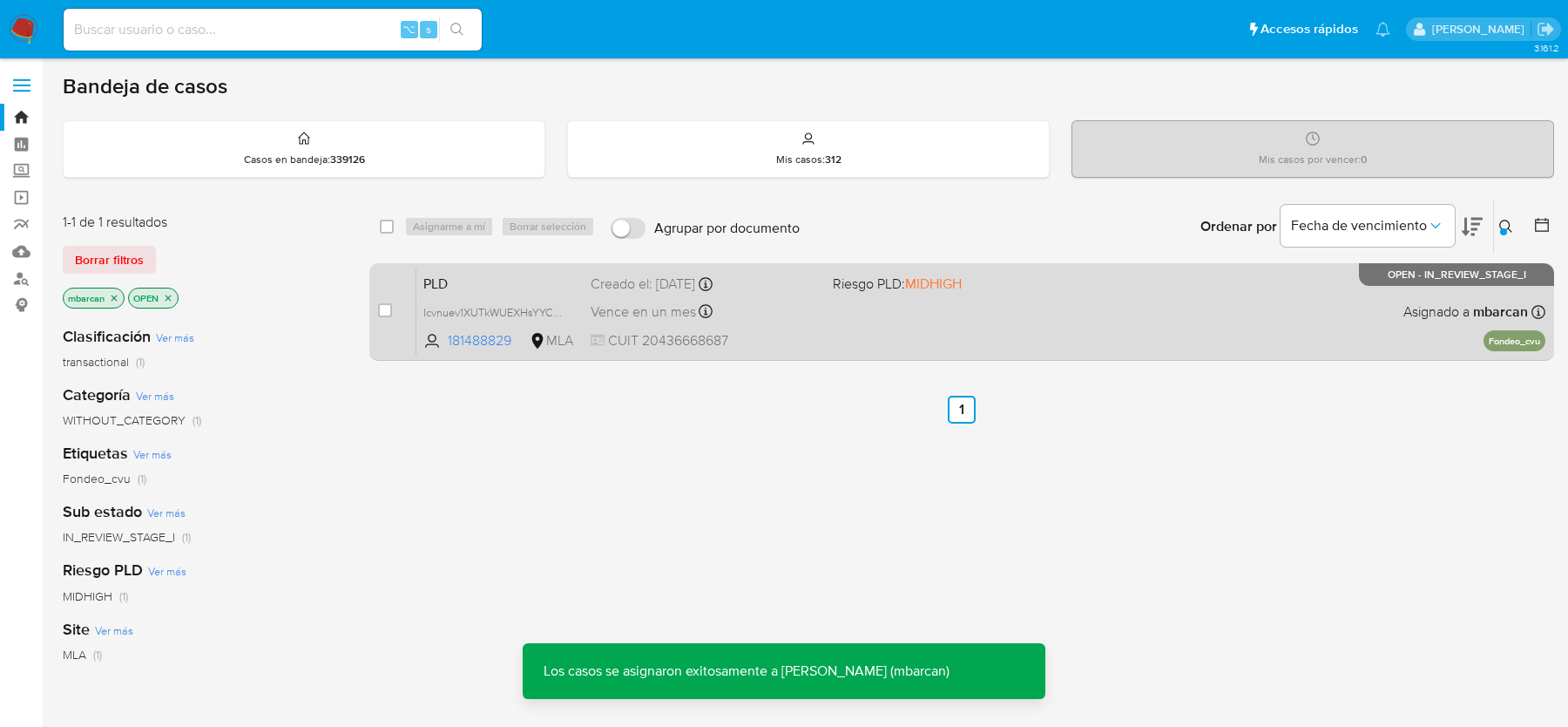
click at [466, 277] on span "PLD" at bounding box center [501, 282] width 154 height 23
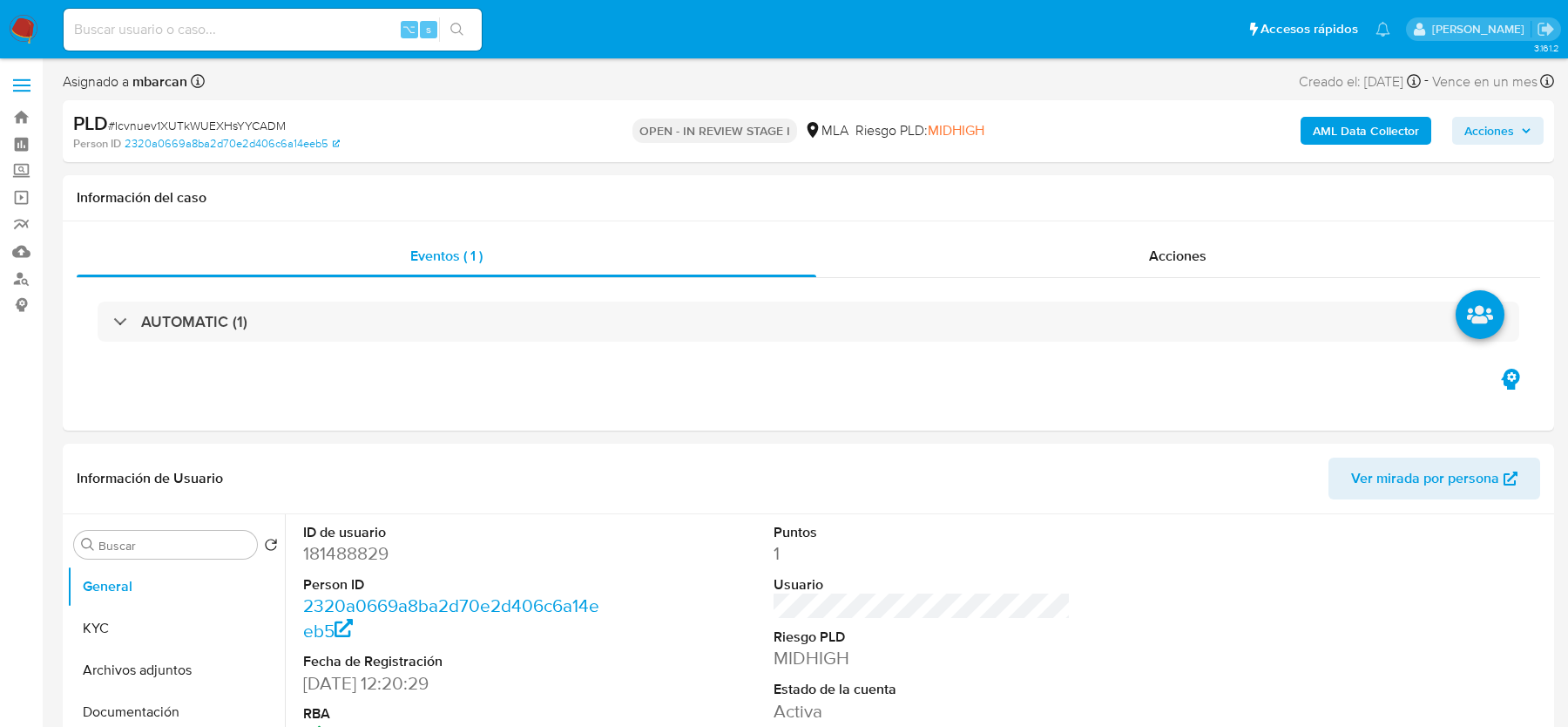
click at [228, 124] on span "# Icvnuev1XUTkWUEXHsYYCADM" at bounding box center [197, 126] width 177 height 17
select select "10"
copy span "Icvnuev1XUTkWUEXHsYYCADM"
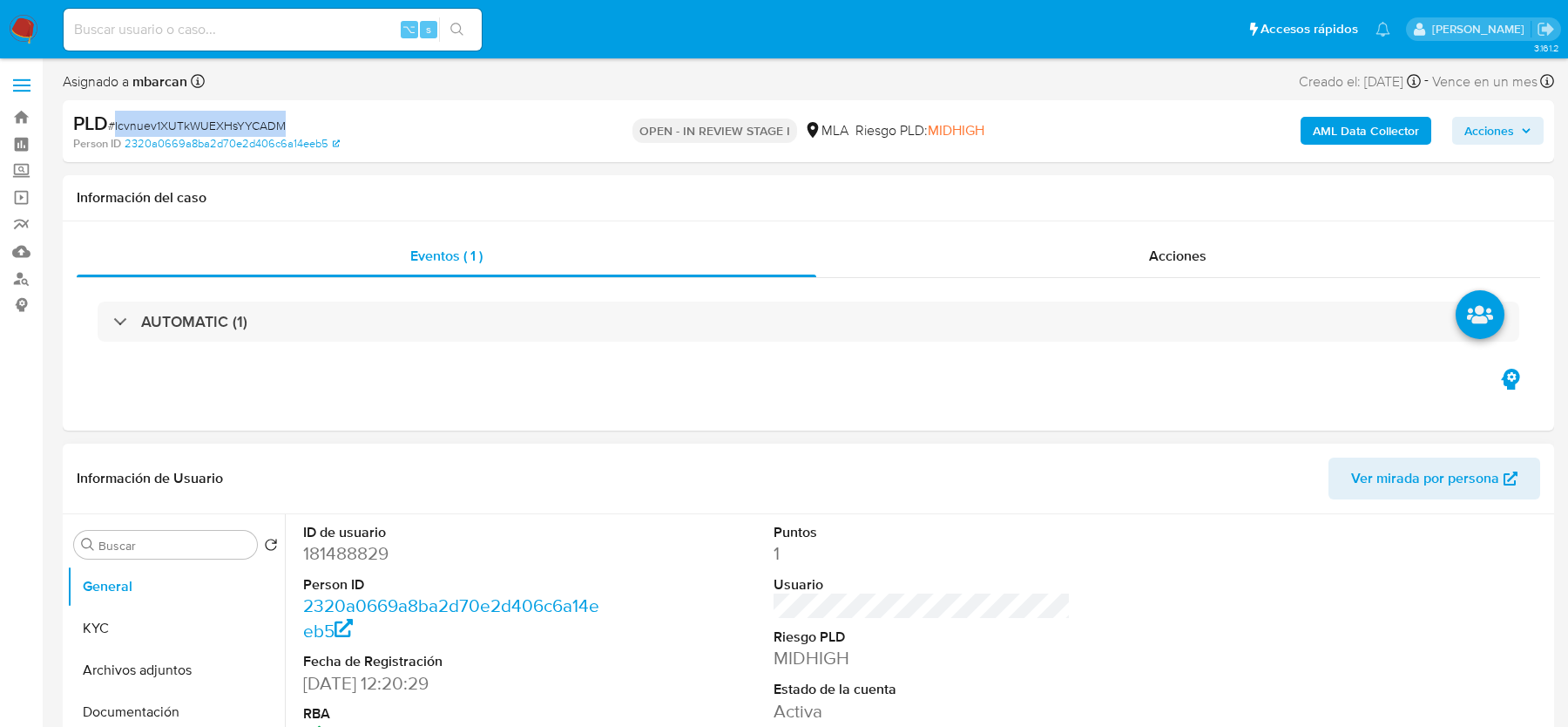
click at [339, 547] on dd "181488829" at bounding box center [451, 553] width 296 height 24
copy dd "181488829"
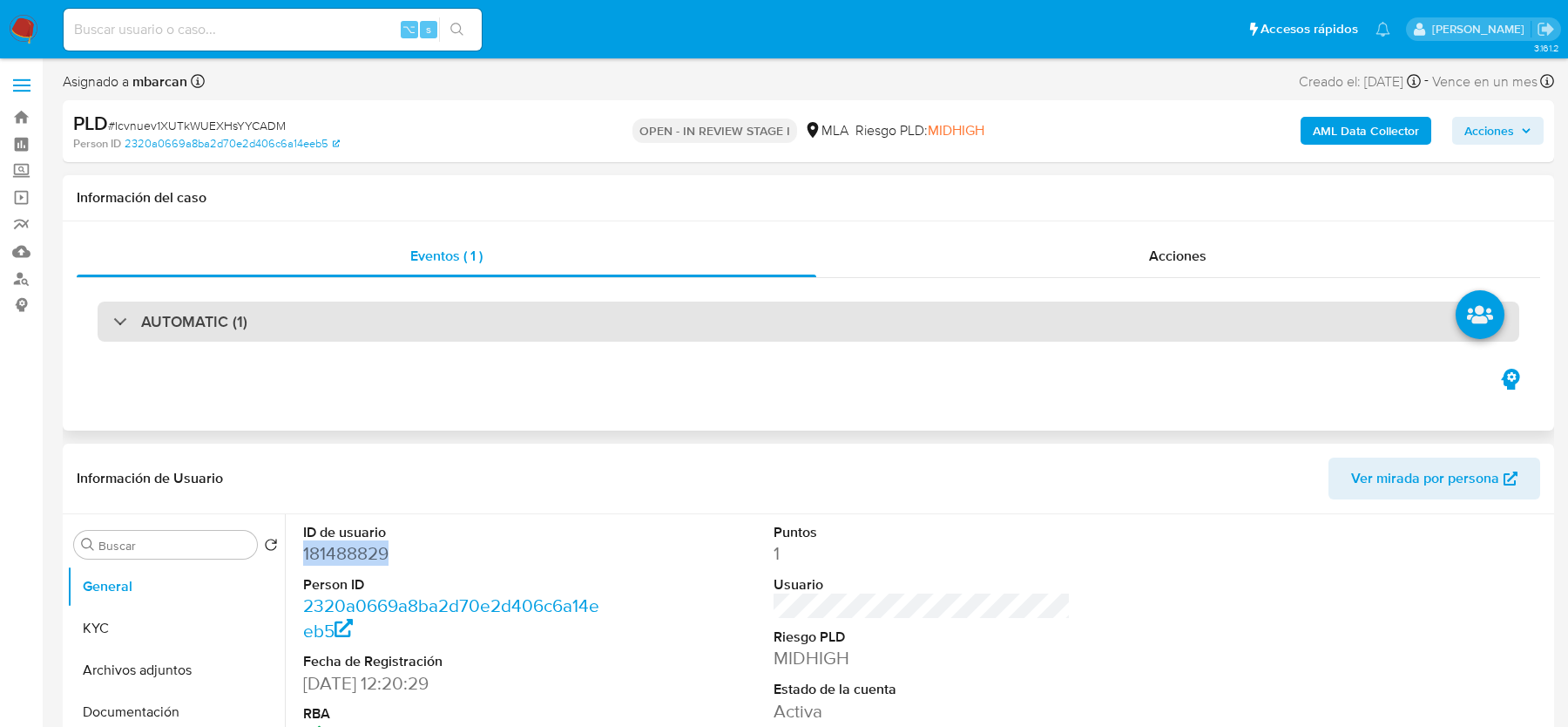
copy dd "181488829"
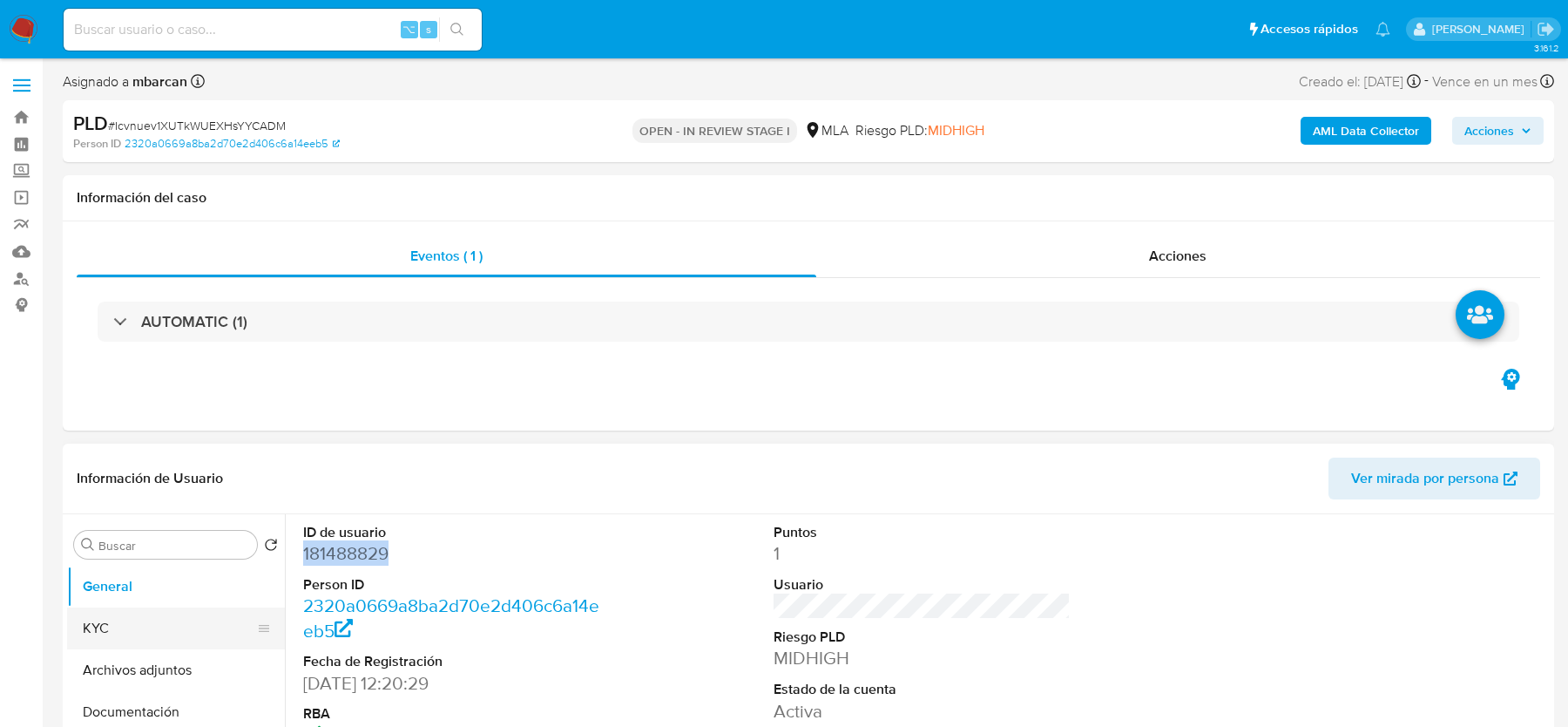
click at [177, 615] on button "KYC" at bounding box center [169, 628] width 204 height 42
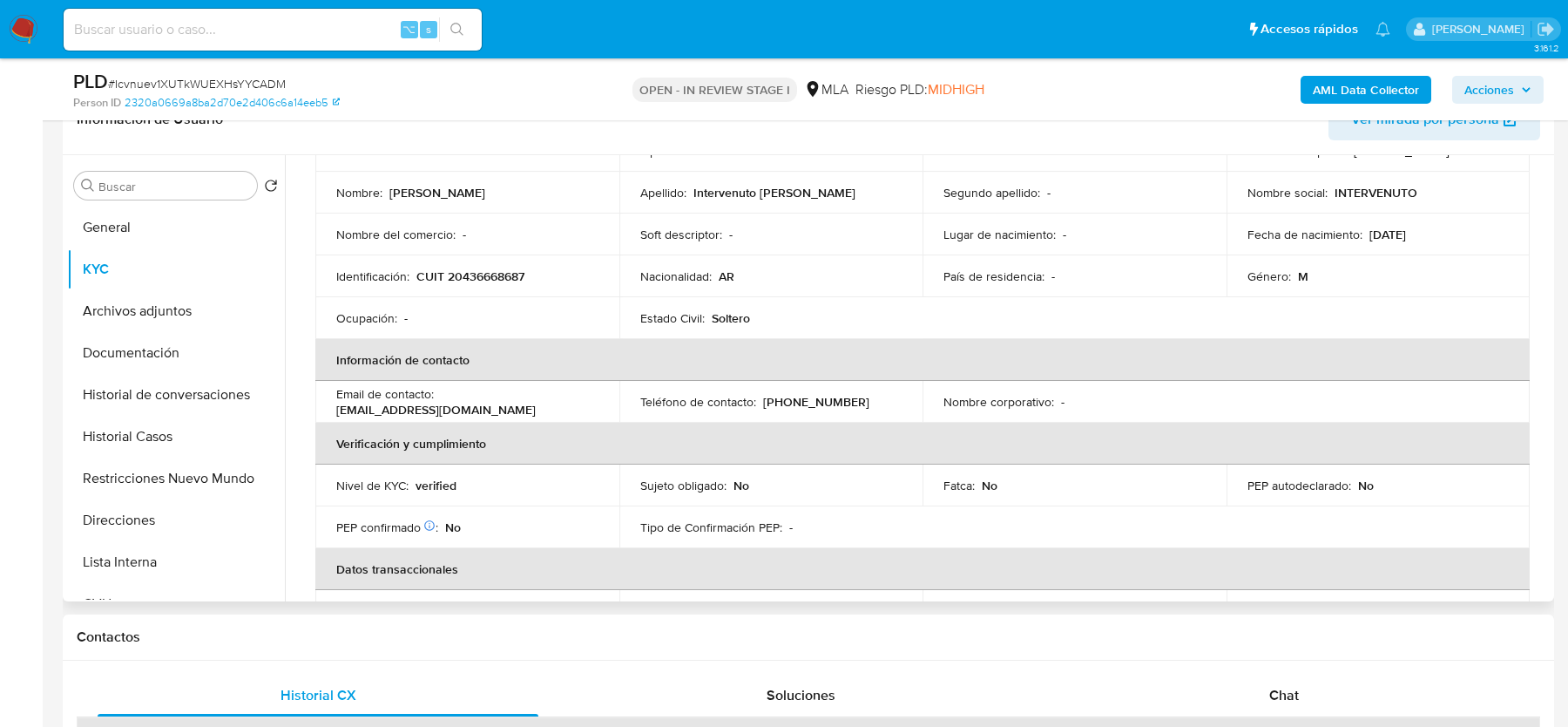
scroll to position [474, 0]
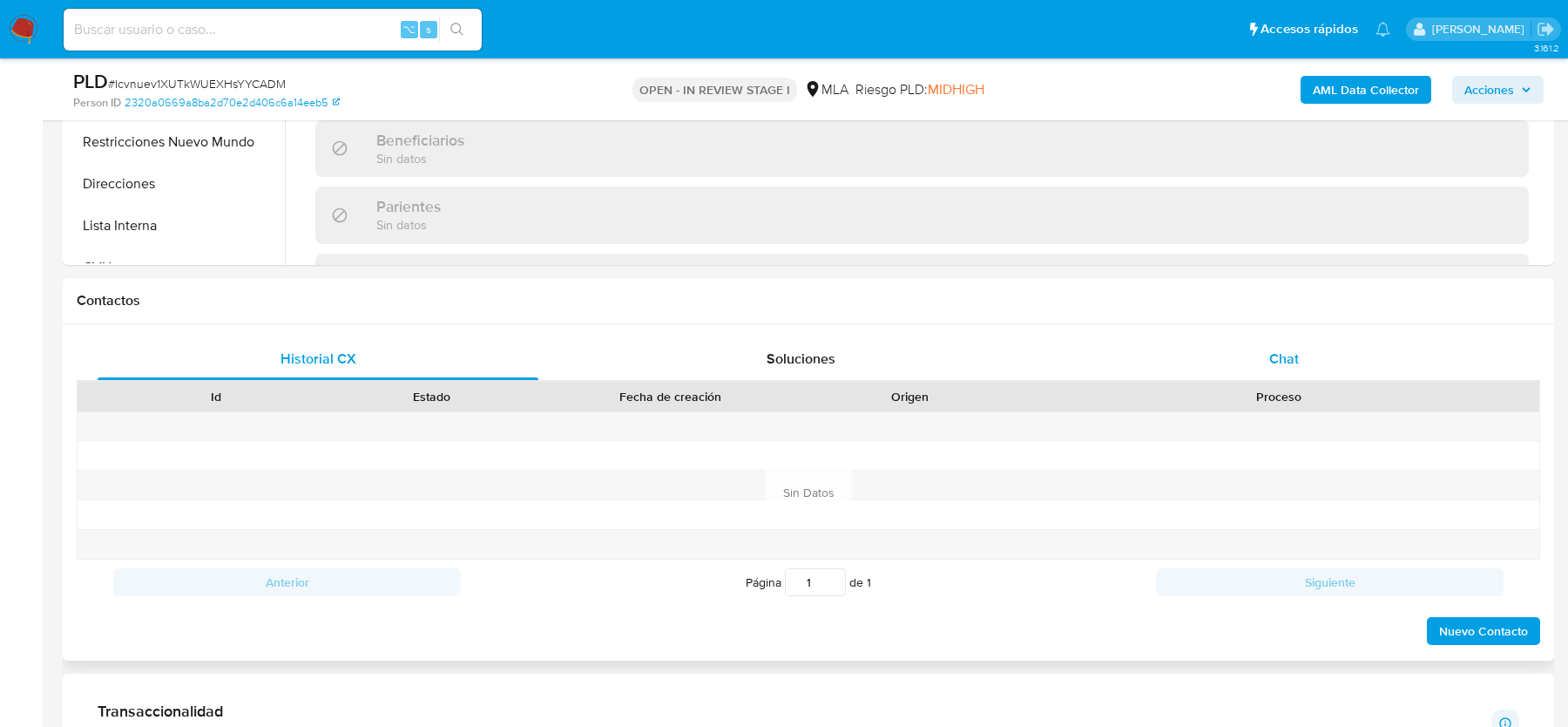
click at [1296, 338] on div "Chat" at bounding box center [1284, 359] width 441 height 42
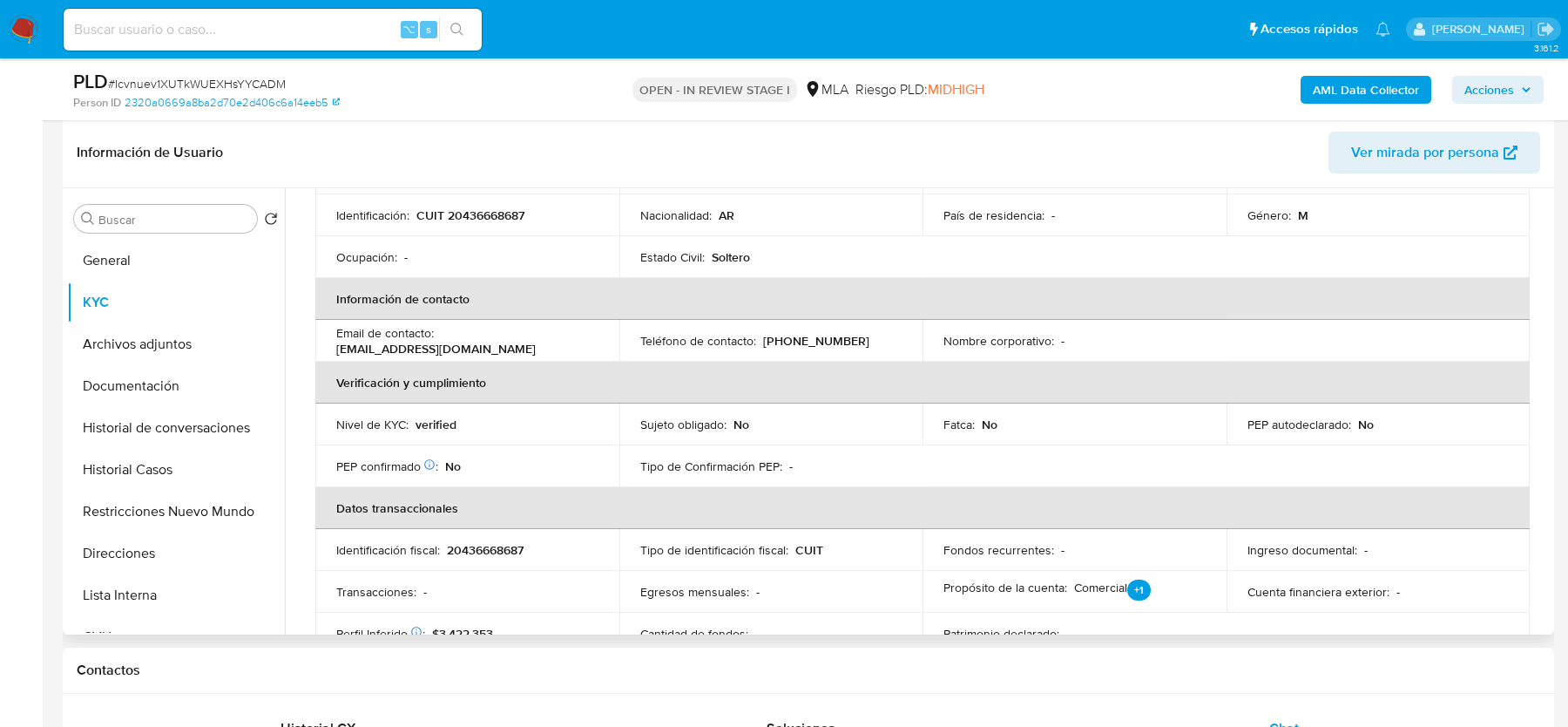
scroll to position [0, 0]
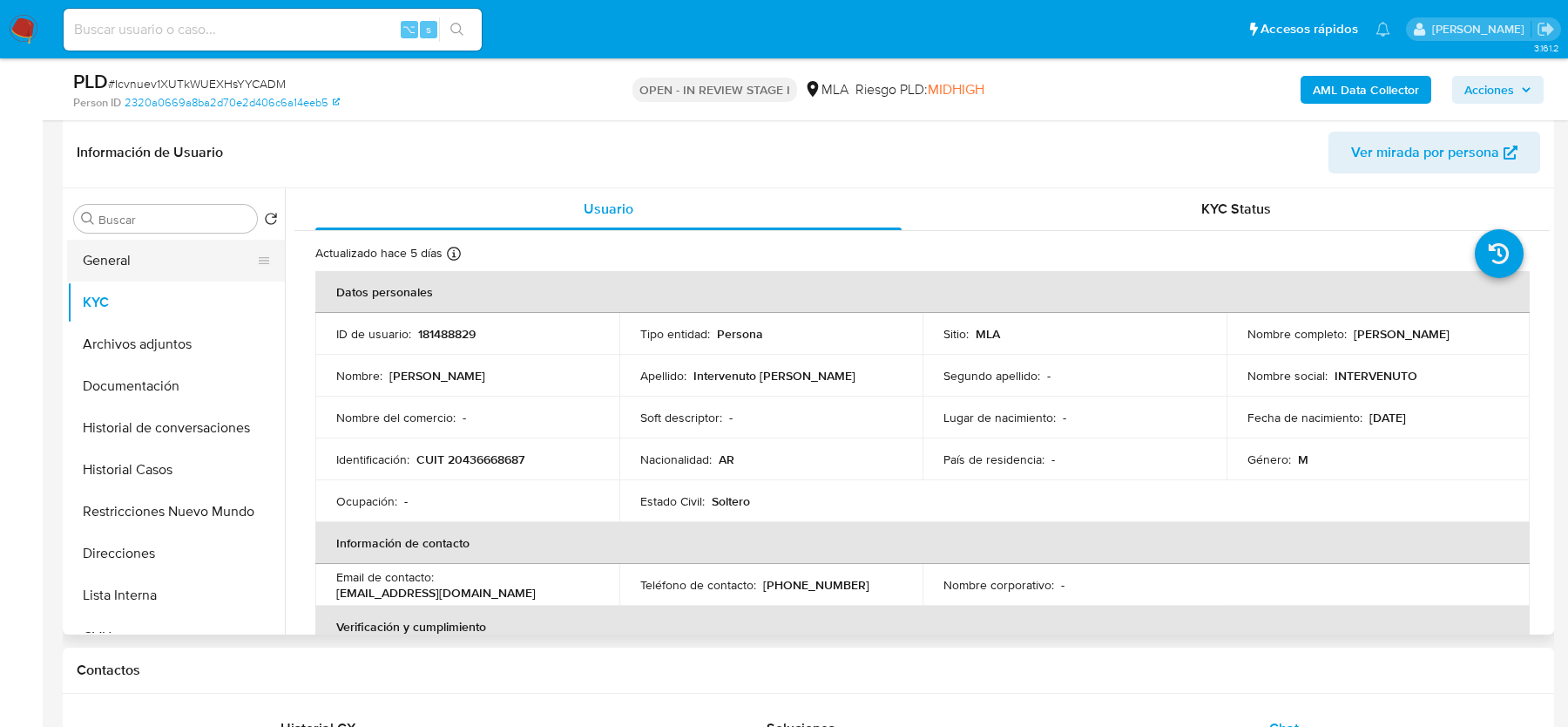
click at [175, 264] on button "General" at bounding box center [169, 260] width 204 height 42
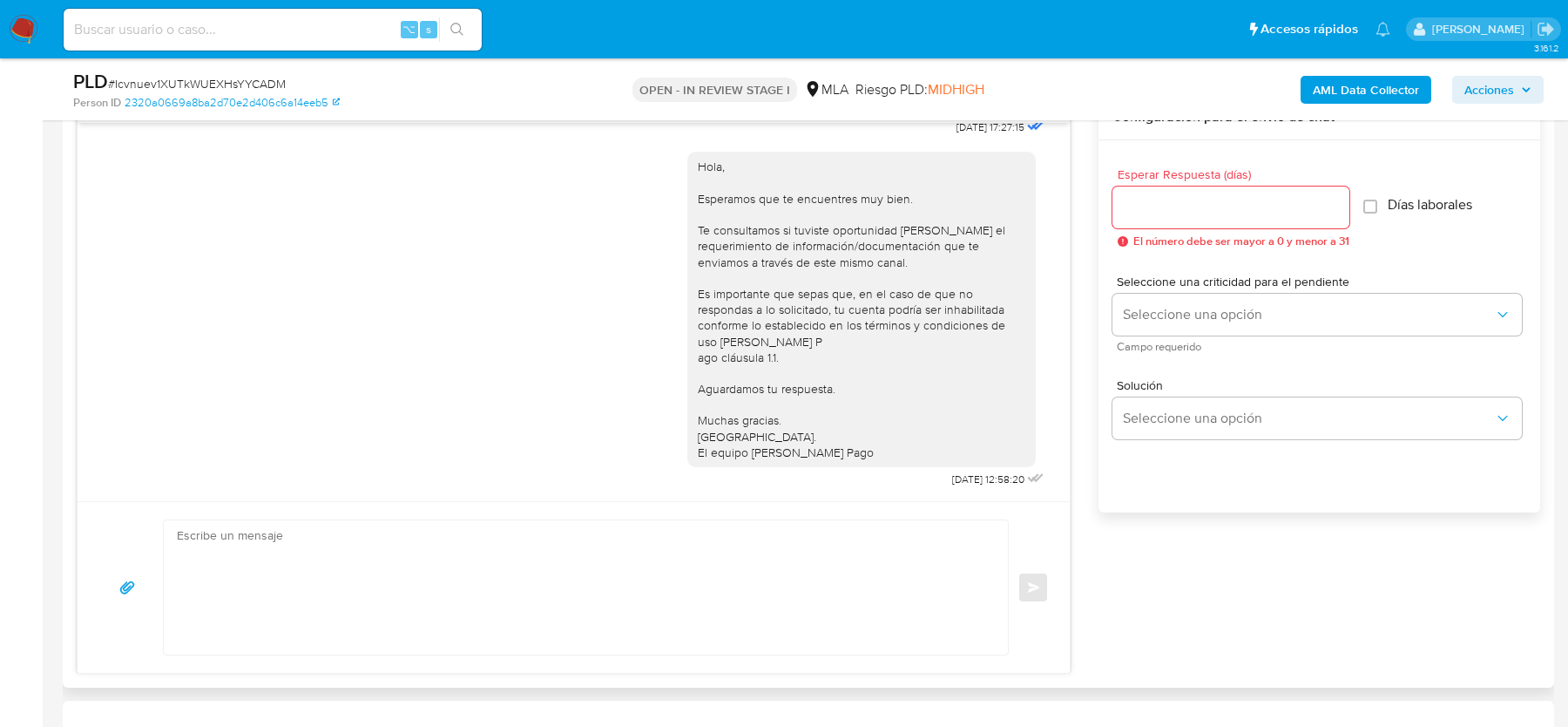
scroll to position [1035, 0]
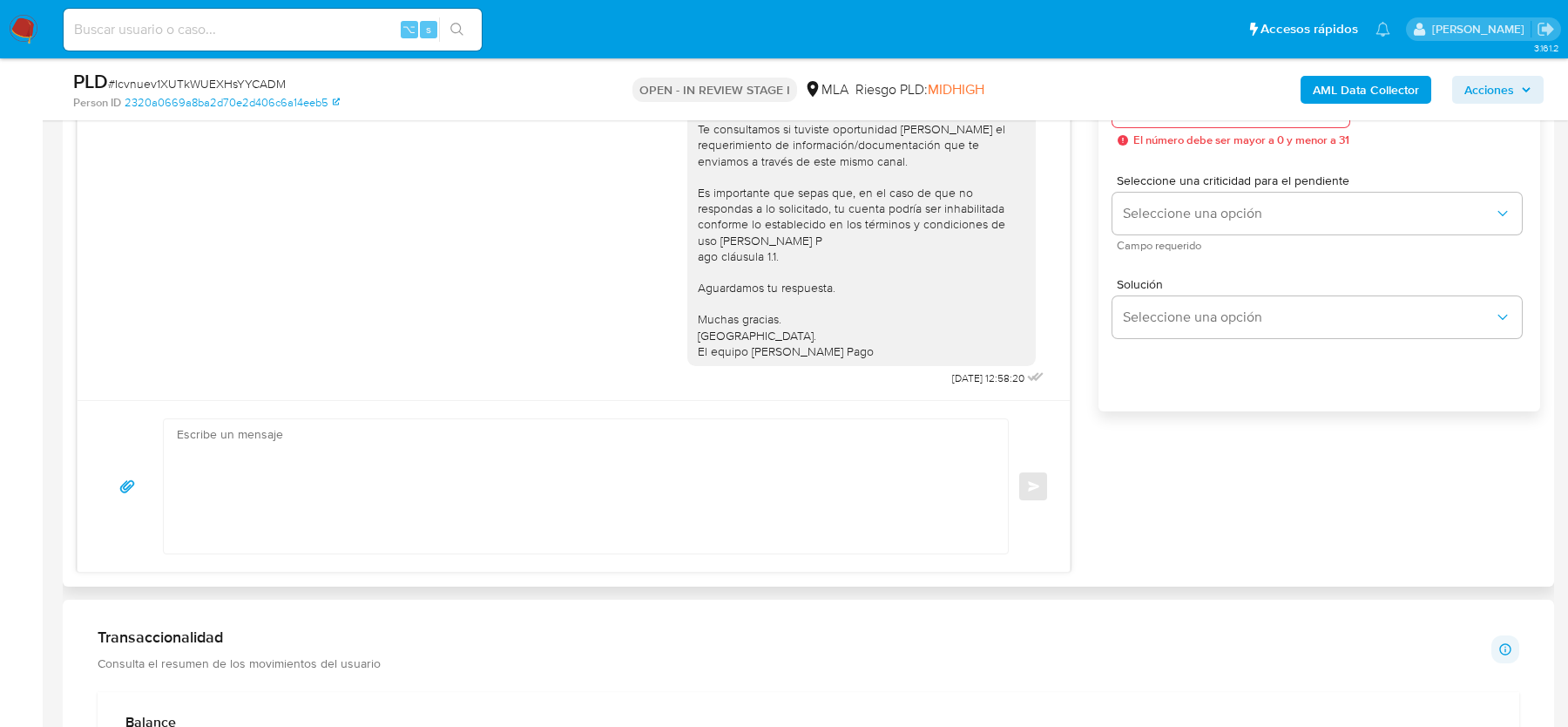
click at [487, 503] on textarea at bounding box center [581, 487] width 810 height 135
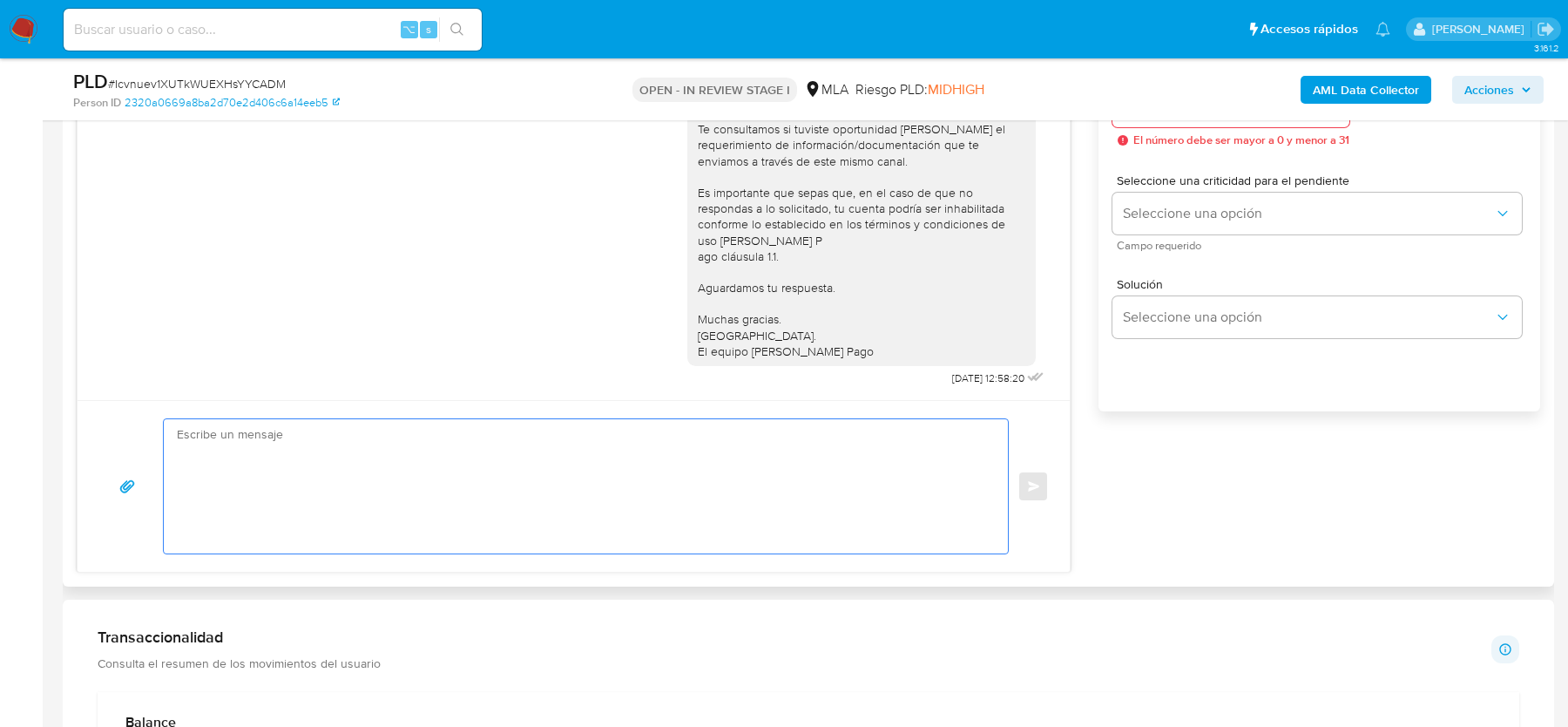
paste textarea "Hola, esperamos que te encuentres muy bien. Te consultamos si tuviste oportunid…"
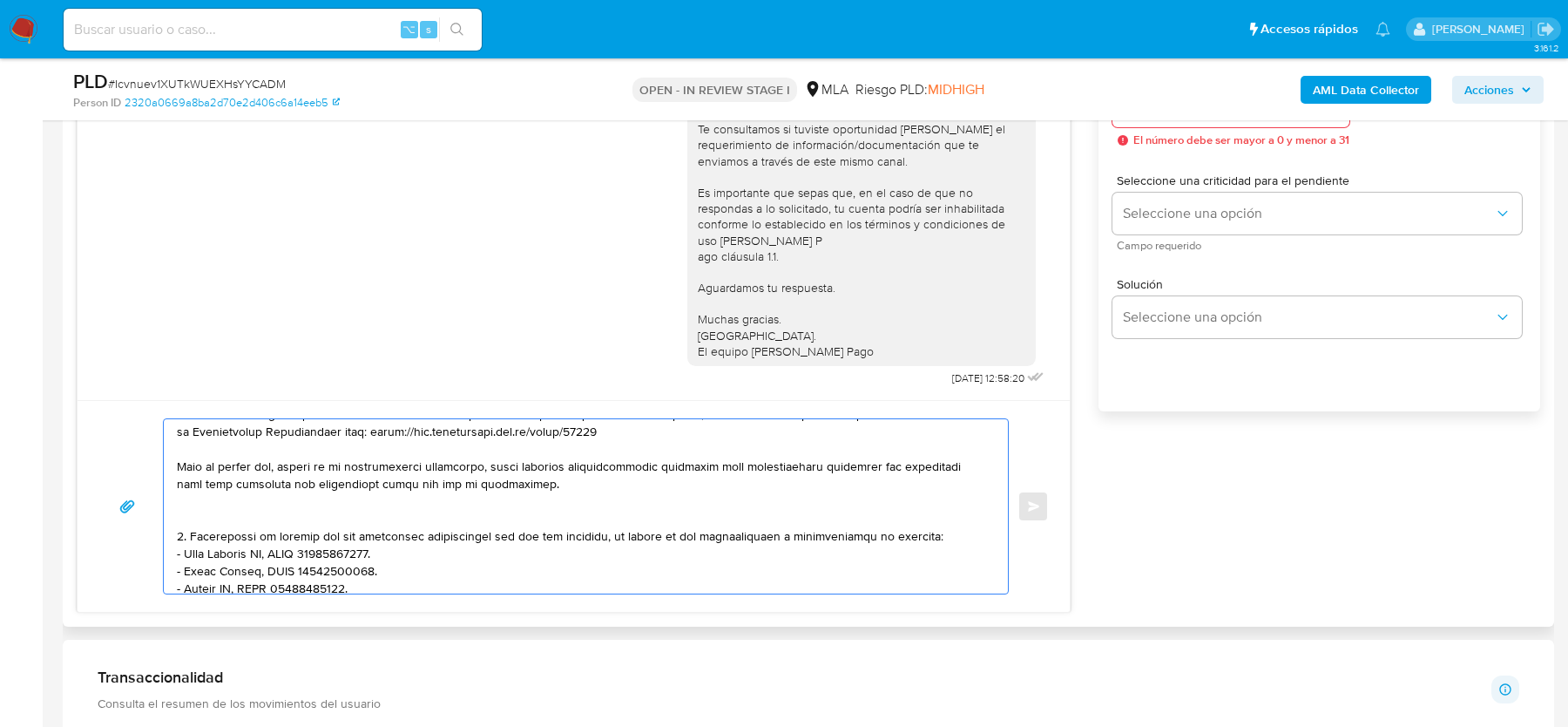
scroll to position [198, 0]
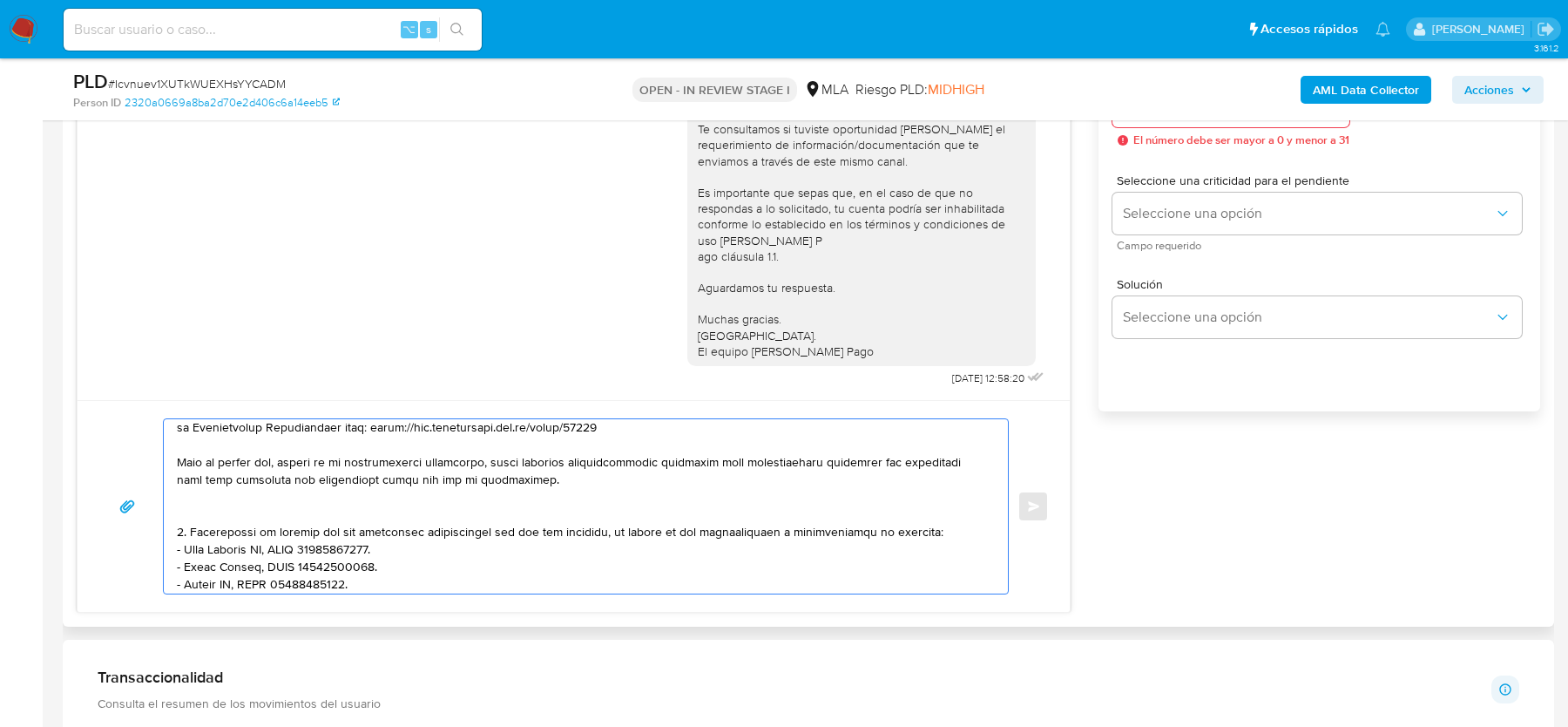
click at [418, 508] on textarea at bounding box center [581, 506] width 810 height 174
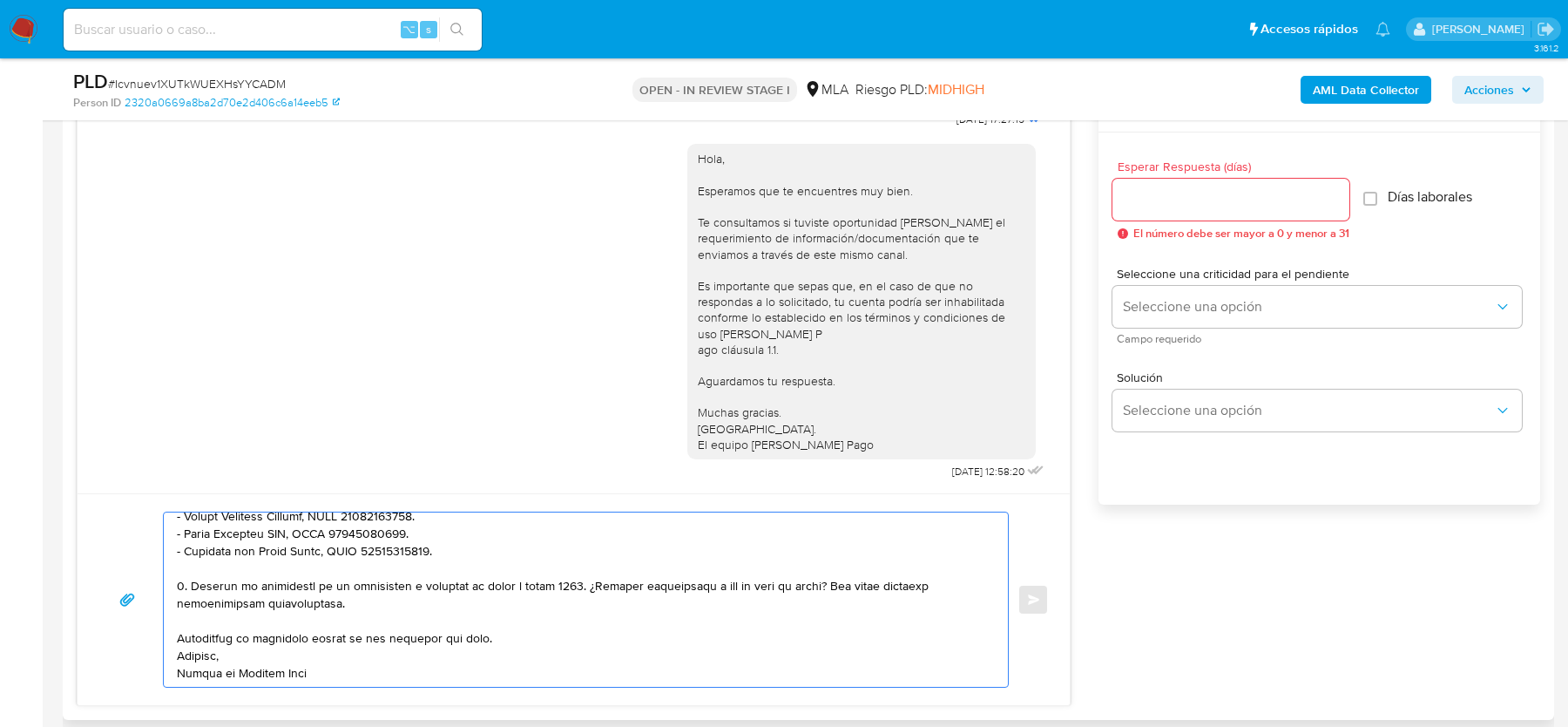
scroll to position [906, 0]
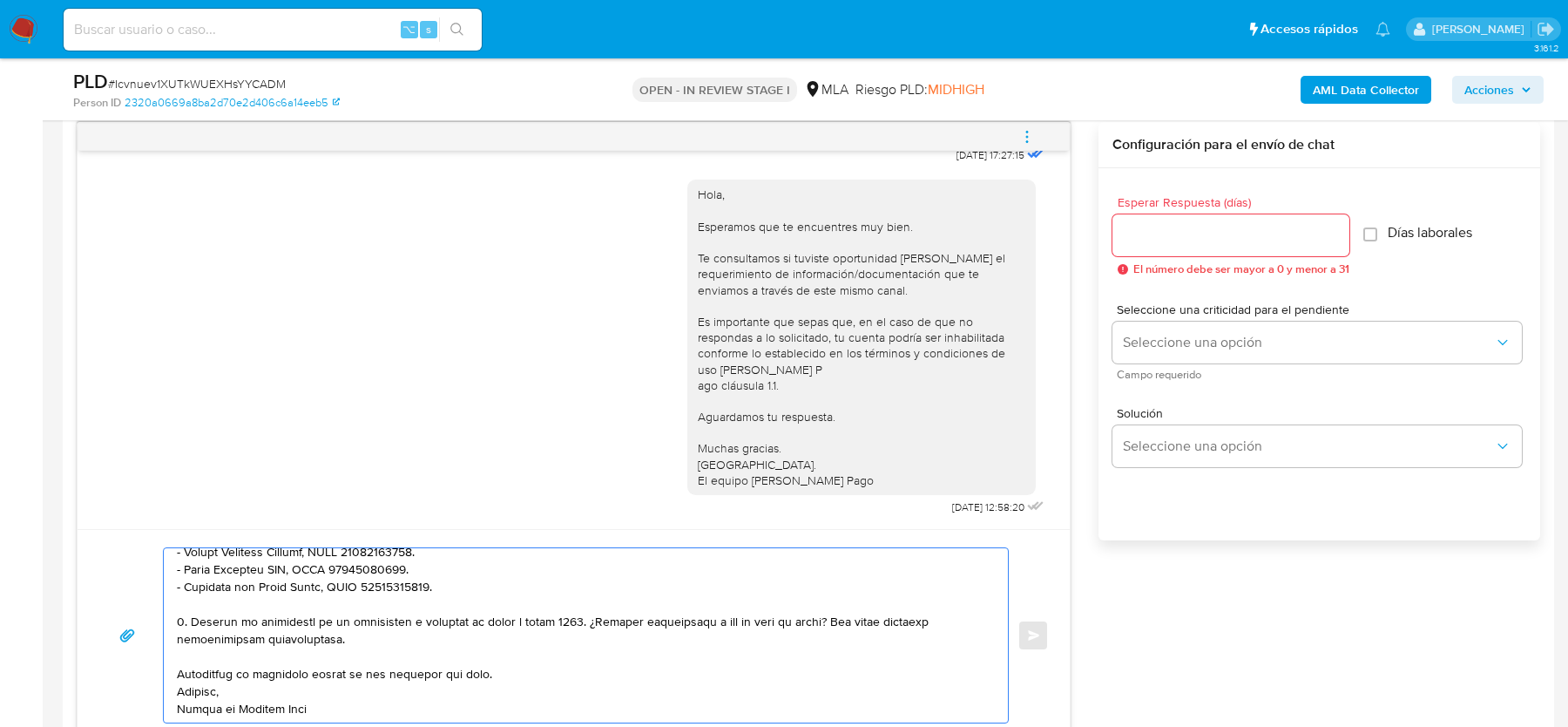
type textarea "Hola, esperamos que te encuentres muy bien. Te consultamos si tuviste oportunid…"
click at [1152, 197] on span "Esperar Respuesta (días)" at bounding box center [1236, 202] width 237 height 13
click at [1152, 224] on input "Esperar Respuesta (días)" at bounding box center [1231, 235] width 237 height 23
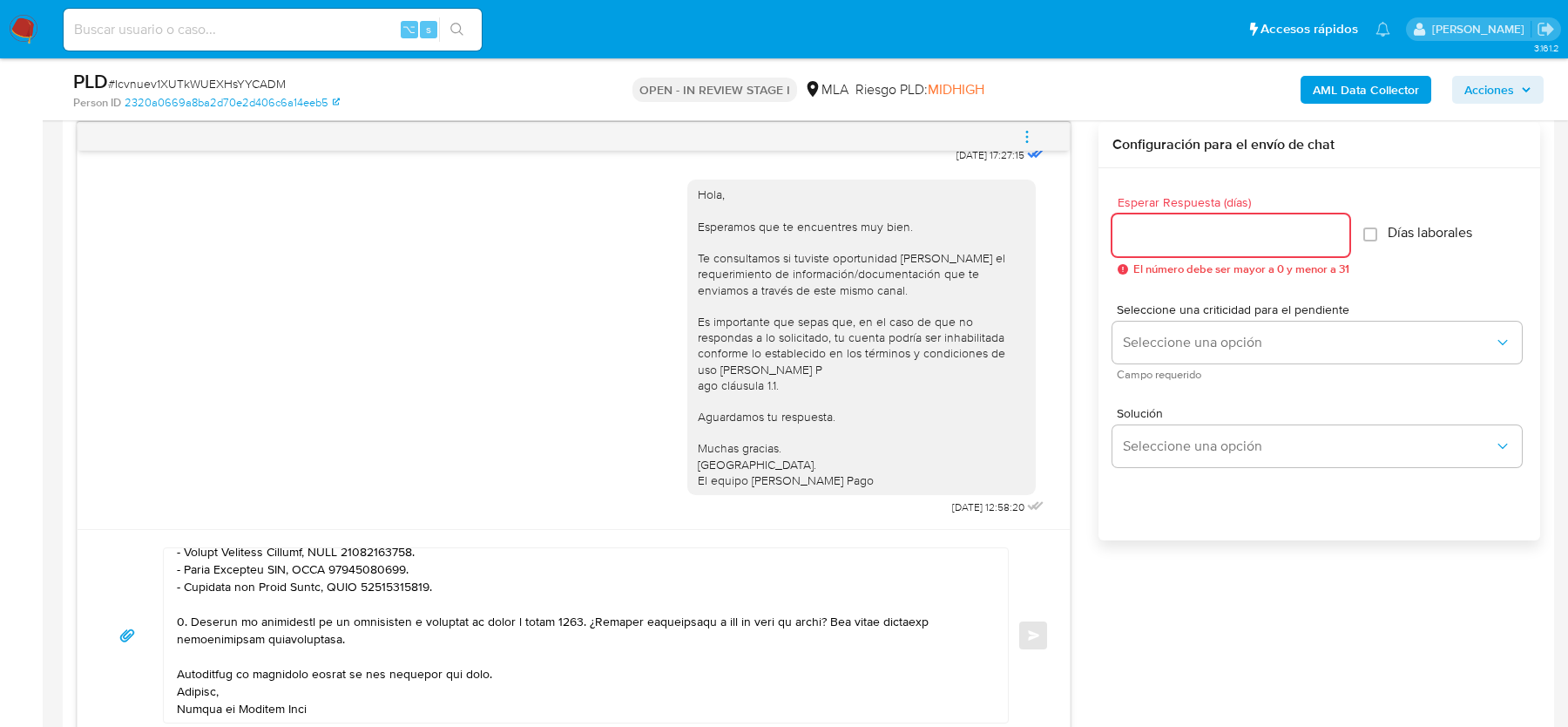
click at [1152, 228] on input "Esperar Respuesta (días)" at bounding box center [1231, 235] width 237 height 23
type input "2"
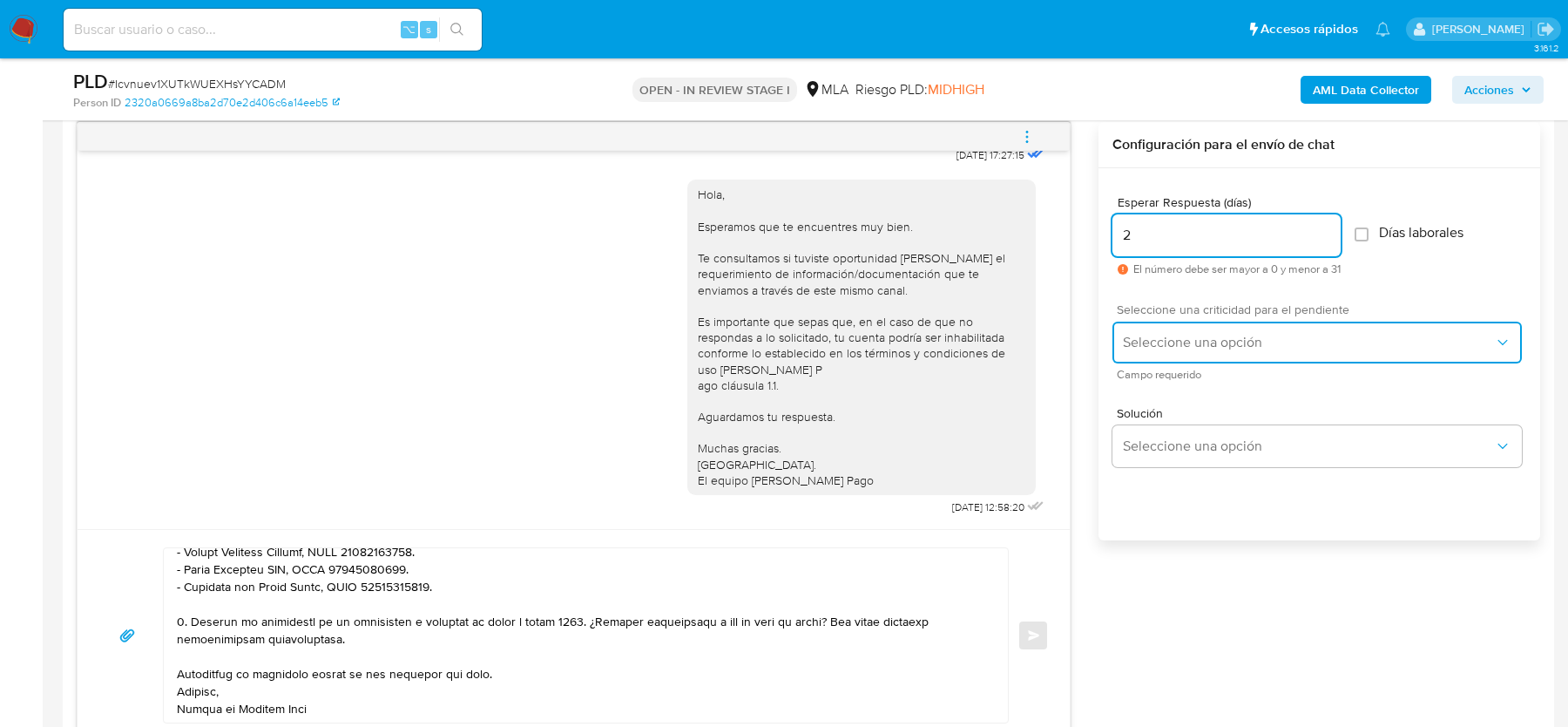
click at [1133, 349] on span "Seleccione una opción" at bounding box center [1309, 343] width 371 height 17
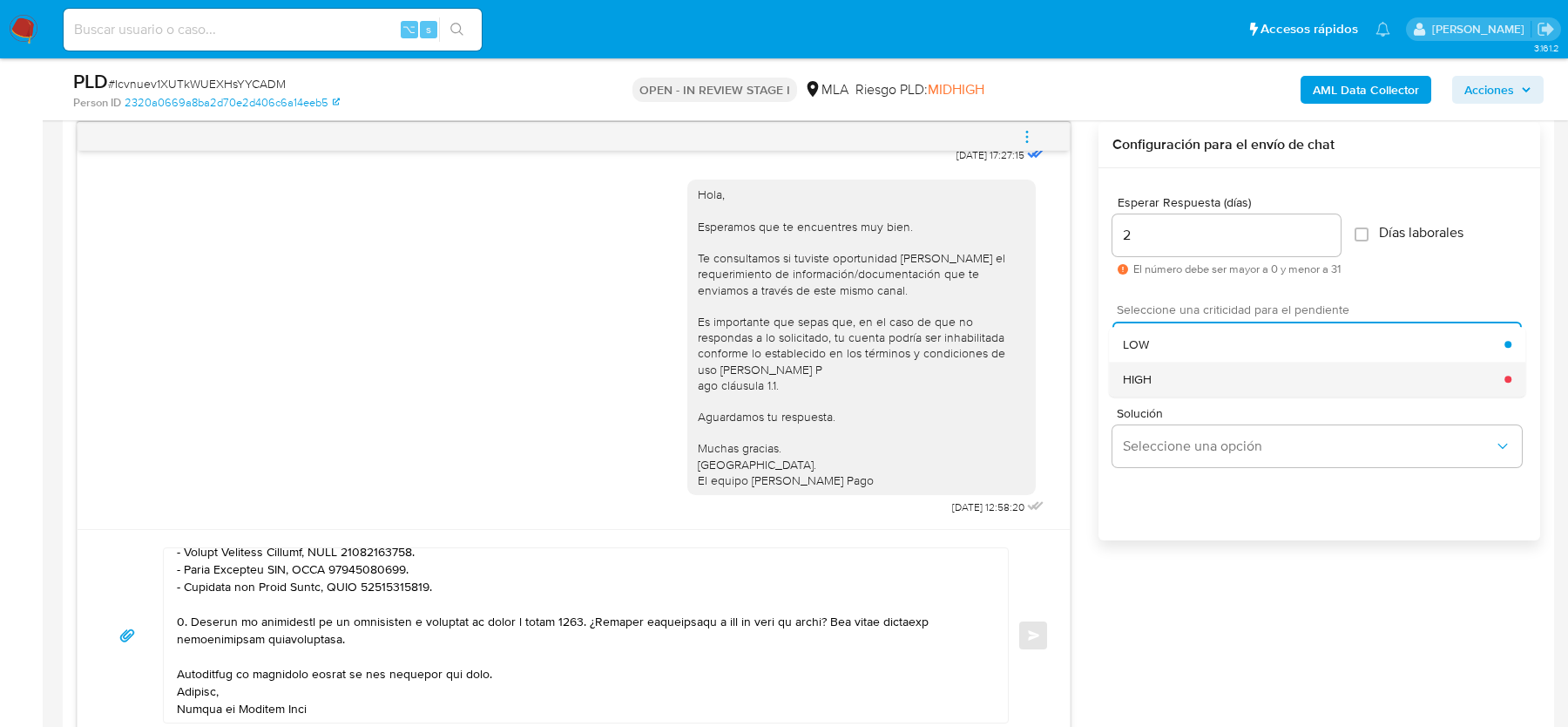
click at [1133, 362] on div "HIGH" at bounding box center [1314, 379] width 382 height 35
click at [1042, 626] on button "Enviar" at bounding box center [1033, 635] width 31 height 31
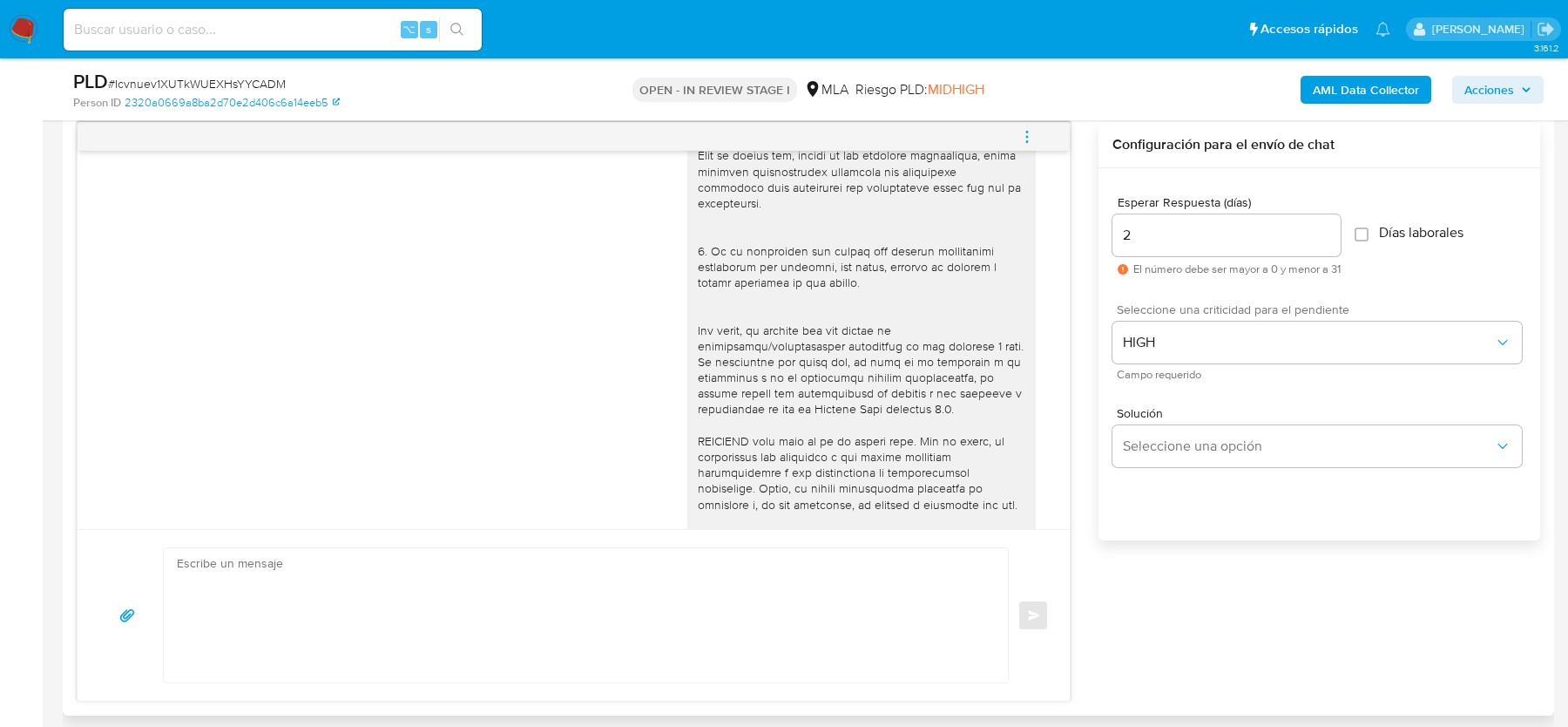
scroll to position [0, 0]
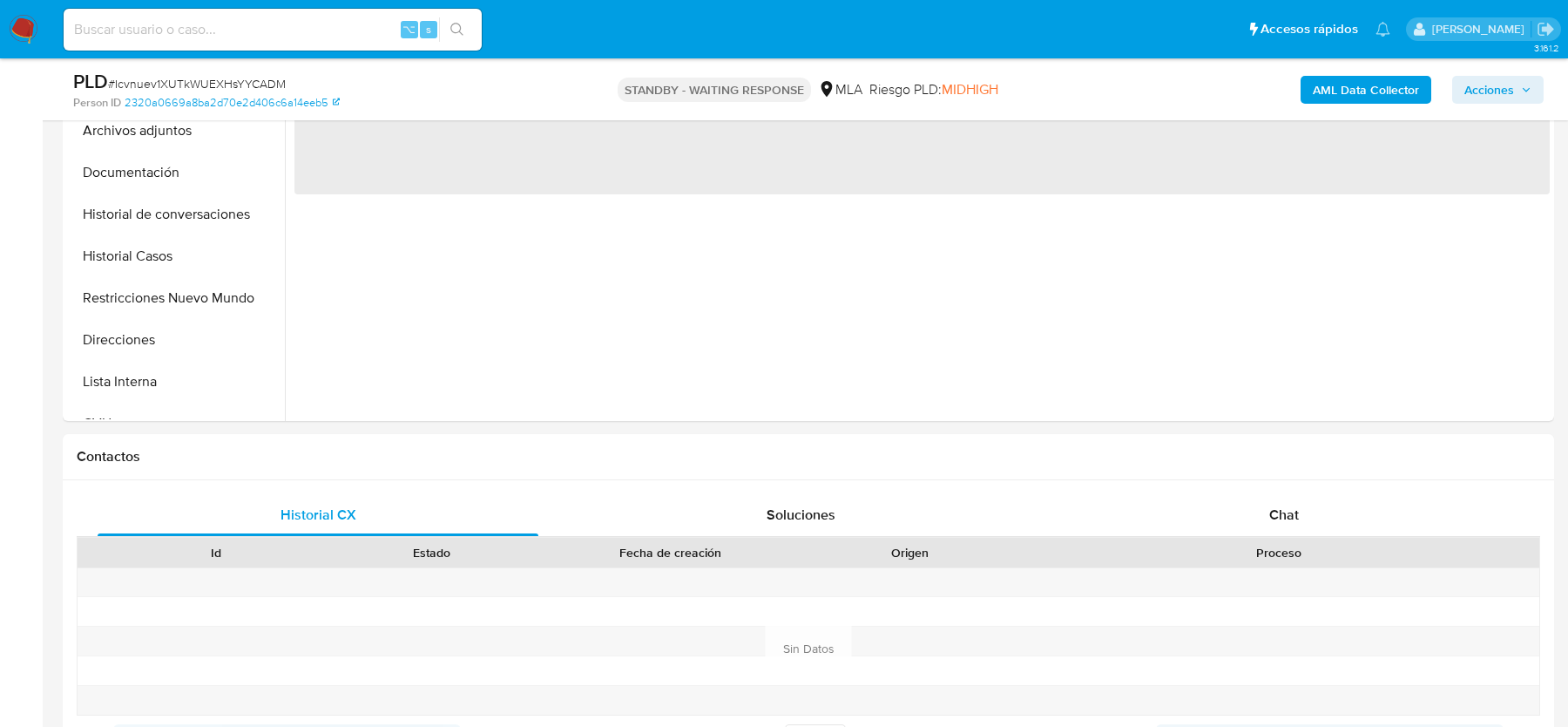
scroll to position [697, 0]
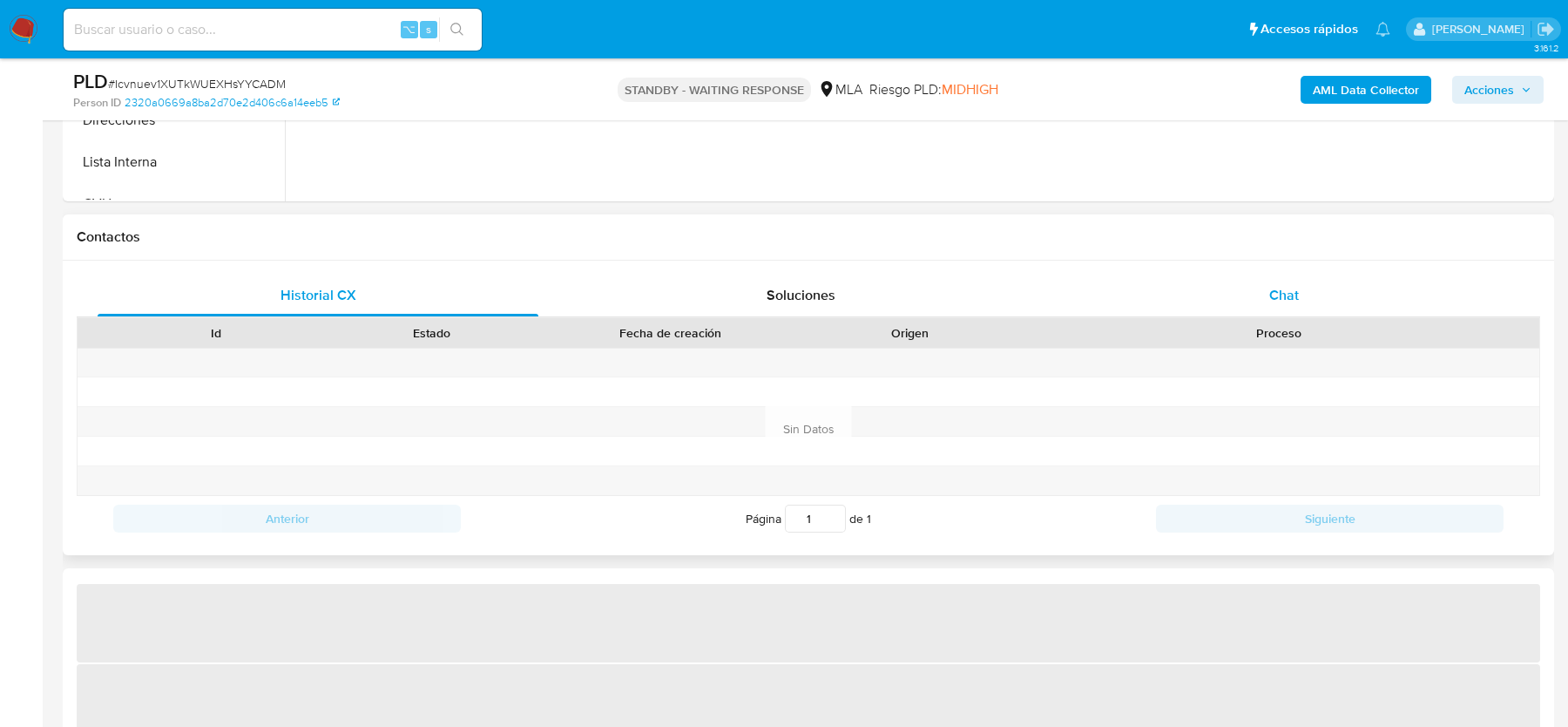
select select "10"
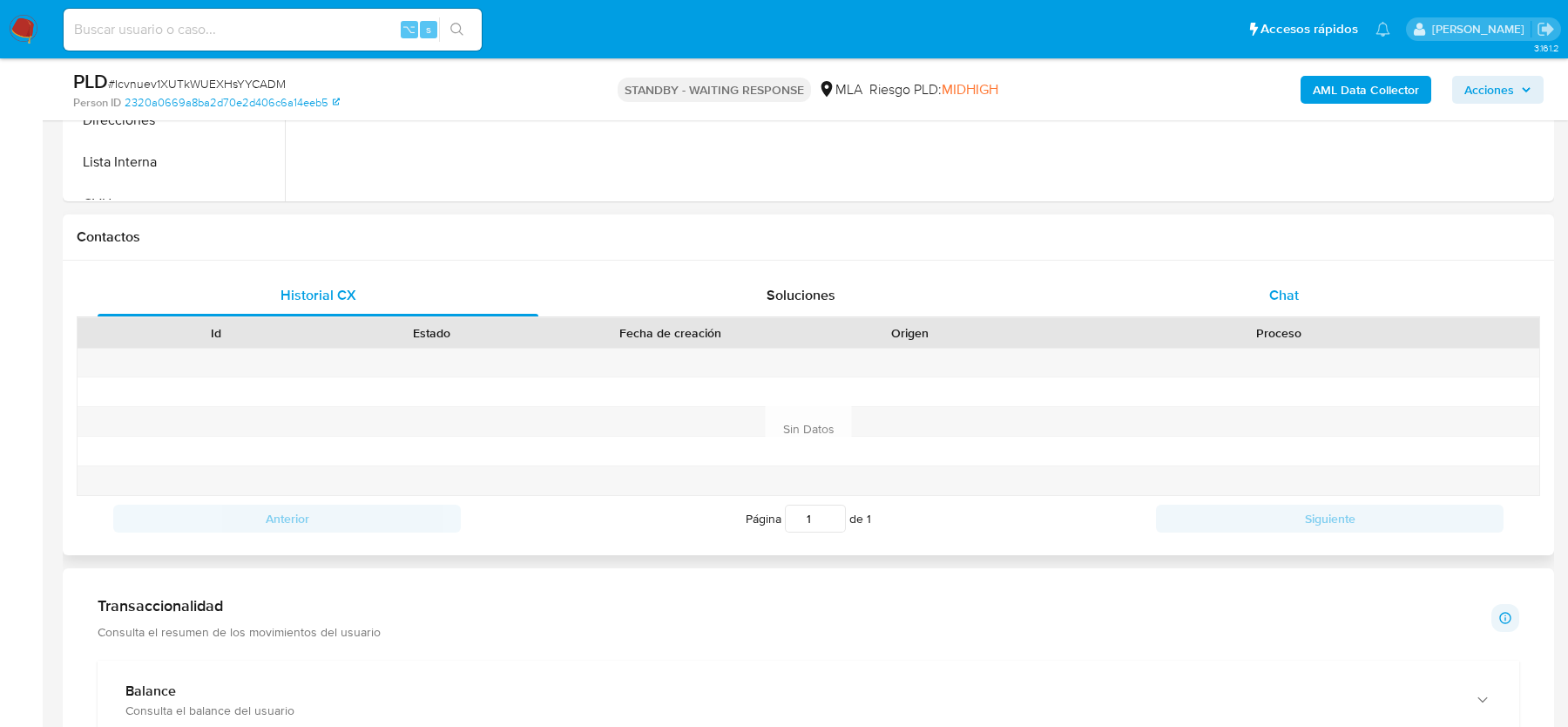
click at [1275, 292] on span "Chat" at bounding box center [1284, 294] width 30 height 20
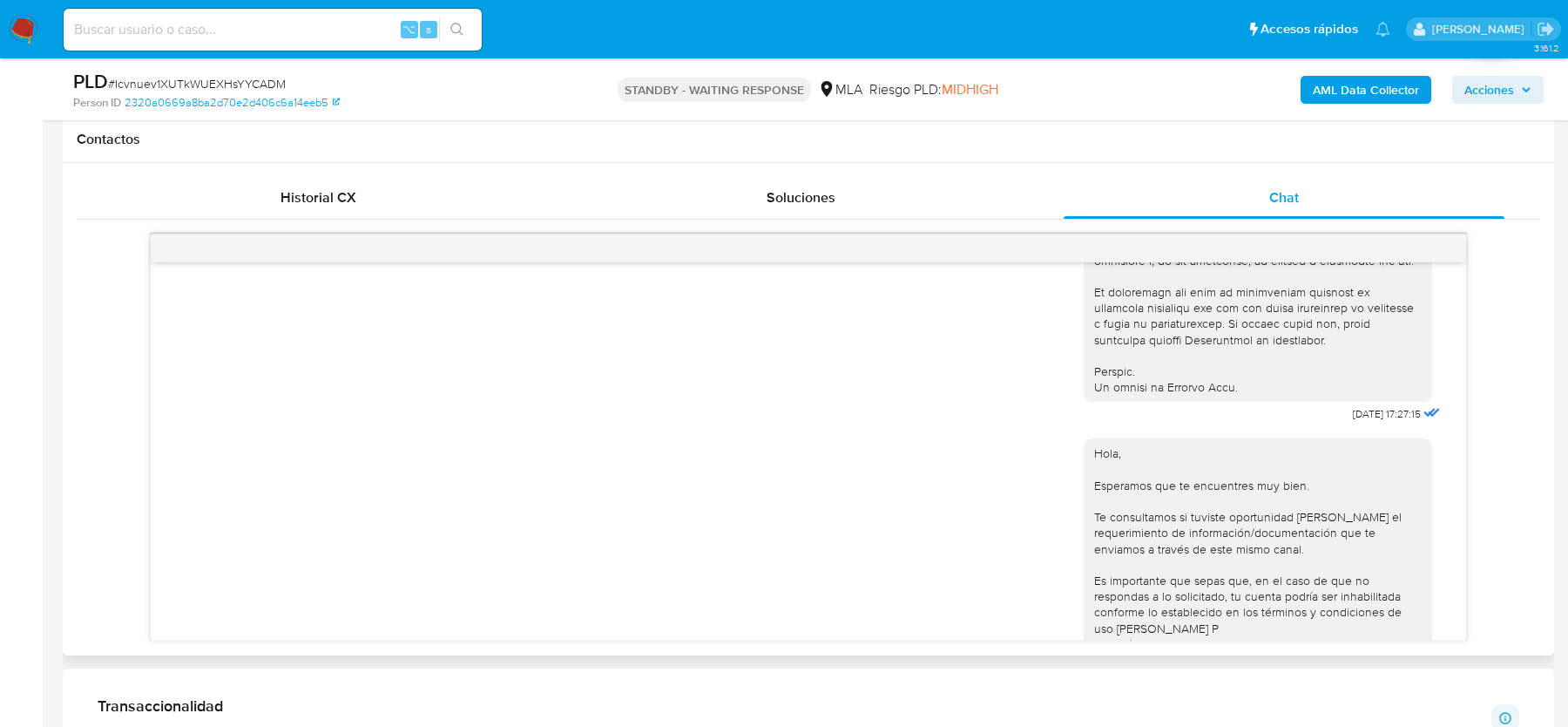
scroll to position [903, 0]
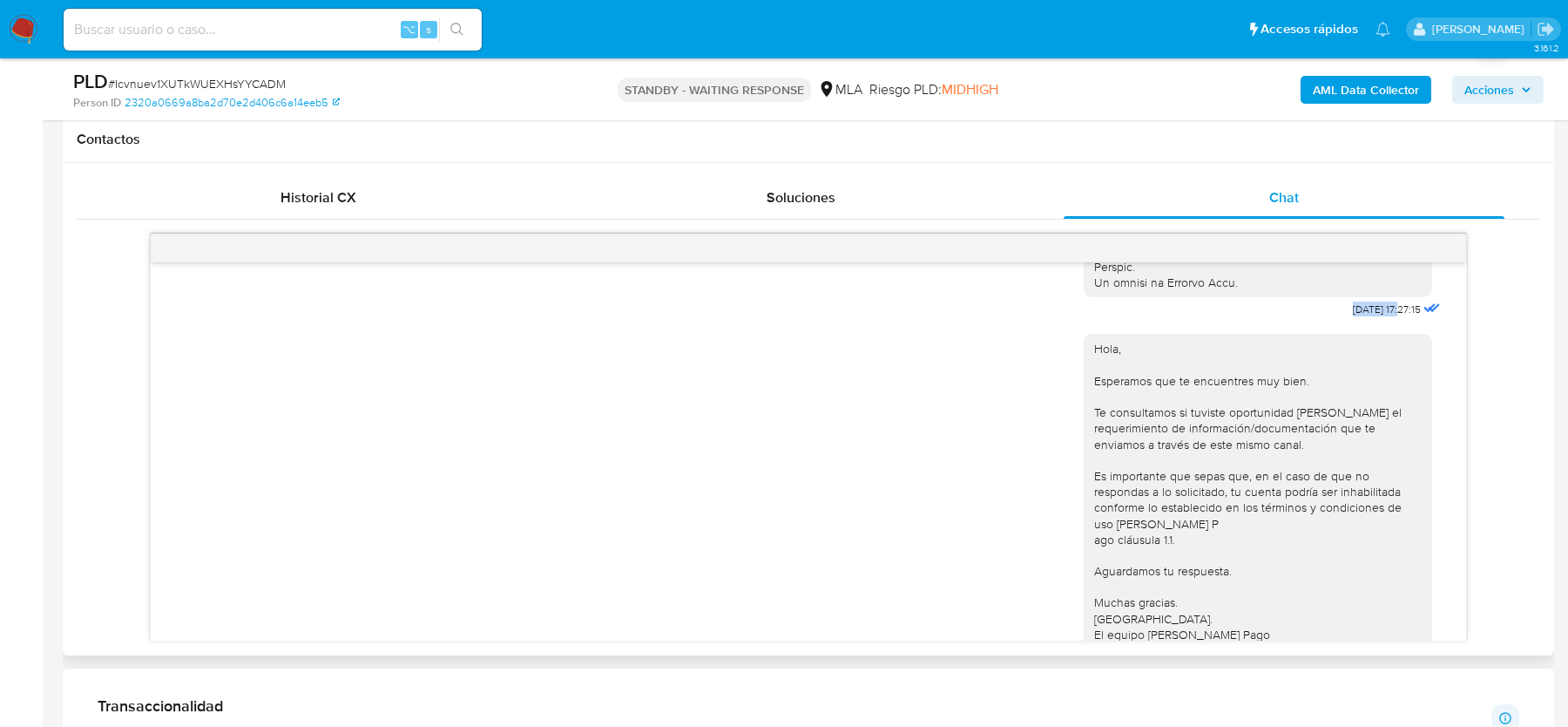
drag, startPoint x: 1323, startPoint y: 339, endPoint x: 1386, endPoint y: 340, distance: 63.0
copy span "[DATE]"
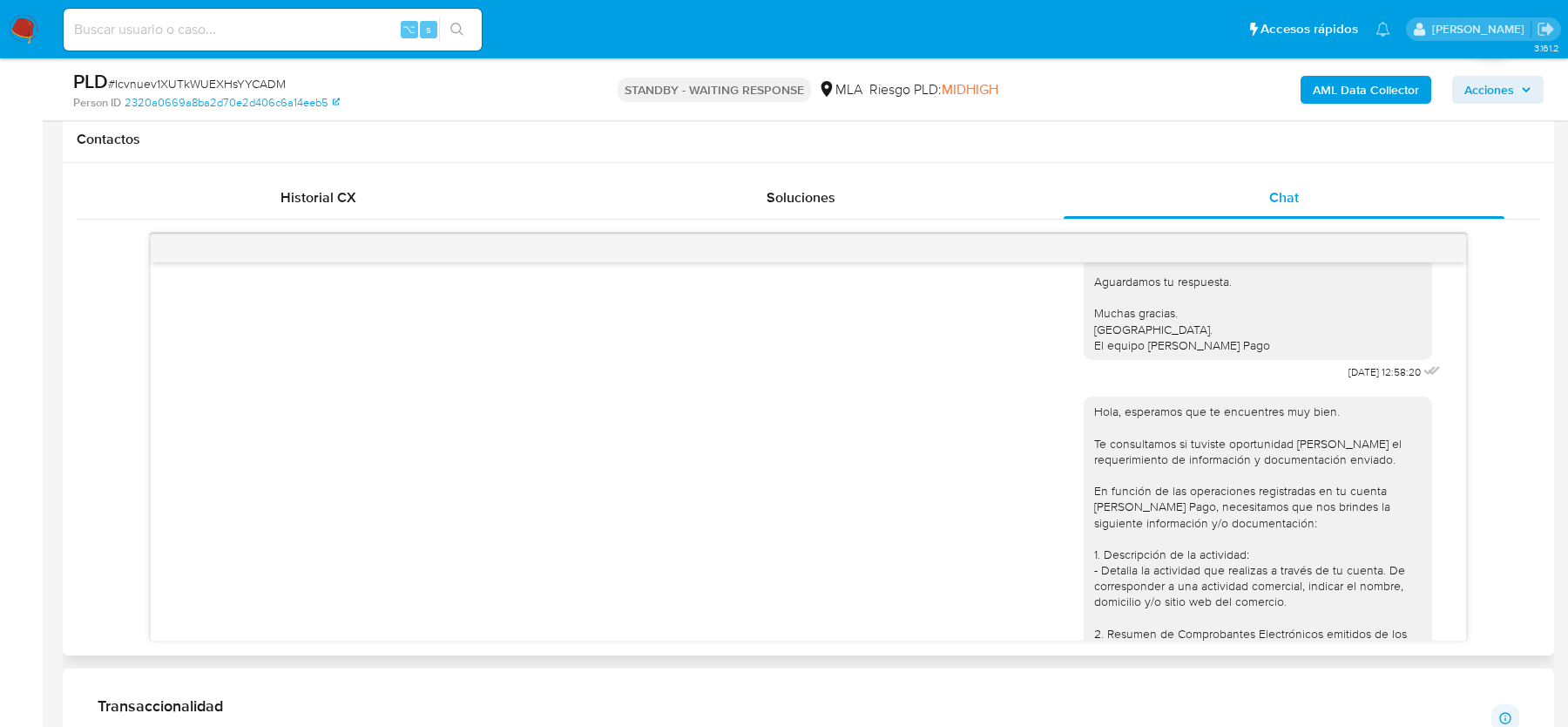
scroll to position [1320, 0]
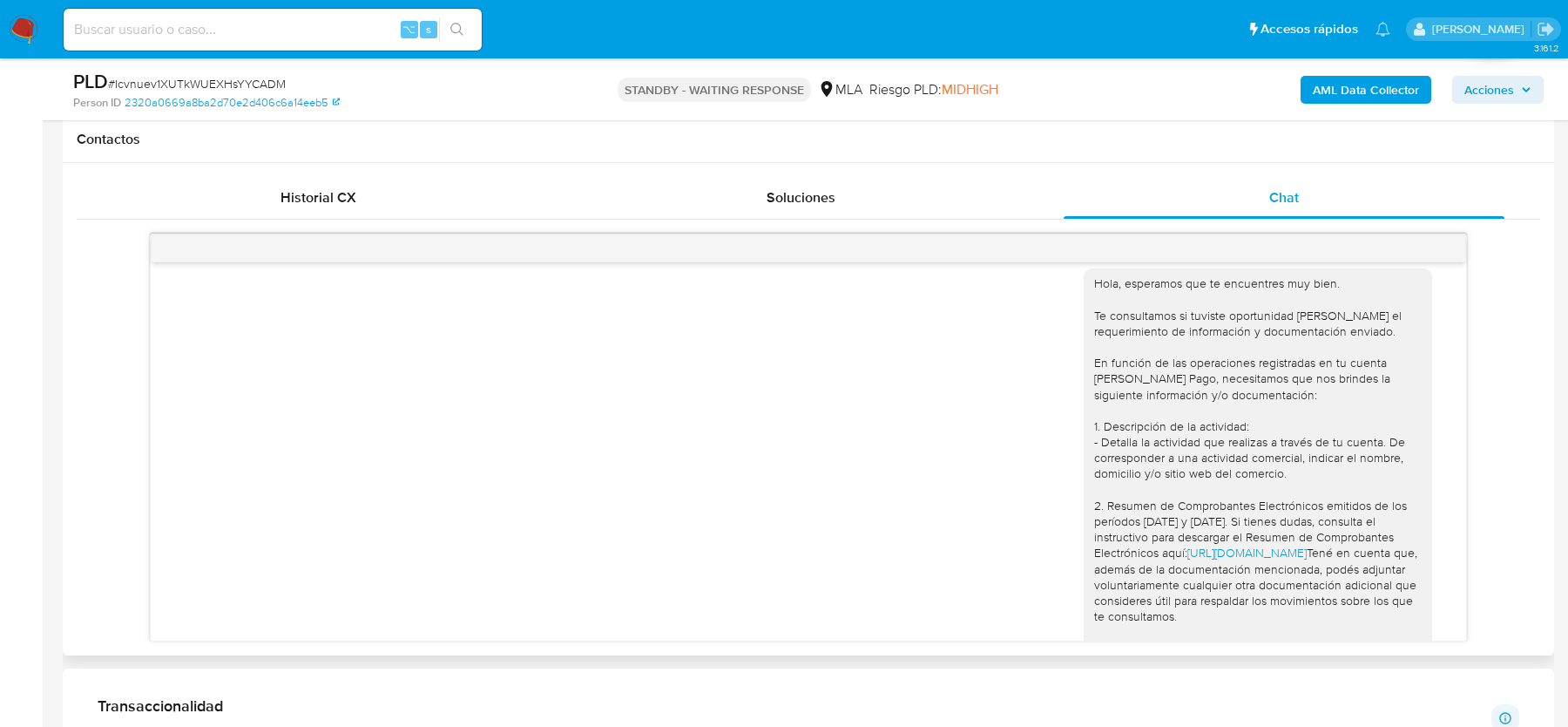
drag, startPoint x: 1322, startPoint y: 293, endPoint x: 1380, endPoint y: 293, distance: 58.0
click at [1380, 256] on div "Hola, Esperamos que te encuentres muy bien. Te consultamos si tuviste oportunid…" at bounding box center [1264, 80] width 361 height 352
copy span "[DATE]"
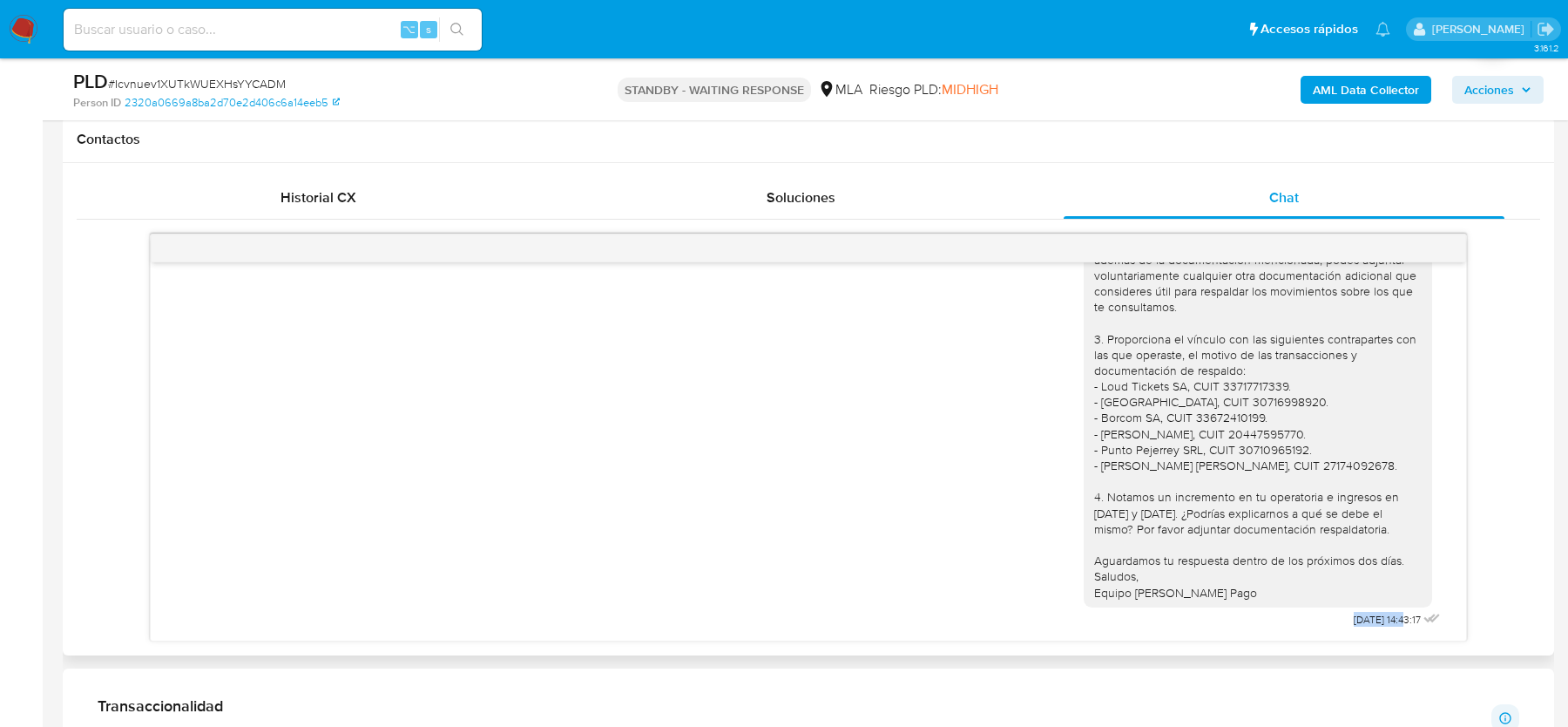
drag, startPoint x: 1331, startPoint y: 616, endPoint x: 1387, endPoint y: 618, distance: 56.0
click at [1387, 618] on div "Hola, esperamos que te encuentres muy bien. Te consultamos si tuviste oportunid…" at bounding box center [1264, 289] width 361 height 685
copy span "[DATE]"
click at [24, 33] on img at bounding box center [24, 30] width 30 height 30
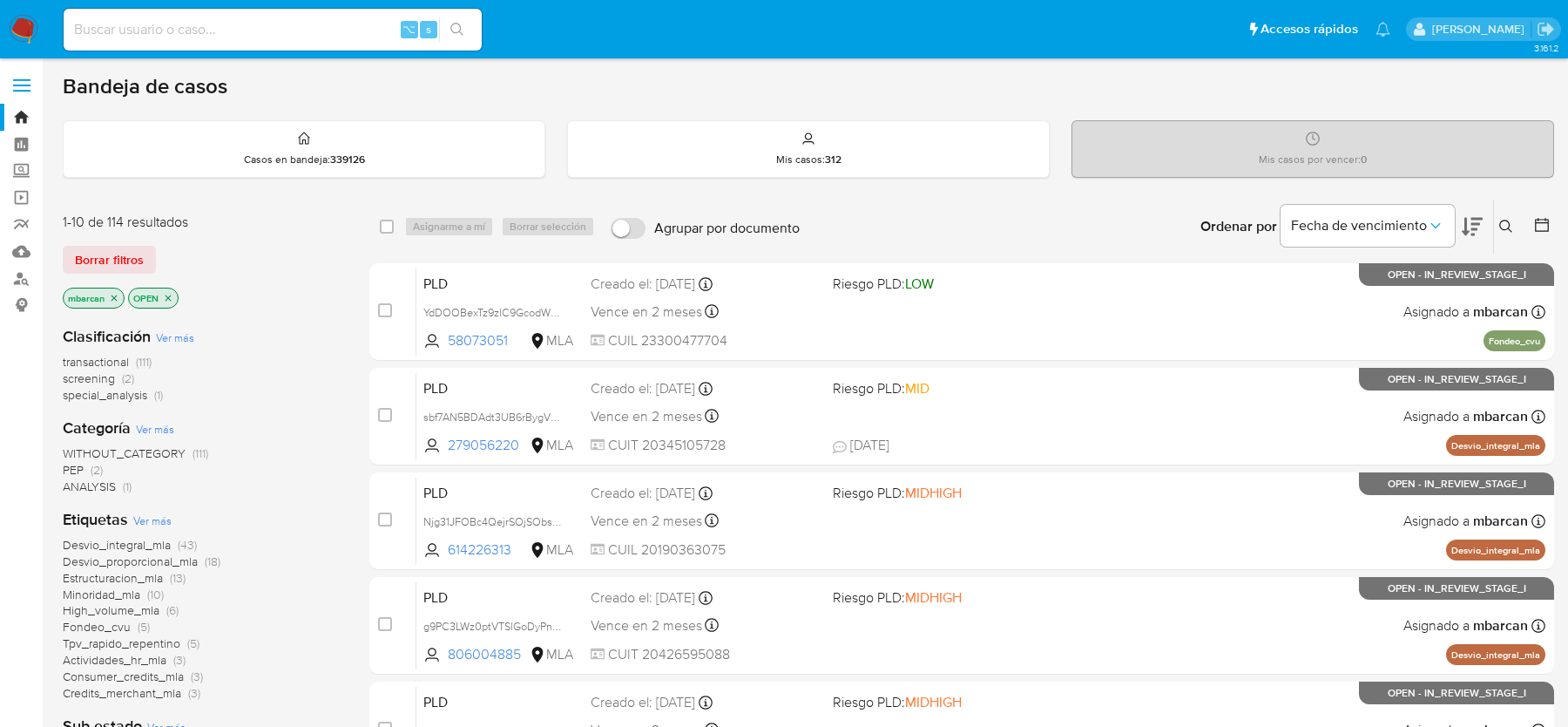
click at [1516, 224] on button at bounding box center [1508, 226] width 29 height 21
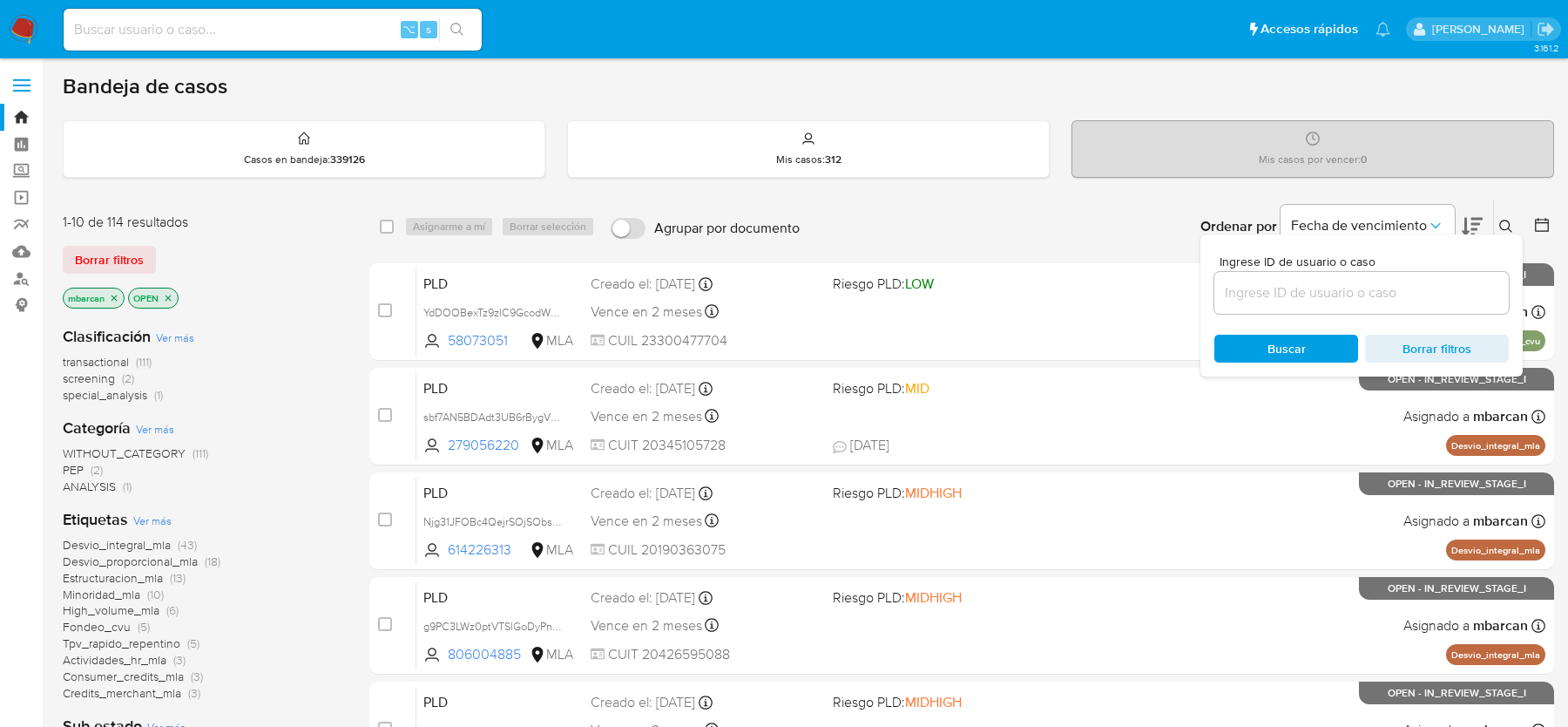
click at [1401, 288] on input at bounding box center [1361, 293] width 294 height 23
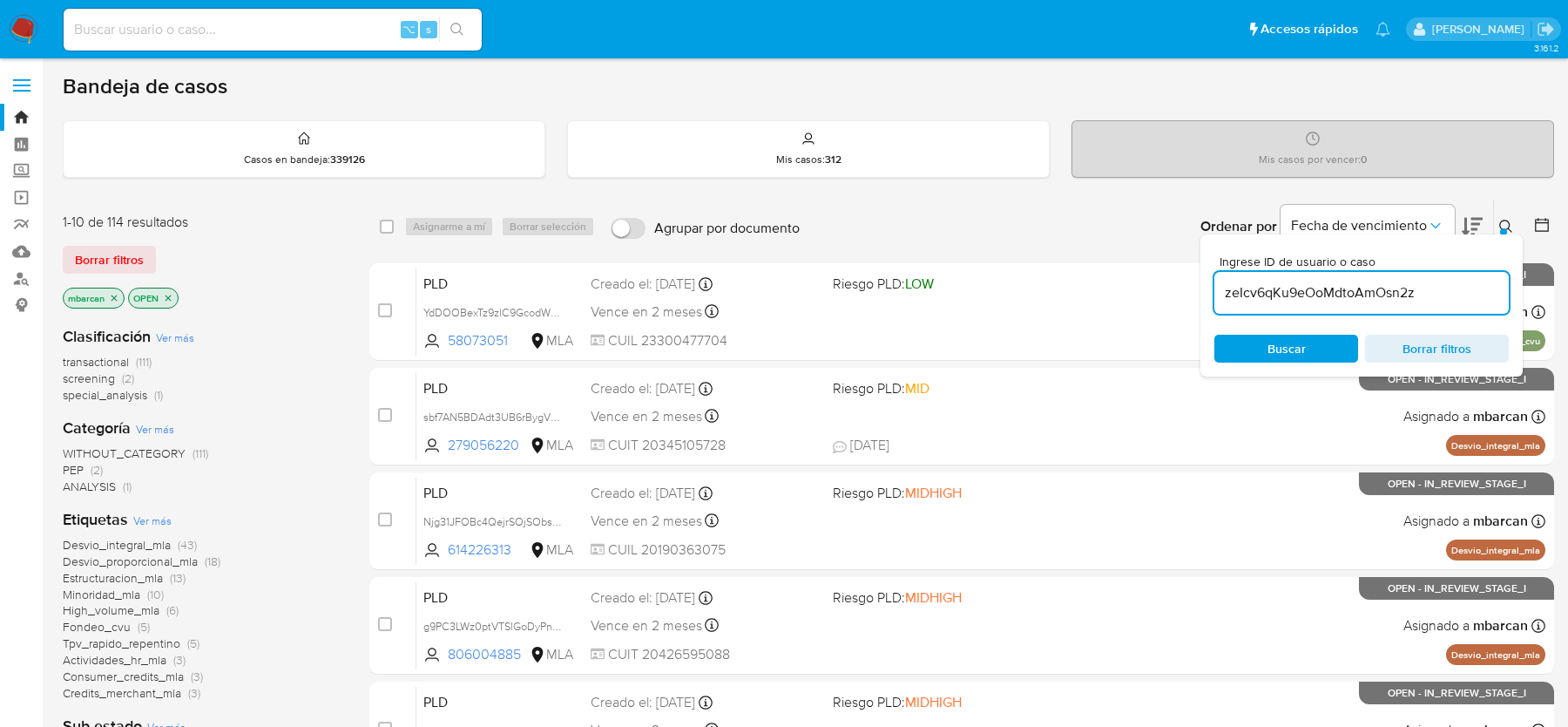
type input "zeIcv6qKu9eOoMdtoAmOsn2z"
click at [1508, 209] on div "Ingrese ID de usuario o caso zeIcv6qKu9eOoMdtoAmOsn2z Buscar Borrar filtros" at bounding box center [1508, 226] width 30 height 54
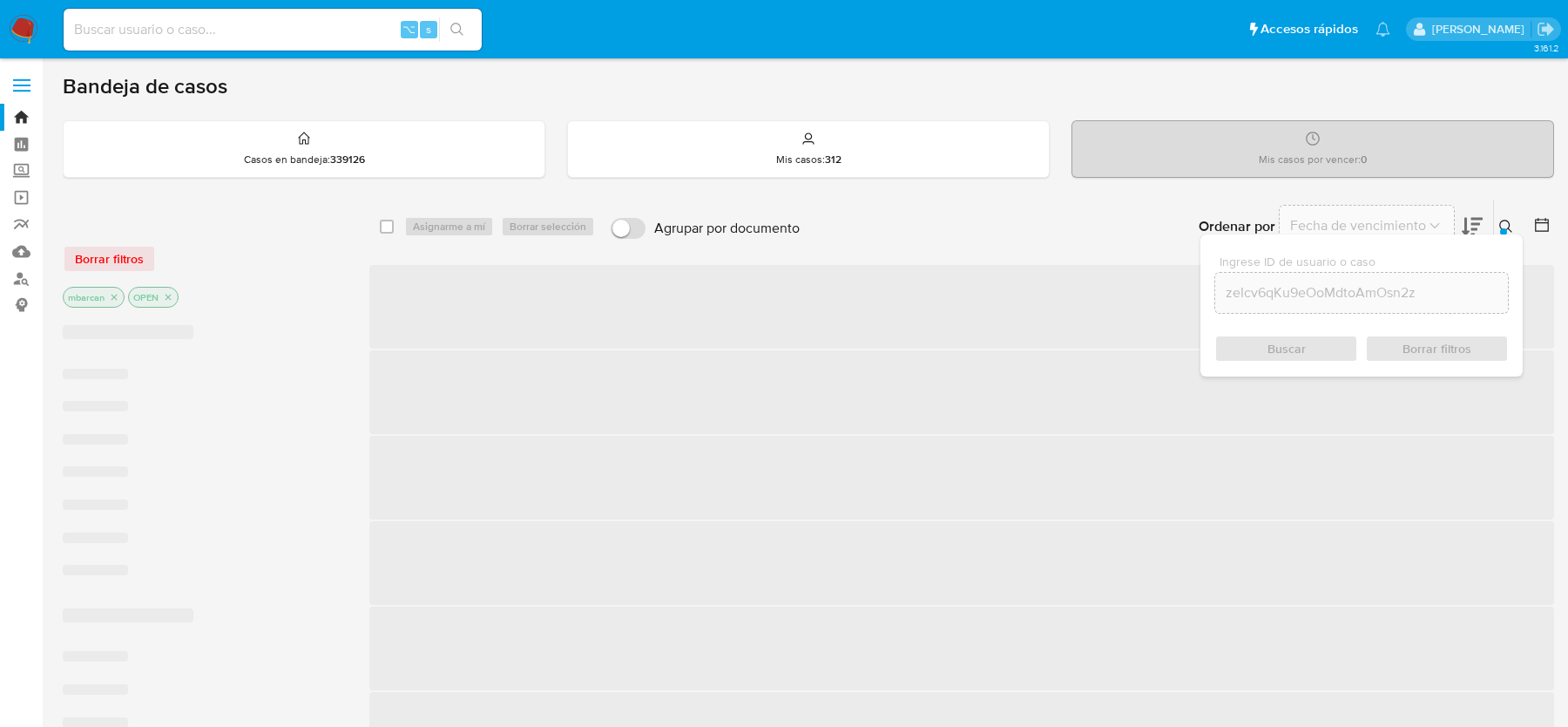
drag, startPoint x: 1506, startPoint y: 227, endPoint x: 1470, endPoint y: 227, distance: 36.0
click at [1506, 228] on div at bounding box center [1503, 232] width 7 height 7
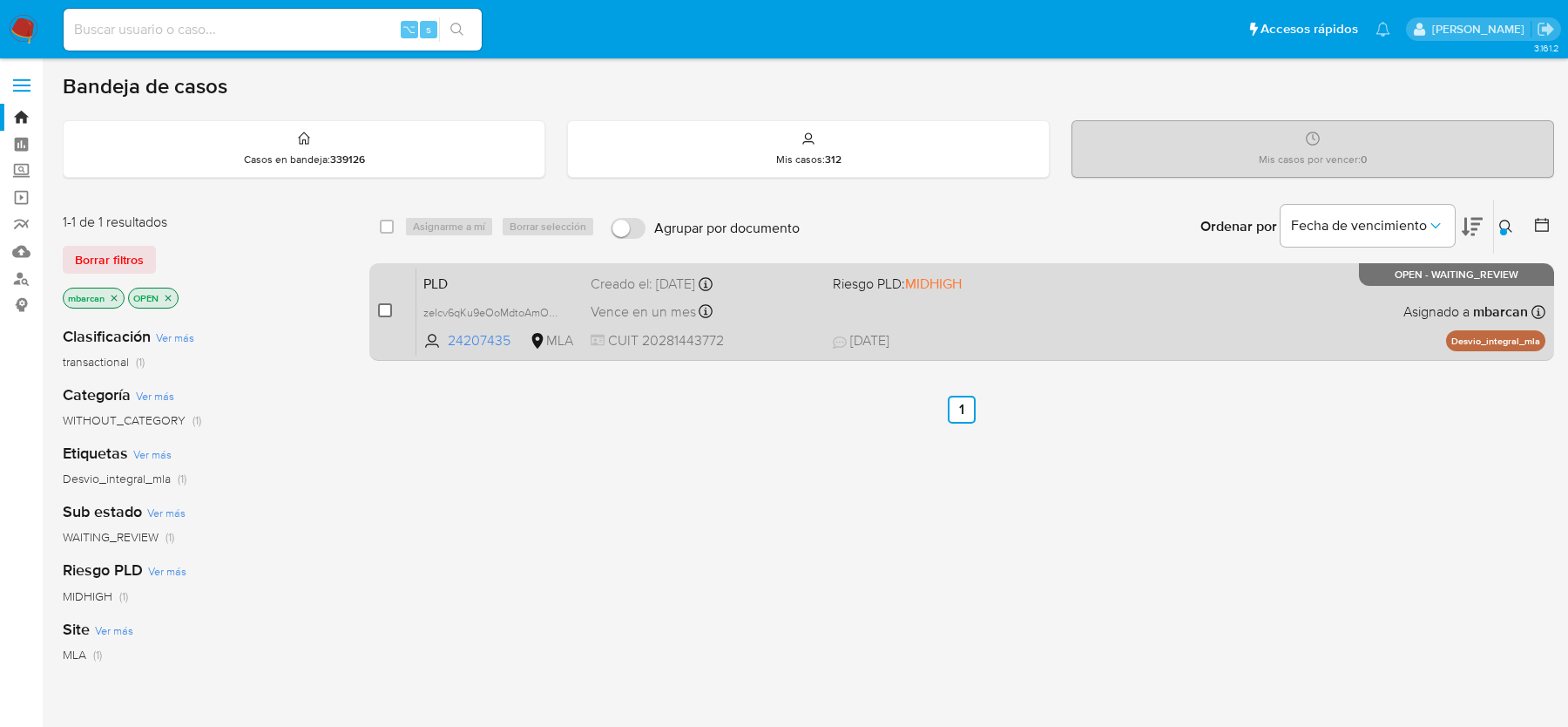
click at [380, 303] on input "checkbox" at bounding box center [385, 310] width 14 height 14
checkbox input "true"
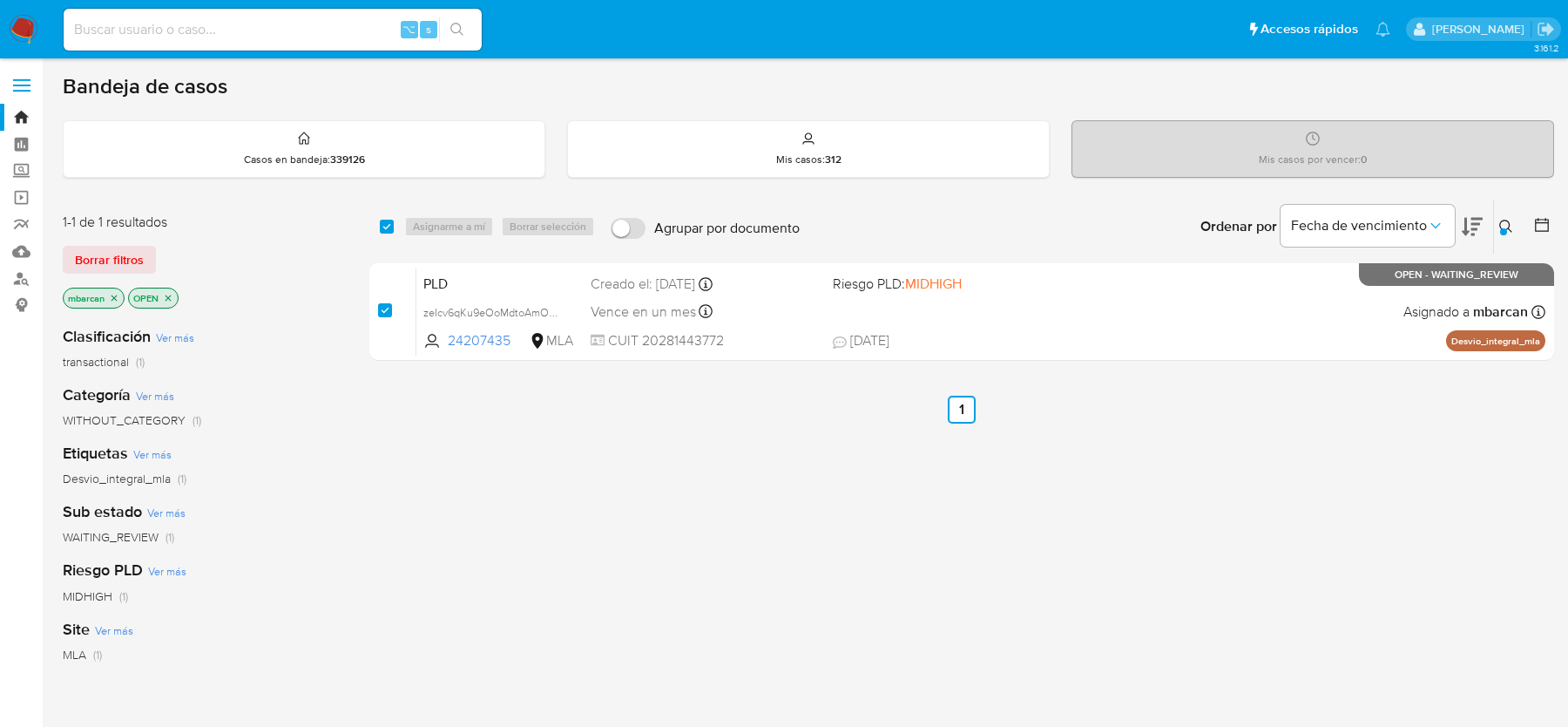
checkbox input "true"
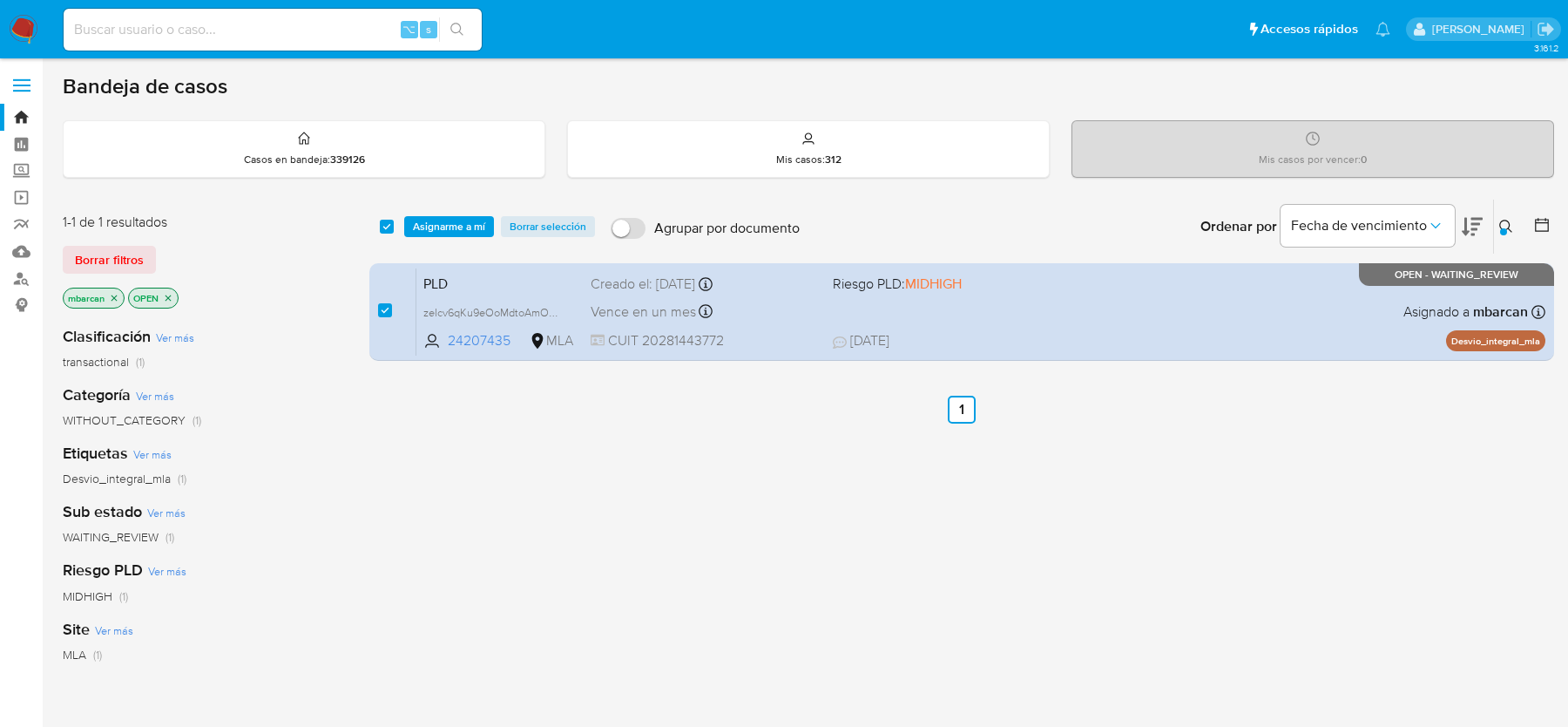
click at [446, 248] on div "select-all-cases-checkbox Asignarme a mí Borrar selección Agrupar por documento…" at bounding box center [962, 226] width 1185 height 54
click at [446, 211] on div "select-all-cases-checkbox Asignarme a mí Borrar selección Agrupar por documento…" at bounding box center [962, 226] width 1185 height 54
click at [452, 218] on span "Asignarme a mí" at bounding box center [449, 226] width 73 height 17
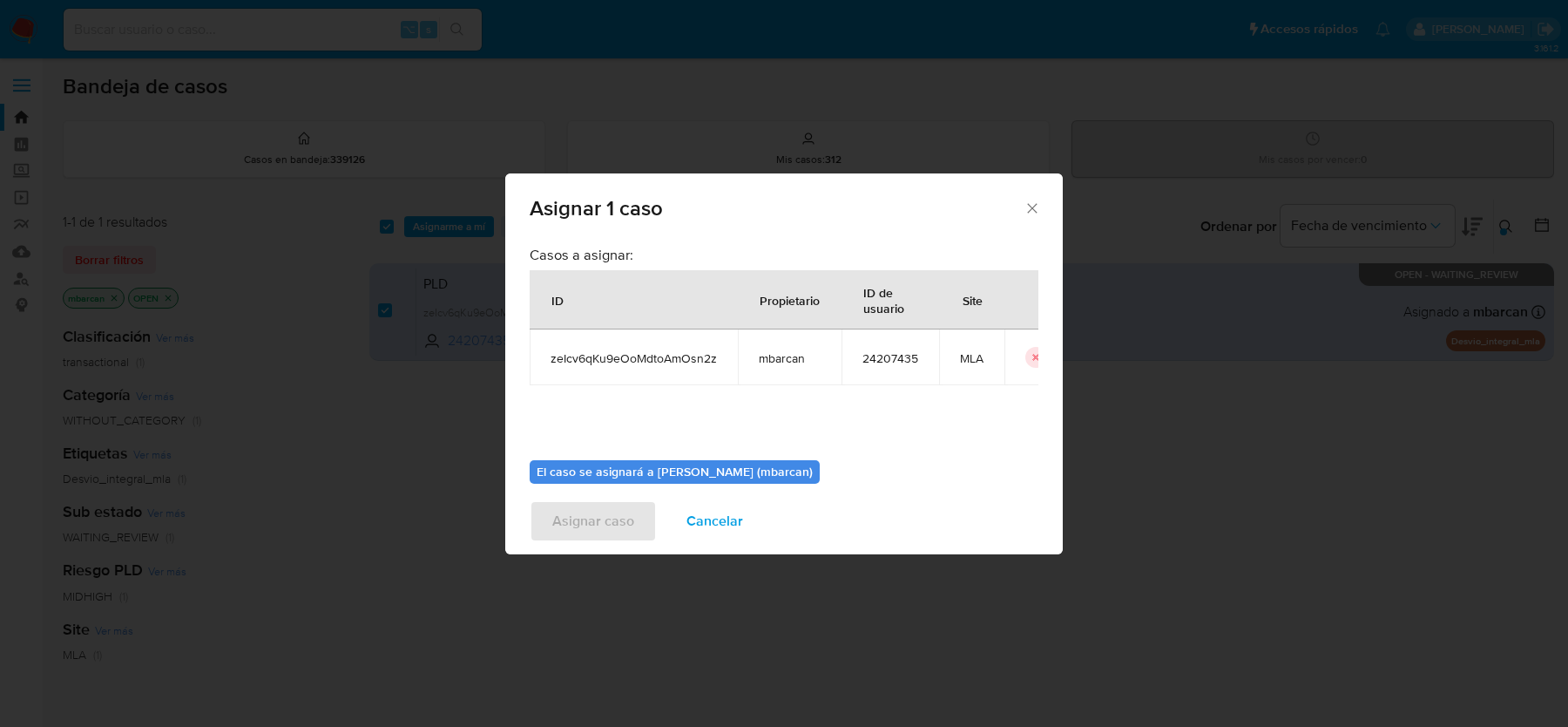
scroll to position [89, 0]
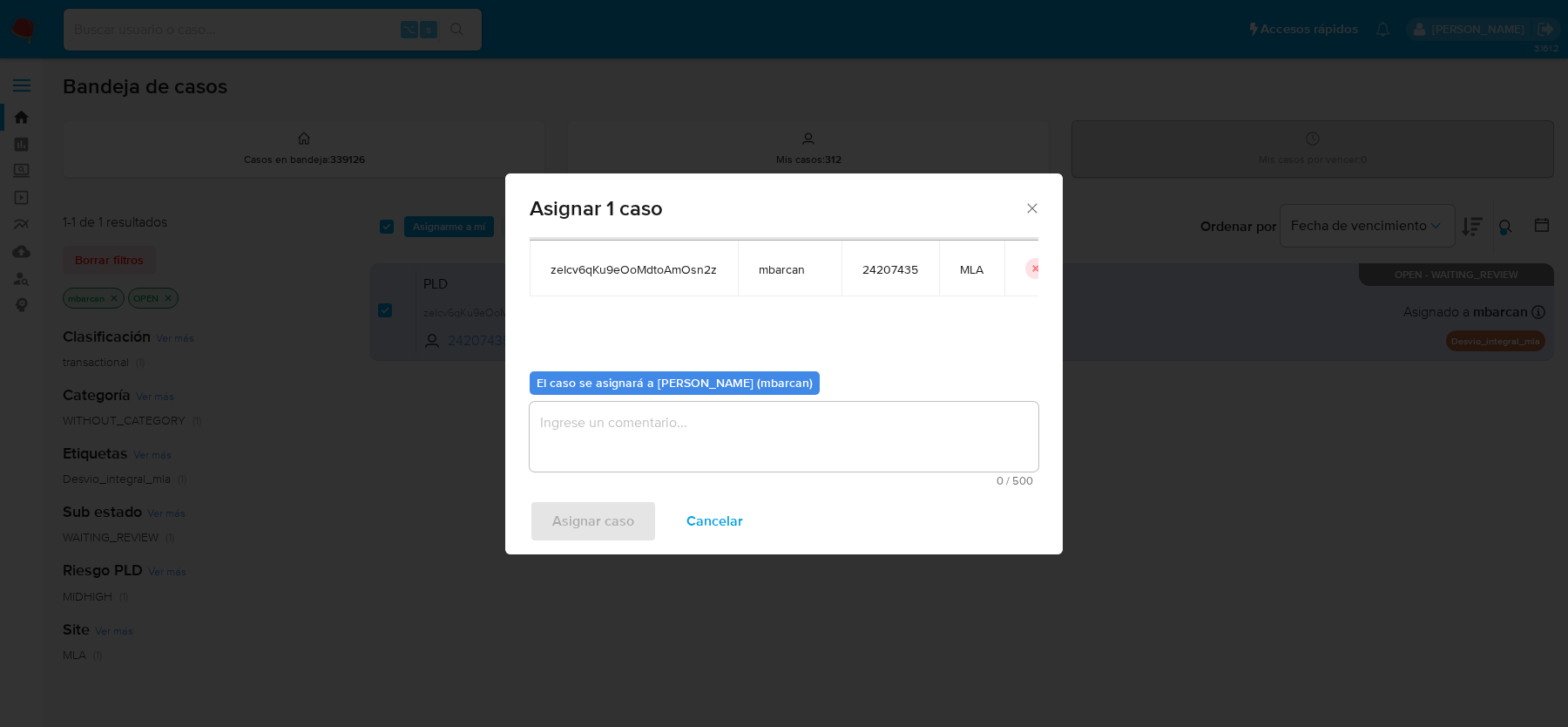
click at [653, 441] on textarea "assign-modal" at bounding box center [784, 437] width 508 height 70
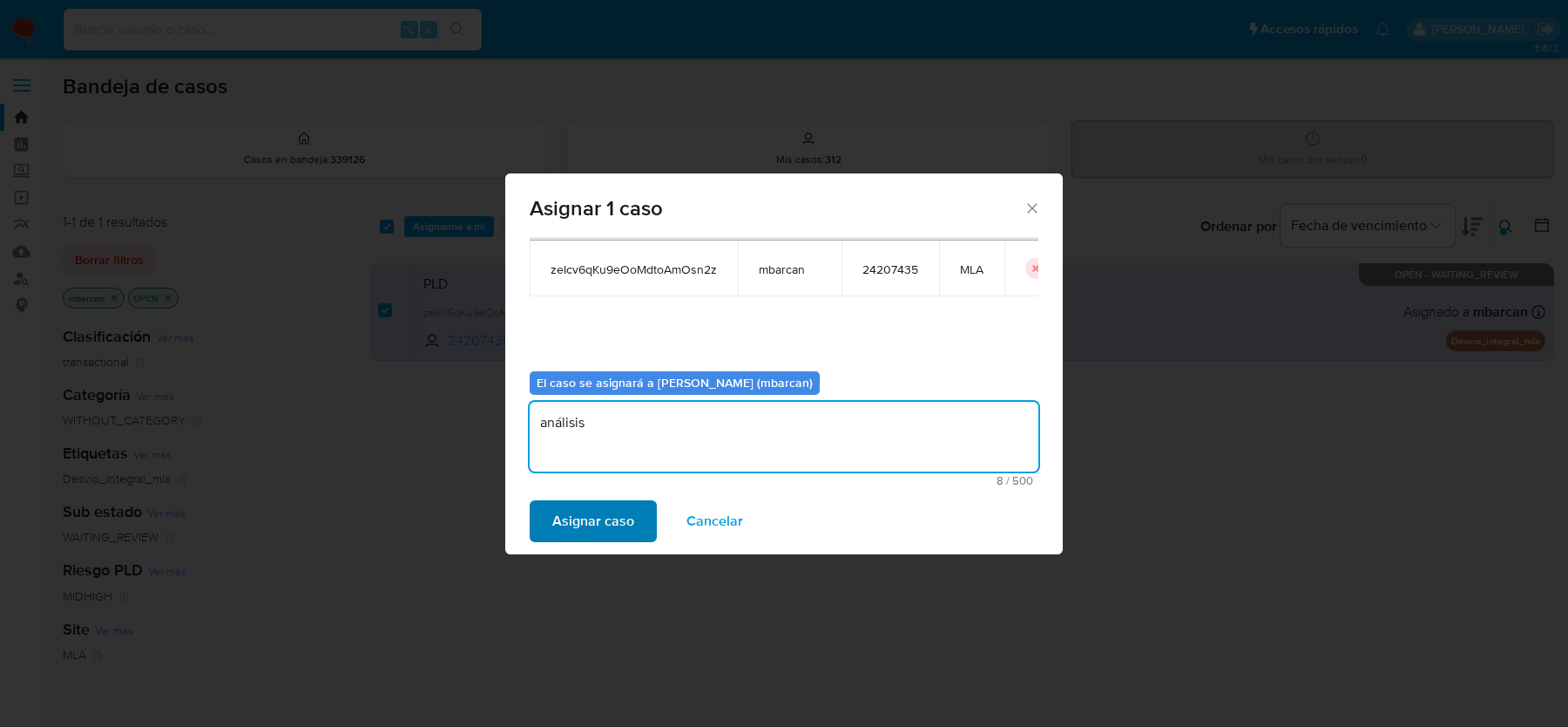
type textarea "análisis"
click at [618, 530] on span "Asignar caso" at bounding box center [593, 521] width 82 height 38
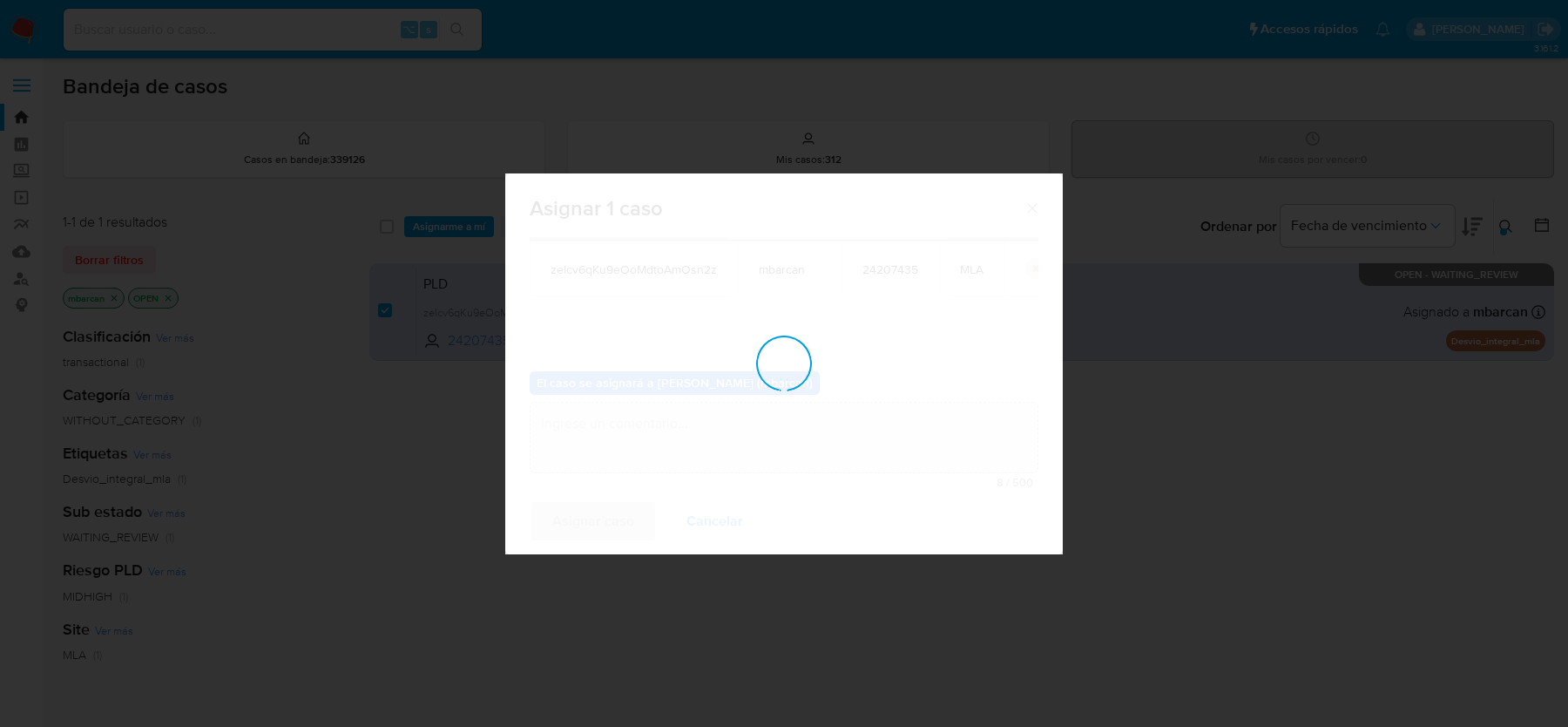
checkbox input "false"
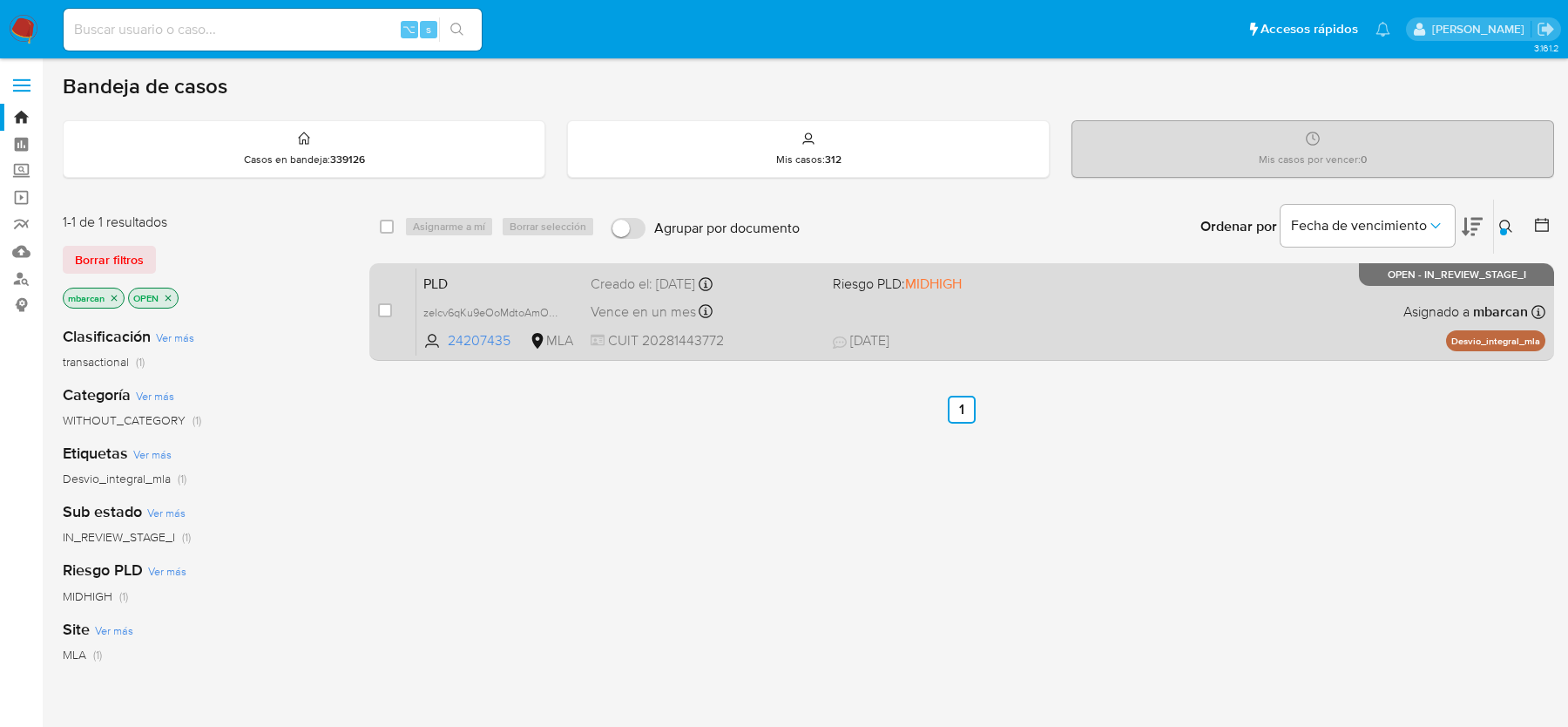
click at [473, 288] on span "PLD" at bounding box center [501, 282] width 154 height 23
click at [0, 0] on div "Pausado Ver notificaciones ⌥ s Accesos rápidos Presiona las siguientes teclas p…" at bounding box center [784, 530] width 1568 height 1062
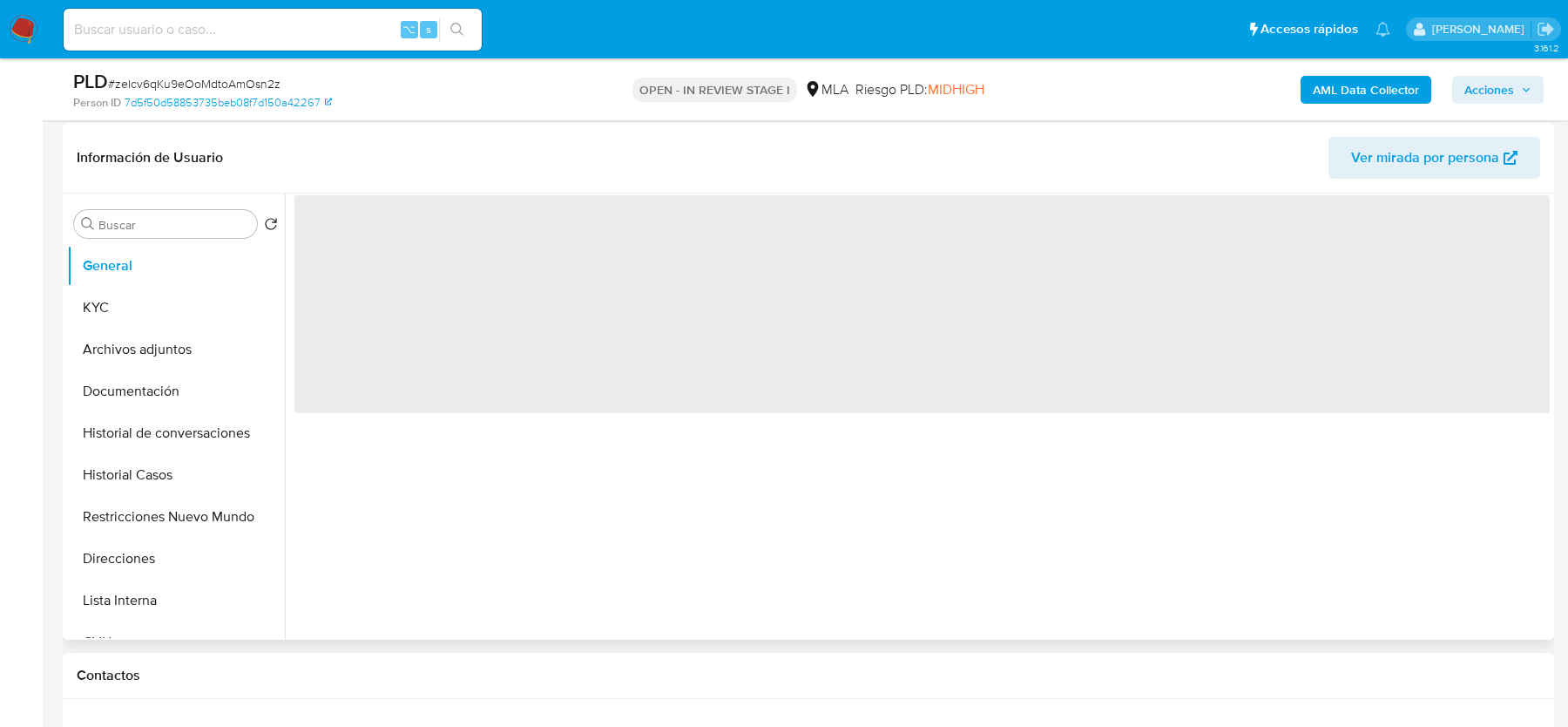
select select "10"
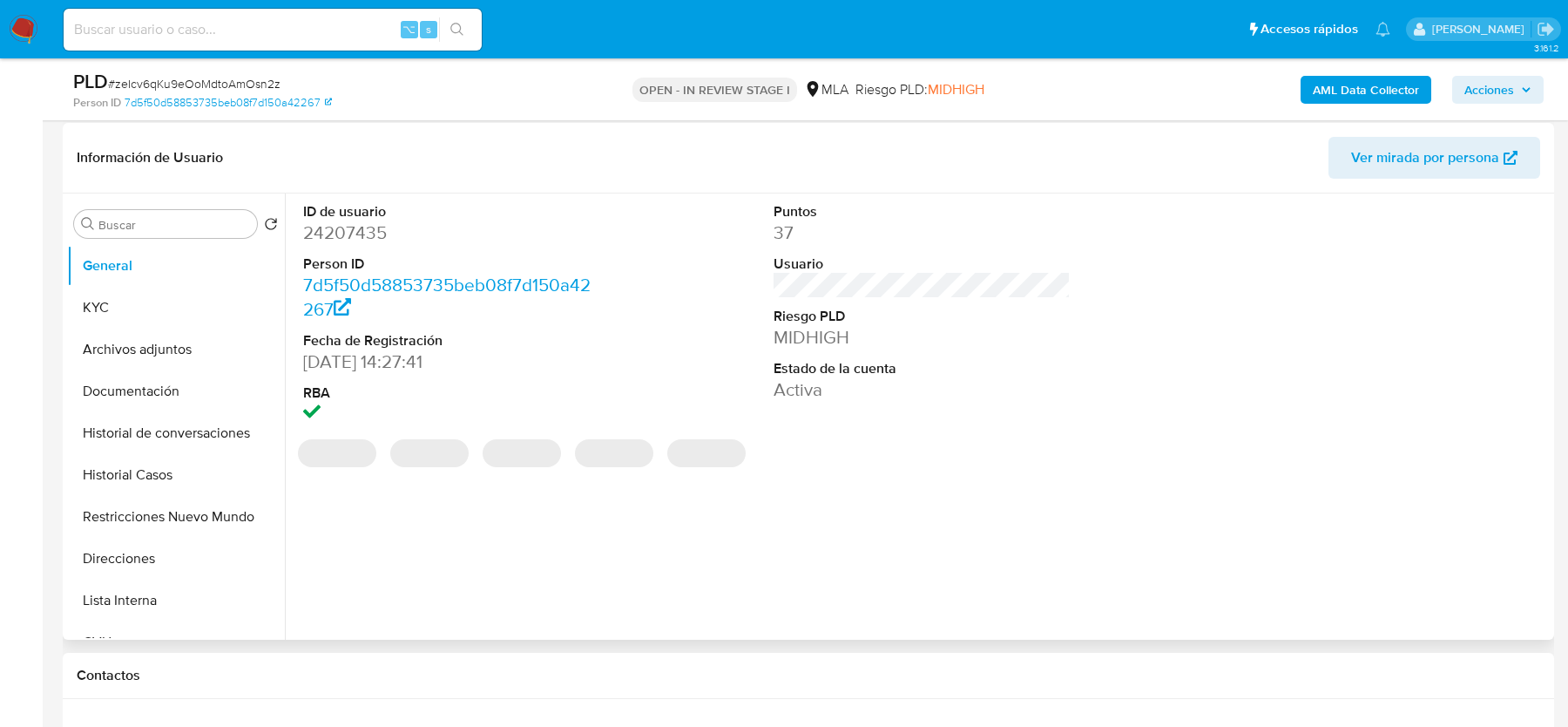
scroll to position [451, 0]
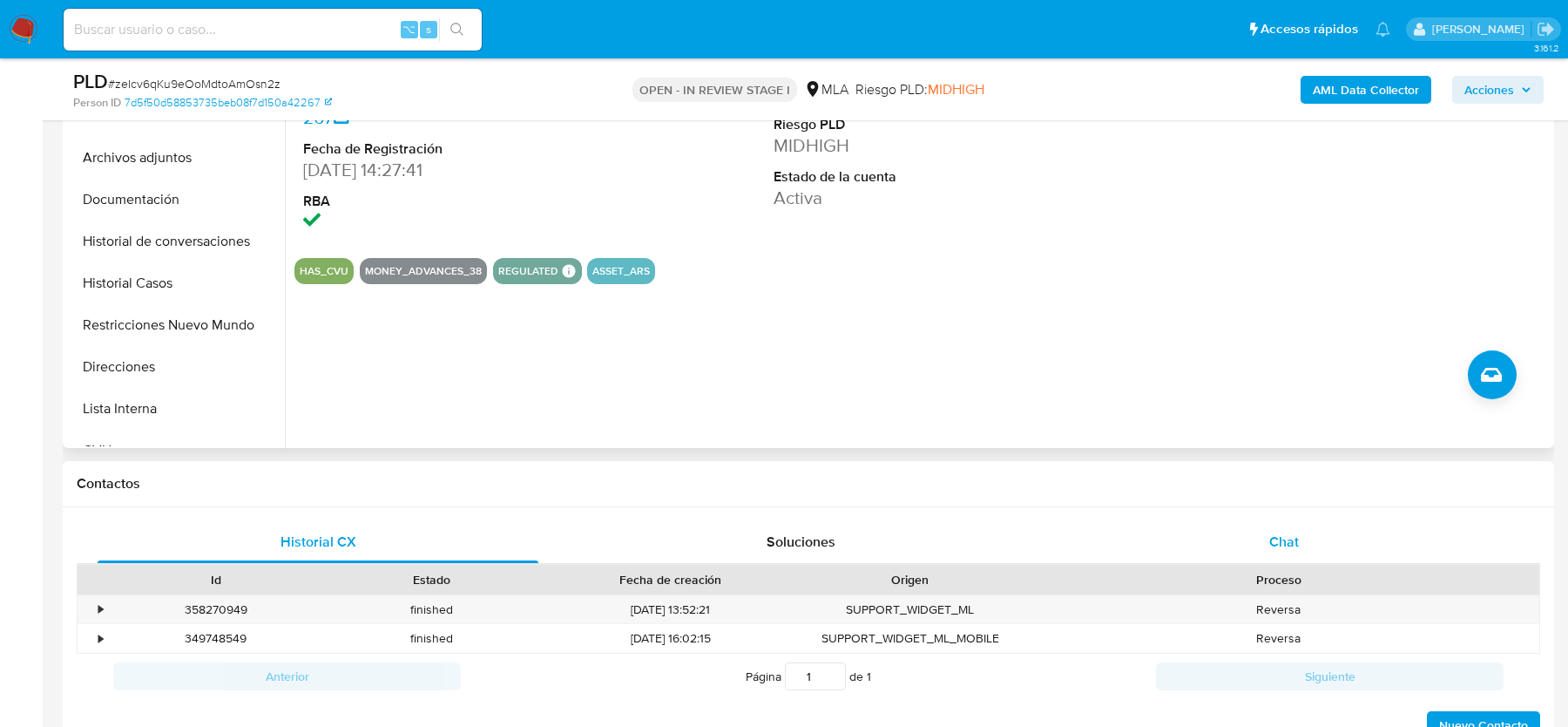
click at [1274, 534] on span "Chat" at bounding box center [1284, 541] width 30 height 20
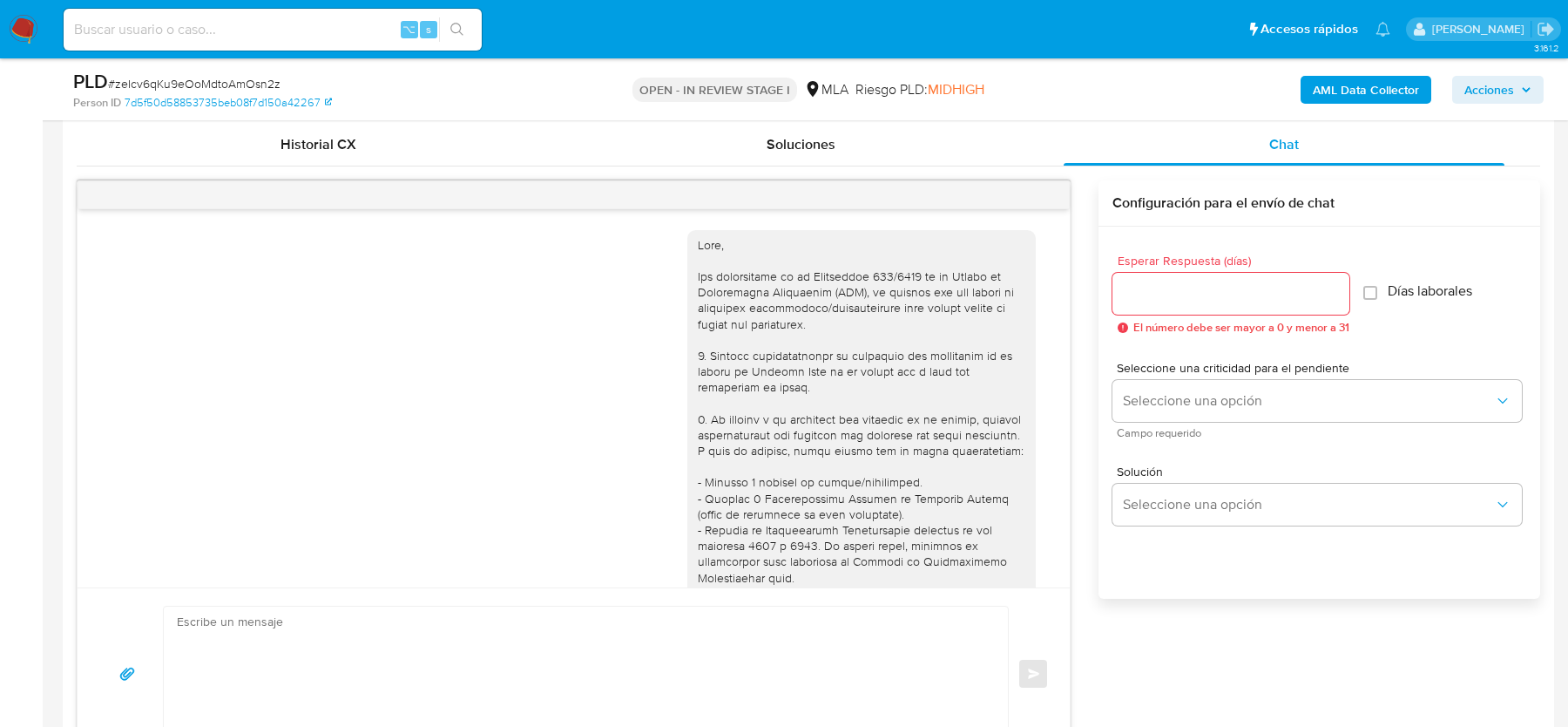
scroll to position [758, 0]
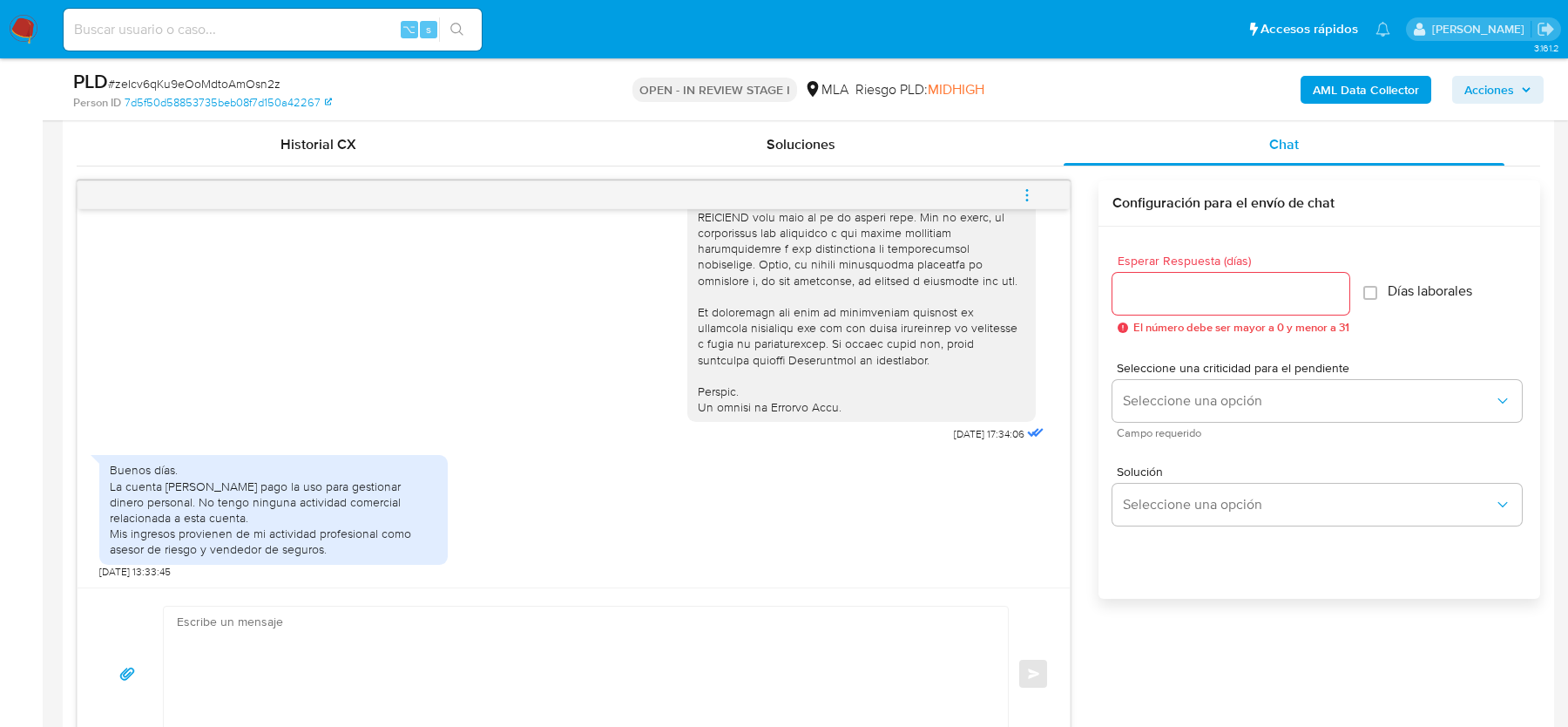
click at [284, 508] on div "Buenos días. La cuenta de Mercado pago la uso para gestionar dinero personal. N…" at bounding box center [273, 509] width 328 height 95
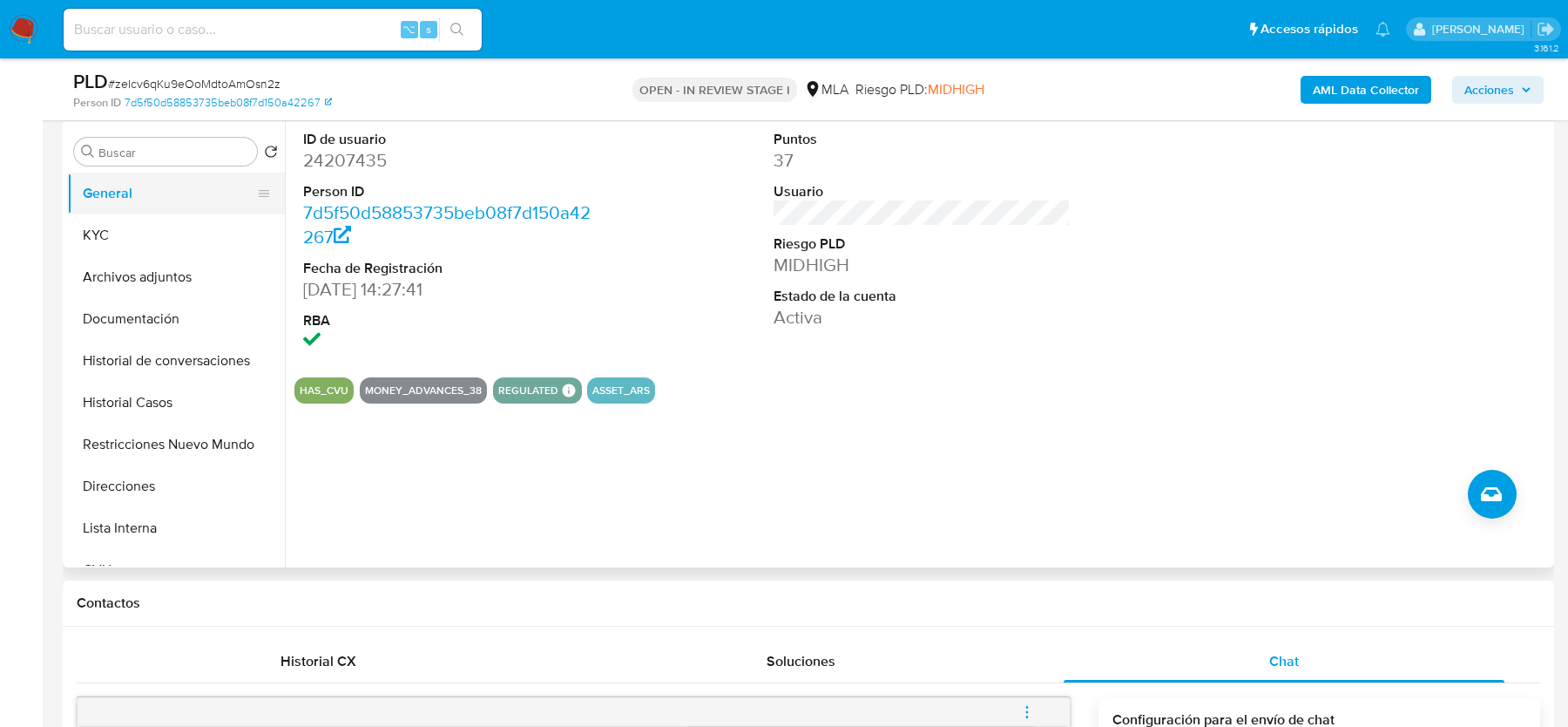
scroll to position [311, 0]
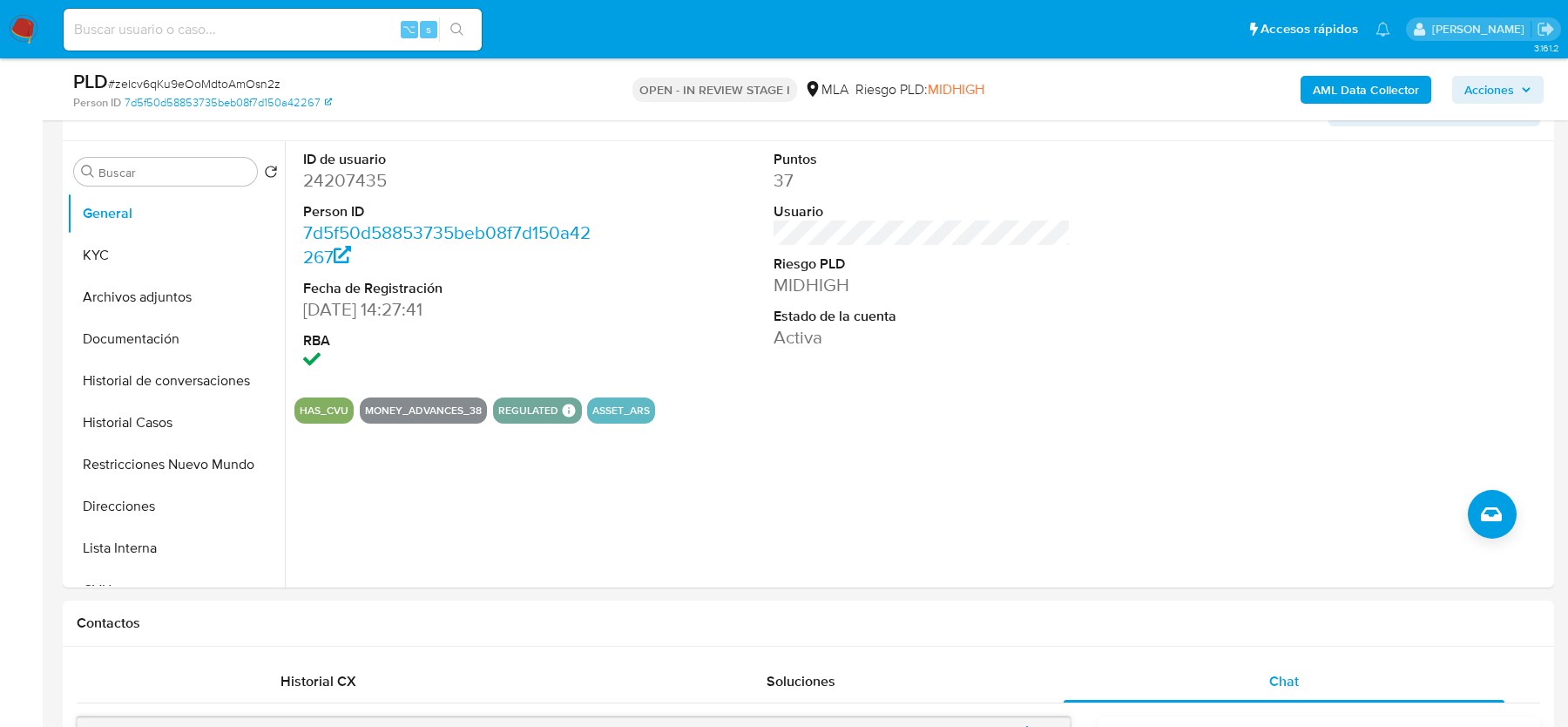
click at [134, 84] on span "# zeIcv6qKu9eOoMdtoAmOsn2z" at bounding box center [194, 84] width 172 height 17
copy span "zeIcv6qKu9eOoMdtoAmOsn2z"
click at [361, 181] on dd "24207435" at bounding box center [451, 180] width 296 height 24
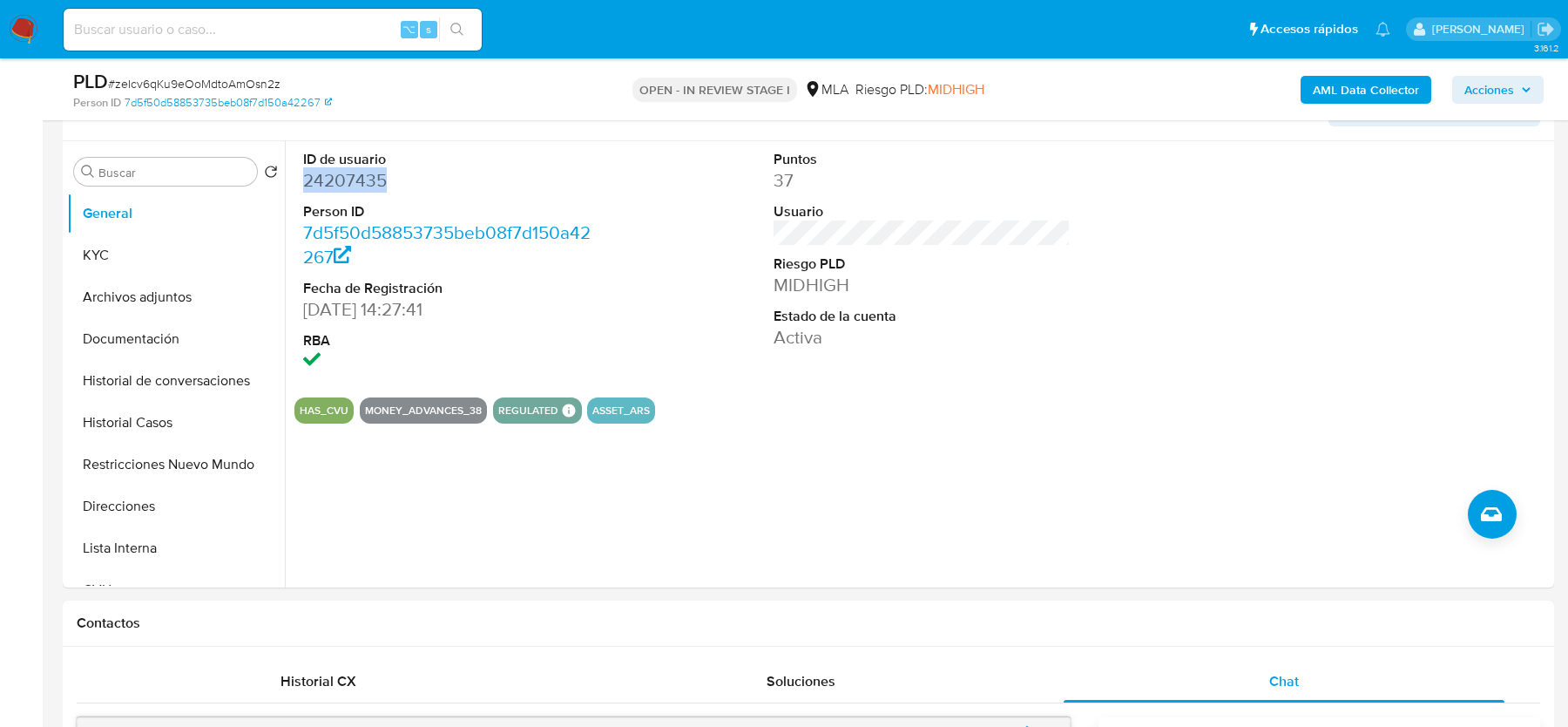
click at [361, 181] on dd "24207435" at bounding box center [451, 180] width 296 height 24
copy dd "24207435"
click at [105, 243] on button "KYC" at bounding box center [169, 255] width 204 height 42
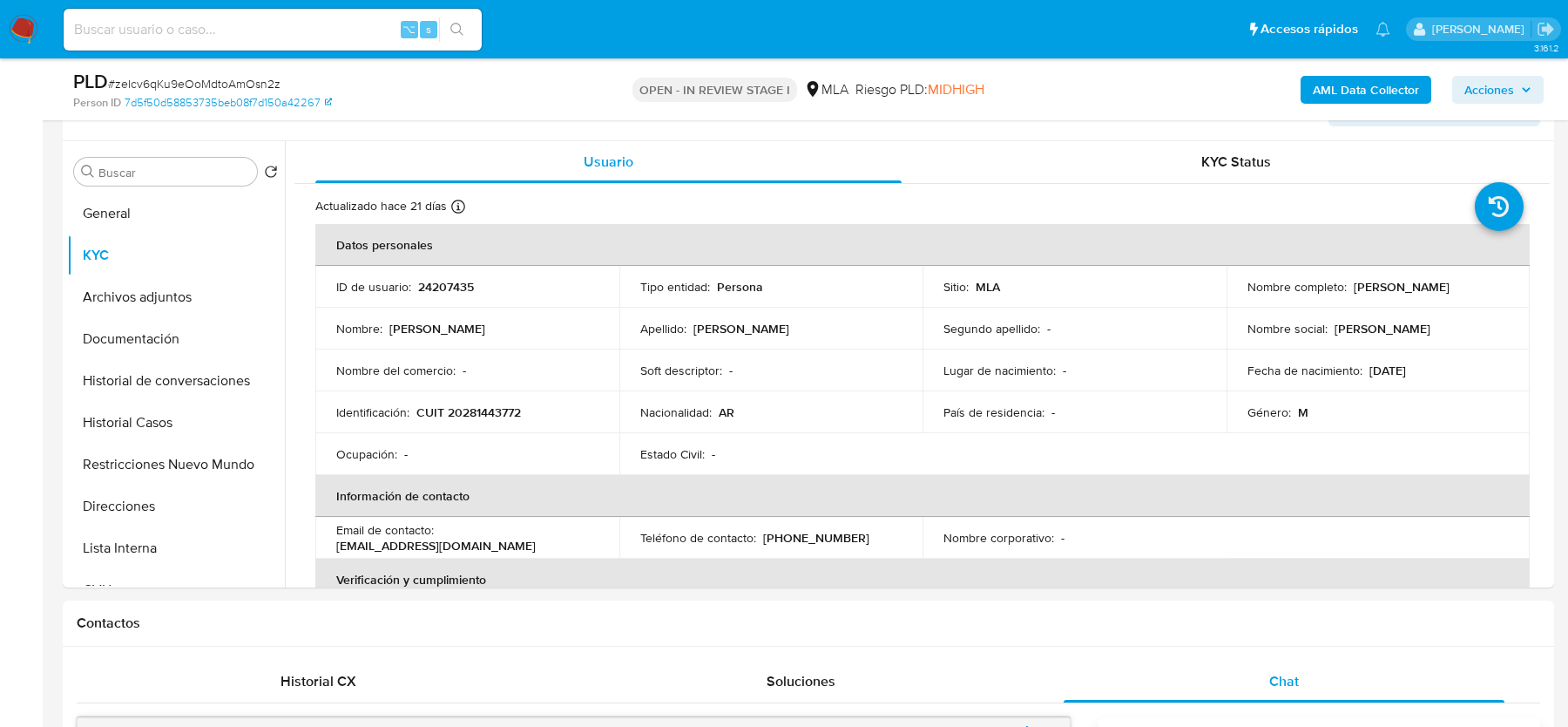
click at [1320, 81] on b "AML Data Collector" at bounding box center [1366, 90] width 107 height 28
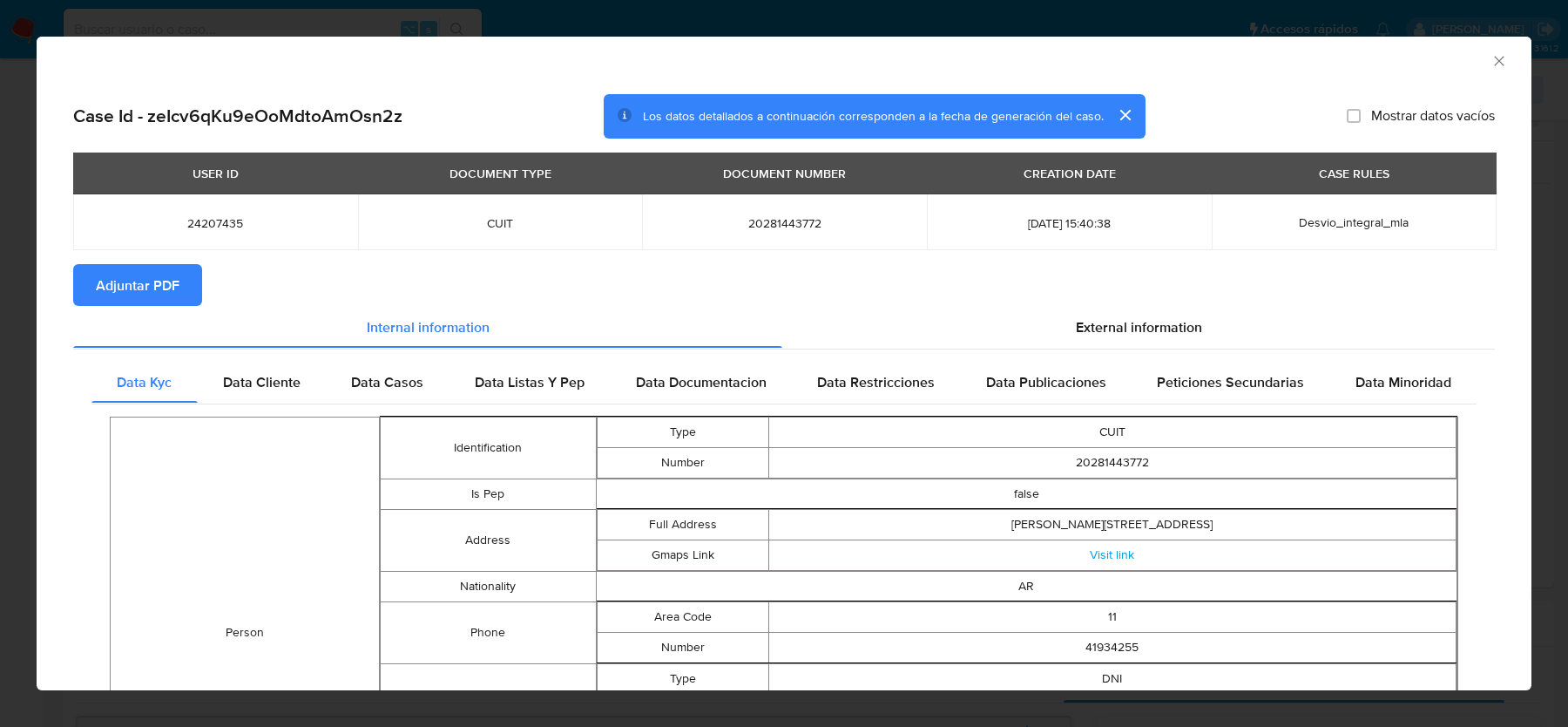
click at [93, 287] on button "Adjuntar PDF" at bounding box center [138, 285] width 129 height 42
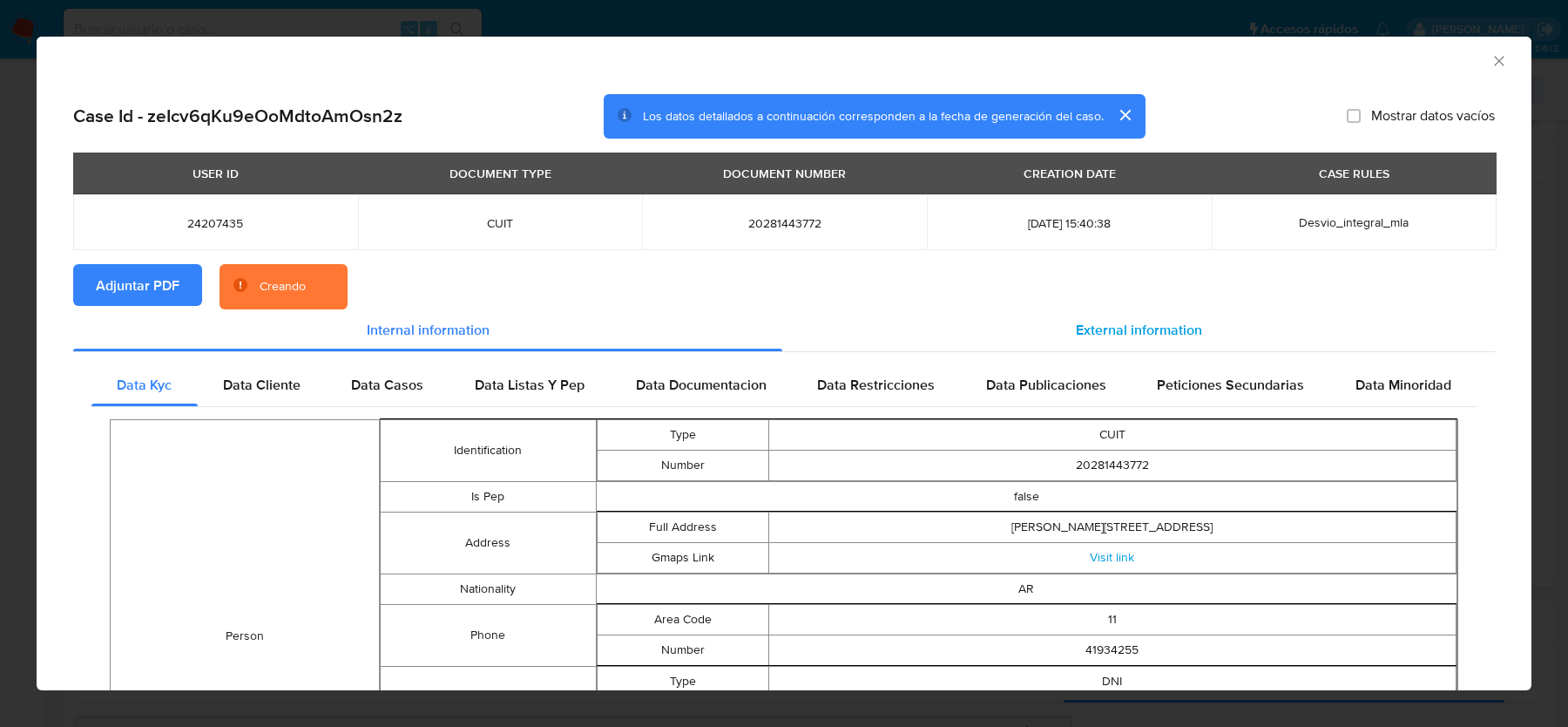
click at [1176, 348] on div "External information" at bounding box center [1139, 330] width 713 height 42
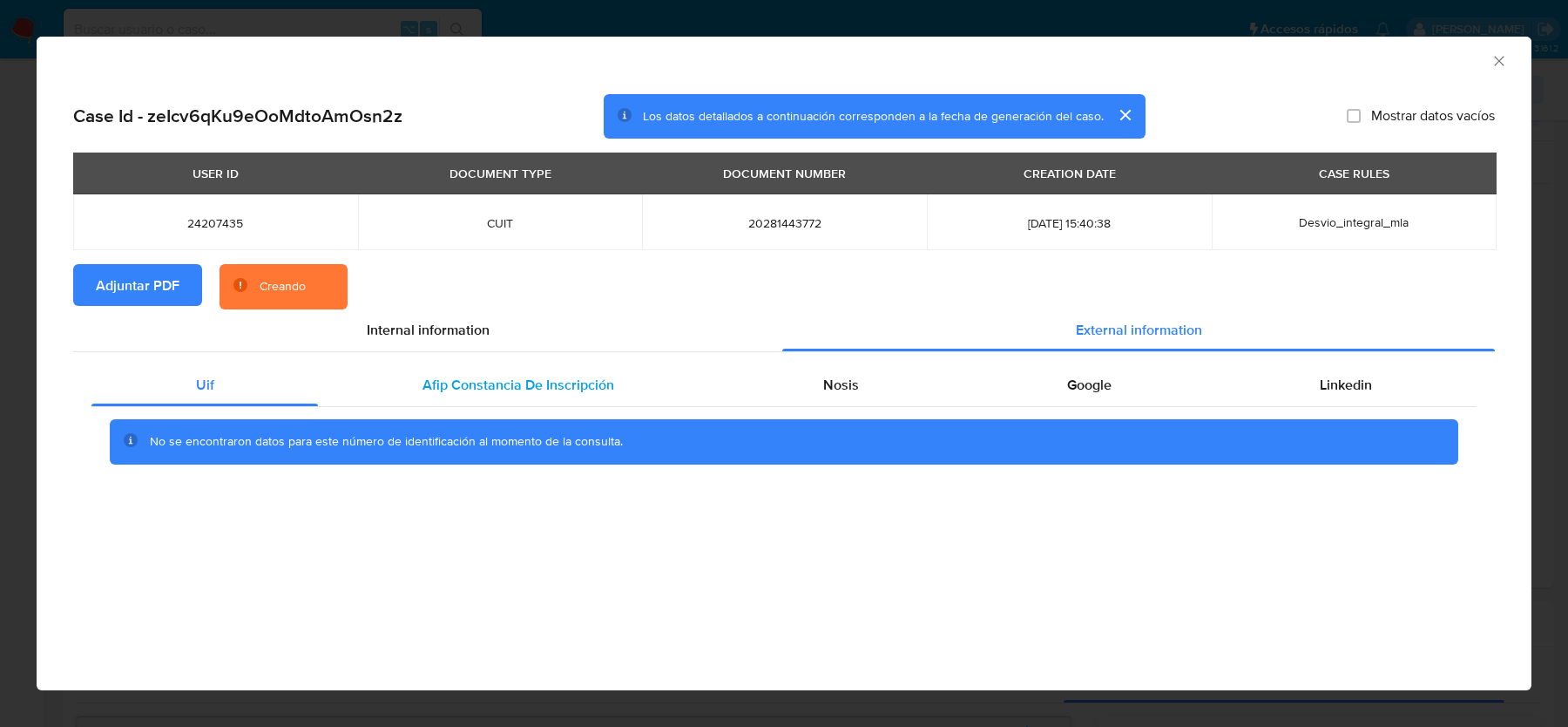
click at [501, 381] on span "Afip Constancia De Inscripción" at bounding box center [518, 384] width 191 height 20
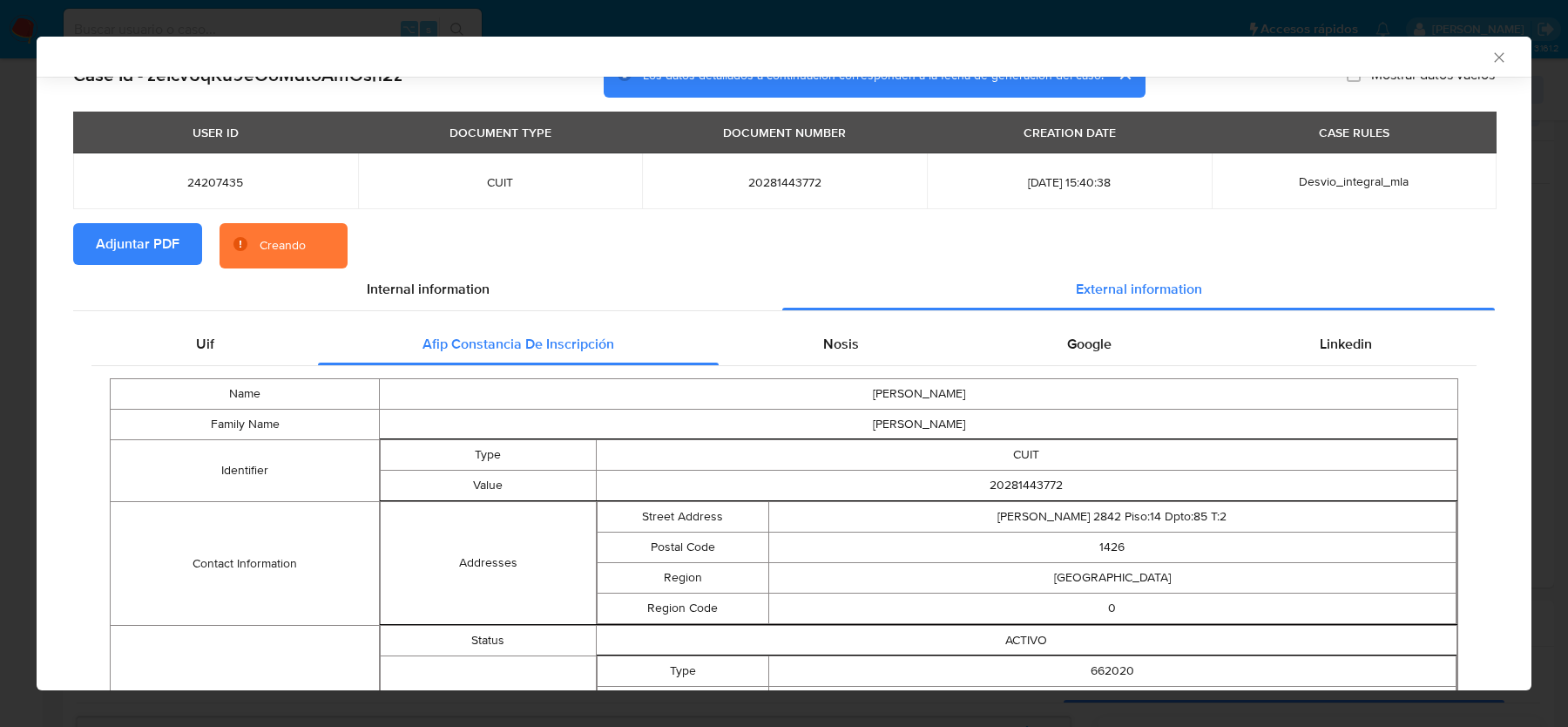
scroll to position [0, 0]
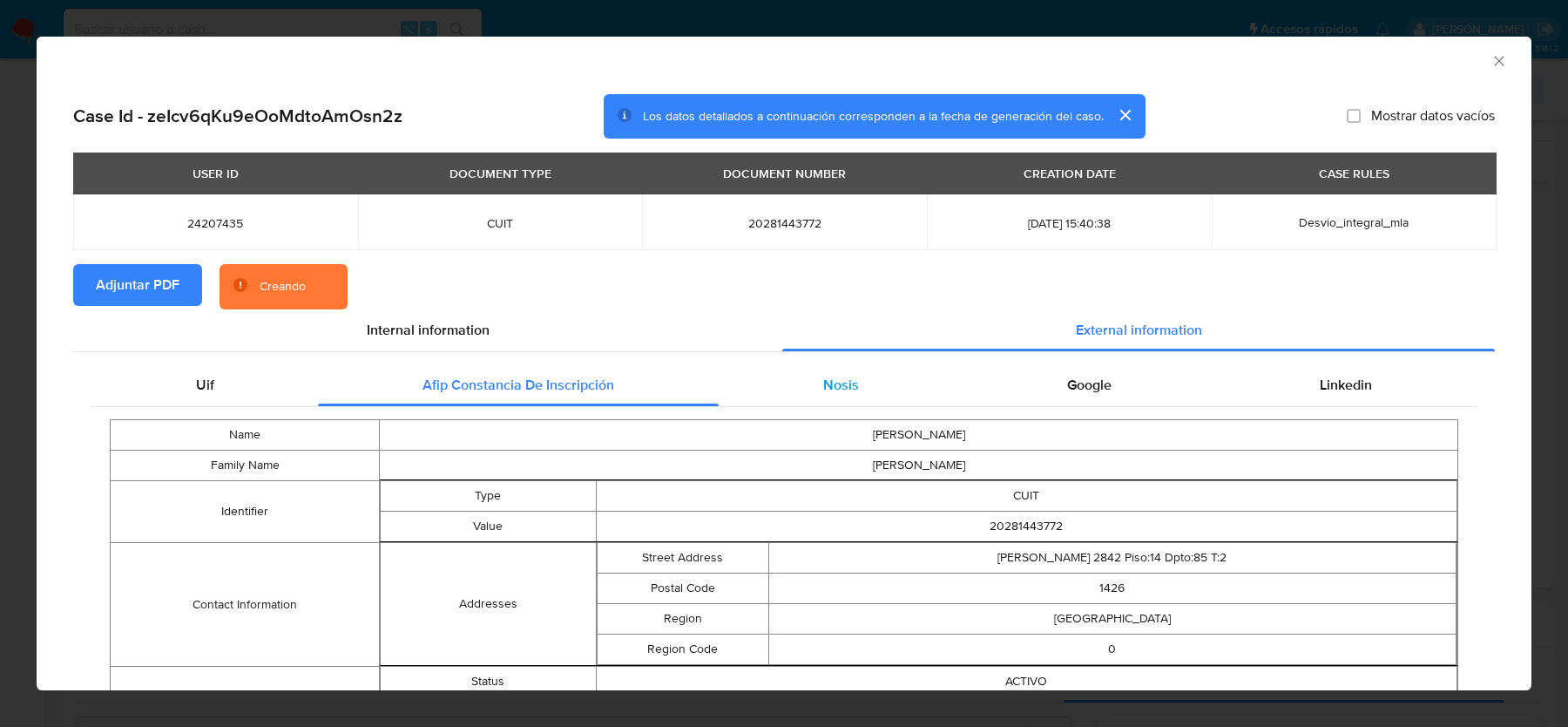
click at [816, 389] on div "Nosis" at bounding box center [840, 385] width 244 height 42
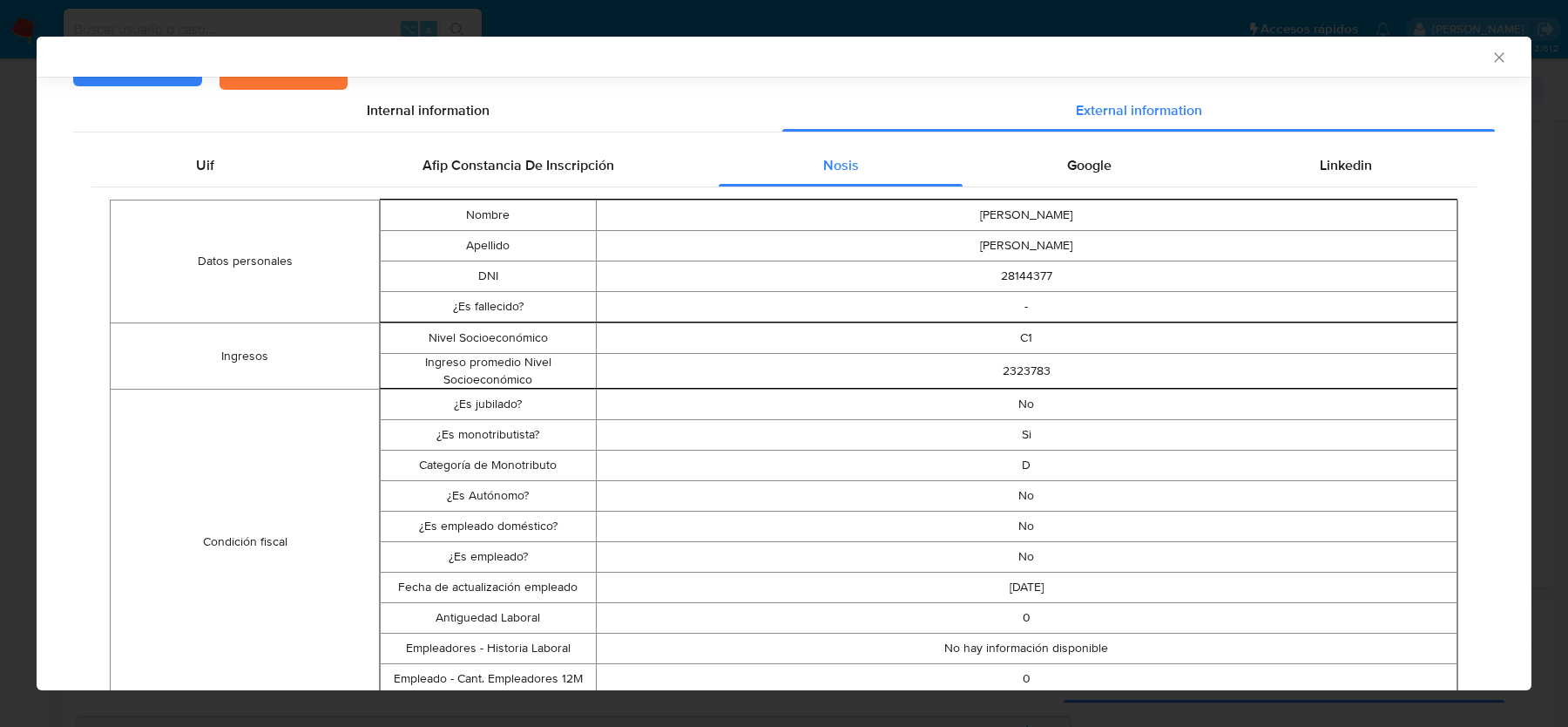
scroll to position [122, 0]
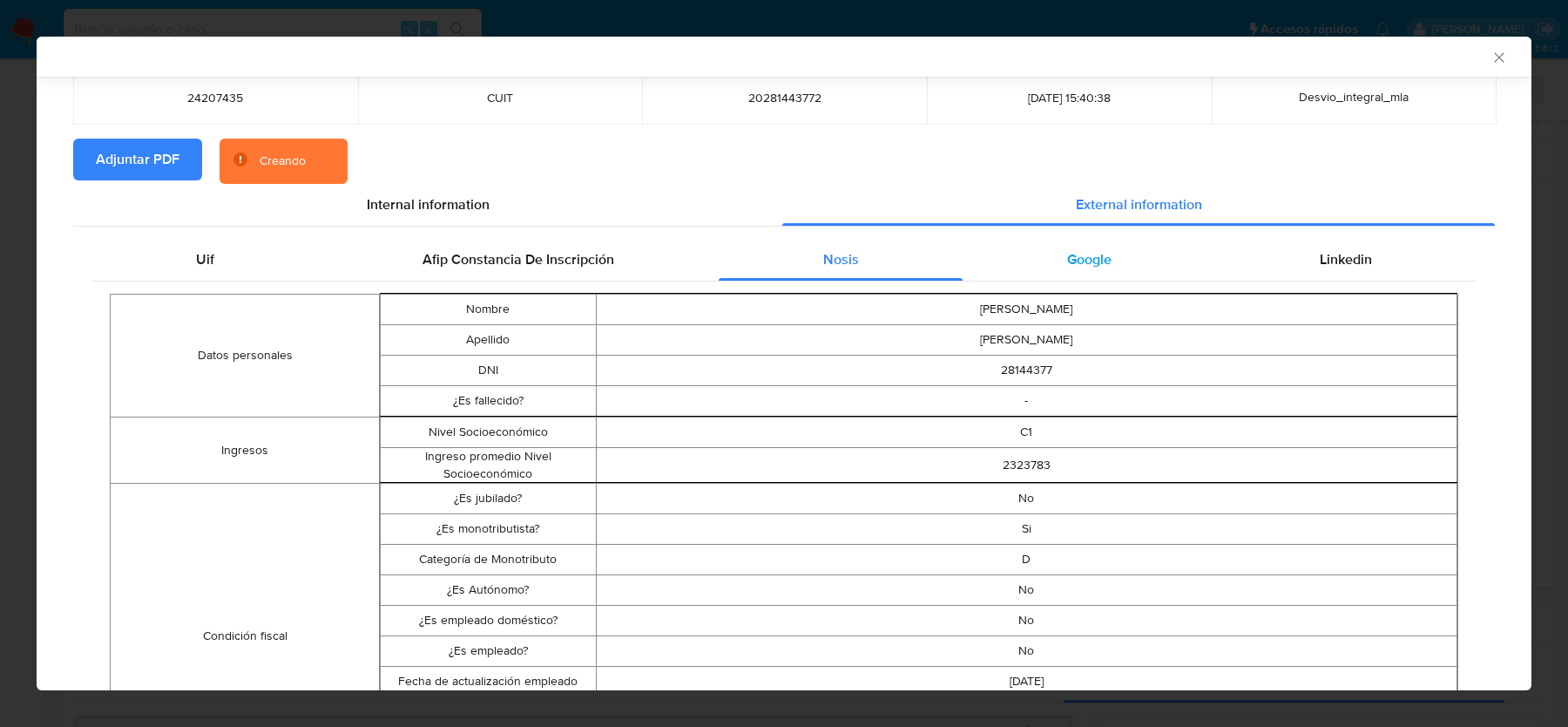
click at [1104, 256] on span "Google" at bounding box center [1089, 259] width 45 height 20
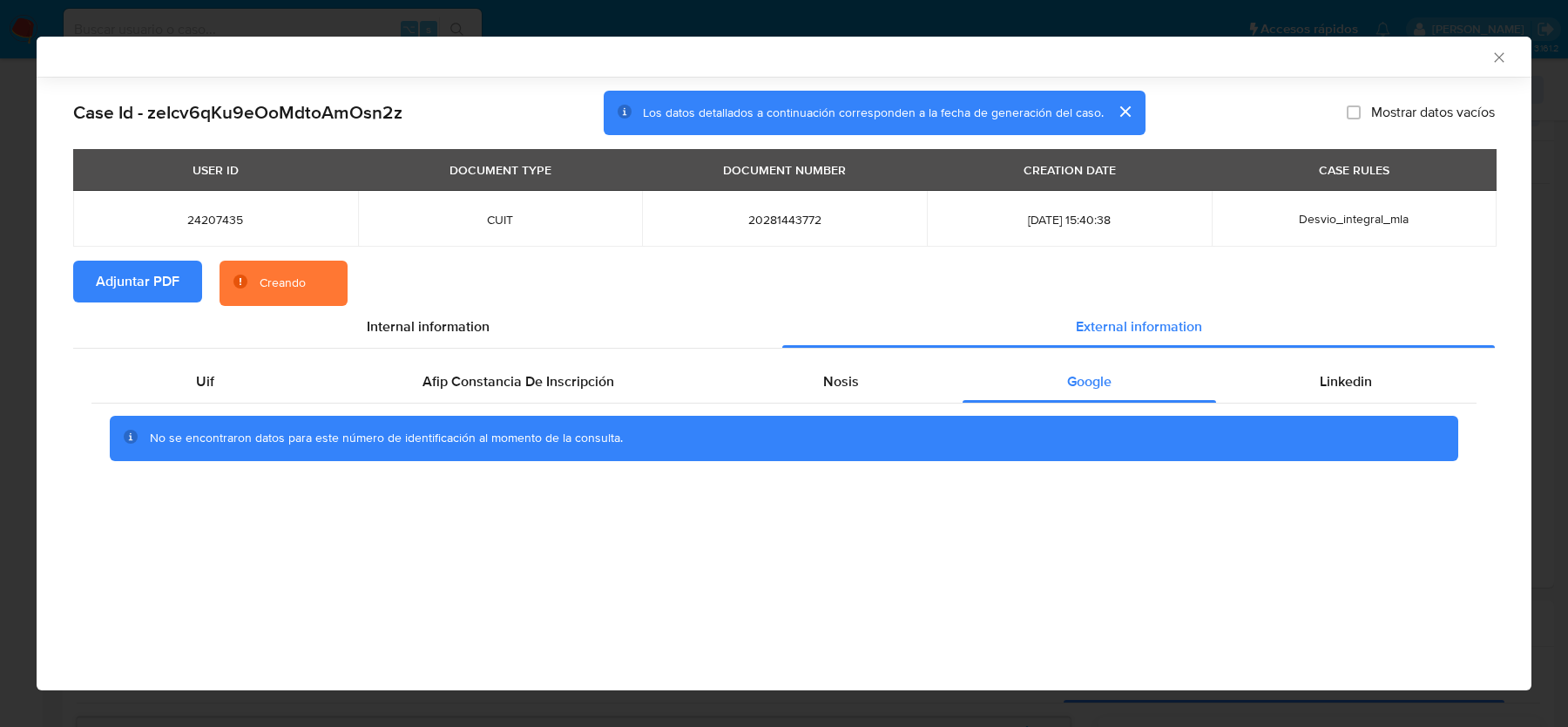
click at [1367, 433] on div "No se encontraron datos para este número de identificación al momento de la con…" at bounding box center [784, 439] width 1267 height 17
click at [1360, 387] on span "Linkedin" at bounding box center [1346, 381] width 52 height 20
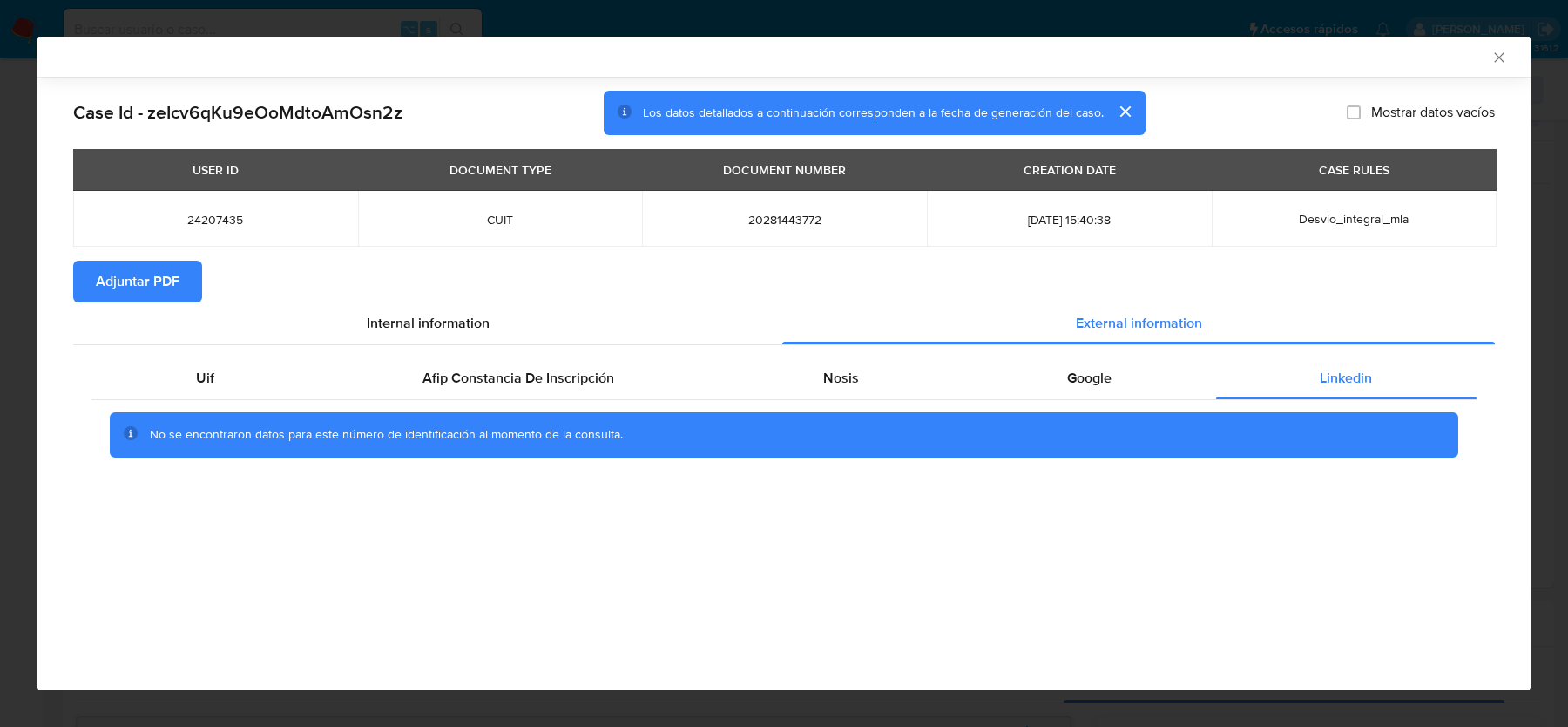
click at [1490, 58] on icon "Cerrar ventana" at bounding box center [1499, 58] width 17 height 17
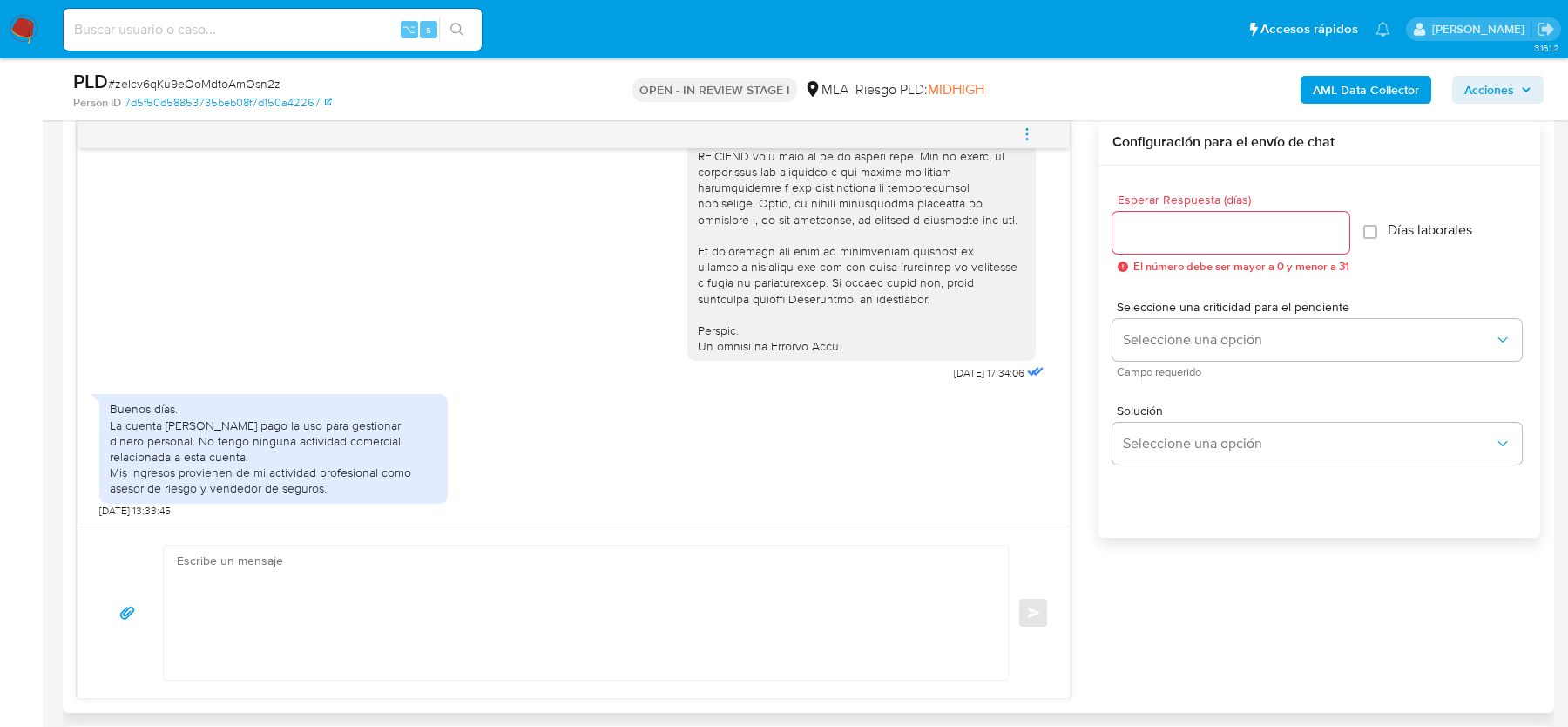
scroll to position [916, 0]
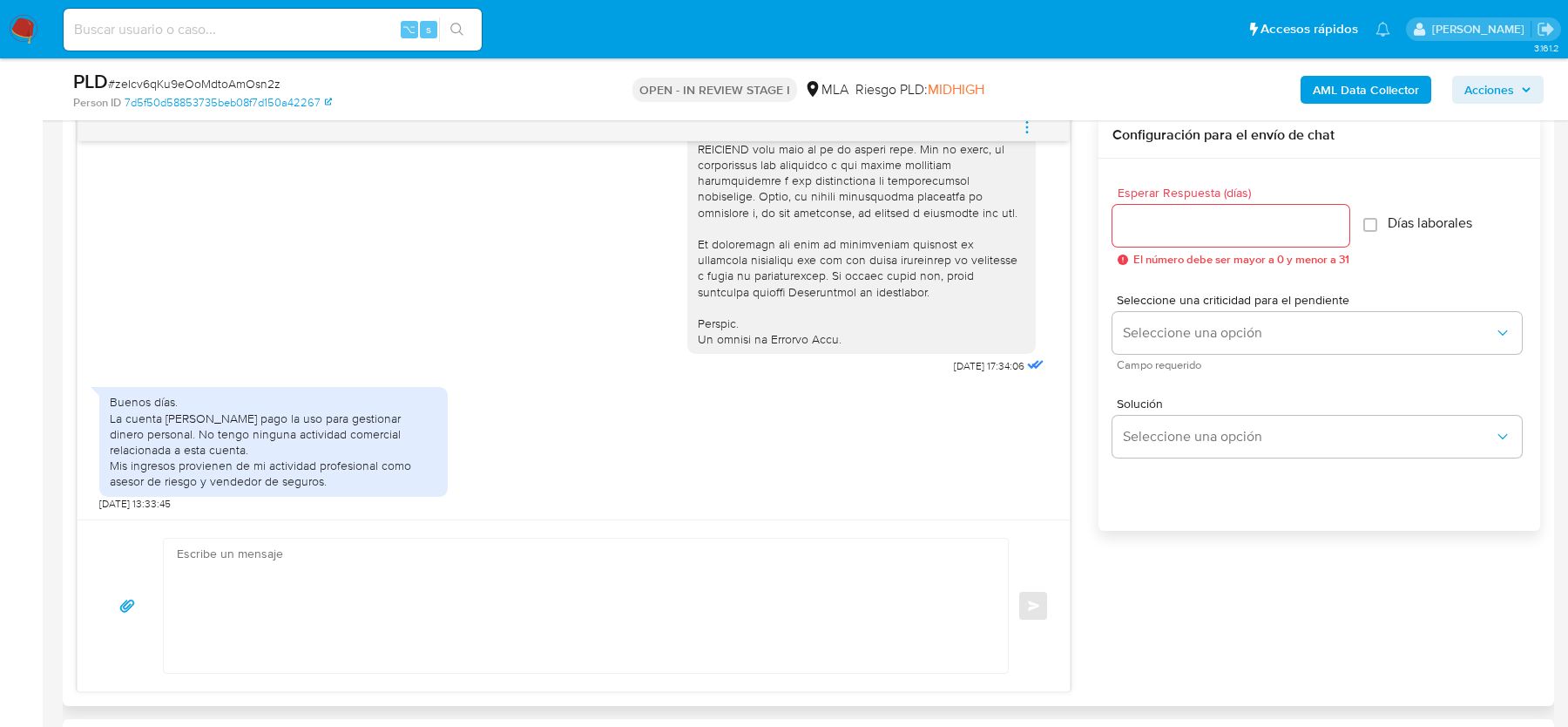
click at [209, 432] on div "Buenos días. La cuenta de Mercado pago la uso para gestionar dinero personal. N…" at bounding box center [273, 441] width 328 height 95
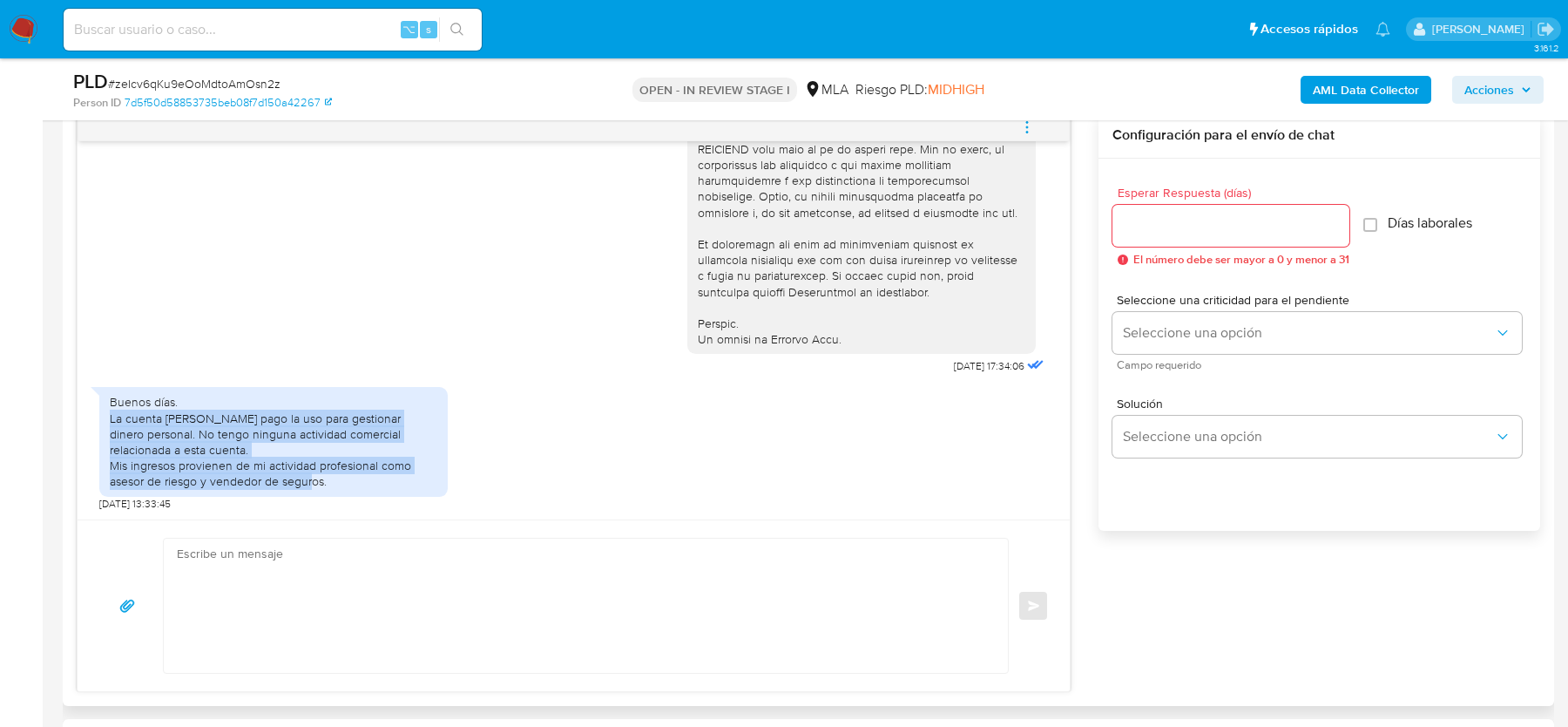
drag, startPoint x: 109, startPoint y: 418, endPoint x: 382, endPoint y: 489, distance: 282.1
click at [382, 489] on div "Buenos días. La cuenta de Mercado pago la uso para gestionar dinero personal. N…" at bounding box center [273, 441] width 349 height 109
copy div "La cuenta de Mercado pago la uso para gestionar dinero personal. No tengo ningu…"
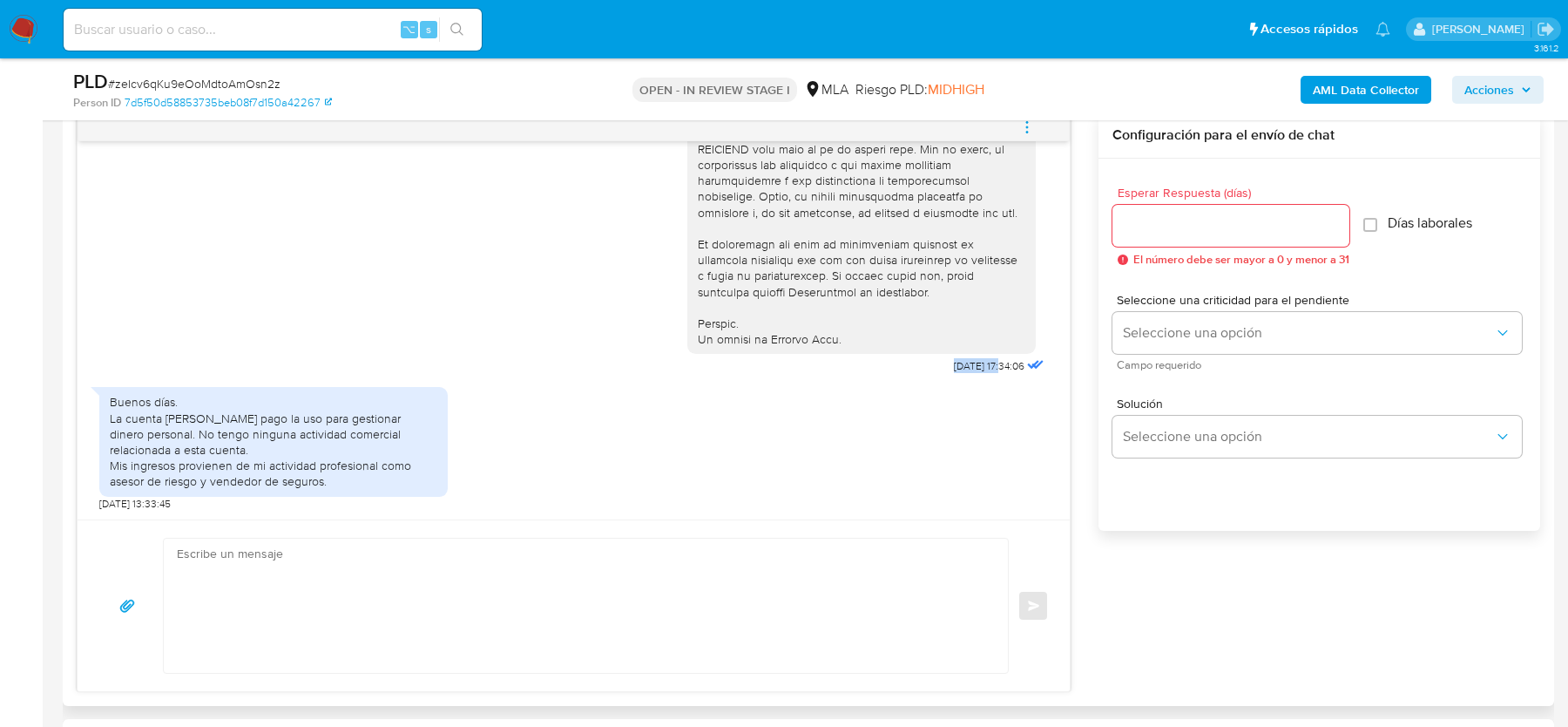
drag, startPoint x: 931, startPoint y: 366, endPoint x: 983, endPoint y: 366, distance: 52.0
copy span "18/08/2025"
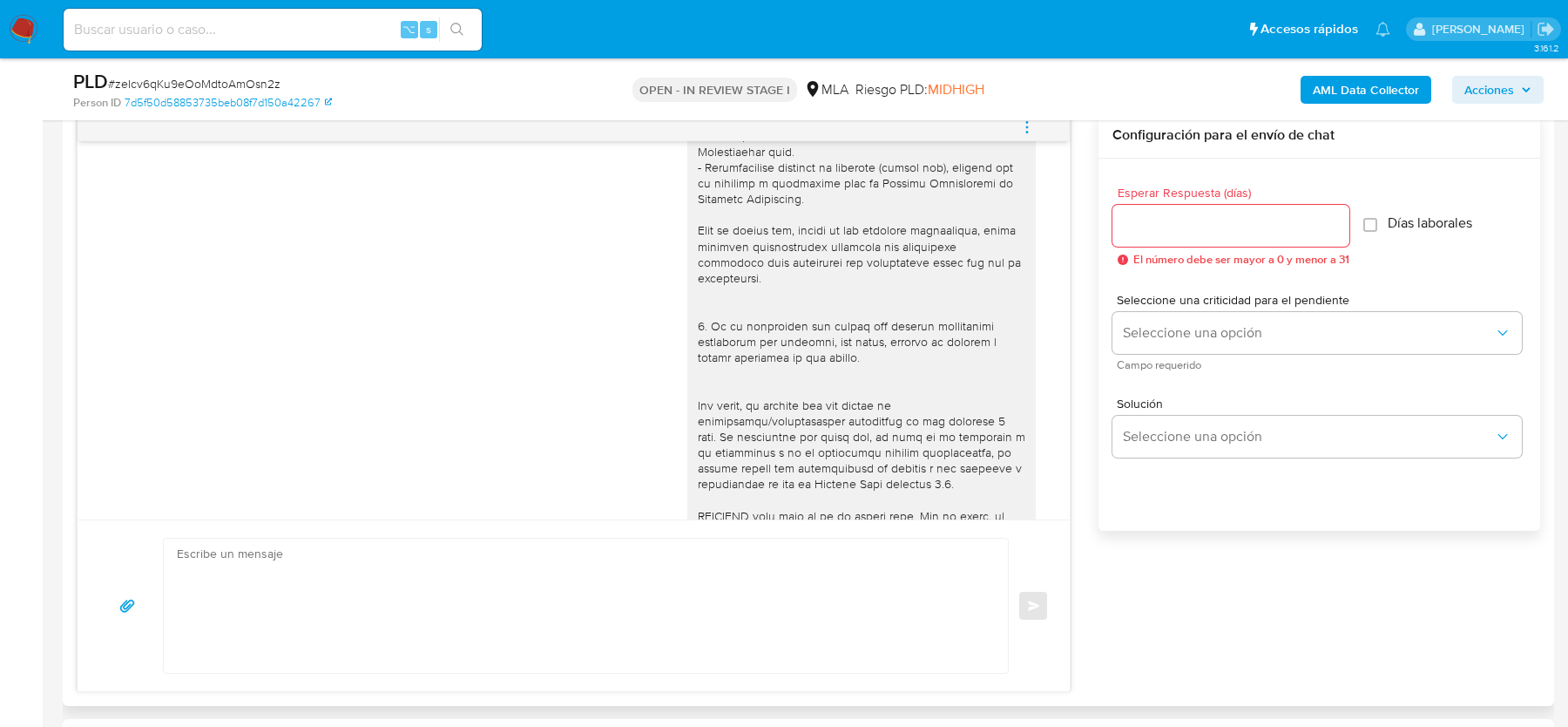
scroll to position [758, 0]
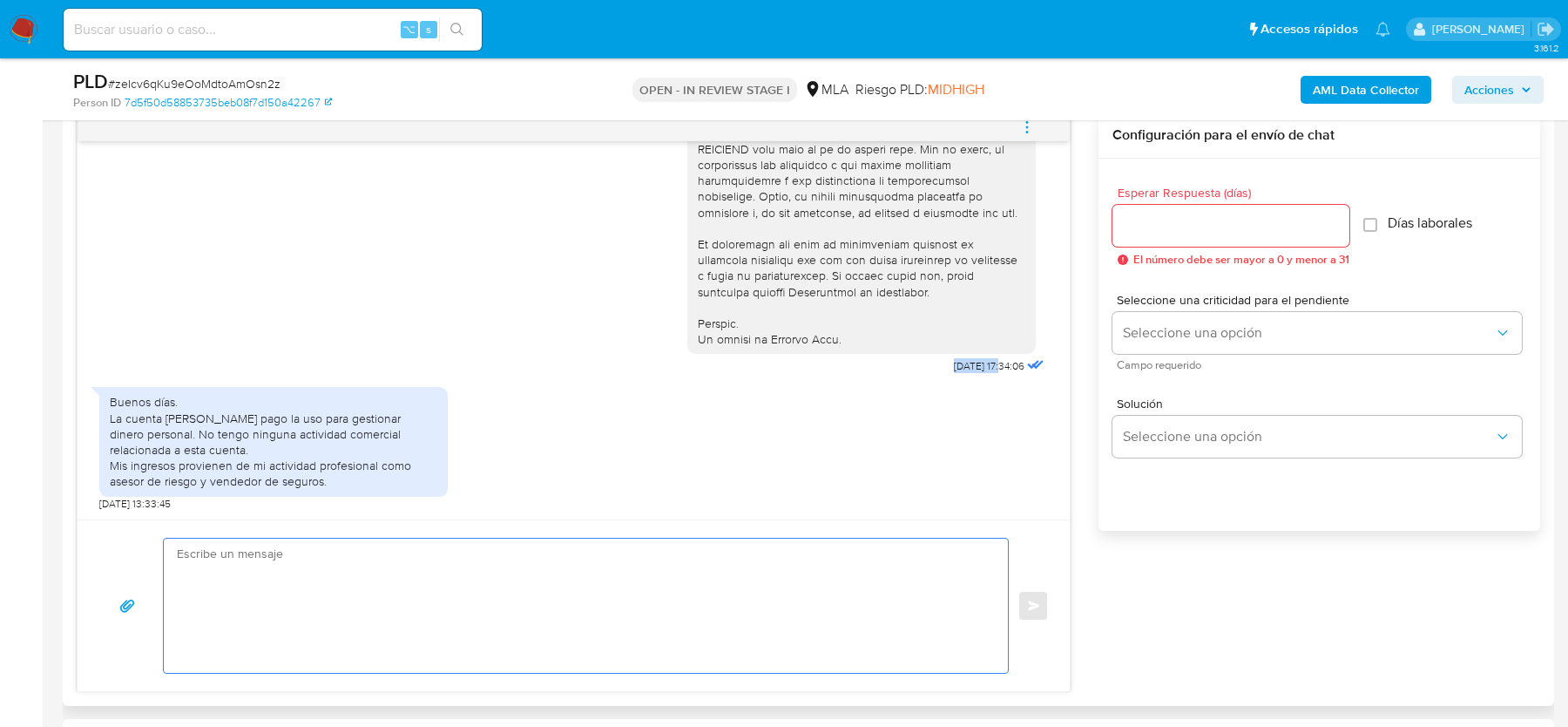
click at [402, 567] on textarea at bounding box center [581, 606] width 810 height 135
paste textarea "Hola, Muchas gracias por tu respuesta. Al respecto, ¿podrías enviarnos lo sigui…"
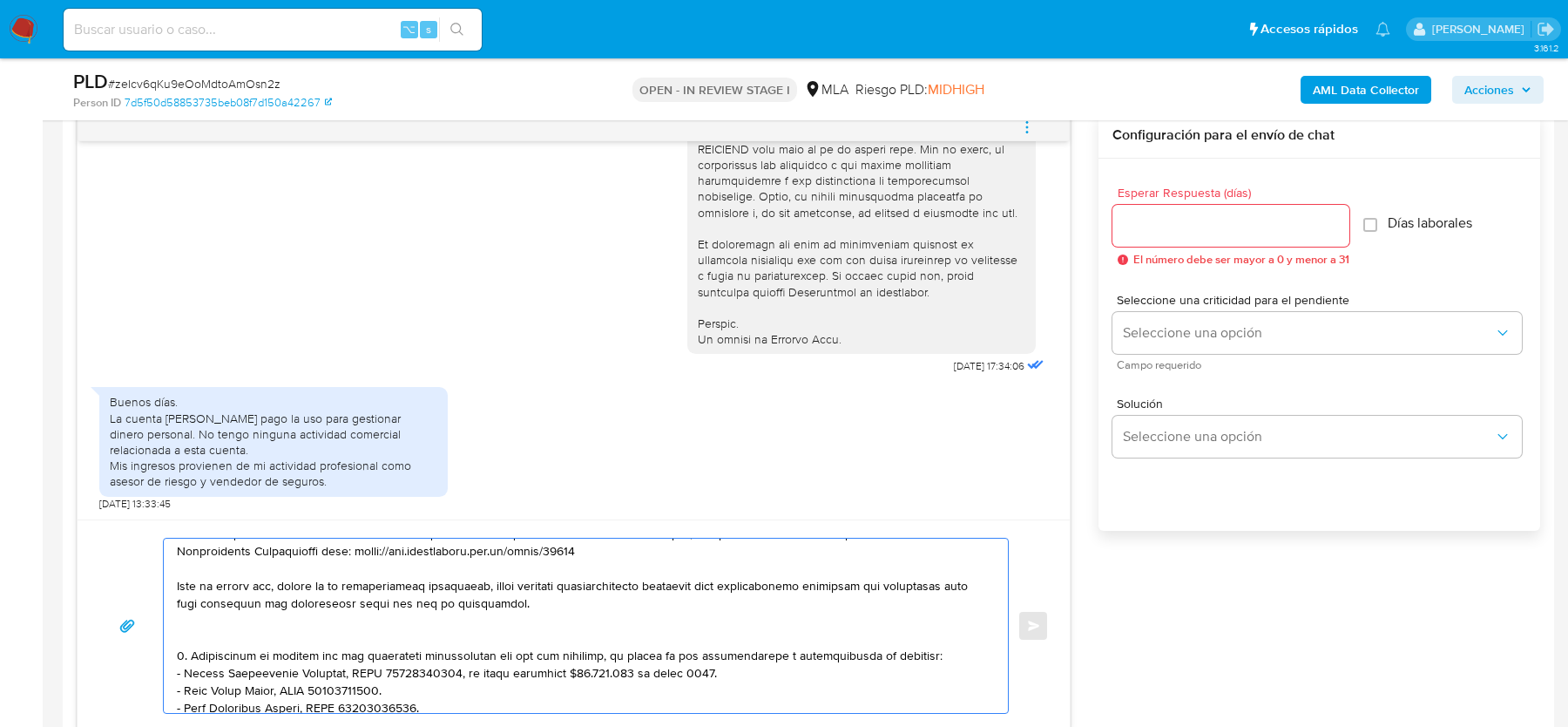
scroll to position [93, 0]
click at [349, 634] on textarea at bounding box center [581, 625] width 810 height 174
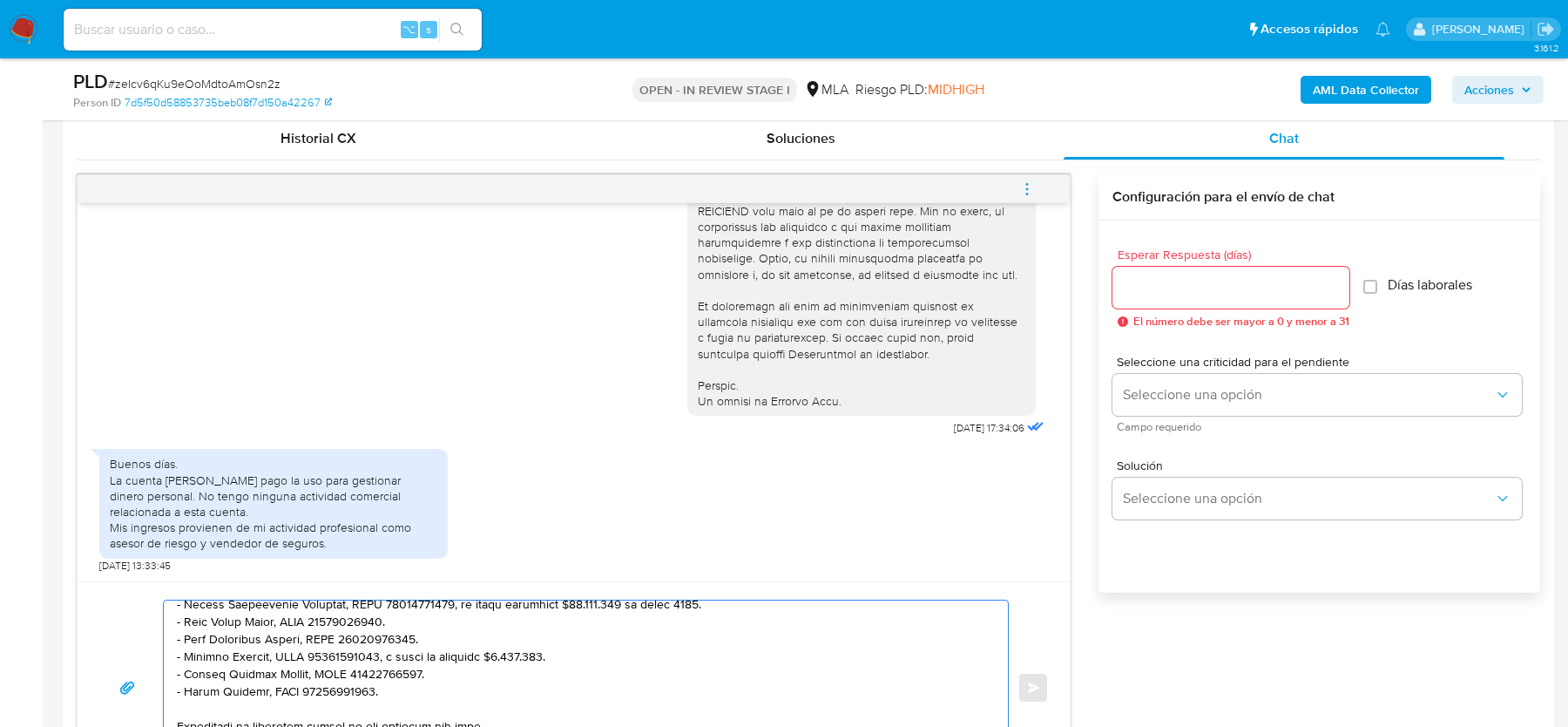
scroll to position [839, 0]
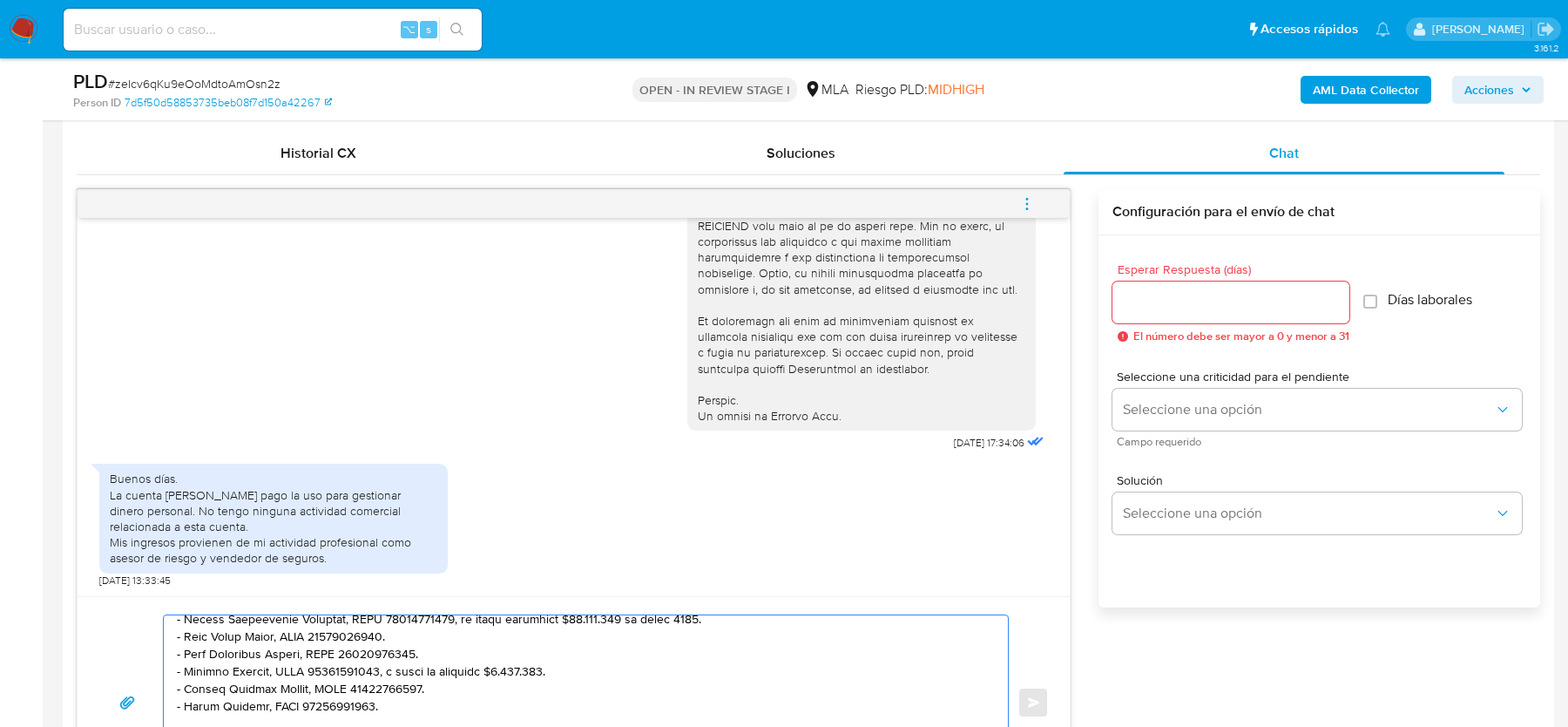
type textarea "Hola, Muchas gracias por tu respuesta. Al respecto, ¿podrías enviarnos lo sigui…"
click at [1189, 330] on span "El número debe ser mayor a 0 y menor a 31" at bounding box center [1241, 336] width 216 height 12
click at [1187, 305] on input "Esperar Respuesta (días)" at bounding box center [1231, 302] width 237 height 23
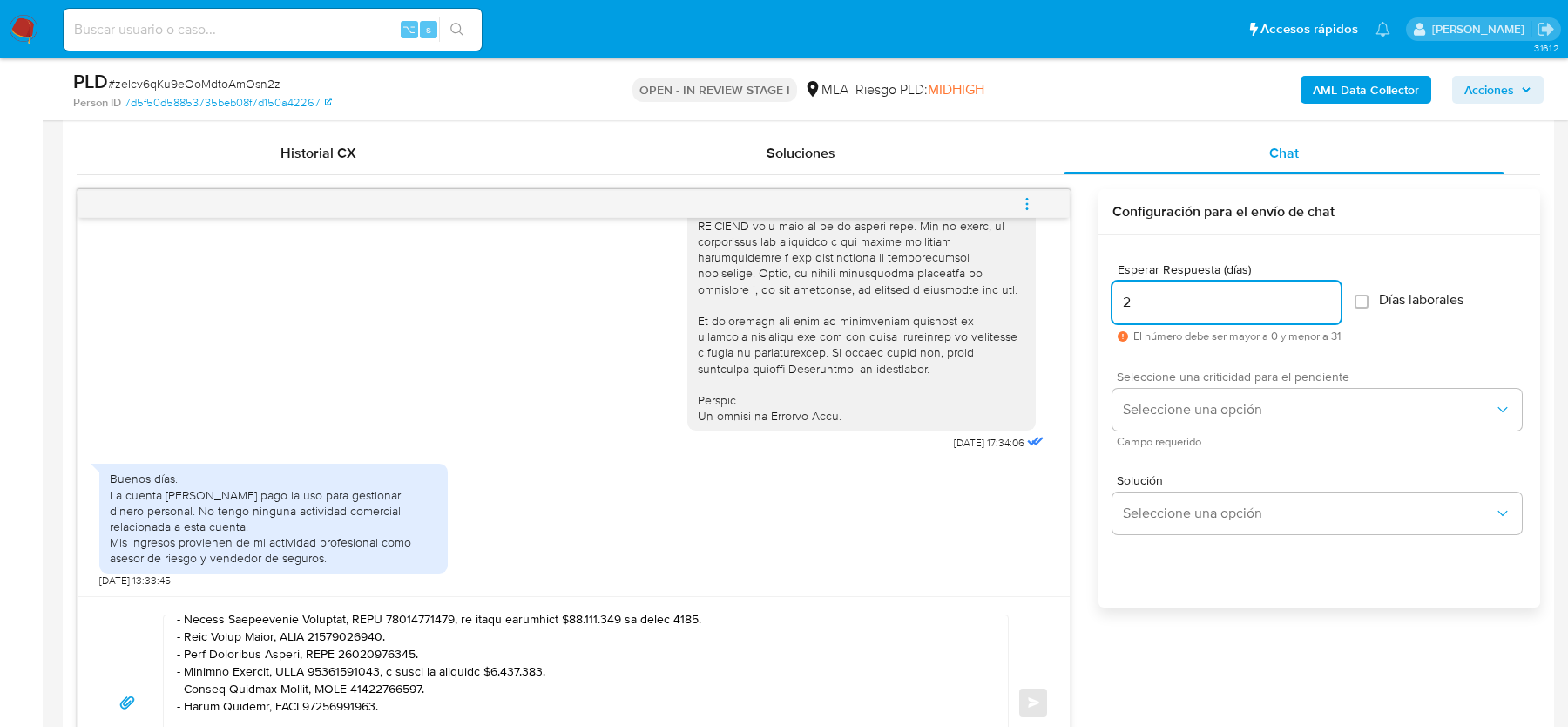
type input "2"
click at [1147, 438] on span "Campo requerido" at bounding box center [1322, 442] width 410 height 9
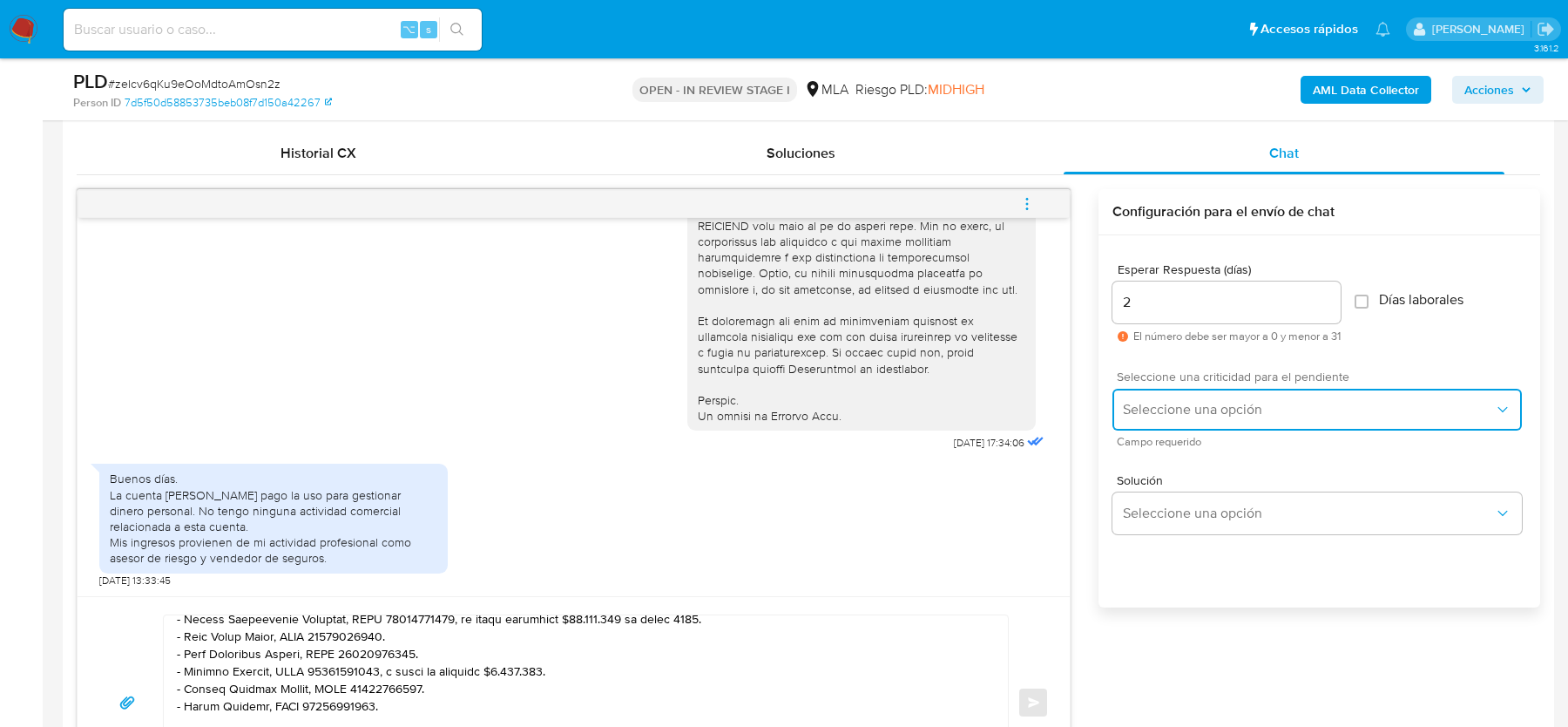
click at [1147, 424] on button "Seleccione una opción" at bounding box center [1317, 410] width 410 height 42
click at [1147, 446] on span "HIGH" at bounding box center [1137, 447] width 29 height 16
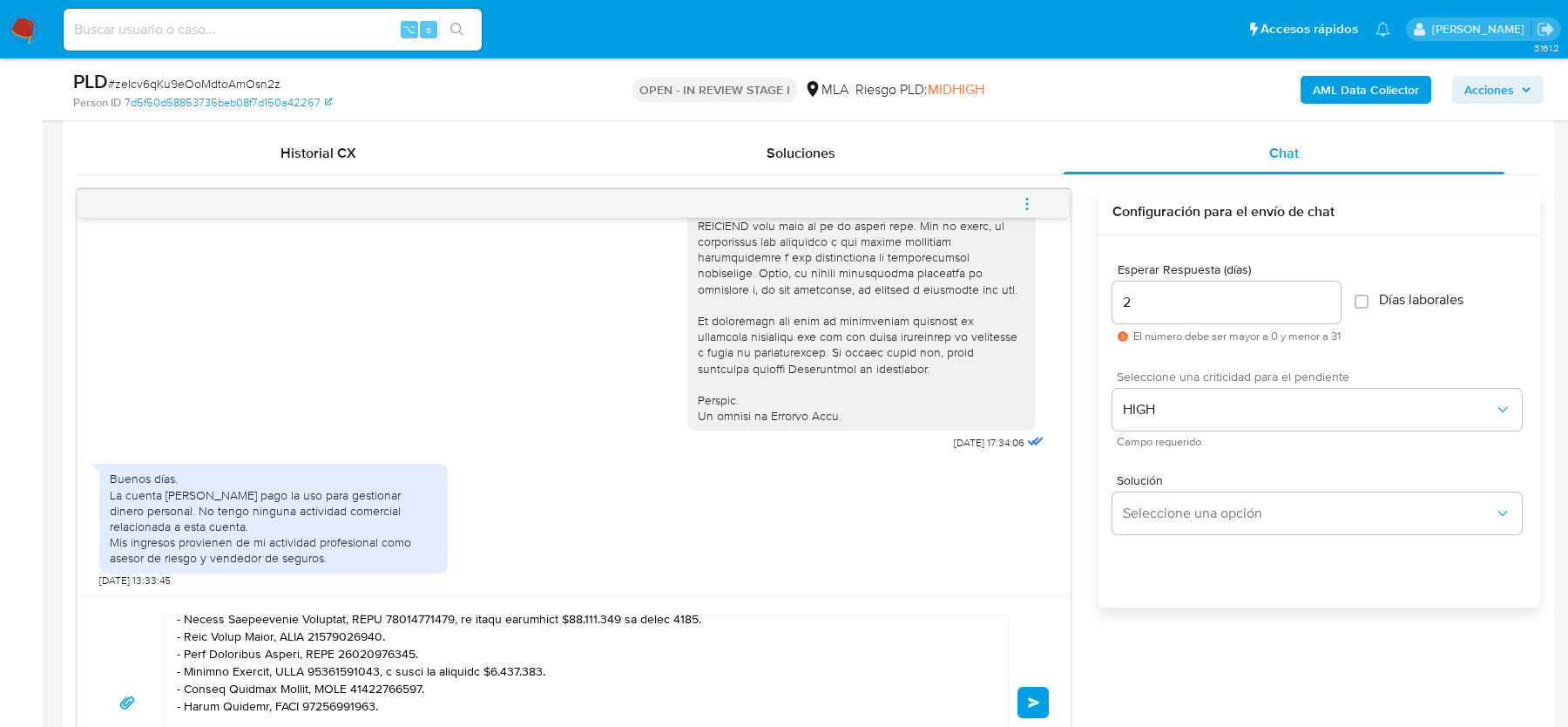
click at [1032, 689] on button "Enviar" at bounding box center [1033, 703] width 31 height 31
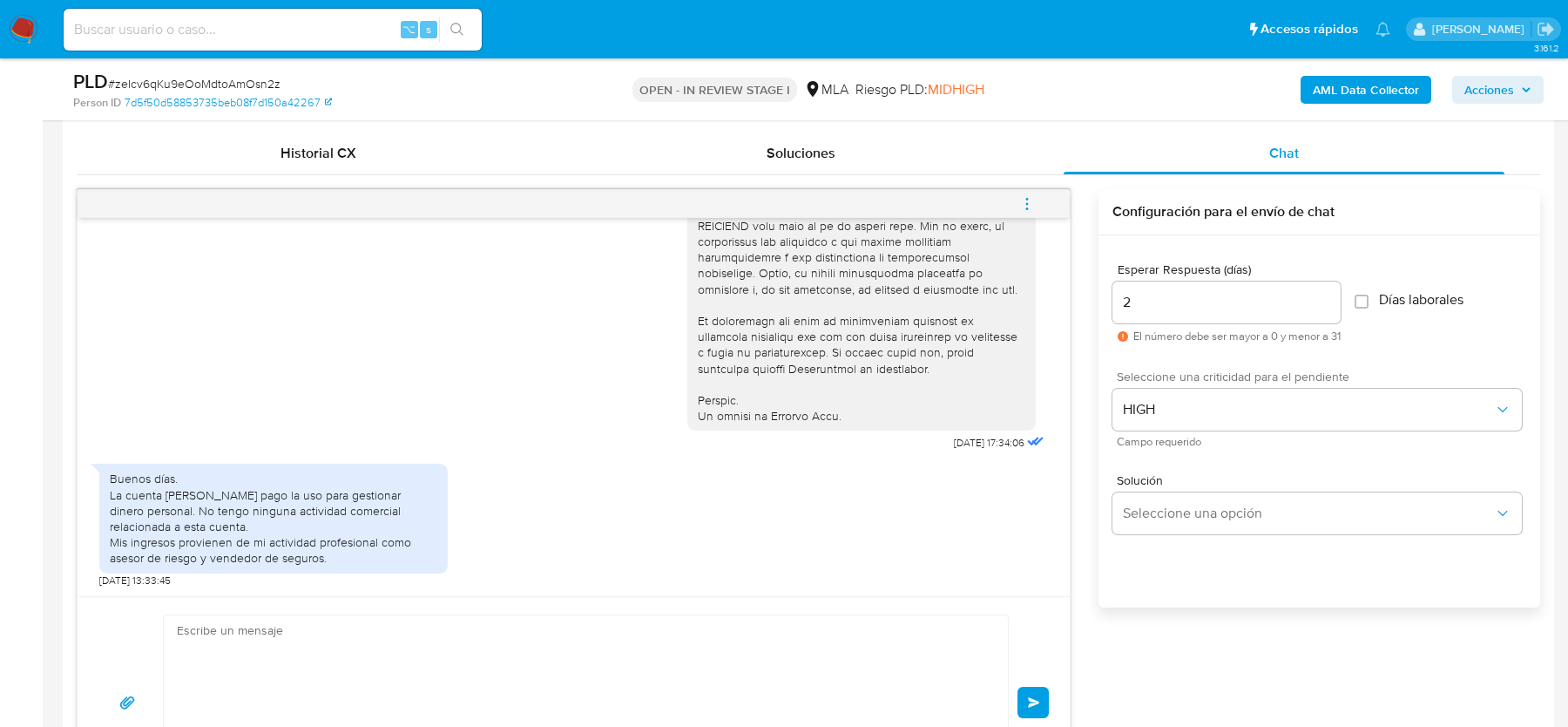
scroll to position [1284, 0]
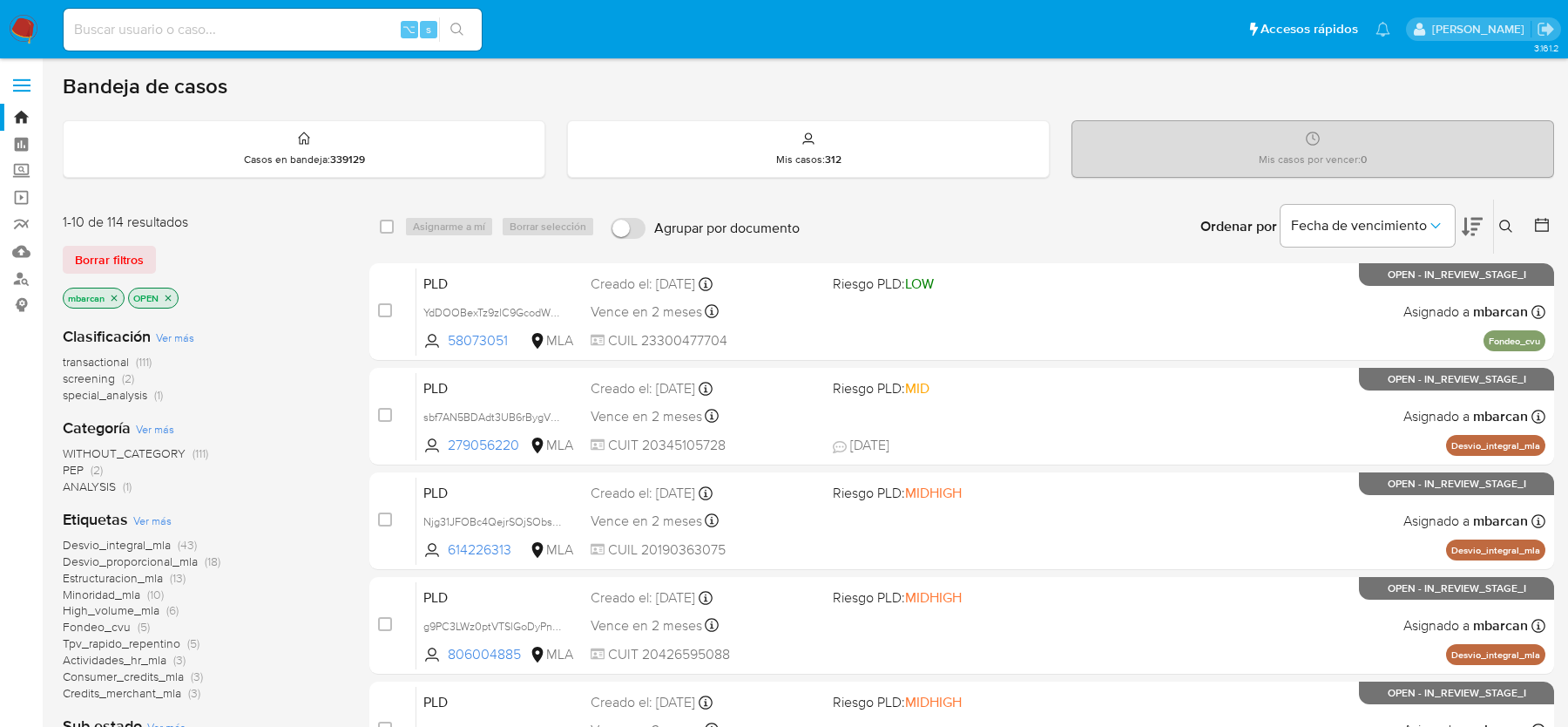
click at [120, 299] on icon "close-filter" at bounding box center [114, 298] width 10 height 10
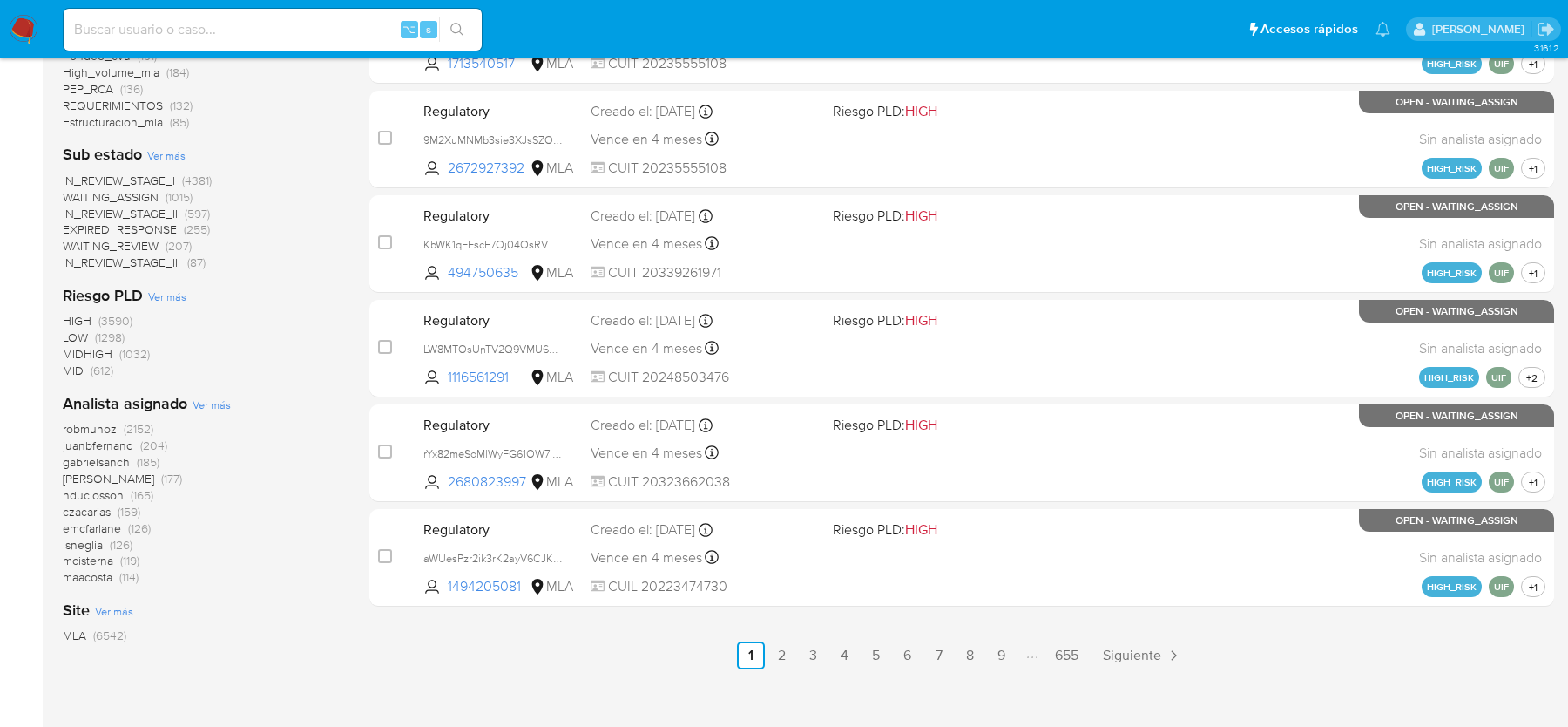
scroll to position [769, 0]
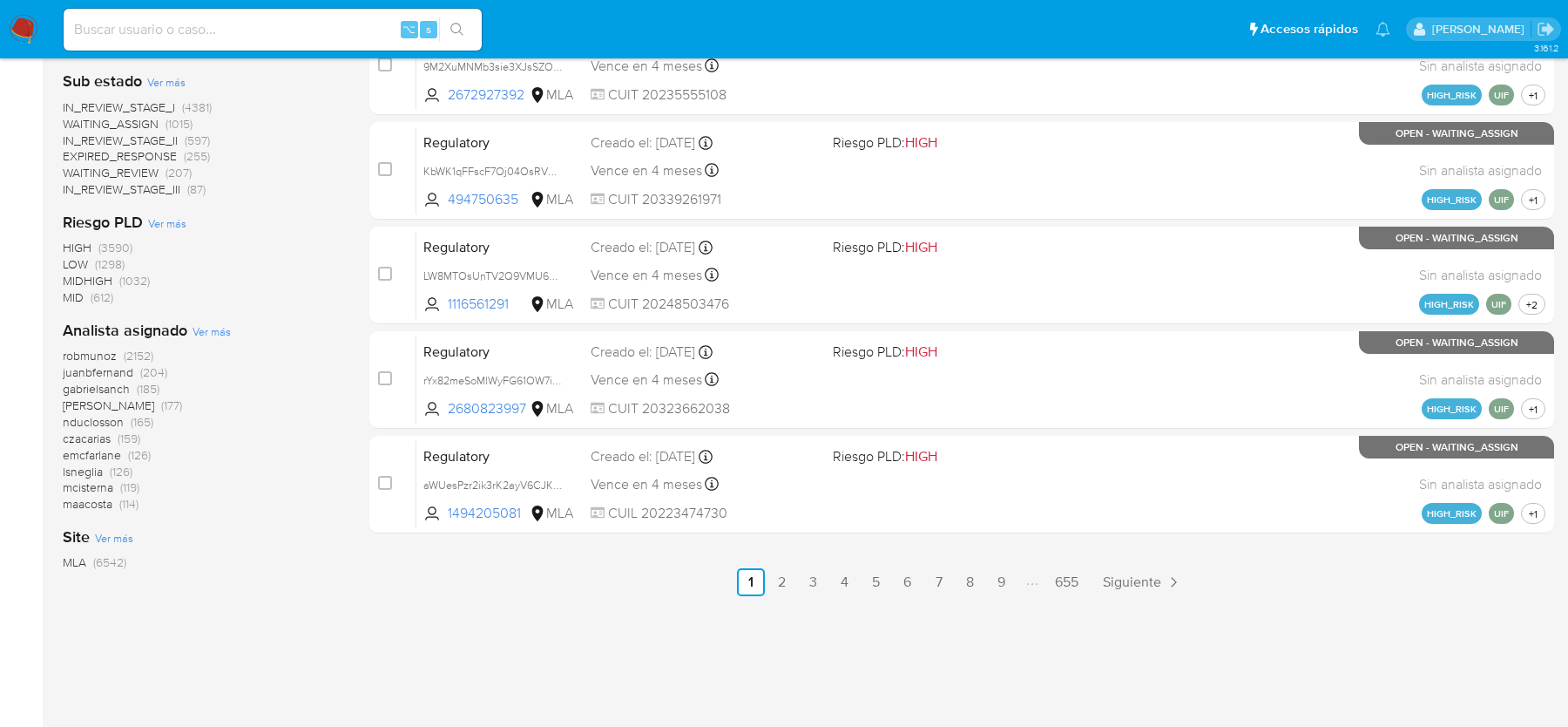
click at [216, 330] on span "Ver más" at bounding box center [211, 331] width 38 height 16
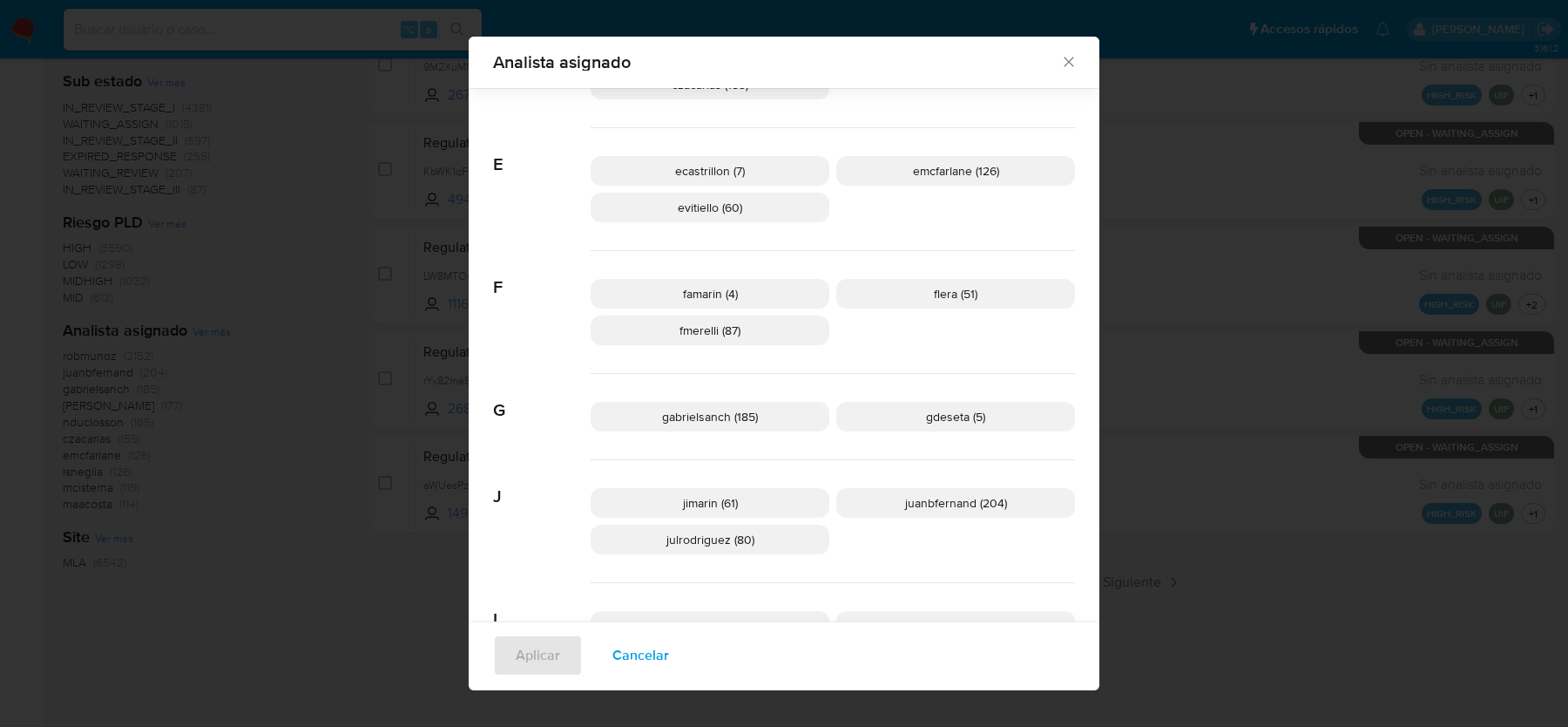
scroll to position [260, 0]
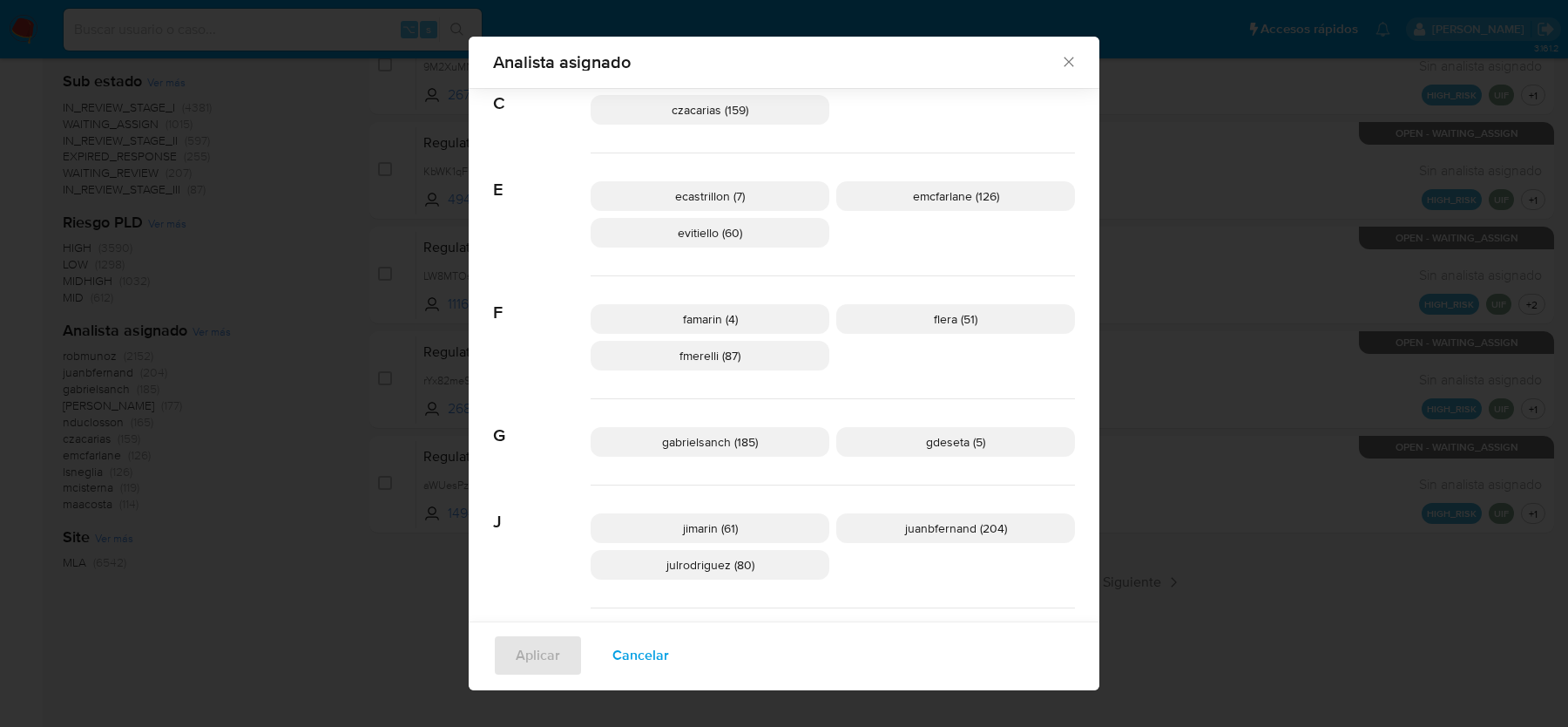
click at [1071, 67] on icon "Cerrar" at bounding box center [1069, 62] width 17 height 17
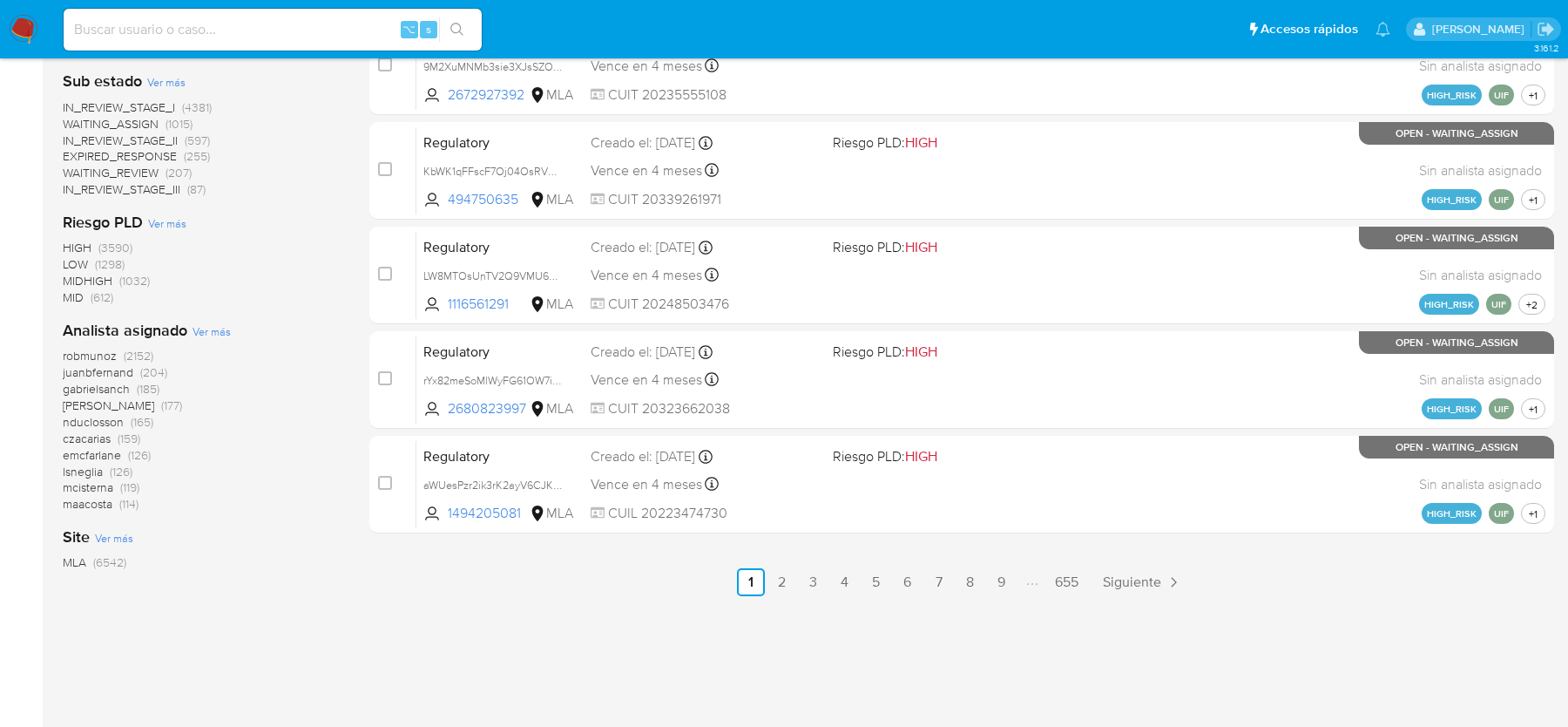
click at [560, 628] on div "select-all-cases-checkbox Asignarme a mí Borrar selección Agrupar por documento…" at bounding box center [962, 42] width 1185 height 1224
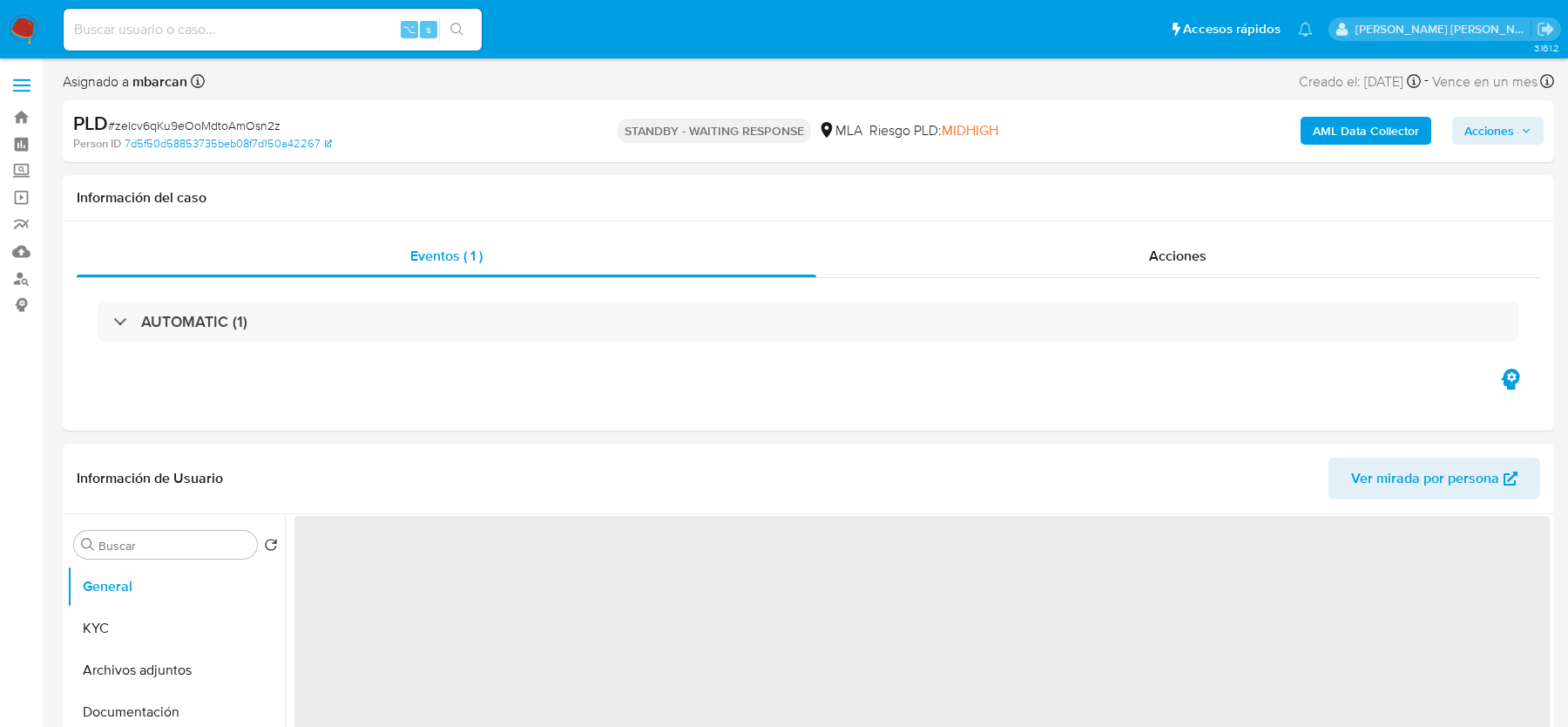
select select "10"
